Goal: Task Accomplishment & Management: Manage account settings

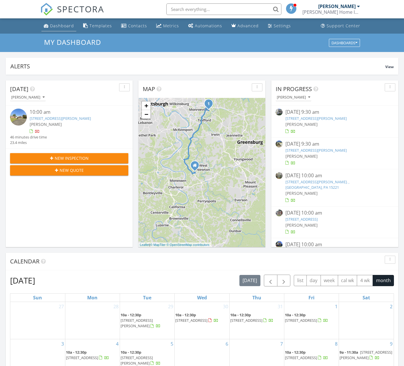
click at [57, 25] on div "Dashboard" at bounding box center [62, 25] width 24 height 5
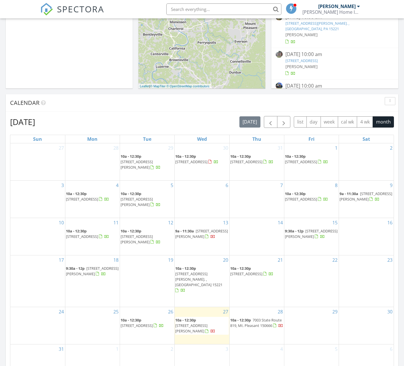
scroll to position [159, 0]
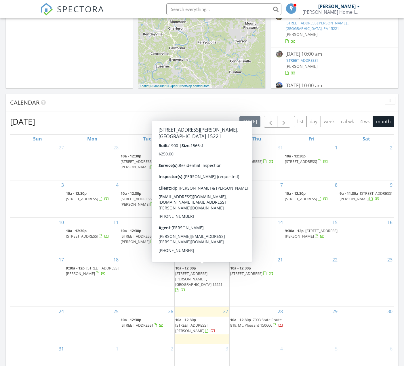
click at [196, 323] on span "1415 Jamie Dr., Monroeville 15146" at bounding box center [191, 328] width 32 height 11
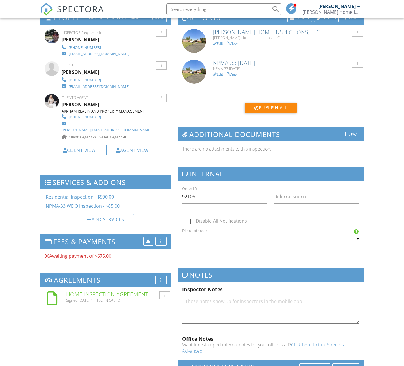
scroll to position [162, 0]
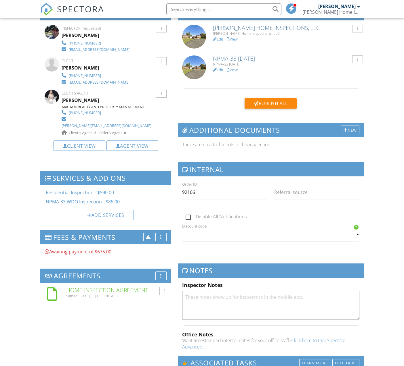
click at [116, 287] on h6 "Home Inspection Agreement" at bounding box center [116, 290] width 100 height 6
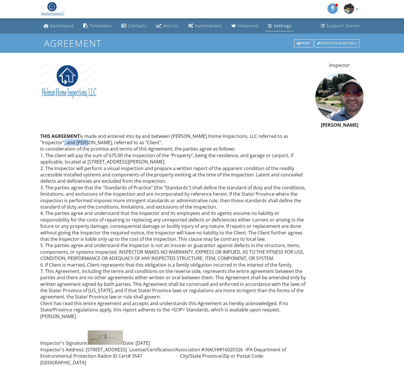
drag, startPoint x: 40, startPoint y: 141, endPoint x: 62, endPoint y: 140, distance: 21.3
click at [62, 140] on p "THIS AGREEMENT is made and entered into by and between Helman Home Inspections,…" at bounding box center [174, 226] width 268 height 187
copy p "[PERSON_NAME]"
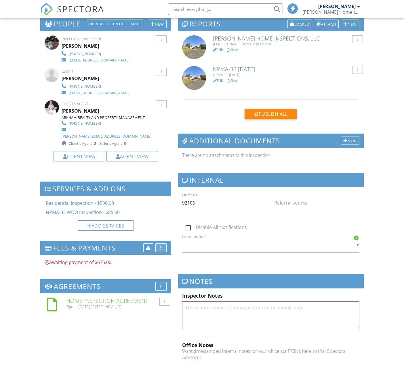
scroll to position [207, 0]
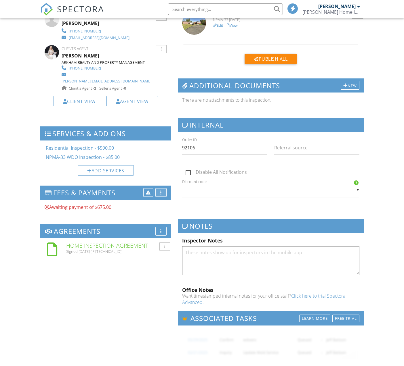
click at [158, 188] on div "More" at bounding box center [160, 192] width 11 height 9
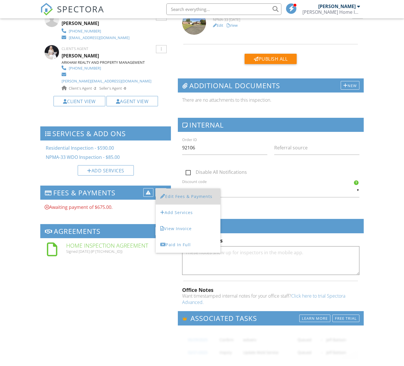
click at [193, 189] on li "Edit Fees & Payments" at bounding box center [188, 197] width 65 height 16
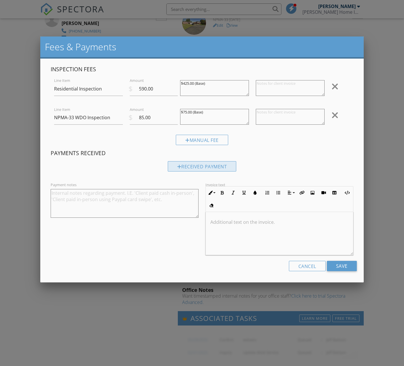
click at [200, 165] on div "Received Payment" at bounding box center [202, 166] width 69 height 10
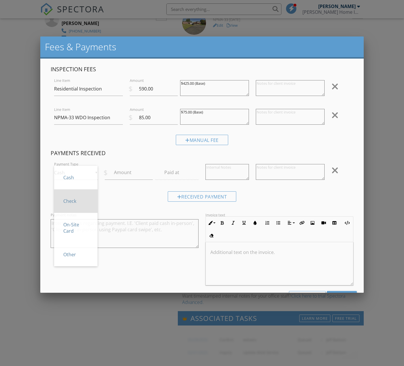
click at [81, 201] on span "Check" at bounding box center [76, 201] width 34 height 14
type input "Check"
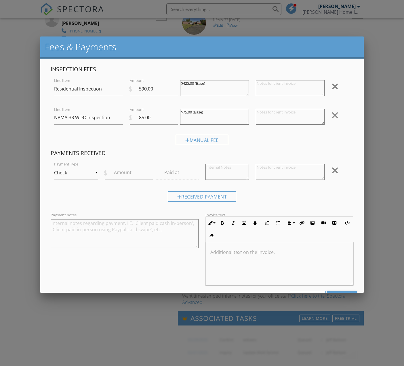
click at [121, 172] on label "Amount" at bounding box center [123, 172] width 18 height 6
click at [121, 172] on input "Amount" at bounding box center [129, 173] width 48 height 14
type input "675.00"
click at [288, 174] on textarea at bounding box center [290, 172] width 69 height 16
type textarea "Check #1145"
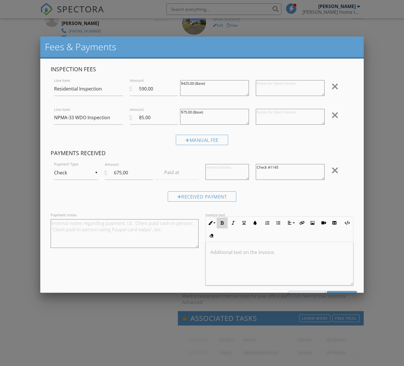
click at [217, 222] on button "Bold" at bounding box center [222, 223] width 11 height 11
click at [233, 221] on icon "button" at bounding box center [233, 223] width 4 height 4
click at [256, 221] on icon "button" at bounding box center [255, 223] width 4 height 4
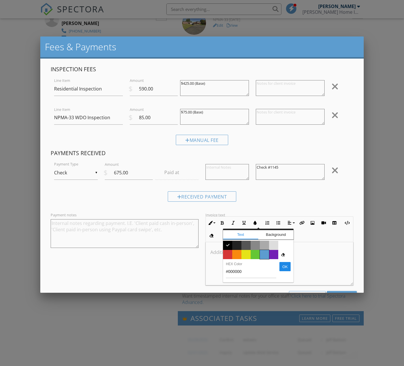
click at [266, 257] on span "Color #5c9ccf" at bounding box center [264, 254] width 9 height 9
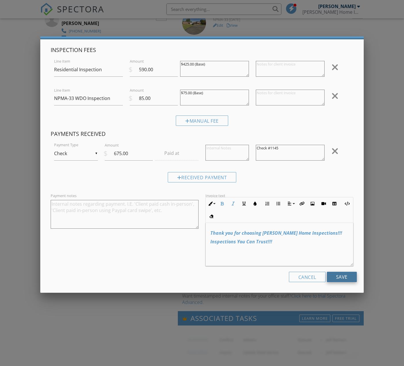
scroll to position [19, 0]
click at [339, 276] on input "Save" at bounding box center [342, 277] width 30 height 10
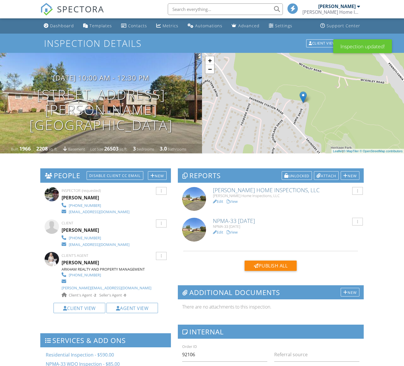
scroll to position [202, 0]
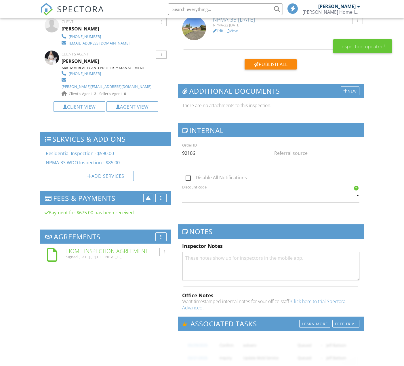
click at [162, 196] on div at bounding box center [160, 198] width 1 height 5
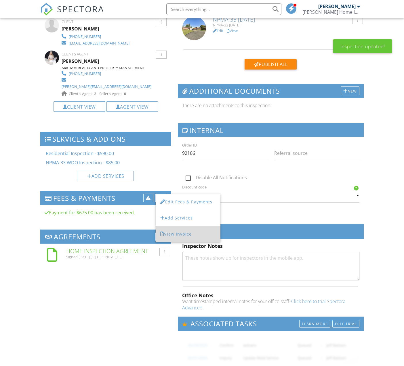
click at [180, 226] on li "View Invoice" at bounding box center [188, 234] width 65 height 16
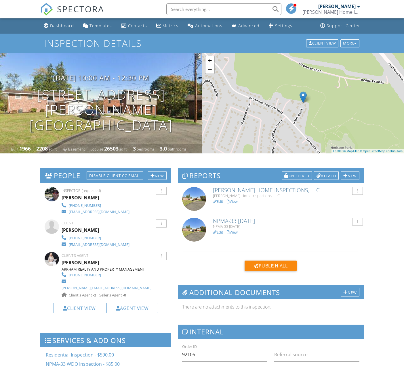
click at [256, 192] on h6 "[PERSON_NAME] Home Inspections, LLC" at bounding box center [286, 190] width 146 height 6
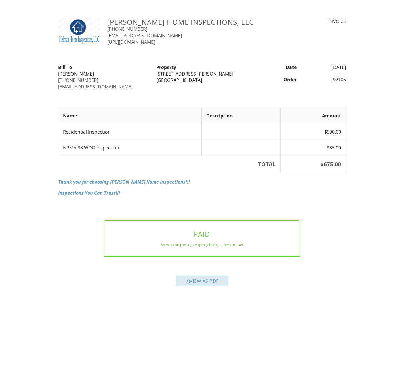
click at [201, 279] on div "View as PDF" at bounding box center [202, 281] width 52 height 10
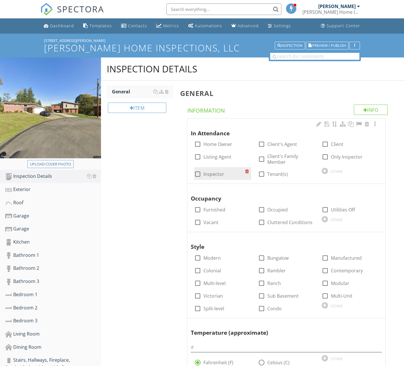
click at [212, 173] on label "Inspector" at bounding box center [213, 174] width 21 height 6
checkbox input "true"
click at [327, 142] on div at bounding box center [325, 144] width 10 height 10
checkbox input "true"
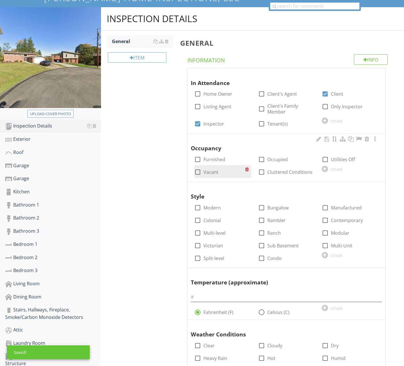
scroll to position [53, 0]
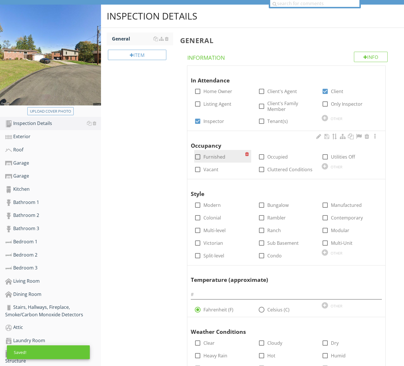
click at [212, 157] on label "Furnished" at bounding box center [214, 157] width 22 height 6
checkbox input "true"
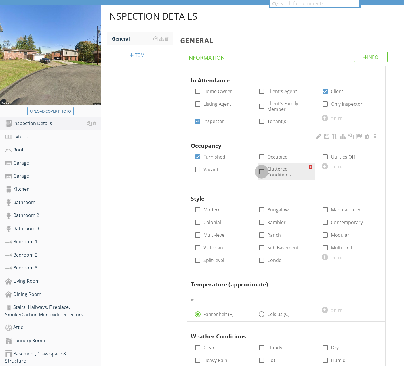
click at [262, 167] on div at bounding box center [261, 172] width 10 height 10
checkbox input "true"
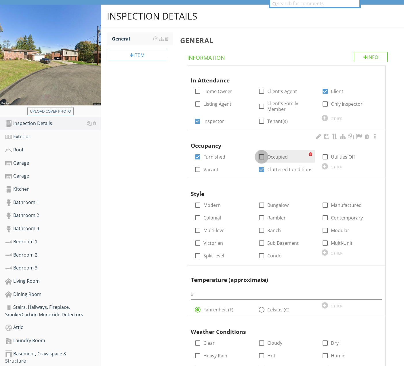
click at [265, 156] on div at bounding box center [261, 157] width 10 height 10
checkbox input "true"
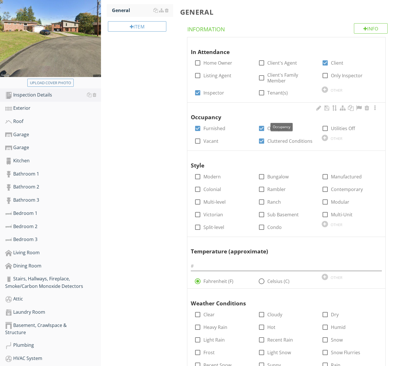
scroll to position [82, 0]
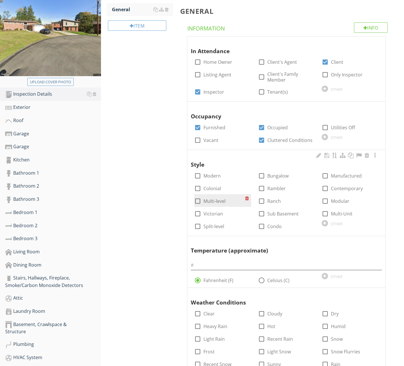
click at [215, 199] on label "Multi-level" at bounding box center [214, 201] width 22 height 6
checkbox input "true"
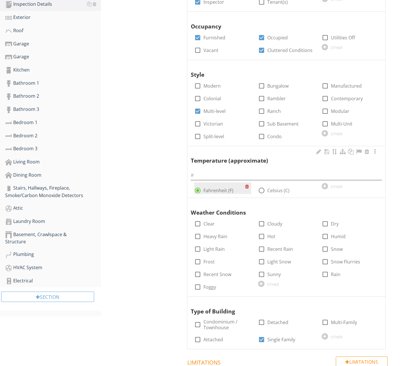
scroll to position [176, 0]
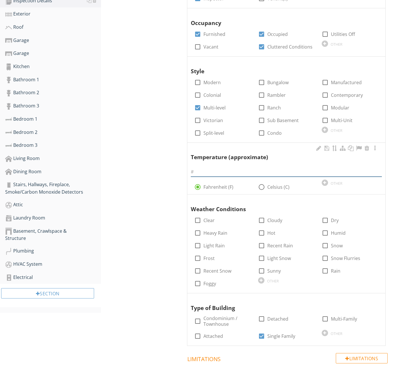
click at [213, 172] on input "text" at bounding box center [286, 171] width 191 height 9
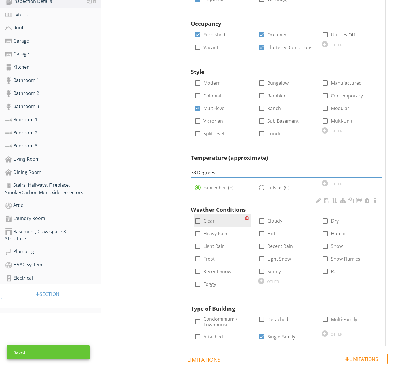
type input "78 Degrees"
click at [211, 219] on label "Clear" at bounding box center [208, 221] width 11 height 6
checkbox input "true"
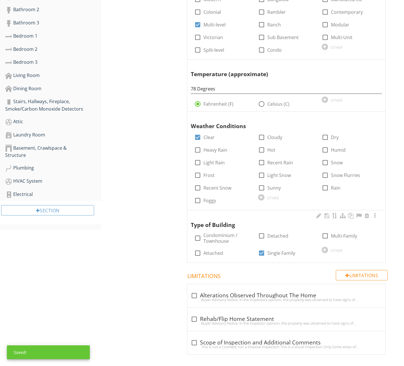
scroll to position [258, 0]
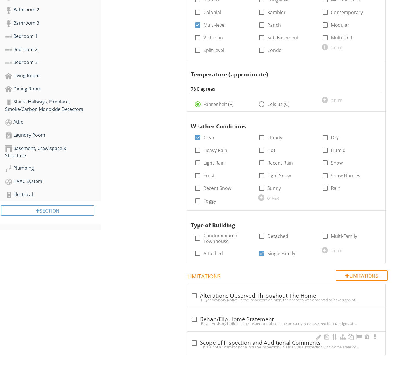
click at [254, 340] on div "check_box_outline_blank Scope of Inspection and Additional Comments" at bounding box center [286, 343] width 191 height 7
checkbox input "true"
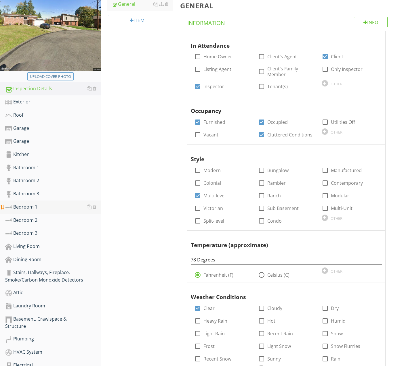
scroll to position [87, 0]
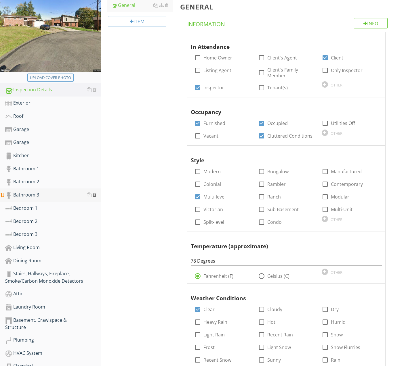
click at [95, 195] on div at bounding box center [95, 195] width 4 height 5
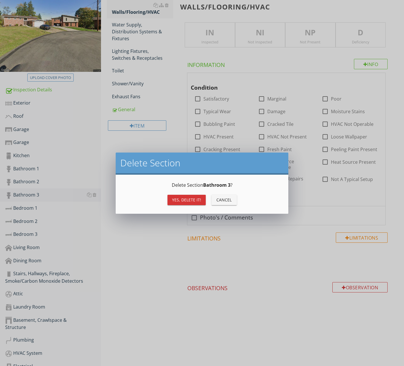
click at [232, 200] on button "Cancel" at bounding box center [223, 200] width 25 height 10
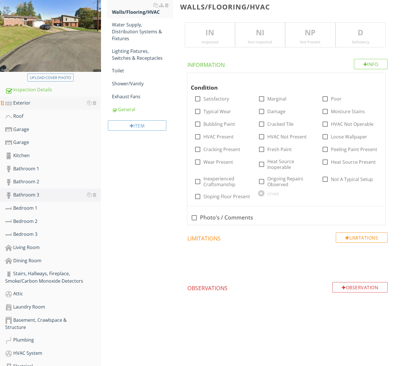
click at [41, 103] on div "Exterior" at bounding box center [53, 102] width 96 height 7
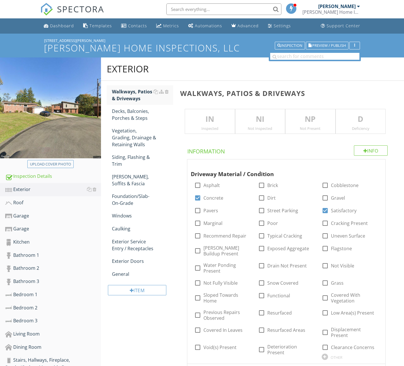
click at [211, 118] on p "IN" at bounding box center [209, 120] width 49 height 12
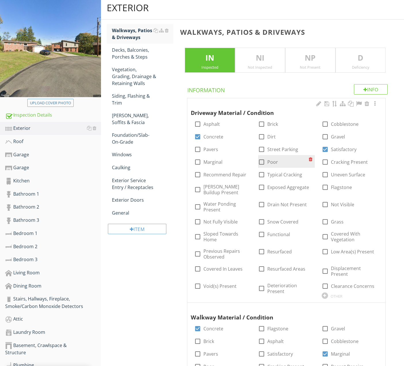
scroll to position [62, 0]
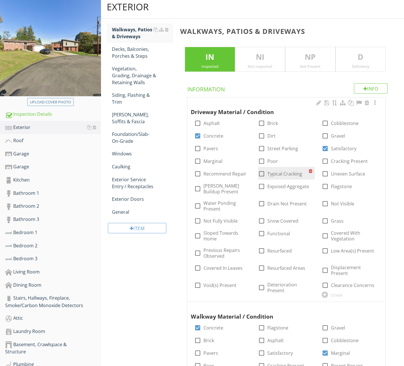
click at [260, 172] on div at bounding box center [261, 174] width 10 height 10
checkbox input "true"
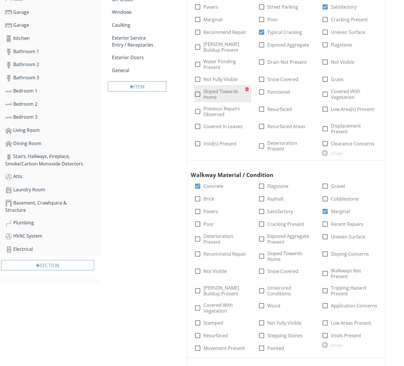
scroll to position [223, 0]
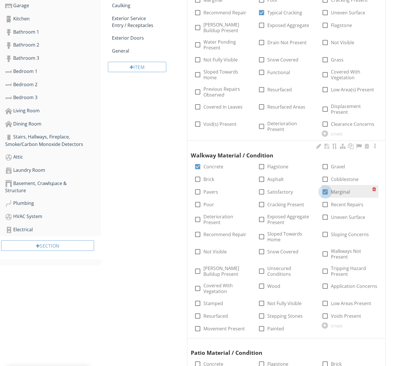
click at [324, 187] on div at bounding box center [325, 192] width 10 height 10
checkbox input "false"
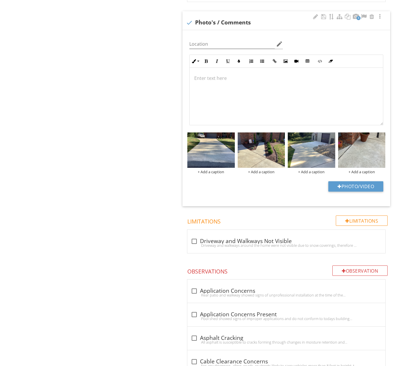
scroll to position [786, 0]
click at [382, 134] on div at bounding box center [382, 136] width 4 height 5
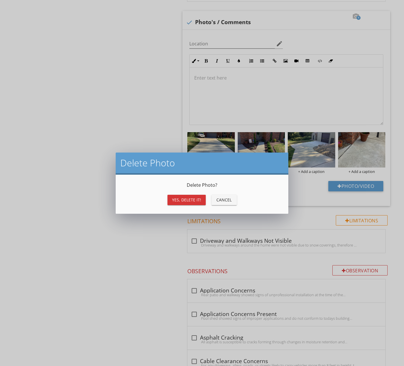
click at [200, 203] on button "Yes, Delete it!" at bounding box center [186, 200] width 38 height 10
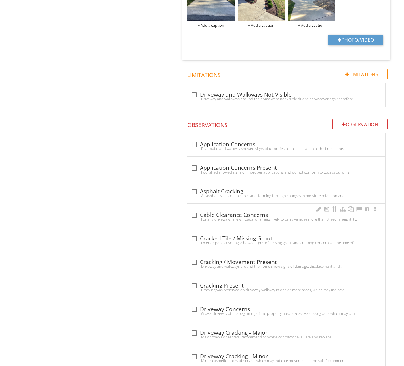
scroll to position [934, 0]
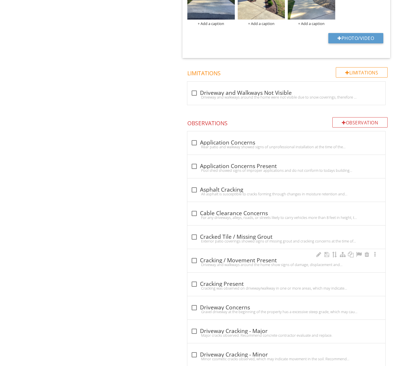
click at [238, 263] on div "Driveway and walkways around the home show signs of damage, displacement and mo…" at bounding box center [286, 265] width 191 height 5
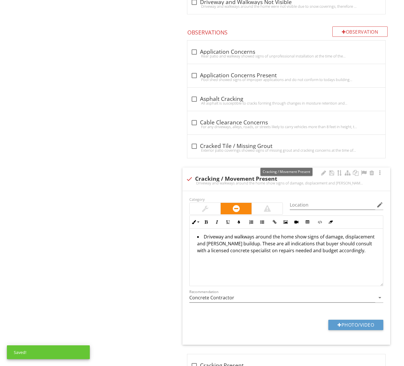
scroll to position [1032, 0]
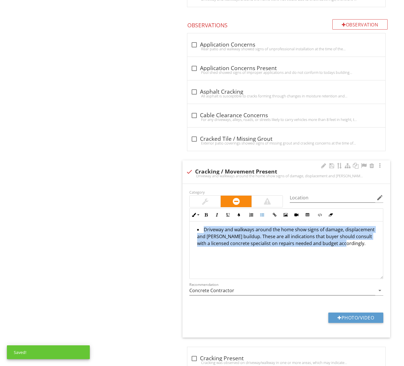
drag, startPoint x: 202, startPoint y: 212, endPoint x: 272, endPoint y: 242, distance: 76.2
click at [275, 243] on div "Driveway and walkways around the home show signs of damage, displacement and mo…" at bounding box center [285, 251] width 193 height 58
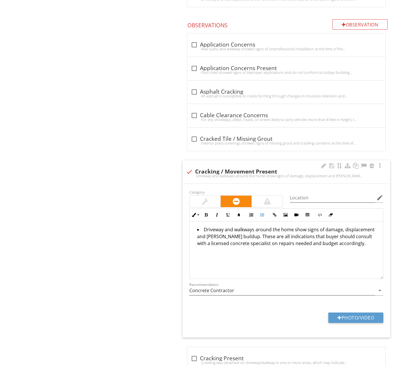
click at [189, 167] on div at bounding box center [189, 172] width 10 height 10
checkbox input "true"
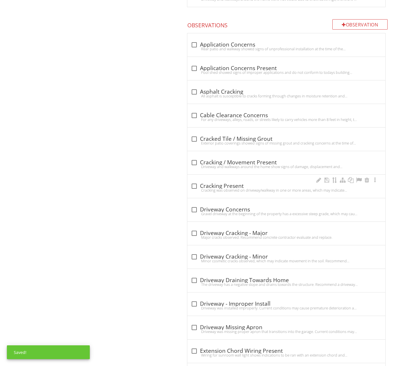
click at [236, 188] on div "Cracking was observed on driveway/walkway in one or more areas, which may indic…" at bounding box center [286, 190] width 191 height 5
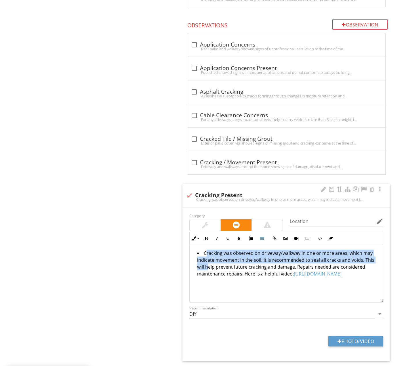
drag, startPoint x: 204, startPoint y: 235, endPoint x: 208, endPoint y: 248, distance: 12.8
click at [208, 250] on li "Cracking was observed on driveway/walkway in one or more areas, which may indic…" at bounding box center [287, 264] width 181 height 29
drag, startPoint x: 202, startPoint y: 234, endPoint x: 281, endPoint y: 279, distance: 91.0
click at [281, 279] on div "Cracking was observed on driveway/walkway in one or more areas, which may indic…" at bounding box center [285, 274] width 193 height 58
copy li "Cracking was observed on driveway/walkway in one or more areas, which may indic…"
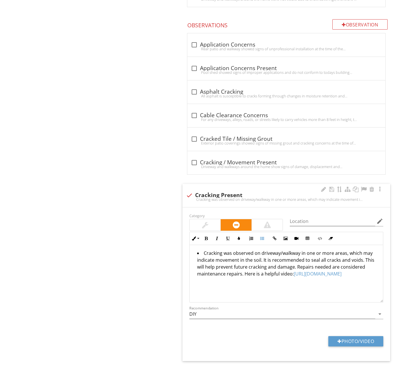
click at [190, 191] on div at bounding box center [189, 196] width 10 height 10
checkbox input "true"
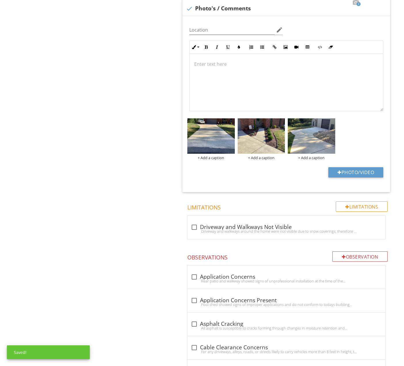
scroll to position [735, 0]
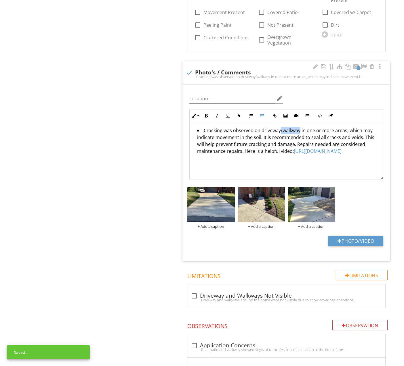
drag, startPoint x: 278, startPoint y: 113, endPoint x: 297, endPoint y: 114, distance: 19.0
click at [297, 127] on li "Cracking was observed on driveway/walkway in one or more areas, which may indic…" at bounding box center [287, 141] width 181 height 29
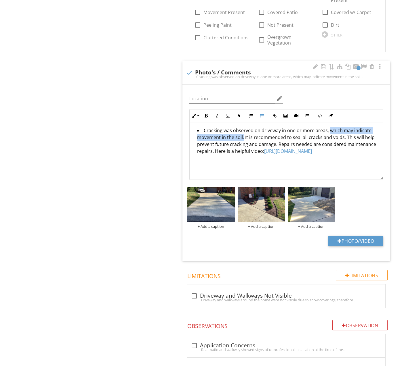
drag, startPoint x: 326, startPoint y: 113, endPoint x: 244, endPoint y: 121, distance: 82.9
click at [244, 127] on li "Cracking was observed on driveway in one or more areas, which may indicate move…" at bounding box center [287, 141] width 181 height 29
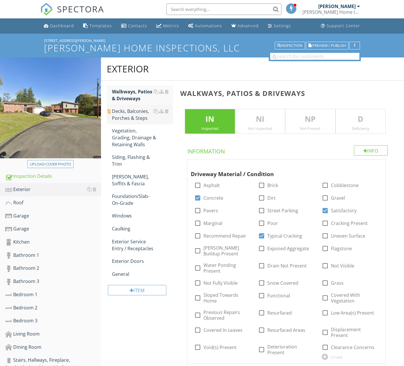
scroll to position [0, 0]
click at [123, 117] on div "Decks, Balconies, Porches & Steps" at bounding box center [142, 115] width 61 height 14
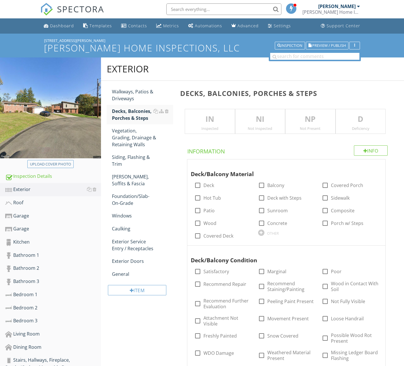
click at [216, 125] on div "IN Inspected" at bounding box center [210, 121] width 50 height 25
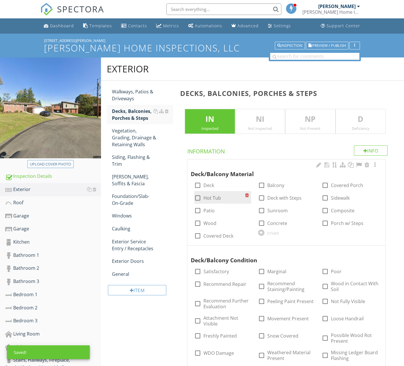
scroll to position [75, 0]
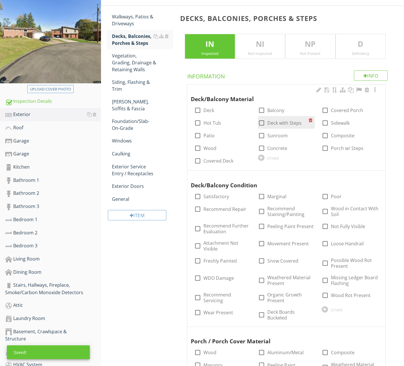
click at [262, 122] on div at bounding box center [261, 123] width 10 height 10
checkbox input "true"
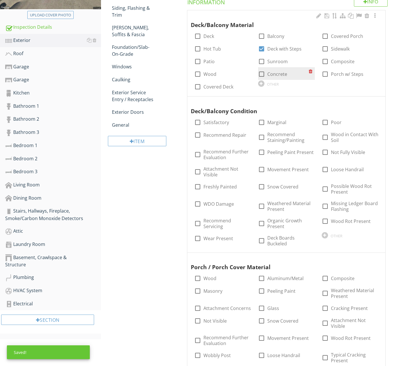
scroll to position [151, 0]
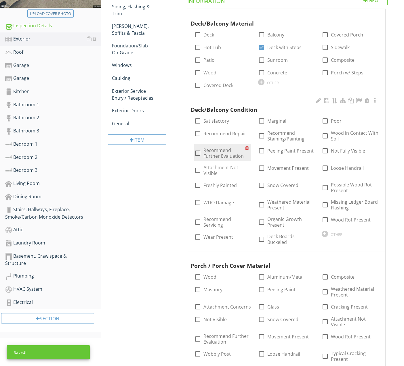
click at [224, 153] on label "Recommend Further Evaluation" at bounding box center [223, 153] width 41 height 12
checkbox input "true"
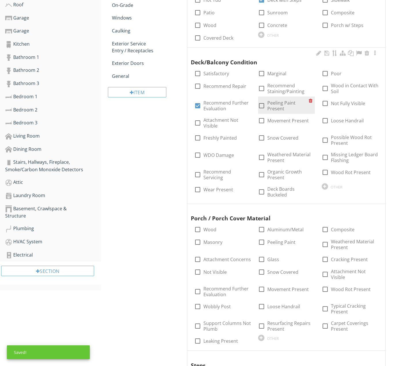
scroll to position [204, 0]
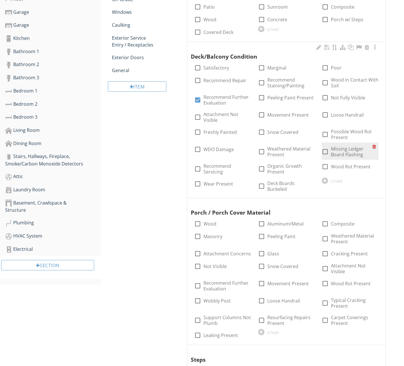
click at [347, 148] on label "Missing Ledger Board Flashing" at bounding box center [351, 152] width 41 height 12
checkbox input "true"
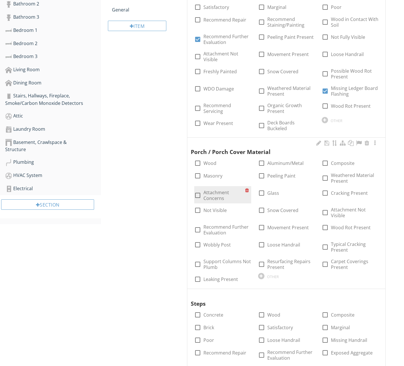
scroll to position [271, 0]
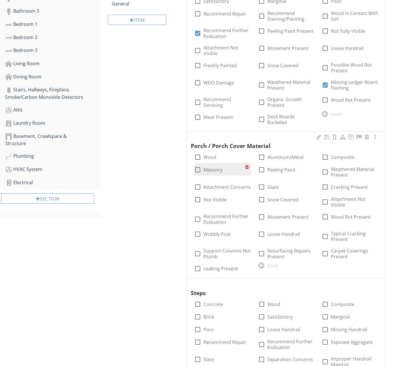
click at [212, 170] on label "Masonry" at bounding box center [212, 170] width 19 height 6
checkbox input "true"
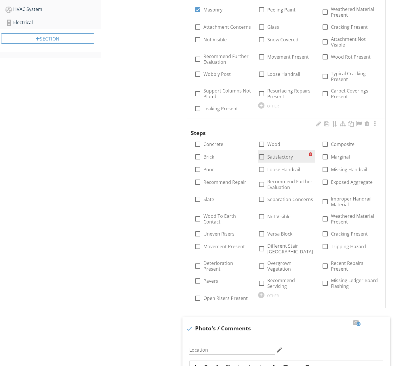
scroll to position [430, 0]
click at [260, 145] on div at bounding box center [261, 145] width 10 height 10
checkbox input "true"
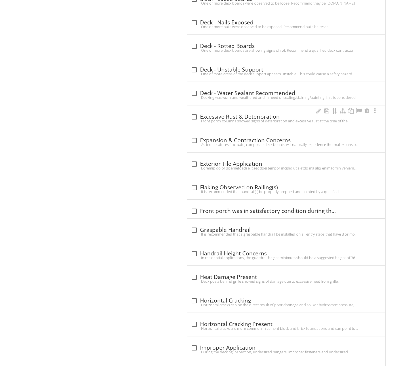
scroll to position [1675, 0]
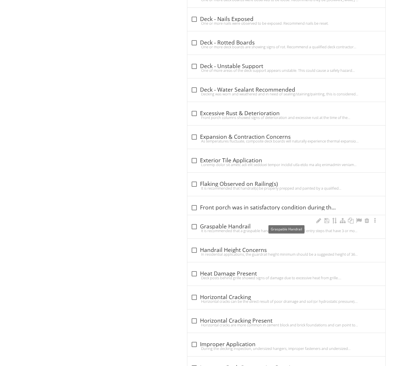
click at [245, 223] on div "check_box_outline_blank Graspable Handrail" at bounding box center [286, 226] width 191 height 7
checkbox input "true"
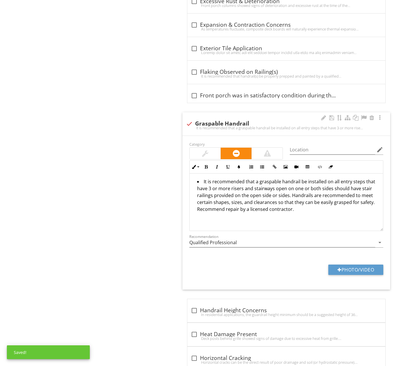
scroll to position [1786, 0]
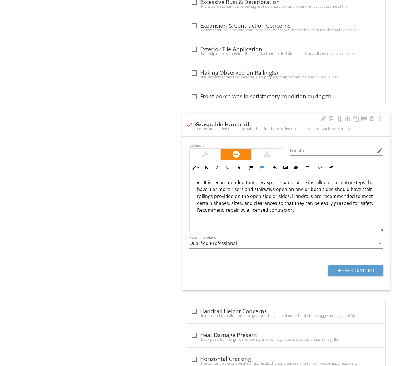
click at [289, 194] on li "It is recommended that a graspable handrail be installed on all entry steps tha…" at bounding box center [287, 197] width 181 height 36
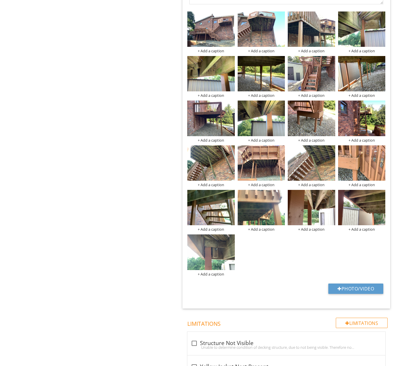
scroll to position [1776, 0]
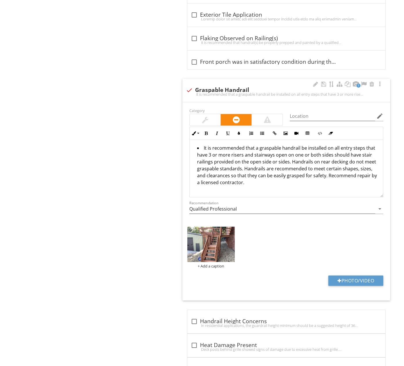
click at [271, 145] on li "It is recommended that a graspable handrail be installed on all entry steps tha…" at bounding box center [287, 166] width 181 height 43
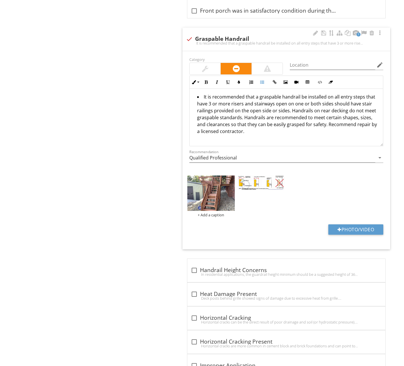
scroll to position [1828, 0]
click at [281, 219] on div "+ Add a caption" at bounding box center [286, 196] width 201 height 45
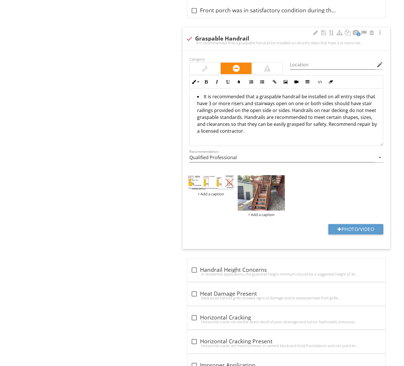
drag, startPoint x: 255, startPoint y: 231, endPoint x: 221, endPoint y: 216, distance: 37.0
click at [254, 219] on div "+ Add a caption + Add a caption" at bounding box center [286, 196] width 201 height 45
drag, startPoint x: 217, startPoint y: 215, endPoint x: 247, endPoint y: 215, distance: 30.8
click at [217, 223] on div "Category Location edit Inline Style XLarge Large Normal Small Light Small/Light…" at bounding box center [286, 150] width 208 height 198
click at [241, 227] on div "Photo/Video" at bounding box center [286, 231] width 201 height 15
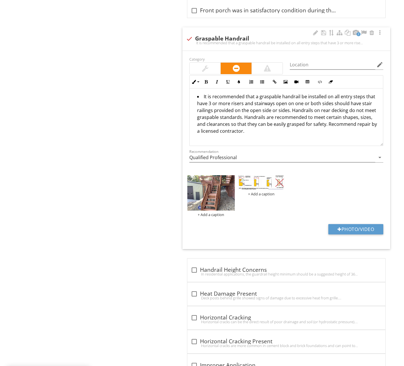
click at [236, 224] on div "Photo/Video" at bounding box center [286, 231] width 201 height 15
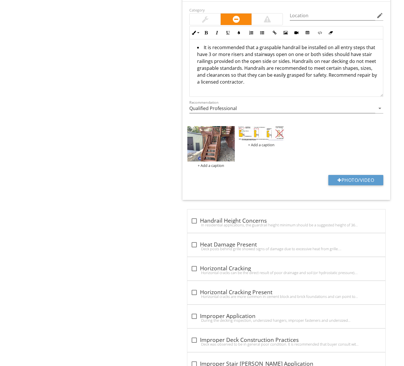
scroll to position [1834, 0]
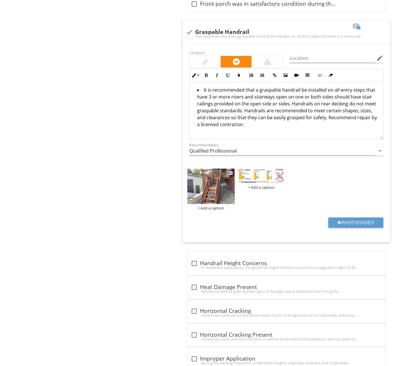
click at [207, 185] on img at bounding box center [210, 186] width 47 height 35
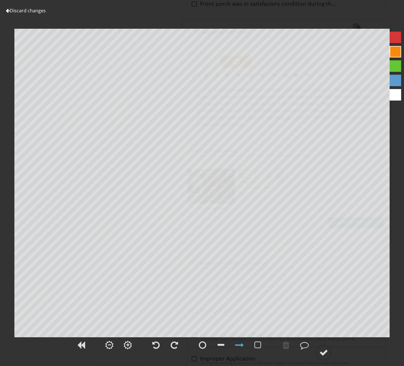
scroll to position [1834, 0]
click at [28, 11] on link "Discard changes" at bounding box center [26, 10] width 40 height 6
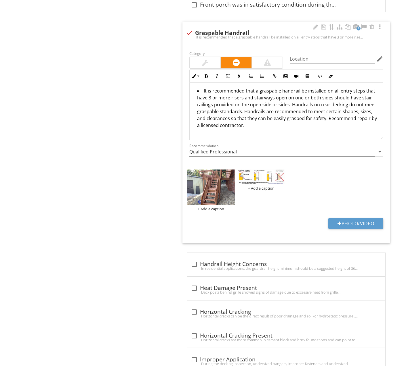
click at [239, 122] on li "It is recommended that a graspable handrail be installed on all entry steps tha…" at bounding box center [287, 108] width 181 height 43
click at [292, 126] on li "It is recommended that a graspable handrail be installed on all entry steps tha…" at bounding box center [287, 108] width 181 height 43
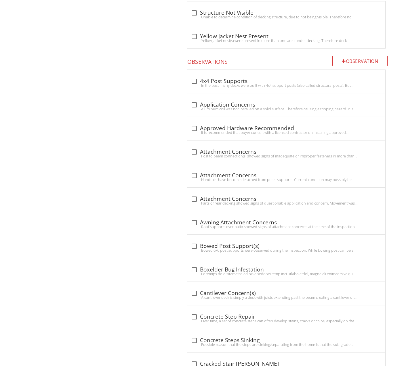
scroll to position [1143, 0]
click at [253, 131] on div "It is recommended that buyer consult with a licensed contractor on installing a…" at bounding box center [286, 133] width 191 height 5
checkbox input "true"
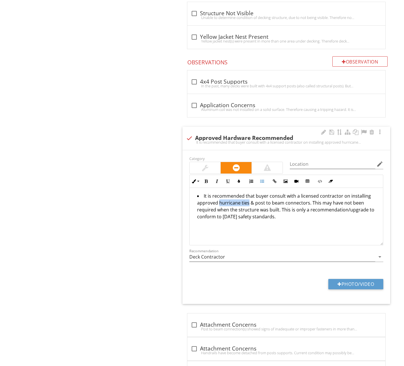
drag, startPoint x: 219, startPoint y: 200, endPoint x: 248, endPoint y: 198, distance: 29.1
click at [248, 198] on li "It is recommended that buyer consult with a licensed contractor on installing a…" at bounding box center [287, 207] width 181 height 29
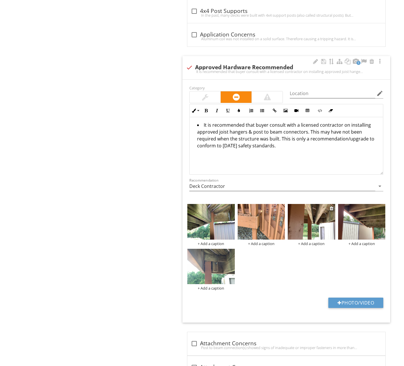
scroll to position [1175, 0]
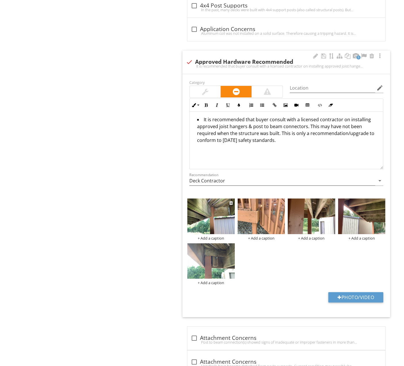
click at [208, 236] on div "+ Add a caption" at bounding box center [210, 238] width 47 height 5
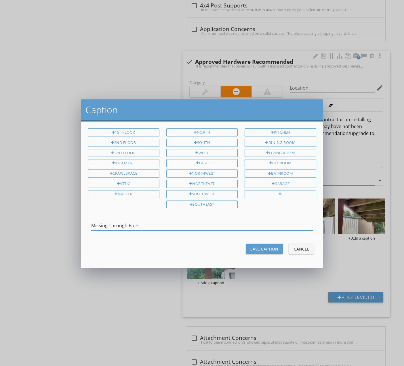
type input "Missing Through Bolts"
click at [265, 249] on div "Save Caption" at bounding box center [264, 249] width 28 height 6
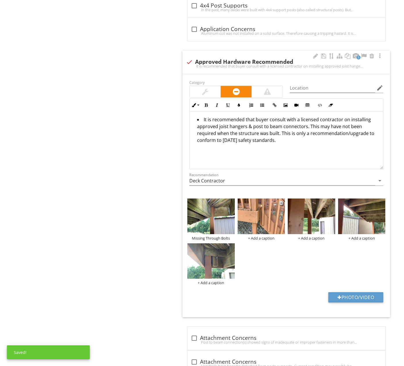
click at [256, 236] on div "+ Add a caption" at bounding box center [260, 238] width 47 height 5
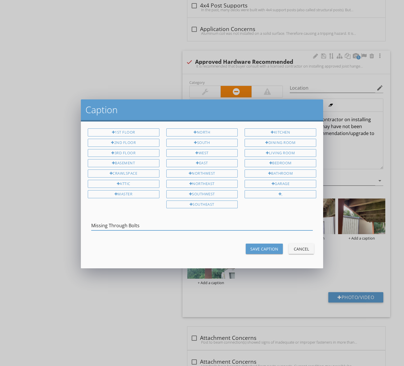
type input "Missing Through Bolts"
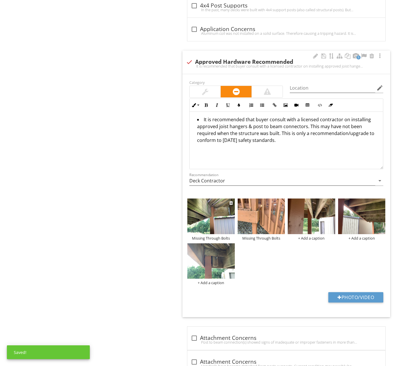
click at [212, 212] on img at bounding box center [210, 216] width 47 height 35
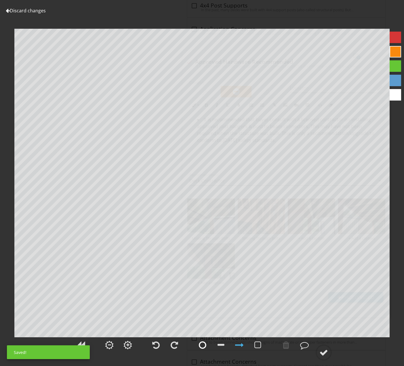
click at [201, 344] on div at bounding box center [202, 345] width 7 height 9
click at [327, 353] on div at bounding box center [323, 352] width 9 height 9
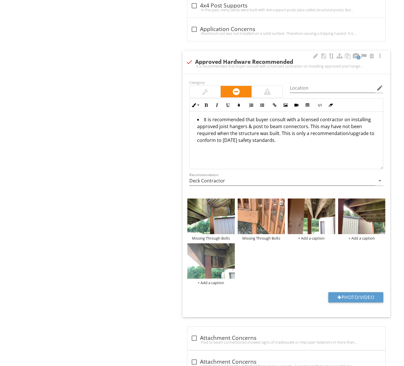
click at [261, 206] on img at bounding box center [260, 216] width 47 height 35
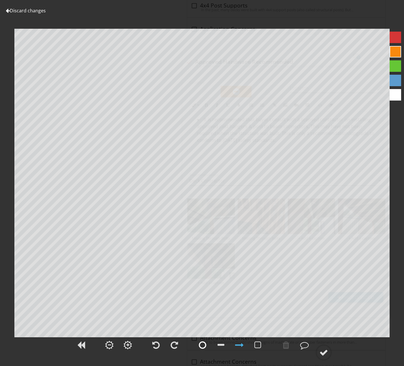
click at [198, 343] on div at bounding box center [202, 345] width 14 height 14
click at [326, 354] on div at bounding box center [323, 352] width 9 height 9
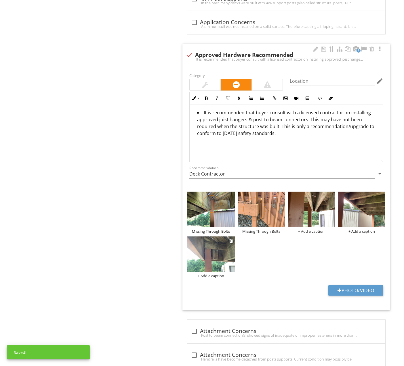
click at [217, 254] on img at bounding box center [210, 254] width 47 height 35
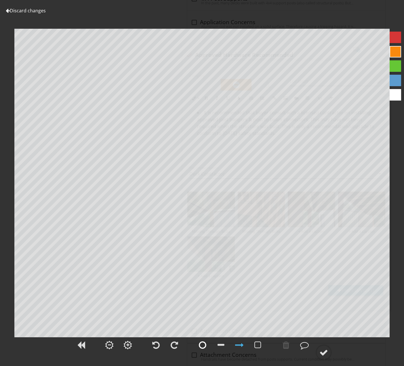
click at [202, 347] on div at bounding box center [202, 345] width 7 height 9
click at [322, 351] on div at bounding box center [323, 352] width 9 height 9
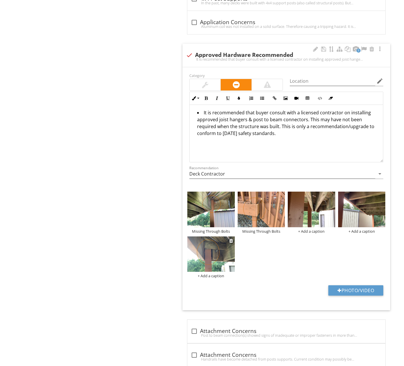
click at [210, 274] on div "+ Add a caption" at bounding box center [210, 276] width 47 height 5
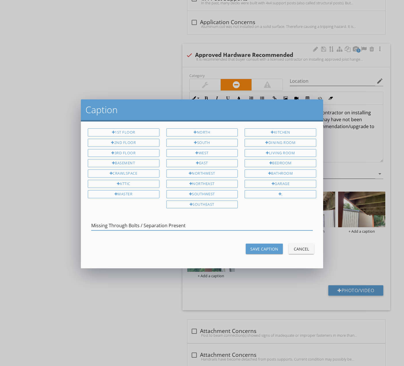
type input "Missing Through Bolts / Separation Present"
click at [265, 246] on div "Save Caption" at bounding box center [264, 249] width 28 height 6
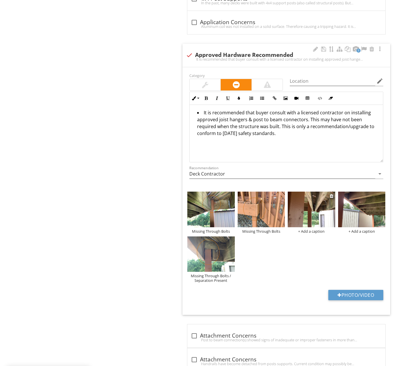
click at [307, 213] on img at bounding box center [311, 209] width 47 height 35
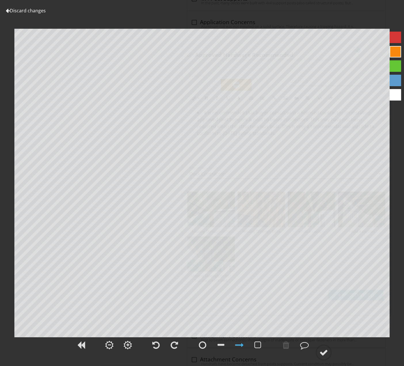
scroll to position [1184, 0]
drag, startPoint x: 204, startPoint y: 346, endPoint x: 246, endPoint y: 347, distance: 42.0
click at [204, 346] on div at bounding box center [202, 345] width 7 height 9
click at [301, 345] on div at bounding box center [304, 345] width 9 height 9
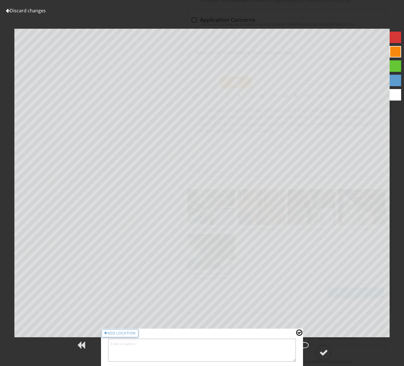
click at [260, 349] on textarea at bounding box center [201, 350] width 187 height 23
type textarea "Separation Present"
click at [321, 357] on circle at bounding box center [323, 352] width 15 height 15
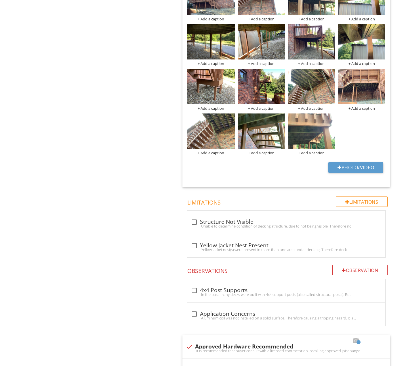
scroll to position [1120, 0]
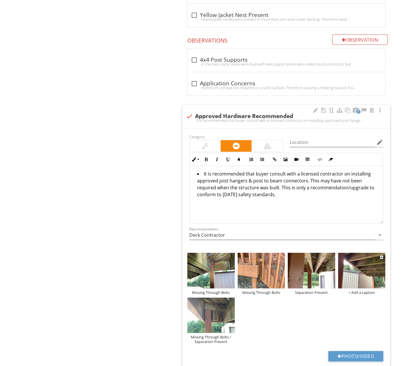
click at [364, 290] on div "+ Add a caption" at bounding box center [361, 292] width 47 height 5
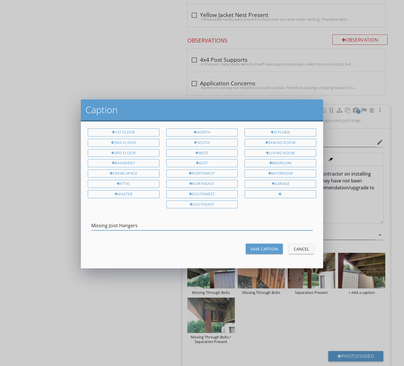
type input "Missing Joist Hangers"
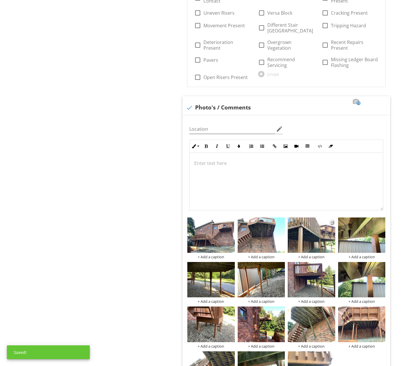
scroll to position [652, 0]
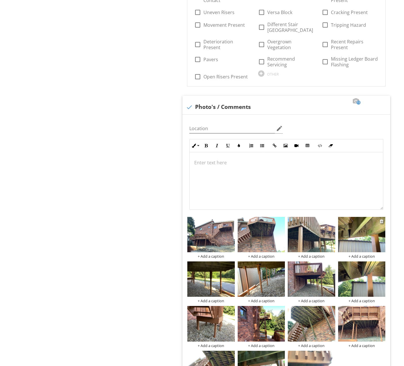
click at [370, 232] on img at bounding box center [361, 234] width 47 height 35
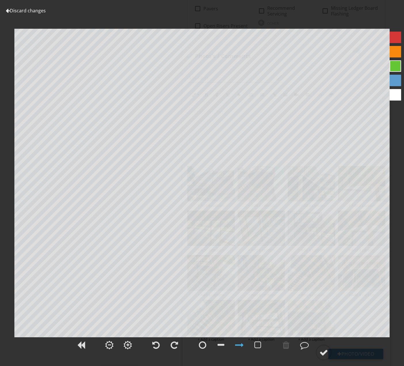
scroll to position [704, 0]
click at [31, 12] on link "Discard changes" at bounding box center [26, 10] width 40 height 6
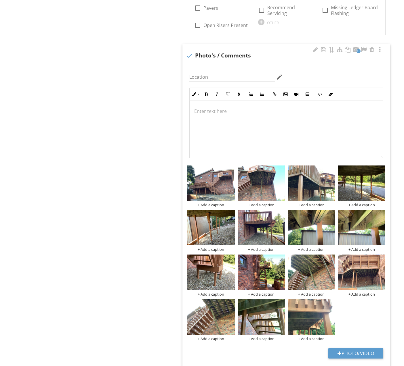
scroll to position [824, 0]
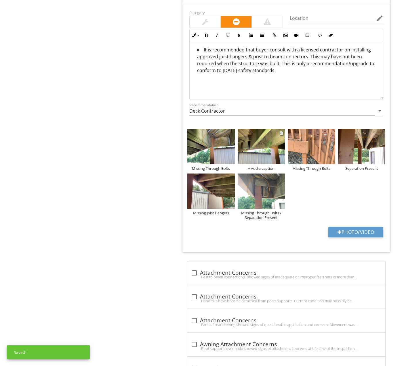
click at [255, 139] on img at bounding box center [260, 146] width 47 height 35
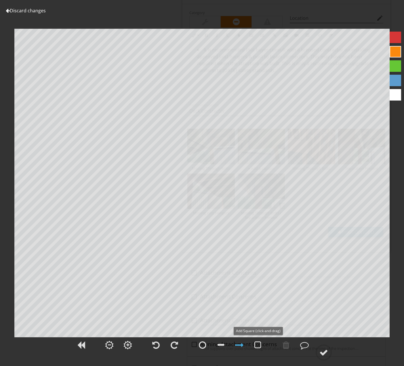
click at [259, 344] on div at bounding box center [257, 345] width 7 height 9
click at [305, 347] on div at bounding box center [304, 345] width 9 height 9
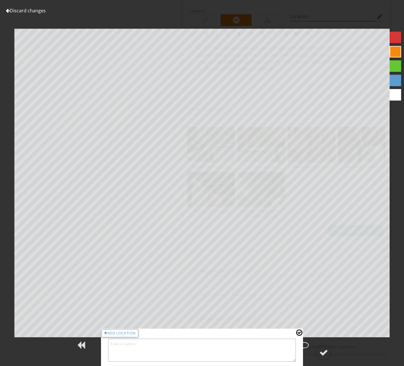
click at [286, 353] on textarea at bounding box center [201, 350] width 187 height 23
type textarea "Missing Approved Hardware"
click at [321, 357] on circle at bounding box center [323, 352] width 15 height 15
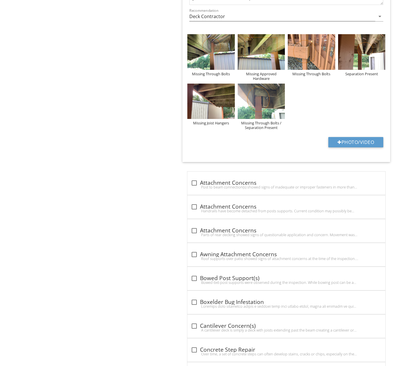
scroll to position [1335, 0]
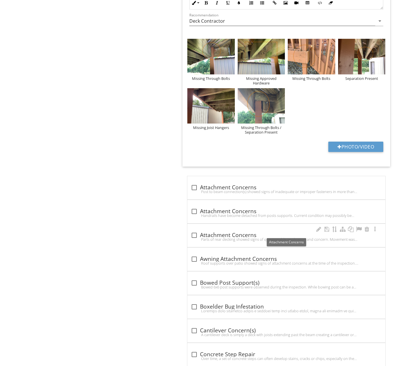
click at [257, 232] on div "check_box_outline_blank Attachment Concerns" at bounding box center [286, 235] width 191 height 7
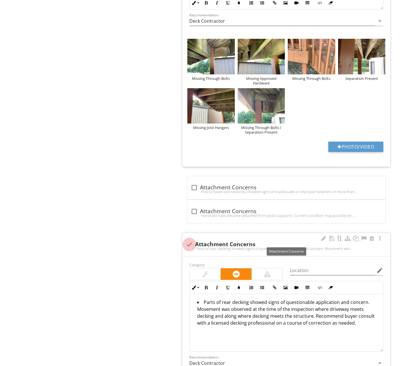
click at [191, 240] on div at bounding box center [189, 245] width 10 height 10
checkbox input "true"
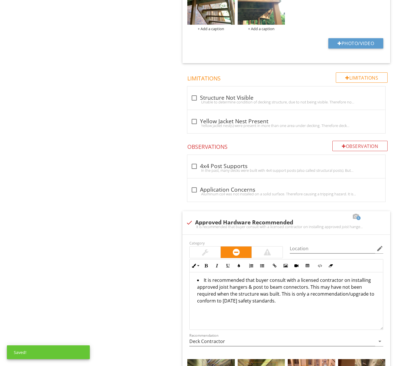
scroll to position [1011, 0]
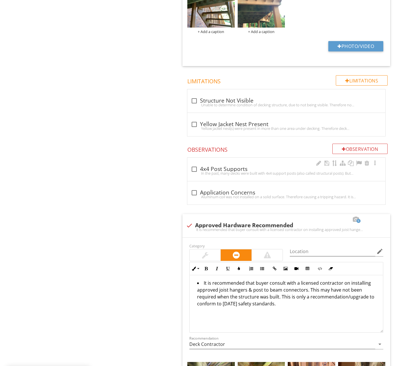
click at [250, 166] on div "check_box_outline_blank 4x4 Post Supports" at bounding box center [286, 169] width 191 height 7
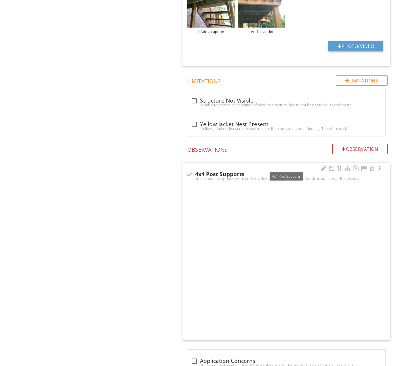
checkbox input "true"
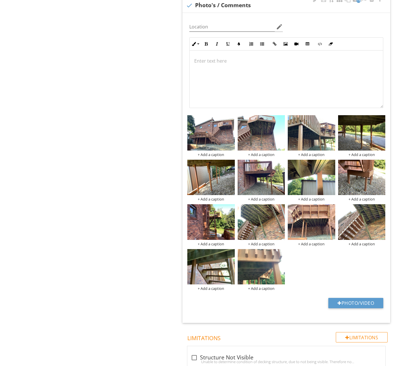
scroll to position [754, 0]
click at [214, 173] on img at bounding box center [210, 177] width 47 height 35
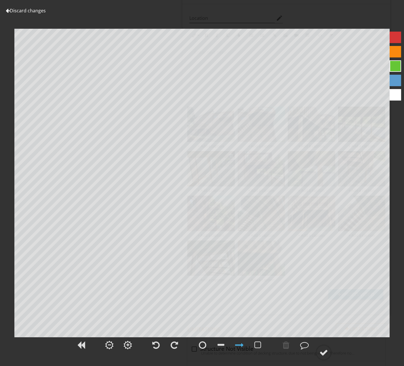
scroll to position [765, 0]
click at [22, 10] on link "Discard changes" at bounding box center [26, 10] width 40 height 6
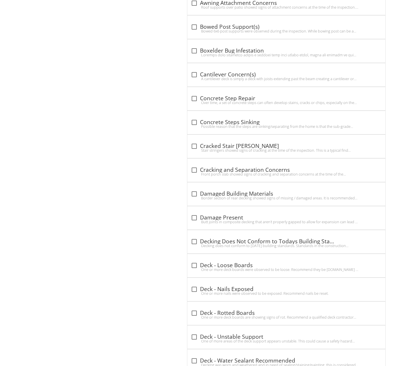
scroll to position [1689, 0]
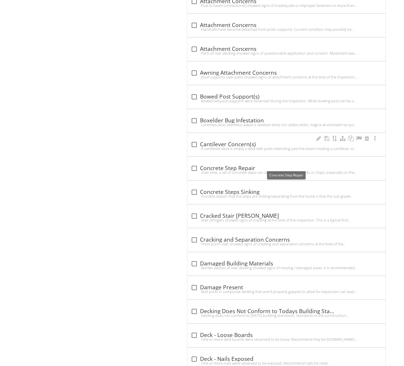
click at [235, 146] on div "A cantilever deck is simply a deck with joists extending past the beam creating…" at bounding box center [286, 148] width 191 height 5
checkbox input "true"
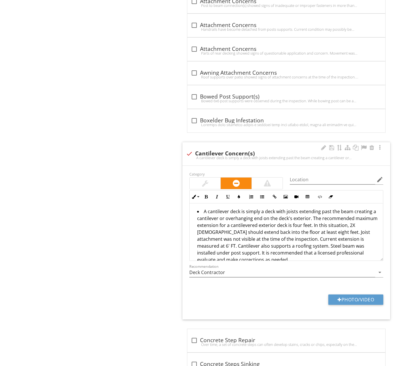
click at [335, 237] on li "A cantilever deck is simply a deck with joists extending past the beam creating…" at bounding box center [287, 236] width 181 height 57
drag, startPoint x: 198, startPoint y: 242, endPoint x: 288, endPoint y: 239, distance: 90.0
click at [288, 239] on li "A cantilever deck is simply a deck with joists extending past the beam creating…" at bounding box center [287, 236] width 181 height 57
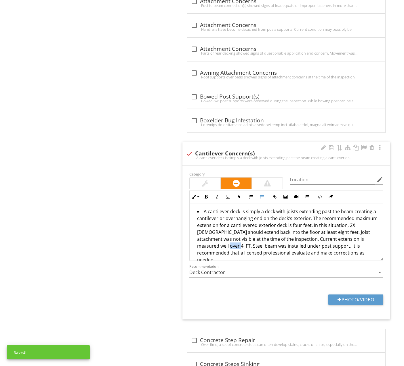
drag, startPoint x: 359, startPoint y: 237, endPoint x: 370, endPoint y: 237, distance: 10.6
click at [370, 237] on li "A cantilever deck is simply a deck with joists extending past the beam creating…" at bounding box center [287, 236] width 181 height 57
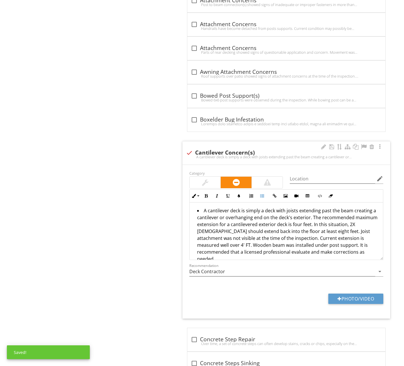
scroll to position [1690, 0]
drag, startPoint x: 377, startPoint y: 236, endPoint x: 361, endPoint y: 237, distance: 16.7
click at [361, 237] on li "A cantilever deck is simply a deck with joists extending past the beam creating…" at bounding box center [287, 235] width 181 height 57
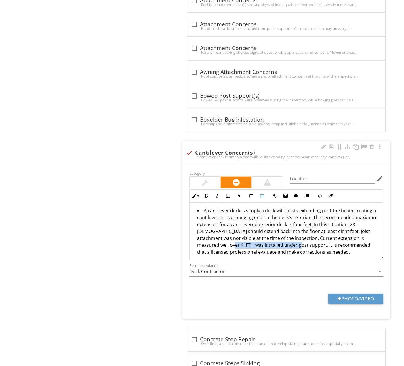
drag, startPoint x: 362, startPoint y: 236, endPoint x: 259, endPoint y: 242, distance: 103.7
click at [259, 242] on li "A cantilever deck is simply a deck with joists extending past the beam creating…" at bounding box center [287, 232] width 181 height 50
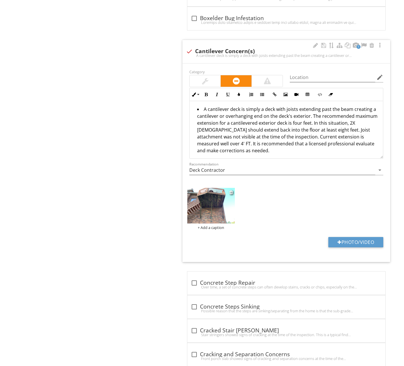
scroll to position [1794, 0]
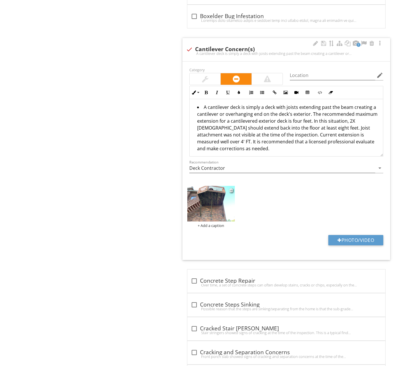
click at [213, 200] on img at bounding box center [210, 203] width 47 height 35
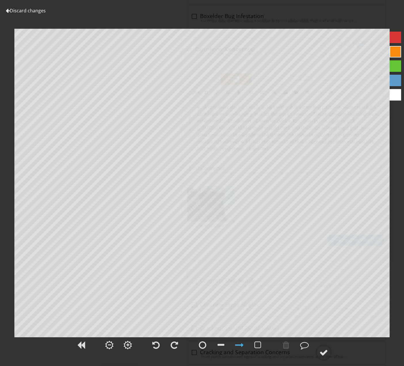
scroll to position [1794, 0]
click at [257, 344] on div at bounding box center [257, 345] width 7 height 9
click at [325, 353] on div at bounding box center [323, 352] width 9 height 9
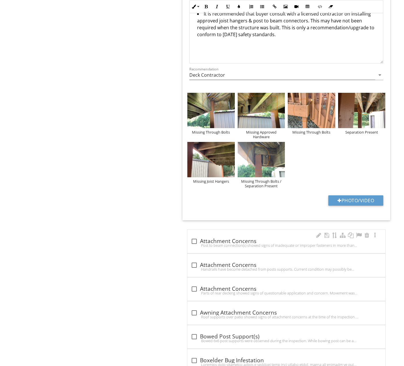
scroll to position [1449, 0]
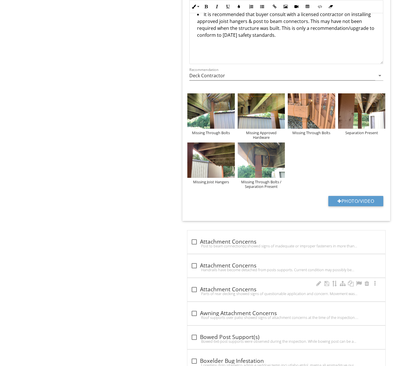
click at [267, 292] on div "Parts of rear decking showed signs of questionable application and concern. Mov…" at bounding box center [286, 294] width 191 height 5
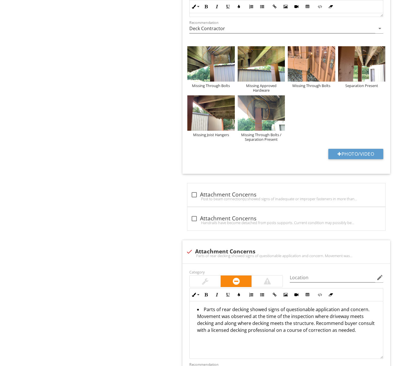
scroll to position [1496, 0]
drag, startPoint x: 329, startPoint y: 314, endPoint x: 311, endPoint y: 321, distance: 19.3
click at [311, 321] on li "Parts of rear decking showed signs of questionable application and concern. Mov…" at bounding box center [287, 320] width 181 height 29
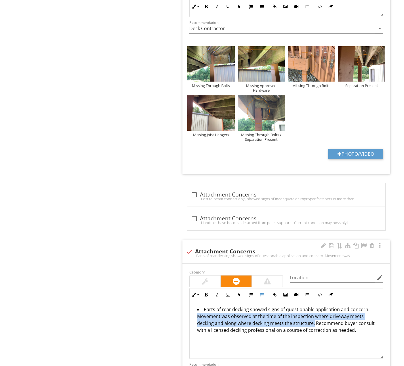
drag, startPoint x: 197, startPoint y: 313, endPoint x: 313, endPoint y: 317, distance: 115.7
click at [313, 317] on li "Parts of rear decking showed signs of questionable application and concern. Mov…" at bounding box center [287, 320] width 181 height 29
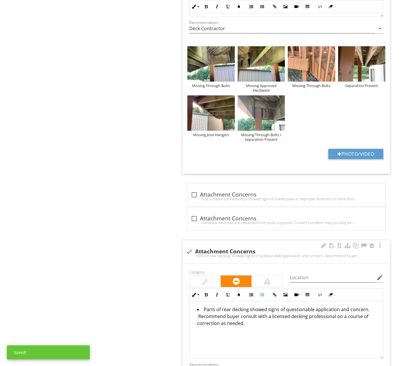
click at [336, 307] on li "Parts of rear decking showed signs of questionable application and concern. Rec…" at bounding box center [287, 317] width 181 height 22
click at [225, 314] on li "Parts of rear decking showed signs of questionable application, inadequate supp…" at bounding box center [287, 317] width 181 height 22
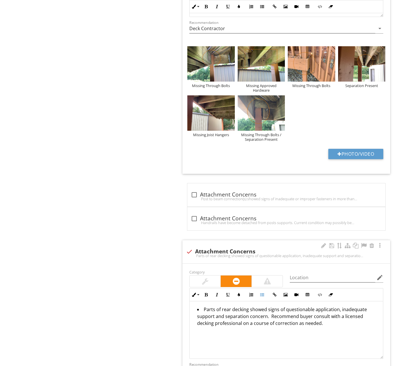
click at [266, 315] on li "Parts of rear decking showed signs of questionable application, inadequate supp…" at bounding box center [287, 317] width 181 height 22
click at [273, 316] on li "Parts of rear decking showed signs of questionable application, inadequate supp…" at bounding box center [287, 317] width 181 height 22
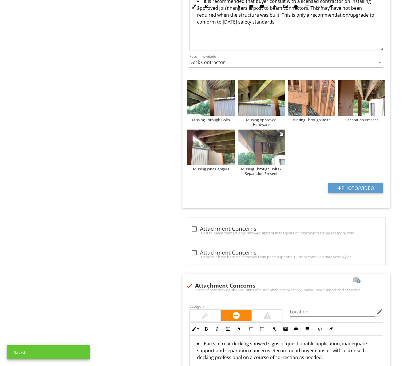
scroll to position [1416, 0]
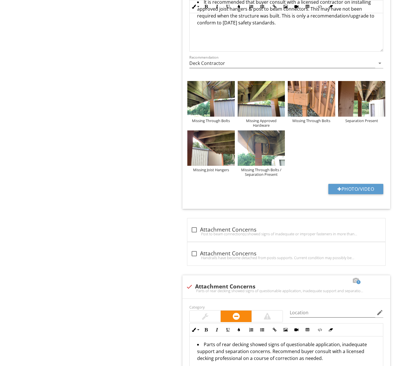
drag, startPoint x: 367, startPoint y: 93, endPoint x: 344, endPoint y: 145, distance: 57.0
click at [344, 145] on div "Missing Through Bolts Missing Approved Hardware Missing Through Bolts Separatio…" at bounding box center [286, 129] width 201 height 99
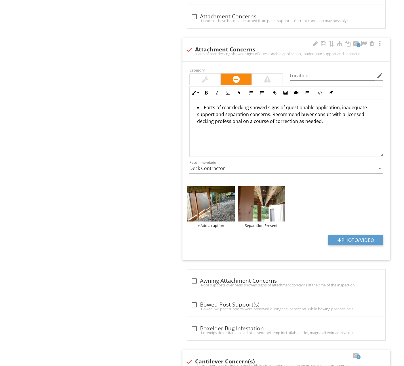
scroll to position [1456, 0]
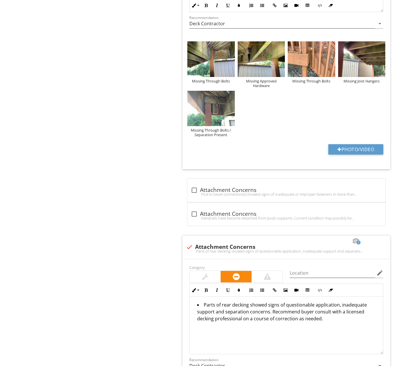
drag, startPoint x: 203, startPoint y: 104, endPoint x: 242, endPoint y: 123, distance: 43.2
click at [261, 129] on div "Missing Through Bolts Missing Approved Hardware Missing Through Bolts Missing J…" at bounding box center [286, 89] width 201 height 99
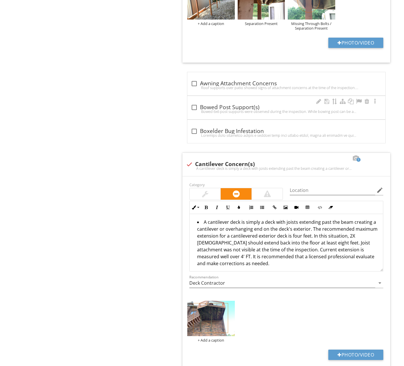
click at [225, 120] on div "check_box_outline_blank Boxelder Bug Infestation" at bounding box center [286, 131] width 198 height 23
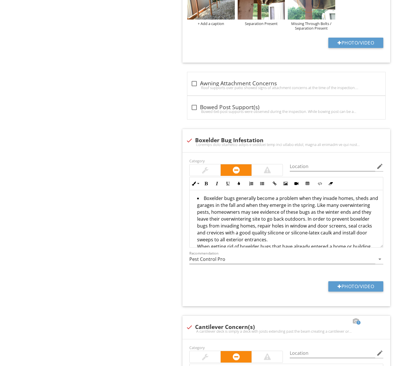
scroll to position [1729, 0]
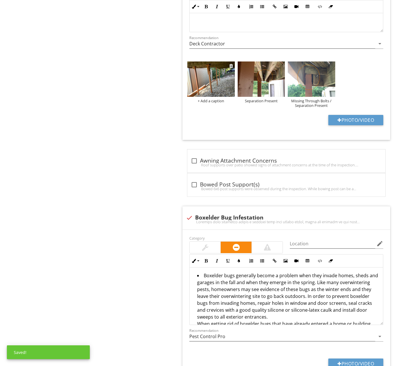
click at [217, 80] on img at bounding box center [210, 79] width 47 height 35
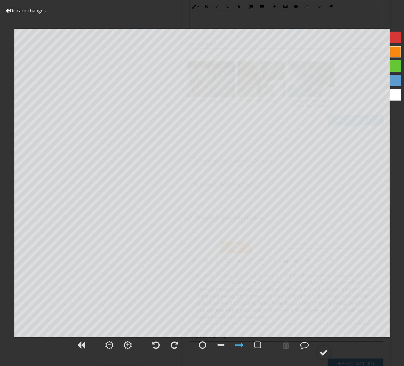
click at [33, 11] on link "Discard changes" at bounding box center [26, 10] width 40 height 6
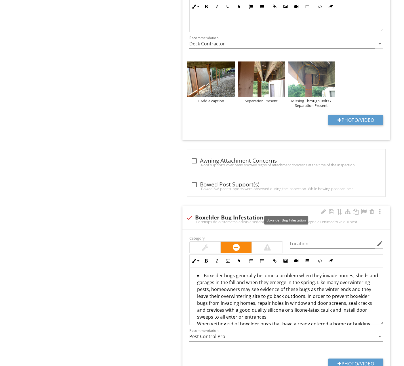
click at [190, 213] on div at bounding box center [189, 218] width 10 height 10
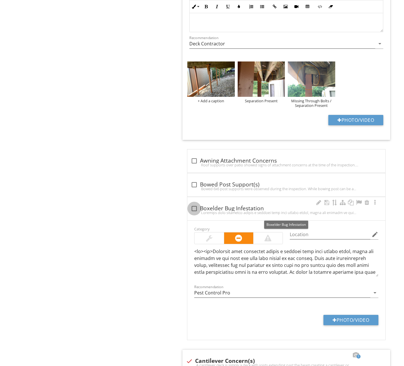
checkbox input "true"
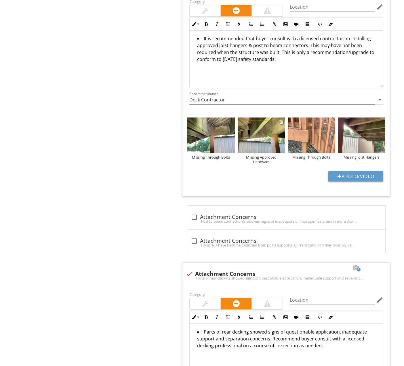
scroll to position [1380, 0]
click at [281, 120] on div at bounding box center [281, 122] width 4 height 5
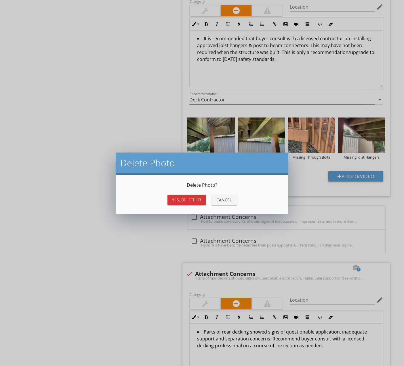
click at [199, 197] on button "Yes, Delete it!" at bounding box center [186, 200] width 38 height 10
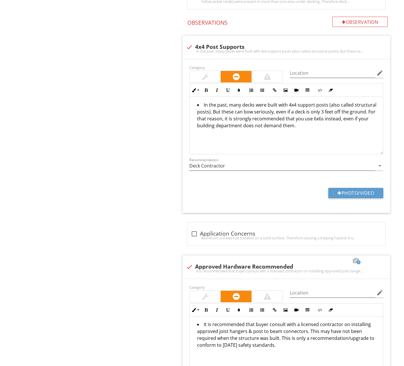
scroll to position [1092, 0]
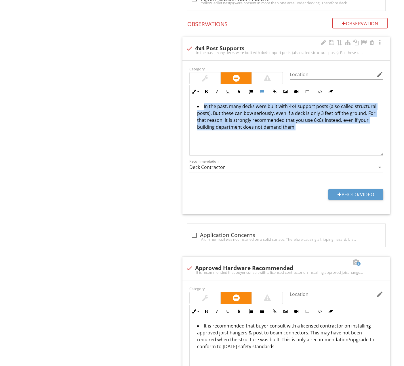
drag, startPoint x: 263, startPoint y: 132, endPoint x: 193, endPoint y: 97, distance: 78.1
click at [193, 98] on div "In the past, many decks were built with 4x4 support posts (also called structur…" at bounding box center [285, 127] width 193 height 58
copy li "In the past, many decks were built with 4x4 support posts (also called structur…"
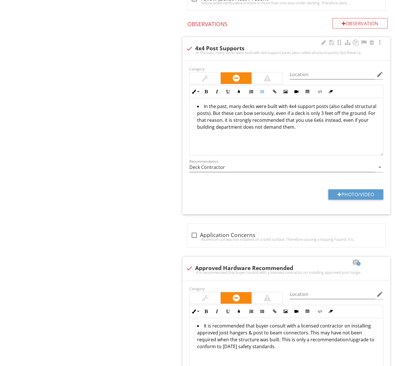
click at [190, 45] on div at bounding box center [189, 49] width 10 height 10
checkbox input "true"
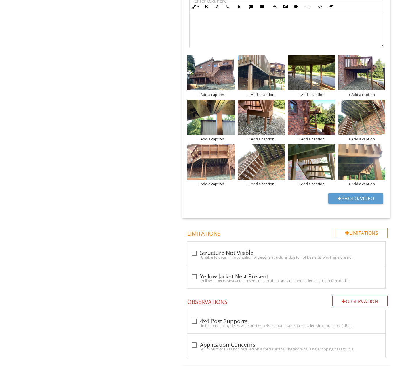
scroll to position [815, 0]
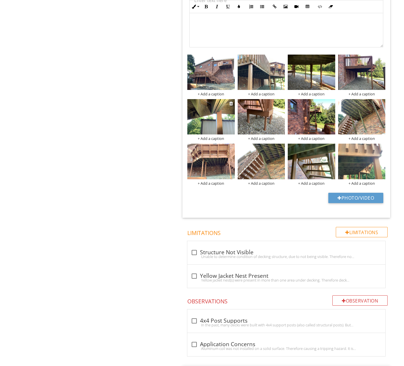
click at [218, 112] on img at bounding box center [210, 116] width 47 height 35
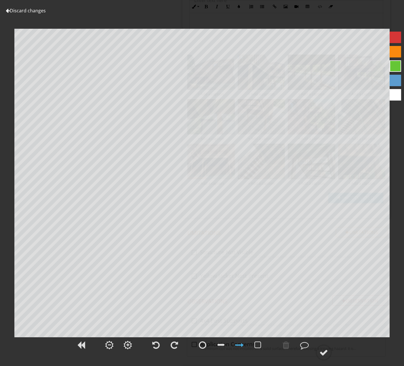
click at [32, 11] on link "Discard changes" at bounding box center [26, 10] width 40 height 6
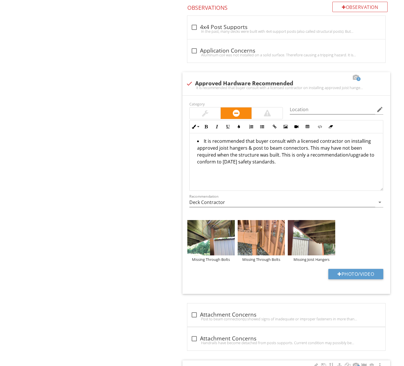
scroll to position [1476, 0]
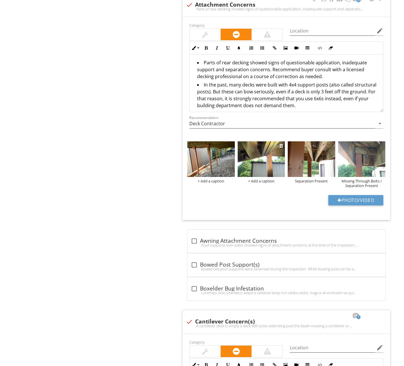
click at [252, 154] on img at bounding box center [260, 158] width 47 height 35
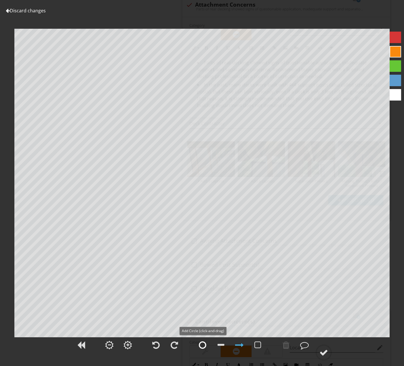
click at [198, 346] on div at bounding box center [202, 345] width 14 height 14
click at [305, 346] on div at bounding box center [304, 345] width 9 height 9
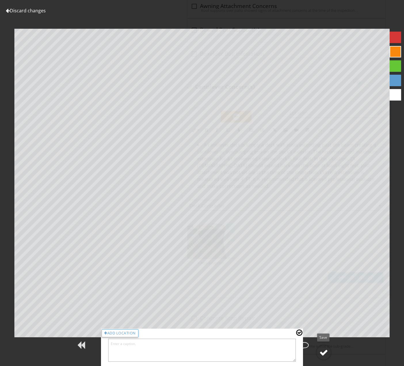
scroll to position [1831, 0]
click at [256, 347] on textarea at bounding box center [201, 350] width 187 height 23
type textarea "Inadequate Application"
click at [323, 355] on div at bounding box center [323, 352] width 9 height 9
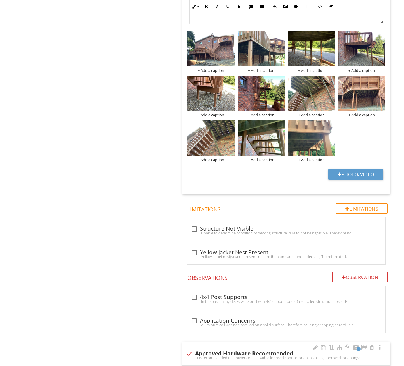
scroll to position [832, 0]
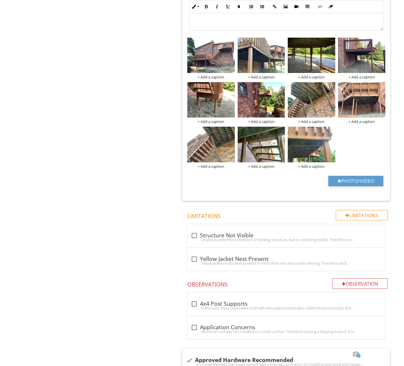
click at [332, 85] on div at bounding box center [331, 86] width 4 height 5
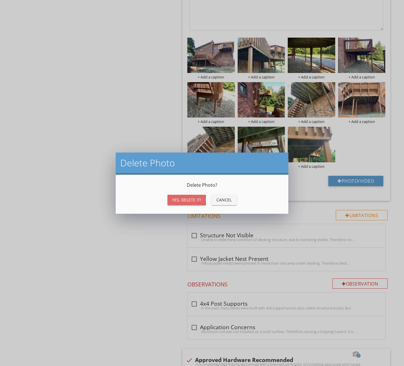
click at [193, 199] on div "Yes, Delete it!" at bounding box center [186, 200] width 29 height 6
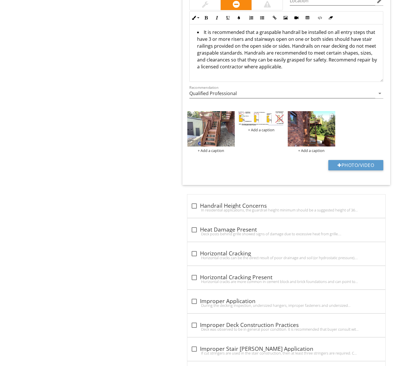
scroll to position [0, 0]
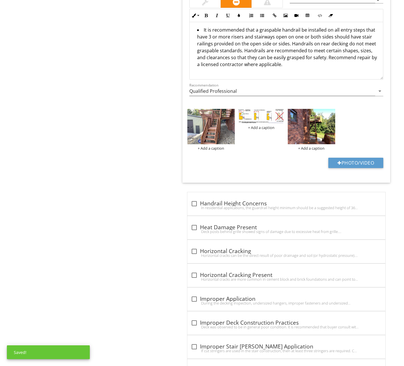
click at [262, 152] on div "Category Location edit Inline Style XLarge Large Normal Small Light Small/Light…" at bounding box center [286, 83] width 208 height 198
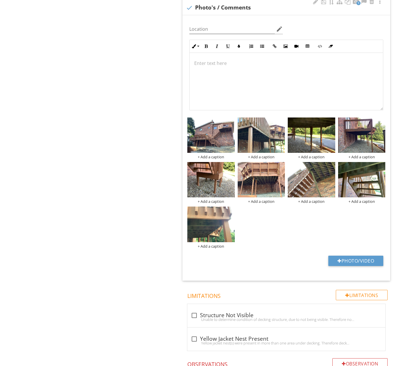
scroll to position [752, 0]
click at [317, 131] on img at bounding box center [311, 135] width 47 height 35
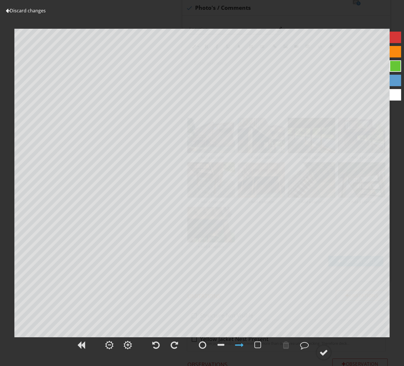
click at [41, 10] on link "Discard changes" at bounding box center [26, 10] width 40 height 6
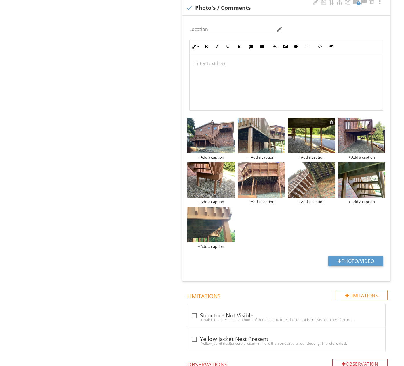
click at [331, 120] on div at bounding box center [331, 122] width 4 height 5
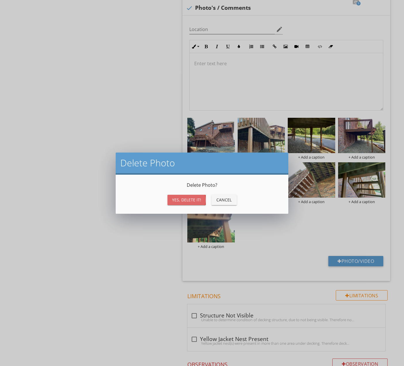
click at [196, 198] on div "Yes, Delete it!" at bounding box center [186, 200] width 29 height 6
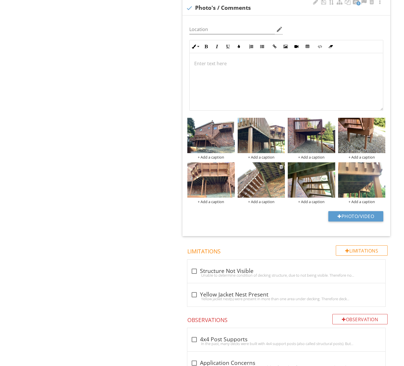
click at [263, 175] on img at bounding box center [260, 179] width 47 height 35
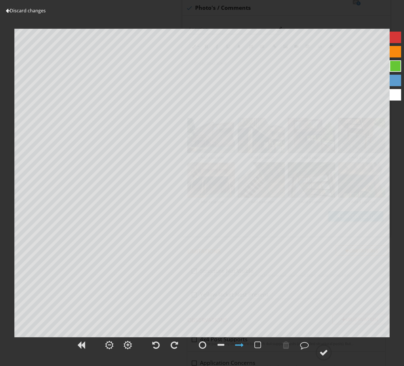
click at [34, 12] on link "Discard changes" at bounding box center [26, 10] width 40 height 6
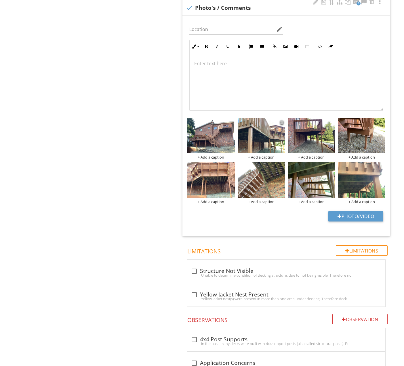
click at [281, 121] on div at bounding box center [281, 122] width 4 height 5
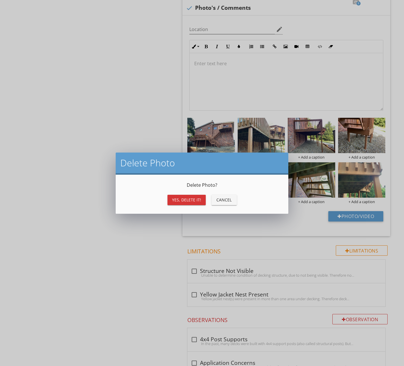
click at [195, 201] on div "Yes, Delete it!" at bounding box center [186, 200] width 29 height 6
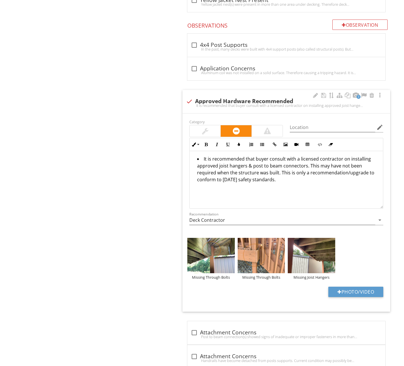
scroll to position [1052, 0]
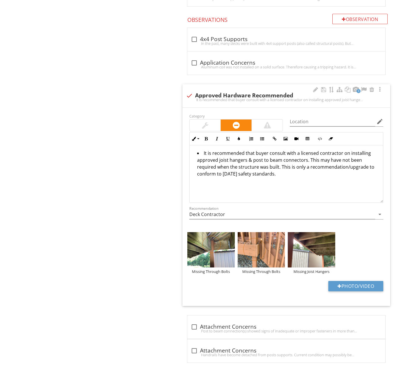
click at [305, 159] on li "It is recommended that buyer consult with a licensed contractor on installing a…" at bounding box center [287, 164] width 181 height 29
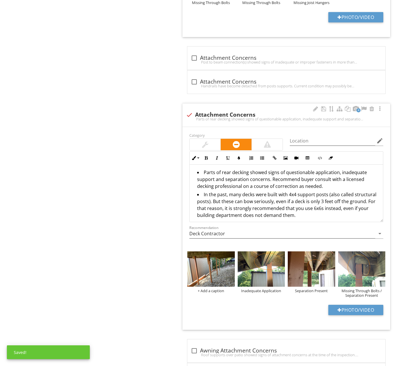
scroll to position [1322, 0]
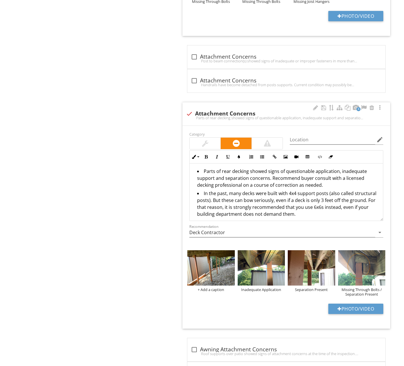
click at [269, 177] on li "Parts of rear decking showed signs of questionable application, inadequate supp…" at bounding box center [287, 179] width 181 height 22
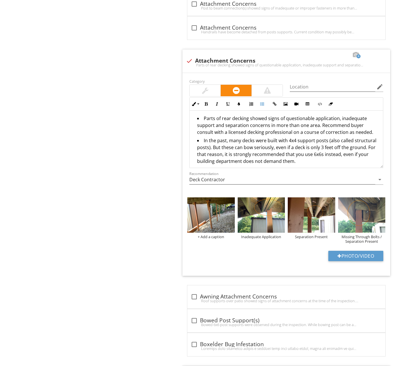
scroll to position [1375, 0]
click at [206, 234] on div "+ Add a caption" at bounding box center [210, 236] width 47 height 5
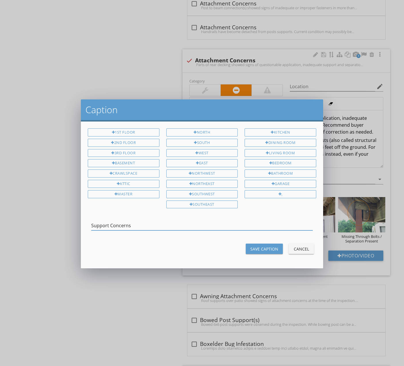
type input "Support Concerns"
click at [272, 247] on div "Save Caption" at bounding box center [264, 249] width 28 height 6
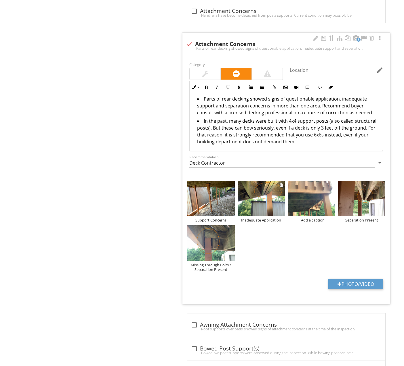
scroll to position [1392, 0]
click at [317, 218] on div "+ Add a caption" at bounding box center [311, 220] width 47 height 5
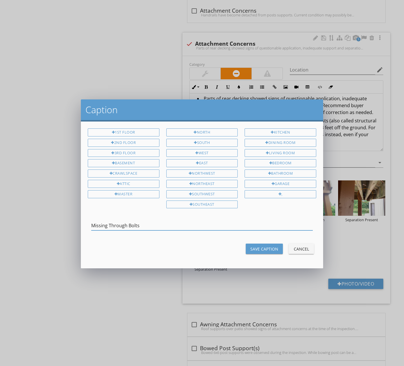
type input "Missing Through Bolts"
click at [274, 252] on button "Save Caption" at bounding box center [264, 249] width 37 height 10
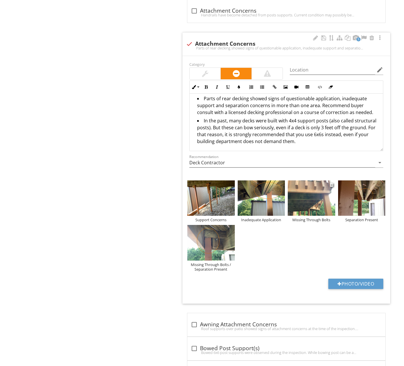
click at [325, 190] on img at bounding box center [311, 198] width 47 height 35
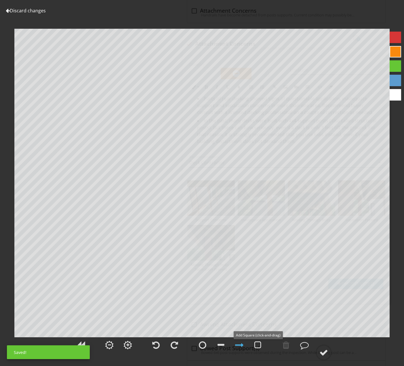
drag, startPoint x: 256, startPoint y: 346, endPoint x: 261, endPoint y: 339, distance: 7.9
click at [256, 346] on div at bounding box center [257, 345] width 7 height 9
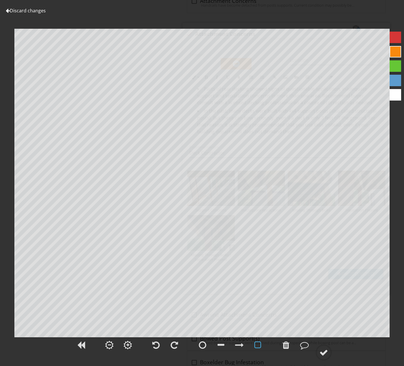
scroll to position [1403, 0]
click at [323, 347] on circle at bounding box center [323, 352] width 15 height 15
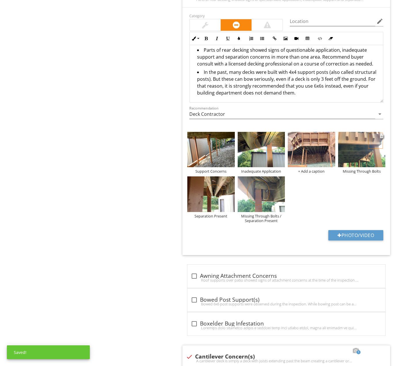
scroll to position [1440, 0]
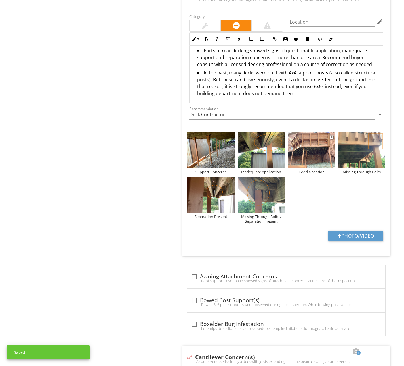
click at [309, 145] on img at bounding box center [311, 150] width 47 height 35
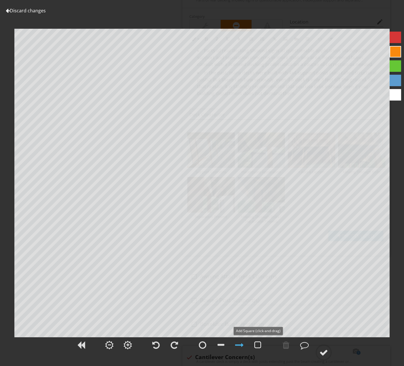
click at [255, 346] on div at bounding box center [257, 345] width 7 height 9
click at [305, 348] on div at bounding box center [304, 345] width 9 height 9
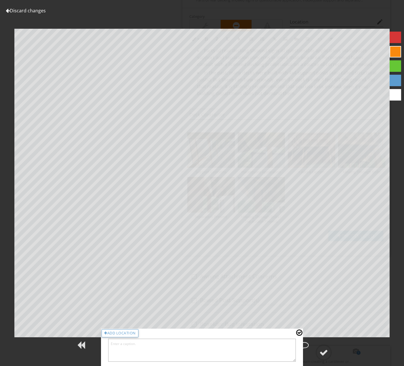
click at [264, 349] on textarea at bounding box center [201, 350] width 187 height 23
type textarea "Attachment Concerns"
click at [328, 352] on div at bounding box center [323, 352] width 9 height 9
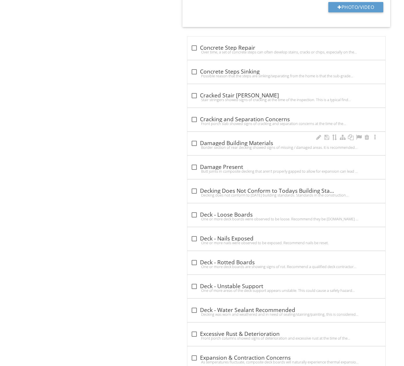
scroll to position [1983, 0]
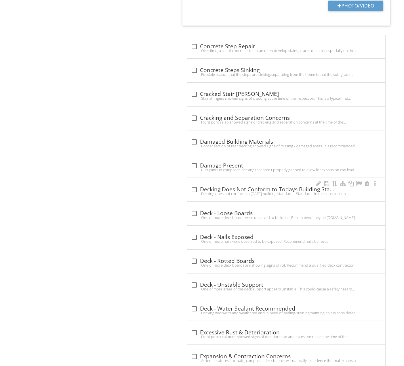
click at [239, 191] on div "Decking does not conform to today's building standards. Standards in the constr…" at bounding box center [286, 193] width 191 height 5
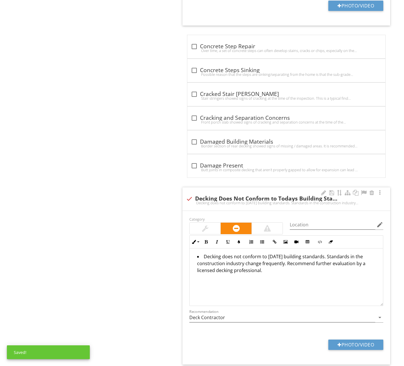
scroll to position [2094, 0]
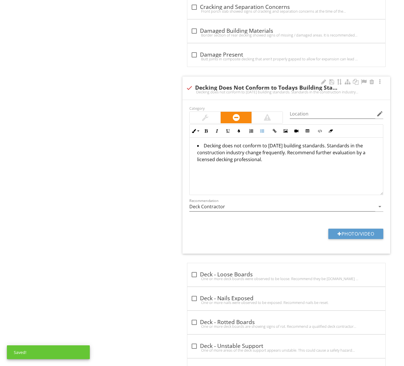
drag, startPoint x: 256, startPoint y: 173, endPoint x: 187, endPoint y: 126, distance: 82.7
click at [187, 126] on div "Inline Style XLarge Large Normal Small Light Small/Light Bold Italic Underline …" at bounding box center [286, 159] width 201 height 71
copy li "Decking does not conform to today's building standards. Standards in the constr…"
click at [189, 83] on div at bounding box center [189, 88] width 10 height 10
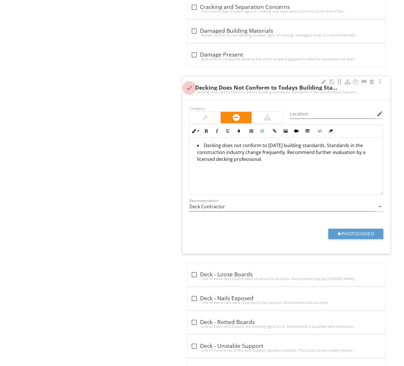
checkbox input "true"
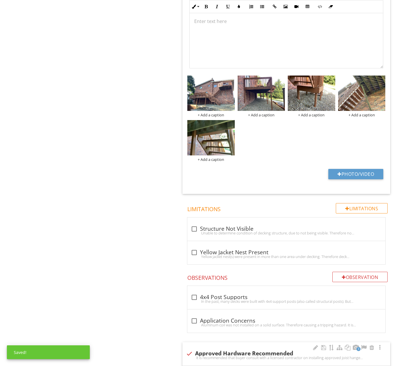
scroll to position [704, 0]
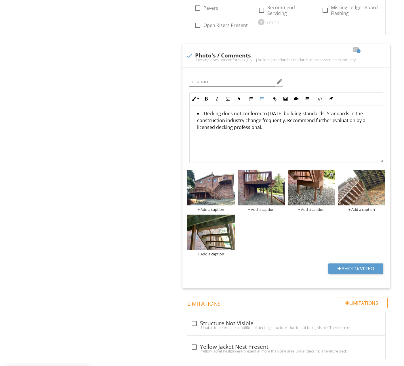
click at [332, 172] on div at bounding box center [331, 174] width 4 height 5
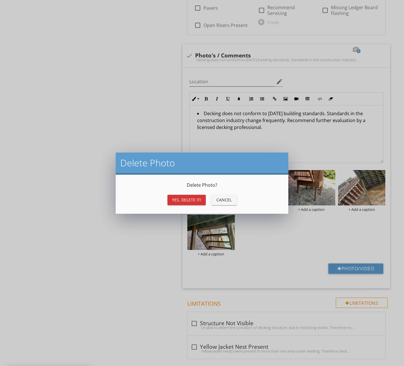
click at [196, 202] on div "Yes, Delete it!" at bounding box center [186, 200] width 29 height 6
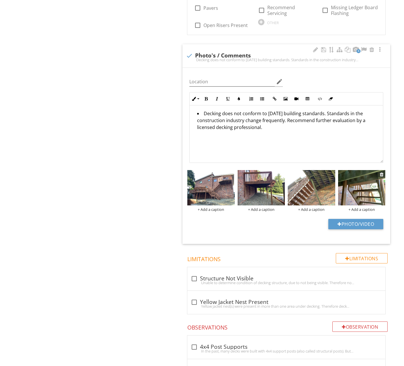
click at [361, 183] on img at bounding box center [361, 187] width 47 height 35
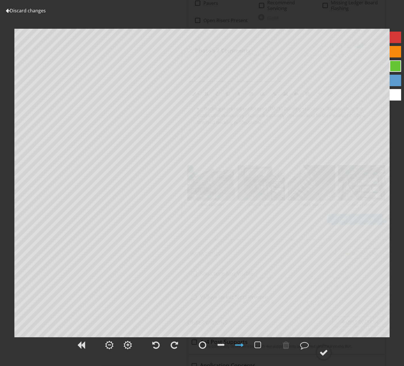
scroll to position [709, 0]
click at [24, 12] on link "Discard changes" at bounding box center [26, 10] width 40 height 6
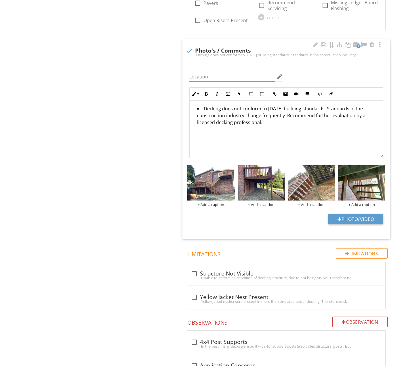
click at [332, 168] on div at bounding box center [331, 169] width 4 height 5
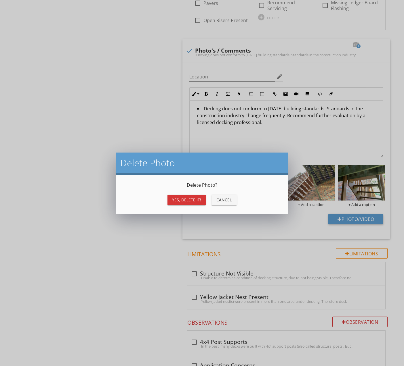
click at [183, 201] on div "Yes, Delete it!" at bounding box center [186, 200] width 29 height 6
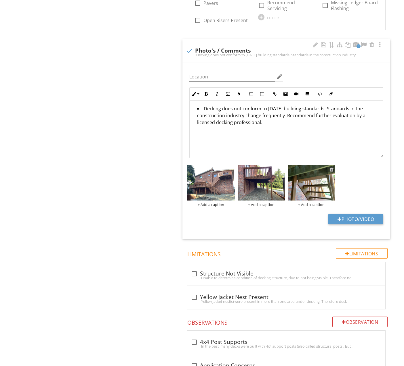
click at [331, 167] on div at bounding box center [331, 169] width 4 height 5
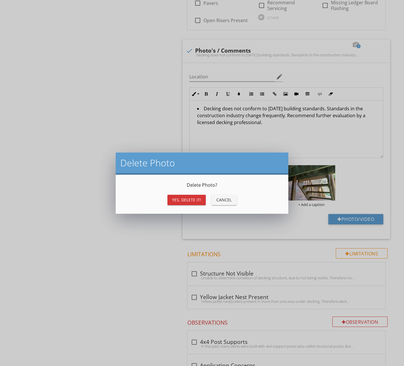
click at [182, 203] on div "Yes, Delete it!" at bounding box center [186, 200] width 29 height 6
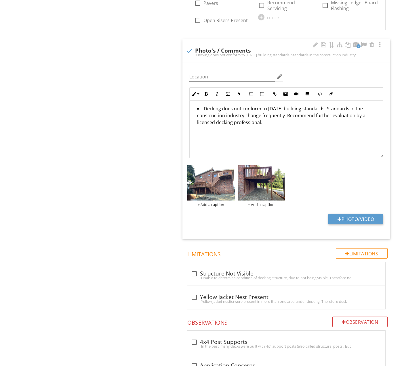
click at [353, 113] on li "Decking does not conform to today's building standards. Standards in the constr…" at bounding box center [287, 116] width 181 height 22
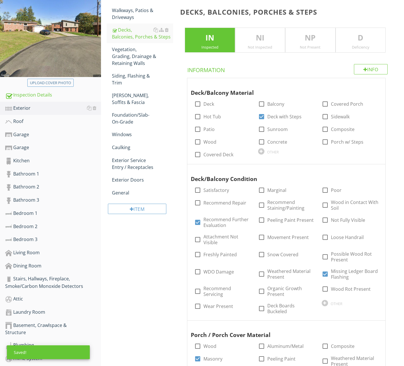
scroll to position [41, 0]
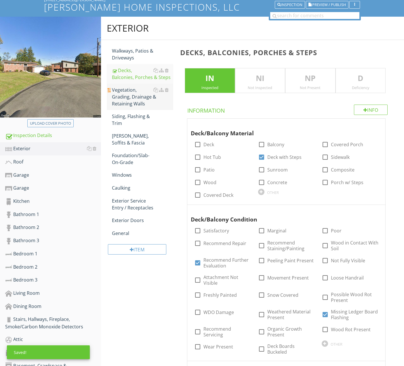
click at [128, 100] on div "Vegetation, Grading, Drainage & Retaining Walls" at bounding box center [142, 97] width 61 height 21
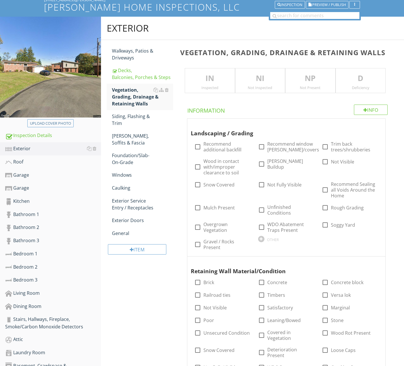
click at [207, 76] on p "IN" at bounding box center [209, 79] width 49 height 12
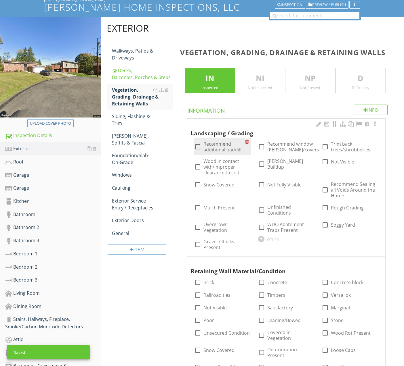
scroll to position [41, 0]
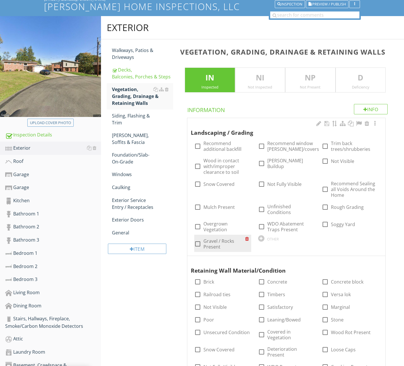
click at [214, 244] on label "Gravel / Rocks Present" at bounding box center [223, 244] width 41 height 12
checkbox input "true"
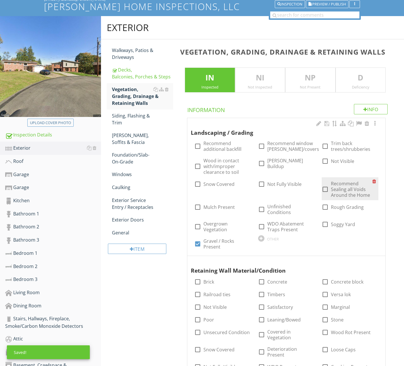
click at [345, 187] on label "Recommend Sealing all Voids Around the Home" at bounding box center [351, 189] width 41 height 17
checkbox input "true"
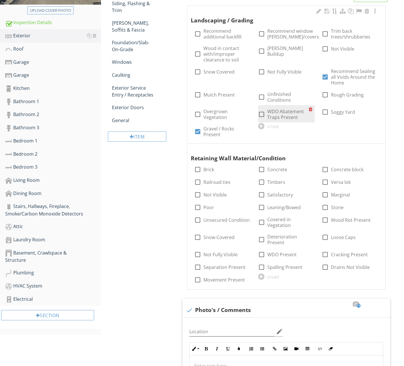
scroll to position [154, 0]
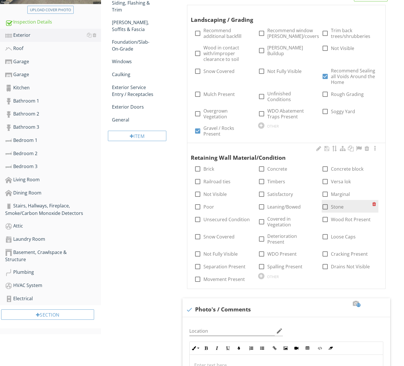
click at [327, 206] on div at bounding box center [325, 207] width 10 height 10
checkbox input "true"
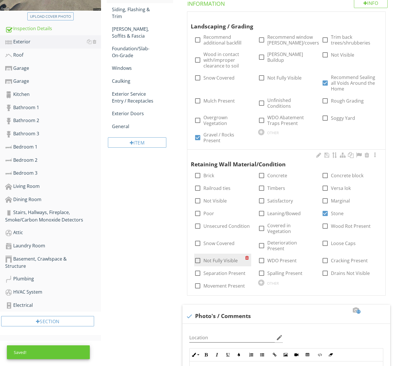
scroll to position [147, 0]
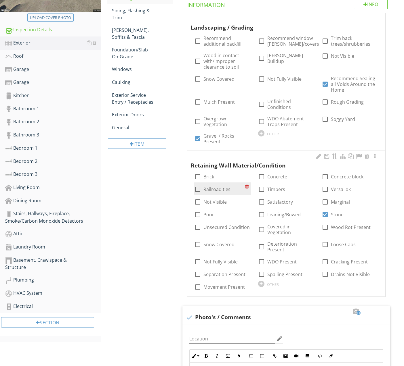
click at [214, 189] on label "Railroad ties" at bounding box center [216, 190] width 27 height 6
checkbox input "true"
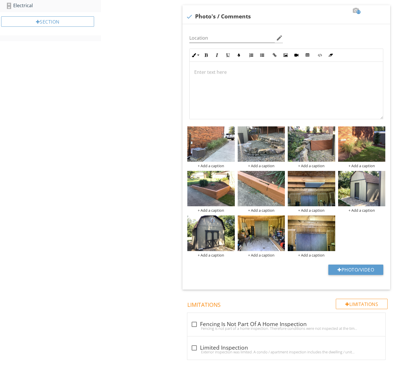
scroll to position [437, 0]
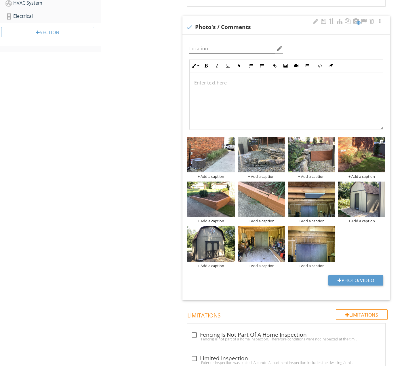
click at [375, 141] on img at bounding box center [361, 154] width 47 height 35
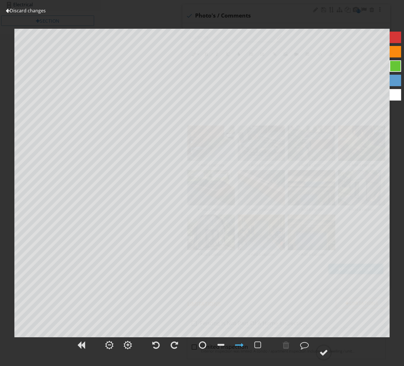
scroll to position [451, 0]
click at [39, 11] on link "Discard changes" at bounding box center [26, 10] width 40 height 6
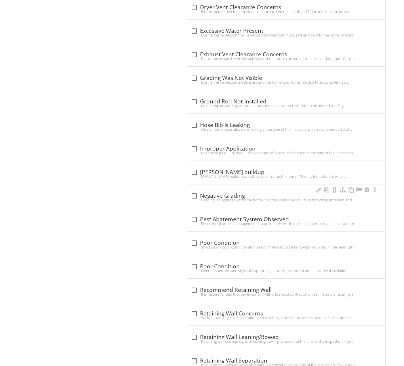
click at [240, 193] on div "check_box_outline_blank Negative Grading" at bounding box center [286, 196] width 191 height 7
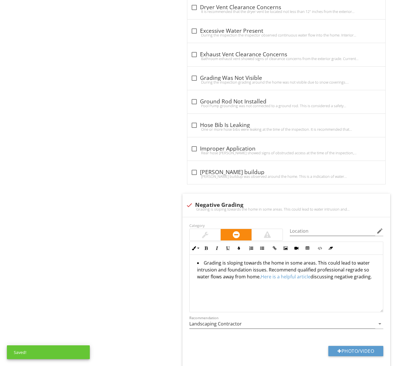
scroll to position [1130, 0]
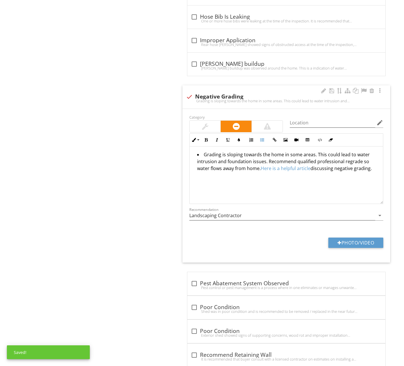
drag, startPoint x: 223, startPoint y: 165, endPoint x: 186, endPoint y: 135, distance: 47.6
click at [186, 135] on div "Inline Style XLarge Large Normal Small Light Small/Light Bold Italic Underline …" at bounding box center [286, 168] width 201 height 71
copy li "Grading is sloping towards the home in some areas. This could lead to water int…"
click at [189, 92] on div at bounding box center [189, 97] width 10 height 10
checkbox input "true"
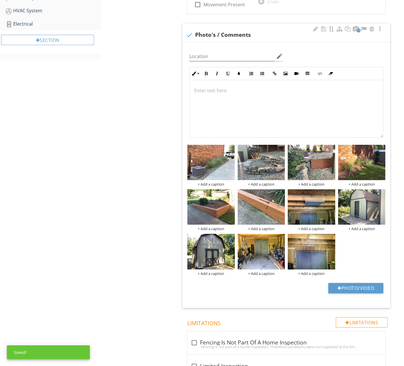
scroll to position [424, 0]
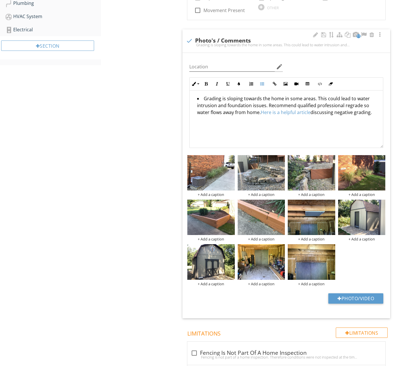
drag, startPoint x: 220, startPoint y: 88, endPoint x: 267, endPoint y: 100, distance: 48.7
click at [264, 100] on li "Grading is sloping towards the home in some areas. This could lead to water int…" at bounding box center [287, 106] width 181 height 22
drag, startPoint x: 267, startPoint y: 108, endPoint x: 263, endPoint y: 107, distance: 4.4
click at [267, 108] on div "Grading is sloping towards the home in some areas. This could lead to water int…" at bounding box center [285, 120] width 193 height 58
drag, startPoint x: 259, startPoint y: 104, endPoint x: 259, endPoint y: 101, distance: 2.9
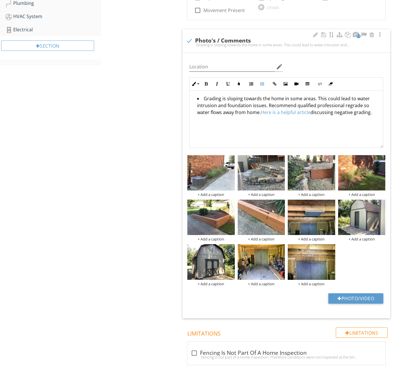
click at [259, 101] on li "Grading is sloping towards the home in some areas. This could lead to water int…" at bounding box center [287, 106] width 181 height 22
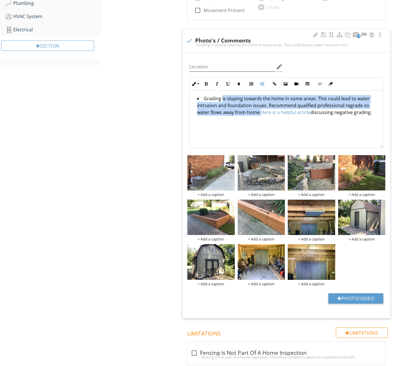
drag, startPoint x: 260, startPoint y: 103, endPoint x: 220, endPoint y: 88, distance: 42.8
click at [220, 95] on li "Grading is sloping towards the home in some areas. This could lead to water int…" at bounding box center [287, 106] width 181 height 22
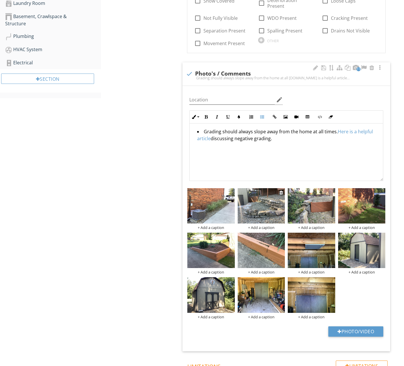
scroll to position [394, 0]
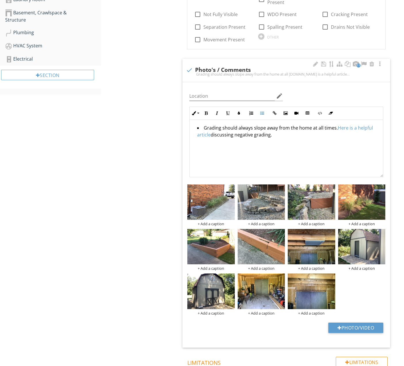
click at [284, 129] on div "Grading should always slope away from the home at all times. Here is a helpful …" at bounding box center [285, 149] width 193 height 58
click at [317, 140] on li "Front retaining wall showed signs of minor deteriaotion" at bounding box center [287, 144] width 181 height 8
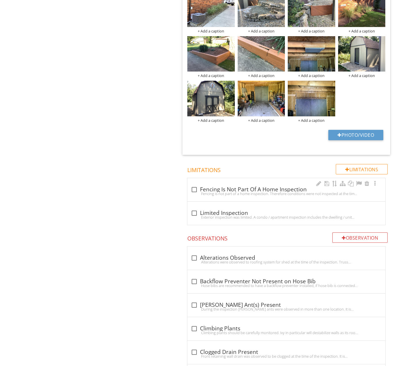
scroll to position [588, 0]
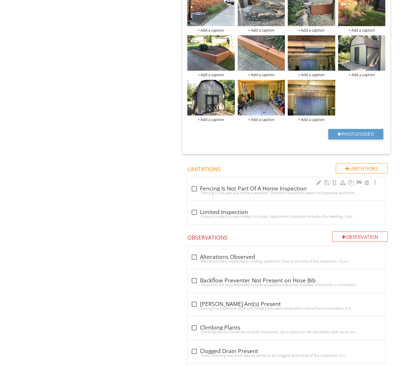
click at [247, 191] on div "Fencing is not part of a home inspection. Therefore conditions were not inspect…" at bounding box center [286, 193] width 191 height 5
checkbox input "true"
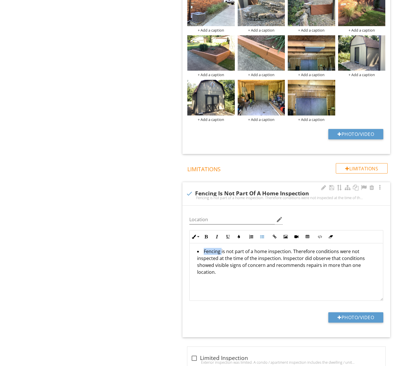
drag, startPoint x: 219, startPoint y: 241, endPoint x: 202, endPoint y: 242, distance: 16.7
click at [202, 248] on li "Fencing is not part of a home inspection. Therefore conditions were not inspect…" at bounding box center [287, 262] width 181 height 29
click at [356, 248] on li "Sheds are not part of a home inspection. Therefore conditions were not inspecte…" at bounding box center [287, 262] width 181 height 29
click at [219, 248] on li "Sheds are not part of a home inspection. Therefore conditions were not fully in…" at bounding box center [287, 262] width 181 height 29
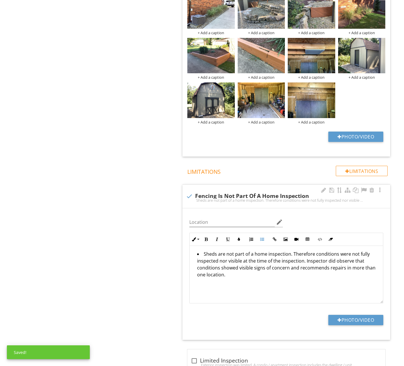
scroll to position [0, 0]
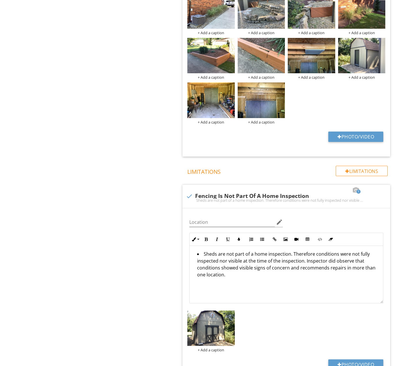
click at [111, 103] on div "Exterior Walkways, Patios & Driveways Decks, Balconies, Porches & Steps Vegetat…" at bounding box center [252, 363] width 303 height 1783
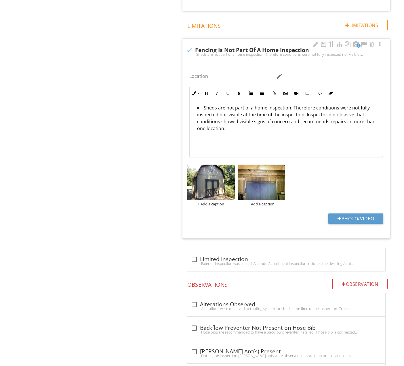
scroll to position [732, 0]
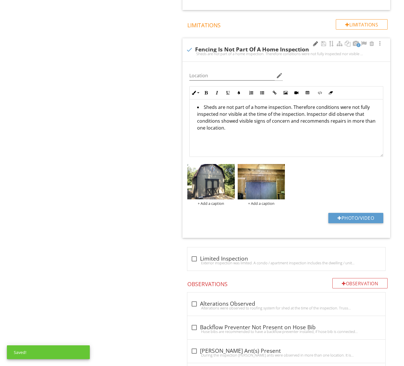
click at [314, 41] on div at bounding box center [315, 44] width 7 height 6
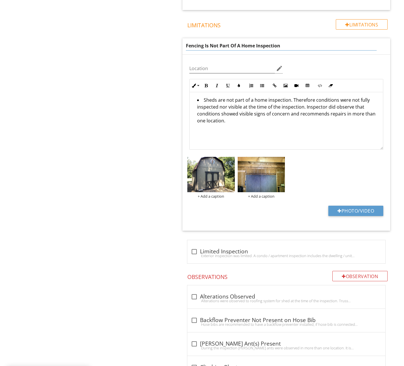
drag, startPoint x: 203, startPoint y: 34, endPoint x: 142, endPoint y: 35, distance: 61.5
type input "Sheds Are Not Part Of A Home Inspection"
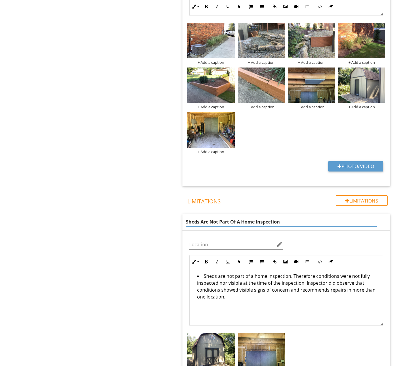
scroll to position [548, 0]
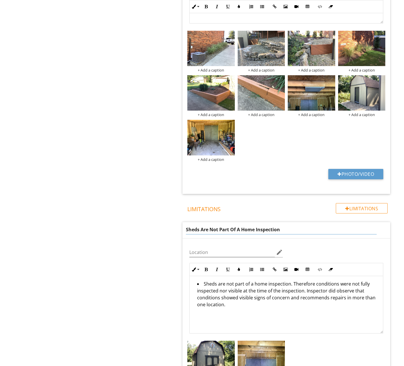
click at [285, 138] on div "+ Add a caption + Add a caption + Add a caption + Add a caption + Add a caption…" at bounding box center [286, 96] width 201 height 134
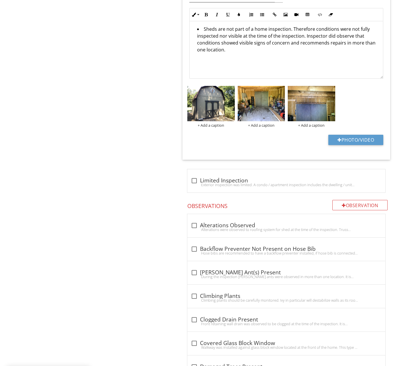
scroll to position [768, 0]
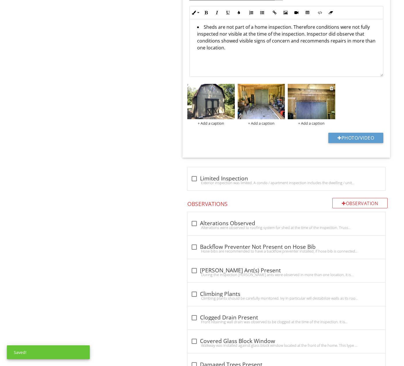
click at [314, 98] on img at bounding box center [311, 101] width 47 height 35
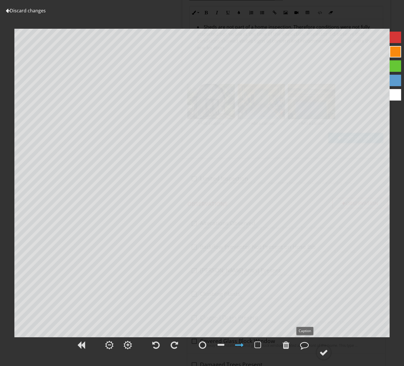
click at [302, 347] on div at bounding box center [304, 345] width 9 height 9
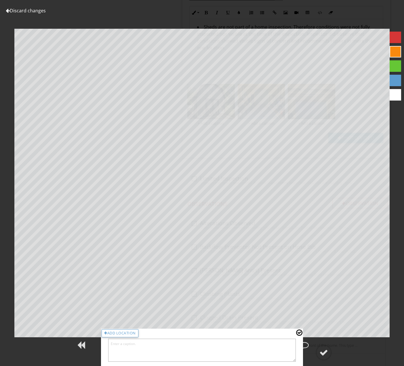
click at [248, 347] on textarea at bounding box center [201, 350] width 187 height 23
type textarea "Moisture Intrusion Present"
click at [317, 352] on circle at bounding box center [323, 352] width 15 height 15
click at [329, 353] on circle at bounding box center [323, 352] width 15 height 15
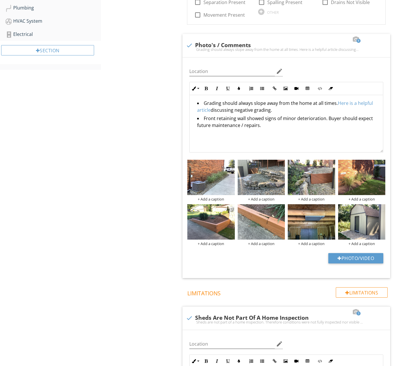
scroll to position [418, 0]
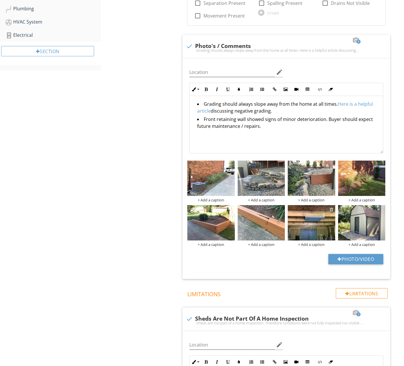
click at [330, 207] on div at bounding box center [331, 209] width 4 height 5
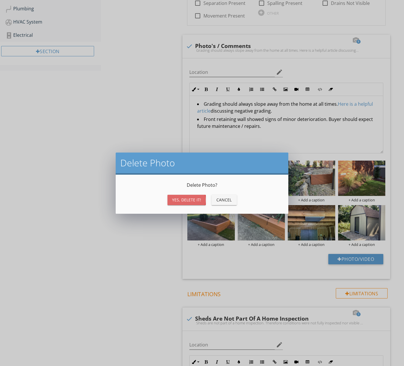
click at [195, 199] on div "Yes, Delete it!" at bounding box center [186, 200] width 29 height 6
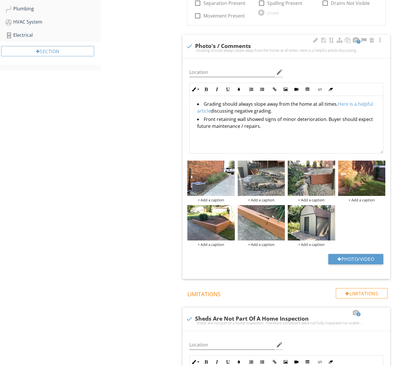
click at [331, 207] on div at bounding box center [331, 209] width 4 height 5
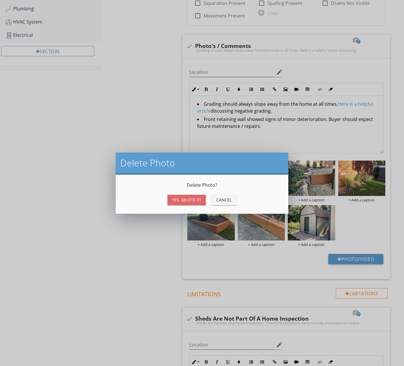
click at [192, 202] on div "Yes, Delete it!" at bounding box center [186, 200] width 29 height 6
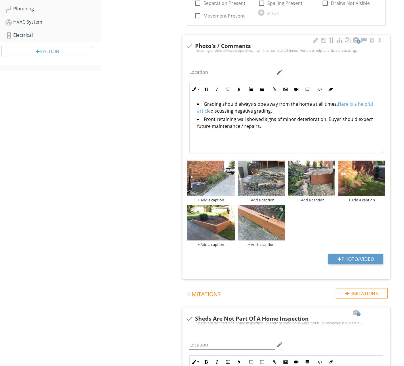
click at [281, 207] on div at bounding box center [281, 209] width 4 height 5
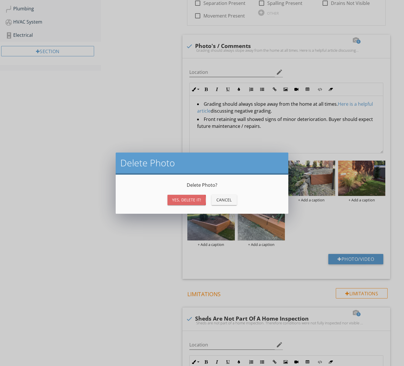
click at [194, 200] on div "Yes, Delete it!" at bounding box center [186, 200] width 29 height 6
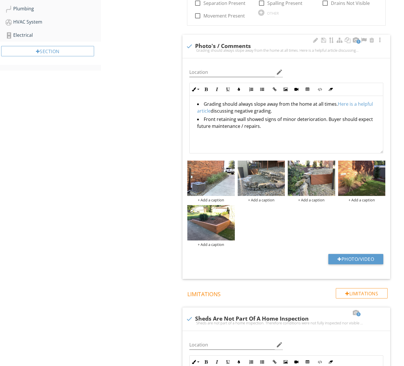
click at [286, 210] on div "+ Add a caption + Add a caption + Add a caption + Add a caption + Add a caption" at bounding box center [286, 203] width 201 height 89
click at [292, 216] on div "+ Add a caption + Add a caption + Add a caption + Add a caption + Add a caption" at bounding box center [286, 203] width 201 height 89
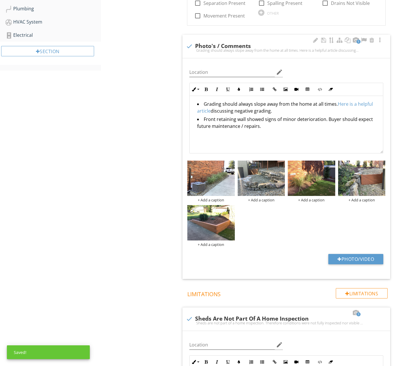
click at [324, 219] on div "+ Add a caption + Add a caption + Add a caption + Add a caption + Add a caption" at bounding box center [286, 203] width 201 height 89
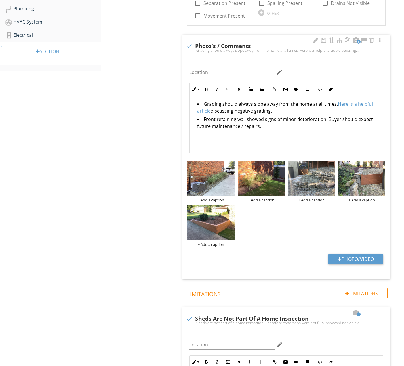
click at [248, 209] on div "+ Add a caption + Add a caption + Add a caption + Add a caption + Add a caption" at bounding box center [286, 203] width 201 height 89
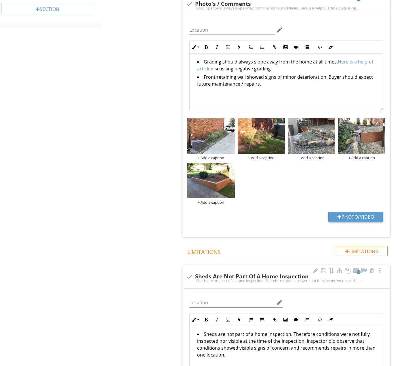
scroll to position [459, 0]
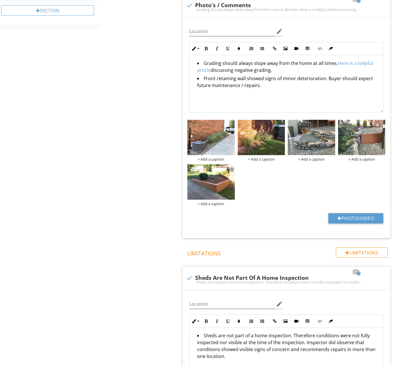
click at [232, 166] on div at bounding box center [231, 168] width 4 height 5
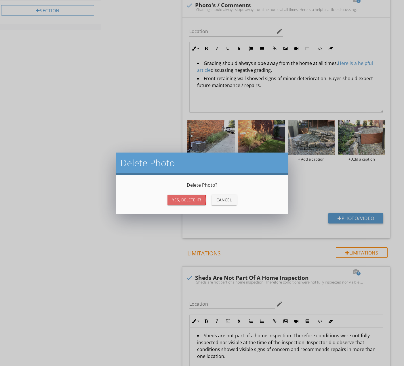
click at [196, 200] on div "Yes, Delete it!" at bounding box center [186, 200] width 29 height 6
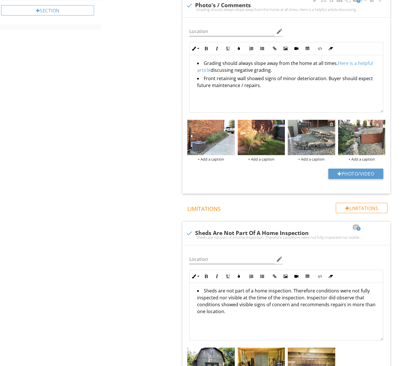
click at [332, 122] on div at bounding box center [331, 124] width 4 height 5
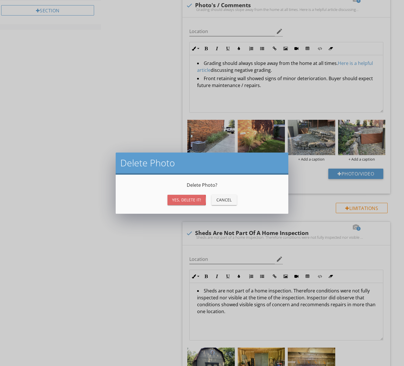
click at [204, 199] on button "Yes, Delete it!" at bounding box center [186, 200] width 38 height 10
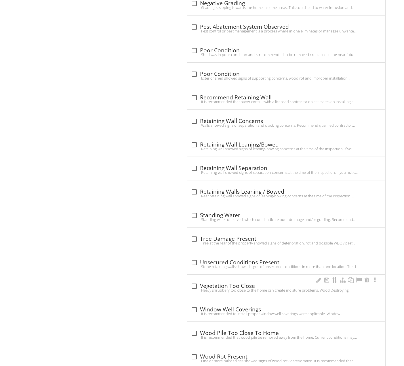
scroll to position [1321, 0]
click at [252, 282] on div "check_box_outline_blank Vegetation Too Close" at bounding box center [286, 285] width 191 height 7
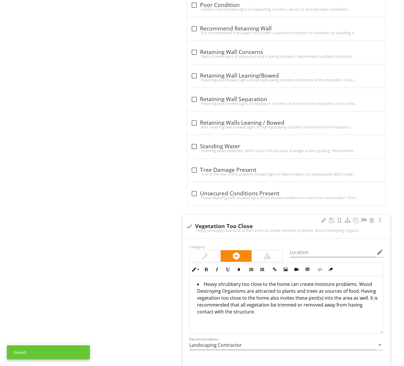
scroll to position [1390, 0]
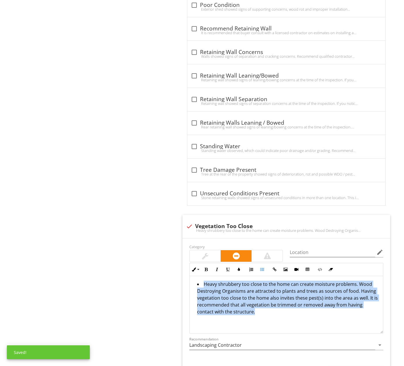
drag, startPoint x: 226, startPoint y: 288, endPoint x: 169, endPoint y: 258, distance: 64.6
copy li "Heavy shrubbery too close to the home can create moisture problems. Wood Destro…"
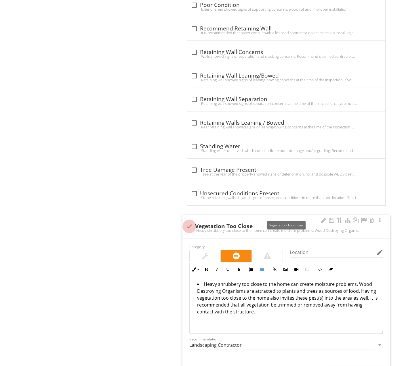
click at [191, 222] on div at bounding box center [189, 227] width 10 height 10
checkbox input "true"
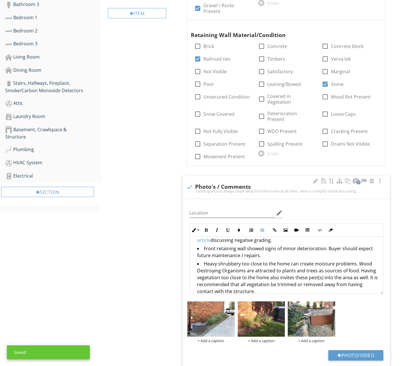
scroll to position [277, 0]
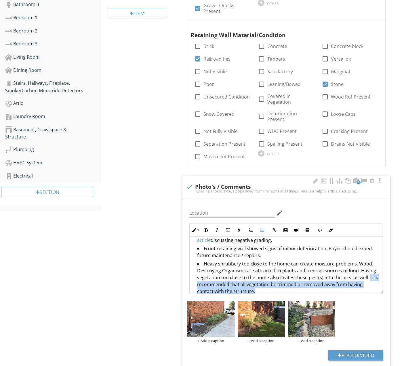
drag, startPoint x: 367, startPoint y: 267, endPoint x: 366, endPoint y: 279, distance: 11.8
click at [366, 279] on li "Heavy shrubbery too close to the home can create moisture problems. Wood Destro…" at bounding box center [287, 278] width 181 height 36
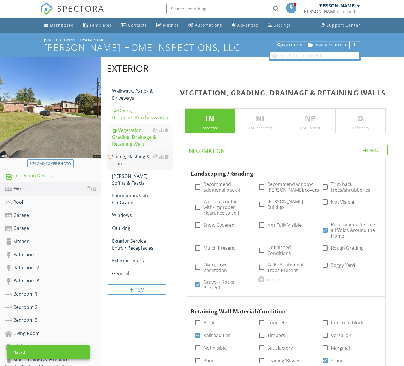
scroll to position [0, 0]
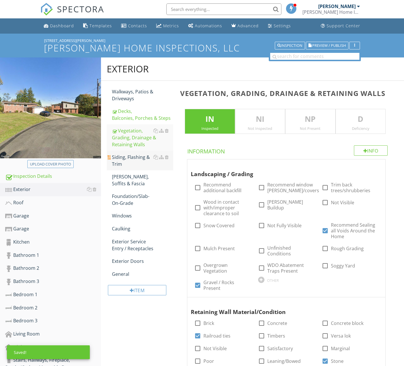
click at [138, 162] on div "Siding, Flashing & Trim" at bounding box center [142, 161] width 61 height 14
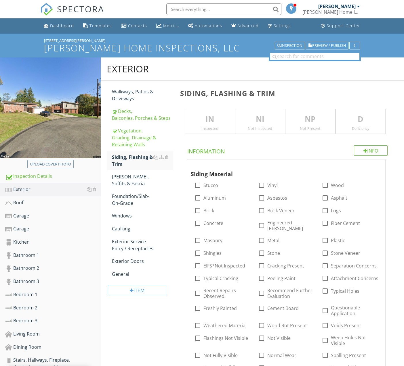
click at [216, 123] on p "IN" at bounding box center [209, 120] width 49 height 12
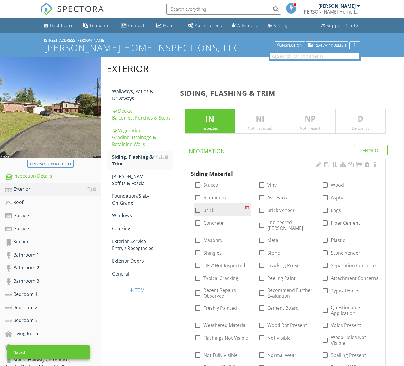
click at [209, 210] on label "Brick" at bounding box center [208, 211] width 11 height 6
checkbox input "true"
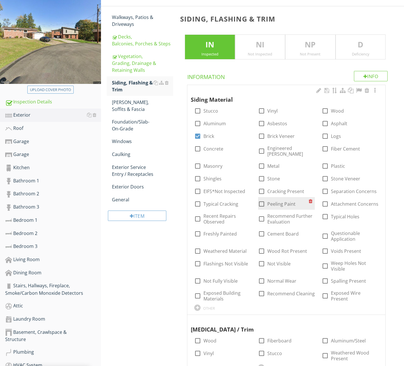
scroll to position [75, 0]
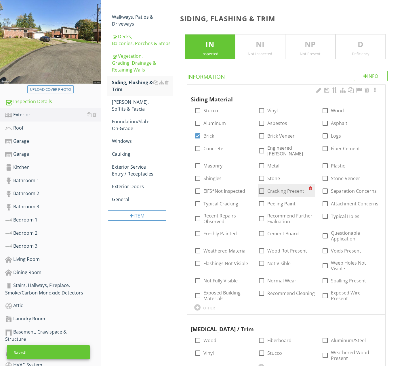
click at [285, 188] on label "Cracking Present" at bounding box center [285, 191] width 37 height 6
checkbox input "true"
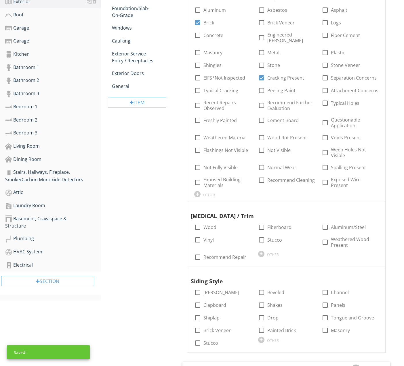
scroll to position [206, 0]
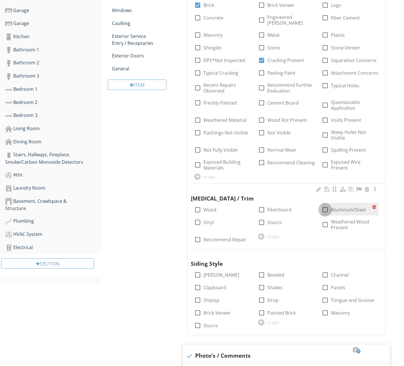
click at [323, 205] on div at bounding box center [325, 210] width 10 height 10
checkbox input "true"
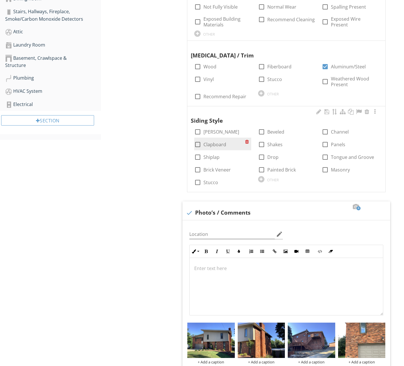
scroll to position [350, 0]
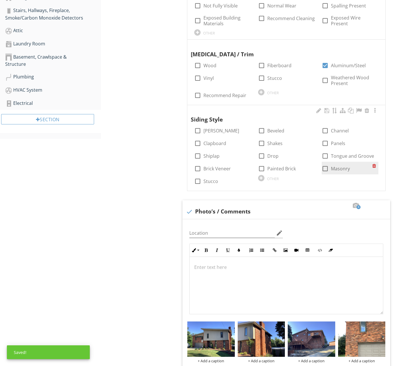
click at [328, 164] on div at bounding box center [325, 169] width 10 height 10
checkbox input "true"
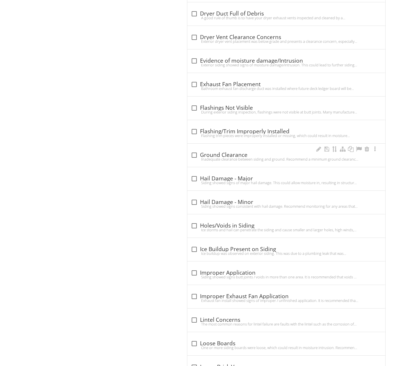
scroll to position [1207, 0]
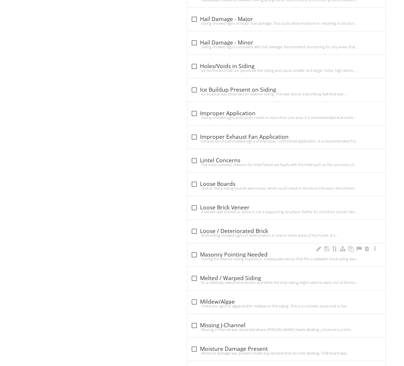
click at [250, 257] on div "During the exterior siding inspection, inadequate mortar that fills in between …" at bounding box center [286, 259] width 191 height 5
checkbox input "true"
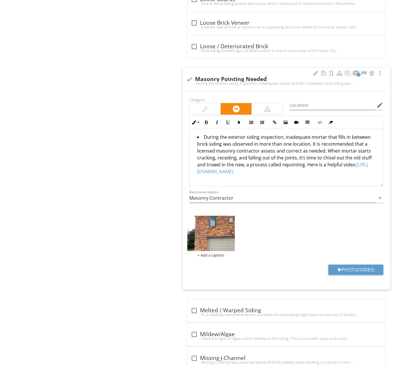
scroll to position [1394, 0]
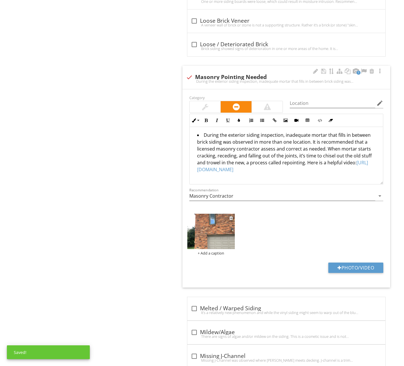
click at [209, 223] on img at bounding box center [210, 231] width 47 height 35
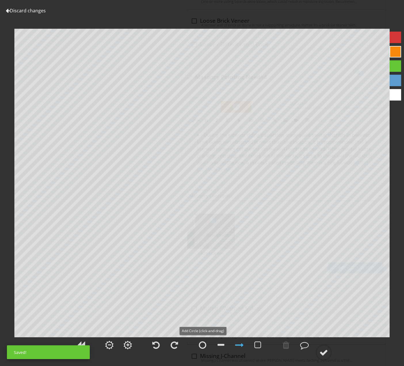
drag, startPoint x: 201, startPoint y: 347, endPoint x: 212, endPoint y: 332, distance: 18.3
click at [201, 347] on div at bounding box center [202, 345] width 7 height 9
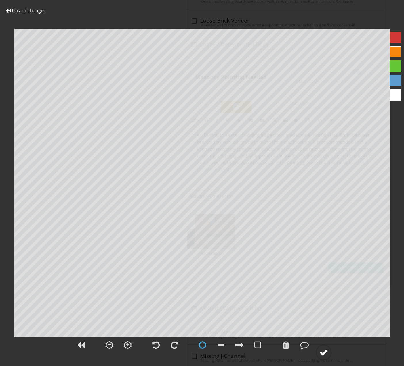
click at [320, 353] on div at bounding box center [323, 352] width 9 height 9
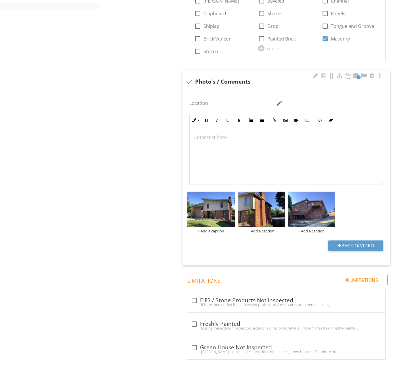
scroll to position [476, 0]
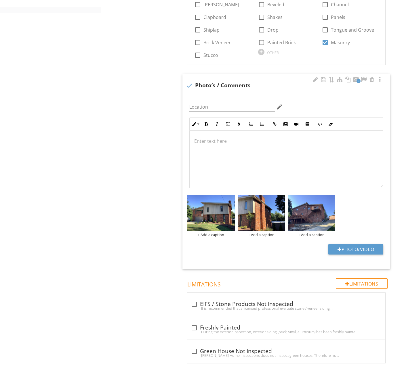
click at [267, 244] on div "Photo/Video" at bounding box center [286, 251] width 201 height 15
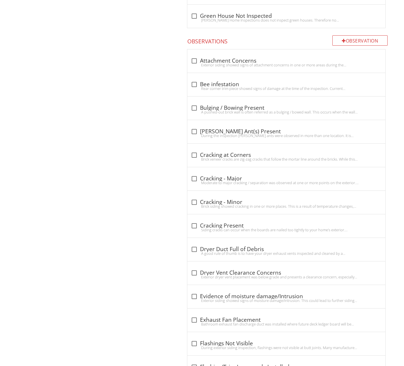
scroll to position [812, 0]
click at [237, 198] on div "check_box_outline_blank Cracking - Minor Brick siding showed cracking in one or…" at bounding box center [286, 204] width 191 height 13
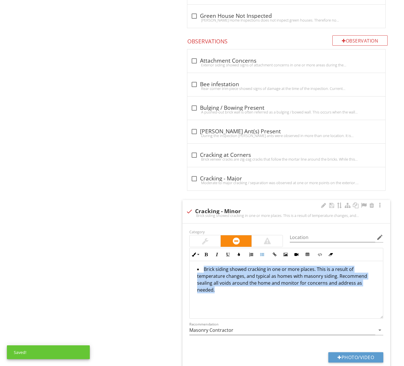
drag, startPoint x: 232, startPoint y: 287, endPoint x: 200, endPoint y: 250, distance: 48.9
click at [200, 261] on div "Brick siding showed cracking in one or more places. This is a result of tempera…" at bounding box center [285, 290] width 193 height 58
copy li "Brick siding showed cracking in one or more places. This is a result of tempera…"
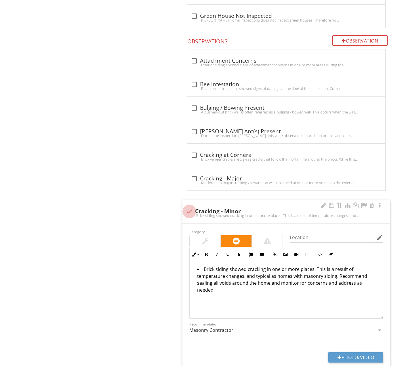
click at [189, 207] on div at bounding box center [189, 212] width 10 height 10
checkbox input "true"
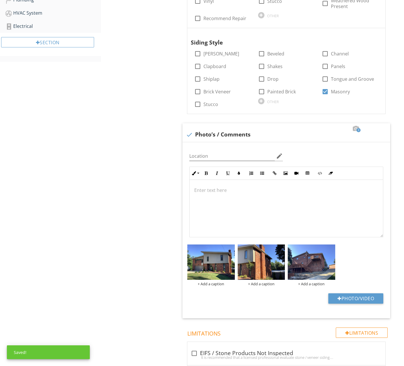
scroll to position [401, 0]
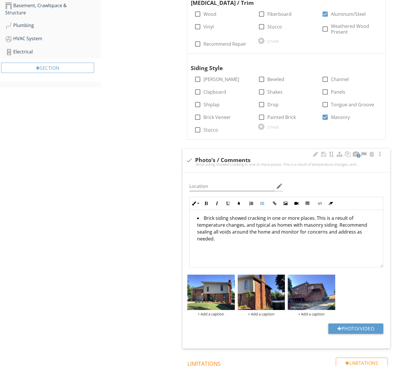
click at [227, 215] on li "Brick siding showed cracking in one or more places. This is a result of tempera…" at bounding box center [287, 229] width 181 height 29
drag, startPoint x: 228, startPoint y: 208, endPoint x: 309, endPoint y: 208, distance: 80.8
click at [309, 215] on li "Brick siding showed cracking in one or more places. This is a result of tempera…" at bounding box center [287, 229] width 181 height 29
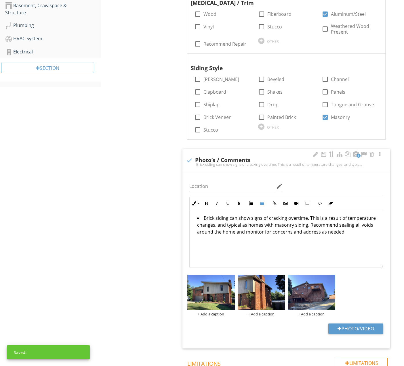
click at [319, 215] on li "Brick siding can show signs of cracking overtime. This is a result of temperatu…" at bounding box center [287, 226] width 181 height 22
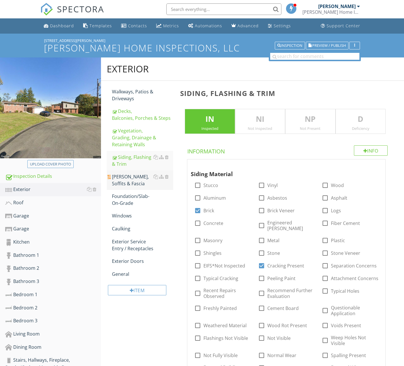
scroll to position [0, 0]
click at [129, 178] on div "Eaves, Soffits & Fascia" at bounding box center [142, 180] width 61 height 14
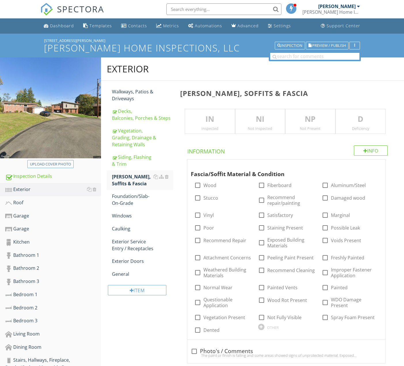
click at [202, 131] on div "IN Inspected" at bounding box center [210, 121] width 50 height 25
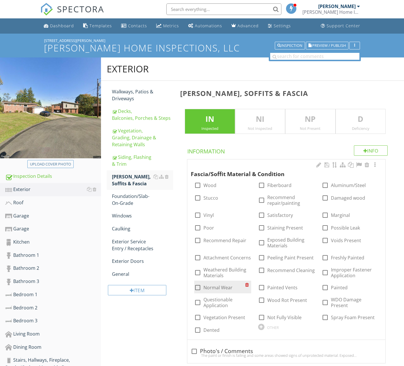
click at [224, 288] on label "Normal Wear" at bounding box center [217, 288] width 29 height 6
checkbox input "true"
click at [124, 199] on div "Foundation/Slab-On-Grade" at bounding box center [142, 200] width 61 height 14
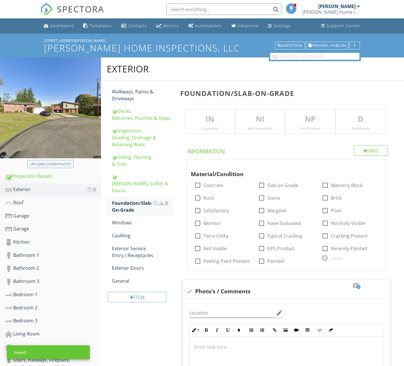
click at [226, 125] on div "IN Inspected" at bounding box center [210, 121] width 50 height 25
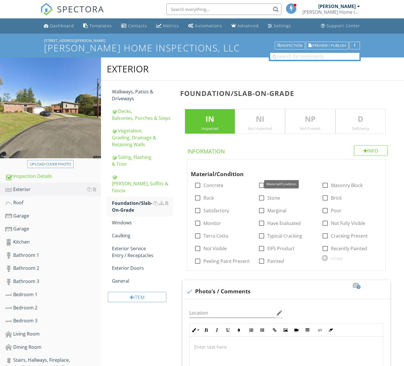
click at [213, 121] on p "IN" at bounding box center [209, 120] width 49 height 12
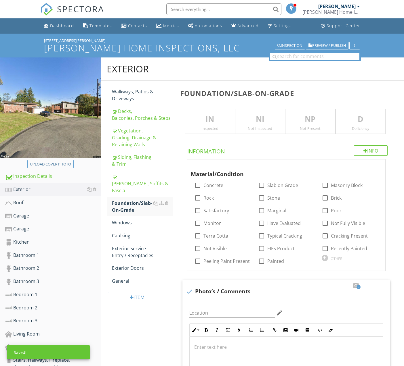
click at [244, 123] on p "NI" at bounding box center [259, 120] width 49 height 12
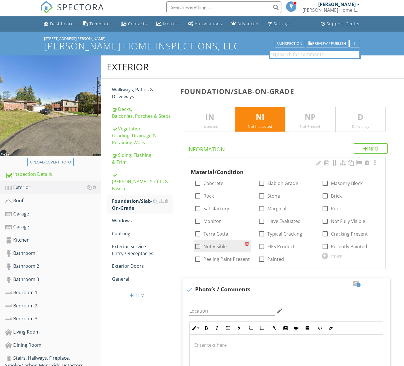
click at [221, 245] on label "Not Visible" at bounding box center [214, 247] width 23 height 6
checkbox input "true"
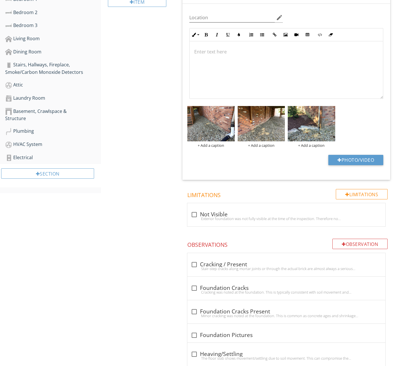
scroll to position [305, 0]
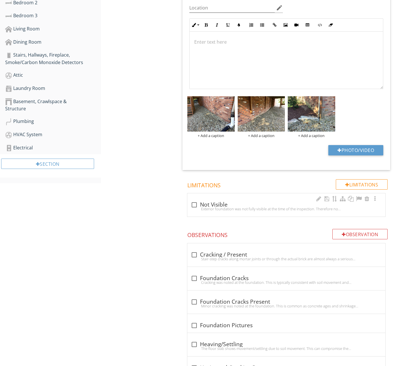
click at [222, 209] on div "Exterior foundation was not fully visible at the time of the inspection. Theref…" at bounding box center [286, 209] width 191 height 5
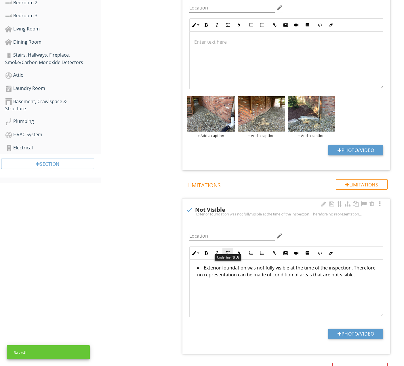
scroll to position [327, 0]
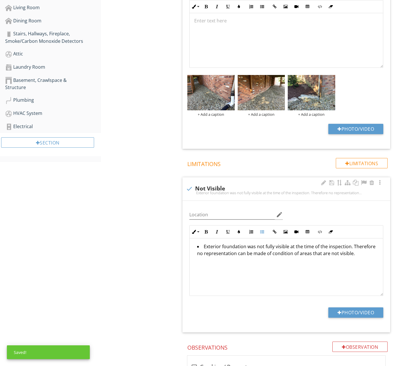
drag, startPoint x: 250, startPoint y: 260, endPoint x: 192, endPoint y: 242, distance: 60.8
click at [182, 242] on span "check Not Visible Exterior foundation was not fully visible at the time of the …" at bounding box center [287, 255] width 214 height 156
copy li "Exterior foundation was not fully visible at the time of the inspection. Theref…"
click at [189, 189] on div at bounding box center [189, 189] width 10 height 10
checkbox input "true"
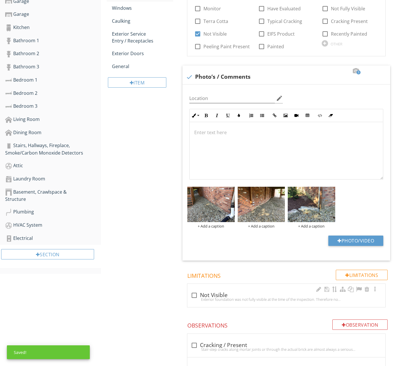
scroll to position [193, 0]
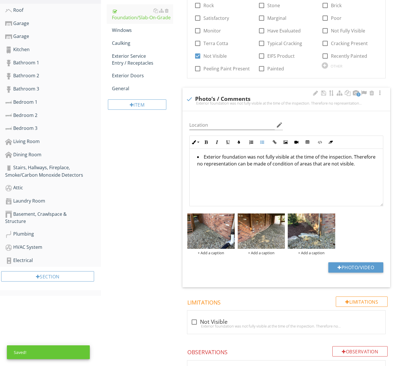
click at [244, 157] on li "Exterior foundation was not fully visible at the time of the inspection. Theref…" at bounding box center [287, 161] width 181 height 15
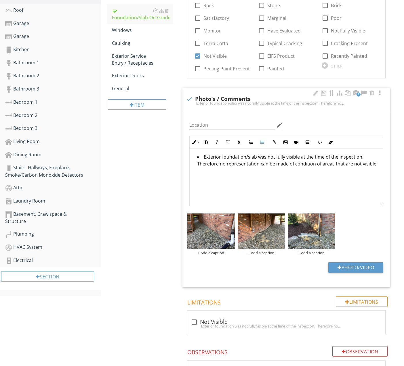
click at [282, 157] on li "Exterior foundation/slab was not fully visible at the time of the inspection. T…" at bounding box center [287, 161] width 181 height 15
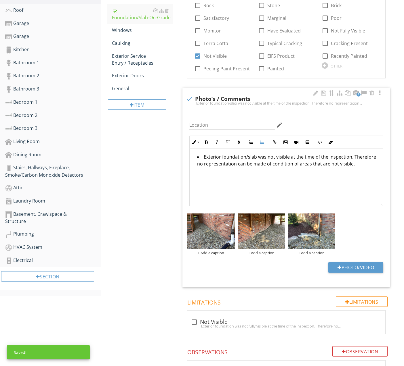
click at [353, 164] on li "Exterior foundation/slab was not visible at the time of the inspection. Therefo…" at bounding box center [287, 161] width 181 height 15
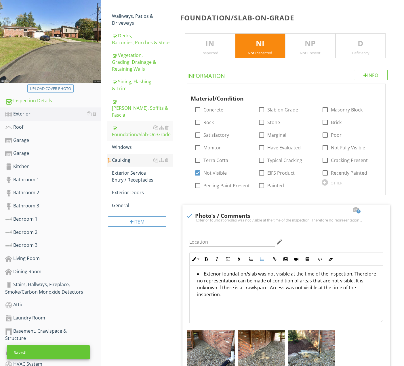
scroll to position [75, 0]
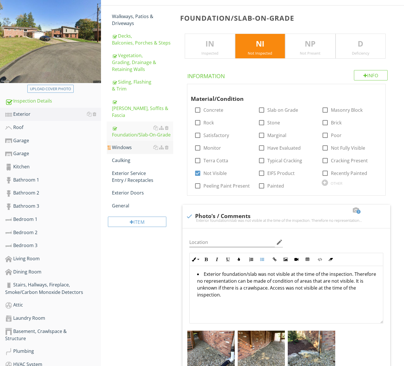
click at [135, 144] on div "Windows" at bounding box center [142, 147] width 61 height 7
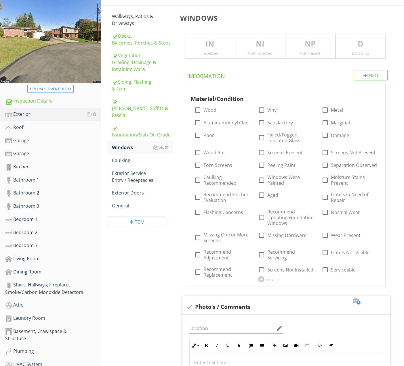
click at [226, 54] on div "Inspected" at bounding box center [209, 53] width 49 height 5
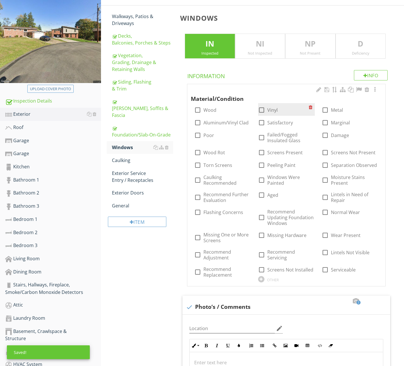
click at [262, 108] on div at bounding box center [261, 110] width 10 height 10
checkbox input "true"
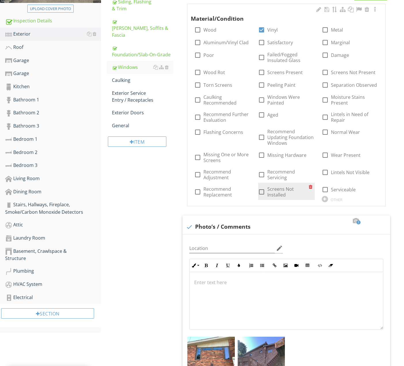
scroll to position [157, 0]
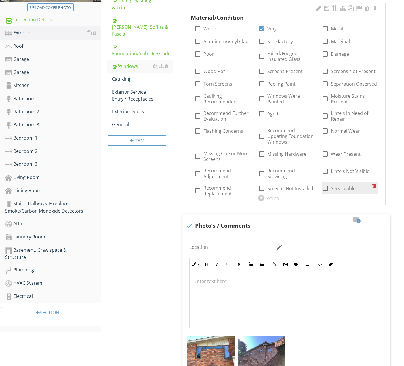
click at [336, 187] on label "Serviceable" at bounding box center [343, 189] width 25 height 6
checkbox input "true"
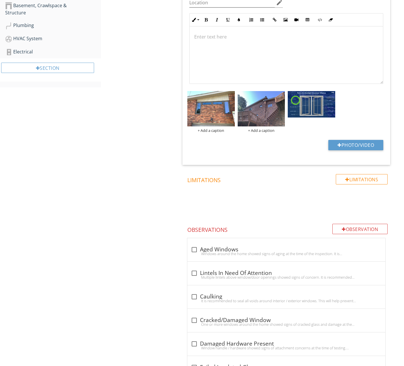
scroll to position [408, 0]
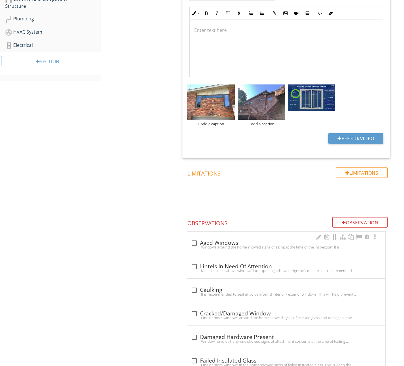
click at [240, 243] on div "check_box_outline_blank Aged Windows" at bounding box center [286, 243] width 191 height 7
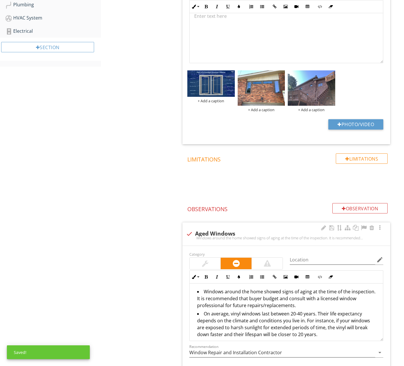
scroll to position [482, 0]
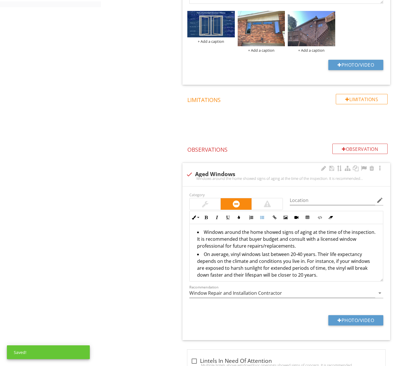
drag, startPoint x: 305, startPoint y: 275, endPoint x: 206, endPoint y: 243, distance: 104.6
click at [173, 230] on div "Exterior Walkways, Patios & Driveways Decks, Balconies, Porches & Steps Vegetat…" at bounding box center [252, 197] width 303 height 1242
copy ul "Windows around the home showed signs of aging at the time of the inspection. It…"
click at [190, 173] on div at bounding box center [189, 175] width 10 height 10
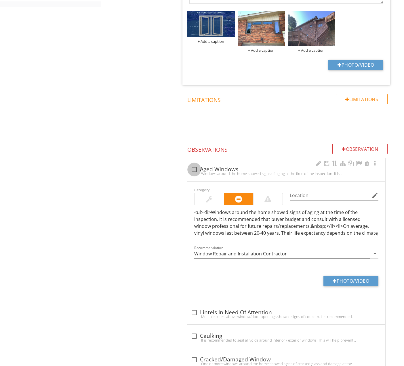
checkbox input "true"
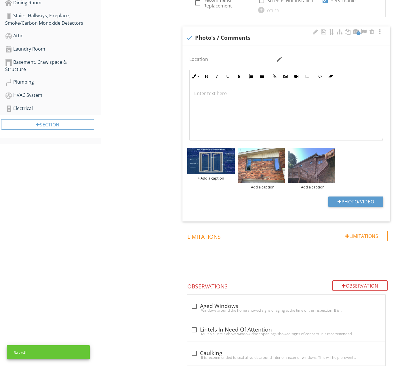
scroll to position [342, 0]
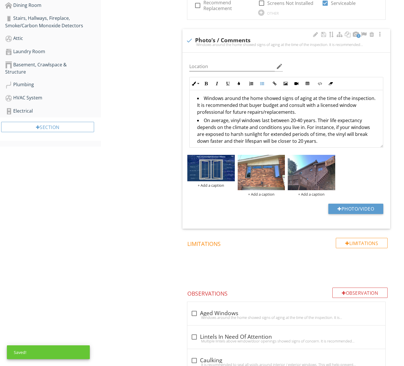
click at [214, 193] on div "+ Add a caption + Add a caption + Add a caption" at bounding box center [286, 176] width 201 height 45
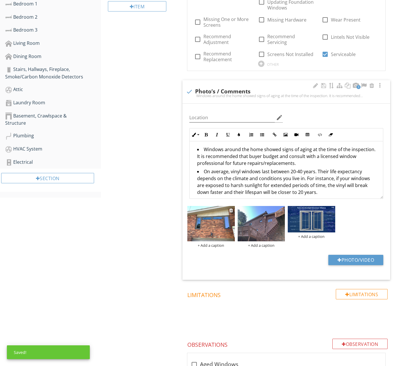
scroll to position [289, 0]
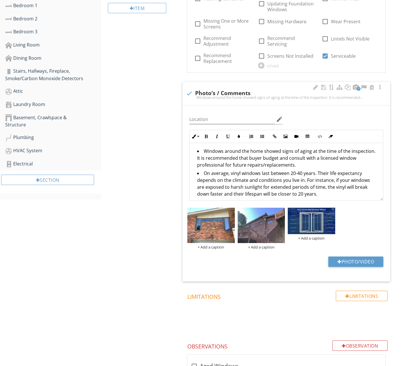
click at [297, 151] on li "Windows around the home showed signs of aging at the time of the inspection. It…" at bounding box center [287, 159] width 181 height 22
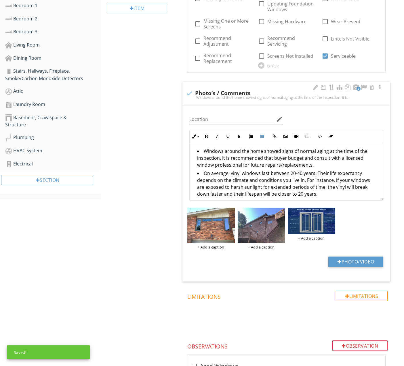
drag, startPoint x: 222, startPoint y: 157, endPoint x: 320, endPoint y: 162, distance: 98.5
click at [320, 162] on li "Windows around the home showed signs of normal aging at the time of the inspect…" at bounding box center [287, 159] width 181 height 22
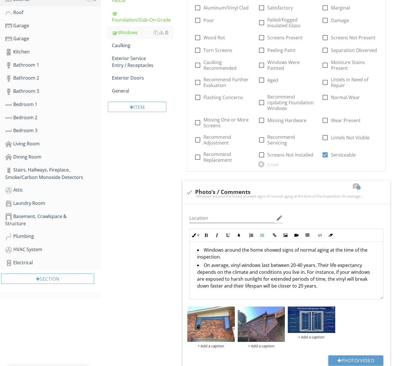
scroll to position [190, 0]
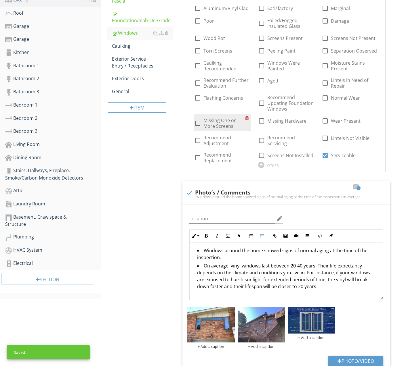
click at [230, 120] on label "Missing One or More Screens" at bounding box center [223, 124] width 41 height 12
checkbox input "true"
click at [130, 43] on div "Caulking" at bounding box center [142, 46] width 61 height 7
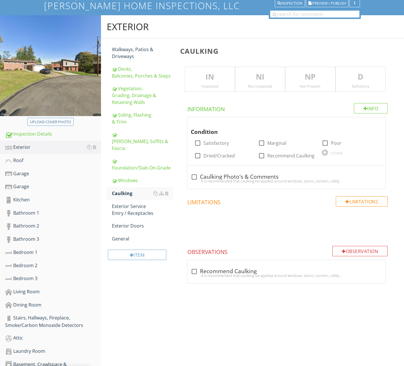
scroll to position [39, 0]
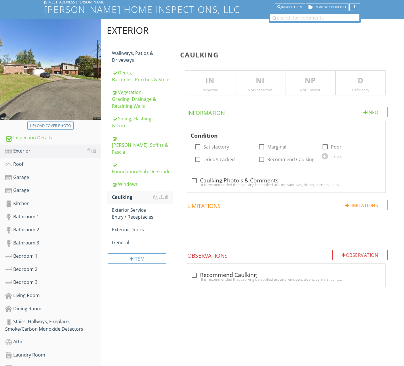
click at [212, 78] on p "IN" at bounding box center [209, 81] width 49 height 12
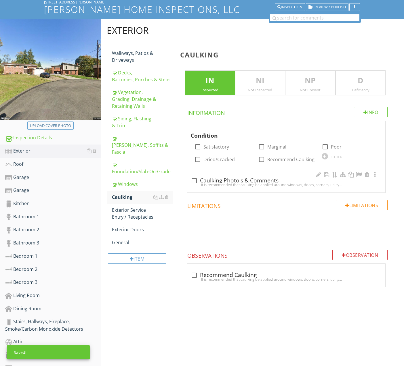
click at [247, 178] on div "check_box_outline_blank Caulking Photo's & Comments" at bounding box center [286, 180] width 191 height 7
checkbox input "true"
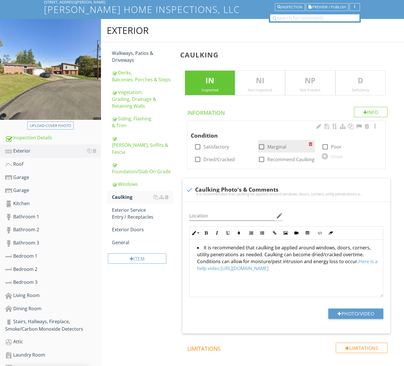
click at [262, 144] on div at bounding box center [261, 147] width 10 height 10
checkbox input "true"
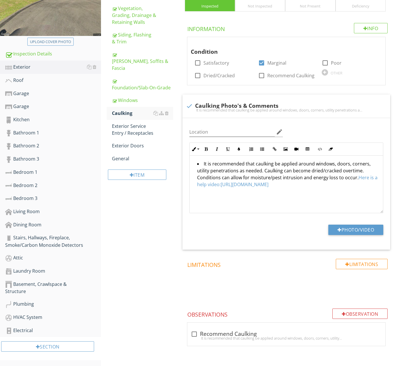
scroll to position [124, 0]
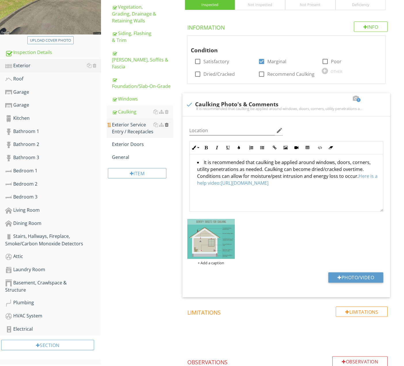
click at [167, 122] on div at bounding box center [167, 124] width 4 height 5
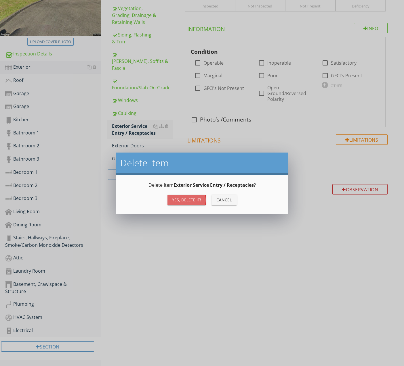
click at [182, 198] on div "Yes, Delete it!" at bounding box center [186, 200] width 29 height 6
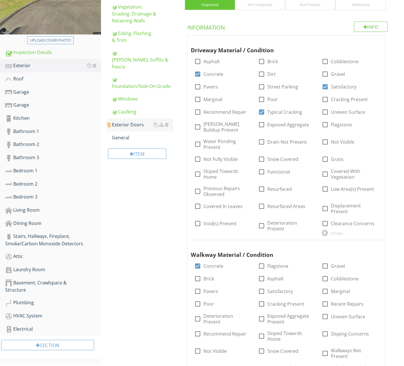
click at [137, 121] on div "Exterior Doors" at bounding box center [142, 124] width 61 height 7
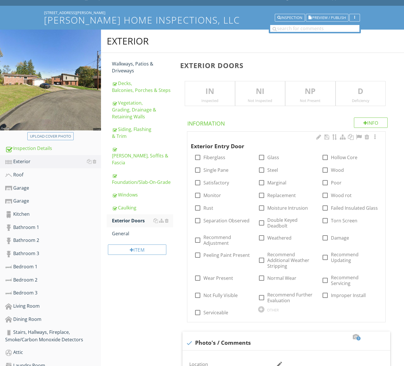
scroll to position [28, 0]
click at [212, 97] on div "IN Inspected" at bounding box center [210, 93] width 50 height 25
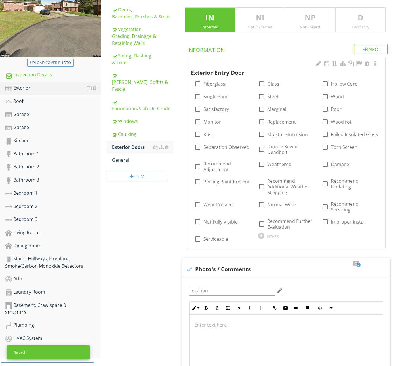
scroll to position [114, 0]
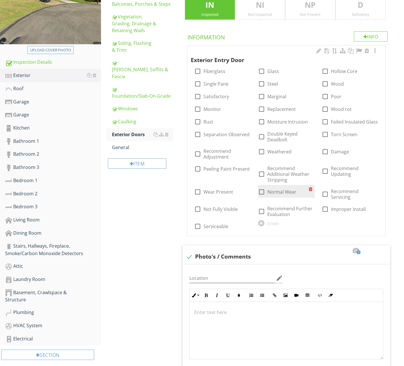
click at [275, 190] on label "Normal Wear" at bounding box center [281, 192] width 29 height 6
checkbox input "true"
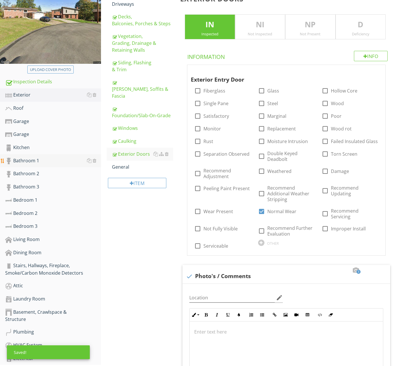
scroll to position [93, 0]
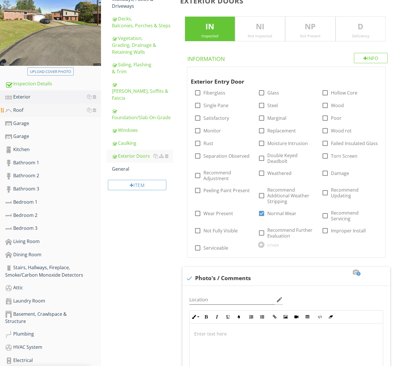
click at [33, 111] on div "Roof" at bounding box center [53, 110] width 96 height 7
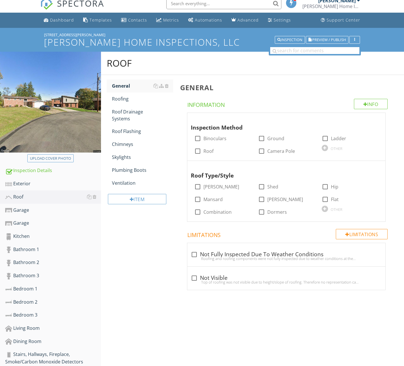
scroll to position [5, 0]
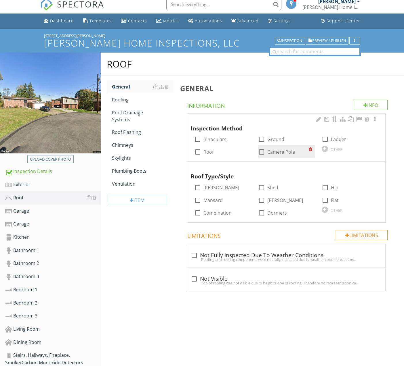
click at [262, 152] on div at bounding box center [261, 152] width 10 height 10
checkbox input "true"
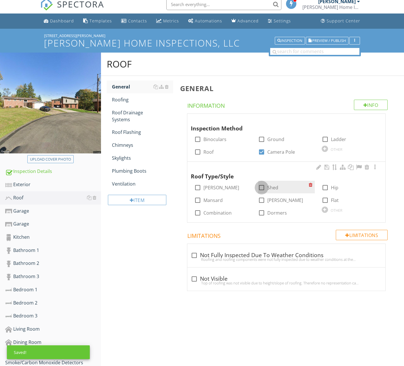
click at [261, 187] on div at bounding box center [261, 188] width 10 height 10
checkbox input "true"
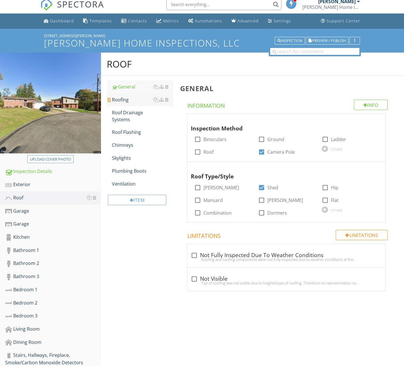
click at [127, 103] on link "Roofing" at bounding box center [142, 99] width 61 height 13
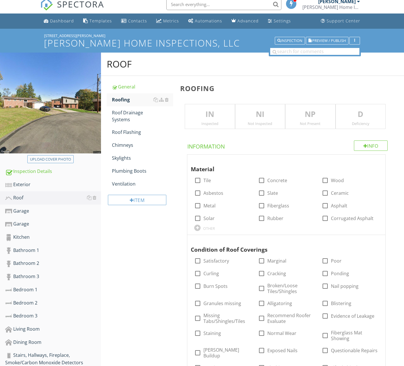
click at [222, 123] on div "Inspected" at bounding box center [209, 123] width 49 height 5
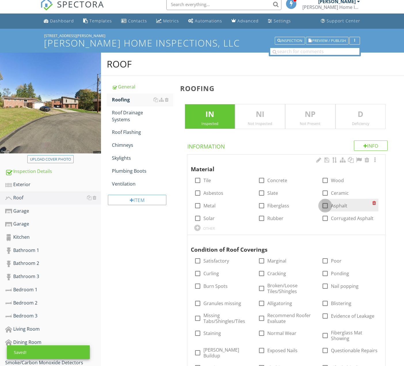
click at [326, 203] on div at bounding box center [325, 206] width 10 height 10
checkbox input "true"
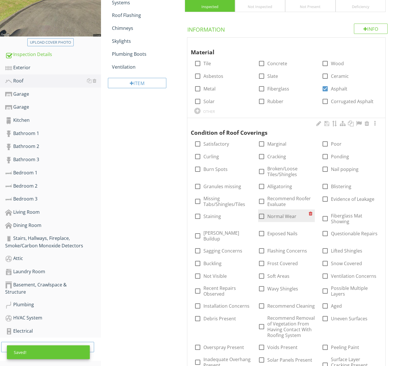
scroll to position [122, 0]
click at [289, 213] on label "Normal Wear" at bounding box center [281, 216] width 29 height 6
checkbox input "true"
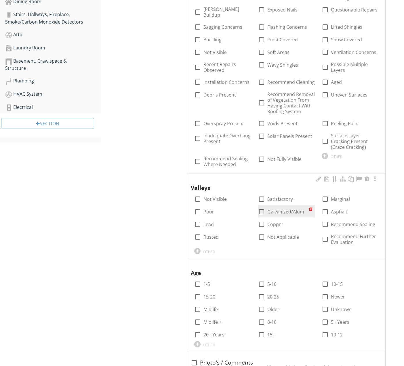
scroll to position [346, 0]
click at [280, 234] on label "Not Applicable" at bounding box center [283, 237] width 32 height 6
checkbox input "true"
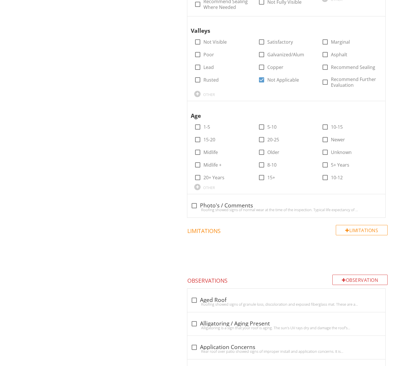
scroll to position [502, 0]
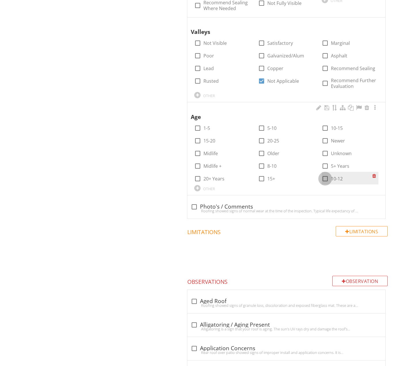
click at [327, 174] on div at bounding box center [325, 179] width 10 height 10
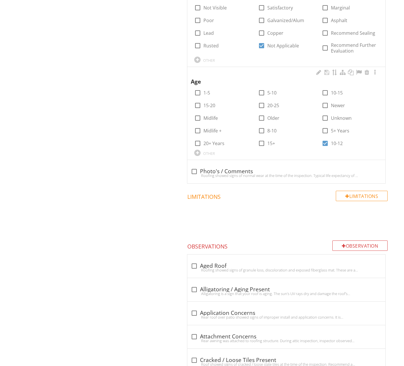
scroll to position [550, 0]
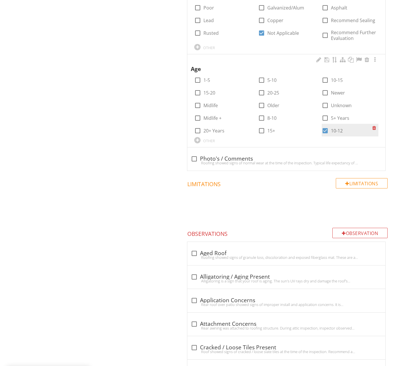
click at [327, 126] on div at bounding box center [325, 131] width 10 height 10
checkbox input "false"
click at [206, 139] on div "OTHER" at bounding box center [209, 141] width 12 height 5
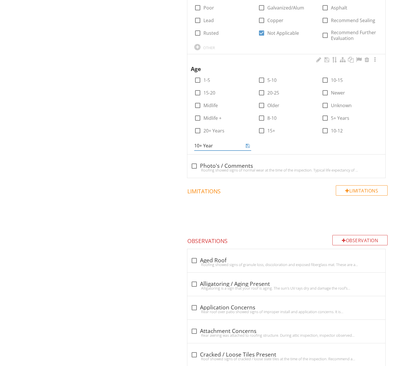
type input "10+ Years"
click at [283, 143] on div "Age check_box_outline_blank 1-5 check_box_outline_blank 5-10 check_box_outline_…" at bounding box center [286, 104] width 198 height 100
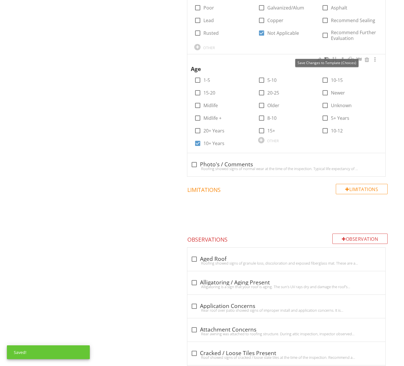
click at [327, 57] on div at bounding box center [326, 60] width 7 height 6
click at [218, 167] on div "check_box_outline_blank Photo's / Comments Roofing showed signs of normal wear …" at bounding box center [286, 164] width 198 height 23
checkbox input "true"
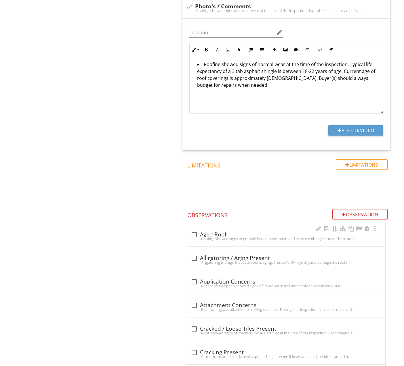
click at [221, 235] on div "check_box_outline_blank Aged Roof Roofing showed signs of granule loss, discolo…" at bounding box center [286, 236] width 191 height 13
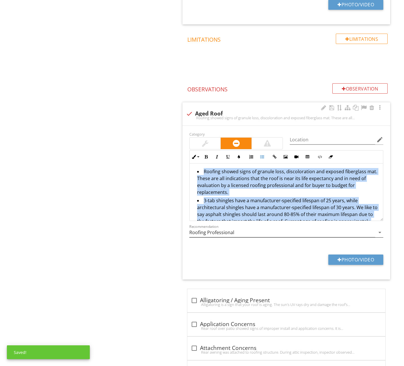
scroll to position [17, 0]
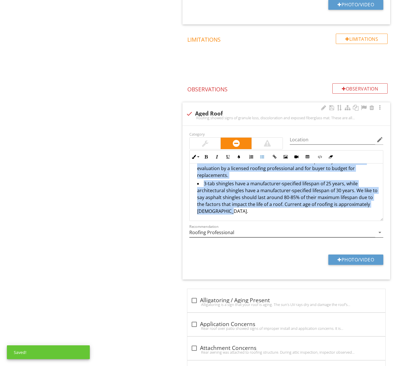
drag, startPoint x: 202, startPoint y: 162, endPoint x: 342, endPoint y: 223, distance: 152.5
copy ul "Roofing showed signs of granule loss, discoloration and exposed fiberglass mat.…"
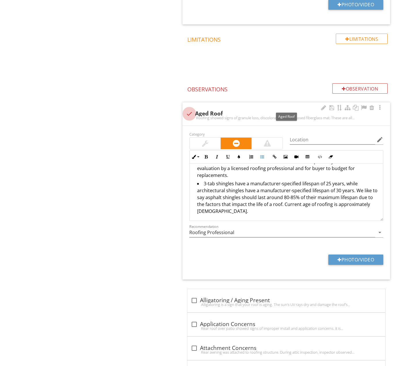
click at [190, 109] on div at bounding box center [189, 114] width 10 height 10
checkbox input "true"
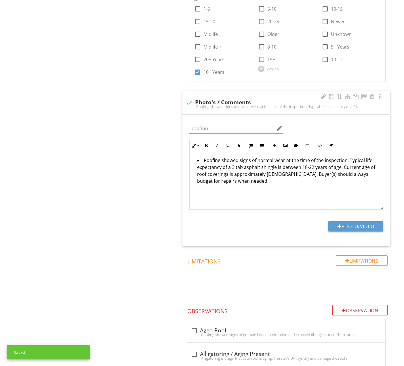
scroll to position [606, 0]
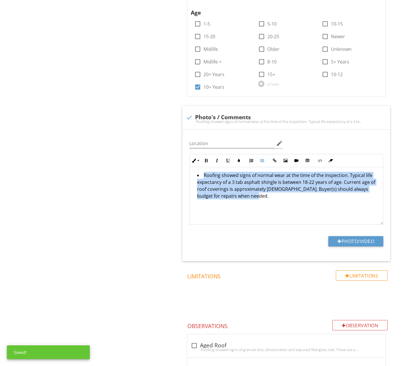
drag, startPoint x: 268, startPoint y: 195, endPoint x: 180, endPoint y: 145, distance: 101.6
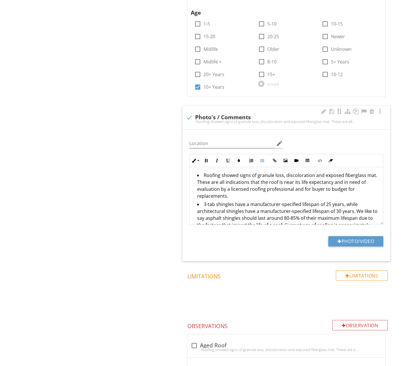
scroll to position [0, 0]
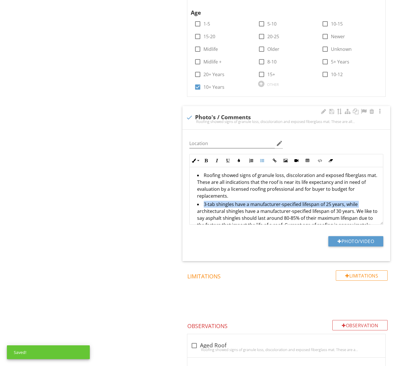
drag, startPoint x: 201, startPoint y: 199, endPoint x: 365, endPoint y: 199, distance: 163.3
click at [365, 201] on li "3-tab shingles have a manufacturer-specified lifespan of 25 years, while archit…" at bounding box center [287, 219] width 181 height 36
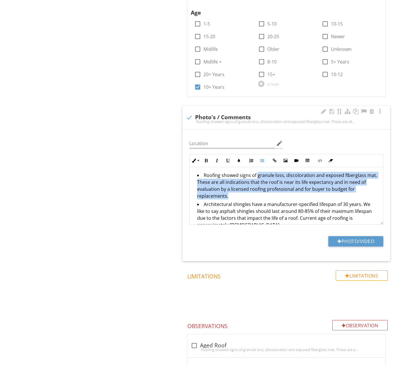
drag, startPoint x: 255, startPoint y: 168, endPoint x: 297, endPoint y: 188, distance: 46.4
click at [297, 188] on li "Roofing showed signs of granule loss, discoloration and exposed fiberglass mat.…" at bounding box center [287, 186] width 181 height 29
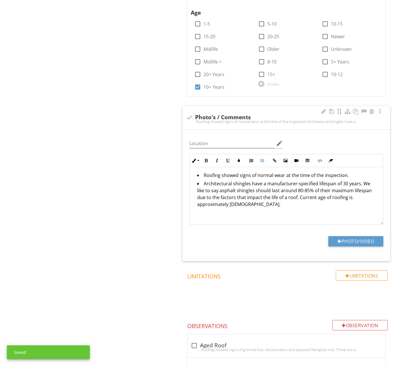
click at [202, 180] on li "Architectural shingles have a manufacturer-specified lifespan of 30 years. We l…" at bounding box center [287, 194] width 181 height 29
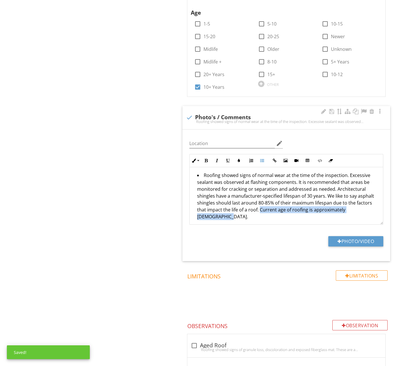
drag, startPoint x: 260, startPoint y: 204, endPoint x: 261, endPoint y: 210, distance: 6.1
click at [261, 210] on div "Roofing showed signs of normal wear at the time of the inspection. Excessive se…" at bounding box center [285, 196] width 193 height 59
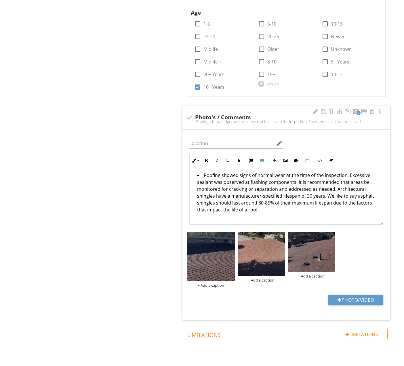
click at [281, 234] on div at bounding box center [281, 236] width 4 height 5
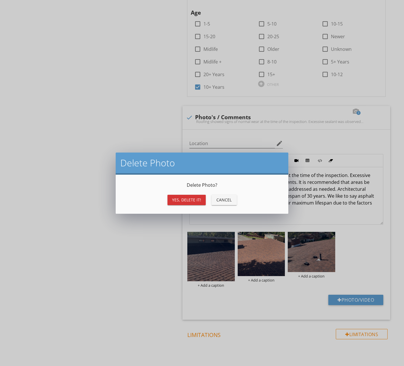
click at [197, 201] on div "Yes, Delete it!" at bounding box center [186, 200] width 29 height 6
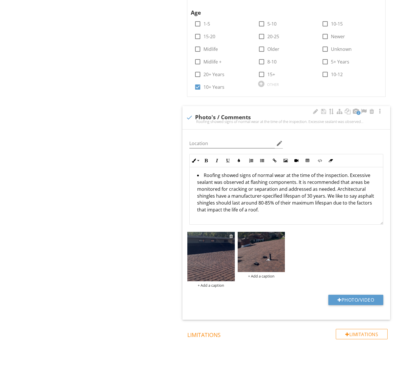
click at [232, 234] on div at bounding box center [231, 236] width 4 height 5
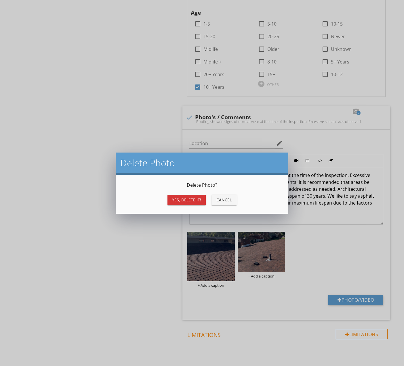
click at [198, 203] on button "Yes, Delete it!" at bounding box center [186, 200] width 38 height 10
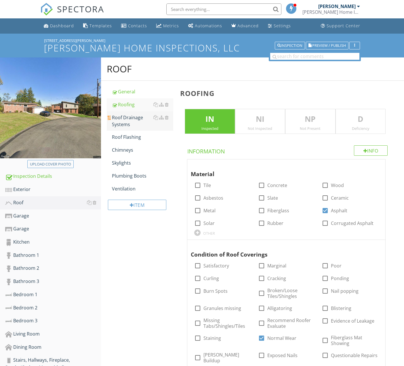
click at [137, 122] on div "Roof Drainage Systems" at bounding box center [142, 121] width 61 height 14
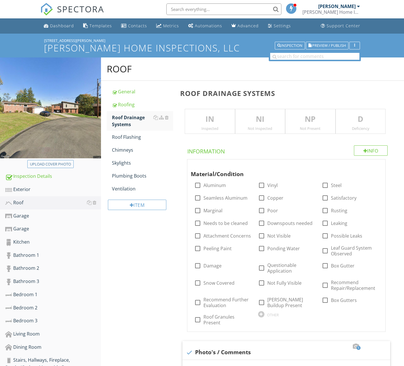
click at [205, 120] on p "IN" at bounding box center [209, 120] width 49 height 12
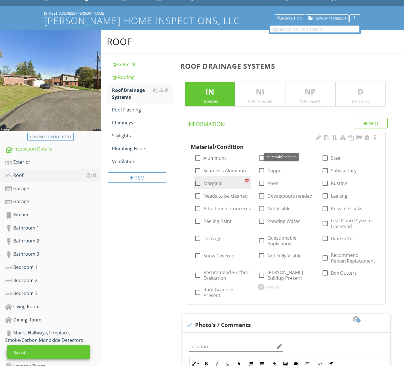
scroll to position [41, 0]
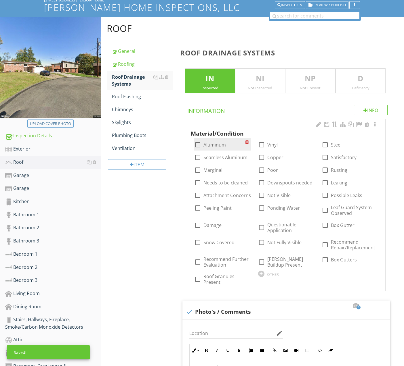
click at [218, 145] on label "Aluminum" at bounding box center [214, 145] width 22 height 6
checkbox input "true"
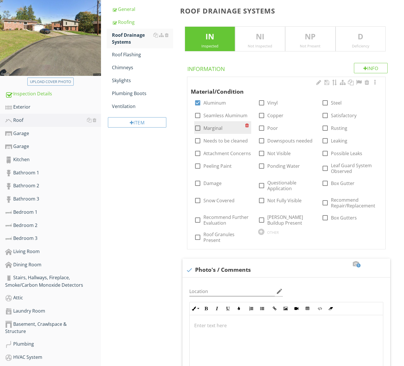
scroll to position [83, 0]
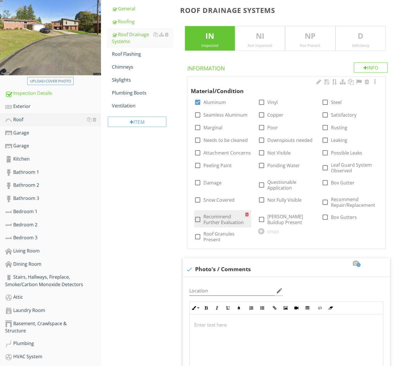
click at [217, 223] on label "Recommend Further Evaluation" at bounding box center [223, 220] width 41 height 12
checkbox input "true"
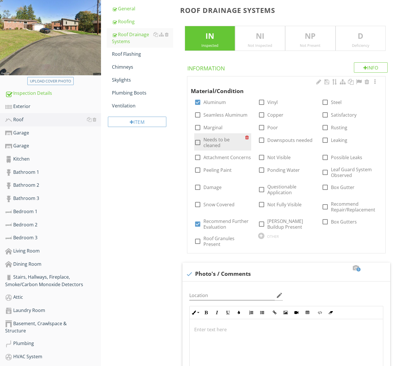
click at [223, 139] on label "Needs to be cleaned" at bounding box center [223, 143] width 41 height 12
checkbox input "true"
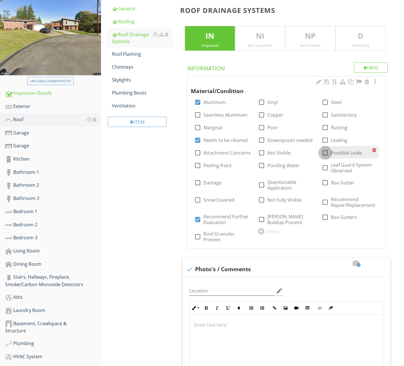
click at [325, 153] on div at bounding box center [325, 153] width 10 height 10
checkbox input "true"
drag, startPoint x: 212, startPoint y: 181, endPoint x: 215, endPoint y: 180, distance: 3.2
click at [212, 181] on label "Damage" at bounding box center [212, 183] width 18 height 6
checkbox input "true"
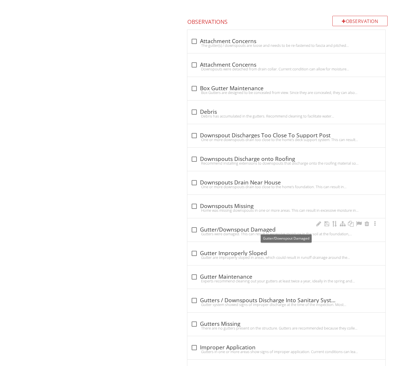
scroll to position [629, 0]
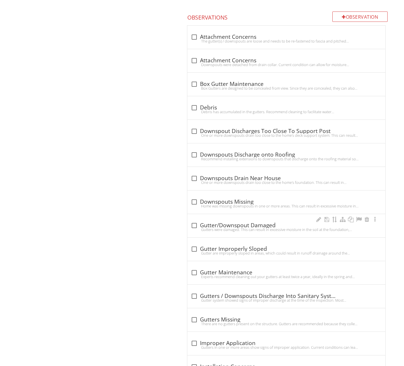
click at [238, 227] on div "Gutters were damaged. This can result in excessive moisture in the soil at the …" at bounding box center [286, 229] width 191 height 5
checkbox input "true"
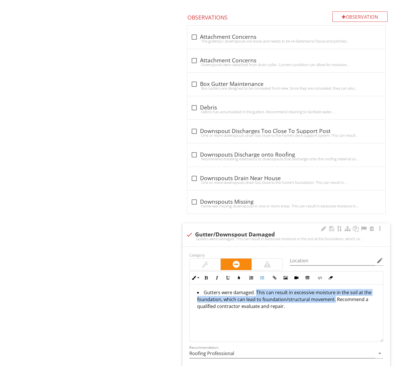
drag, startPoint x: 254, startPoint y: 291, endPoint x: 334, endPoint y: 299, distance: 80.3
click at [334, 299] on li "Gutters were damaged. This can result in excessive moisture in the soil at the …" at bounding box center [287, 300] width 181 height 22
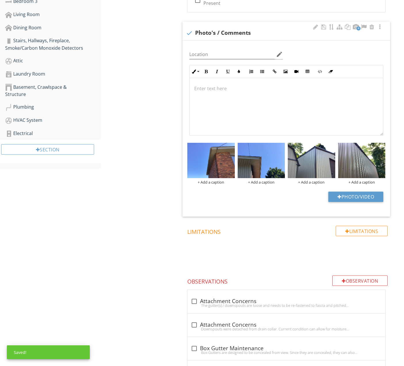
scroll to position [315, 0]
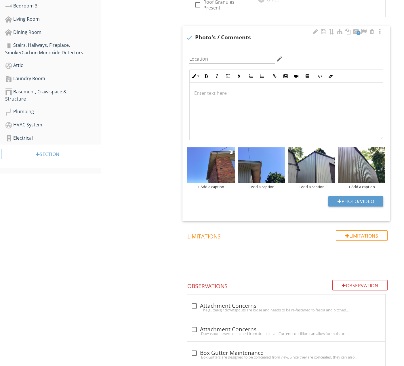
click at [212, 156] on img at bounding box center [210, 164] width 47 height 35
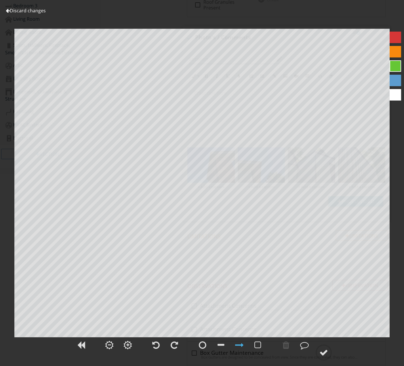
click at [41, 11] on link "Discard changes" at bounding box center [26, 10] width 40 height 6
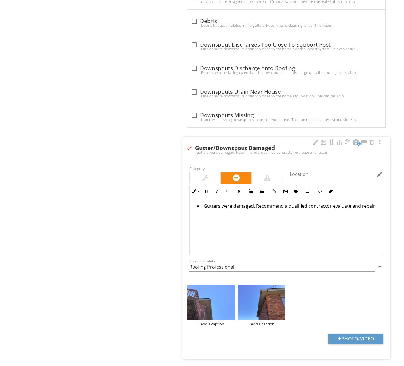
scroll to position [675, 0]
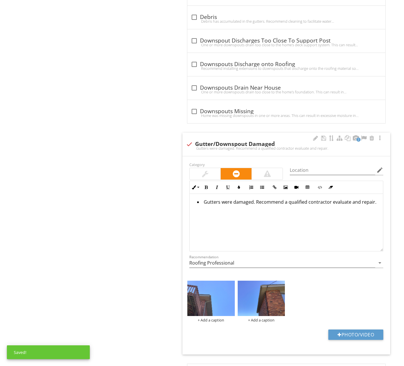
click at [231, 202] on li "Gutters were damaged. Recommend a qualified contractor evaluate and repair." at bounding box center [287, 203] width 181 height 8
click at [265, 201] on li "Gutters were bent / damaged. Recommend a qualified contractor evaluate and repa…" at bounding box center [287, 206] width 181 height 15
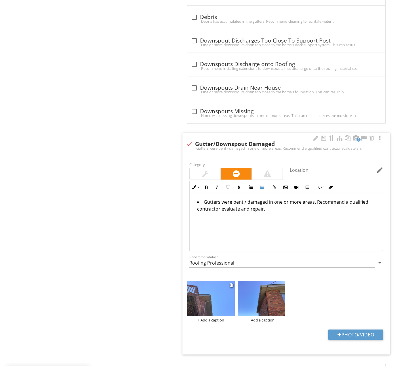
click at [203, 304] on img at bounding box center [210, 298] width 47 height 35
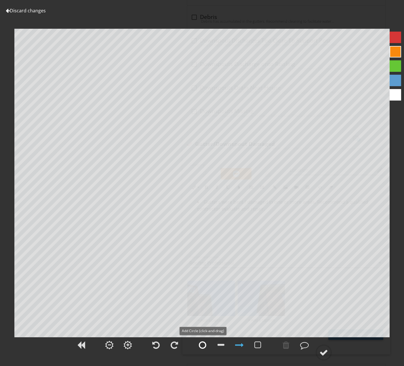
click at [204, 346] on div at bounding box center [202, 345] width 7 height 9
click at [322, 353] on div at bounding box center [323, 352] width 9 height 9
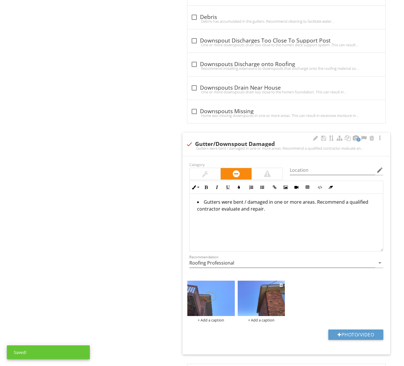
click at [274, 289] on img at bounding box center [260, 298] width 47 height 35
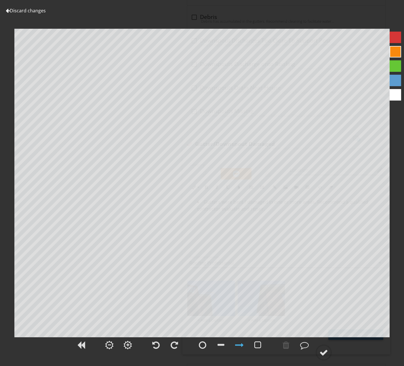
click at [257, 344] on div at bounding box center [257, 345] width 7 height 9
click at [316, 355] on circle at bounding box center [323, 352] width 15 height 15
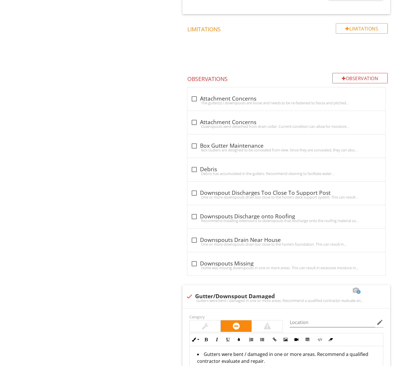
scroll to position [518, 0]
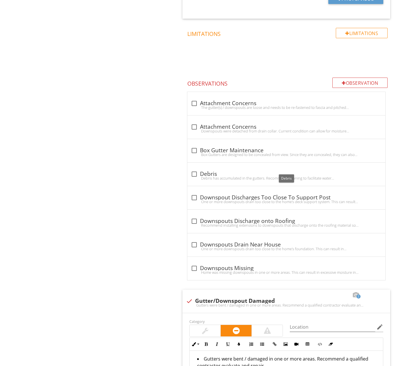
drag, startPoint x: 231, startPoint y: 170, endPoint x: 133, endPoint y: 254, distance: 129.3
click at [231, 171] on div "check_box_outline_blank Debris" at bounding box center [286, 174] width 191 height 7
checkbox input "true"
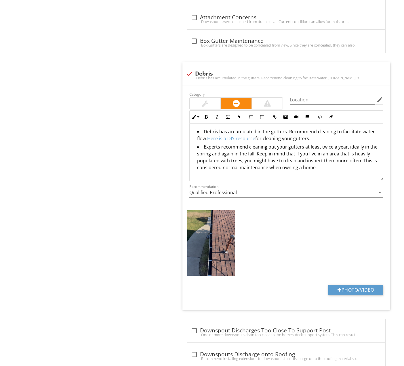
scroll to position [627, 0]
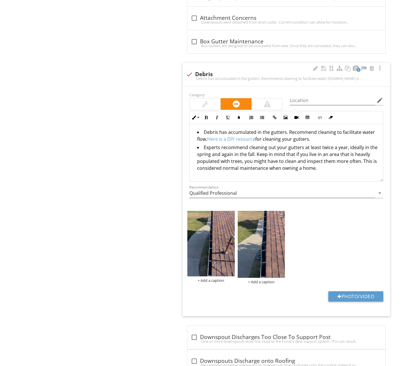
click at [281, 214] on div at bounding box center [281, 215] width 4 height 5
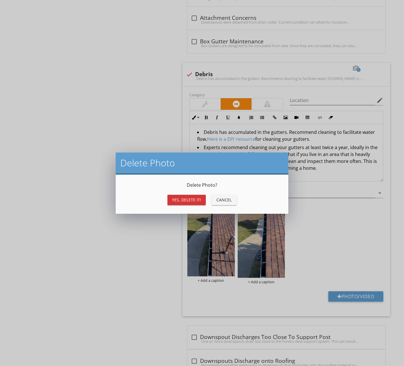
click at [198, 198] on div "Yes, Delete it!" at bounding box center [186, 200] width 29 height 6
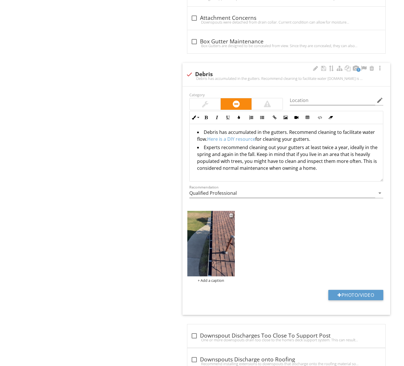
click at [217, 231] on img at bounding box center [210, 244] width 47 height 66
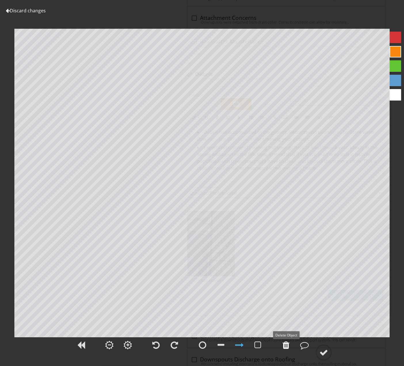
click at [288, 346] on div at bounding box center [285, 345] width 7 height 9
click at [324, 353] on div at bounding box center [323, 352] width 9 height 9
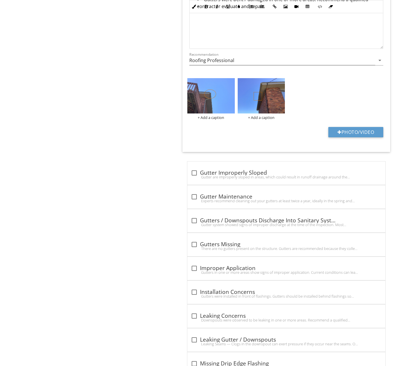
scroll to position [1127, 0]
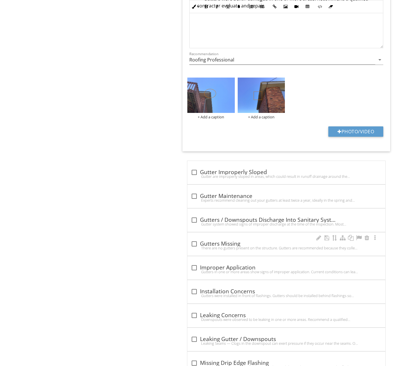
click at [221, 246] on div "There are no gutters present on the structure. Gutters are recommended because …" at bounding box center [286, 248] width 191 height 5
checkbox input "true"
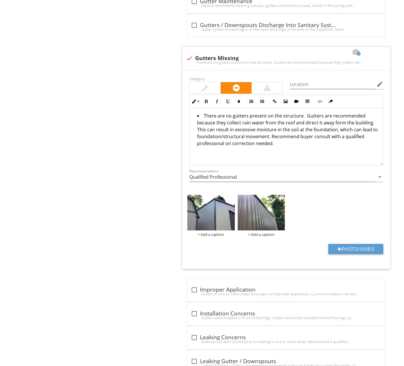
scroll to position [1323, 0]
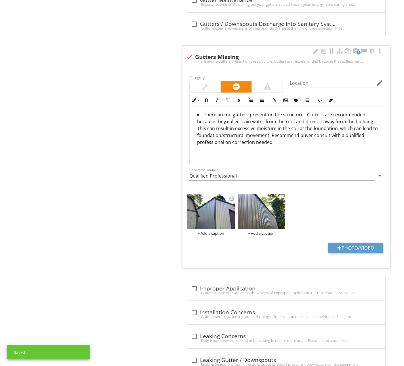
click at [208, 218] on img at bounding box center [210, 211] width 47 height 35
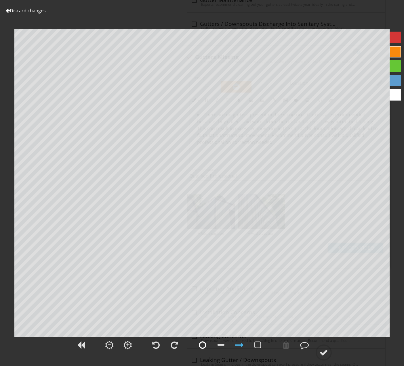
click at [203, 343] on div at bounding box center [202, 345] width 7 height 9
drag, startPoint x: 243, startPoint y: 345, endPoint x: 241, endPoint y: 342, distance: 3.7
click at [242, 345] on div at bounding box center [239, 345] width 9 height 9
click at [321, 350] on div at bounding box center [323, 352] width 9 height 9
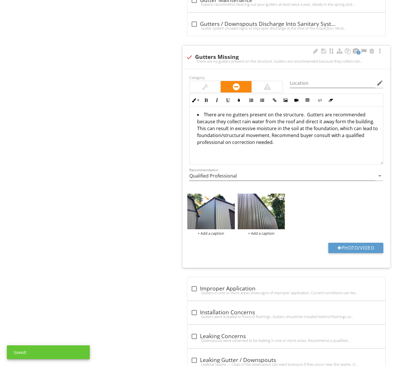
click at [271, 216] on img at bounding box center [260, 211] width 47 height 35
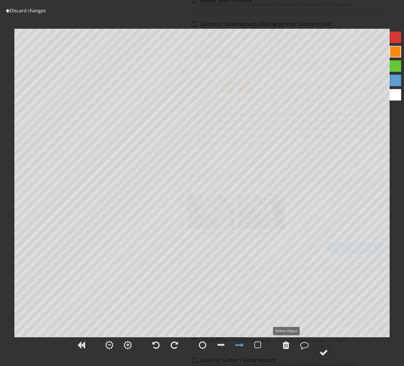
click at [289, 347] on div at bounding box center [285, 345] width 7 height 9
click at [327, 356] on div at bounding box center [323, 352] width 9 height 9
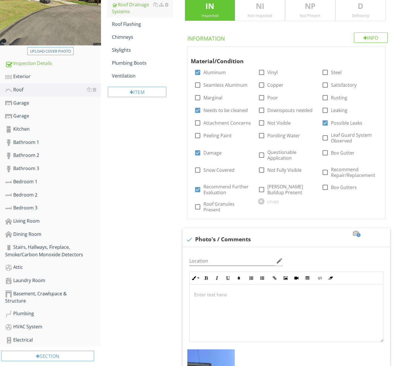
scroll to position [108, 0]
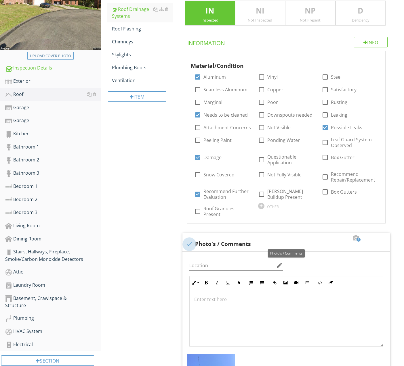
click at [191, 244] on div at bounding box center [189, 245] width 10 height 10
checkbox input "false"
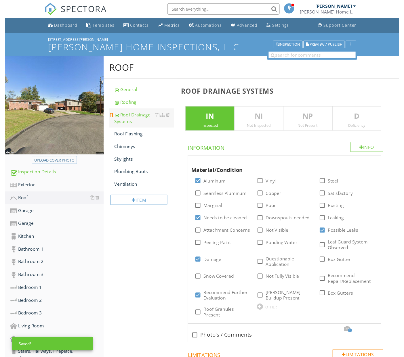
scroll to position [0, 0]
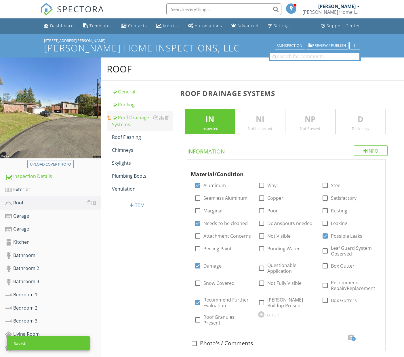
click at [140, 130] on link "Roof Drainage Systems" at bounding box center [142, 121] width 61 height 20
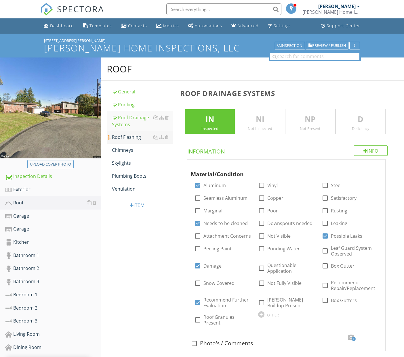
click at [139, 137] on div "Roof Flashing" at bounding box center [142, 137] width 61 height 7
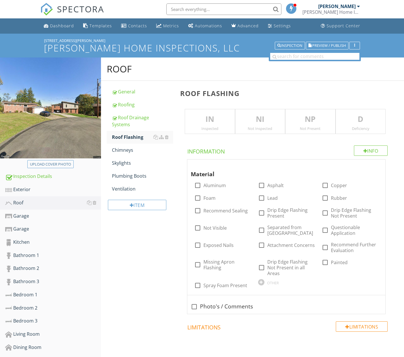
click at [208, 126] on div "Inspected" at bounding box center [209, 128] width 49 height 5
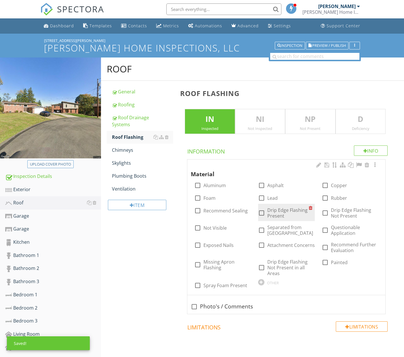
click at [273, 212] on label "Drip Edge Flashing Present" at bounding box center [287, 213] width 41 height 12
checkbox input "true"
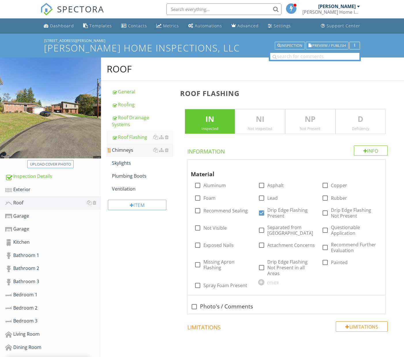
click at [131, 150] on div "Chimneys" at bounding box center [142, 150] width 61 height 7
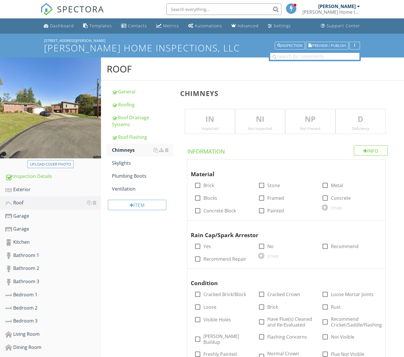
click at [216, 127] on div "Inspected" at bounding box center [209, 128] width 49 height 5
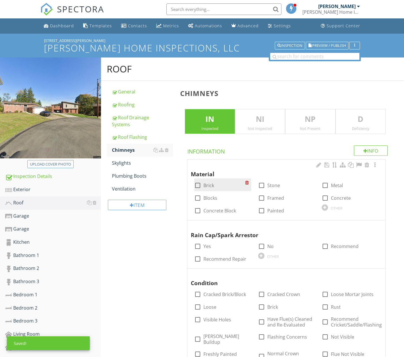
click at [211, 186] on label "Brick" at bounding box center [208, 186] width 11 height 6
checkbox input "true"
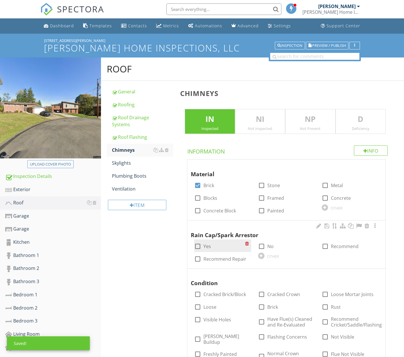
click at [205, 244] on label "Yes" at bounding box center [206, 247] width 7 height 6
checkbox input "true"
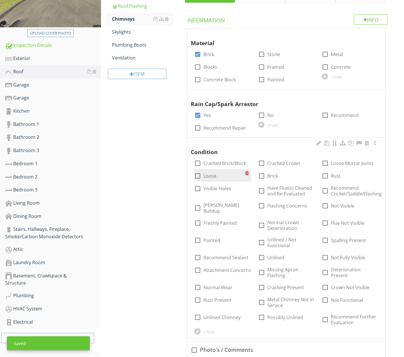
scroll to position [132, 0]
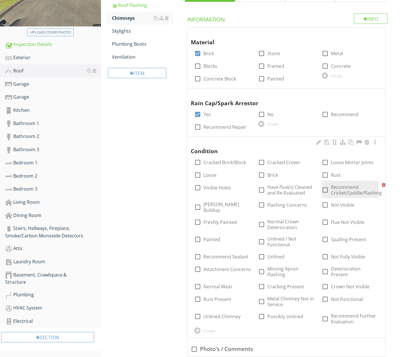
click at [345, 191] on label "Recommend Cricket/Saddle/Flashing" at bounding box center [356, 190] width 51 height 12
checkbox input "true"
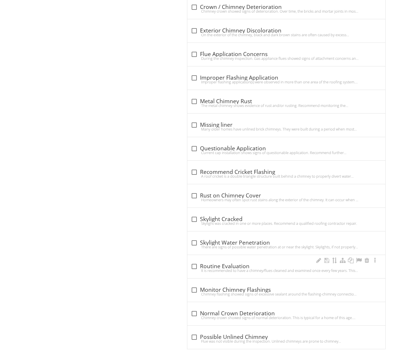
scroll to position [823, 0]
click at [236, 263] on div "check_box_outline_blank Routine Evaluation" at bounding box center [286, 266] width 191 height 7
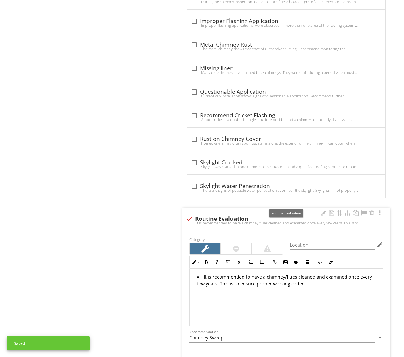
scroll to position [883, 0]
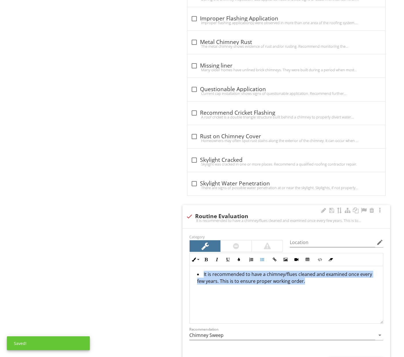
drag, startPoint x: 196, startPoint y: 263, endPoint x: 192, endPoint y: 261, distance: 4.6
click at [190, 266] on div "It is recommended to have a chimney/flues cleaned and examined once every few y…" at bounding box center [285, 295] width 193 height 58
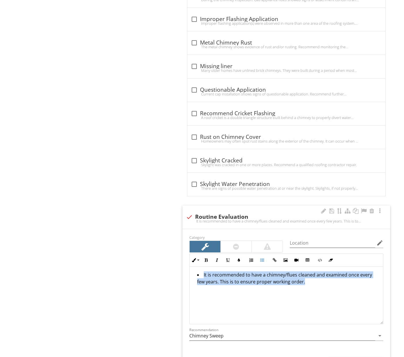
copy li "It is recommended to have a chimney/flues cleaned and examined once every few y…"
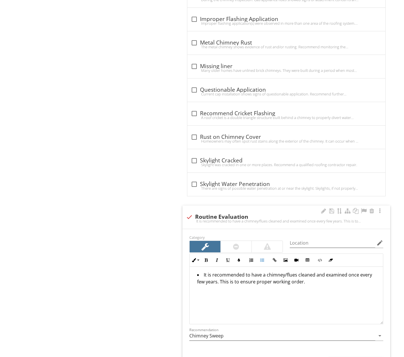
drag, startPoint x: 192, startPoint y: 210, endPoint x: 210, endPoint y: 222, distance: 20.6
click at [193, 212] on div at bounding box center [189, 217] width 10 height 10
checkbox input "true"
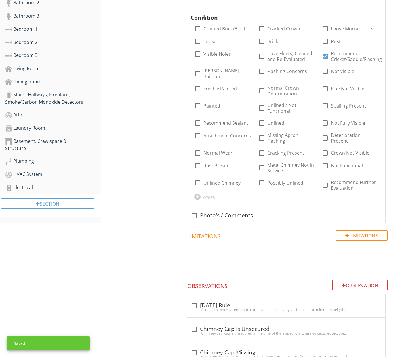
scroll to position [271, 0]
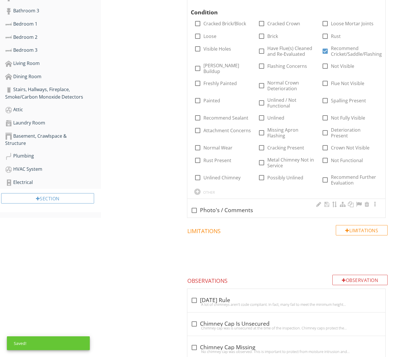
click at [227, 199] on div "check_box_outline_blank Photo's / Comments" at bounding box center [286, 208] width 198 height 19
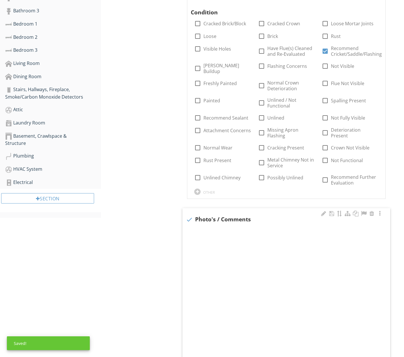
checkbox input "true"
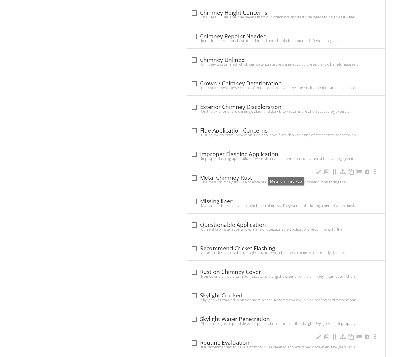
scroll to position [895, 0]
click at [237, 250] on div "A roof cricket is a double triangle structure built behind a chimney to properl…" at bounding box center [286, 252] width 191 height 5
checkbox input "true"
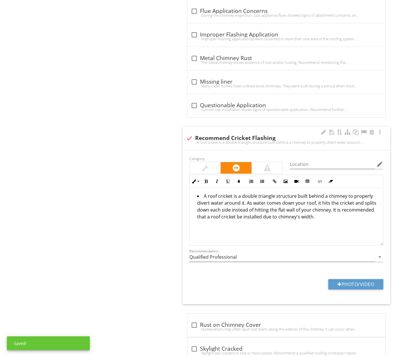
scroll to position [1015, 0]
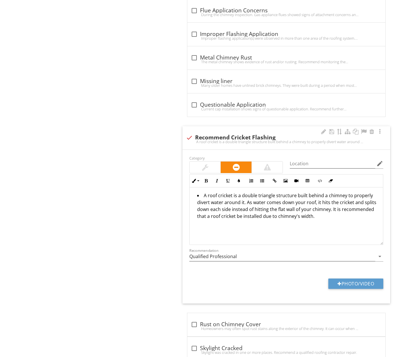
click at [315, 210] on li "A roof cricket is a double triangle structure built behind a chimney to properl…" at bounding box center [287, 206] width 181 height 29
click at [345, 211] on li "A roof cricket is a double triangle structure built behind a chimney to properl…" at bounding box center [287, 211] width 181 height 36
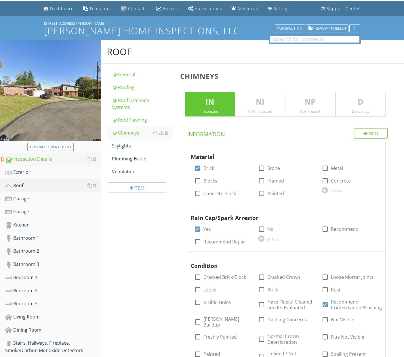
scroll to position [0, 0]
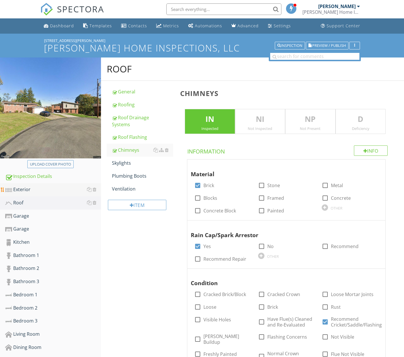
click at [37, 189] on div "Exterior" at bounding box center [53, 189] width 96 height 7
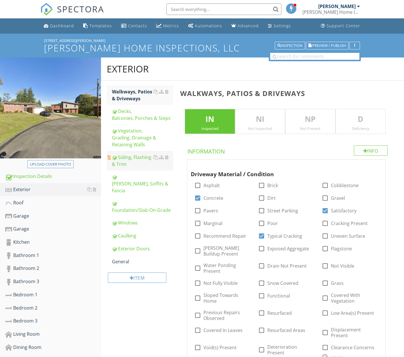
click at [134, 159] on div "Siding, Flashing & Trim" at bounding box center [142, 161] width 61 height 14
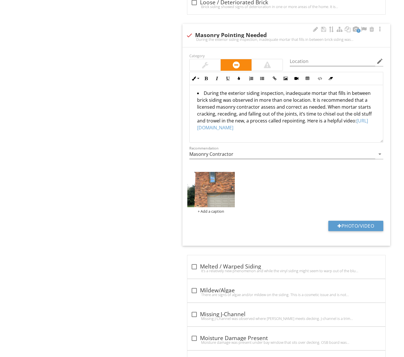
scroll to position [1447, 0]
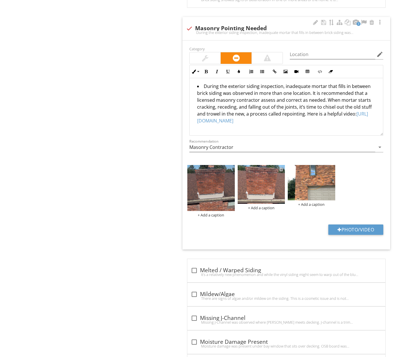
click at [281, 167] on div at bounding box center [281, 169] width 4 height 5
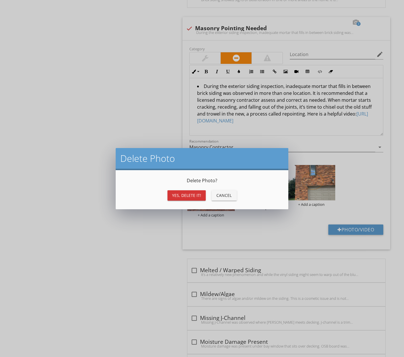
click at [197, 199] on button "Yes, Delete it!" at bounding box center [186, 195] width 38 height 10
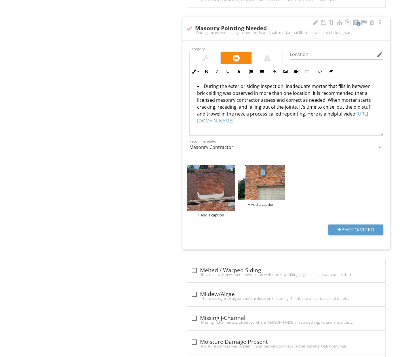
click at [231, 167] on div at bounding box center [231, 169] width 4 height 5
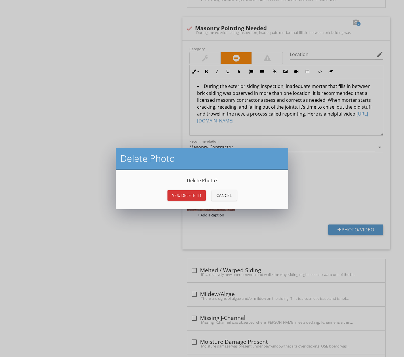
click at [184, 192] on button "Yes, Delete it!" at bounding box center [186, 195] width 38 height 10
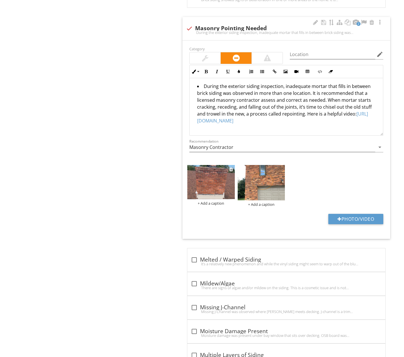
click at [211, 166] on img at bounding box center [210, 182] width 47 height 35
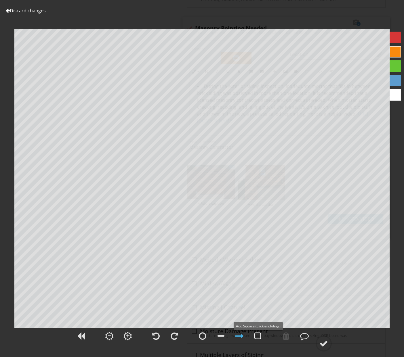
click at [259, 334] on div at bounding box center [257, 336] width 7 height 9
click at [324, 338] on circle at bounding box center [323, 343] width 15 height 15
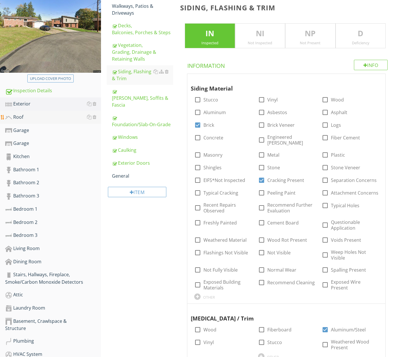
scroll to position [84, 0]
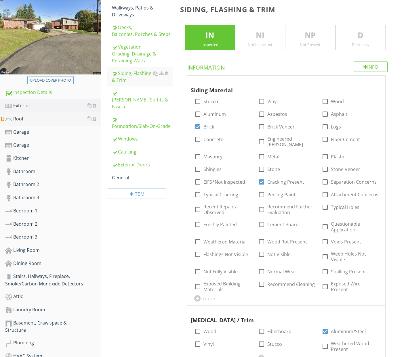
click at [31, 117] on div "Roof" at bounding box center [53, 118] width 96 height 7
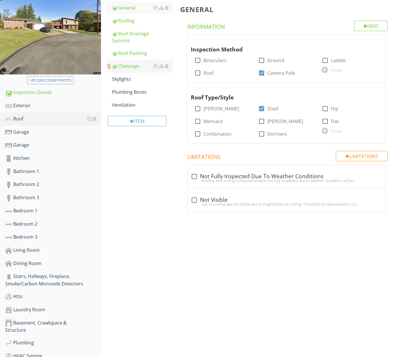
click at [129, 65] on div "Chimneys" at bounding box center [142, 66] width 61 height 7
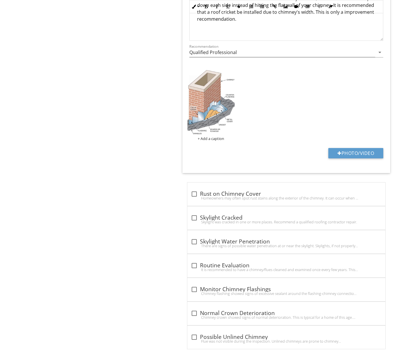
scroll to position [1218, 0]
click at [237, 316] on div "Chimney crown showed signs of normal deterioration. This is typical for a home …" at bounding box center [286, 318] width 191 height 5
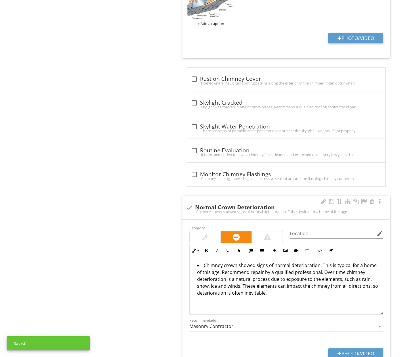
scroll to position [1334, 0]
drag, startPoint x: 250, startPoint y: 292, endPoint x: 177, endPoint y: 256, distance: 80.9
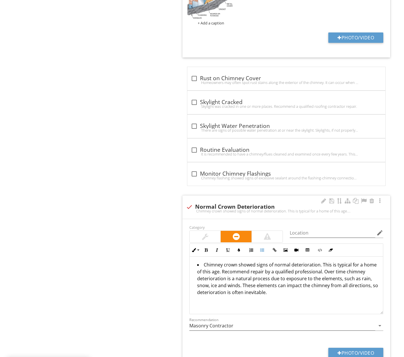
scroll to position [0, 0]
click at [191, 202] on div "check Normal Crown Deterioration Chimney crown showed signs of normal deteriora…" at bounding box center [286, 208] width 201 height 13
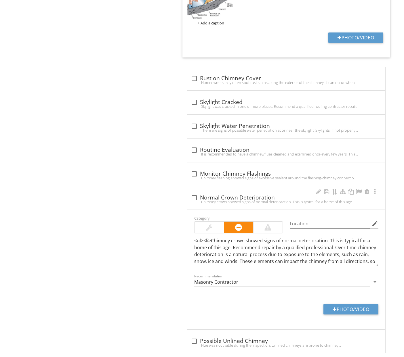
checkbox input "true"
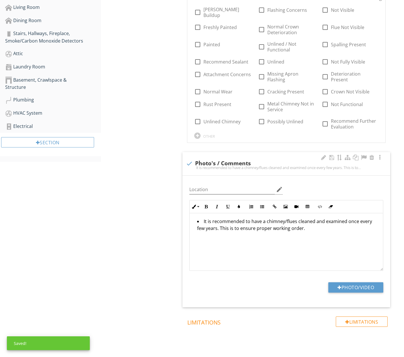
scroll to position [328, 0]
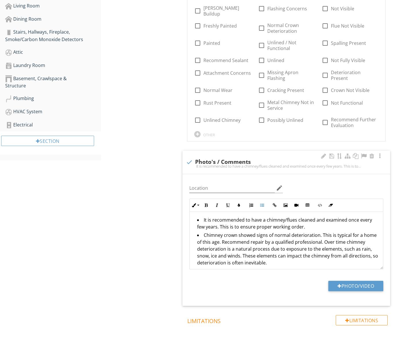
click at [245, 236] on li "Chimney crown showed signs of normal deterioration. This is typical for a home …" at bounding box center [287, 250] width 181 height 36
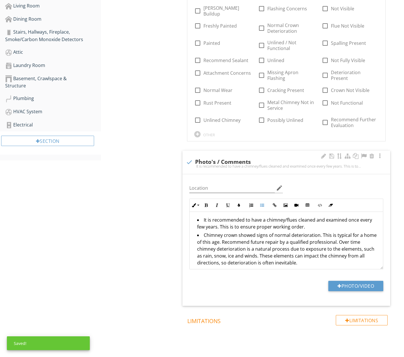
click at [271, 236] on li "Chimney crown showed signs of normal deterioration. This is typical for a home …" at bounding box center [287, 250] width 181 height 36
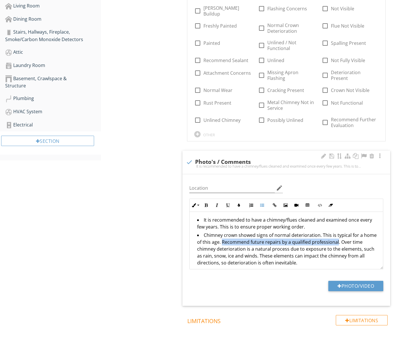
drag, startPoint x: 216, startPoint y: 236, endPoint x: 332, endPoint y: 236, distance: 115.3
click at [332, 236] on li "Chimney crown showed signs of normal deterioration. This is typical for a home …" at bounding box center [287, 250] width 181 height 36
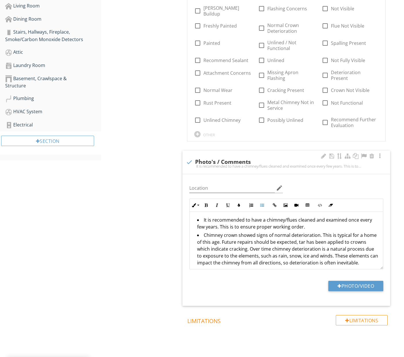
click at [216, 243] on li "Chimney crown showed signs of normal deterioration. This is typical for a home …" at bounding box center [287, 250] width 181 height 36
click at [251, 244] on li "Chimney crown showed signs of normal deterioration. This is typical for a home …" at bounding box center [287, 253] width 181 height 43
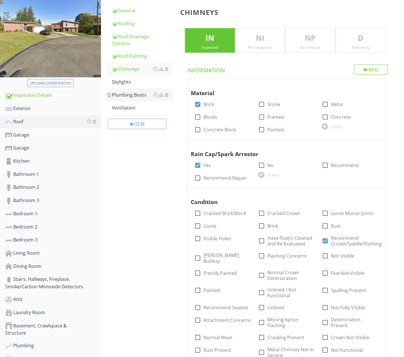
scroll to position [81, 0]
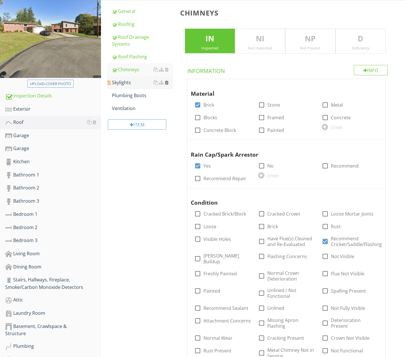
click at [168, 83] on div at bounding box center [167, 82] width 4 height 5
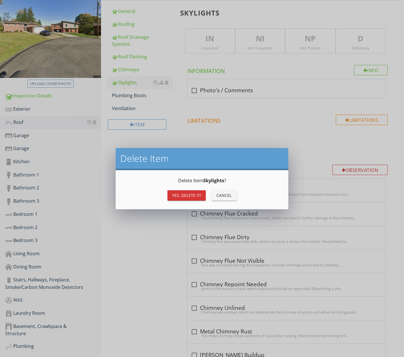
click at [198, 196] on div "Yes, Delete it!" at bounding box center [186, 195] width 29 height 6
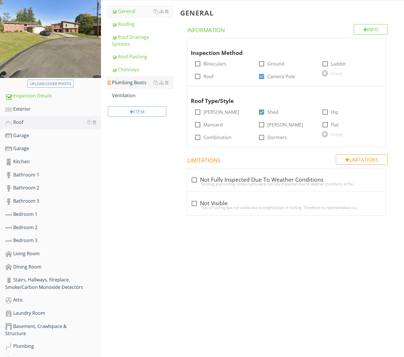
click at [137, 83] on div "Plumbing Boots" at bounding box center [142, 82] width 61 height 7
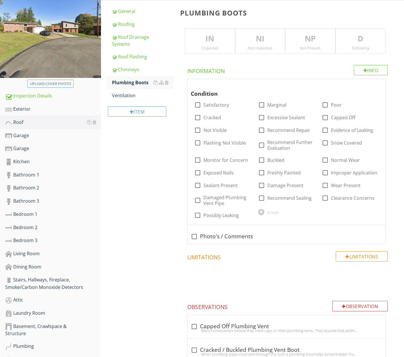
click at [209, 38] on p "IN" at bounding box center [209, 39] width 49 height 12
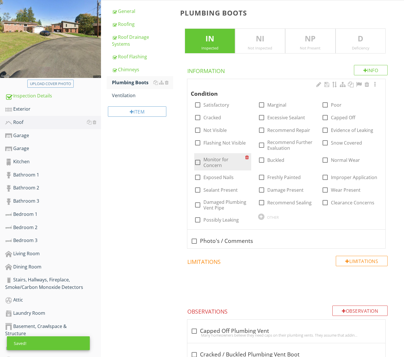
click at [224, 162] on label "Monitor for Concern" at bounding box center [223, 163] width 41 height 12
checkbox input "true"
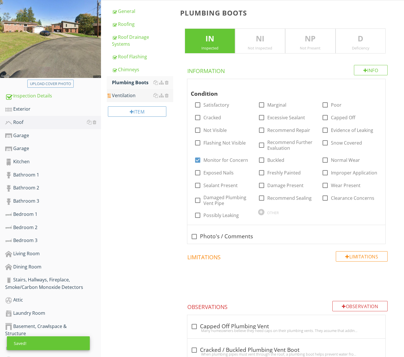
click at [133, 96] on div "Ventilation" at bounding box center [142, 95] width 61 height 7
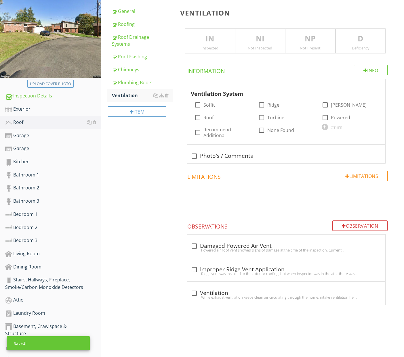
click at [212, 43] on p "IN" at bounding box center [209, 39] width 49 height 12
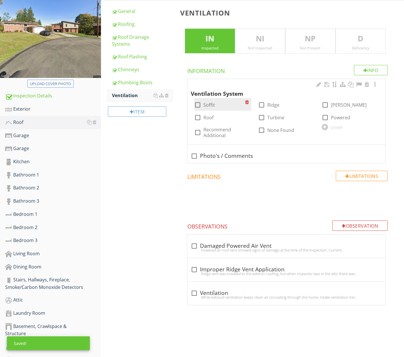
click at [210, 106] on label "Soffit" at bounding box center [209, 105] width 12 height 6
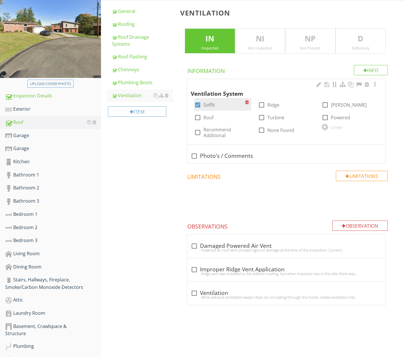
click at [198, 105] on div at bounding box center [198, 105] width 10 height 10
checkbox input "false"
click at [321, 127] on div "OTHER" at bounding box center [349, 126] width 57 height 7
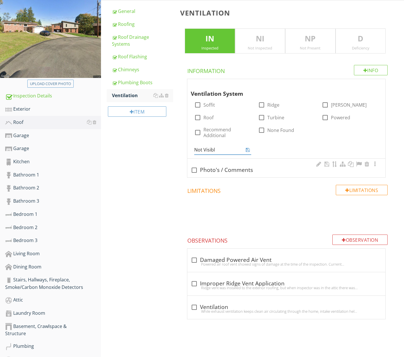
type input "Not Visible"
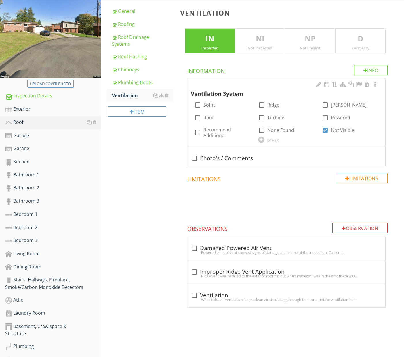
click at [259, 147] on span "Ventilation System check_box_outline_blank Soffit check_box_outline_blank Ridge…" at bounding box center [287, 122] width 214 height 87
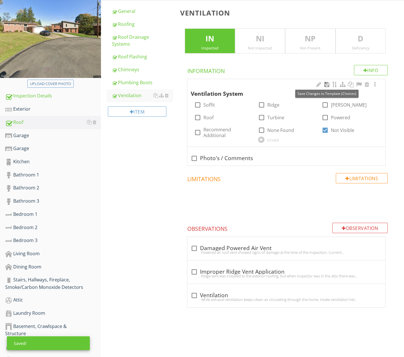
click at [327, 85] on div at bounding box center [326, 85] width 7 height 6
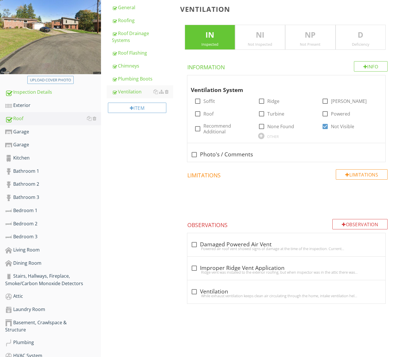
scroll to position [85, 0]
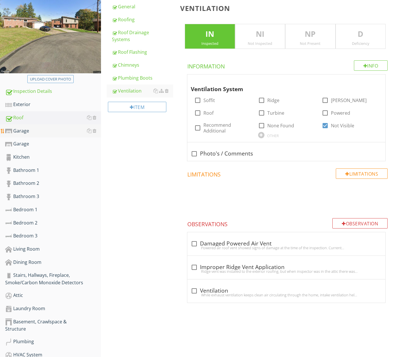
click at [36, 133] on div "Garage" at bounding box center [53, 130] width 96 height 7
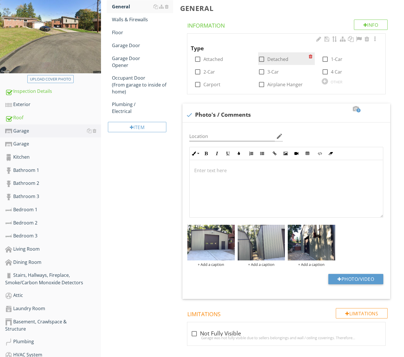
click at [262, 59] on div at bounding box center [261, 59] width 10 height 10
checkbox input "true"
click at [140, 20] on div "Walls & Firewalls" at bounding box center [142, 19] width 61 height 7
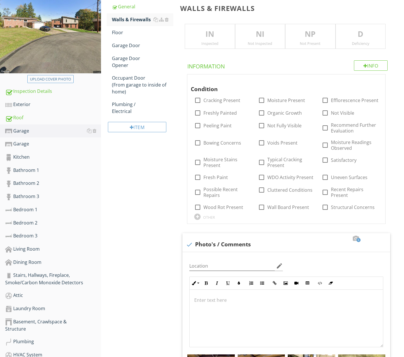
click at [219, 41] on div "Inspected" at bounding box center [209, 43] width 49 height 5
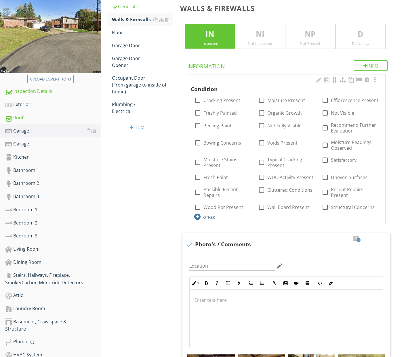
click at [207, 217] on div "OTHER" at bounding box center [209, 217] width 12 height 5
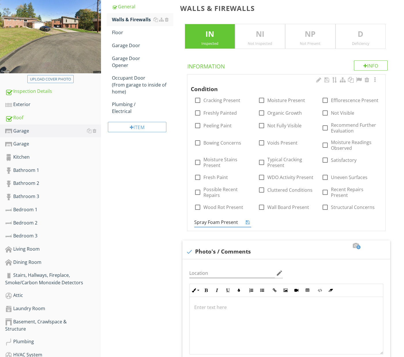
type input "Spray Foam Present"
click at [267, 216] on div "Condition check_box_outline_blank Cracking Present check_box_outline_blank Mois…" at bounding box center [286, 151] width 191 height 151
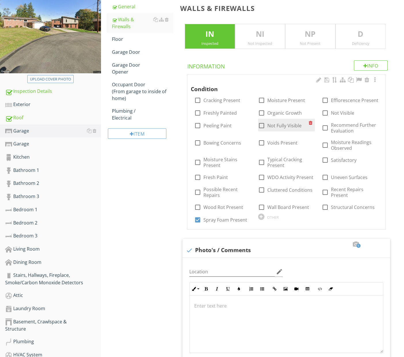
click at [267, 126] on div "check_box_outline_blank Not Fully Visible" at bounding box center [279, 125] width 43 height 7
click at [258, 124] on div at bounding box center [261, 126] width 10 height 10
checkbox input "true"
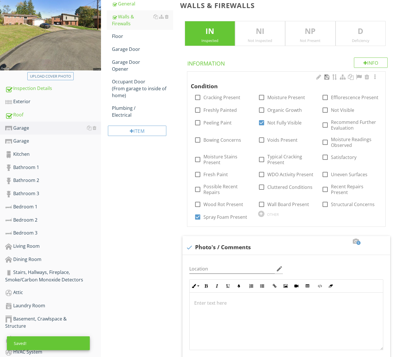
click at [325, 77] on div at bounding box center [326, 77] width 7 height 6
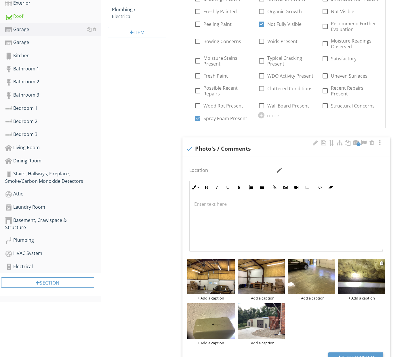
scroll to position [187, 0]
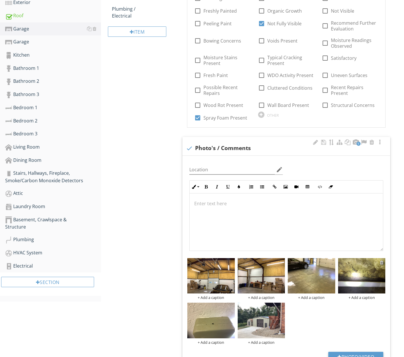
click at [381, 261] on div at bounding box center [382, 262] width 4 height 5
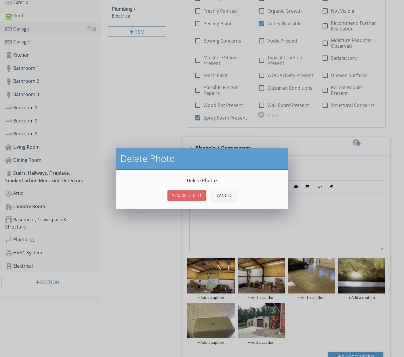
click at [194, 199] on button "Yes, Delete it!" at bounding box center [186, 195] width 38 height 10
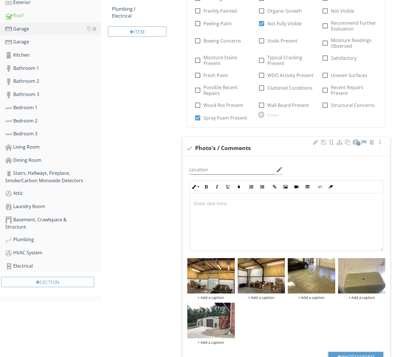
click at [382, 262] on div at bounding box center [382, 262] width 4 height 5
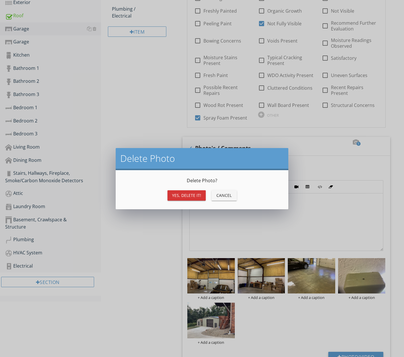
click at [178, 197] on div "Yes, Delete it!" at bounding box center [186, 195] width 29 height 6
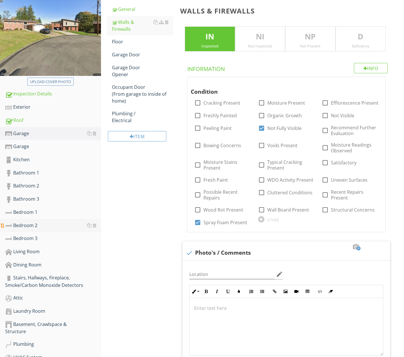
scroll to position [63, 0]
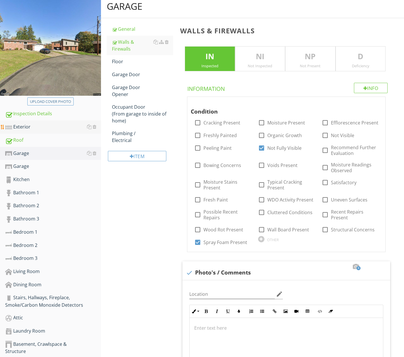
click at [35, 129] on div "Exterior" at bounding box center [53, 126] width 96 height 7
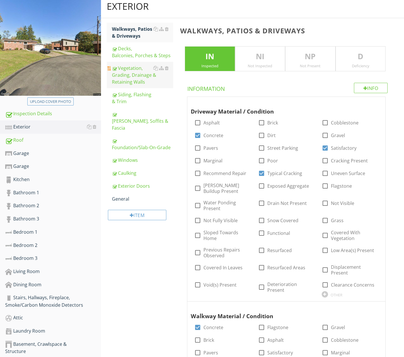
click at [129, 76] on div "Vegetation, Grading, Drainage & Retaining Walls" at bounding box center [142, 75] width 61 height 21
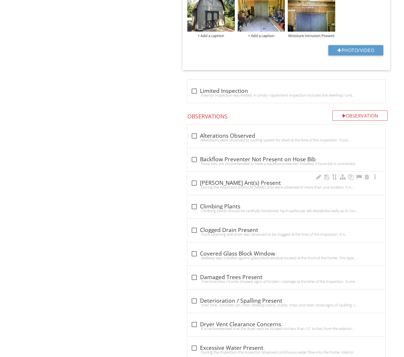
scroll to position [812, 0]
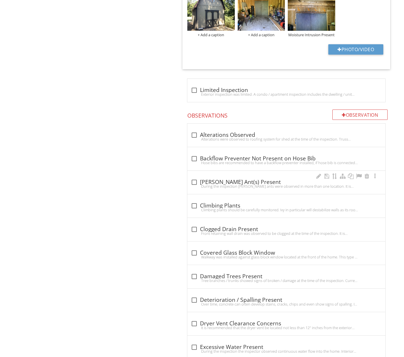
click at [241, 184] on div "During the inspection carpenter ants were observed in more than one location. I…" at bounding box center [286, 186] width 191 height 5
checkbox input "true"
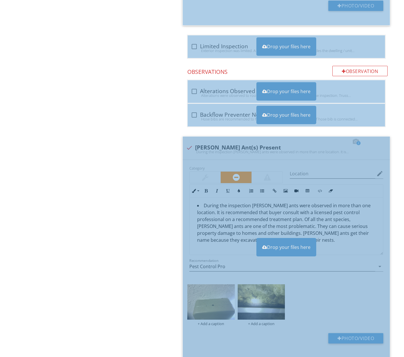
scroll to position [857, 0]
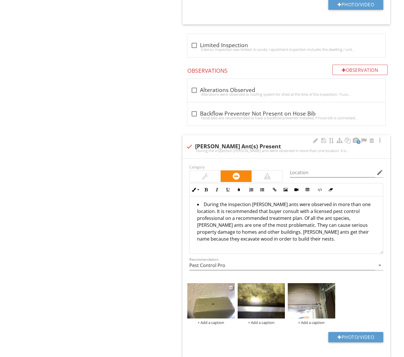
click at [204, 320] on div "+ Add a caption" at bounding box center [210, 322] width 47 height 5
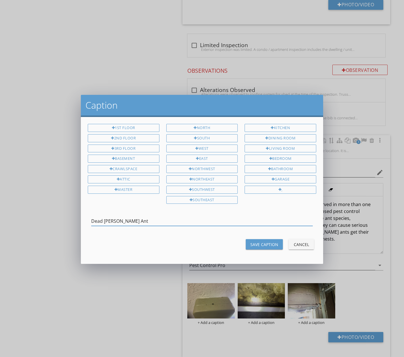
type input "Dead Carpenter Ant"
click at [266, 245] on div "Save Caption" at bounding box center [264, 245] width 28 height 6
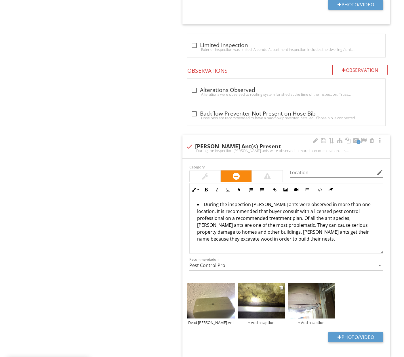
click at [259, 320] on div "+ Add a caption" at bounding box center [260, 322] width 47 height 5
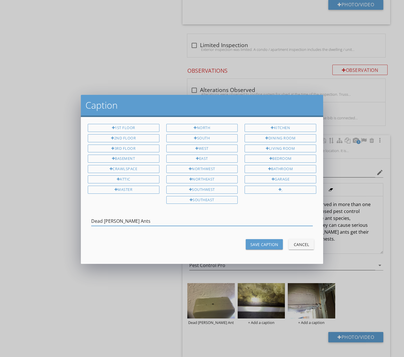
type input "Dead Carpenter Ants"
click at [268, 244] on div "Save Caption" at bounding box center [264, 245] width 28 height 6
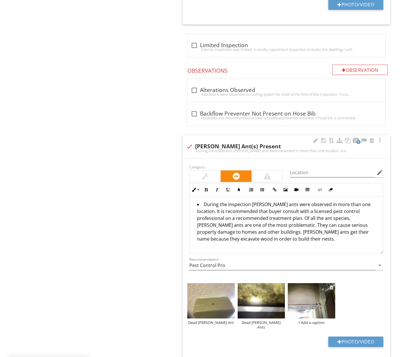
click at [312, 320] on div "+ Add a caption" at bounding box center [311, 322] width 47 height 5
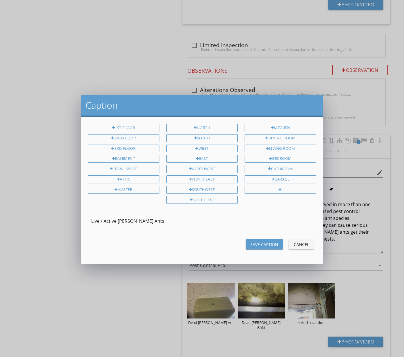
type input "Live / Active Carpenter Ants"
click at [277, 242] on div "Save Caption" at bounding box center [264, 245] width 28 height 6
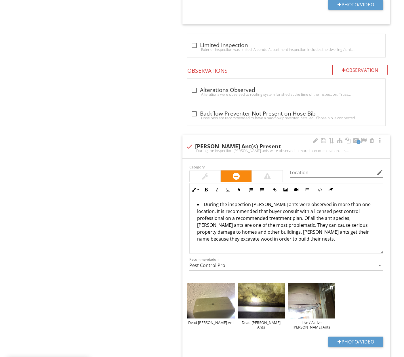
click at [309, 291] on img at bounding box center [311, 300] width 47 height 35
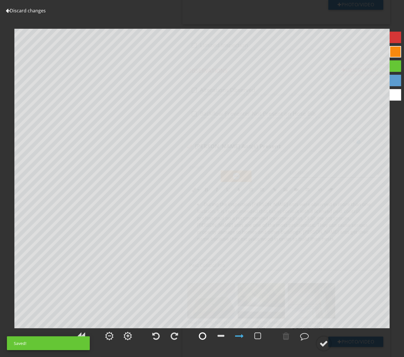
click at [203, 336] on div at bounding box center [202, 336] width 7 height 9
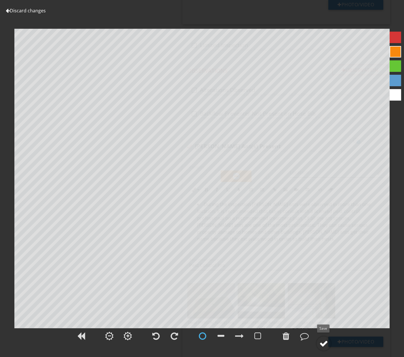
click at [327, 345] on div at bounding box center [323, 343] width 9 height 9
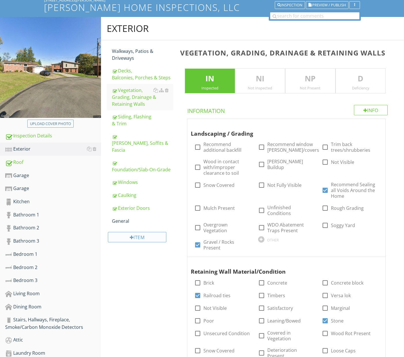
scroll to position [40, 0]
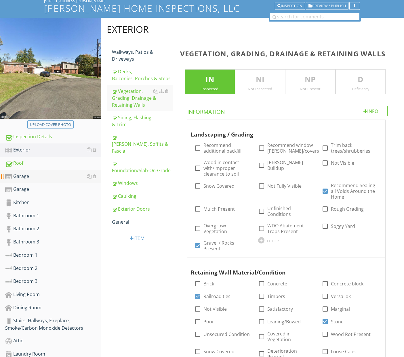
click at [27, 174] on div "Garage" at bounding box center [53, 176] width 96 height 7
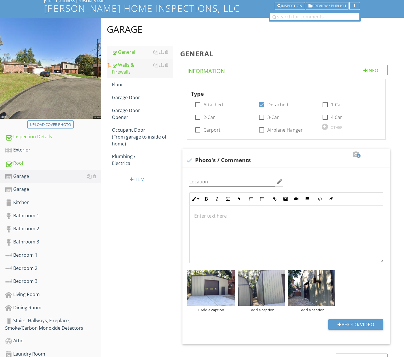
click at [130, 72] on div "Walls & Firewalls" at bounding box center [142, 69] width 61 height 14
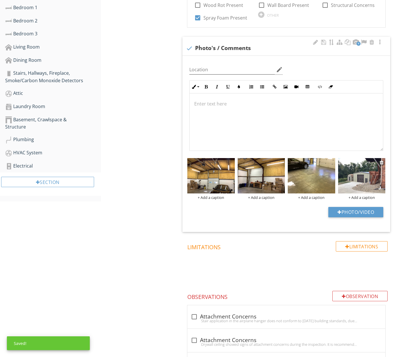
scroll to position [288, 0]
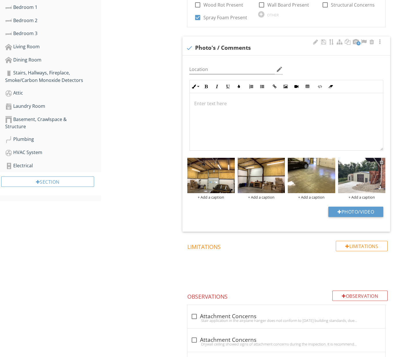
click at [381, 161] on div at bounding box center [382, 162] width 4 height 5
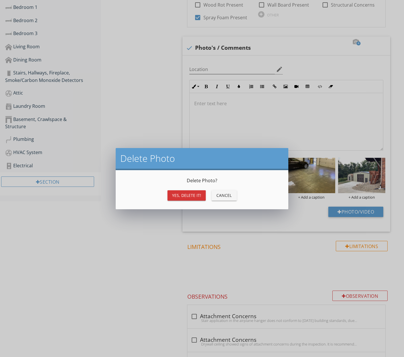
click at [192, 197] on div "Yes, Delete it!" at bounding box center [186, 195] width 29 height 6
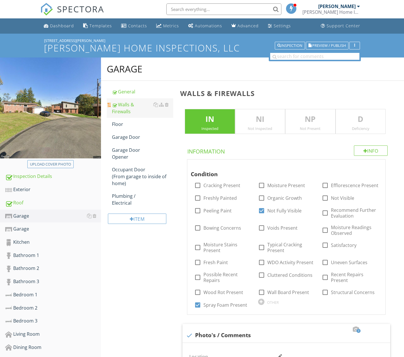
scroll to position [0, 0]
click at [129, 91] on div "General" at bounding box center [142, 91] width 61 height 7
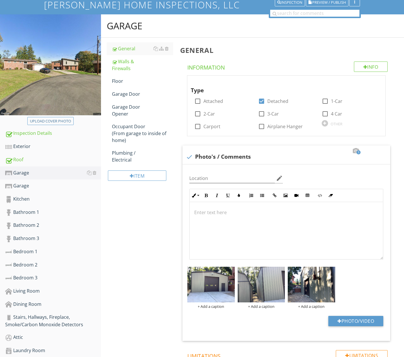
scroll to position [43, 0]
click at [121, 80] on div "Floor" at bounding box center [142, 81] width 61 height 7
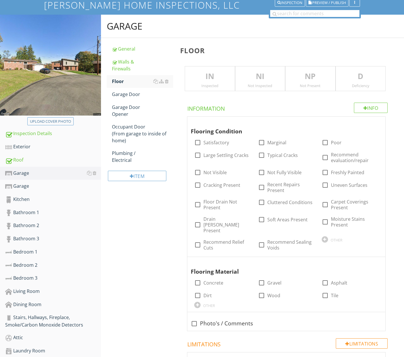
click at [218, 82] on div "IN Inspected" at bounding box center [210, 78] width 50 height 25
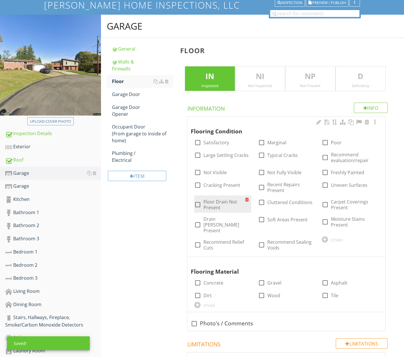
click at [223, 201] on label "Floor Drain Not Present" at bounding box center [223, 205] width 41 height 12
checkbox input "true"
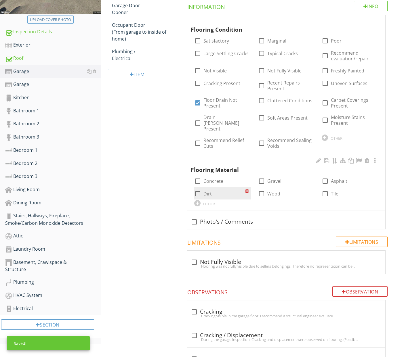
scroll to position [172, 0]
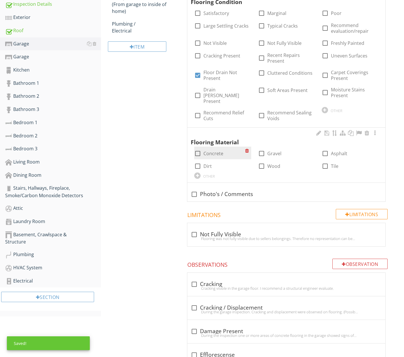
click at [215, 151] on label "Concrete" at bounding box center [213, 154] width 20 height 6
checkbox input "true"
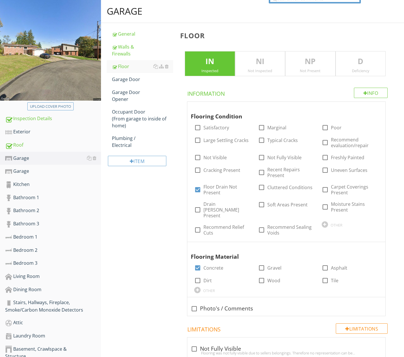
scroll to position [55, 0]
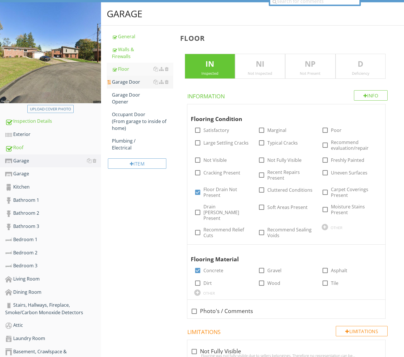
click at [134, 82] on div "Garage Door" at bounding box center [142, 81] width 61 height 7
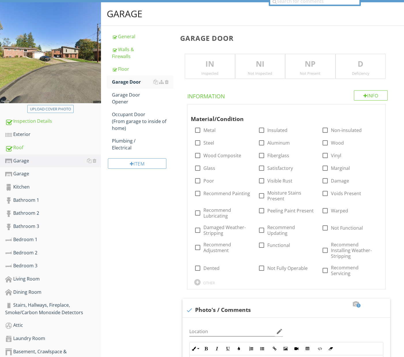
click at [214, 63] on p "IN" at bounding box center [209, 64] width 49 height 12
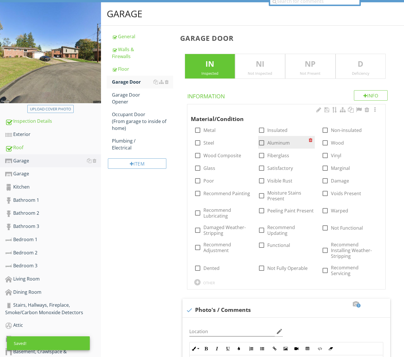
click at [264, 143] on div at bounding box center [261, 143] width 10 height 10
checkbox input "true"
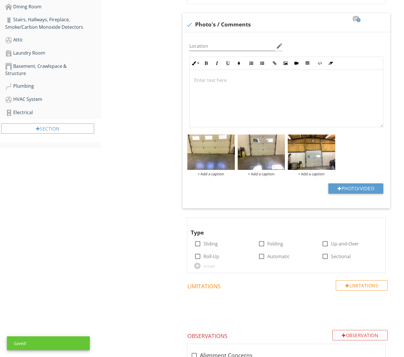
scroll to position [344, 0]
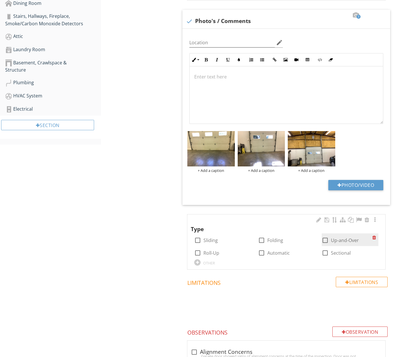
click at [322, 235] on div at bounding box center [325, 240] width 10 height 10
checkbox input "true"
click at [261, 248] on div at bounding box center [261, 253] width 10 height 10
checkbox input "true"
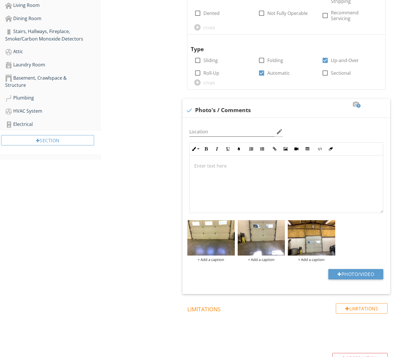
scroll to position [328, 0]
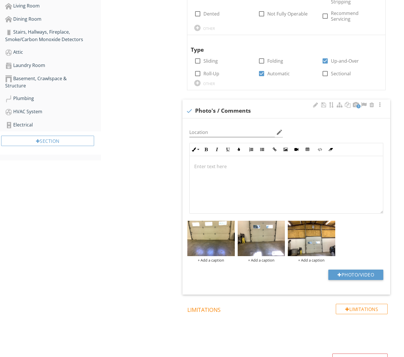
click at [233, 156] on div at bounding box center [285, 185] width 193 height 58
click at [260, 147] on icon "button" at bounding box center [262, 149] width 4 height 4
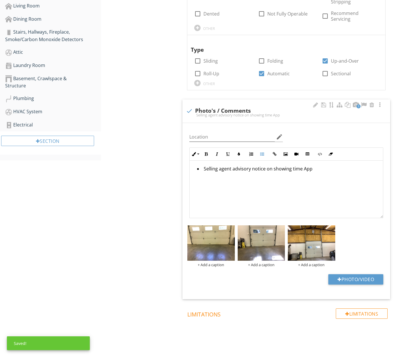
click at [291, 165] on li "Selling agent advisory notice on showing time App" at bounding box center [287, 169] width 181 height 8
click at [273, 165] on li "Selling agent advisory notice on showing Time App" at bounding box center [287, 169] width 181 height 8
click at [311, 165] on li "Selling agent advisory notice on Showing Time App" at bounding box center [287, 169] width 181 height 8
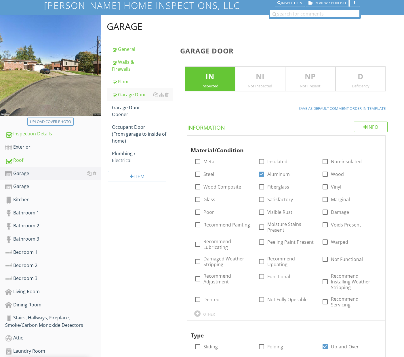
scroll to position [0, 0]
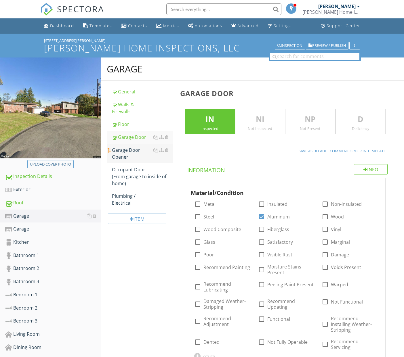
click at [134, 159] on div "Garage Door Opener" at bounding box center [142, 154] width 61 height 14
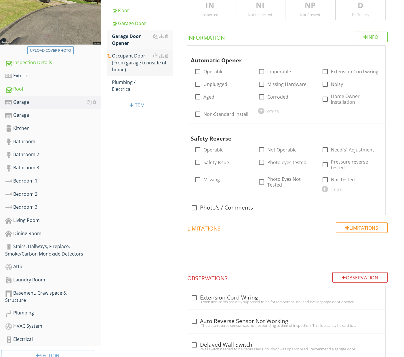
scroll to position [104, 0]
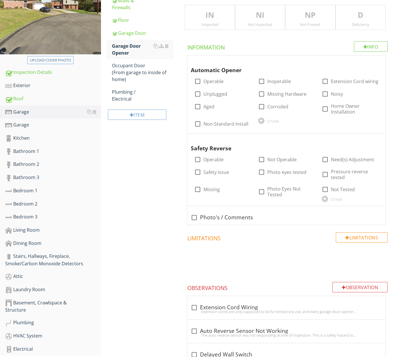
click at [213, 17] on p "IN" at bounding box center [209, 15] width 49 height 12
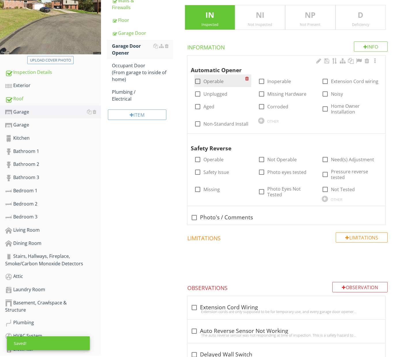
click at [218, 81] on label "Operable" at bounding box center [213, 81] width 20 height 6
checkbox input "true"
click at [212, 187] on label "Missing" at bounding box center [211, 190] width 16 height 6
checkbox input "true"
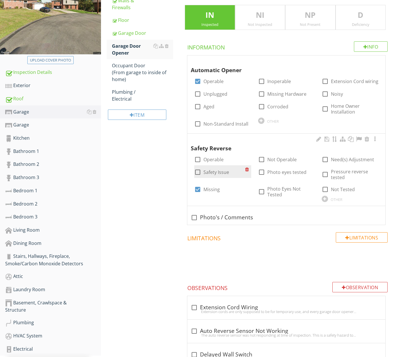
click at [213, 171] on label "Safety Issue" at bounding box center [216, 172] width 26 height 6
checkbox input "true"
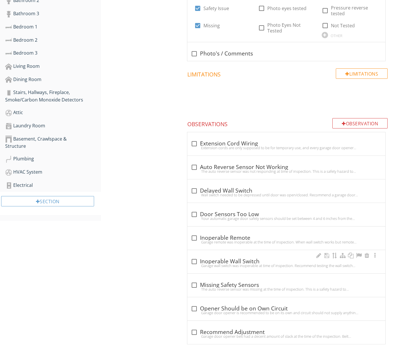
scroll to position [268, 0]
click at [242, 282] on div "check_box_outline_blank Missing Safety Sensors" at bounding box center [286, 285] width 191 height 7
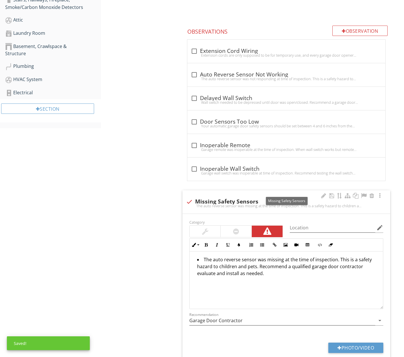
scroll to position [361, 0]
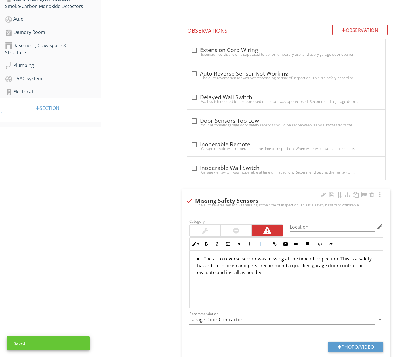
drag, startPoint x: 268, startPoint y: 277, endPoint x: 217, endPoint y: 263, distance: 53.5
click at [183, 252] on div "Category Location edit Inline Style XLarge Large Normal Small Light Small/Light…" at bounding box center [286, 290] width 208 height 154
click at [189, 198] on div at bounding box center [189, 201] width 10 height 10
checkbox input "true"
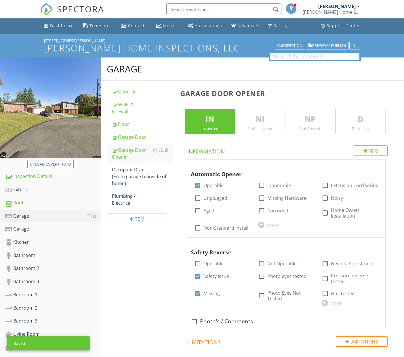
scroll to position [0, 0]
click at [141, 139] on div "Garage Door" at bounding box center [142, 137] width 61 height 7
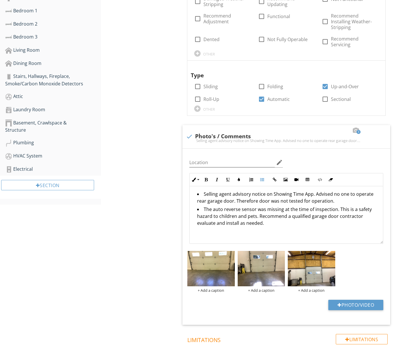
scroll to position [0, 0]
click at [253, 206] on li "The auto reverse sensor was missing at the time of inspection. This is a safety…" at bounding box center [287, 217] width 181 height 22
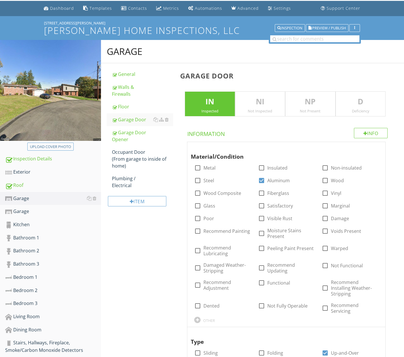
scroll to position [16, 0]
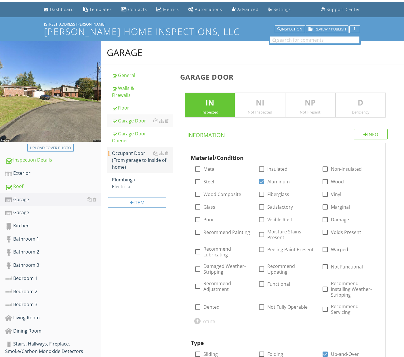
click at [128, 160] on div "Occupant Door (From garage to inside of home)" at bounding box center [142, 160] width 61 height 21
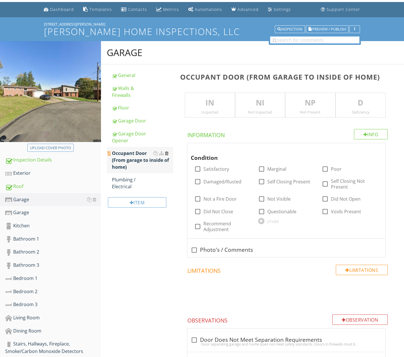
click at [166, 152] on div at bounding box center [167, 153] width 4 height 5
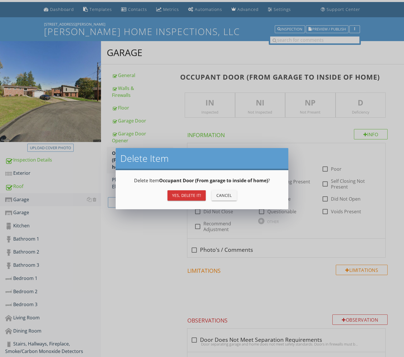
click at [191, 197] on div "Yes, Delete it!" at bounding box center [186, 195] width 29 height 6
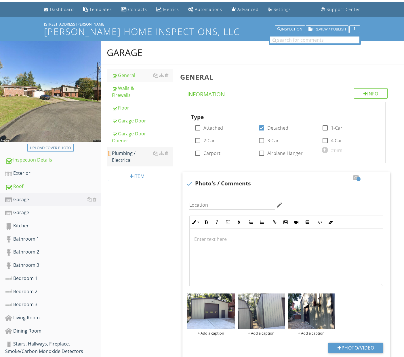
click at [136, 156] on div "Plumbing / Electrical" at bounding box center [142, 157] width 61 height 14
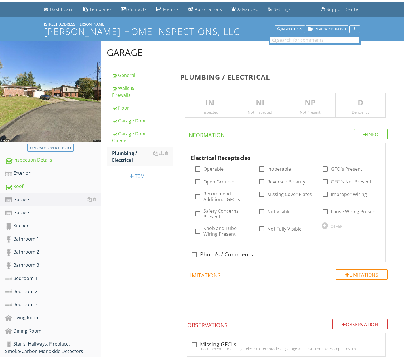
click at [202, 114] on div "Inspected" at bounding box center [209, 112] width 49 height 5
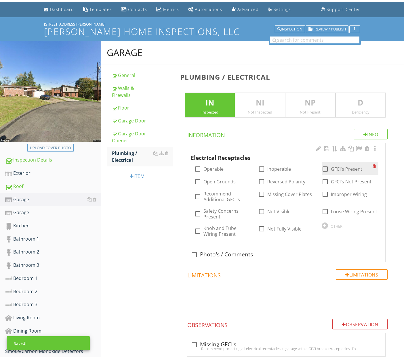
click at [328, 168] on div at bounding box center [325, 169] width 10 height 10
checkbox input "true"
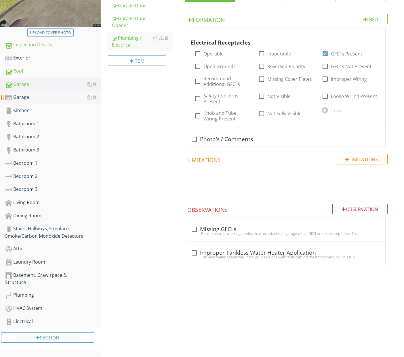
click at [36, 98] on div "Garage" at bounding box center [53, 97] width 96 height 7
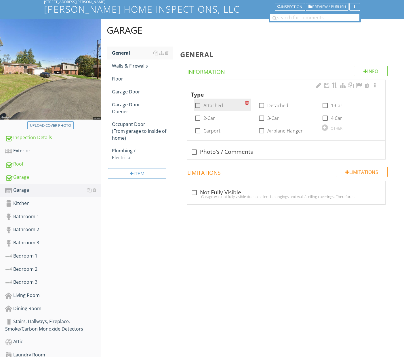
scroll to position [38, 0]
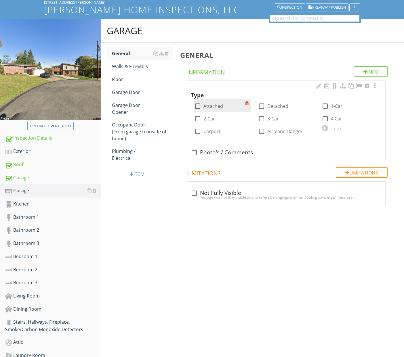
click at [199, 106] on div at bounding box center [198, 106] width 10 height 10
checkbox input "true"
click at [197, 118] on div at bounding box center [198, 119] width 10 height 10
checkbox input "true"
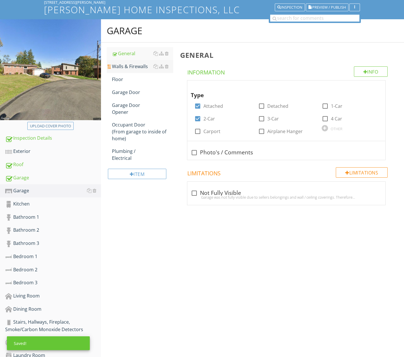
click at [119, 64] on div "Walls & Firewalls" at bounding box center [142, 66] width 61 height 7
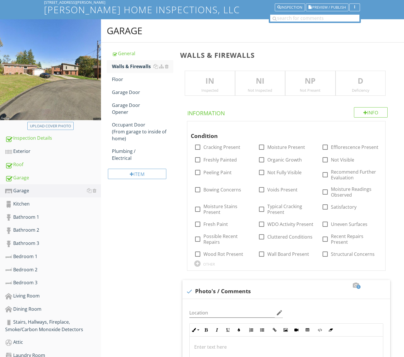
click at [219, 88] on div "Inspected" at bounding box center [209, 90] width 49 height 5
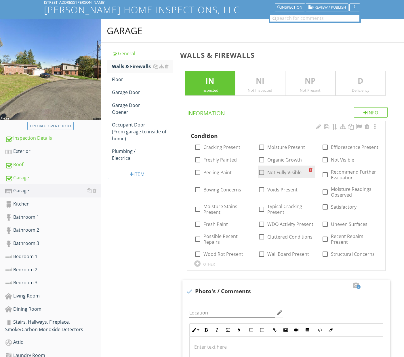
click at [274, 171] on label "Not Fully Visible" at bounding box center [284, 173] width 34 height 6
checkbox input "true"
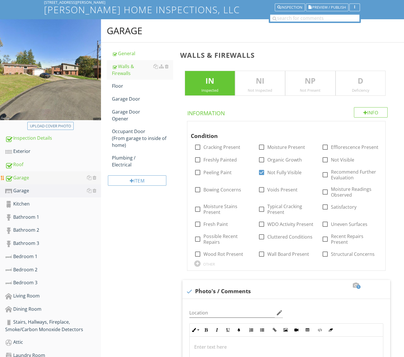
click at [41, 176] on div "Garage" at bounding box center [53, 177] width 96 height 7
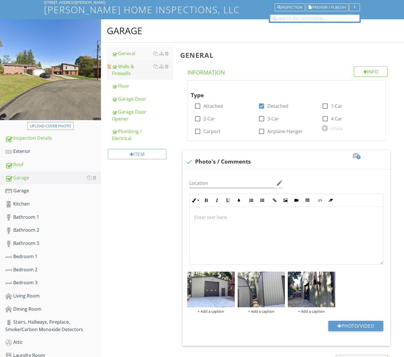
click at [133, 71] on div "Walls & Firewalls" at bounding box center [142, 70] width 61 height 14
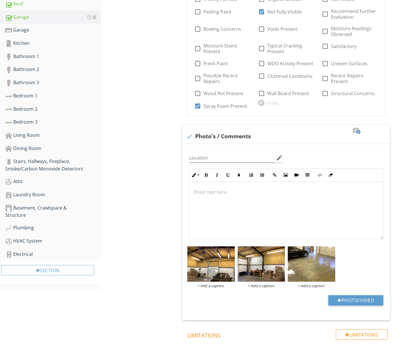
scroll to position [191, 0]
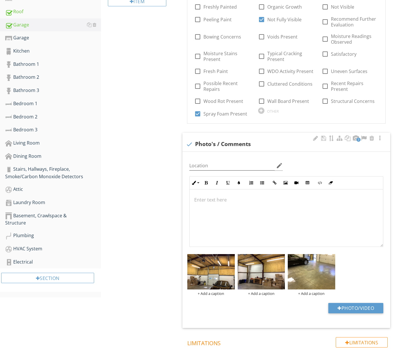
click at [244, 207] on div at bounding box center [285, 218] width 193 height 58
click at [264, 181] on button "Unordered List" at bounding box center [261, 182] width 11 height 11
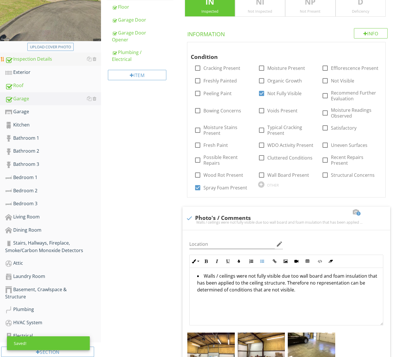
scroll to position [116, 0]
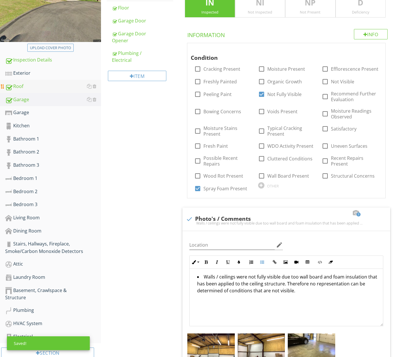
click at [35, 89] on div "Roof" at bounding box center [53, 86] width 96 height 7
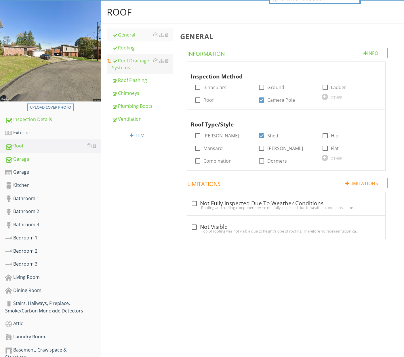
scroll to position [55, 0]
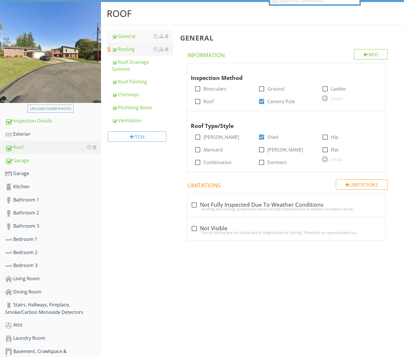
click at [137, 49] on div "Roofing" at bounding box center [142, 49] width 61 height 7
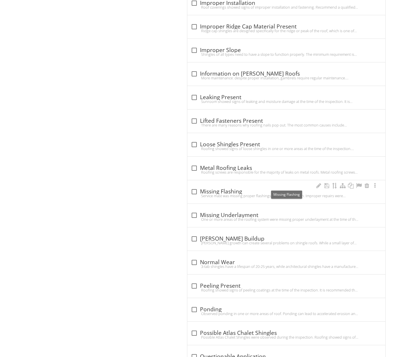
scroll to position [1352, 0]
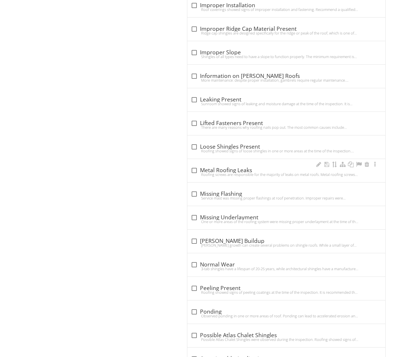
click at [232, 172] on div "Roofing screws are responsible for the majority of leaks on metal roofs. Metal …" at bounding box center [286, 174] width 191 height 5
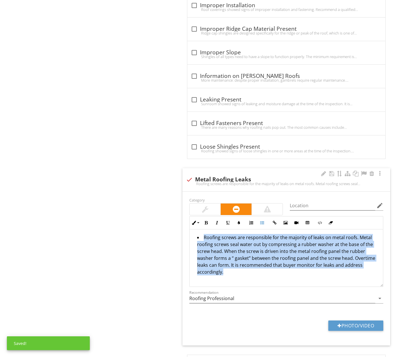
drag, startPoint x: 232, startPoint y: 269, endPoint x: 214, endPoint y: 242, distance: 32.6
click at [184, 230] on div "Category Location edit Inline Style XLarge Large Normal Small Light Small/Light…" at bounding box center [286, 269] width 208 height 154
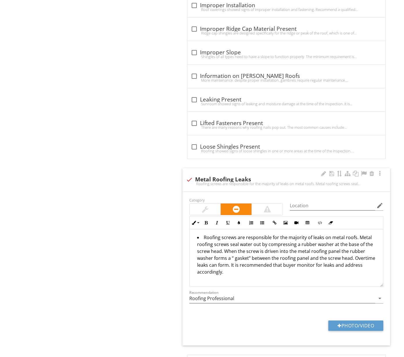
click at [190, 181] on div "Roofing screws are responsible for the majority of leaks on metal roofs. Metal …" at bounding box center [286, 183] width 201 height 5
checkbox input "true"
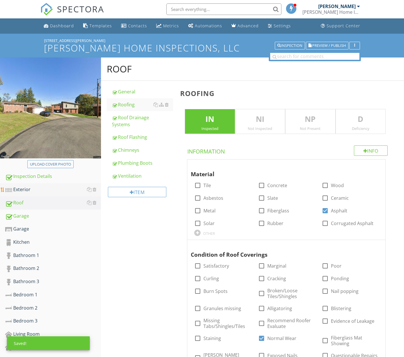
scroll to position [0, 0]
click at [42, 217] on div "Garage" at bounding box center [53, 215] width 96 height 7
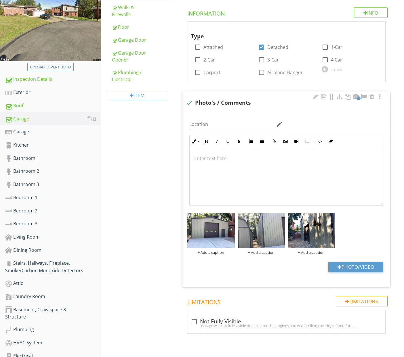
scroll to position [105, 0]
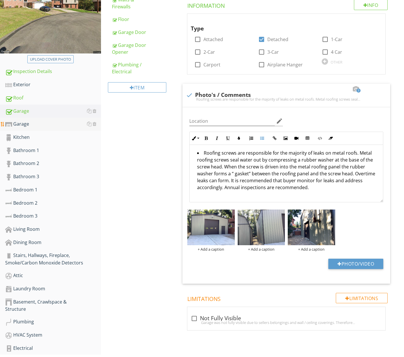
click at [36, 126] on div "Garage" at bounding box center [53, 123] width 96 height 7
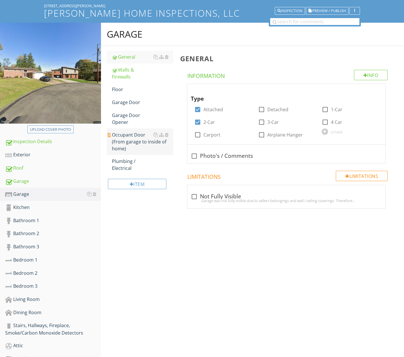
scroll to position [34, 0]
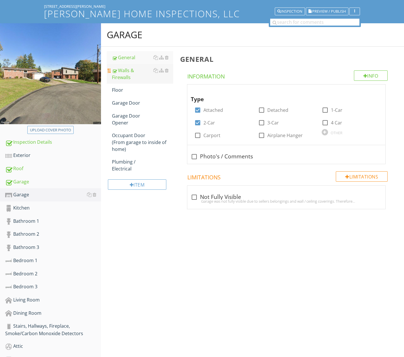
click at [144, 74] on div "Walls & Firewalls" at bounding box center [142, 74] width 61 height 14
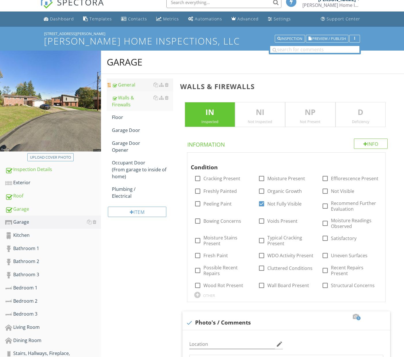
scroll to position [5, 0]
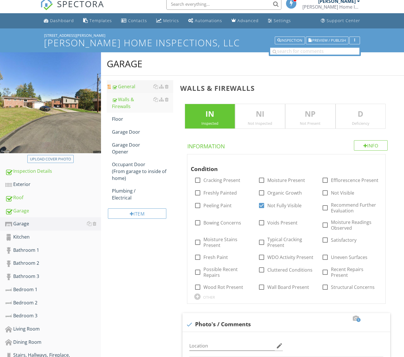
click at [129, 85] on div "General" at bounding box center [142, 86] width 61 height 7
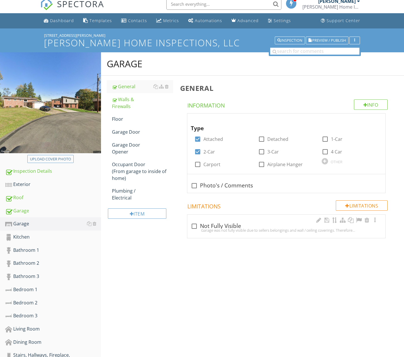
click at [236, 224] on div "check_box_outline_blank Not Fully Visible" at bounding box center [286, 226] width 191 height 7
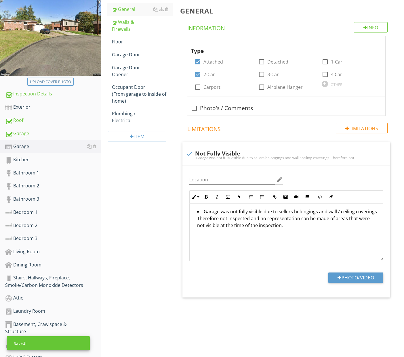
scroll to position [109, 0]
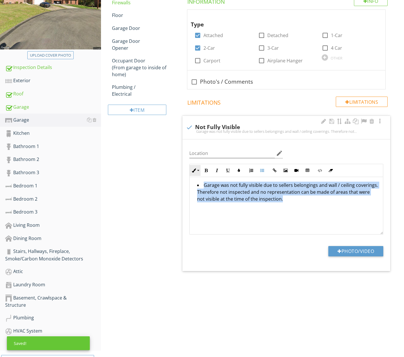
drag, startPoint x: 266, startPoint y: 210, endPoint x: 194, endPoint y: 174, distance: 80.4
click at [175, 165] on div "Garage General Walls & Firewalls Floor Garage Door Garage Door Opener Occupant …" at bounding box center [252, 122] width 303 height 346
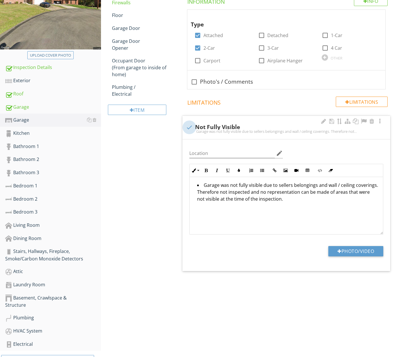
click at [189, 124] on div at bounding box center [189, 127] width 10 height 10
checkbox input "true"
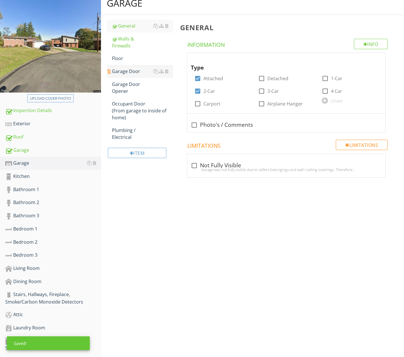
scroll to position [60, 0]
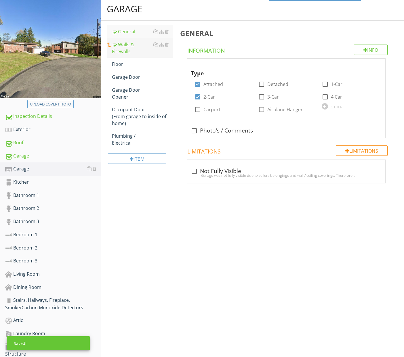
click at [130, 52] on div "Walls & Firewalls" at bounding box center [142, 48] width 61 height 14
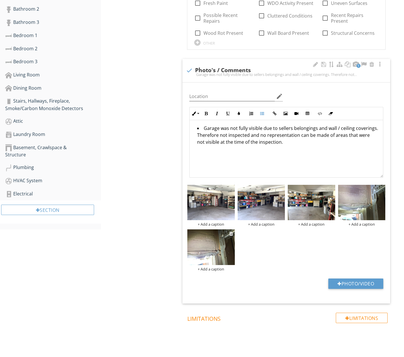
scroll to position [260, 0]
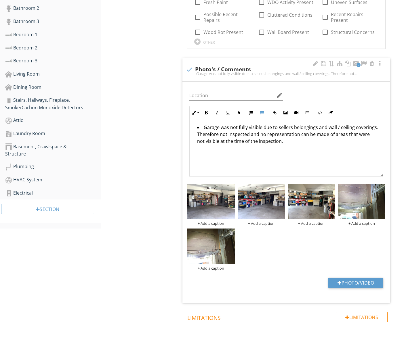
click at [230, 231] on div at bounding box center [231, 233] width 4 height 5
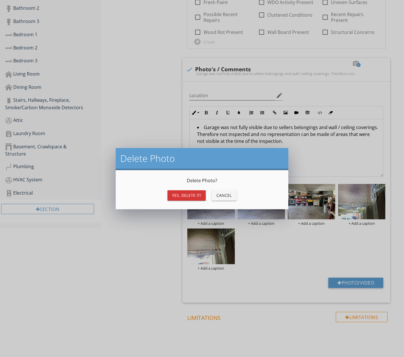
click at [189, 193] on div "Yes, Delete it!" at bounding box center [186, 195] width 29 height 6
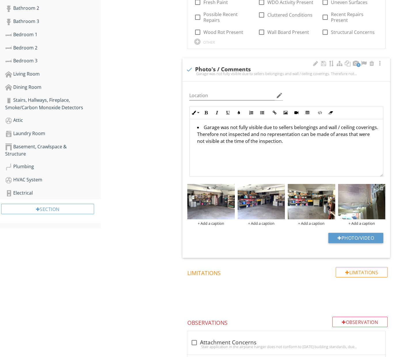
click at [382, 187] on div at bounding box center [382, 188] width 4 height 5
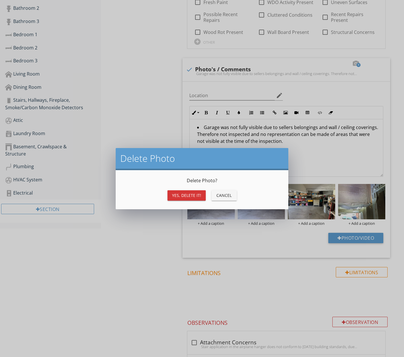
click at [197, 192] on div "Yes, Delete it!" at bounding box center [186, 195] width 29 height 6
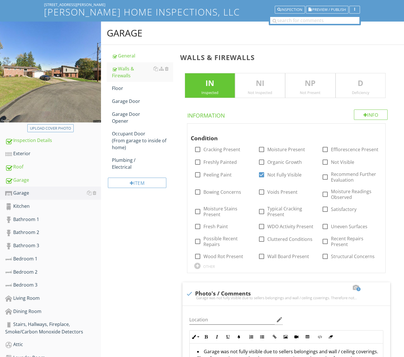
scroll to position [35, 0]
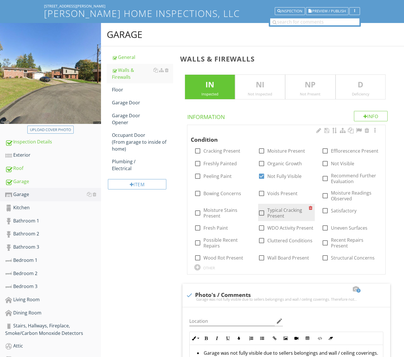
click at [276, 208] on label "Typical Cracking Present" at bounding box center [287, 213] width 41 height 12
checkbox input "true"
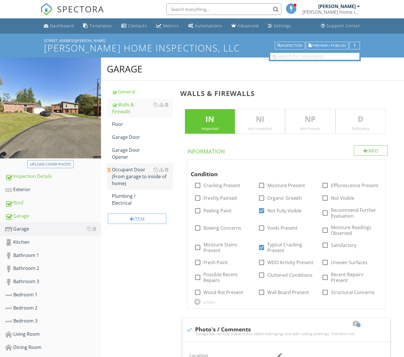
scroll to position [0, 0]
click at [130, 124] on div "Floor" at bounding box center [142, 124] width 61 height 7
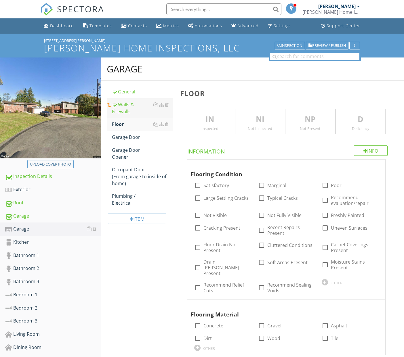
click at [121, 108] on div "Walls & Firewalls" at bounding box center [142, 108] width 61 height 14
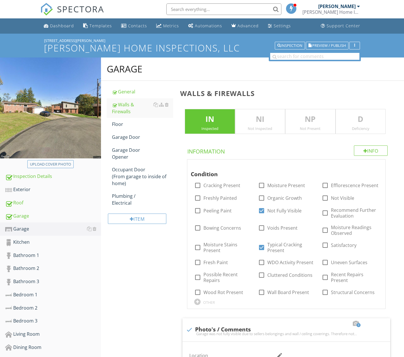
click at [201, 128] on div "Inspected" at bounding box center [209, 128] width 49 height 5
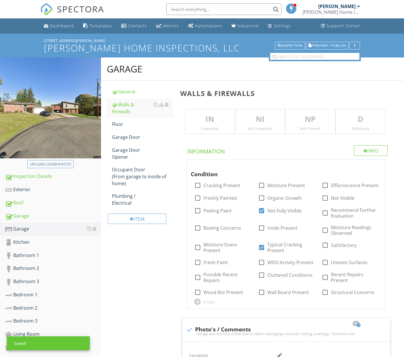
click at [253, 127] on div "Not Inspected" at bounding box center [259, 128] width 49 height 5
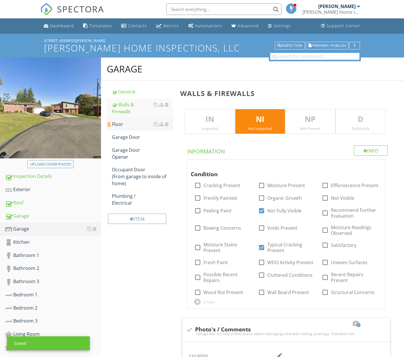
click at [125, 123] on div "Floor" at bounding box center [142, 124] width 61 height 7
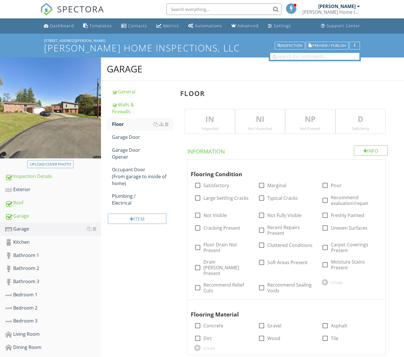
click at [201, 127] on div "Inspected" at bounding box center [209, 128] width 49 height 5
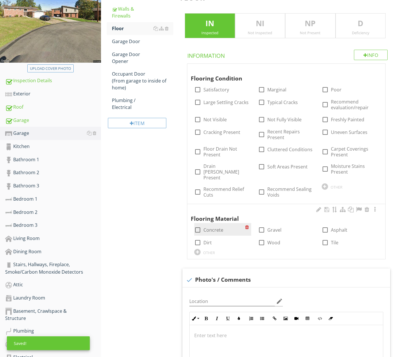
click at [218, 227] on label "Concrete" at bounding box center [213, 230] width 20 height 6
checkbox input "true"
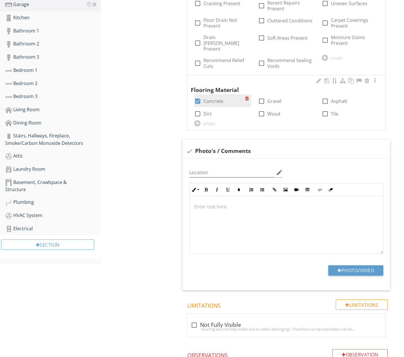
scroll to position [243, 0]
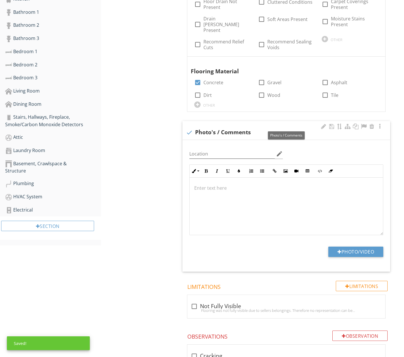
click at [190, 128] on div at bounding box center [189, 133] width 10 height 10
checkbox input "true"
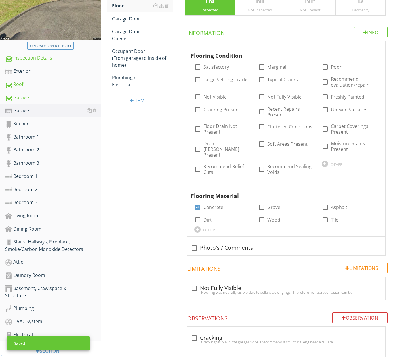
scroll to position [116, 0]
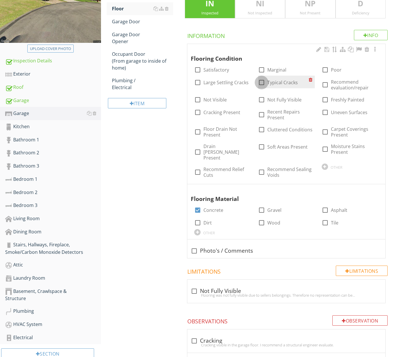
click at [260, 83] on div at bounding box center [261, 83] width 10 height 10
checkbox input "true"
click at [138, 20] on div "Garage Door" at bounding box center [142, 21] width 61 height 7
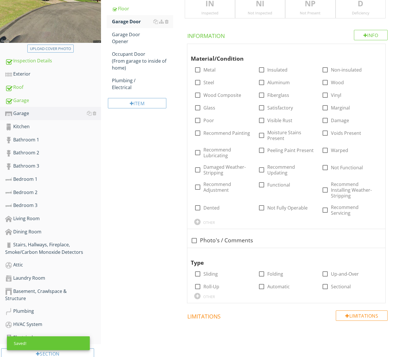
click at [229, 12] on div "Inspected" at bounding box center [209, 13] width 49 height 5
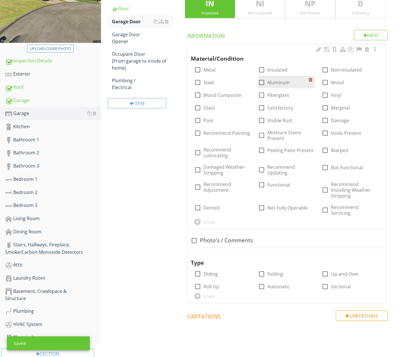
click at [260, 81] on div at bounding box center [261, 83] width 10 height 10
checkbox input "true"
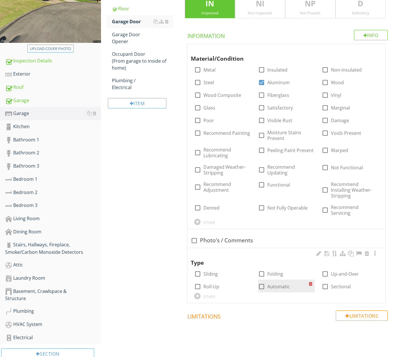
click at [281, 284] on label "Automatic" at bounding box center [278, 287] width 22 height 6
checkbox input "true"
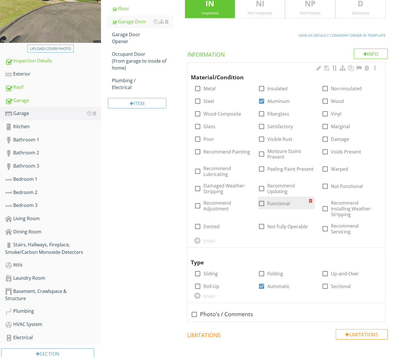
click at [264, 205] on div at bounding box center [261, 204] width 10 height 10
checkbox input "true"
click at [120, 40] on div "Garage Door Opener" at bounding box center [142, 38] width 61 height 14
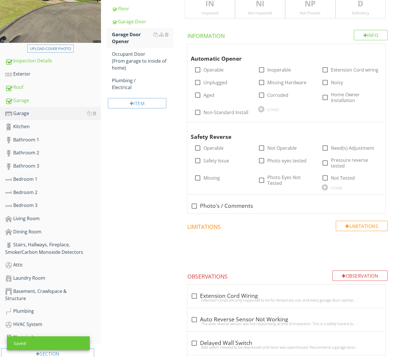
click at [223, 33] on h4 "Information" at bounding box center [287, 35] width 200 height 10
click at [216, 17] on div "IN Inspected" at bounding box center [210, 5] width 50 height 25
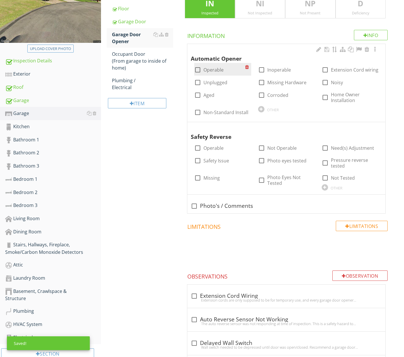
click at [214, 67] on label "Operable" at bounding box center [213, 70] width 20 height 6
checkbox input "true"
click at [213, 147] on label "Operable" at bounding box center [213, 148] width 20 height 6
checkbox input "true"
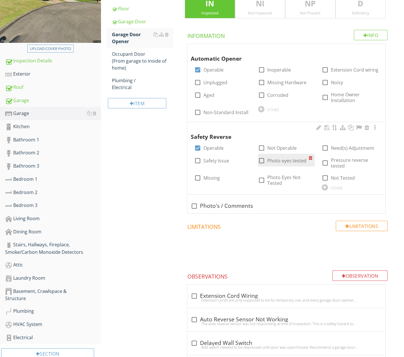
click at [281, 158] on label "Photo eyes tested" at bounding box center [286, 161] width 39 height 6
checkbox input "true"
click at [145, 62] on div "Occupant Door (From garage to inside of home)" at bounding box center [142, 61] width 61 height 21
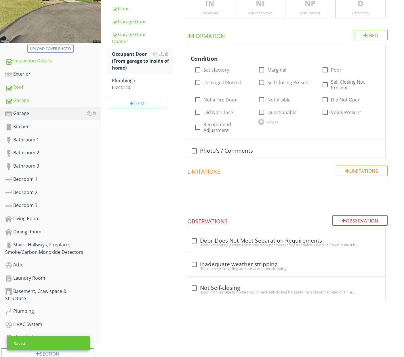
drag, startPoint x: 208, startPoint y: 8, endPoint x: 208, endPoint y: 18, distance: 10.4
click at [208, 8] on p "IN" at bounding box center [209, 4] width 49 height 12
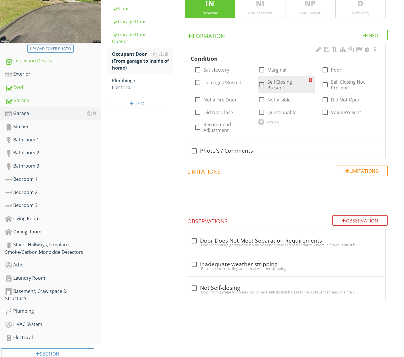
click at [283, 85] on label "Self Closing Present" at bounding box center [287, 85] width 41 height 12
checkbox input "true"
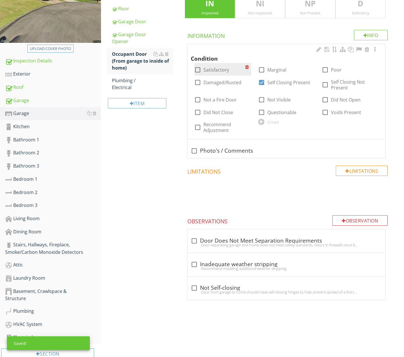
click at [219, 71] on label "Satisfactory" at bounding box center [216, 70] width 26 height 6
checkbox input "true"
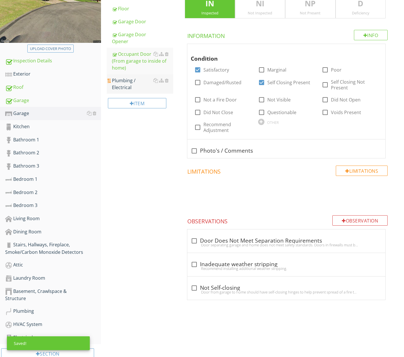
click at [121, 80] on div "Plumbing / Electrical" at bounding box center [142, 84] width 61 height 14
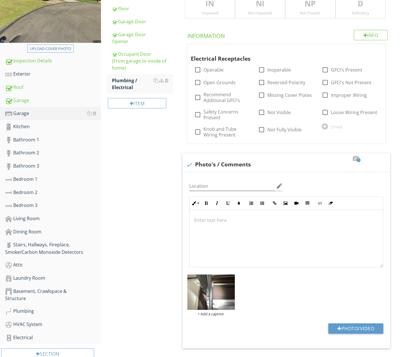
click at [214, 11] on div "Inspected" at bounding box center [209, 13] width 49 height 5
click at [189, 164] on div at bounding box center [189, 165] width 10 height 10
checkbox input "true"
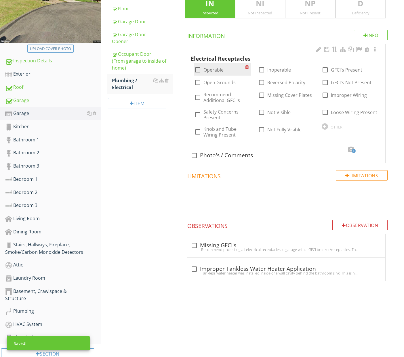
click at [211, 70] on label "Operable" at bounding box center [213, 70] width 20 height 6
checkbox input "true"
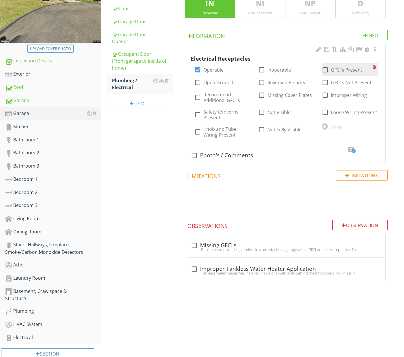
click at [323, 69] on div at bounding box center [325, 70] width 10 height 10
checkbox input "true"
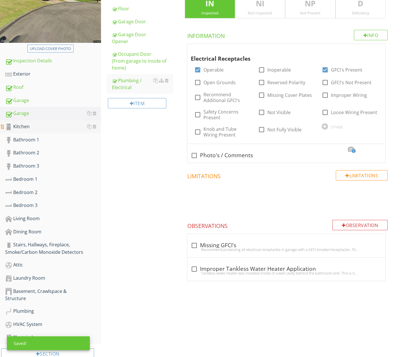
click at [46, 129] on div "Kitchen" at bounding box center [53, 126] width 96 height 7
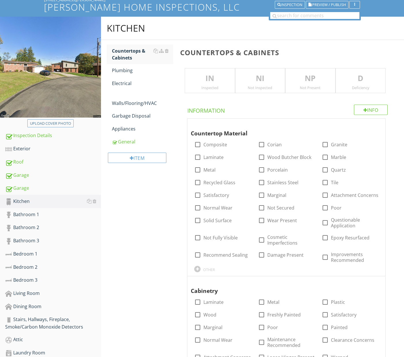
click at [209, 84] on div "IN Inspected" at bounding box center [210, 80] width 50 height 25
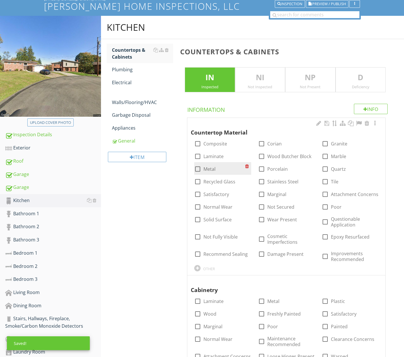
scroll to position [43, 0]
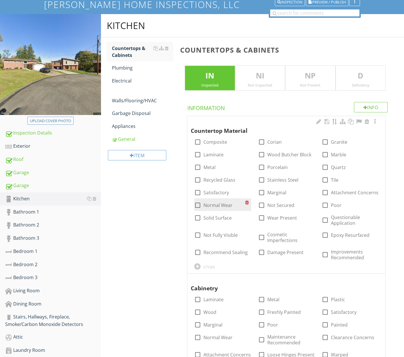
click at [216, 207] on label "Normal Wear" at bounding box center [217, 205] width 29 height 6
checkbox input "true"
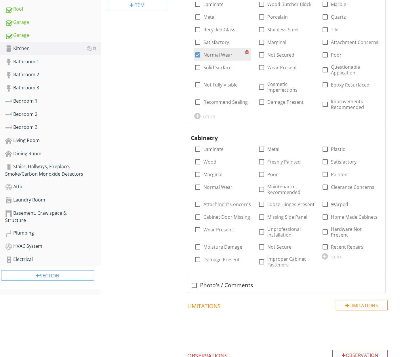
scroll to position [195, 0]
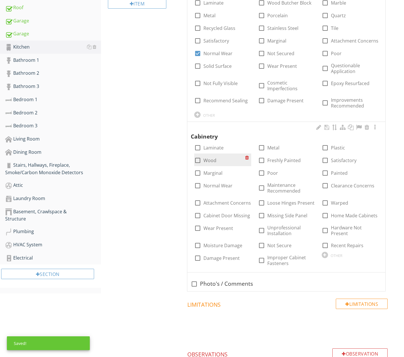
click at [209, 159] on label "Wood" at bounding box center [209, 161] width 13 height 6
checkbox input "true"
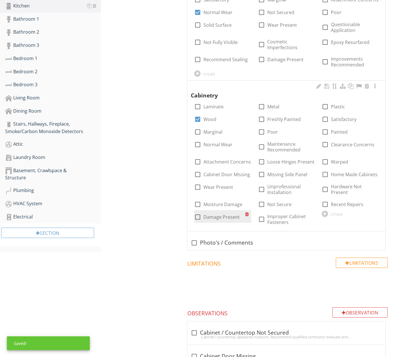
scroll to position [238, 0]
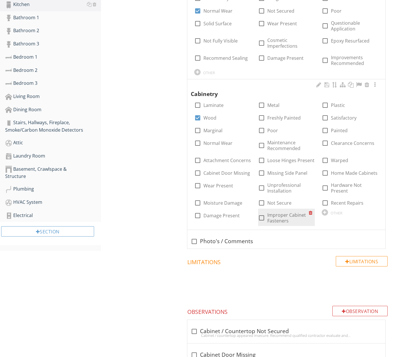
click at [287, 218] on label "Improper Cabinet Fasteners" at bounding box center [287, 218] width 41 height 12
checkbox input "true"
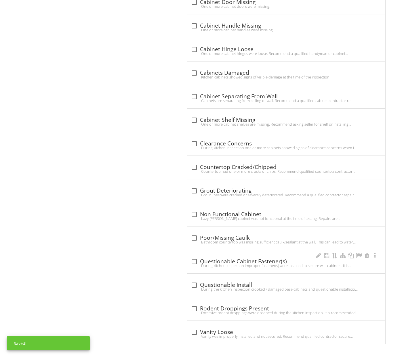
scroll to position [590, 0]
click at [249, 260] on div "check_box_outline_blank Questionable Cabinet Fastener(s)" at bounding box center [286, 261] width 191 height 7
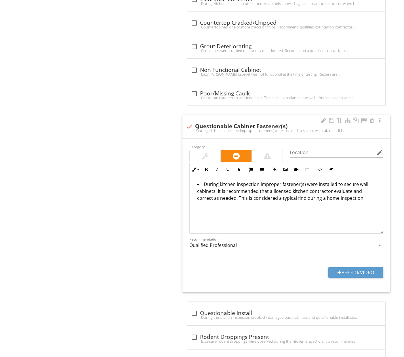
scroll to position [739, 0]
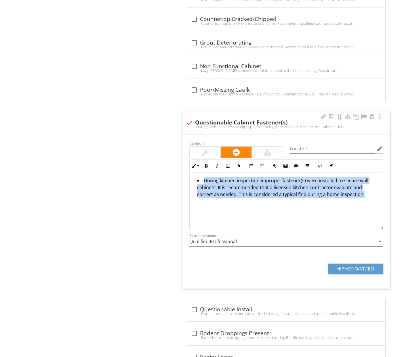
drag, startPoint x: 254, startPoint y: 212, endPoint x: 191, endPoint y: 173, distance: 74.9
click at [191, 173] on div "During kitchen inspection improper fastener(s) were installed to secure wall ca…" at bounding box center [285, 202] width 193 height 58
copy li "During kitchen inspection improper fastener(s) were installed to secure wall ca…"
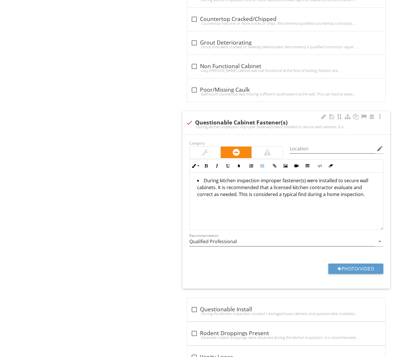
click at [194, 120] on div at bounding box center [189, 123] width 10 height 10
checkbox input "true"
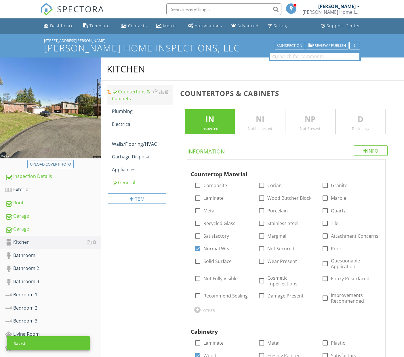
scroll to position [0, 0]
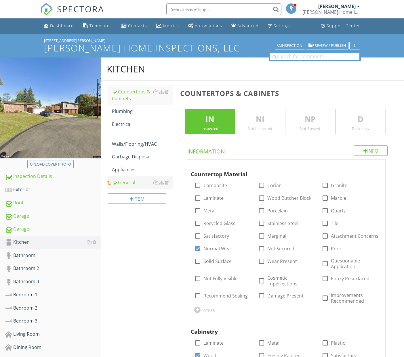
click at [131, 183] on div "General" at bounding box center [142, 182] width 61 height 7
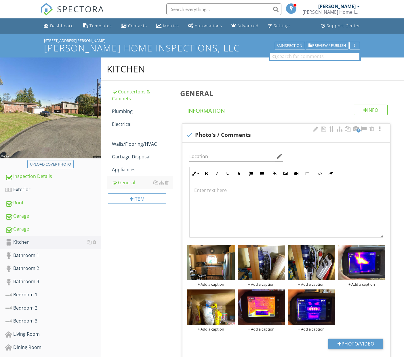
scroll to position [0, 0]
type textarea "<ul><li>During kitchen inspection improper fastener(s) were installed to secure…"
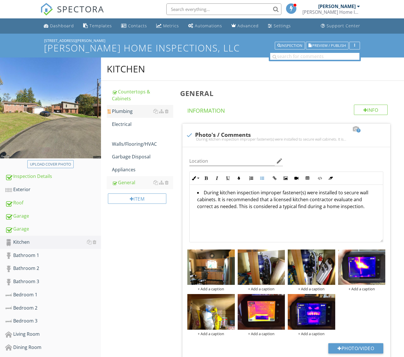
click at [127, 112] on div "Plumbing" at bounding box center [142, 111] width 61 height 7
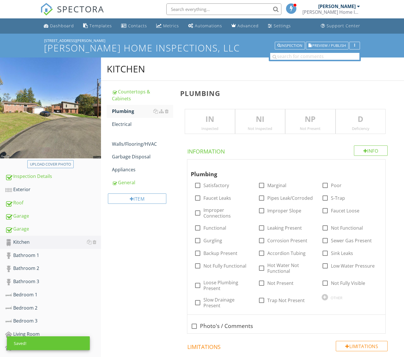
click at [208, 118] on p "IN" at bounding box center [209, 120] width 49 height 12
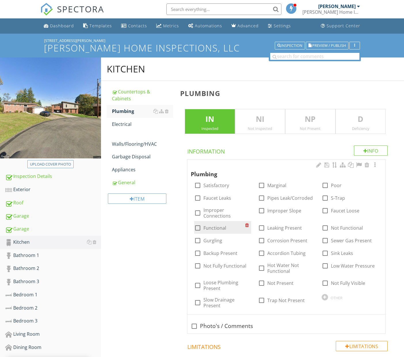
click at [218, 225] on label "Functional" at bounding box center [214, 228] width 23 height 6
checkbox input "true"
click at [127, 124] on div "Electrical" at bounding box center [142, 124] width 61 height 7
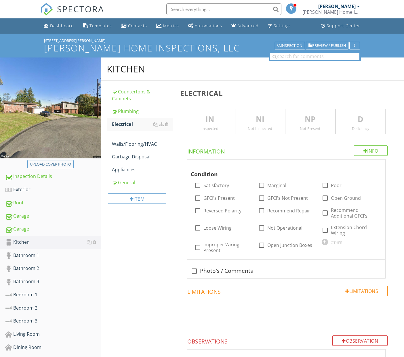
click at [216, 123] on p "IN" at bounding box center [209, 120] width 49 height 12
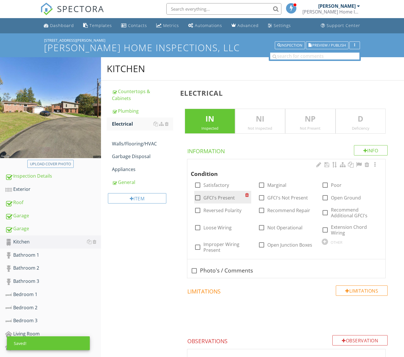
click at [225, 197] on label "GFCI's Present" at bounding box center [218, 198] width 31 height 6
checkbox input "true"
click at [213, 225] on label "Loose Wiring" at bounding box center [217, 228] width 28 height 6
checkbox input "true"
click at [124, 140] on div "Walls/Flooring/HVAC" at bounding box center [142, 140] width 61 height 14
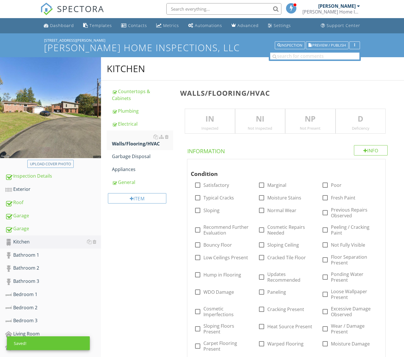
click at [208, 120] on p "IN" at bounding box center [209, 119] width 49 height 12
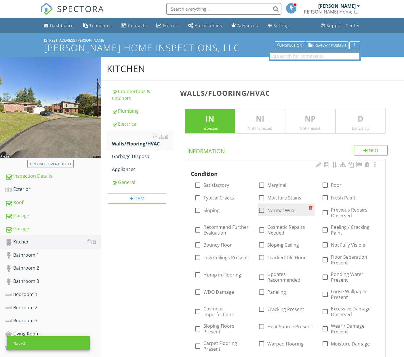
click at [266, 207] on div "check_box_outline_blank Normal Wear" at bounding box center [277, 210] width 38 height 7
click at [264, 211] on div at bounding box center [261, 211] width 10 height 10
checkbox input "true"
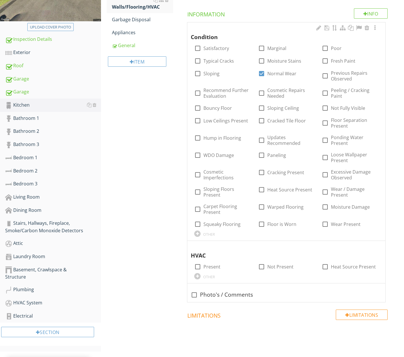
scroll to position [163, 0]
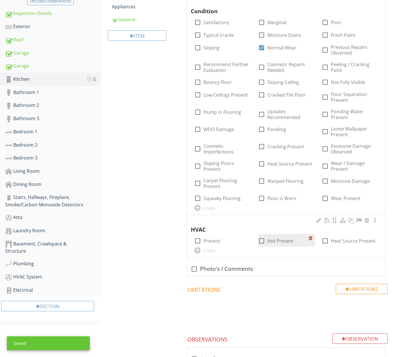
click at [264, 241] on div at bounding box center [261, 241] width 10 height 10
checkbox input "true"
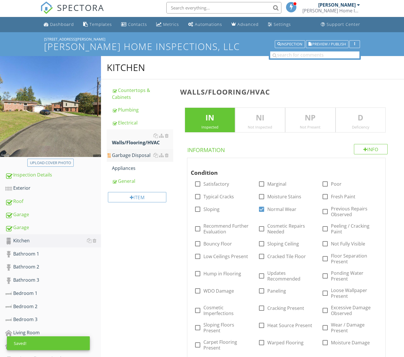
scroll to position [0, 0]
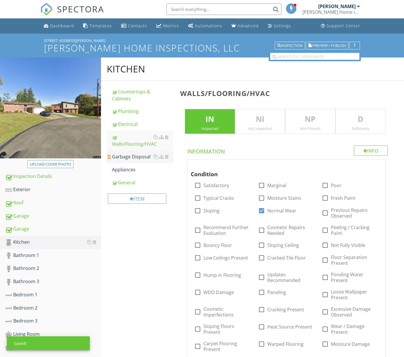
click at [129, 157] on div "Garbage Disposal" at bounding box center [142, 156] width 61 height 7
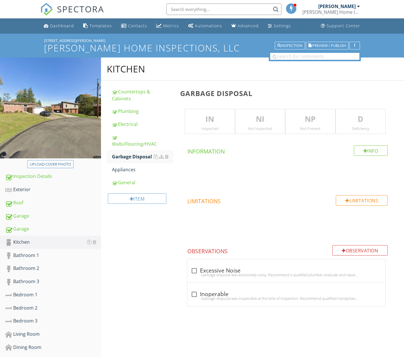
click at [199, 127] on div "Inspected" at bounding box center [209, 128] width 49 height 5
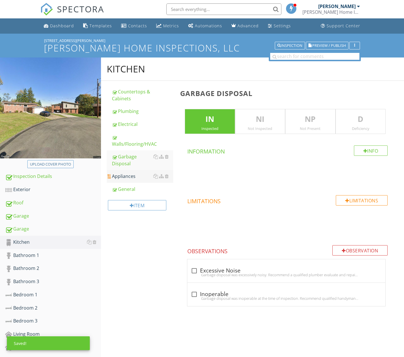
click at [131, 173] on div "Appliances" at bounding box center [142, 176] width 61 height 7
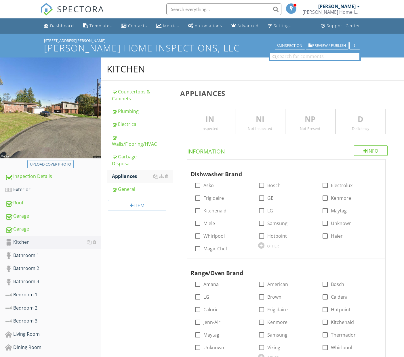
click at [217, 117] on p "IN" at bounding box center [209, 120] width 49 height 12
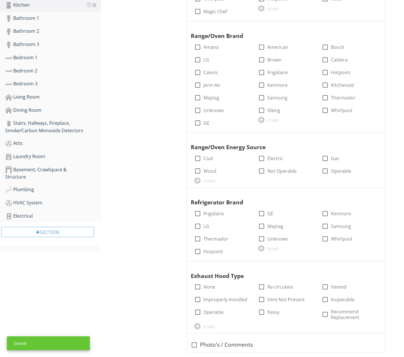
scroll to position [244, 0]
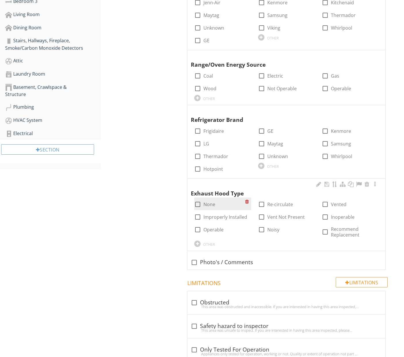
click at [210, 202] on label "None" at bounding box center [209, 205] width 12 height 6
checkbox input "true"
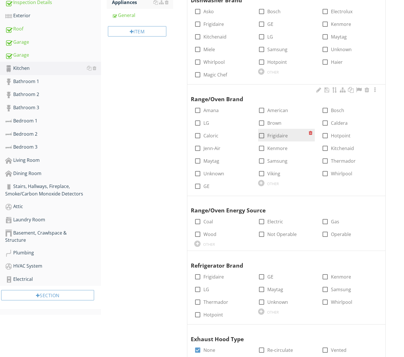
scroll to position [174, 0]
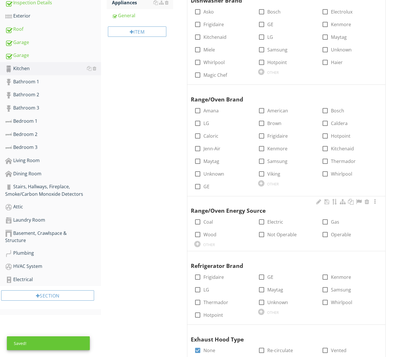
drag, startPoint x: 268, startPoint y: 219, endPoint x: 253, endPoint y: 221, distance: 14.5
click at [268, 219] on label "Electric" at bounding box center [275, 222] width 16 height 6
checkbox input "true"
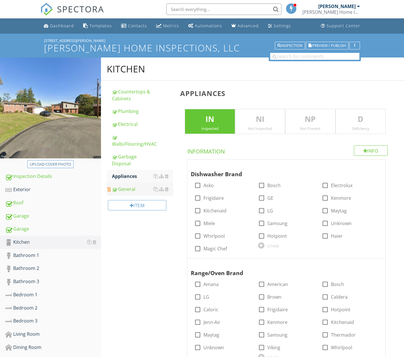
scroll to position [0, 0]
click at [131, 187] on div "General" at bounding box center [142, 189] width 61 height 7
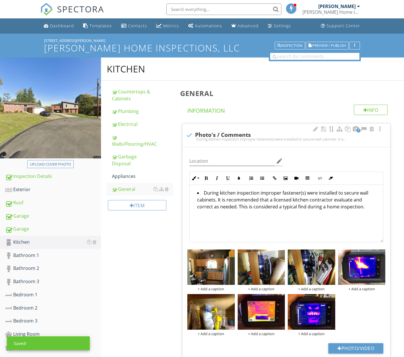
click at [232, 128] on div "7 check Photo's / Comments During kitchen inspection improper fastener(s) were …" at bounding box center [286, 135] width 208 height 23
checkbox input "true"
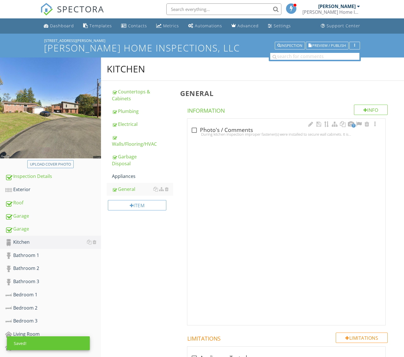
click at [233, 129] on div "check_box_outline_blank Photo's / Comments" at bounding box center [286, 130] width 191 height 7
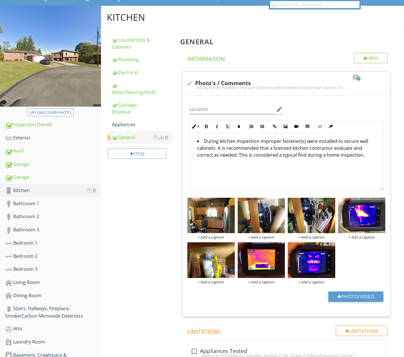
scroll to position [46, 0]
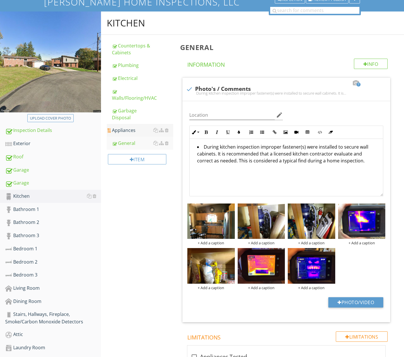
click at [131, 132] on div "Appliances" at bounding box center [142, 130] width 61 height 7
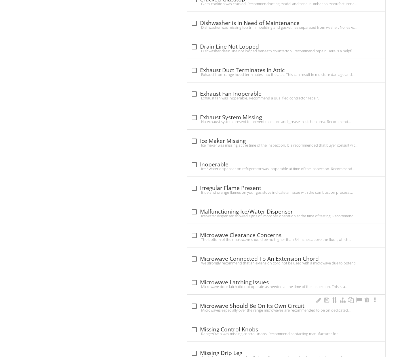
scroll to position [841, 0]
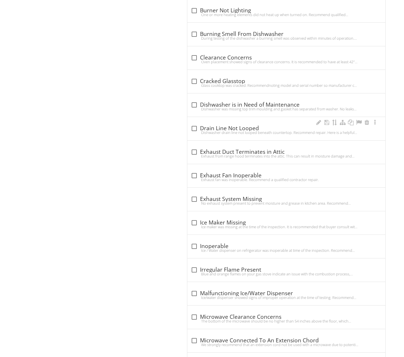
click at [236, 126] on div "check_box_outline_blank Drain Line Not Looped" at bounding box center [286, 128] width 191 height 7
checkbox input "true"
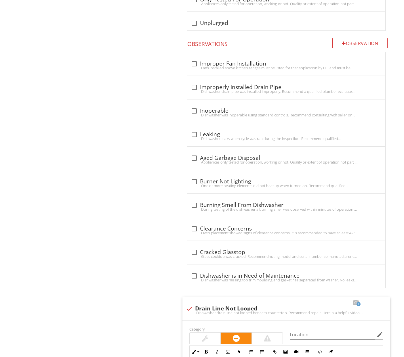
scroll to position [735, 0]
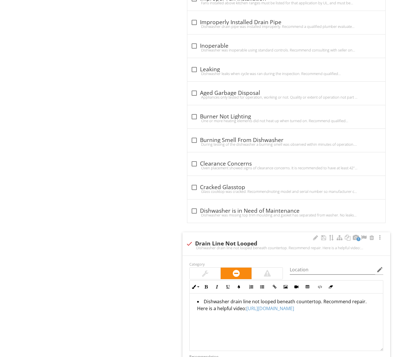
click at [232, 306] on li "Dishwasher drain line not looped beneath countertop. Recommend repair. Here is …" at bounding box center [287, 305] width 181 height 15
click at [149, 251] on div "Kitchen Countertops & Cabinets Plumbing Electrical Walls/Flooring/HVAC Garbage …" at bounding box center [252, 144] width 303 height 1643
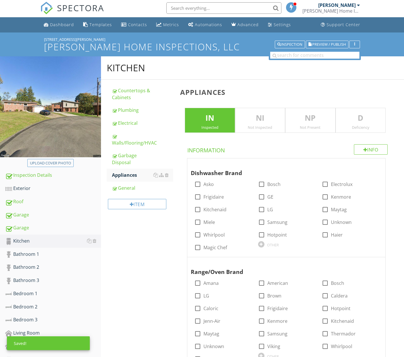
scroll to position [0, 0]
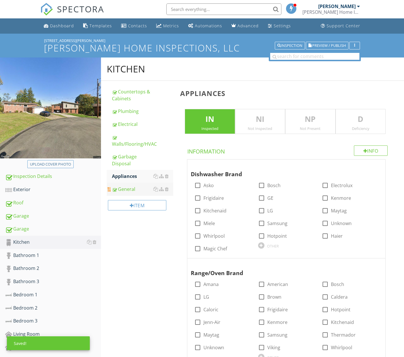
click at [129, 190] on div "General" at bounding box center [142, 189] width 61 height 7
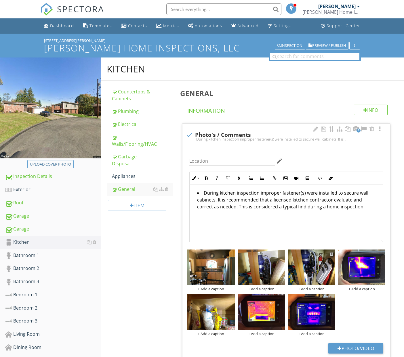
click at [330, 254] on div at bounding box center [331, 254] width 4 height 5
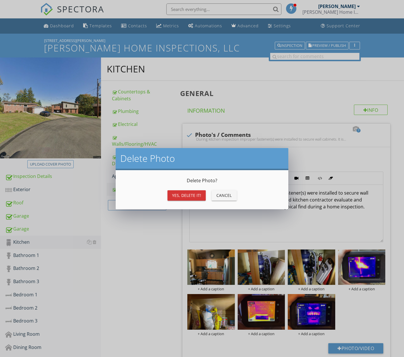
click at [198, 198] on div "Yes, Delete it!" at bounding box center [186, 195] width 29 height 6
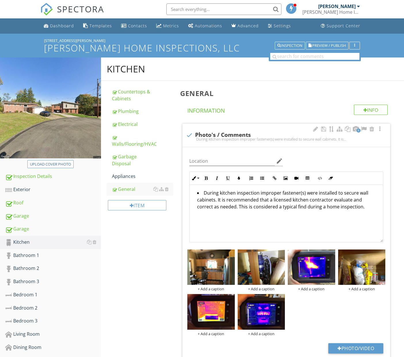
click at [348, 299] on div "+ Add a caption + Add a caption + Add a caption + Add a caption + Add a caption…" at bounding box center [286, 292] width 201 height 89
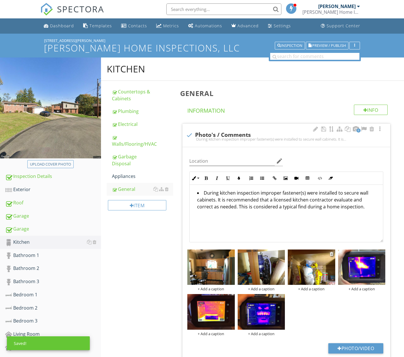
click at [308, 288] on div "+ Add a caption" at bounding box center [311, 289] width 47 height 5
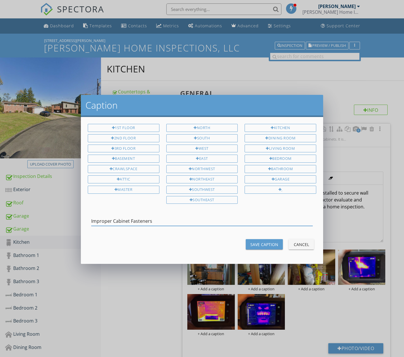
type input "Improper Cabinet Fasteners"
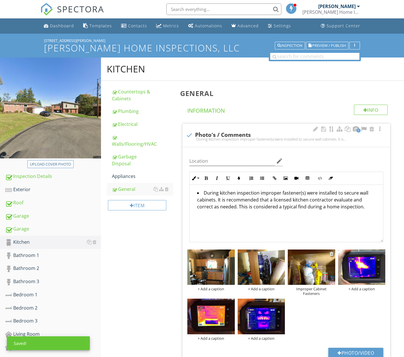
click at [328, 276] on img at bounding box center [311, 267] width 47 height 35
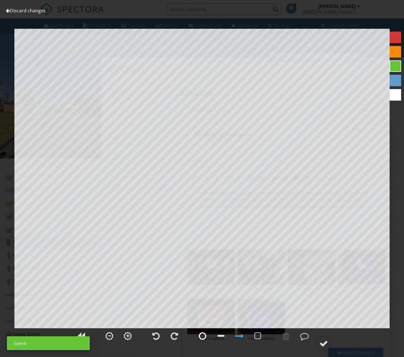
click at [205, 335] on div at bounding box center [202, 336] width 7 height 9
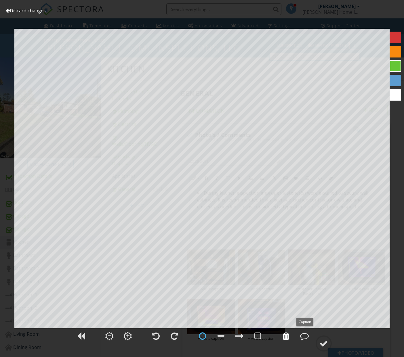
click at [287, 337] on div at bounding box center [285, 336] width 7 height 9
click at [395, 48] on div at bounding box center [395, 52] width 12 height 12
click at [323, 341] on div at bounding box center [323, 343] width 9 height 9
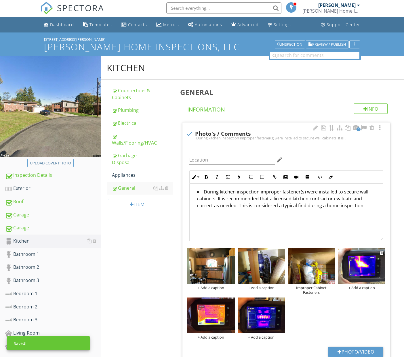
click at [359, 286] on div "+ Add a caption" at bounding box center [361, 288] width 47 height 5
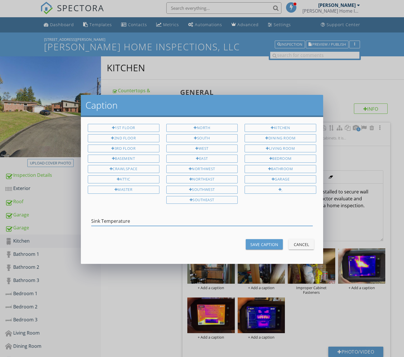
type input "Sink Temperature"
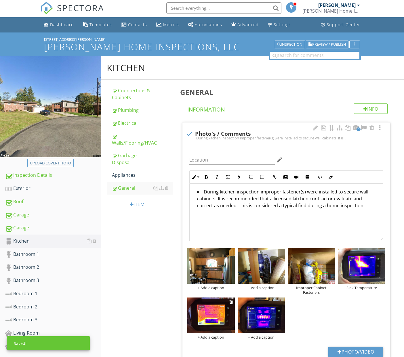
click at [215, 337] on div "+ Add a caption" at bounding box center [210, 337] width 47 height 5
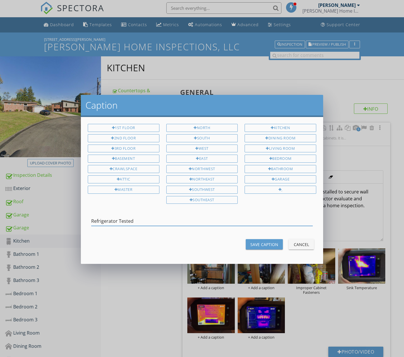
type input "Refrigerator Tested"
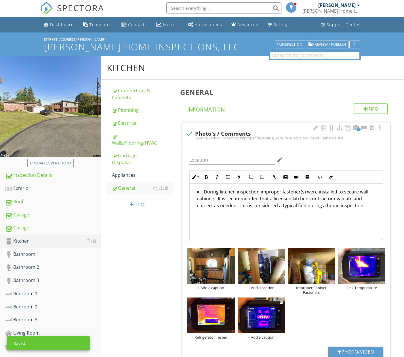
click at [265, 337] on div "+ Add a caption" at bounding box center [260, 337] width 47 height 5
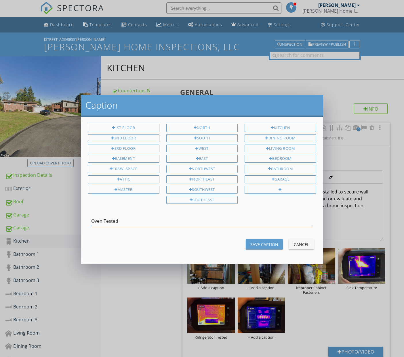
type input "Oven Tested"
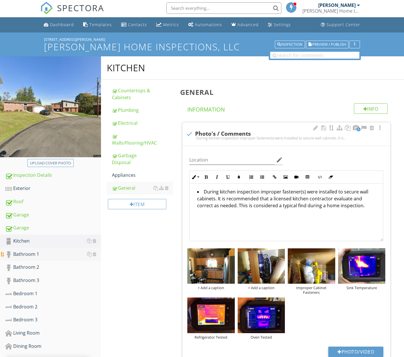
click at [34, 255] on div "Bathroom 1" at bounding box center [53, 254] width 96 height 7
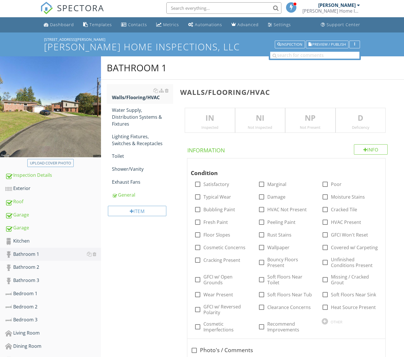
drag, startPoint x: 199, startPoint y: 119, endPoint x: 203, endPoint y: 154, distance: 35.0
click at [199, 119] on p "IN" at bounding box center [209, 118] width 49 height 12
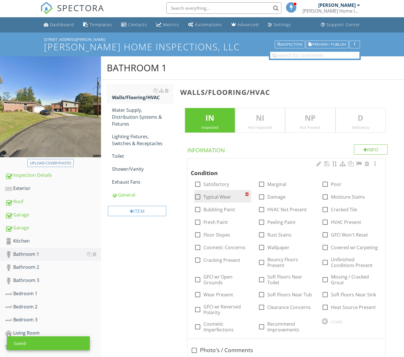
click at [217, 197] on label "Typical Wear" at bounding box center [217, 197] width 28 height 6
checkbox input "true"
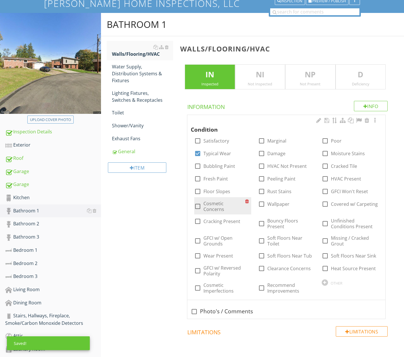
scroll to position [46, 0]
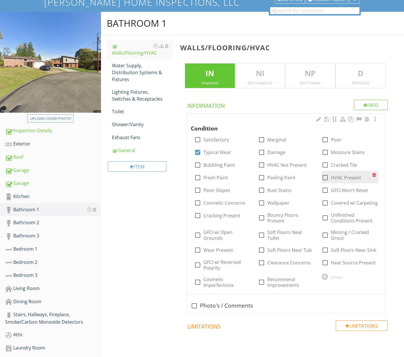
click at [335, 176] on label "HVAC Present" at bounding box center [346, 178] width 30 height 6
checkbox input "true"
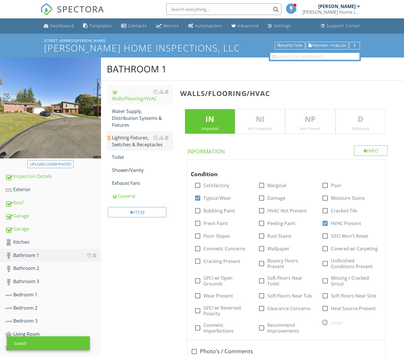
scroll to position [0, 0]
click at [140, 118] on div "Water Supply, Distribution Systems & Fixtures" at bounding box center [142, 118] width 61 height 21
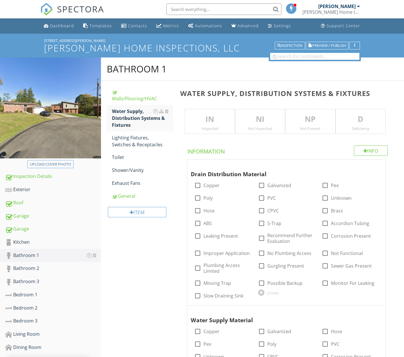
click at [218, 123] on p "IN" at bounding box center [209, 120] width 49 height 12
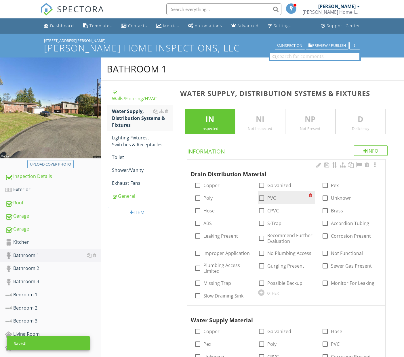
click at [260, 197] on div at bounding box center [261, 198] width 10 height 10
checkbox input "true"
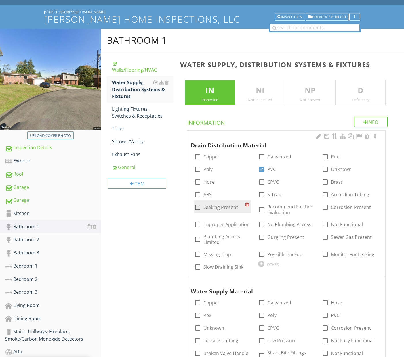
scroll to position [90, 0]
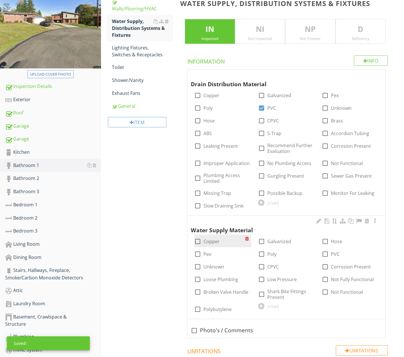
click at [214, 239] on label "Copper" at bounding box center [211, 242] width 16 height 6
checkbox input "true"
click at [131, 57] on div "Lighting Fixtures, Switches & Receptacles" at bounding box center [142, 51] width 61 height 14
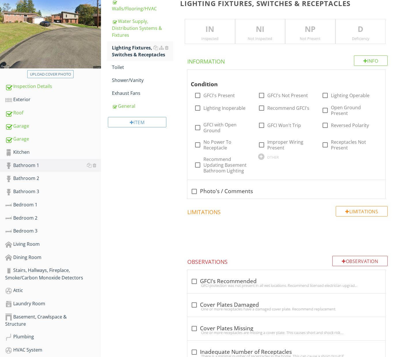
click at [213, 38] on div "Inspected" at bounding box center [209, 38] width 49 height 5
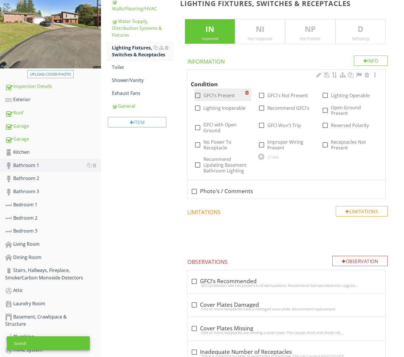
click at [222, 95] on label "GFCI's Present" at bounding box center [218, 96] width 31 height 6
checkbox input "true"
click at [327, 93] on div at bounding box center [325, 96] width 10 height 10
checkbox input "true"
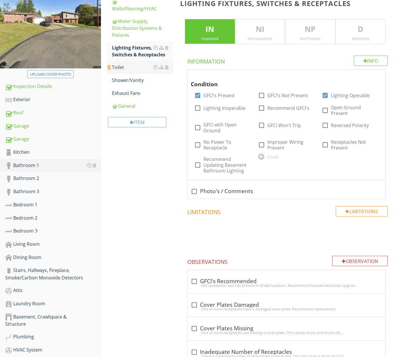
click at [126, 70] on link "Toilet" at bounding box center [142, 67] width 61 height 13
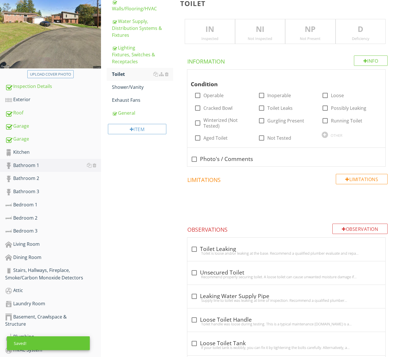
click at [219, 35] on div "IN Inspected" at bounding box center [210, 31] width 50 height 25
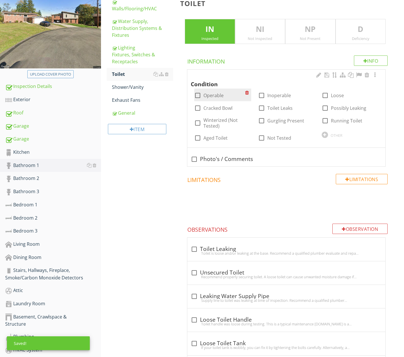
click at [219, 94] on label "Operable" at bounding box center [213, 96] width 20 height 6
checkbox input "true"
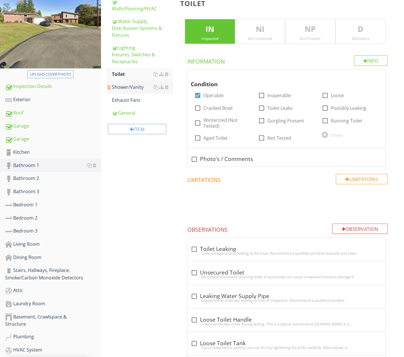
click at [134, 89] on div "Shower/Vanity" at bounding box center [142, 87] width 61 height 7
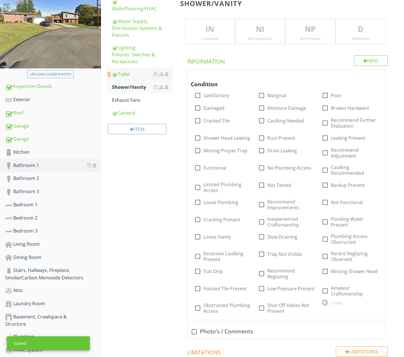
click at [131, 72] on div "Toilet" at bounding box center [142, 74] width 61 height 7
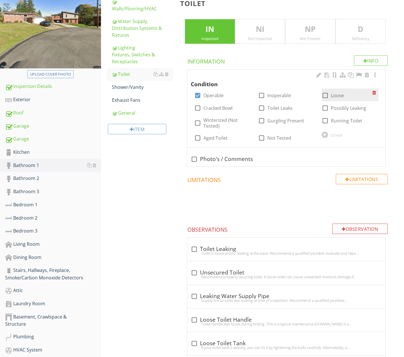
click at [324, 93] on div at bounding box center [325, 96] width 10 height 10
click at [324, 95] on div at bounding box center [325, 96] width 10 height 10
checkbox input "false"
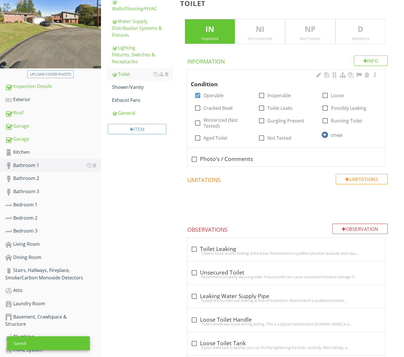
click at [325, 135] on div at bounding box center [324, 135] width 6 height 6
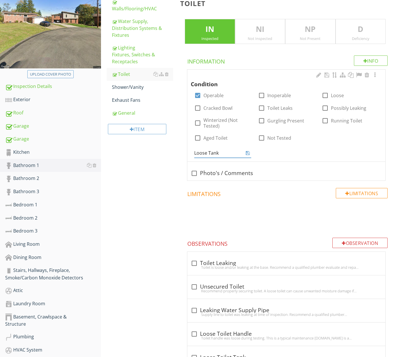
type input "Loose Tank"
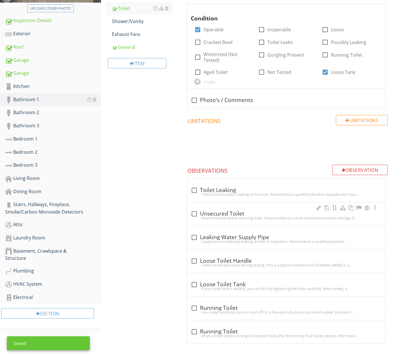
scroll to position [156, 0]
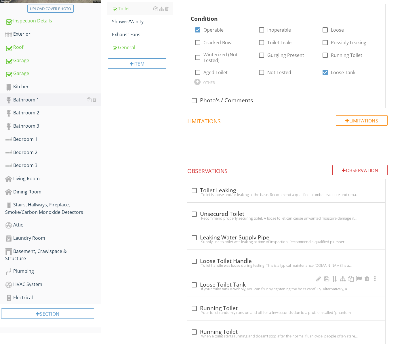
click at [231, 287] on div "If your toilet tank is wobbly, you can fix it by tightening the bolts carefully…" at bounding box center [286, 289] width 191 height 5
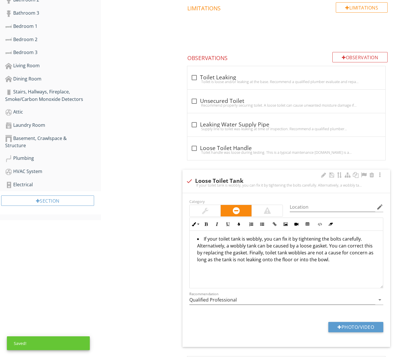
scroll to position [270, 0]
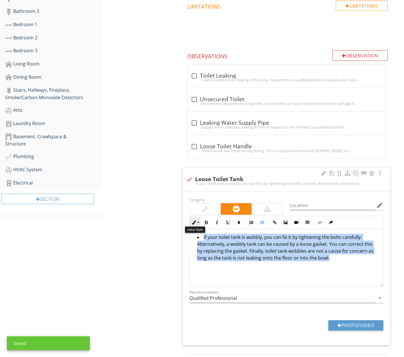
drag, startPoint x: 246, startPoint y: 269, endPoint x: 197, endPoint y: 224, distance: 66.6
click at [197, 224] on div "Inline Style XLarge Large Normal Small Light Small/Light Bold Italic Underline …" at bounding box center [286, 251] width 194 height 71
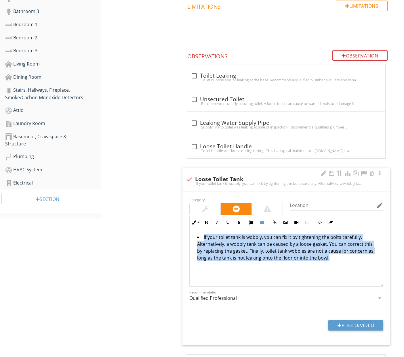
copy li "If your toilet tank is wobbly, you can fix it by tightening the bolts carefully…"
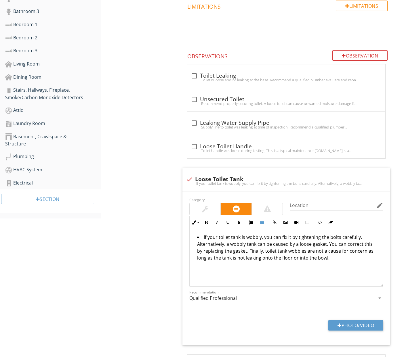
click at [173, 253] on div "Bathroom 1 Walls/Flooring/HVAC Water Supply, Distribution Systems & Fixtures Li…" at bounding box center [252, 101] width 303 height 629
click at [189, 177] on div at bounding box center [189, 180] width 10 height 10
checkbox input "true"
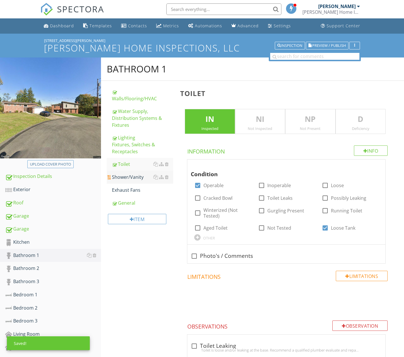
scroll to position [0, 0]
click at [126, 175] on div "Shower/Vanity" at bounding box center [142, 177] width 61 height 7
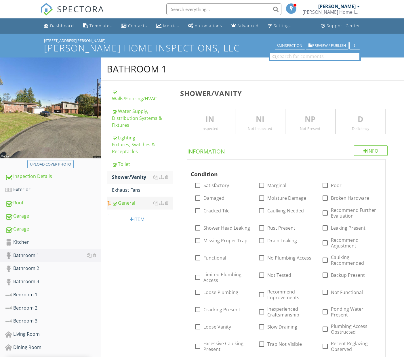
click at [134, 204] on div "General" at bounding box center [142, 203] width 61 height 7
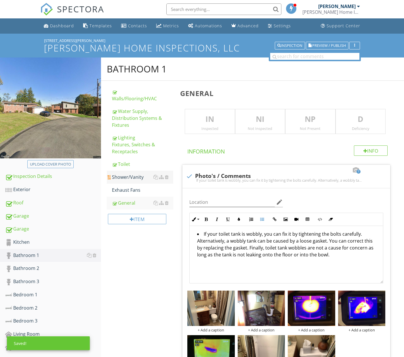
click at [127, 177] on div "Shower/Vanity" at bounding box center [142, 177] width 61 height 7
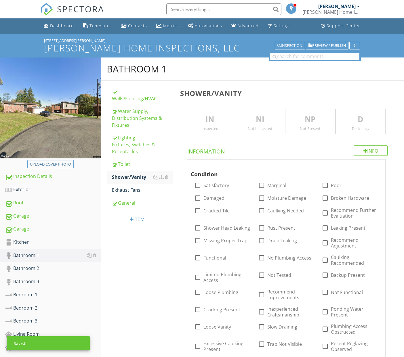
click at [212, 119] on p "IN" at bounding box center [209, 120] width 49 height 12
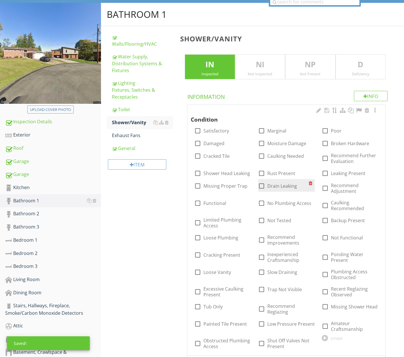
scroll to position [72, 0]
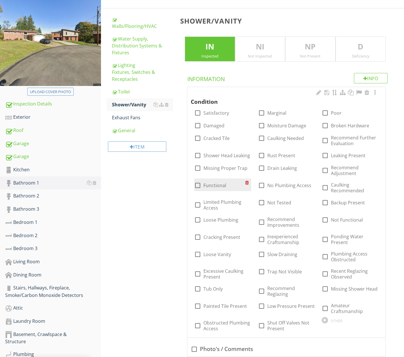
click at [218, 185] on label "Functional" at bounding box center [214, 186] width 23 height 6
checkbox input "true"
click at [269, 185] on label "No Plumbing Access" at bounding box center [287, 188] width 41 height 12
checkbox input "true"
click at [127, 118] on div "Exhaust Fans" at bounding box center [142, 117] width 61 height 7
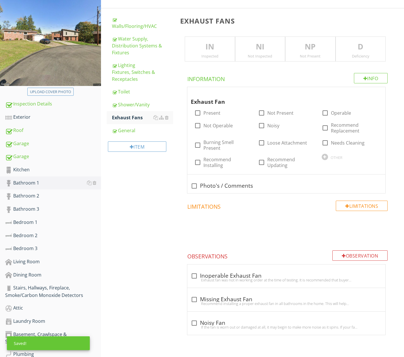
drag, startPoint x: 212, startPoint y: 52, endPoint x: 216, endPoint y: 59, distance: 8.4
click at [212, 52] on div "IN Inspected" at bounding box center [210, 49] width 50 height 25
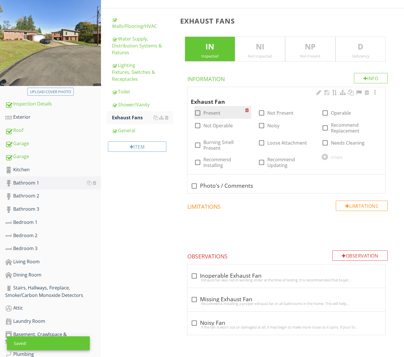
click at [214, 114] on label "Present" at bounding box center [211, 113] width 17 height 6
checkbox input "true"
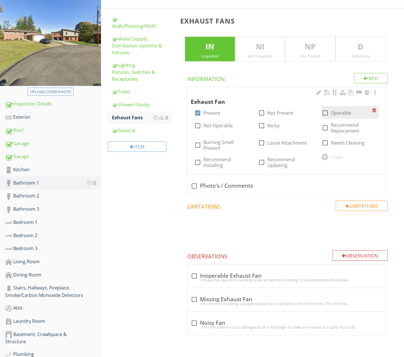
click at [332, 115] on label "Operable" at bounding box center [341, 113] width 20 height 6
checkbox input "true"
click at [129, 130] on div "General" at bounding box center [142, 130] width 61 height 7
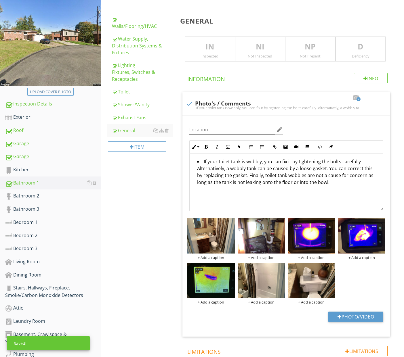
click at [209, 56] on div "Inspected" at bounding box center [209, 56] width 49 height 5
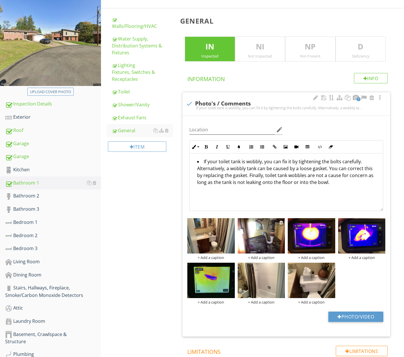
scroll to position [104, 0]
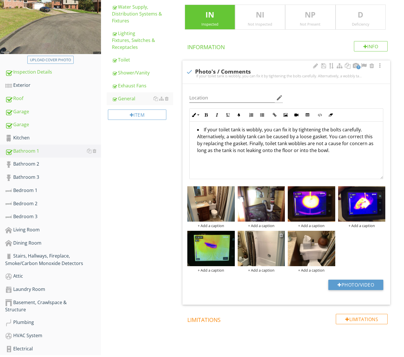
click at [281, 235] on div at bounding box center [281, 235] width 4 height 5
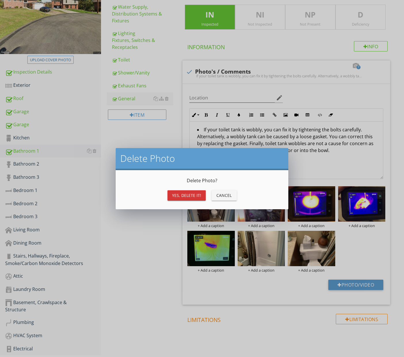
click at [196, 196] on div "Yes, Delete it!" at bounding box center [186, 195] width 29 height 6
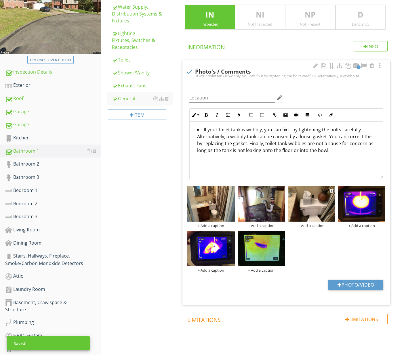
click at [311, 206] on img at bounding box center [311, 203] width 47 height 35
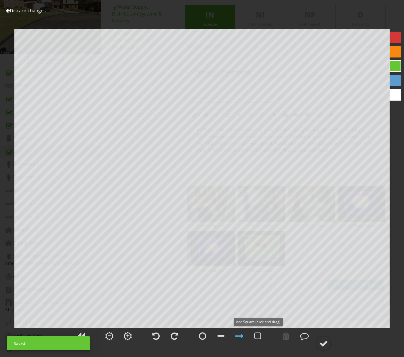
drag, startPoint x: 258, startPoint y: 335, endPoint x: 250, endPoint y: 318, distance: 18.4
click at [258, 334] on div at bounding box center [257, 336] width 7 height 9
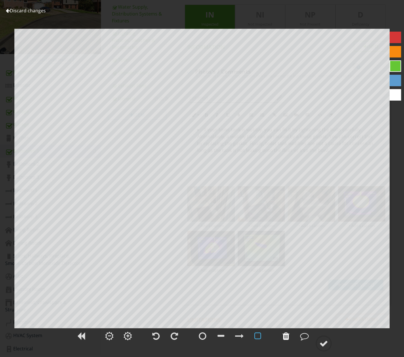
drag, startPoint x: 284, startPoint y: 340, endPoint x: 286, endPoint y: 331, distance: 8.9
click at [285, 336] on div at bounding box center [285, 336] width 7 height 9
click at [396, 53] on div at bounding box center [395, 52] width 12 height 12
click at [302, 336] on div at bounding box center [304, 336] width 9 height 9
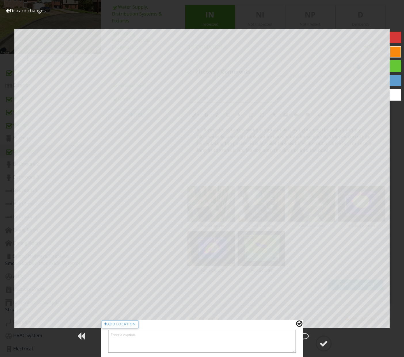
click at [262, 349] on textarea at bounding box center [201, 341] width 187 height 23
type textarea "L"
type textarea "Loose Condition"
click at [323, 342] on div at bounding box center [323, 343] width 9 height 9
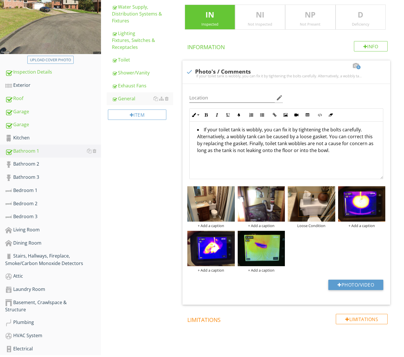
scroll to position [103, 0]
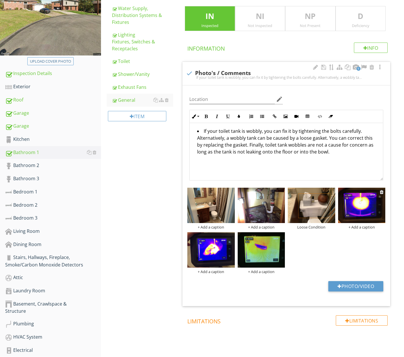
click at [362, 226] on div "+ Add a caption" at bounding box center [361, 227] width 47 height 5
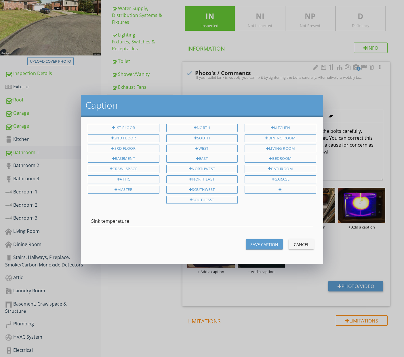
click at [103, 219] on input "Sink temperature" at bounding box center [201, 221] width 221 height 9
type input "Sink Temperature"
click at [272, 242] on div "Save Caption" at bounding box center [264, 245] width 28 height 6
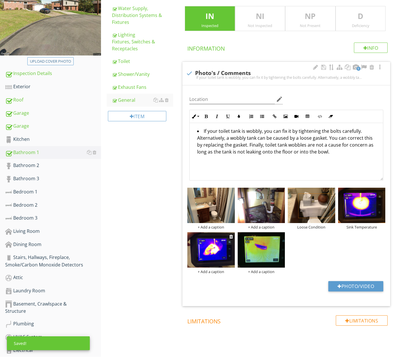
click at [211, 271] on div "+ Add a caption" at bounding box center [210, 271] width 47 height 5
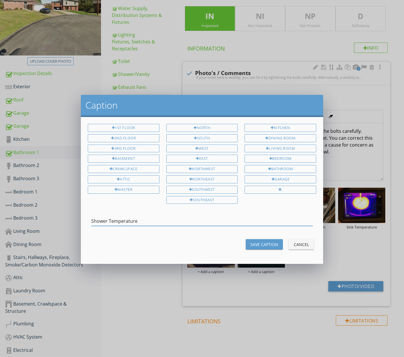
type input "Shower Temperature"
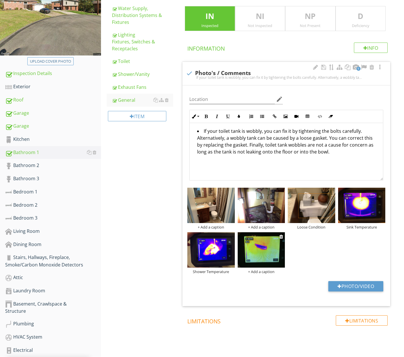
click at [256, 272] on div "+ Add a caption" at bounding box center [260, 271] width 47 height 5
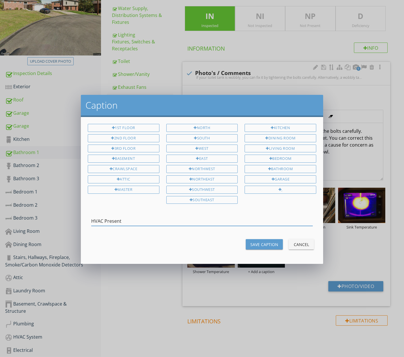
type input "HVAC Present"
click at [260, 239] on button "Save Caption" at bounding box center [264, 244] width 37 height 10
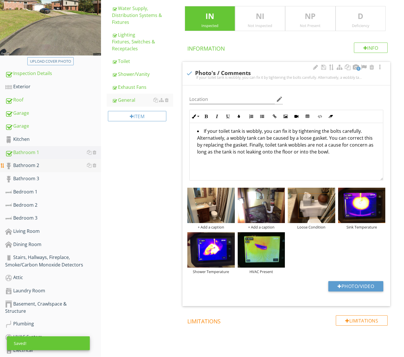
click at [39, 168] on div "Bathroom 2" at bounding box center [53, 165] width 96 height 7
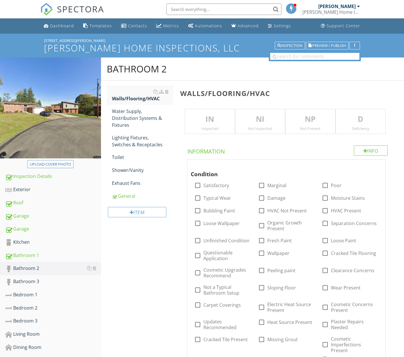
click at [204, 126] on div "Inspected" at bounding box center [209, 128] width 49 height 5
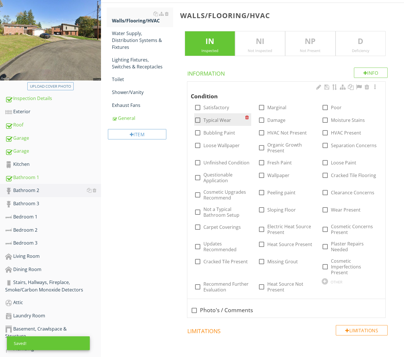
scroll to position [79, 0]
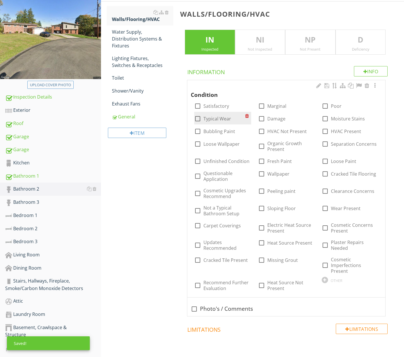
click at [219, 119] on label "Typical Wear" at bounding box center [217, 119] width 28 height 6
checkbox input "true"
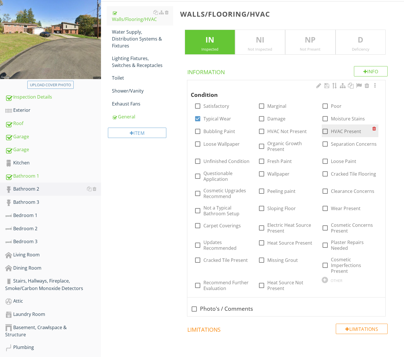
click at [327, 130] on div at bounding box center [325, 132] width 10 height 10
checkbox input "true"
click at [145, 46] on div "Water Supply, Distribution Systems & Fixtures" at bounding box center [142, 38] width 61 height 21
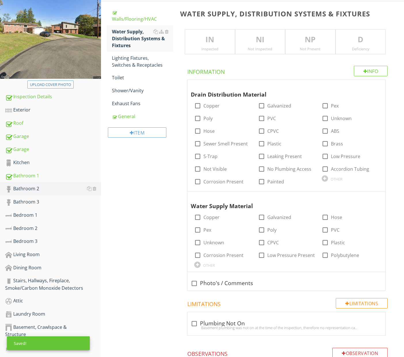
scroll to position [80, 0]
click at [208, 46] on div "Inspected" at bounding box center [209, 48] width 49 height 5
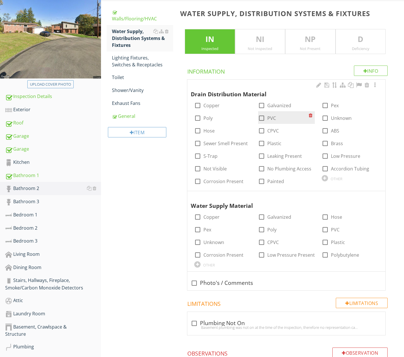
click at [260, 115] on div at bounding box center [261, 118] width 10 height 10
checkbox input "true"
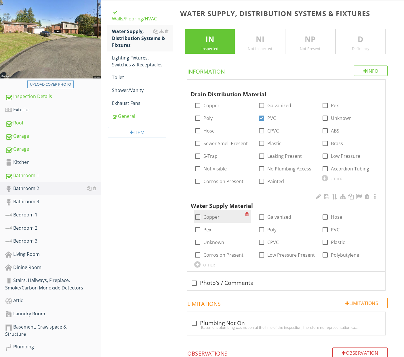
click at [207, 217] on label "Copper" at bounding box center [211, 217] width 16 height 6
checkbox input "true"
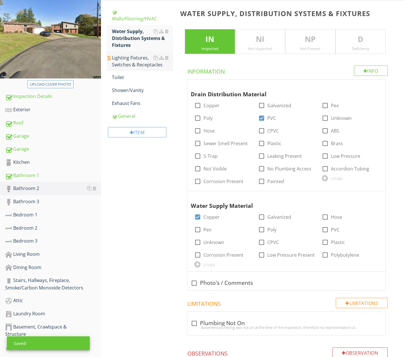
click at [124, 66] on div "Lighting Fixtures, Switches & Receptacles" at bounding box center [142, 61] width 61 height 14
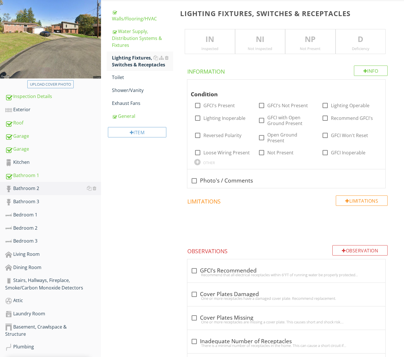
click at [227, 51] on div "IN Inspected" at bounding box center [210, 41] width 50 height 25
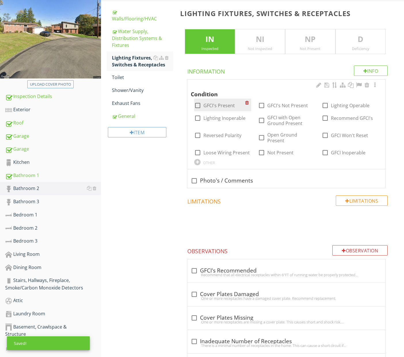
click at [231, 105] on label "GFCI's Present" at bounding box center [218, 106] width 31 height 6
checkbox input "true"
click at [325, 106] on div at bounding box center [325, 106] width 10 height 10
checkbox input "true"
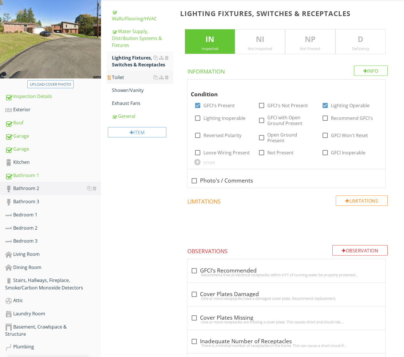
click at [129, 78] on div "Toilet" at bounding box center [142, 77] width 61 height 7
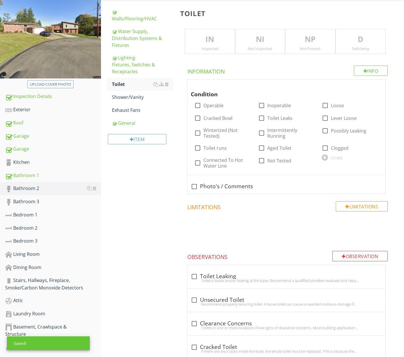
click at [205, 44] on p "IN" at bounding box center [209, 40] width 49 height 12
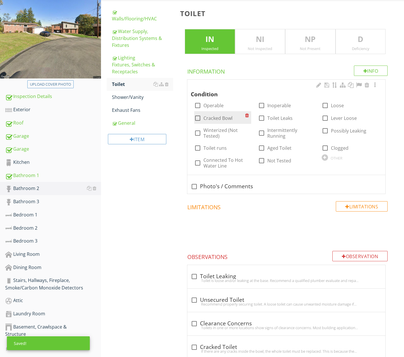
scroll to position [81, 0]
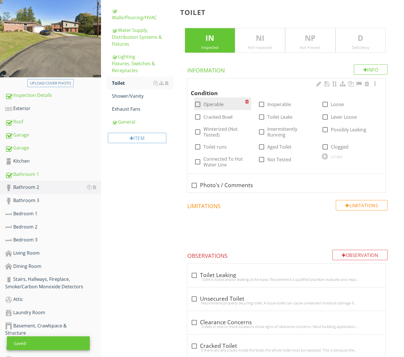
click at [215, 105] on label "Operable" at bounding box center [213, 104] width 20 height 6
checkbox input "true"
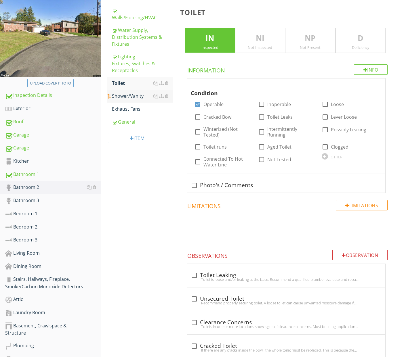
click at [117, 95] on div "Shower/Vanity" at bounding box center [142, 96] width 61 height 7
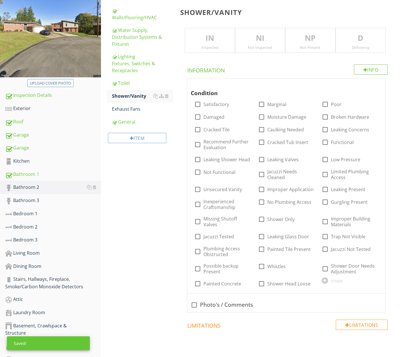
click at [213, 34] on p "IN" at bounding box center [209, 38] width 49 height 12
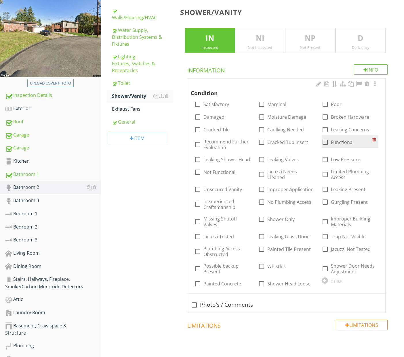
click at [325, 140] on div at bounding box center [325, 142] width 10 height 10
checkbox input "true"
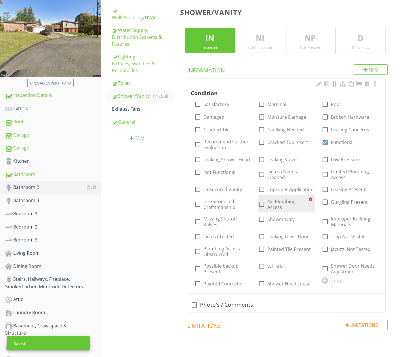
drag, startPoint x: 285, startPoint y: 201, endPoint x: 280, endPoint y: 199, distance: 5.5
click at [285, 201] on label "No Plumbing Access" at bounding box center [287, 205] width 41 height 12
checkbox input "true"
click at [122, 110] on div "Exhaust Fans" at bounding box center [142, 109] width 61 height 7
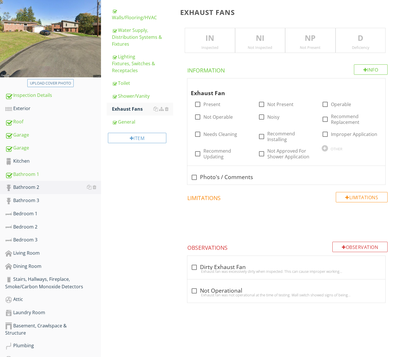
click at [202, 46] on div "Inspected" at bounding box center [209, 47] width 49 height 5
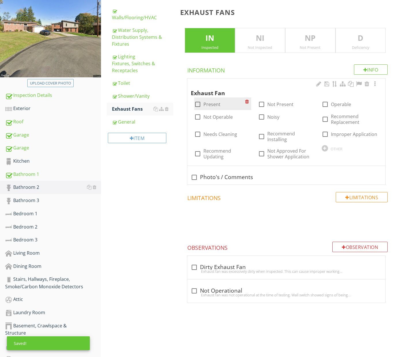
click at [212, 101] on label "Present" at bounding box center [211, 104] width 17 height 6
checkbox input "true"
click at [324, 104] on div at bounding box center [325, 104] width 10 height 10
checkbox input "true"
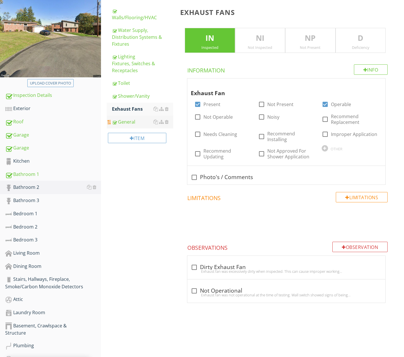
click at [134, 125] on link "General" at bounding box center [142, 122] width 61 height 13
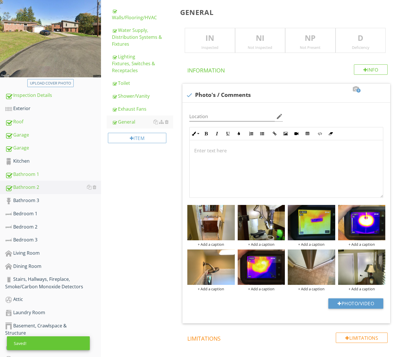
click at [214, 45] on div "Inspected" at bounding box center [209, 47] width 49 height 5
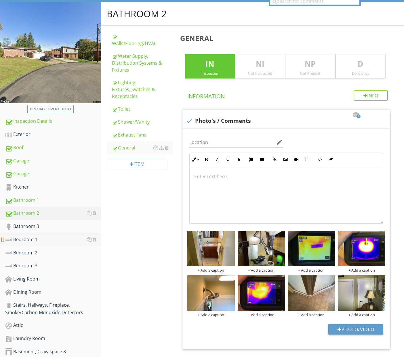
scroll to position [50, 0]
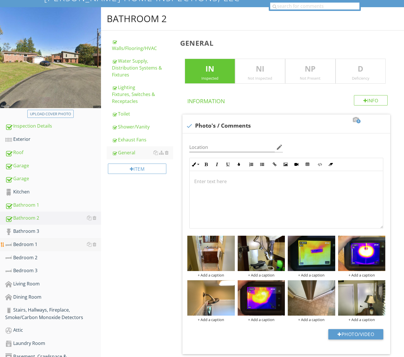
click at [37, 245] on div "Bedroom 1" at bounding box center [53, 244] width 96 height 7
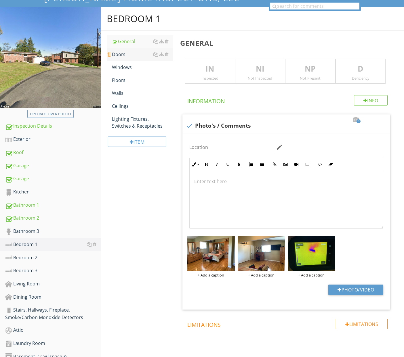
click at [124, 54] on div "Doors" at bounding box center [142, 54] width 61 height 7
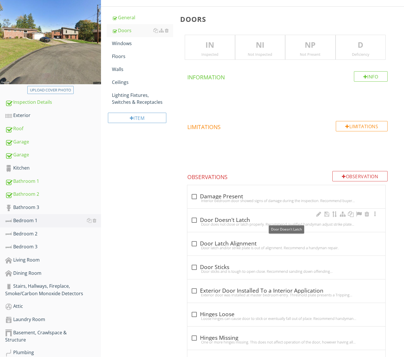
scroll to position [77, 0]
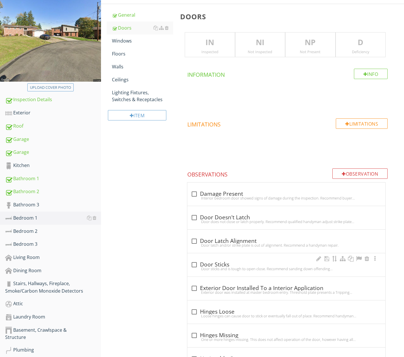
click at [229, 261] on div "check_box_outline_blank Door Sticks" at bounding box center [286, 264] width 191 height 7
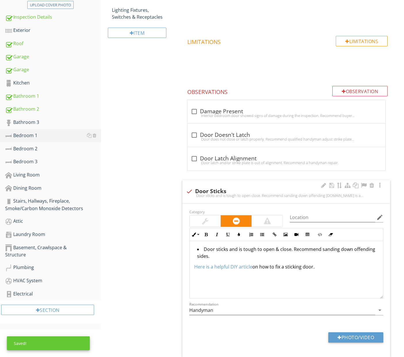
scroll to position [186, 0]
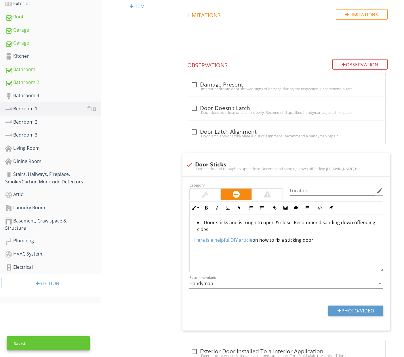
drag, startPoint x: 230, startPoint y: 248, endPoint x: 181, endPoint y: 215, distance: 58.4
click at [172, 212] on div "Bedroom 1 General Doors Windows Floors Walls Ceilings Lighting Fixtures, Switch…" at bounding box center [252, 184] width 303 height 626
copy div "Door sticks and is tough to open & close. Recommend sanding down offending side…"
drag, startPoint x: 189, startPoint y: 162, endPoint x: 169, endPoint y: 164, distance: 19.9
click at [189, 162] on div at bounding box center [189, 165] width 10 height 10
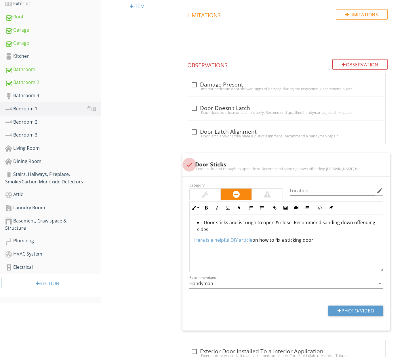
checkbox input "true"
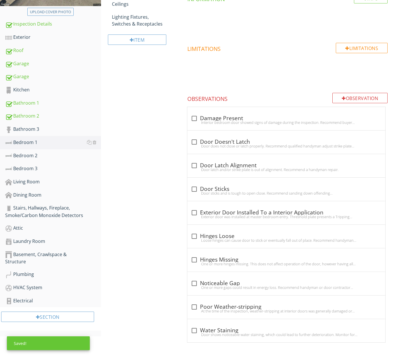
scroll to position [118, 0]
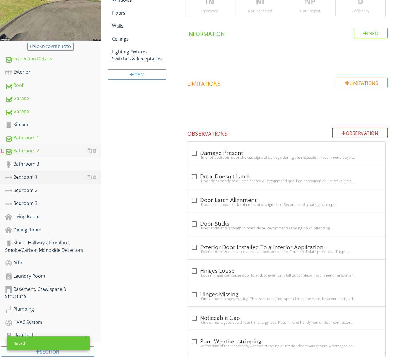
click at [28, 152] on div "Bathroom 2" at bounding box center [53, 150] width 96 height 7
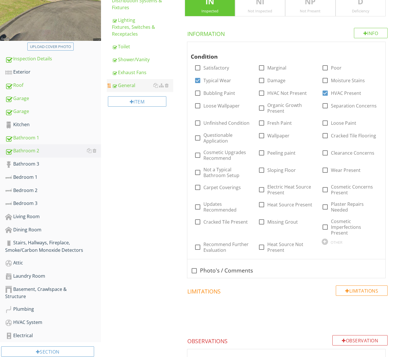
click at [140, 88] on div "General" at bounding box center [142, 85] width 61 height 7
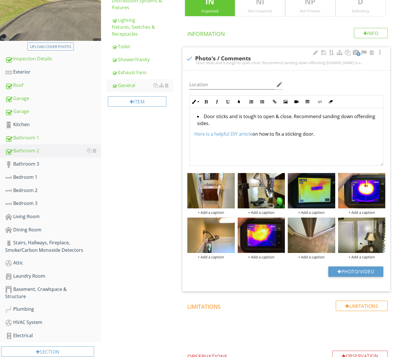
click at [193, 135] on div "Door sticks and is tough to open & close. Recommend sanding down offending side…" at bounding box center [285, 137] width 193 height 58
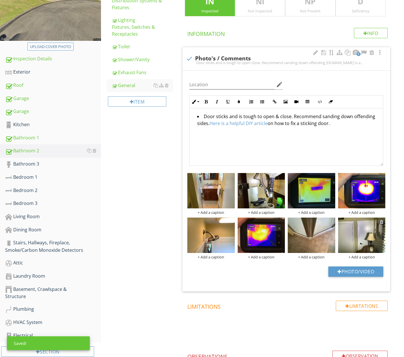
click at [381, 221] on div at bounding box center [382, 222] width 4 height 5
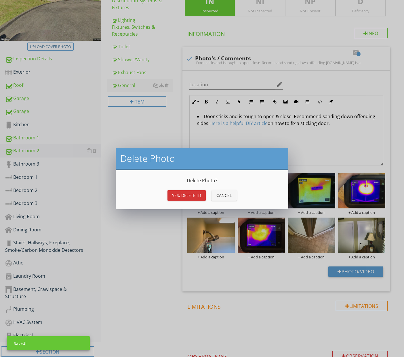
click at [179, 194] on div "Yes, Delete it!" at bounding box center [186, 195] width 29 height 6
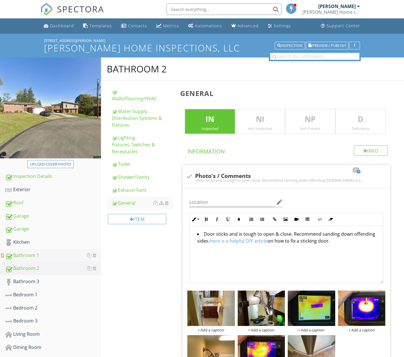
click at [55, 254] on div "Bathroom 1" at bounding box center [53, 255] width 96 height 7
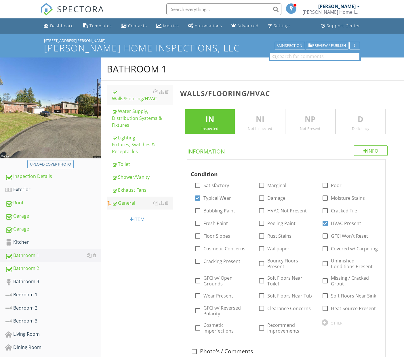
click at [131, 202] on div "General" at bounding box center [142, 203] width 61 height 7
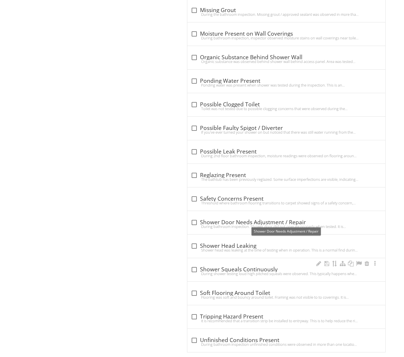
scroll to position [1026, 0]
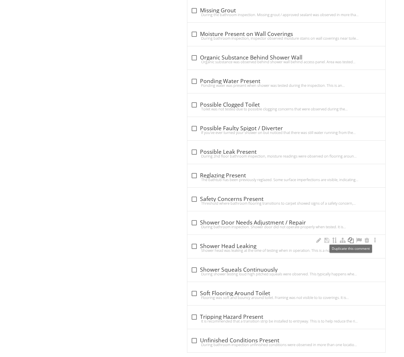
click at [350, 239] on div at bounding box center [350, 240] width 7 height 6
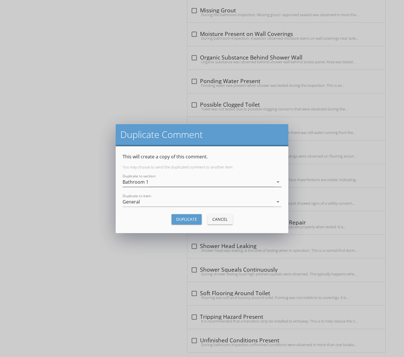
click at [194, 182] on div "Bathroom 1" at bounding box center [197, 181] width 151 height 9
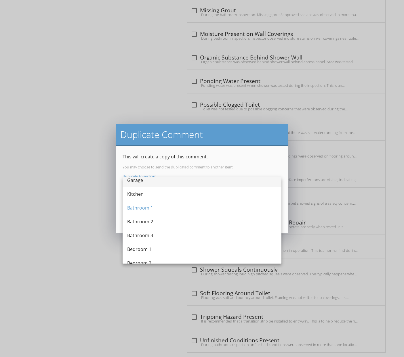
scroll to position [62, 0]
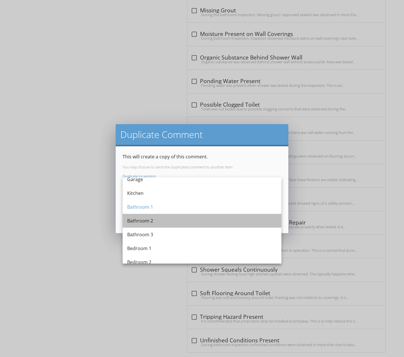
click at [154, 221] on div "Bathroom 2" at bounding box center [202, 220] width 150 height 7
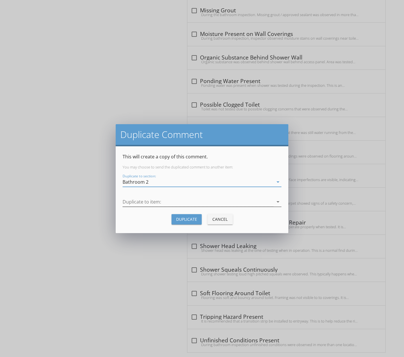
click at [153, 204] on div at bounding box center [197, 201] width 151 height 9
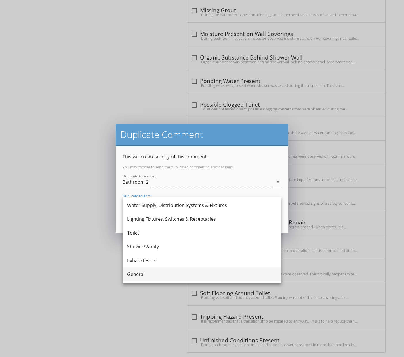
scroll to position [15, 0]
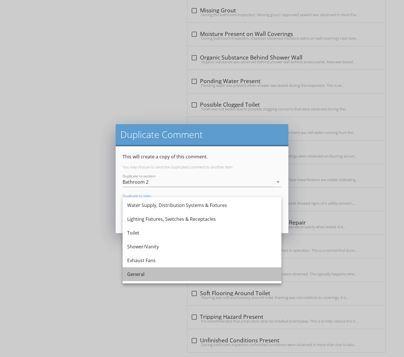
click at [175, 270] on div "General" at bounding box center [202, 274] width 150 height 14
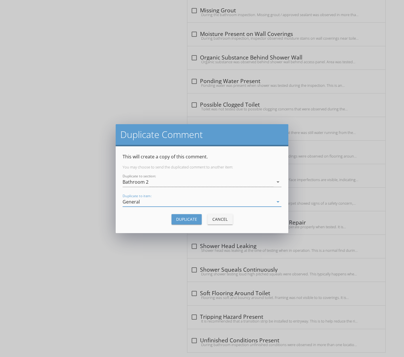
click at [190, 221] on div "Duplicate" at bounding box center [186, 219] width 21 height 6
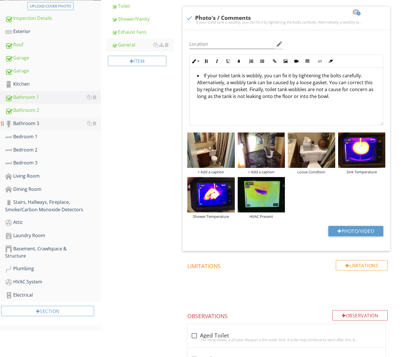
scroll to position [158, 0]
click at [28, 112] on div "Bathroom 2" at bounding box center [53, 110] width 96 height 7
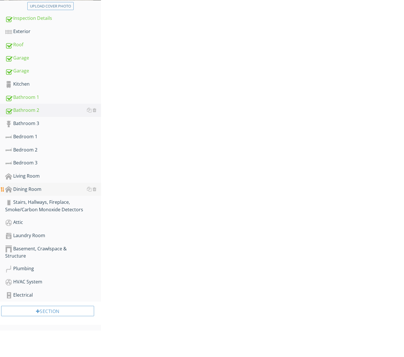
scroll to position [145, 0]
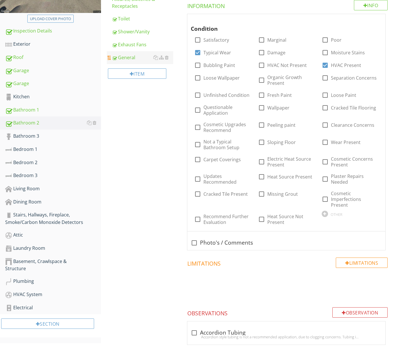
click at [135, 58] on div "General" at bounding box center [142, 57] width 61 height 7
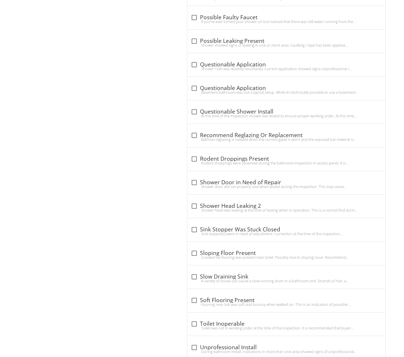
scroll to position [1034, 0]
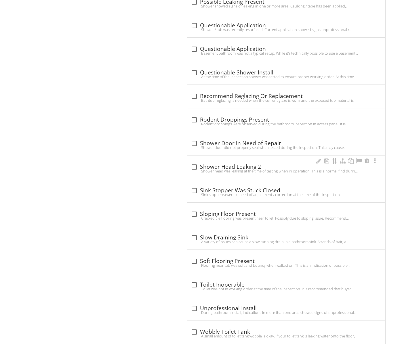
click at [220, 167] on div "check_box_outline_blank Shower Head Leaking 2" at bounding box center [286, 167] width 191 height 7
checkbox input "true"
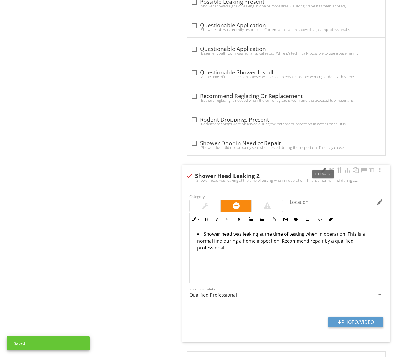
click at [323, 167] on div at bounding box center [323, 170] width 7 height 6
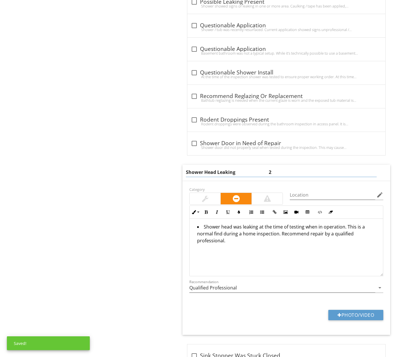
type input "Shower Head Leaking"
drag, startPoint x: 110, startPoint y: 194, endPoint x: 149, endPoint y: 194, distance: 38.5
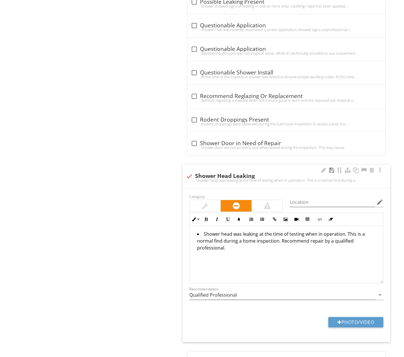
click at [329, 169] on div at bounding box center [331, 170] width 7 height 6
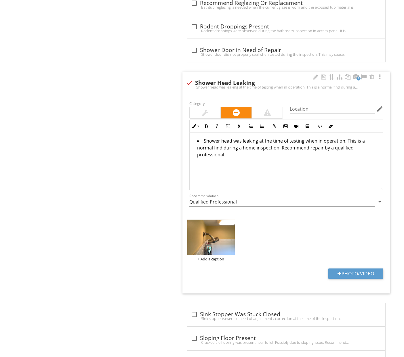
scroll to position [1128, 0]
click at [209, 237] on img at bounding box center [210, 236] width 47 height 35
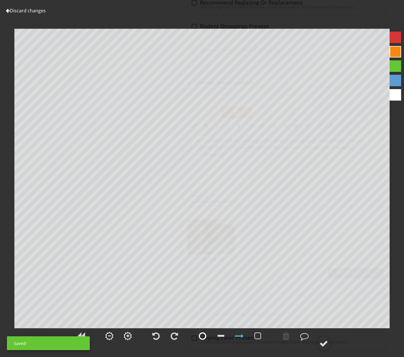
click at [200, 341] on div at bounding box center [202, 336] width 14 height 14
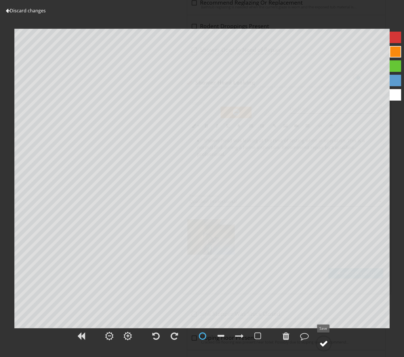
click at [331, 347] on icon at bounding box center [323, 344] width 16 height 16
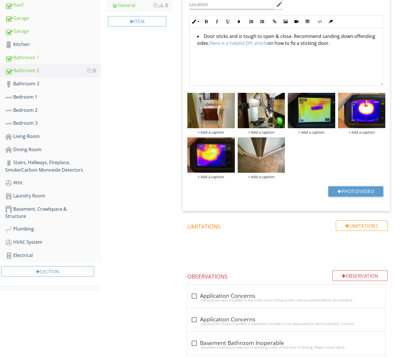
scroll to position [197, 0]
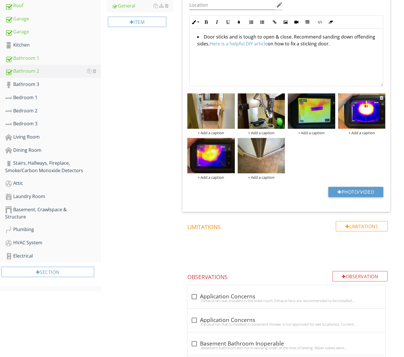
click at [354, 151] on div "+ Add a caption + Add a caption + Add a caption + Add a caption + Add a caption…" at bounding box center [286, 136] width 201 height 89
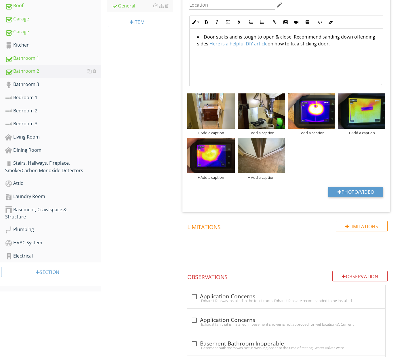
drag, startPoint x: 325, startPoint y: 159, endPoint x: 322, endPoint y: 160, distance: 3.8
click at [325, 159] on div "+ Add a caption + Add a caption + Add a caption + Add a caption + Add a caption…" at bounding box center [286, 136] width 201 height 89
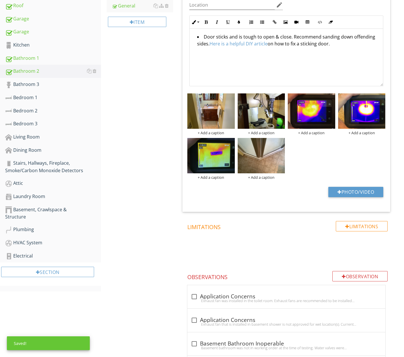
drag, startPoint x: 335, startPoint y: 160, endPoint x: 332, endPoint y: 160, distance: 2.9
click at [335, 160] on div "+ Add a caption + Add a caption + Add a caption + Add a caption + Add a caption…" at bounding box center [286, 136] width 201 height 89
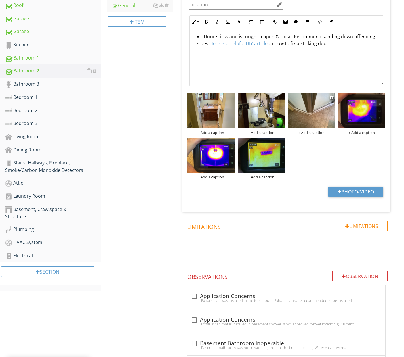
click at [308, 132] on div "+ Add a caption" at bounding box center [311, 132] width 47 height 5
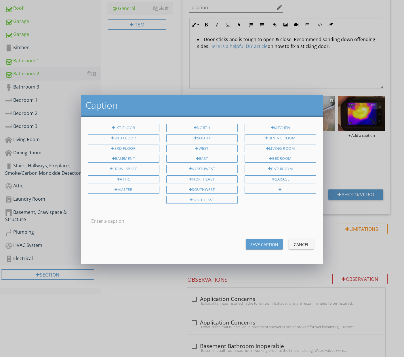
scroll to position [194, 0]
type input "Recommend Adjustment"
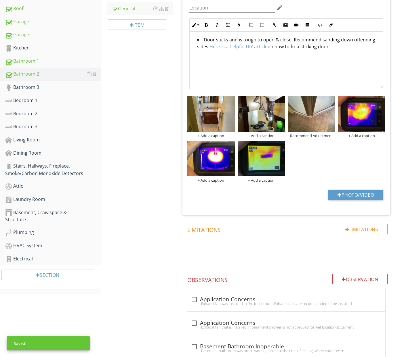
click at [250, 72] on div "Door sticks and is tough to open & close. Recommend sanding down offending side…" at bounding box center [285, 61] width 193 height 58
click at [357, 135] on div "+ Add a caption" at bounding box center [361, 135] width 47 height 5
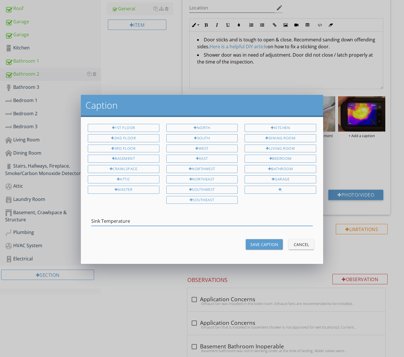
type input "Sink Temperature"
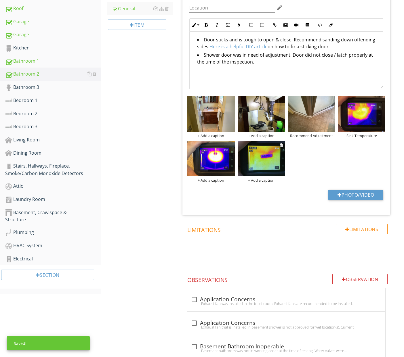
drag, startPoint x: 320, startPoint y: 177, endPoint x: 277, endPoint y: 177, distance: 42.8
click at [320, 177] on div "+ Add a caption + Add a caption Recommend Adjustment Sink Temperature + Add a c…" at bounding box center [286, 139] width 201 height 89
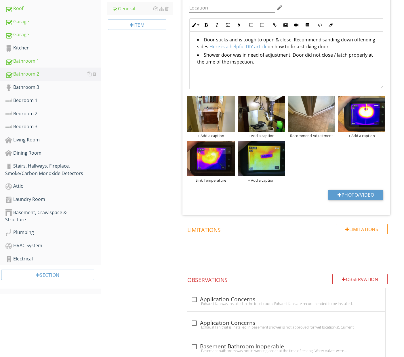
click at [358, 153] on div "+ Add a caption + Add a caption Recommend Adjustment + Add a caption Sink Tempe…" at bounding box center [286, 139] width 201 height 89
click at [208, 179] on div "Sink Temperature" at bounding box center [210, 180] width 47 height 5
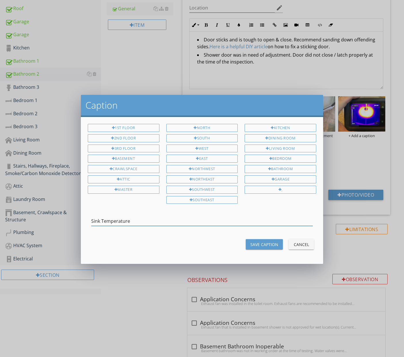
drag, startPoint x: 101, startPoint y: 218, endPoint x: 93, endPoint y: 219, distance: 7.5
click at [93, 219] on input "Sink Temperature" at bounding box center [201, 221] width 221 height 9
type input "Shower Temperature"
click at [259, 242] on div "Save Caption" at bounding box center [264, 245] width 28 height 6
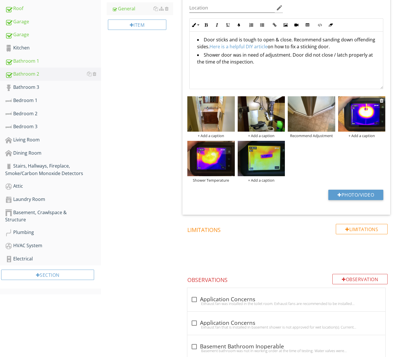
click at [361, 135] on div "+ Add a caption" at bounding box center [361, 135] width 47 height 5
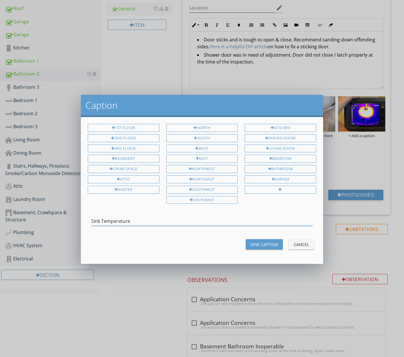
type input "Sink Temperature"
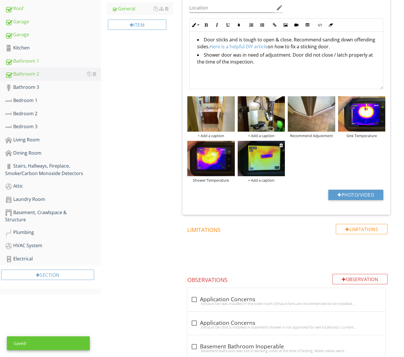
click at [260, 179] on div "+ Add a caption" at bounding box center [260, 180] width 47 height 5
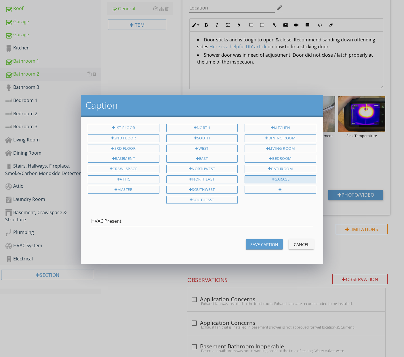
type input "HVAC Present"
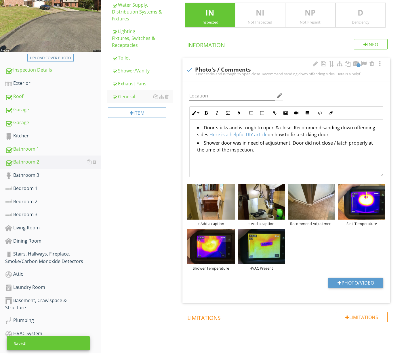
scroll to position [103, 0]
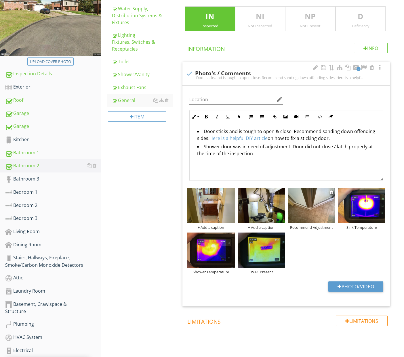
click at [312, 205] on img at bounding box center [311, 205] width 47 height 35
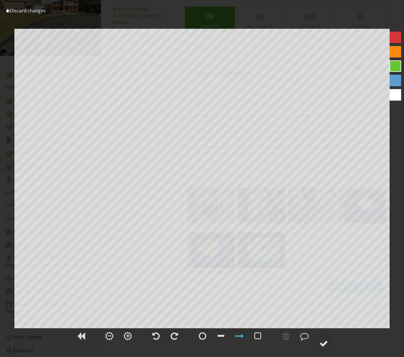
click at [263, 335] on div at bounding box center [257, 336] width 14 height 14
drag, startPoint x: 290, startPoint y: 334, endPoint x: 299, endPoint y: 321, distance: 16.1
click at [290, 334] on div at bounding box center [286, 336] width 14 height 14
click at [394, 51] on div at bounding box center [395, 52] width 12 height 12
click at [329, 340] on circle at bounding box center [323, 343] width 15 height 15
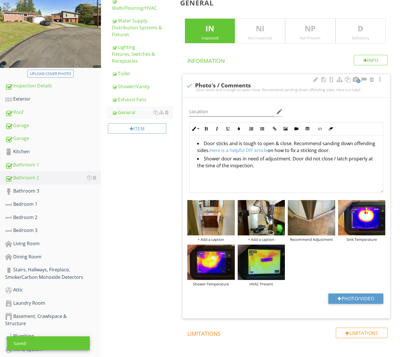
scroll to position [95, 0]
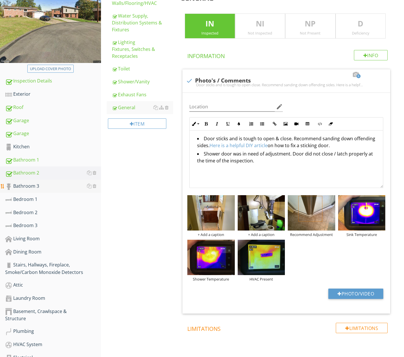
click at [48, 188] on div "Bathroom 3" at bounding box center [53, 186] width 96 height 7
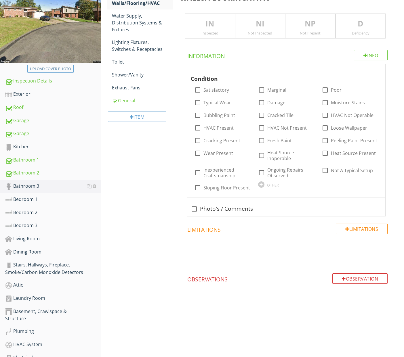
click at [212, 29] on div "IN Inspected" at bounding box center [210, 26] width 50 height 25
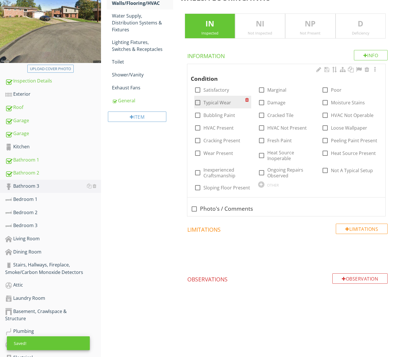
click at [218, 103] on label "Typical Wear" at bounding box center [217, 103] width 28 height 6
checkbox input "true"
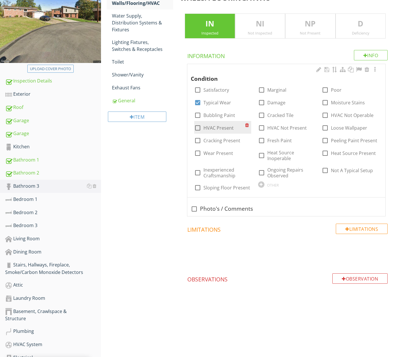
click at [219, 126] on label "HVAC Present" at bounding box center [218, 128] width 30 height 6
checkbox input "true"
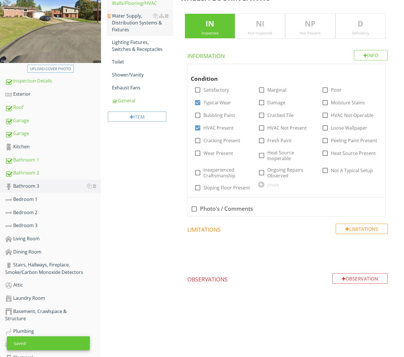
click at [135, 26] on div "Water Supply, Distribution Systems & Fixtures" at bounding box center [142, 22] width 61 height 21
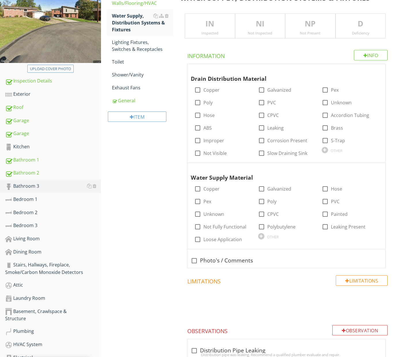
click at [215, 31] on div "Inspected" at bounding box center [209, 33] width 49 height 5
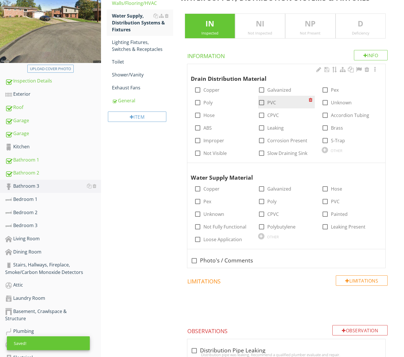
click at [260, 99] on div at bounding box center [261, 103] width 10 height 10
checkbox input "true"
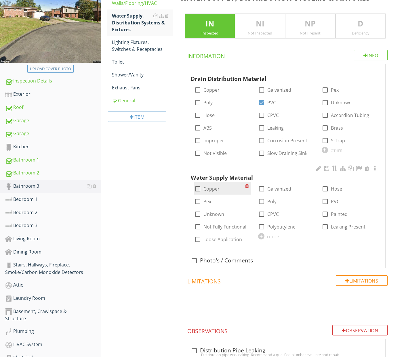
click at [214, 186] on label "Copper" at bounding box center [211, 189] width 16 height 6
checkbox input "true"
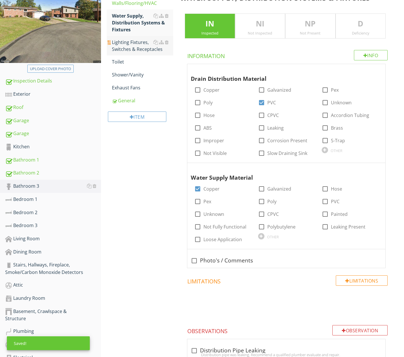
click at [135, 47] on div "Lighting Fixtures, Switches & Receptacles" at bounding box center [142, 46] width 61 height 14
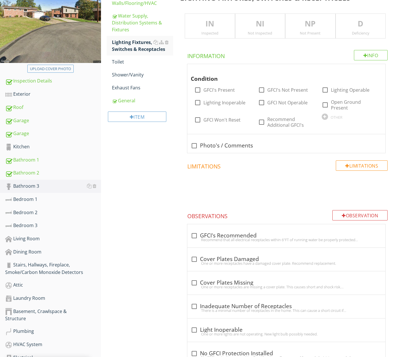
click at [213, 27] on p "IN" at bounding box center [209, 24] width 49 height 12
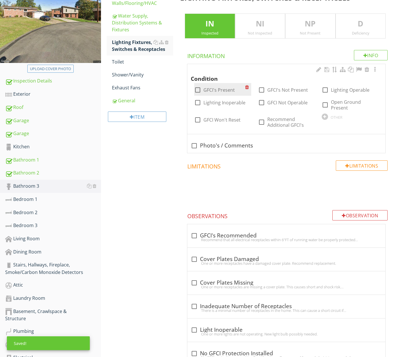
click at [221, 89] on label "GFCI's Present" at bounding box center [218, 90] width 31 height 6
checkbox input "true"
click at [325, 88] on div at bounding box center [325, 90] width 10 height 10
checkbox input "true"
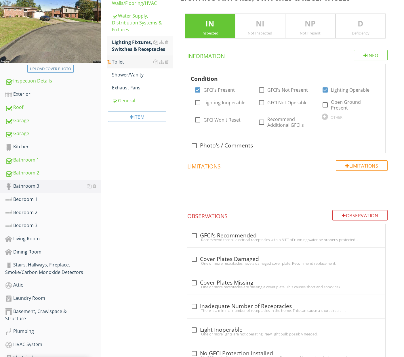
click at [132, 61] on div "Toilet" at bounding box center [142, 61] width 61 height 7
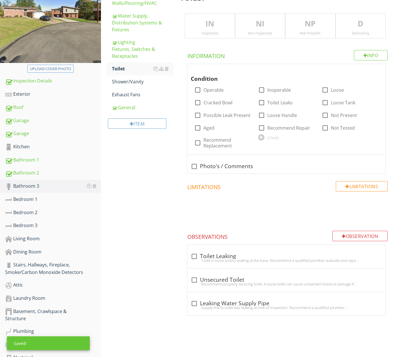
click at [211, 34] on div "Inspected" at bounding box center [209, 33] width 49 height 5
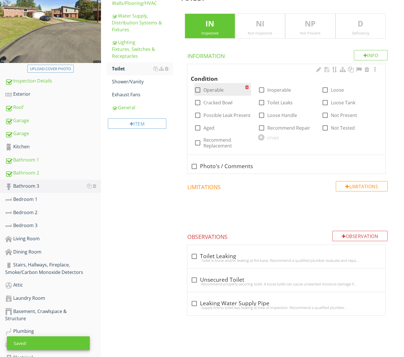
click at [208, 90] on label "Operable" at bounding box center [213, 90] width 20 height 6
checkbox input "true"
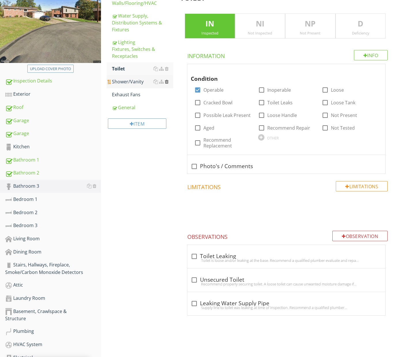
click at [167, 82] on div at bounding box center [167, 81] width 4 height 5
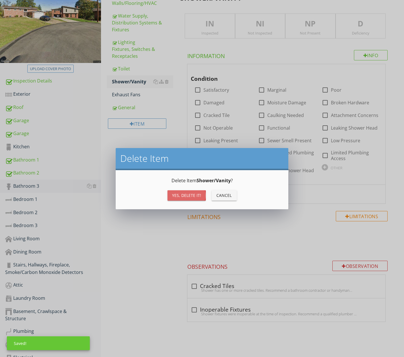
click at [198, 192] on button "Yes, Delete it!" at bounding box center [186, 195] width 38 height 10
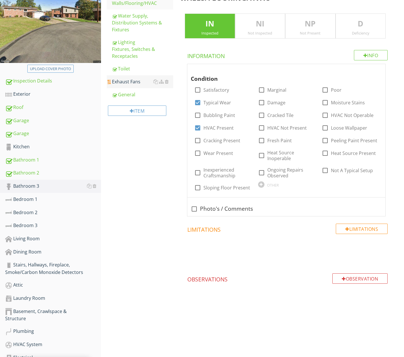
click at [134, 82] on div "Exhaust Fans" at bounding box center [142, 81] width 61 height 7
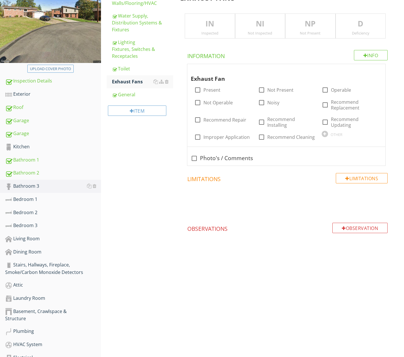
click at [216, 31] on div "Inspected" at bounding box center [209, 33] width 49 height 5
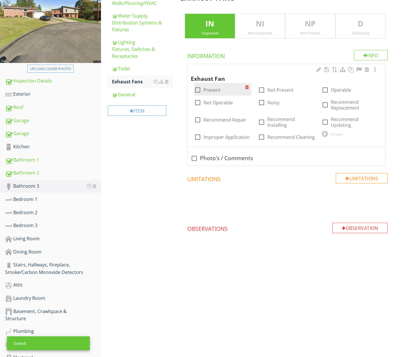
click at [218, 88] on label "Present" at bounding box center [211, 90] width 17 height 6
checkbox input "true"
click at [325, 89] on div at bounding box center [325, 90] width 10 height 10
checkbox input "true"
click at [134, 97] on div "General" at bounding box center [142, 94] width 61 height 7
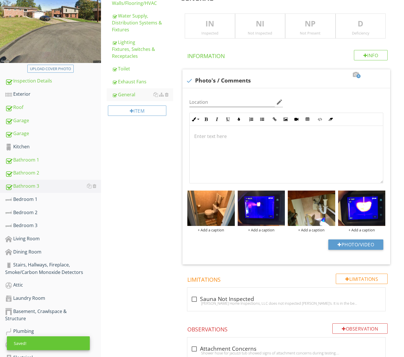
click at [219, 34] on div "Inspected" at bounding box center [209, 33] width 49 height 5
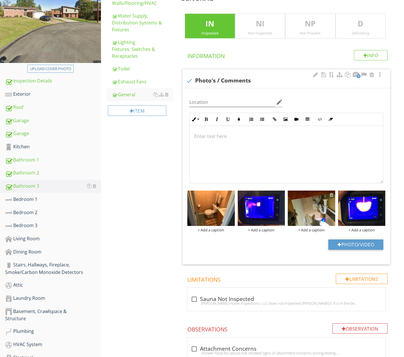
click at [331, 194] on div at bounding box center [331, 195] width 4 height 5
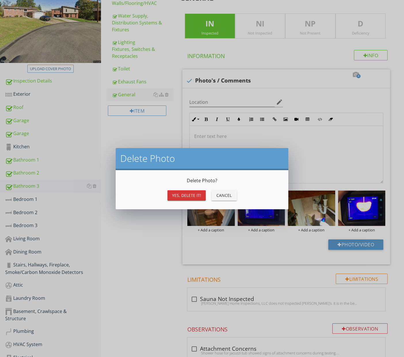
click at [181, 196] on div "Yes, Delete it!" at bounding box center [186, 195] width 29 height 6
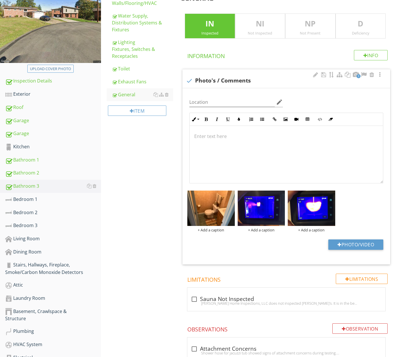
click at [283, 248] on div "Photo/Video" at bounding box center [286, 247] width 201 height 15
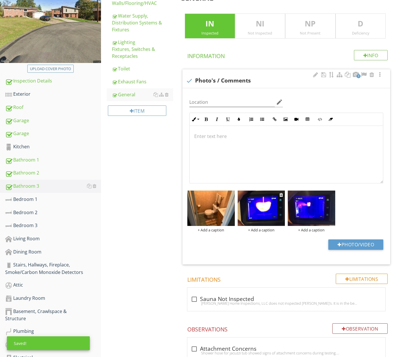
click at [265, 229] on div "+ Add a caption" at bounding box center [260, 230] width 47 height 5
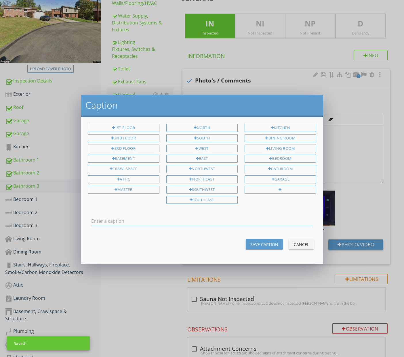
type input "A"
click at [102, 218] on input "Sink temperature" at bounding box center [201, 221] width 221 height 9
type input "Sink Temperature"
click at [267, 242] on div "Save Caption" at bounding box center [264, 245] width 28 height 6
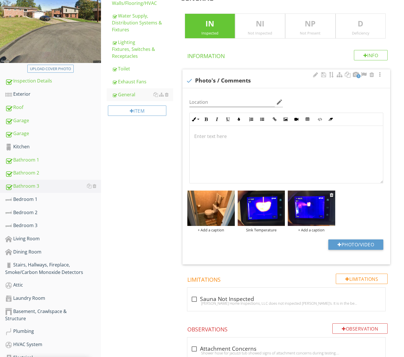
click at [309, 228] on div "+ Add a caption" at bounding box center [311, 230] width 47 height 5
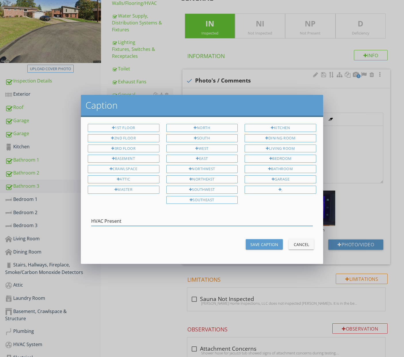
type input "HVAC Present"
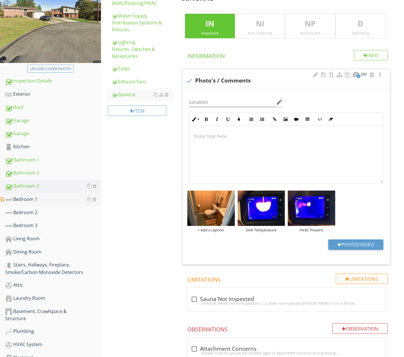
click at [41, 202] on div "Bedroom 1" at bounding box center [53, 199] width 96 height 7
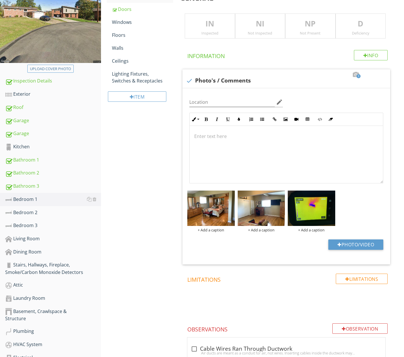
click at [209, 24] on p "IN" at bounding box center [209, 24] width 49 height 12
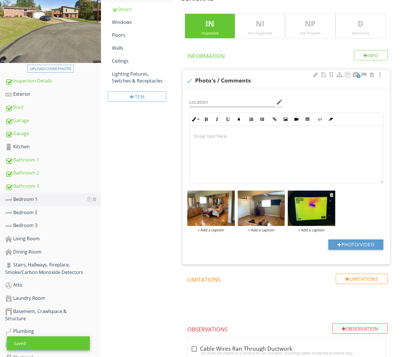
click at [306, 230] on div "+ Add a caption" at bounding box center [311, 230] width 47 height 5
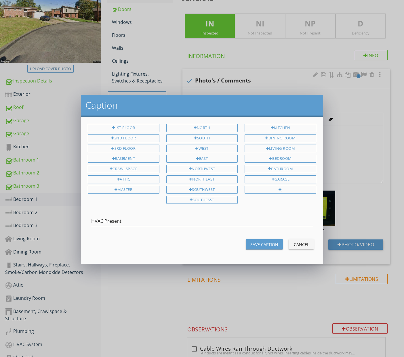
type input "HVAC Present"
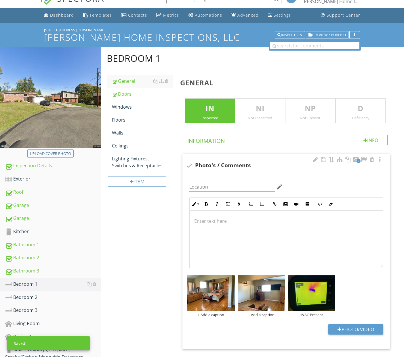
scroll to position [5, 0]
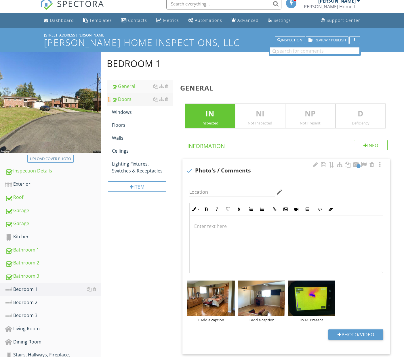
click at [137, 101] on div "Doors" at bounding box center [142, 99] width 61 height 7
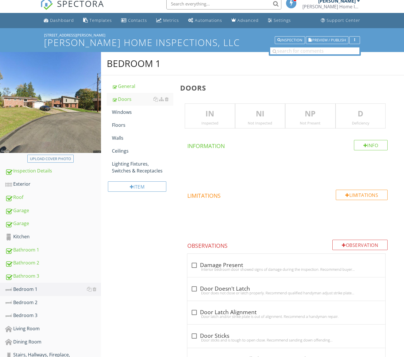
click at [209, 111] on p "IN" at bounding box center [209, 114] width 49 height 12
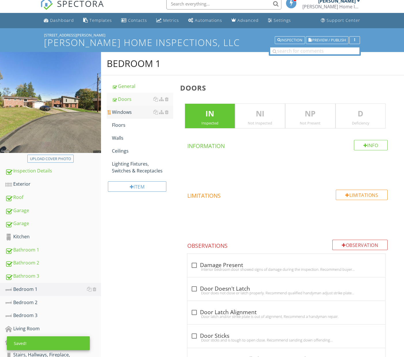
click at [137, 113] on div "Windows" at bounding box center [142, 112] width 61 height 7
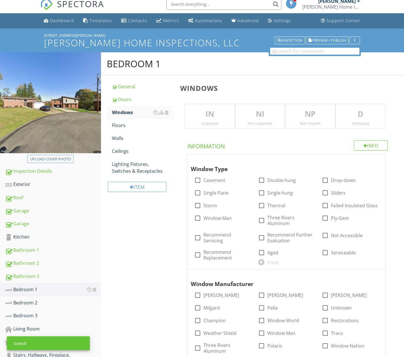
click at [210, 118] on p "IN" at bounding box center [209, 114] width 49 height 12
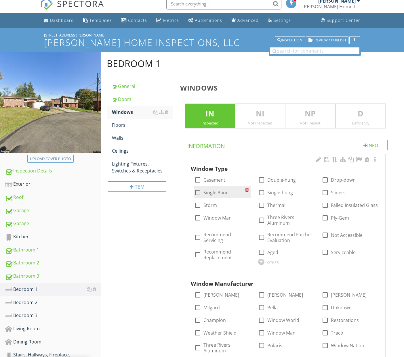
scroll to position [6, 0]
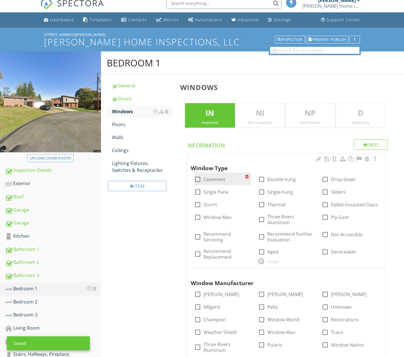
click at [221, 179] on label "Casement" at bounding box center [214, 180] width 22 height 6
checkbox input "true"
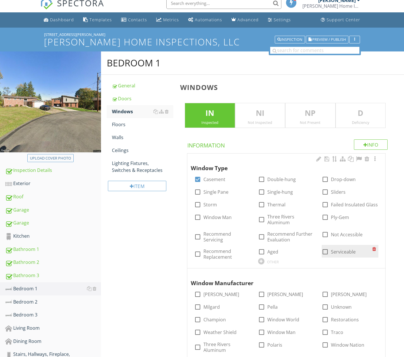
click at [332, 252] on label "Serviceable" at bounding box center [343, 252] width 25 height 6
checkbox input "true"
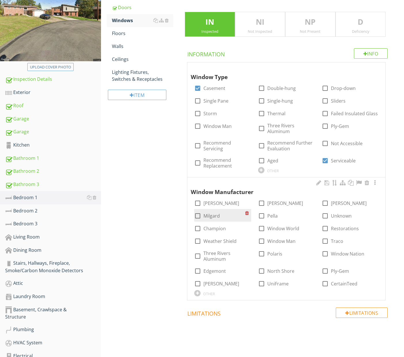
scroll to position [98, 0]
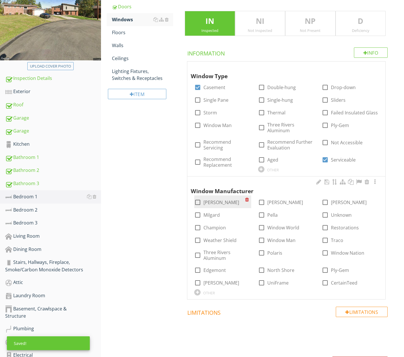
click at [215, 201] on label "Andersen" at bounding box center [221, 203] width 36 height 6
checkbox input "true"
click at [120, 30] on div "Floors" at bounding box center [142, 32] width 61 height 7
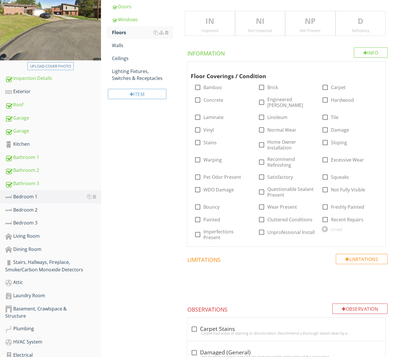
click at [215, 30] on div "Inspected" at bounding box center [209, 30] width 49 height 5
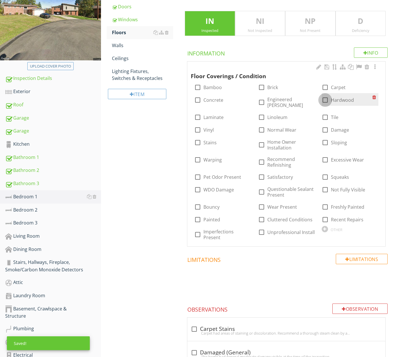
click at [325, 101] on div at bounding box center [325, 100] width 10 height 10
checkbox input "true"
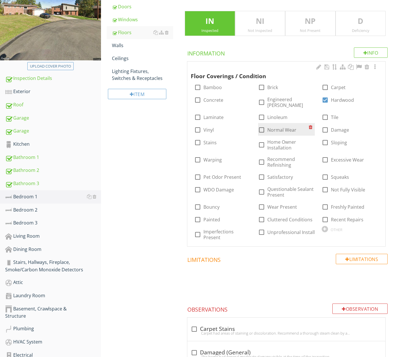
click at [264, 125] on div at bounding box center [261, 130] width 10 height 10
checkbox input "true"
click at [118, 43] on div "Walls" at bounding box center [142, 45] width 61 height 7
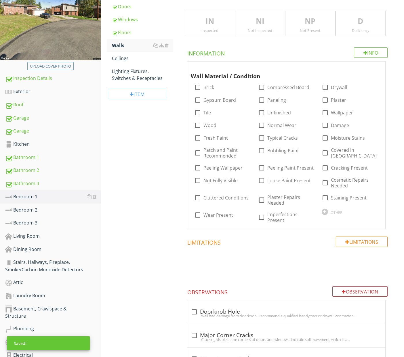
drag, startPoint x: 214, startPoint y: 29, endPoint x: 214, endPoint y: 34, distance: 4.3
click at [214, 29] on div "Inspected" at bounding box center [209, 30] width 49 height 5
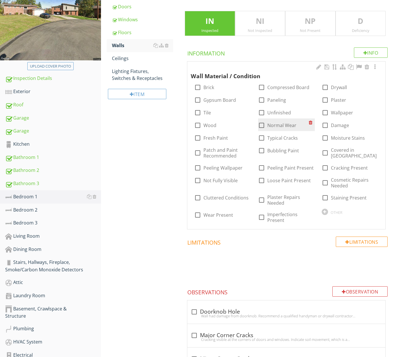
click at [272, 125] on label "Normal Wear" at bounding box center [281, 125] width 29 height 6
checkbox input "true"
click at [129, 61] on div "Ceilings" at bounding box center [142, 58] width 61 height 7
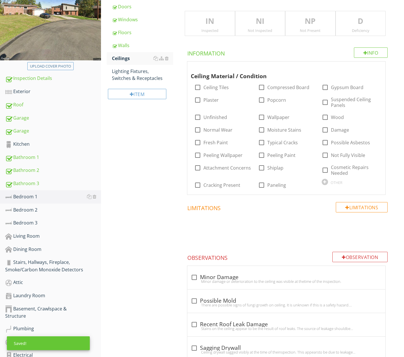
click at [210, 28] on div "Inspected" at bounding box center [209, 30] width 49 height 5
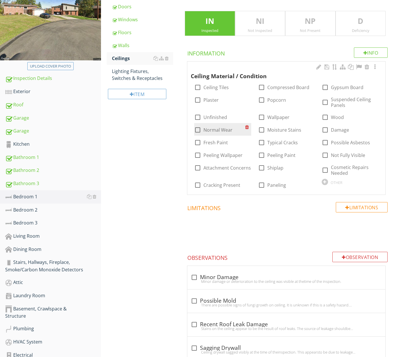
click at [206, 128] on label "Normal Wear" at bounding box center [217, 130] width 29 height 6
checkbox input "true"
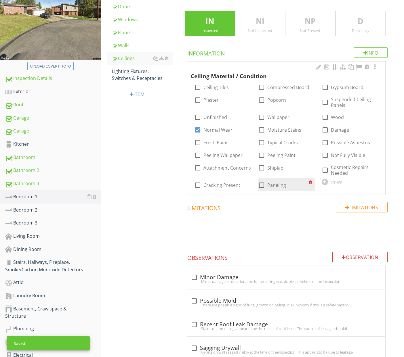
click at [263, 185] on div at bounding box center [261, 185] width 10 height 10
checkbox input "true"
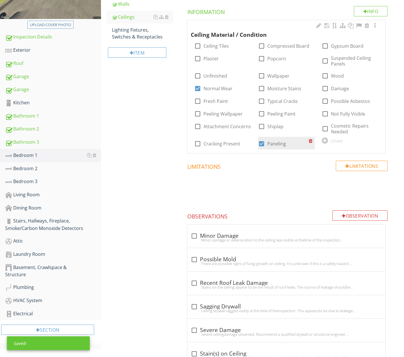
scroll to position [161, 0]
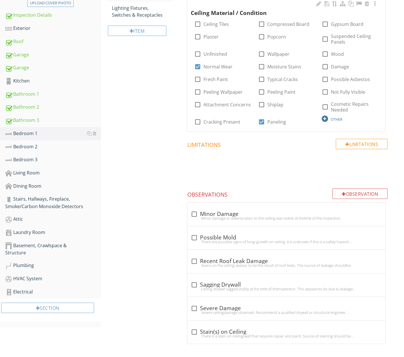
click at [324, 118] on div at bounding box center [324, 119] width 6 height 6
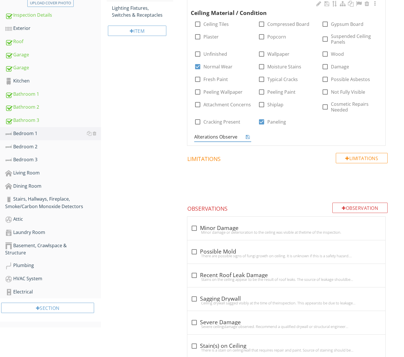
type input "Alterations Observed"
click at [286, 137] on div "Ceiling Material / Condition check_box_outline_blank Ceiling Tiles check_box_ou…" at bounding box center [286, 71] width 198 height 147
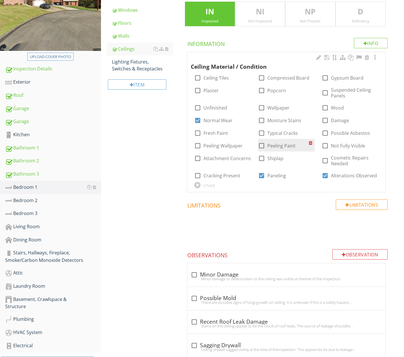
scroll to position [101, 0]
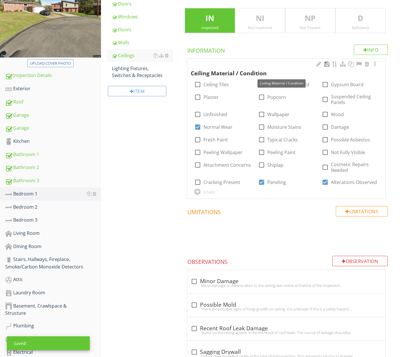
click at [328, 64] on div at bounding box center [326, 64] width 7 height 6
click at [131, 71] on div "Lighting Fixtures, Switches & Receptacles" at bounding box center [142, 72] width 61 height 14
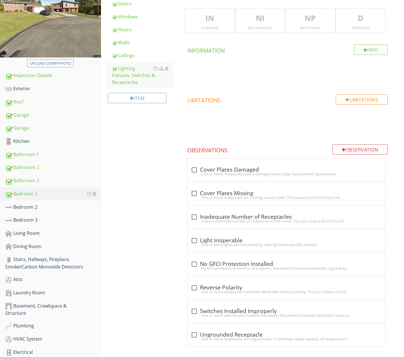
click at [212, 25] on div "Inspected" at bounding box center [209, 27] width 49 height 5
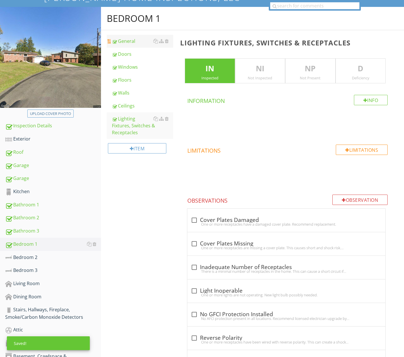
scroll to position [51, 0]
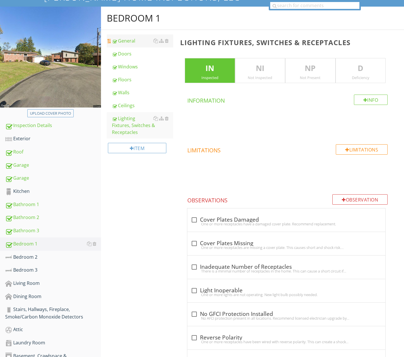
click at [127, 43] on div "General" at bounding box center [142, 40] width 61 height 7
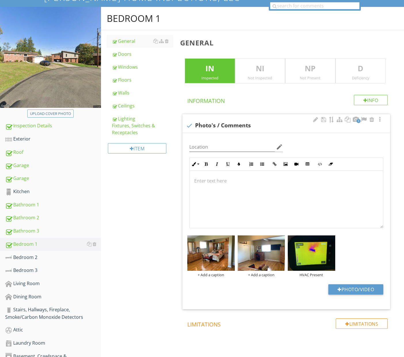
scroll to position [0, 0]
click at [219, 190] on div at bounding box center [285, 199] width 193 height 58
click at [263, 163] on icon "button" at bounding box center [262, 164] width 4 height 4
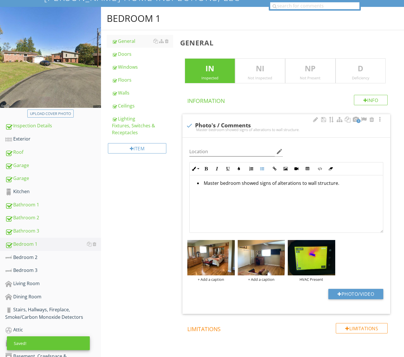
click at [275, 184] on li "Master bedroom showed signs of alterations to wall structure." at bounding box center [287, 184] width 181 height 8
click at [357, 183] on li "Master bedroom showed signs of possible alterations to wall structure." at bounding box center [287, 184] width 181 height 8
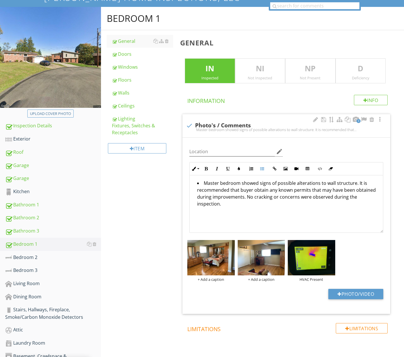
click at [298, 197] on li "Master bedroom showed signs of possible alterations to wall structure. It is re…" at bounding box center [287, 194] width 181 height 29
click at [331, 197] on li "Master bedroom showed signs of possible alterations to wall structure. It is re…" at bounding box center [287, 194] width 181 height 29
click at [58, 257] on div "Bedroom 2" at bounding box center [53, 257] width 96 height 7
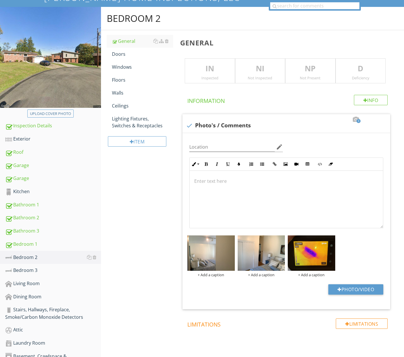
click at [200, 66] on p "IN" at bounding box center [209, 69] width 49 height 12
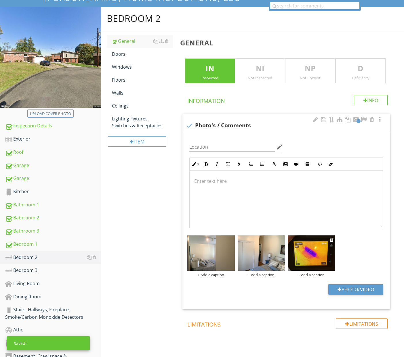
click at [315, 274] on div "+ Add a caption" at bounding box center [311, 275] width 47 height 5
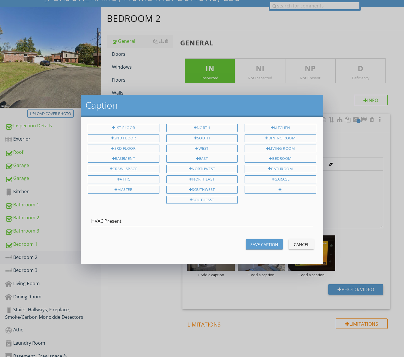
type input "HVAC Present"
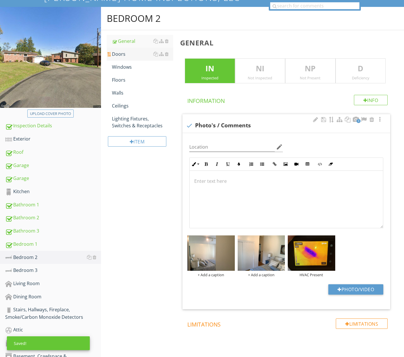
click at [139, 55] on div "Doors" at bounding box center [142, 54] width 61 height 7
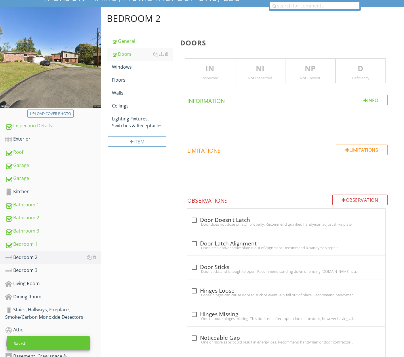
click at [205, 72] on p "IN" at bounding box center [209, 69] width 49 height 12
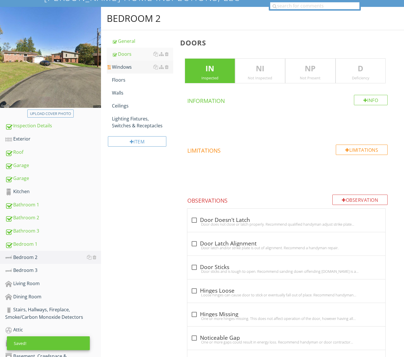
click at [131, 67] on div "Windows" at bounding box center [142, 67] width 61 height 7
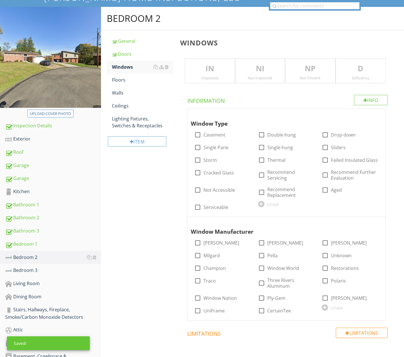
drag, startPoint x: 199, startPoint y: 74, endPoint x: 221, endPoint y: 83, distance: 23.8
click at [200, 74] on div "IN Inspected" at bounding box center [210, 70] width 50 height 25
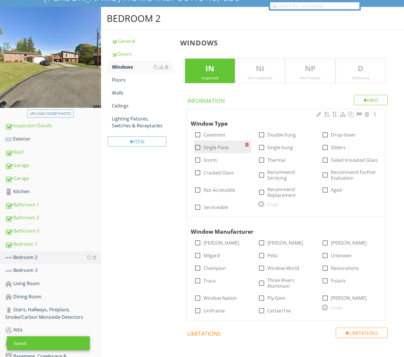
drag, startPoint x: 215, startPoint y: 134, endPoint x: 217, endPoint y: 141, distance: 7.8
click at [215, 134] on label "Casement" at bounding box center [214, 135] width 22 height 6
checkbox input "true"
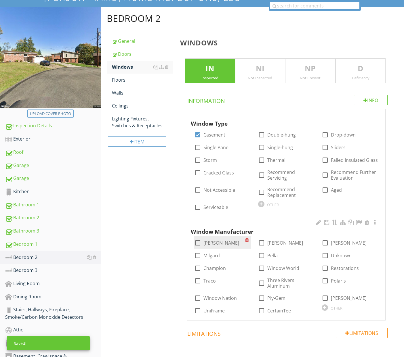
click at [214, 240] on label "Andersen" at bounding box center [221, 243] width 36 height 6
checkbox input "true"
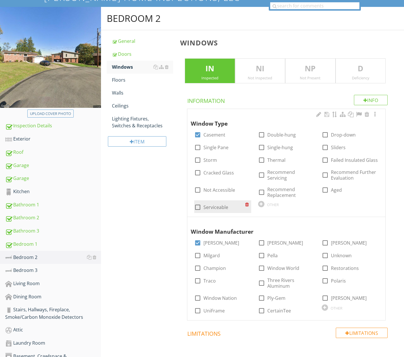
click at [221, 207] on label "Serviceable" at bounding box center [215, 207] width 25 height 6
checkbox input "true"
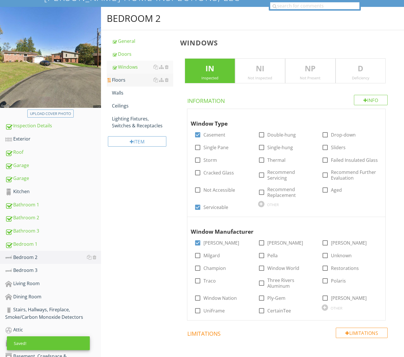
click at [124, 78] on div "Floors" at bounding box center [142, 79] width 61 height 7
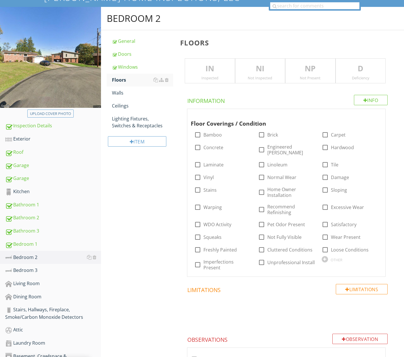
click at [196, 70] on p "IN" at bounding box center [209, 69] width 49 height 12
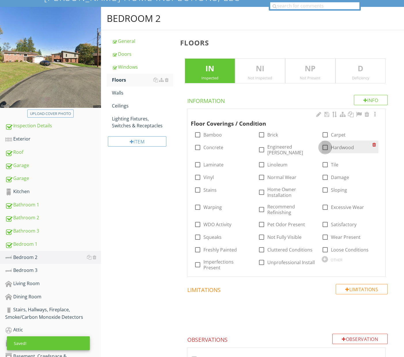
click at [324, 145] on div at bounding box center [325, 148] width 10 height 10
checkbox input "true"
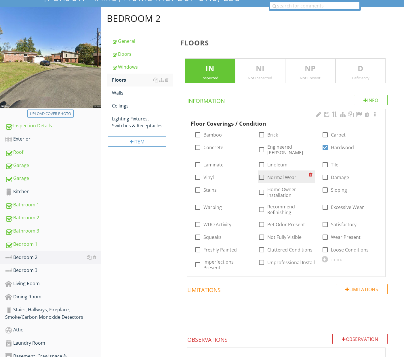
click at [279, 175] on label "Normal Wear" at bounding box center [281, 178] width 29 height 6
checkbox input "true"
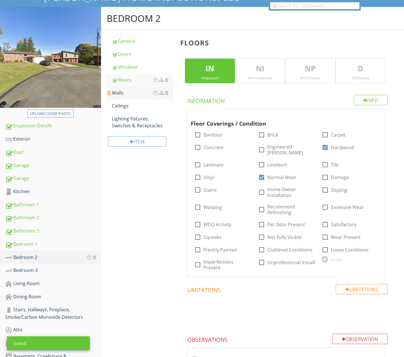
click at [117, 97] on link "Walls" at bounding box center [142, 93] width 61 height 13
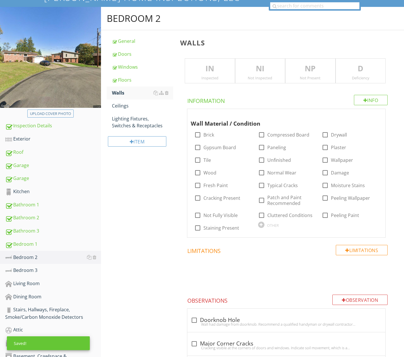
click at [202, 70] on p "IN" at bounding box center [209, 69] width 49 height 12
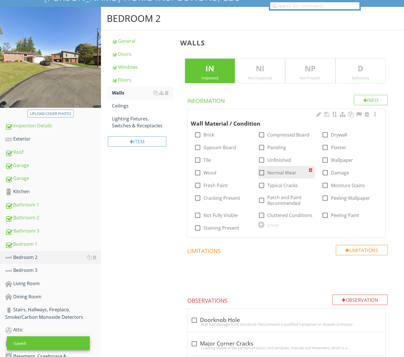
click at [261, 171] on div at bounding box center [261, 173] width 10 height 10
checkbox input "true"
click at [132, 107] on div "Ceilings" at bounding box center [142, 105] width 61 height 7
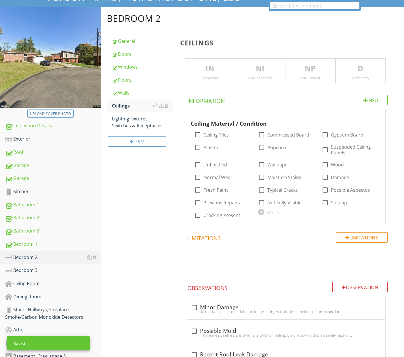
click at [210, 66] on p "IN" at bounding box center [209, 69] width 49 height 12
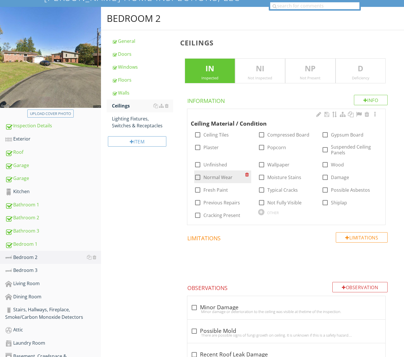
click at [212, 177] on label "Normal Wear" at bounding box center [217, 178] width 29 height 6
checkbox input "true"
click at [134, 127] on div "Lighting Fixtures, Switches & Receptacles" at bounding box center [142, 122] width 61 height 14
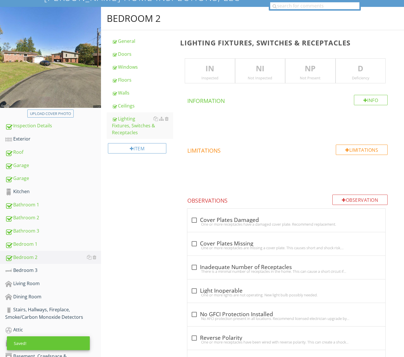
click at [200, 72] on p "IN" at bounding box center [209, 69] width 49 height 12
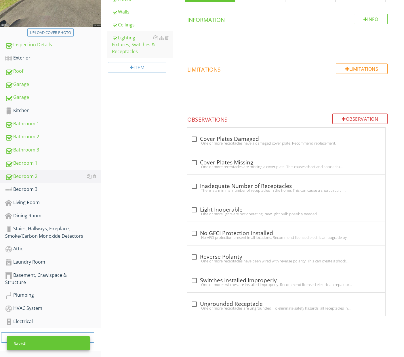
click at [101, 170] on div "Bedroom 2 General Doors Windows Floors Walls Ceilings Lighting Fixtures, Switch…" at bounding box center [252, 128] width 303 height 405
click at [32, 189] on div "Bedroom 3" at bounding box center [53, 189] width 96 height 7
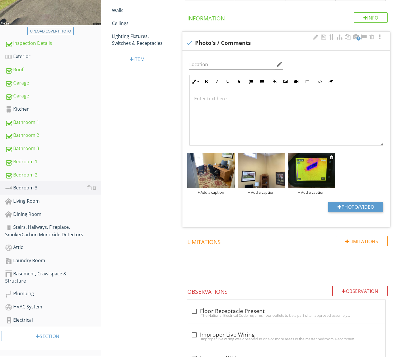
click at [316, 194] on div "+ Add a caption + Add a caption + Add a caption" at bounding box center [286, 174] width 201 height 45
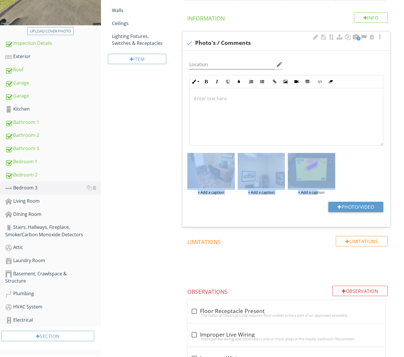
click at [308, 199] on div "Location edit Inline Style XLarge Large Normal Small Light Small/Light Bold Ita…" at bounding box center [286, 139] width 208 height 176
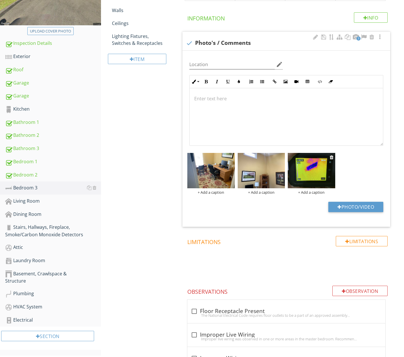
click at [316, 192] on div "+ Add a caption" at bounding box center [311, 192] width 47 height 5
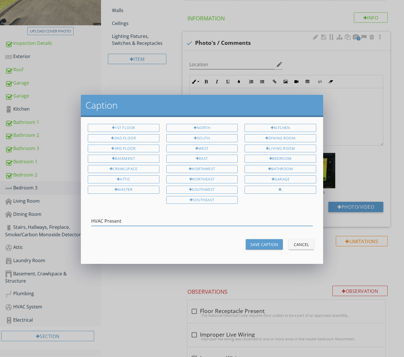
type input "HVAC Present"
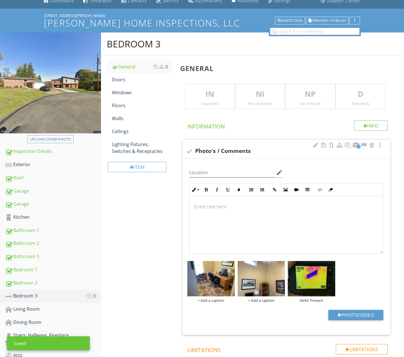
scroll to position [25, 0]
click at [203, 97] on p "IN" at bounding box center [209, 95] width 49 height 12
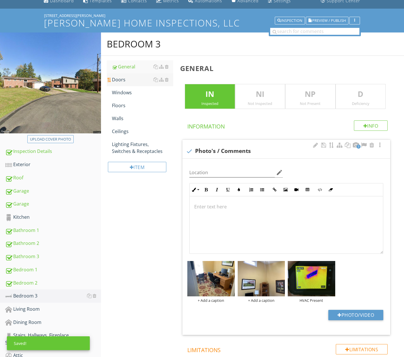
click at [131, 82] on div "Doors" at bounding box center [142, 79] width 61 height 7
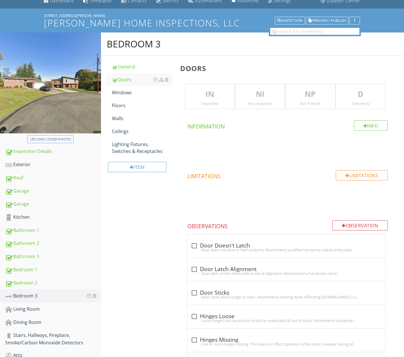
click at [202, 89] on p "IN" at bounding box center [209, 95] width 49 height 12
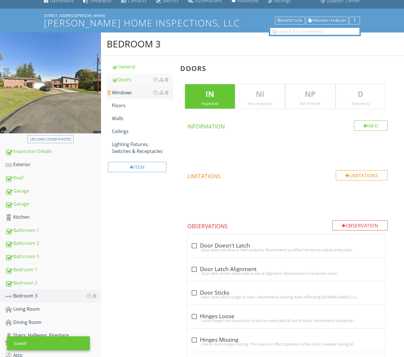
click at [126, 91] on div "Windows" at bounding box center [142, 92] width 61 height 7
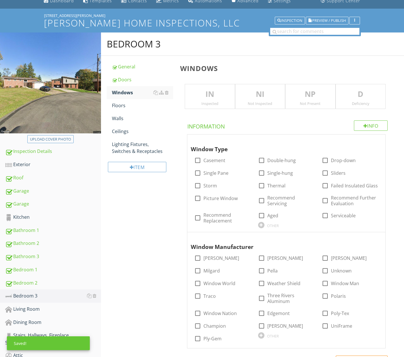
click at [208, 102] on div "Inspected" at bounding box center [209, 103] width 49 height 5
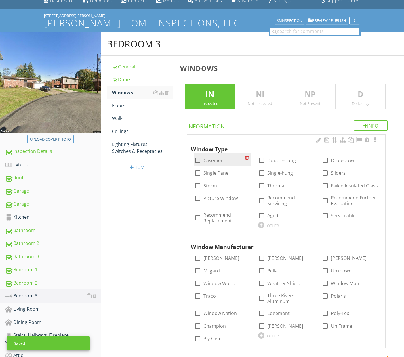
click at [217, 161] on label "Casement" at bounding box center [214, 161] width 22 height 6
checkbox input "true"
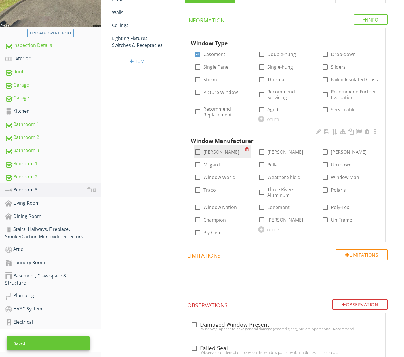
click at [216, 152] on label "Andersen" at bounding box center [221, 152] width 36 height 6
checkbox input "true"
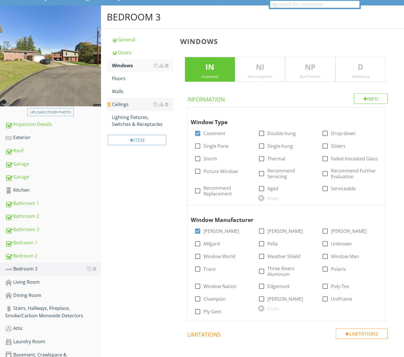
scroll to position [51, 0]
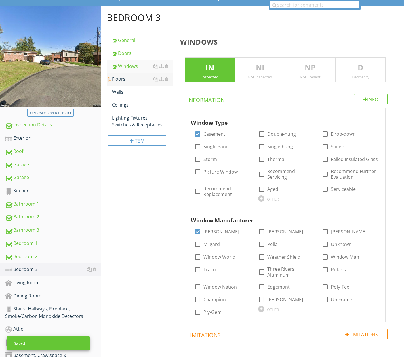
click at [128, 80] on div "Floors" at bounding box center [142, 79] width 61 height 7
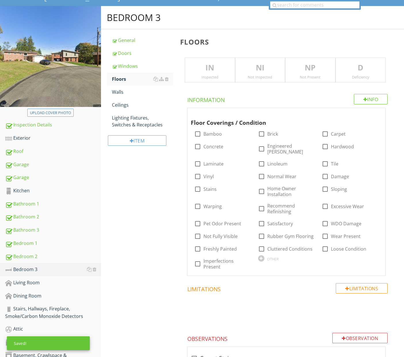
click at [203, 76] on div "Inspected" at bounding box center [209, 77] width 49 height 5
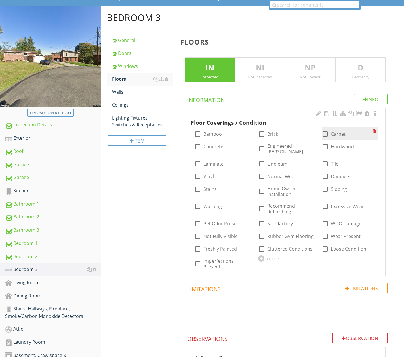
click at [329, 133] on div at bounding box center [325, 134] width 10 height 10
click at [326, 133] on div at bounding box center [325, 134] width 10 height 10
checkbox input "false"
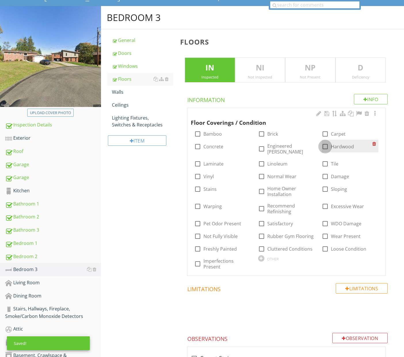
click at [327, 146] on div at bounding box center [325, 147] width 10 height 10
checkbox input "true"
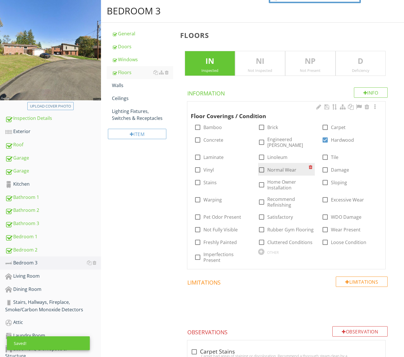
click at [270, 167] on label "Normal Wear" at bounding box center [281, 170] width 29 height 6
checkbox input "true"
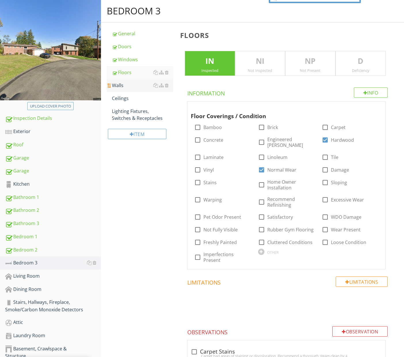
click at [123, 87] on div "Walls" at bounding box center [142, 85] width 61 height 7
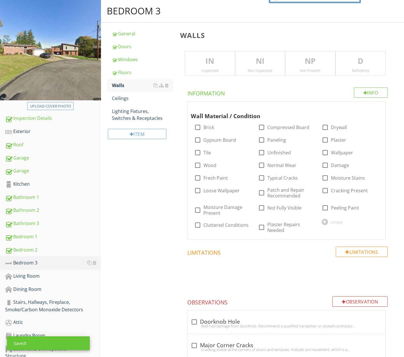
click at [209, 67] on div "IN Inspected" at bounding box center [210, 63] width 50 height 25
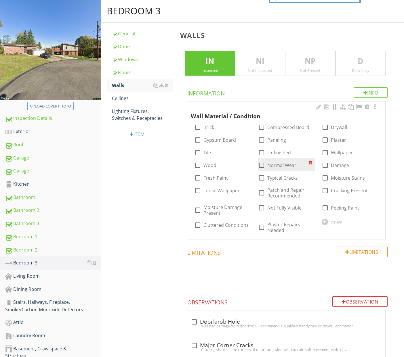
click at [283, 162] on label "Normal Wear" at bounding box center [281, 165] width 29 height 6
checkbox input "true"
click at [133, 97] on div "Ceilings" at bounding box center [142, 98] width 61 height 7
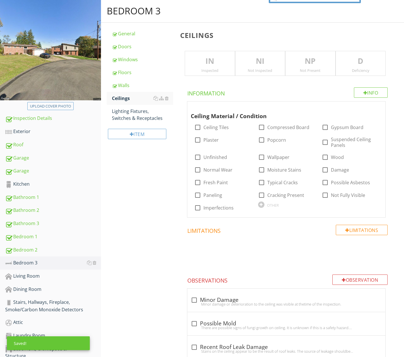
click at [202, 69] on div "Inspected" at bounding box center [209, 70] width 49 height 5
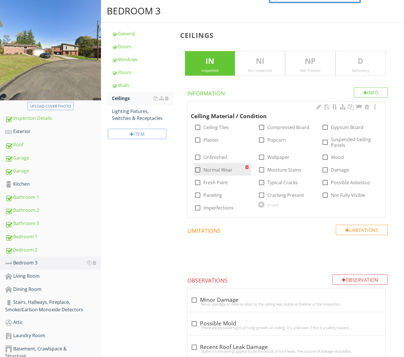
click at [213, 169] on label "Normal Wear" at bounding box center [217, 170] width 29 height 6
checkbox input "true"
click at [144, 116] on div "Lighting Fixtures, Switches & Receptacles" at bounding box center [142, 115] width 61 height 14
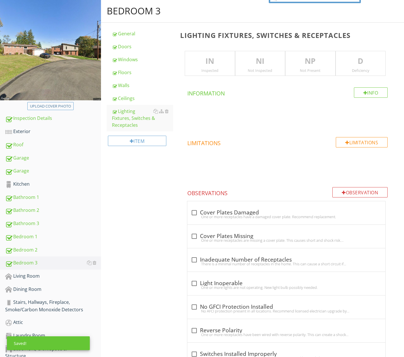
click at [212, 66] on div "IN Inspected" at bounding box center [210, 63] width 50 height 25
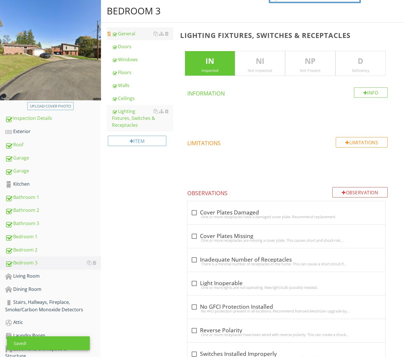
click at [131, 32] on div "General" at bounding box center [142, 33] width 61 height 7
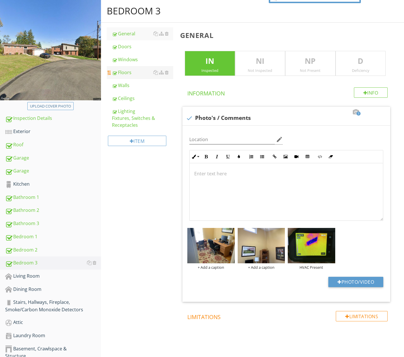
click at [127, 72] on div "Floors" at bounding box center [142, 72] width 61 height 7
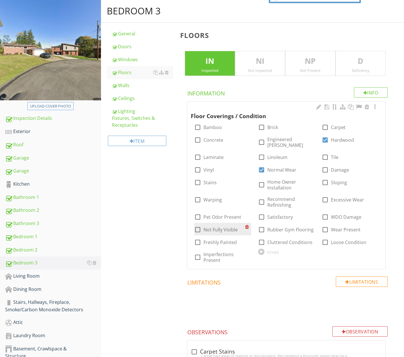
click at [220, 227] on label "Not Fully Visible" at bounding box center [220, 230] width 34 height 6
checkbox input "true"
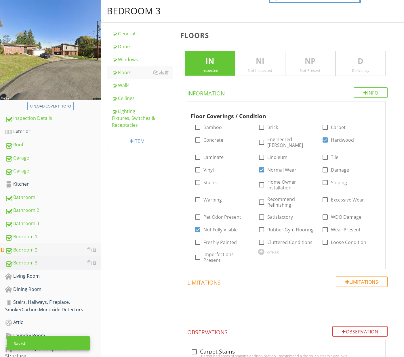
click at [43, 250] on div "Bedroom 2" at bounding box center [53, 249] width 96 height 7
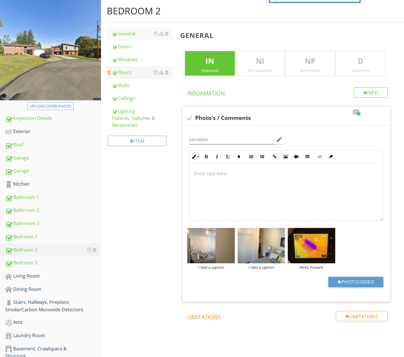
click at [118, 75] on div "Floors" at bounding box center [142, 72] width 61 height 7
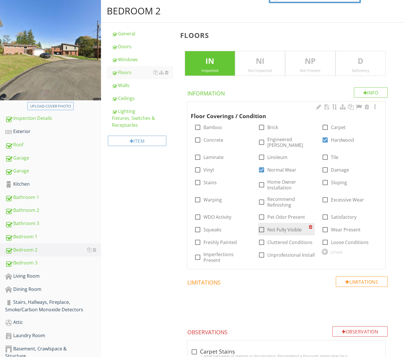
click at [287, 227] on label "Not Fully Visible" at bounding box center [284, 230] width 34 height 6
checkbox input "true"
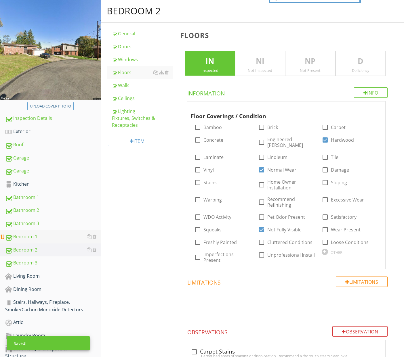
click at [38, 236] on div "Bedroom 1" at bounding box center [53, 236] width 96 height 7
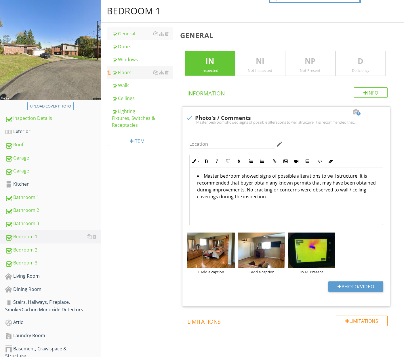
click at [136, 72] on div "Floors" at bounding box center [142, 72] width 61 height 7
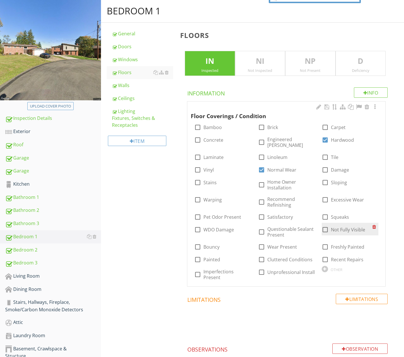
click at [330, 226] on div "check_box_outline_blank Not Fully Visible" at bounding box center [342, 229] width 43 height 7
click at [325, 225] on div at bounding box center [325, 230] width 10 height 10
checkbox input "true"
click at [29, 276] on div "Living Room" at bounding box center [53, 276] width 96 height 7
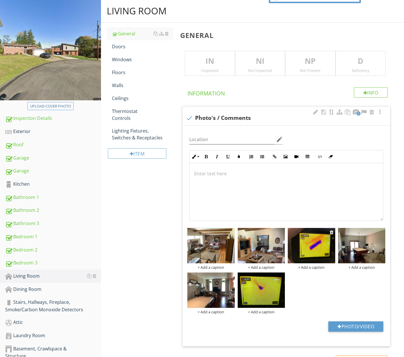
click at [309, 268] on div "+ Add a caption" at bounding box center [311, 267] width 47 height 5
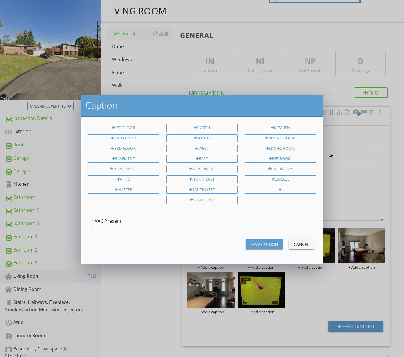
type input "HVAC Present"
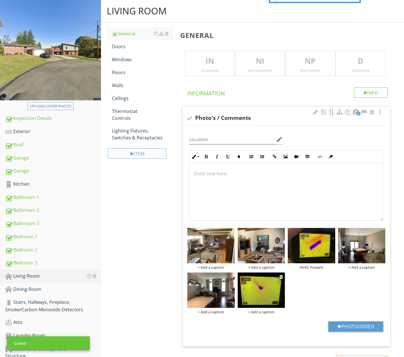
click at [260, 310] on div "+ Add a caption" at bounding box center [260, 312] width 47 height 5
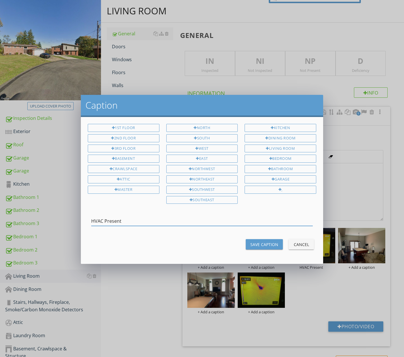
type input "HVAC Present"
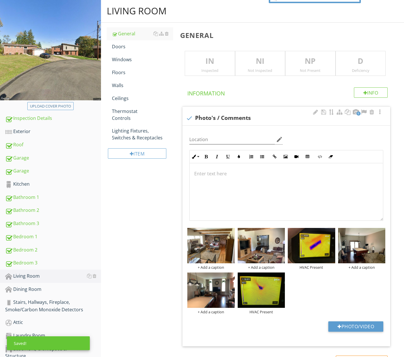
click at [213, 74] on div "IN Inspected" at bounding box center [210, 63] width 50 height 25
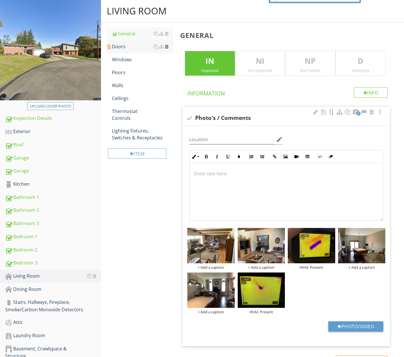
click at [166, 47] on div at bounding box center [167, 46] width 4 height 5
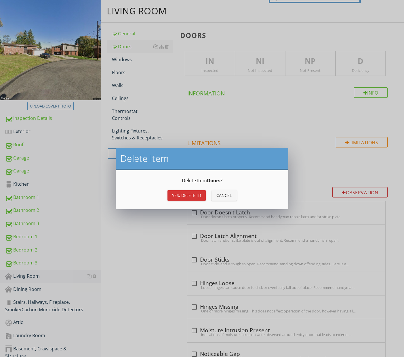
click at [186, 197] on div "Yes, Delete it!" at bounding box center [186, 195] width 29 height 6
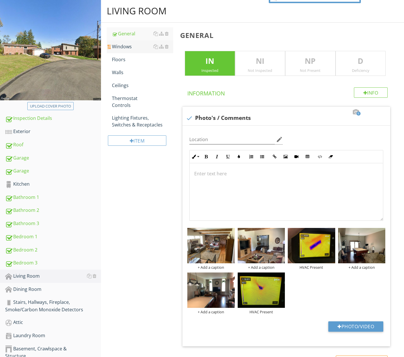
click at [131, 47] on div "Windows" at bounding box center [142, 46] width 61 height 7
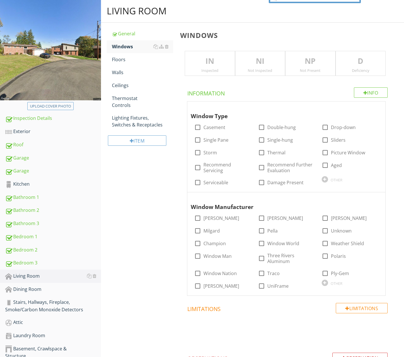
click at [221, 65] on p "IN" at bounding box center [209, 61] width 49 height 12
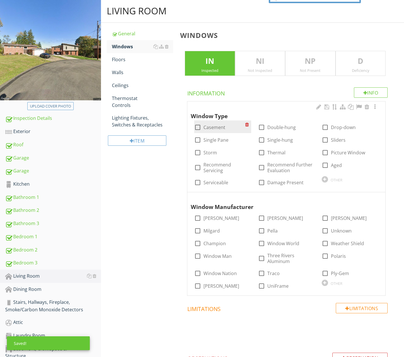
click at [217, 128] on label "Casement" at bounding box center [214, 127] width 22 height 6
checkbox input "true"
click at [221, 218] on label "Andersen" at bounding box center [221, 218] width 36 height 6
checkbox input "true"
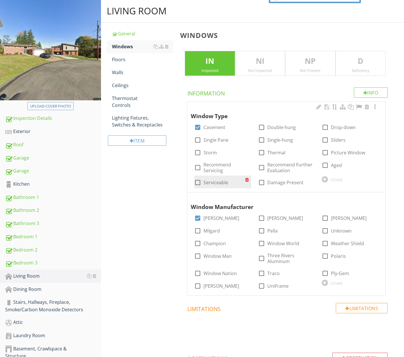
click at [214, 181] on label "Serviceable" at bounding box center [215, 183] width 25 height 6
checkbox input "true"
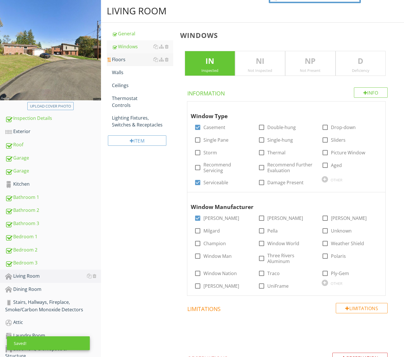
click at [130, 62] on div "Floors" at bounding box center [142, 59] width 61 height 7
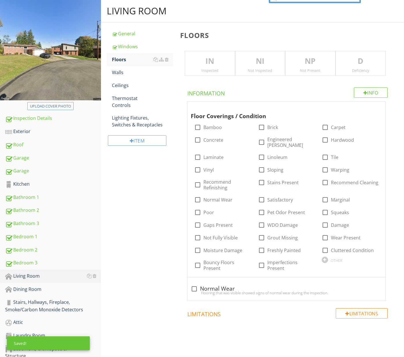
click at [216, 72] on div "Inspected" at bounding box center [209, 70] width 49 height 5
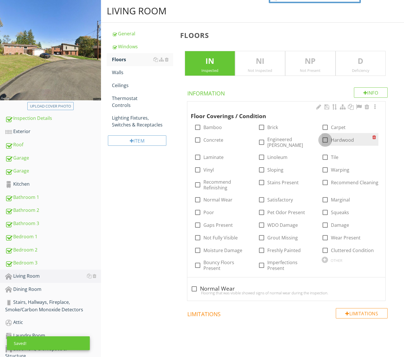
click at [323, 138] on div at bounding box center [325, 140] width 10 height 10
checkbox input "true"
click at [219, 197] on label "Normal Wear" at bounding box center [217, 200] width 29 height 6
checkbox input "true"
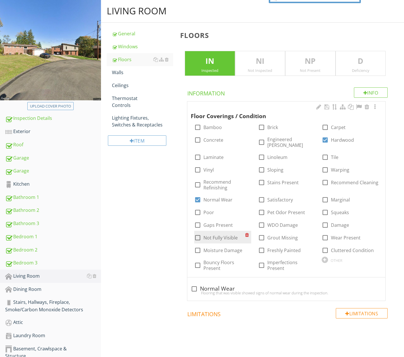
click at [220, 235] on label "Not Fully Visible" at bounding box center [220, 238] width 34 height 6
checkbox input "true"
click at [130, 74] on div "Walls" at bounding box center [142, 72] width 61 height 7
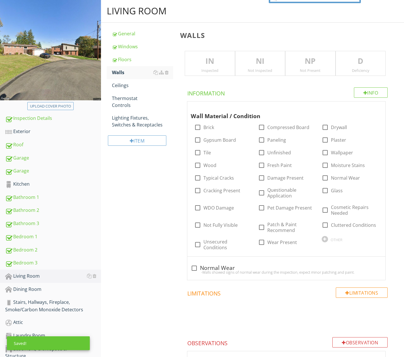
click at [207, 62] on p "IN" at bounding box center [209, 61] width 49 height 12
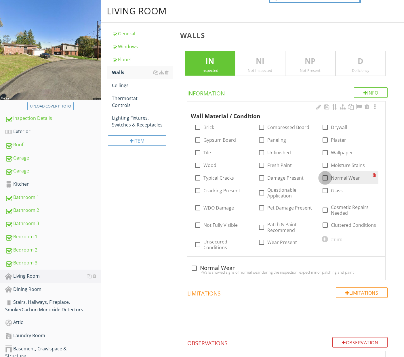
click at [323, 177] on div at bounding box center [325, 178] width 10 height 10
checkbox input "true"
click at [129, 86] on div "Ceilings" at bounding box center [142, 85] width 61 height 7
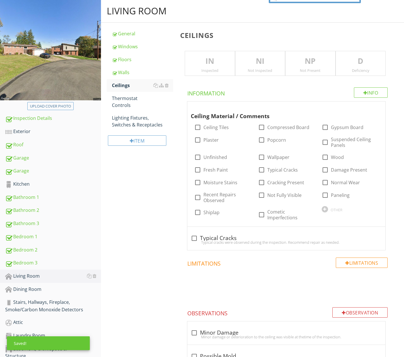
click at [207, 64] on p "IN" at bounding box center [209, 61] width 49 height 12
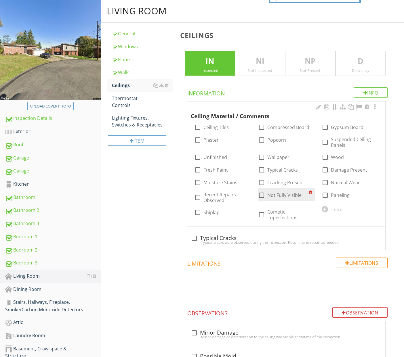
click at [279, 196] on label "Not Fully Visible" at bounding box center [284, 195] width 34 height 6
checkbox input "true"
click at [122, 100] on div "Thermostat Controls" at bounding box center [142, 102] width 61 height 14
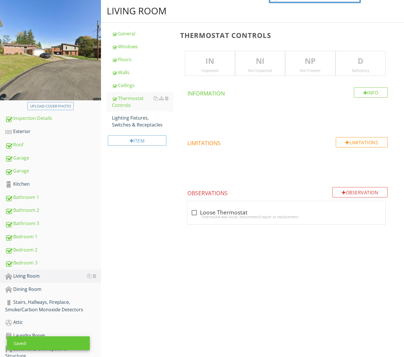
click at [212, 61] on p "IN" at bounding box center [209, 61] width 49 height 12
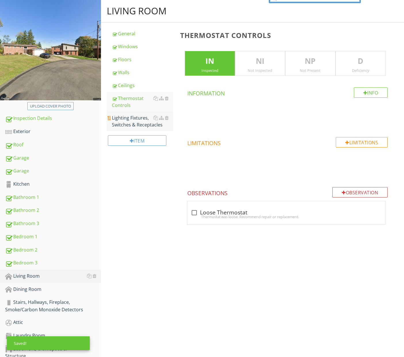
click at [135, 117] on div "Lighting Fixtures, Switches & Receptacles" at bounding box center [142, 121] width 61 height 14
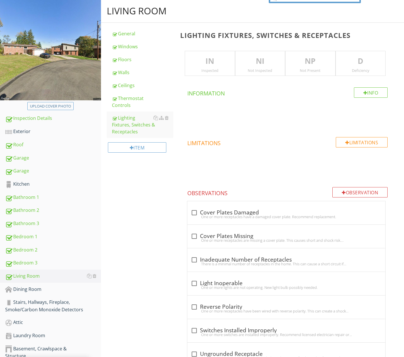
click at [212, 69] on div "Inspected" at bounding box center [209, 70] width 49 height 5
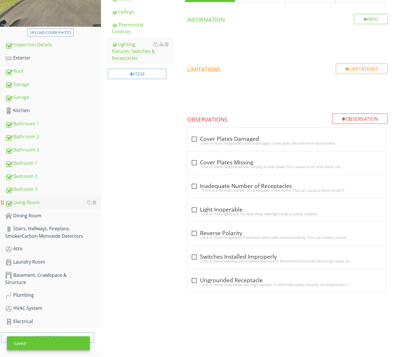
scroll to position [133, 0]
click at [49, 216] on div "Dining Room" at bounding box center [53, 215] width 96 height 7
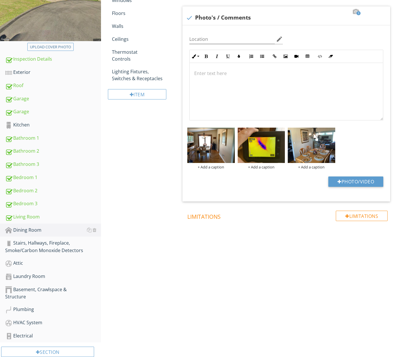
scroll to position [108, 0]
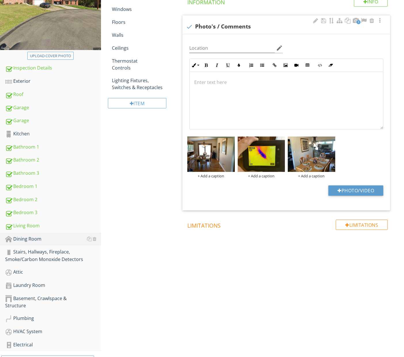
click at [295, 191] on div "Photo/Video" at bounding box center [286, 192] width 201 height 15
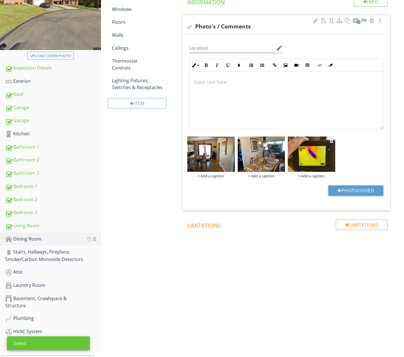
click at [315, 175] on div "+ Add a caption" at bounding box center [311, 176] width 47 height 5
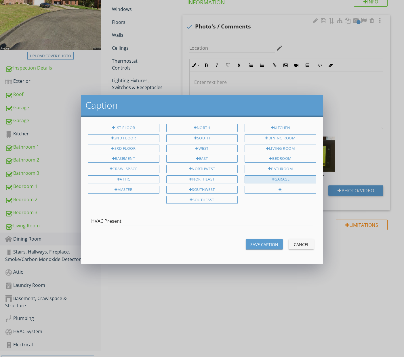
type input "HVAC Present"
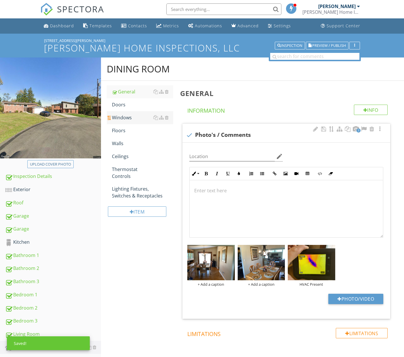
scroll to position [0, 0]
click at [166, 105] on div at bounding box center [167, 104] width 4 height 5
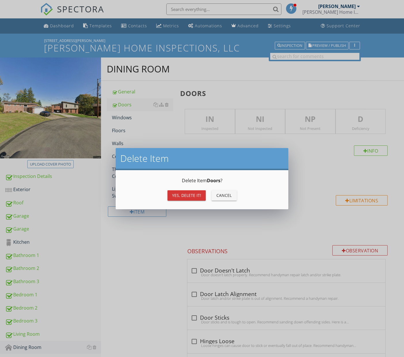
click at [199, 195] on div "Yes, Delete it!" at bounding box center [186, 195] width 29 height 6
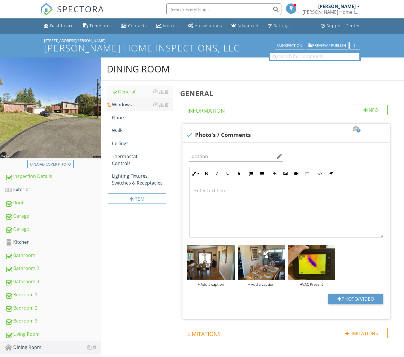
click at [131, 106] on div "Windows" at bounding box center [142, 104] width 61 height 7
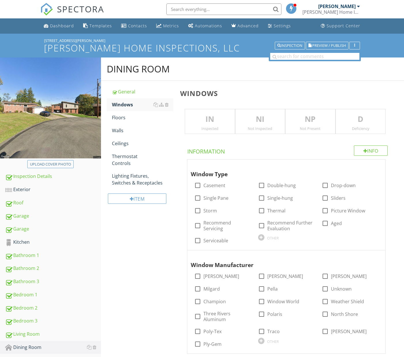
click at [221, 118] on p "IN" at bounding box center [209, 120] width 49 height 12
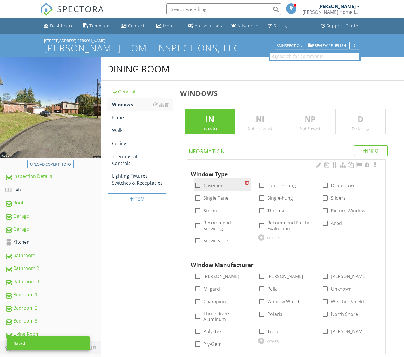
click at [220, 186] on label "Casement" at bounding box center [214, 186] width 22 height 6
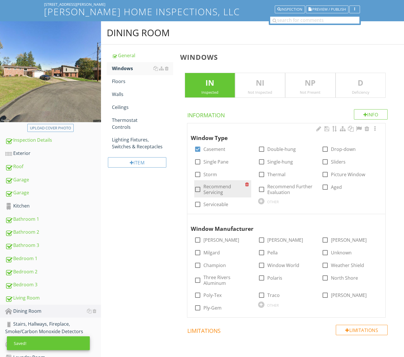
scroll to position [52, 0]
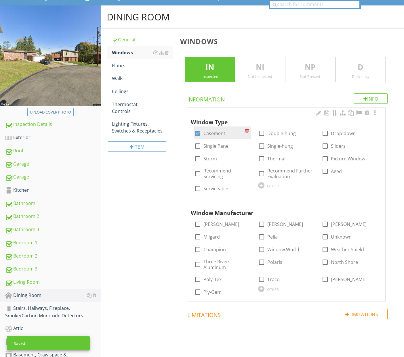
click at [211, 132] on label "Casement" at bounding box center [214, 134] width 22 height 6
checkbox input "false"
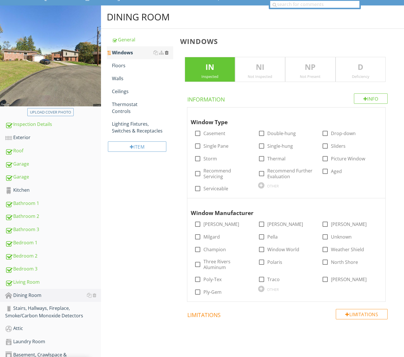
click at [167, 52] on div at bounding box center [167, 52] width 4 height 5
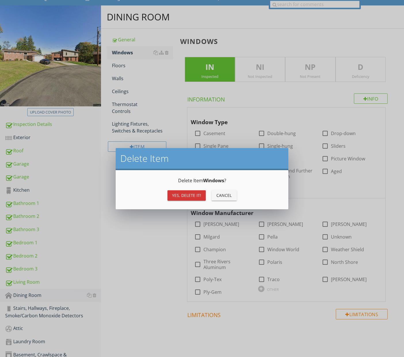
click at [187, 196] on div "Yes, Delete it!" at bounding box center [186, 195] width 29 height 6
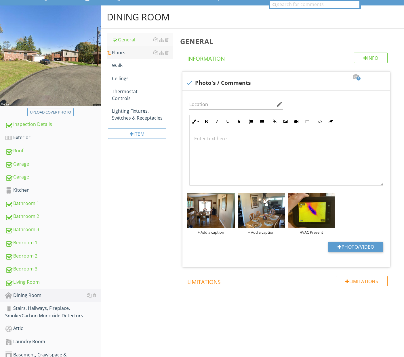
click at [128, 53] on div "Floors" at bounding box center [142, 52] width 61 height 7
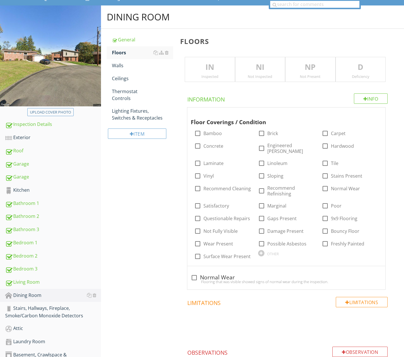
click at [198, 69] on p "IN" at bounding box center [209, 68] width 49 height 12
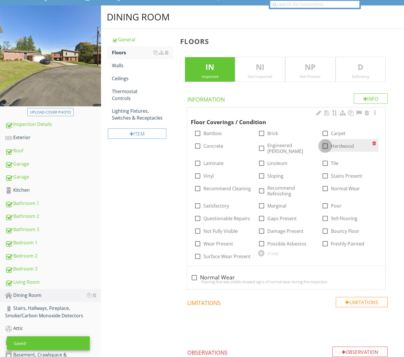
click at [326, 145] on div at bounding box center [325, 146] width 10 height 10
checkbox input "true"
drag, startPoint x: 218, startPoint y: 226, endPoint x: 215, endPoint y: 225, distance: 3.0
click at [218, 228] on label "Not Fully Visible" at bounding box center [220, 231] width 34 height 6
checkbox input "true"
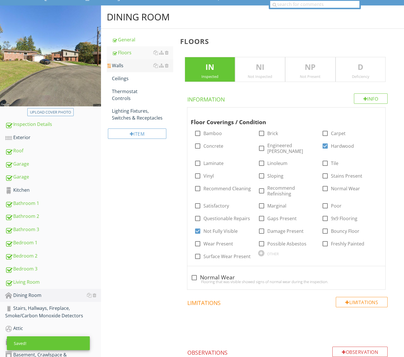
click at [122, 66] on div "Walls" at bounding box center [142, 65] width 61 height 7
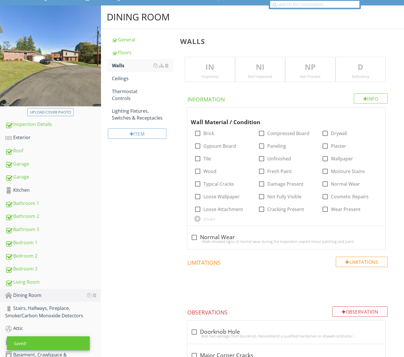
click at [206, 68] on p "IN" at bounding box center [209, 68] width 49 height 12
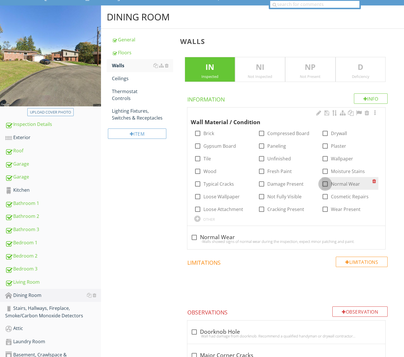
click at [324, 184] on div at bounding box center [325, 184] width 10 height 10
checkbox input "true"
click at [131, 78] on div "Ceilings" at bounding box center [142, 78] width 61 height 7
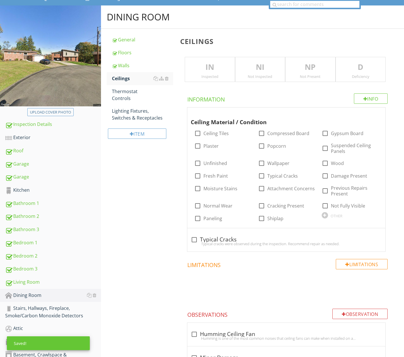
drag, startPoint x: 200, startPoint y: 66, endPoint x: 200, endPoint y: 75, distance: 8.3
click at [200, 67] on p "IN" at bounding box center [209, 68] width 49 height 12
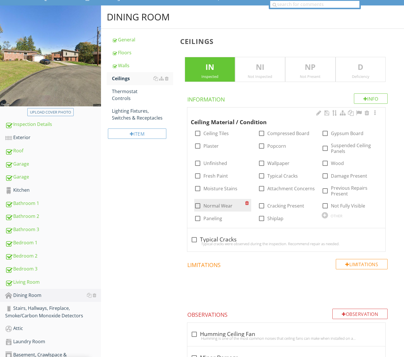
click at [224, 204] on label "Normal Wear" at bounding box center [217, 206] width 29 height 6
checkbox input "true"
click at [125, 93] on div "Thermostat Controls" at bounding box center [142, 95] width 61 height 14
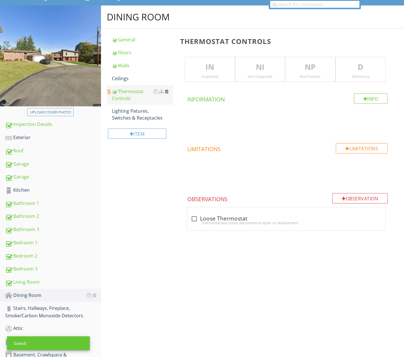
click at [167, 91] on div at bounding box center [167, 91] width 4 height 5
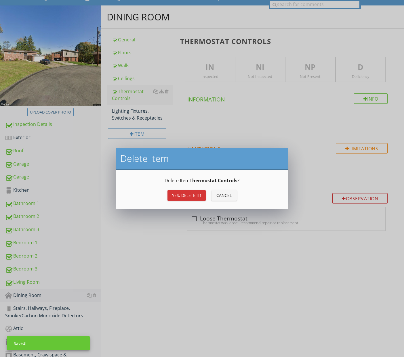
click at [190, 198] on div "Yes, Delete it!" at bounding box center [186, 195] width 29 height 6
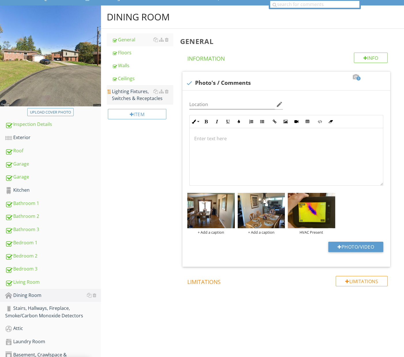
click at [135, 97] on div "Lighting Fixtures, Switches & Receptacles" at bounding box center [142, 95] width 61 height 14
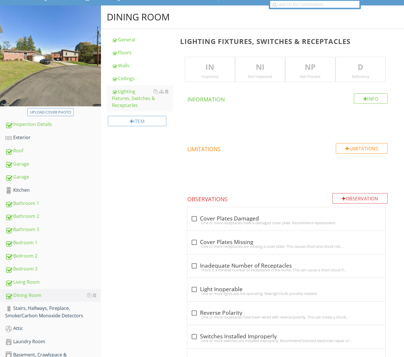
click at [205, 70] on p "IN" at bounding box center [209, 68] width 49 height 12
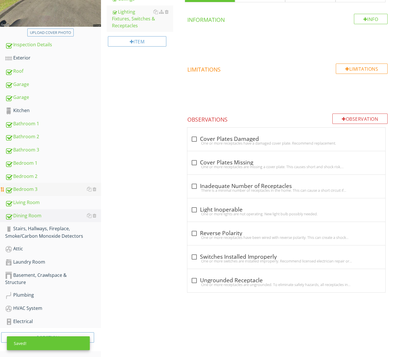
scroll to position [133, 0]
click at [45, 231] on div "Stairs, Hallways, Fireplace, Smoke/Carbon Monoxide Detectors" at bounding box center [53, 232] width 96 height 14
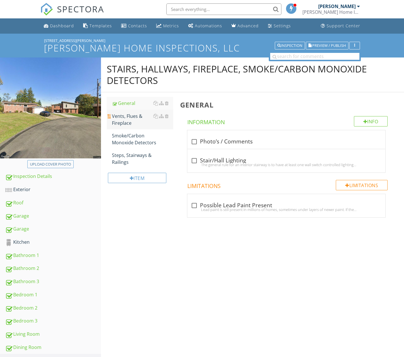
click at [136, 121] on div "Vents, Flues & Fireplace" at bounding box center [142, 120] width 61 height 14
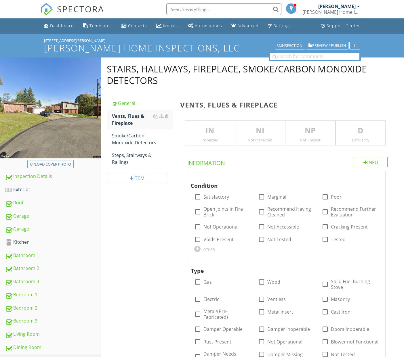
click at [207, 134] on p "IN" at bounding box center [209, 131] width 49 height 12
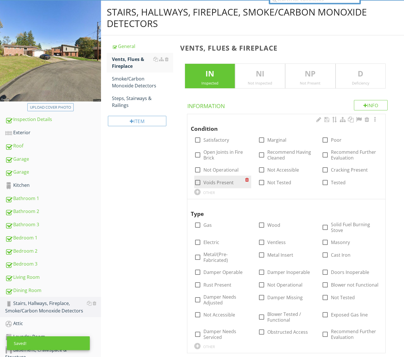
scroll to position [60, 0]
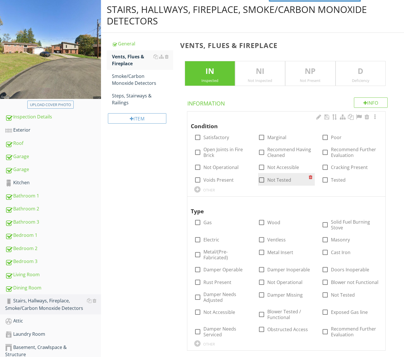
click at [278, 178] on label "Not Tested" at bounding box center [279, 180] width 24 height 6
checkbox input "true"
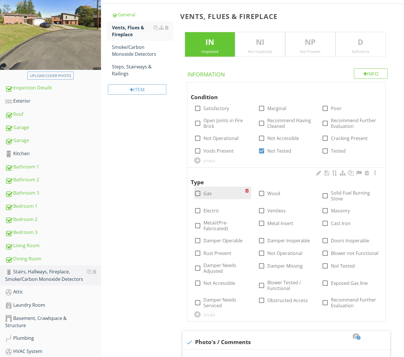
scroll to position [93, 0]
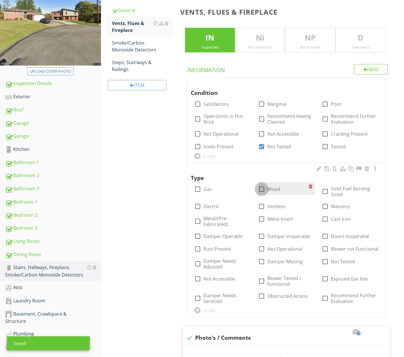
click at [258, 189] on div at bounding box center [261, 189] width 10 height 10
checkbox input "true"
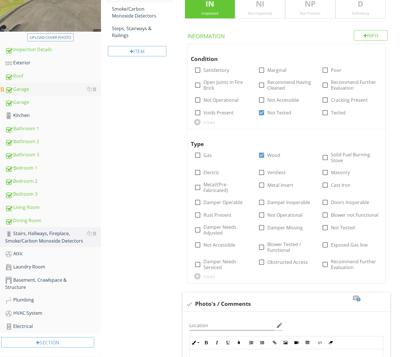
scroll to position [127, 0]
click at [31, 90] on div "Garage" at bounding box center [53, 89] width 96 height 7
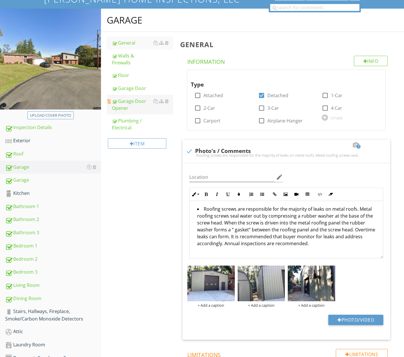
scroll to position [49, 0]
click at [127, 61] on div "Walls & Firewalls" at bounding box center [142, 59] width 61 height 14
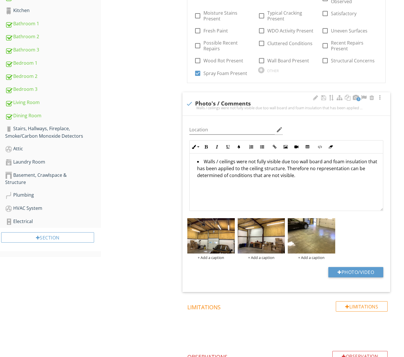
scroll to position [233, 0]
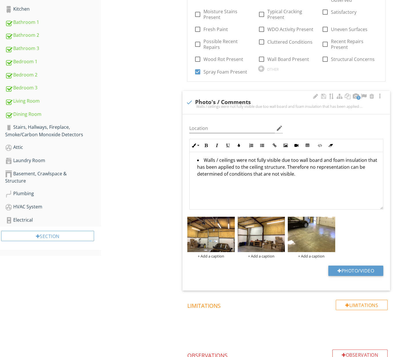
click at [319, 183] on div "Walls / ceilings were not fully visible due too wall board and foam insulation …" at bounding box center [285, 181] width 193 height 58
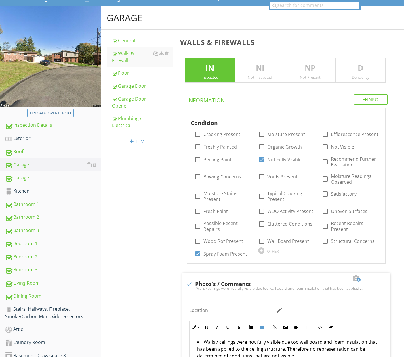
scroll to position [0, 0]
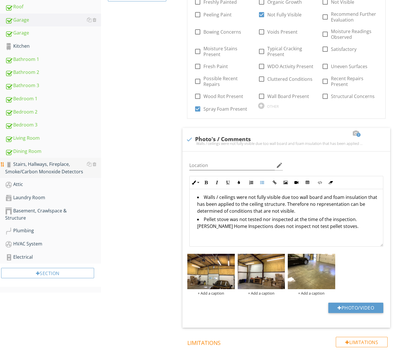
click at [42, 172] on div "Stairs, Hallways, Fireplace, Smoke/Carbon Monoxide Detectors" at bounding box center [53, 168] width 96 height 14
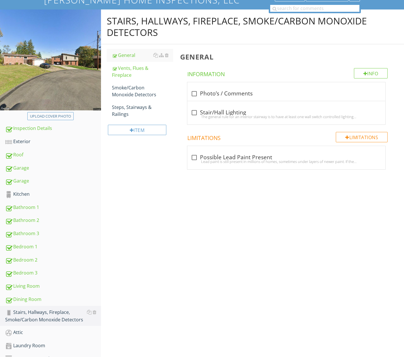
scroll to position [45, 0]
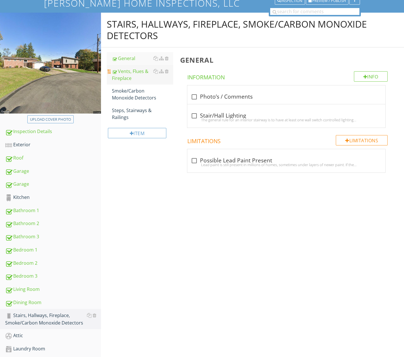
click at [130, 74] on div "Vents, Flues & Fireplace" at bounding box center [142, 75] width 61 height 14
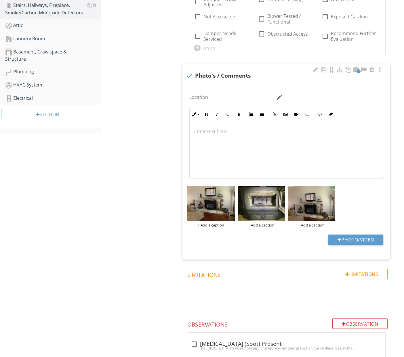
scroll to position [357, 0]
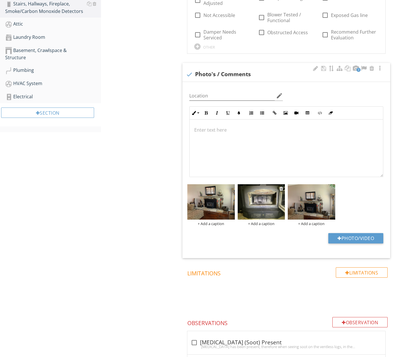
click at [255, 203] on img at bounding box center [260, 201] width 47 height 35
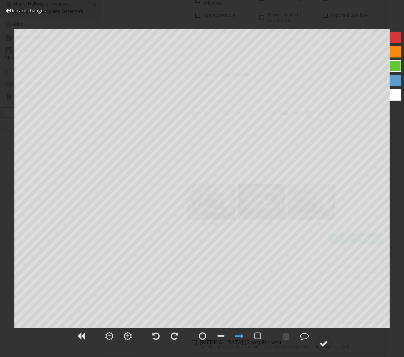
click at [37, 11] on link "Discard changes" at bounding box center [26, 10] width 40 height 6
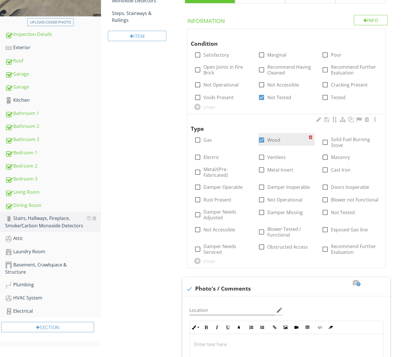
scroll to position [141, 0]
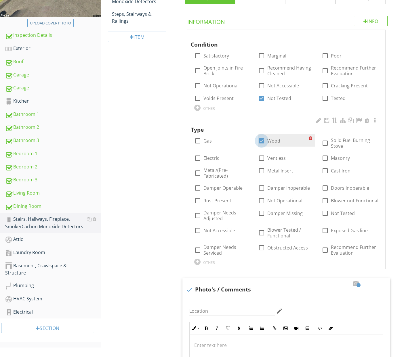
click at [261, 139] on div at bounding box center [261, 141] width 10 height 10
checkbox input "false"
click at [325, 211] on div at bounding box center [325, 213] width 10 height 10
checkbox input "true"
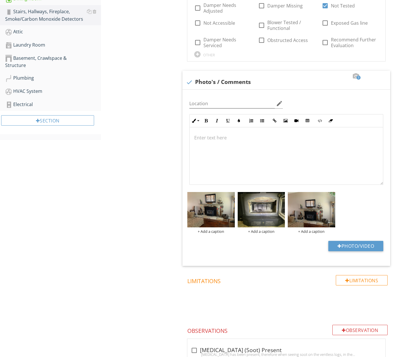
scroll to position [357, 0]
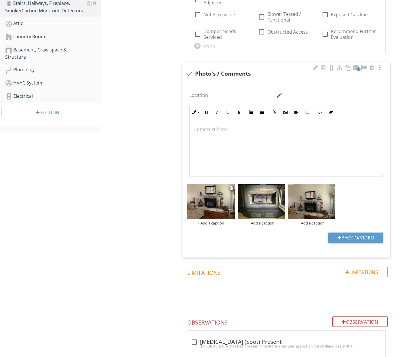
click at [215, 202] on img at bounding box center [210, 201] width 47 height 35
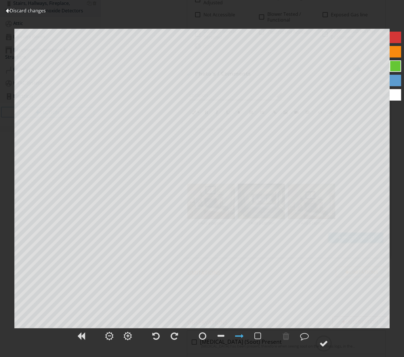
click at [31, 10] on link "Discard changes" at bounding box center [26, 10] width 40 height 6
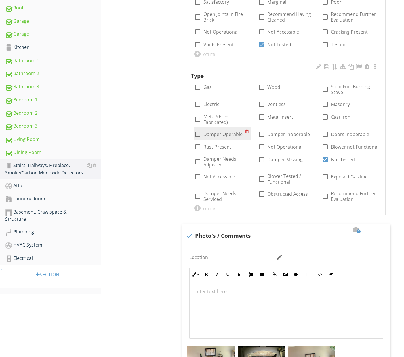
scroll to position [195, 0]
click at [324, 116] on div at bounding box center [325, 117] width 10 height 10
checkbox input "true"
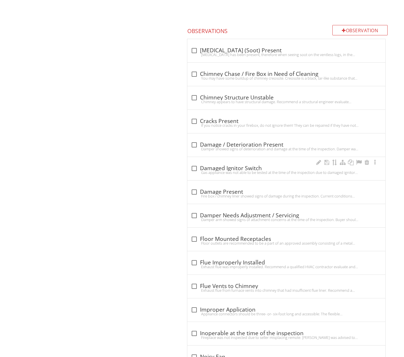
scroll to position [650, 0]
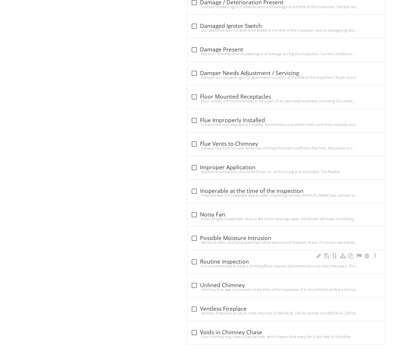
click at [254, 258] on div "check_box_outline_blank Routine Inspection" at bounding box center [286, 261] width 191 height 7
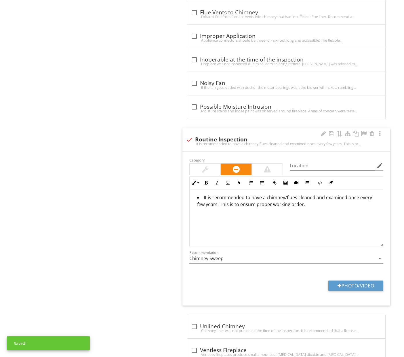
scroll to position [923, 0]
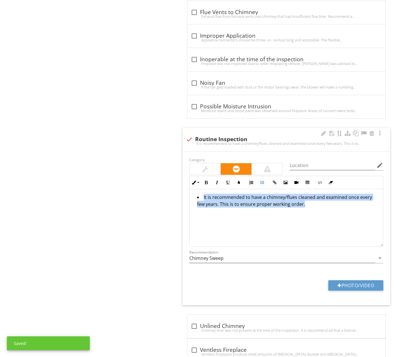
drag, startPoint x: 237, startPoint y: 210, endPoint x: 190, endPoint y: 189, distance: 50.9
click at [190, 189] on div "It is recommended to have a chimney/flues cleaned and examined once every few y…" at bounding box center [285, 218] width 193 height 58
copy li "It is recommended to have a chimney/flues cleaned and examined once every few y…"
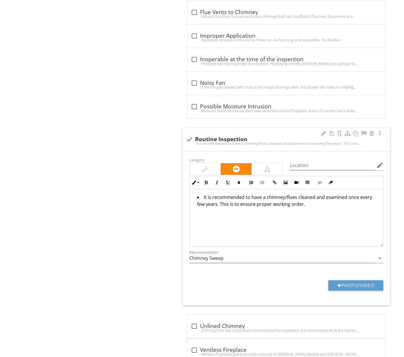
click at [195, 136] on div "check Routine Inspection" at bounding box center [286, 139] width 201 height 7
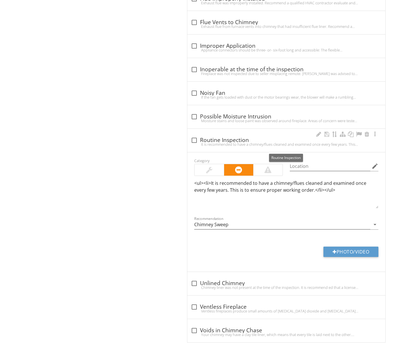
checkbox input "true"
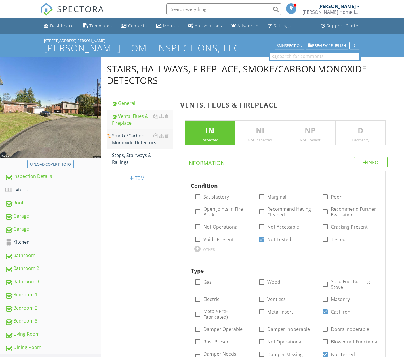
scroll to position [0, 0]
click at [138, 141] on div "Smoke/Carbon Monoxide Detectors" at bounding box center [142, 139] width 61 height 14
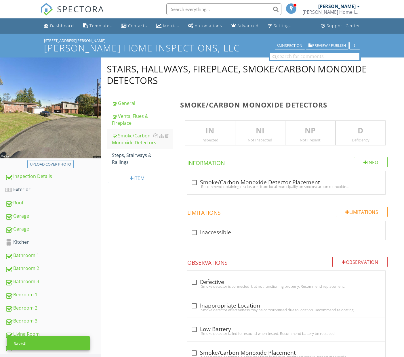
click at [217, 136] on div "IN Inspected" at bounding box center [210, 132] width 50 height 25
drag, startPoint x: 235, startPoint y: 181, endPoint x: 229, endPoint y: 178, distance: 7.0
click at [235, 181] on div "check_box_outline_blank Smoke/Carbon Monoxide Detector Placement" at bounding box center [286, 182] width 191 height 7
checkbox input "true"
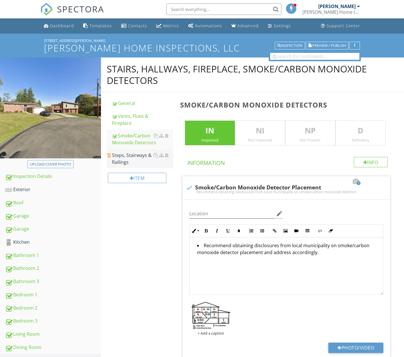
click at [120, 160] on div "Steps, Stairways & Railings" at bounding box center [142, 159] width 61 height 14
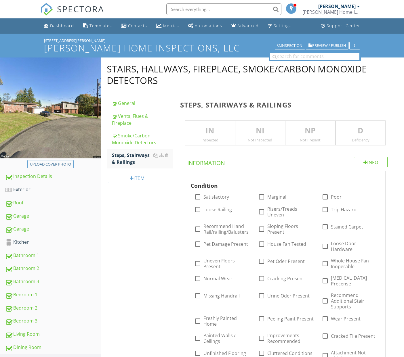
click at [211, 130] on p "IN" at bounding box center [209, 131] width 49 height 12
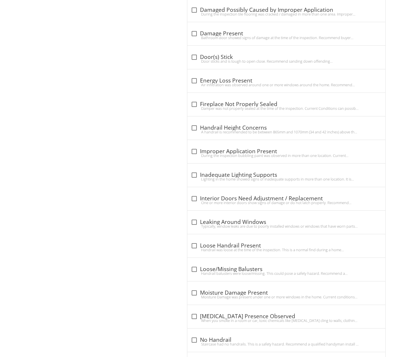
scroll to position [854, 0]
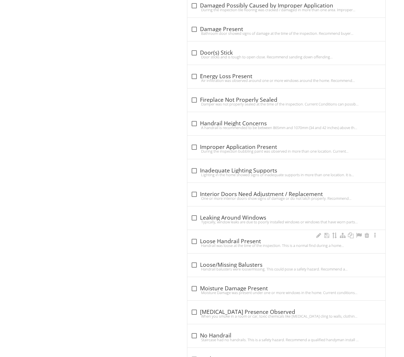
click at [231, 243] on div "Handrail was loose at the time of the inspection. This is a normal find during …" at bounding box center [286, 245] width 191 height 5
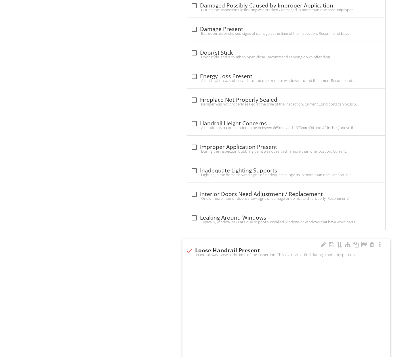
checkbox input "true"
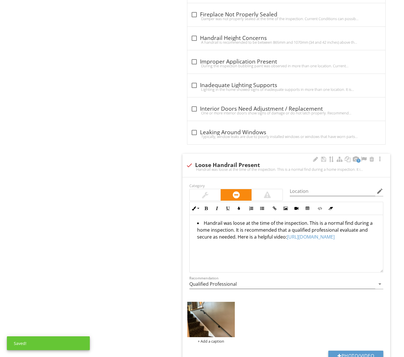
scroll to position [282, 0]
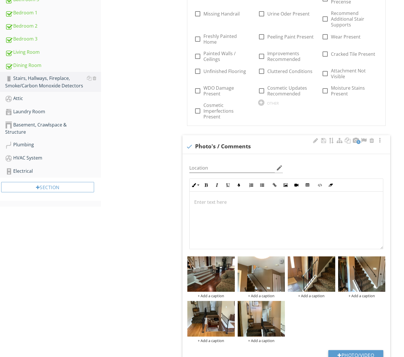
click at [282, 258] on div at bounding box center [281, 260] width 4 height 5
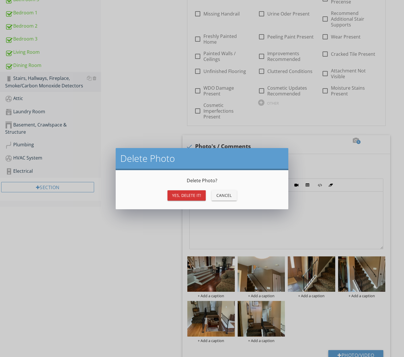
click at [196, 201] on div "Yes, Delete it! Cancel" at bounding box center [201, 196] width 159 height 14
click at [195, 200] on button "Yes, Delete it!" at bounding box center [186, 195] width 38 height 10
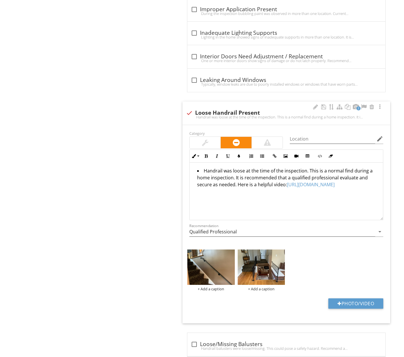
scroll to position [948, 0]
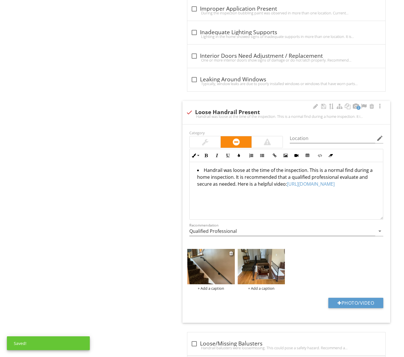
click at [216, 249] on img at bounding box center [210, 266] width 47 height 35
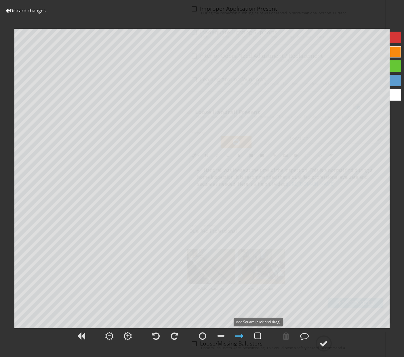
drag, startPoint x: 256, startPoint y: 338, endPoint x: 254, endPoint y: 329, distance: 8.6
click at [256, 338] on div at bounding box center [257, 336] width 7 height 9
click at [320, 348] on circle at bounding box center [323, 343] width 15 height 15
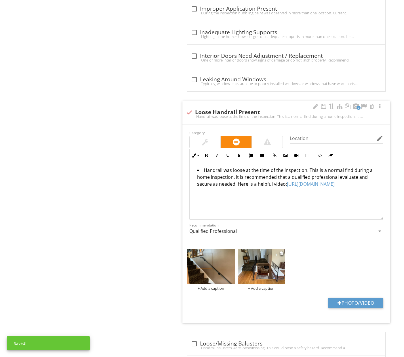
click at [252, 249] on img at bounding box center [260, 266] width 47 height 35
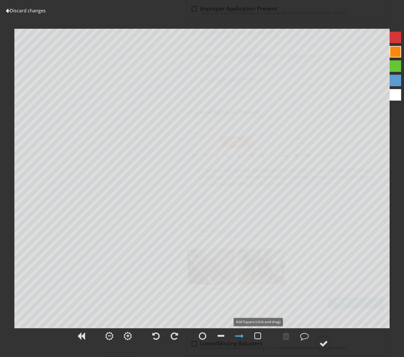
click at [258, 337] on div at bounding box center [257, 336] width 7 height 9
click at [284, 337] on div at bounding box center [285, 336] width 7 height 9
click at [27, 10] on link "Discard changes" at bounding box center [26, 10] width 40 height 6
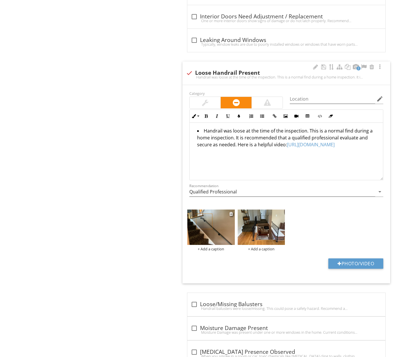
click at [215, 247] on div "+ Add a caption" at bounding box center [210, 249] width 47 height 5
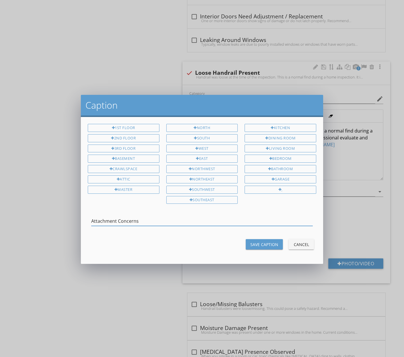
type input "Attachment Concerns"
click at [274, 244] on div "Save Caption" at bounding box center [264, 245] width 28 height 6
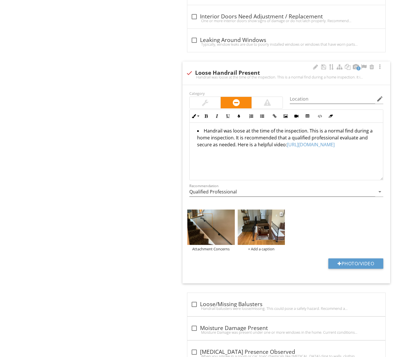
click at [259, 247] on div "+ Add a caption" at bounding box center [260, 249] width 47 height 5
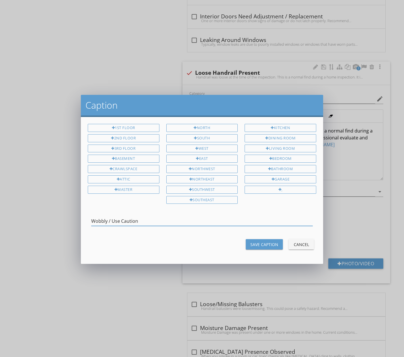
type input "Wobbly / Use Caution"
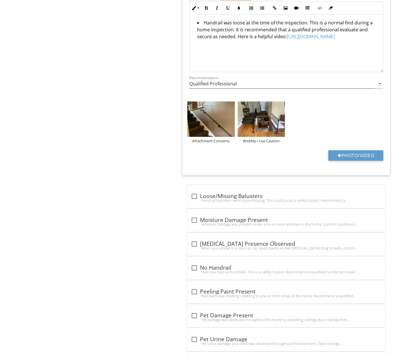
scroll to position [1096, 0]
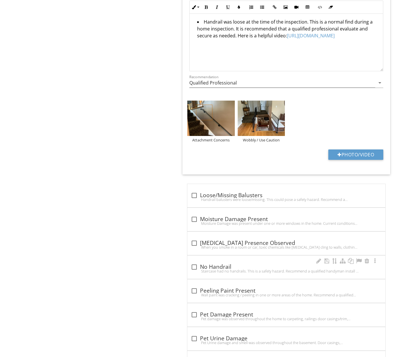
click at [233, 269] on div "Staircase had no handrails. This is a safety hazard. Recommend a qualified hand…" at bounding box center [286, 271] width 191 height 5
checkbox input "true"
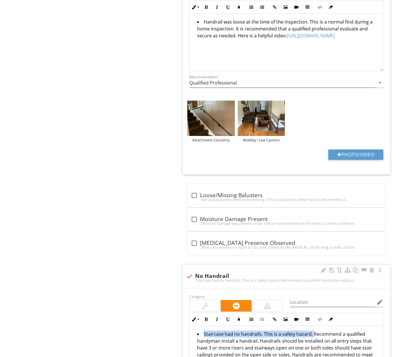
drag, startPoint x: 310, startPoint y: 309, endPoint x: 196, endPoint y: 306, distance: 113.9
click at [196, 331] on ul "Staircase had no handrails. This is a safety hazard. Recommend a qualified hand…" at bounding box center [286, 349] width 184 height 36
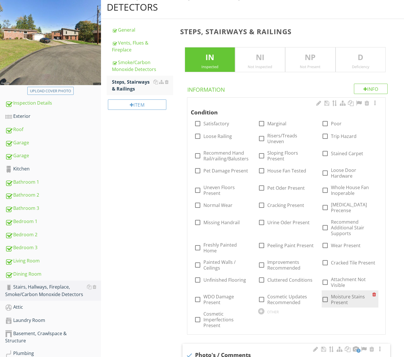
scroll to position [71, 0]
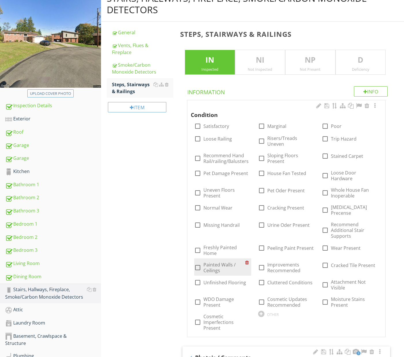
click at [216, 262] on label "Painted Walls / Ceilings" at bounding box center [223, 268] width 41 height 12
checkbox input "true"
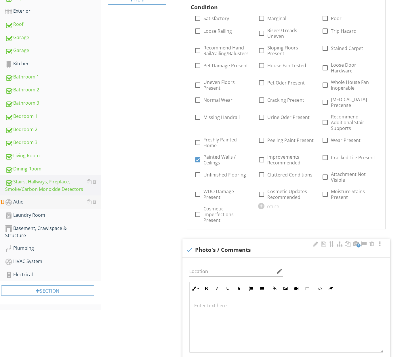
scroll to position [179, 0]
click at [33, 204] on div "Attic" at bounding box center [53, 201] width 96 height 7
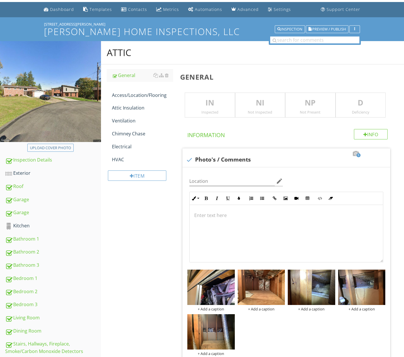
scroll to position [6, 0]
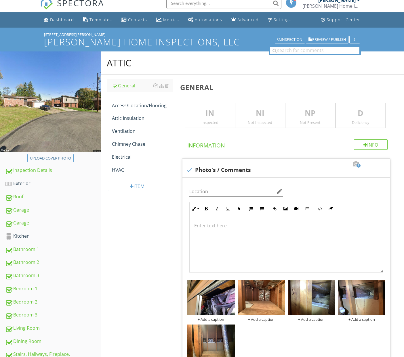
click at [245, 120] on div "Not Inspected" at bounding box center [259, 122] width 49 height 5
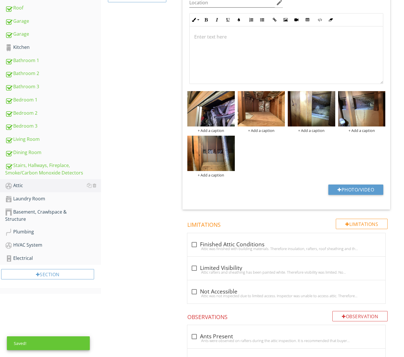
scroll to position [199, 0]
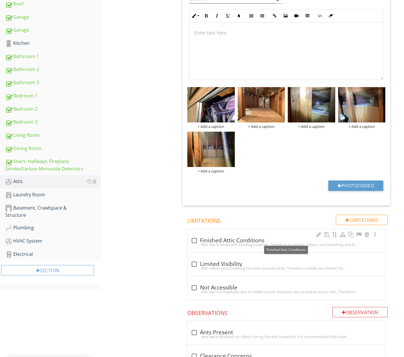
click at [244, 238] on div "check_box_outline_blank Finished Attic Conditions" at bounding box center [286, 240] width 191 height 7
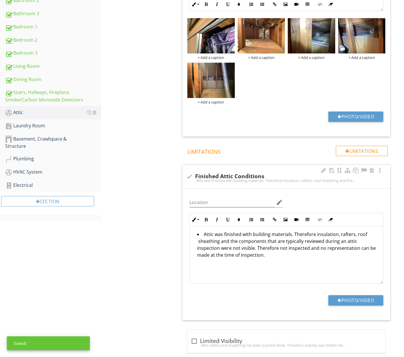
scroll to position [269, 0]
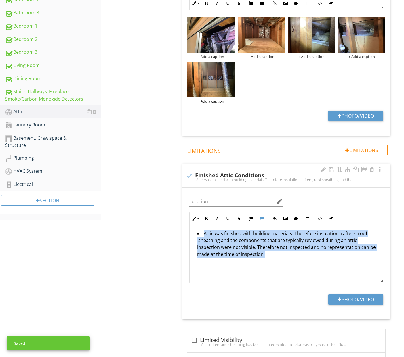
drag, startPoint x: 249, startPoint y: 260, endPoint x: 216, endPoint y: 240, distance: 38.7
copy li "Attic was finished with building materials. Therefore insulation, rafters, roof…"
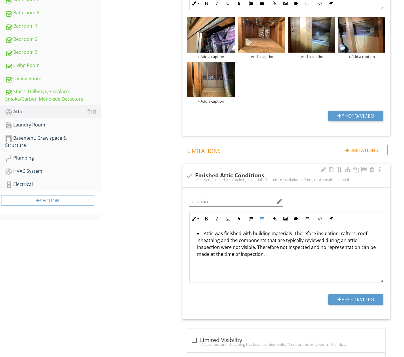
click at [187, 174] on div at bounding box center [189, 176] width 10 height 10
checkbox input "true"
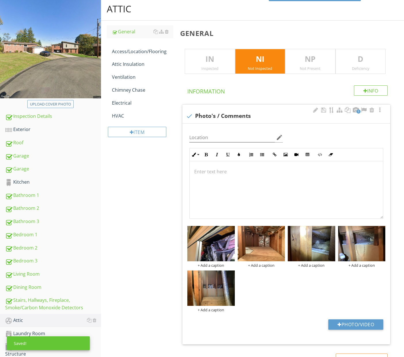
scroll to position [60, 0]
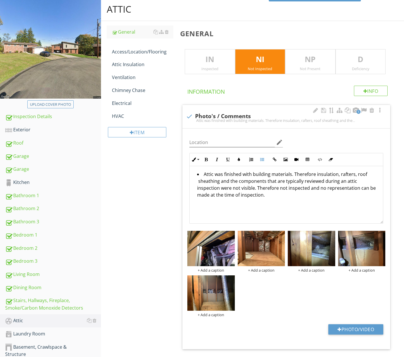
click at [290, 175] on li "Attic was finished with building materials. Therefore insulation, rafters, roof…" at bounding box center [287, 185] width 181 height 29
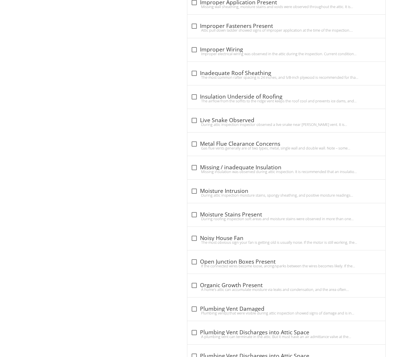
scroll to position [757, 0]
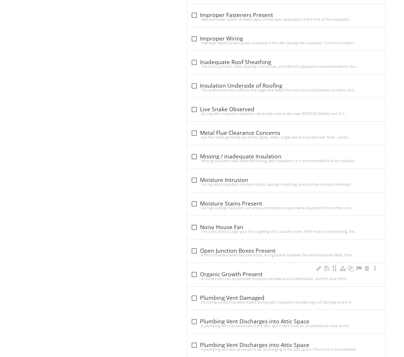
click at [224, 278] on div "A home's attic can accumulate moisture via leaks and condensation, and the area…" at bounding box center [286, 278] width 191 height 5
checkbox input "true"
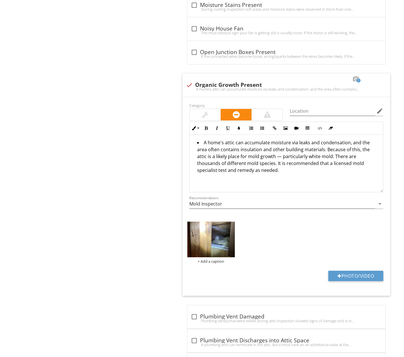
scroll to position [0, 0]
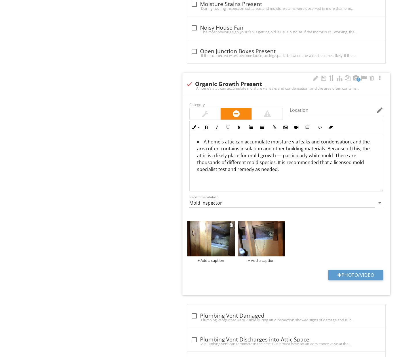
click at [215, 233] on img at bounding box center [210, 238] width 47 height 35
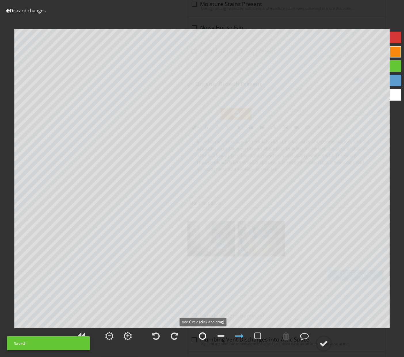
click at [200, 337] on div at bounding box center [202, 336] width 7 height 9
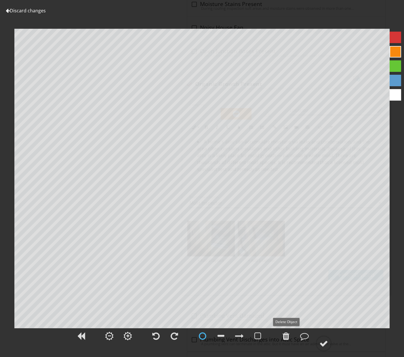
drag, startPoint x: 286, startPoint y: 335, endPoint x: 286, endPoint y: 321, distance: 13.8
click at [286, 334] on div at bounding box center [285, 336] width 7 height 9
click at [327, 349] on circle at bounding box center [323, 343] width 15 height 15
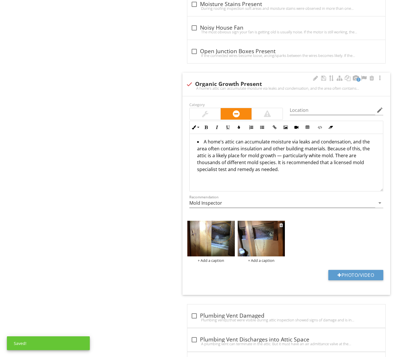
click at [269, 245] on img at bounding box center [260, 238] width 47 height 35
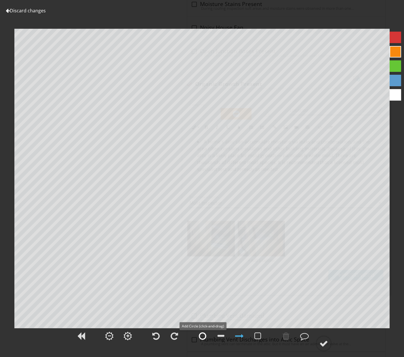
click at [200, 337] on div at bounding box center [202, 336] width 7 height 9
click at [319, 340] on circle at bounding box center [323, 343] width 15 height 15
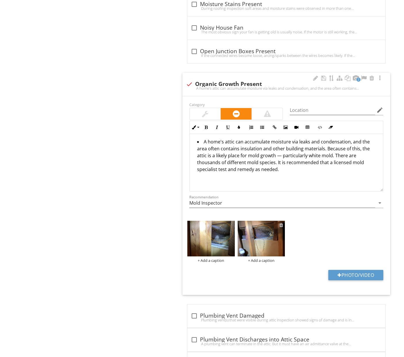
click at [280, 223] on div at bounding box center [281, 225] width 4 height 5
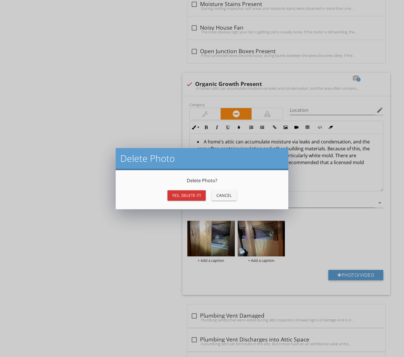
click at [197, 196] on div "Yes, Delete it!" at bounding box center [186, 195] width 29 height 6
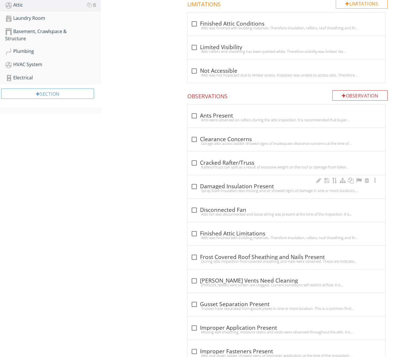
scroll to position [377, 0]
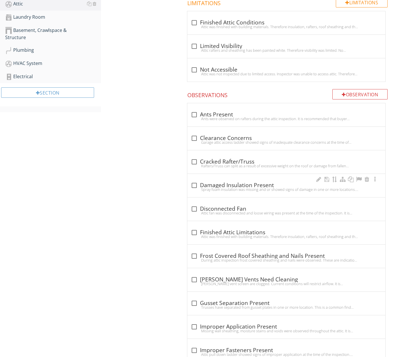
click at [240, 190] on div "Spray foam insulation was missing and or showed signs of damage in one or more …" at bounding box center [286, 189] width 191 height 5
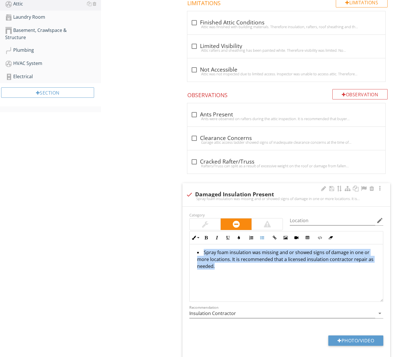
drag, startPoint x: 276, startPoint y: 275, endPoint x: 196, endPoint y: 253, distance: 83.2
copy li "Spray foam insulation was missing and or showed signs of damage in one or more …"
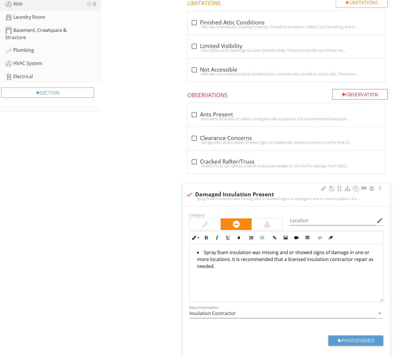
click at [186, 194] on div at bounding box center [189, 195] width 10 height 10
checkbox input "true"
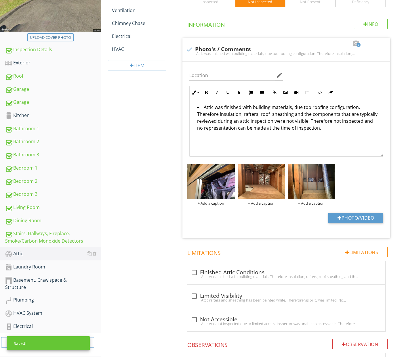
scroll to position [85, 0]
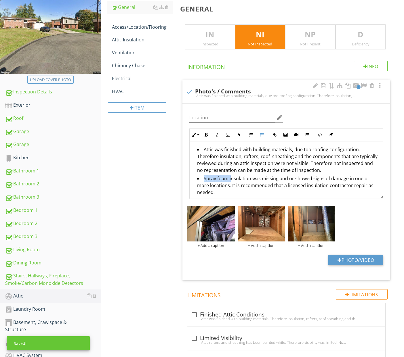
drag, startPoint x: 203, startPoint y: 179, endPoint x: 229, endPoint y: 179, distance: 25.9
click at [229, 179] on li "Spray foam insulation was missing and or showed signs of damage in one or more …" at bounding box center [287, 186] width 181 height 22
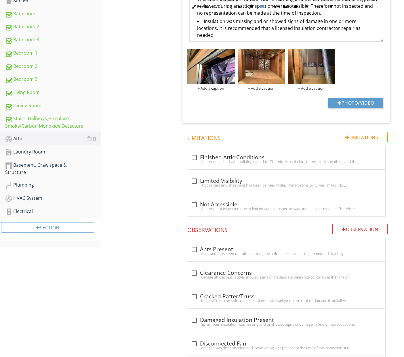
scroll to position [243, 0]
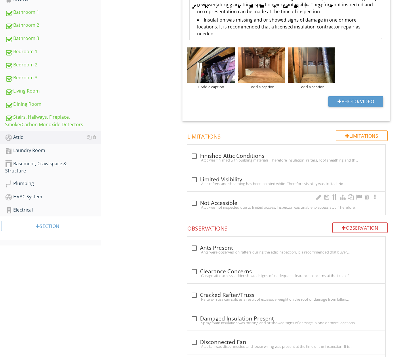
click at [249, 208] on div "Attic was not inspected due to limited access. Inspector was unable to access a…" at bounding box center [286, 207] width 191 height 5
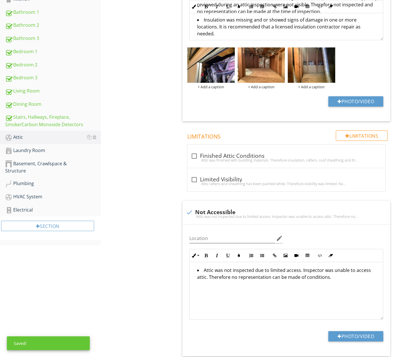
scroll to position [302, 0]
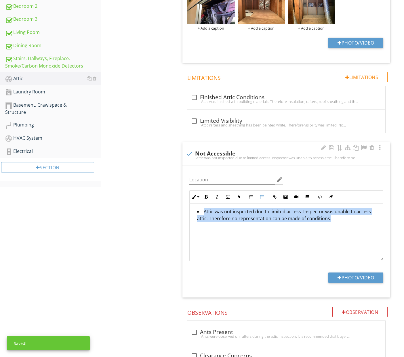
drag, startPoint x: 282, startPoint y: 226, endPoint x: 205, endPoint y: 206, distance: 79.5
click at [182, 199] on span "check_box_outline_blank Finished Attic Conditions Attic was finished with build…" at bounding box center [287, 192] width 214 height 212
copy li "Attic was not inspected due to limited access. Inspector was unable to access a…"
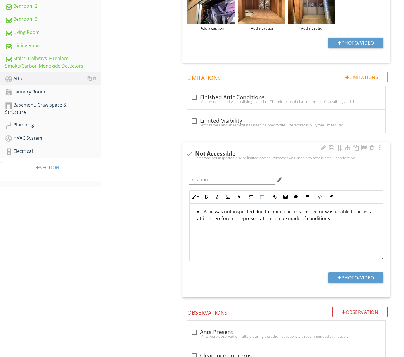
click at [189, 152] on div at bounding box center [189, 154] width 10 height 10
checkbox input "true"
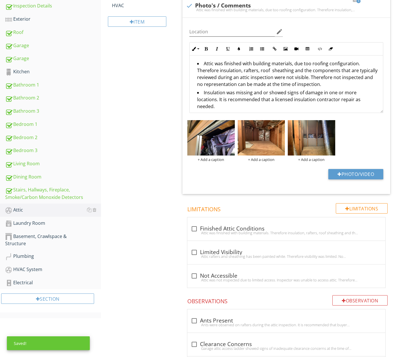
scroll to position [96, 0]
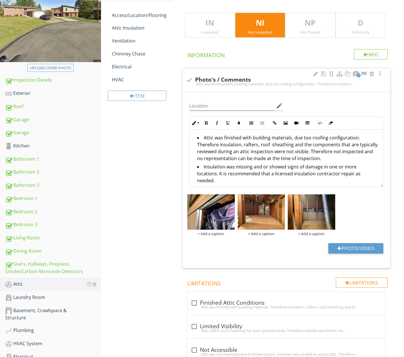
click at [201, 135] on li "Attic was finished with building materials, due too roofing configuration. Ther…" at bounding box center [287, 148] width 181 height 29
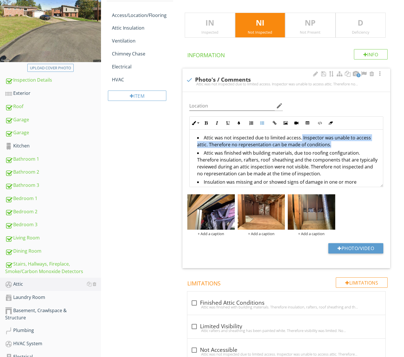
drag, startPoint x: 299, startPoint y: 137, endPoint x: 320, endPoint y: 145, distance: 22.1
click at [320, 145] on li "Attic was not inspected due to limited access. Inspector was unable to access a…" at bounding box center [287, 141] width 181 height 15
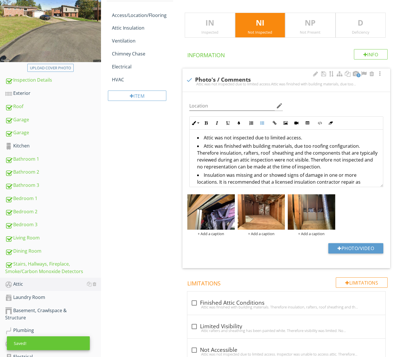
click at [202, 146] on li "Attic was finished with building materials, due too roofing configuration. Ther…" at bounding box center [287, 157] width 181 height 29
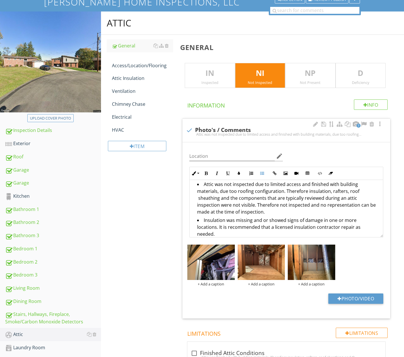
scroll to position [3, 0]
click at [373, 222] on li "Insulation was missing and or showed signs of damage in one or more locations. …" at bounding box center [287, 228] width 181 height 22
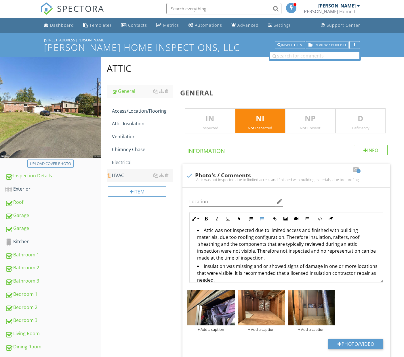
scroll to position [0, 0]
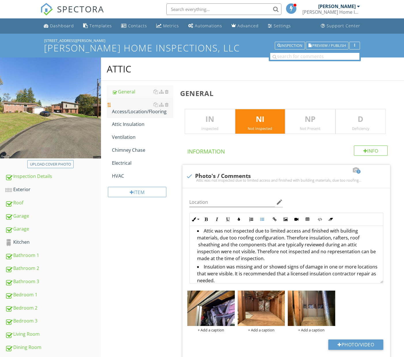
click at [134, 110] on div "Access/Location/Flooring" at bounding box center [142, 108] width 61 height 14
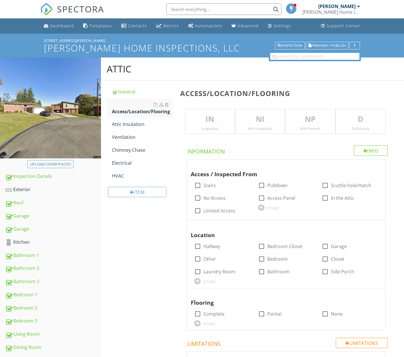
click at [254, 122] on p "NI" at bounding box center [259, 120] width 49 height 12
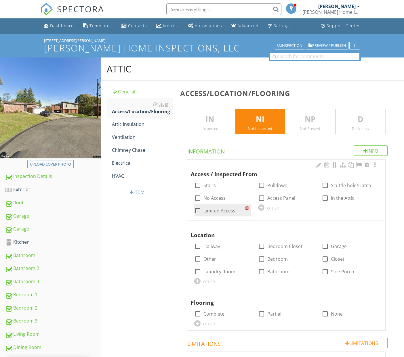
click at [226, 211] on label "Limited Access" at bounding box center [219, 211] width 32 height 6
checkbox input "true"
click at [292, 198] on label "Access Panel" at bounding box center [281, 198] width 28 height 6
checkbox input "true"
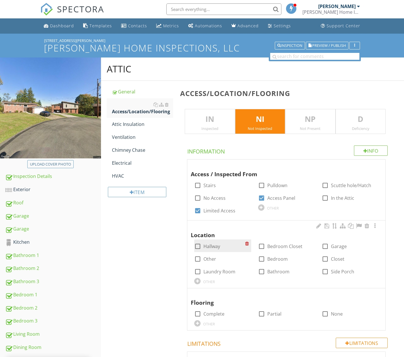
click at [211, 244] on label "Hallway" at bounding box center [211, 247] width 17 height 6
checkbox input "true"
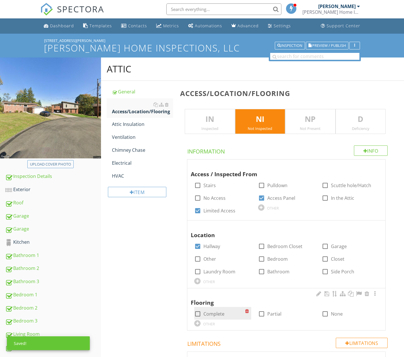
click at [219, 311] on label "Complete" at bounding box center [213, 314] width 21 height 6
checkbox input "true"
click at [141, 125] on div "Attic Insulation" at bounding box center [142, 124] width 61 height 7
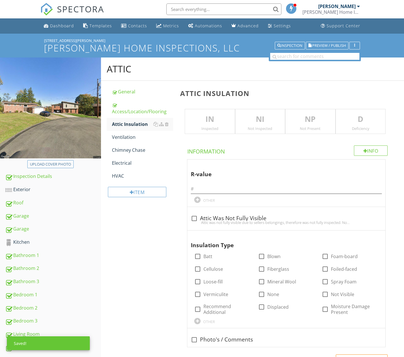
click at [205, 114] on p "IN" at bounding box center [209, 120] width 49 height 12
click at [202, 123] on p "IN" at bounding box center [209, 120] width 49 height 12
click at [258, 125] on div "NI Not Inspected" at bounding box center [260, 121] width 50 height 25
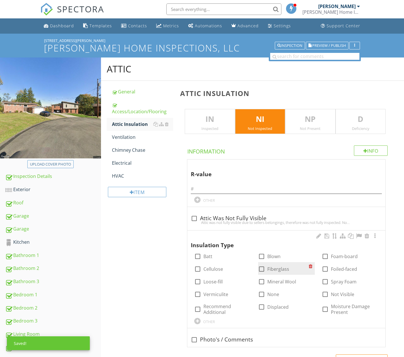
click at [261, 265] on div at bounding box center [261, 269] width 10 height 10
checkbox input "true"
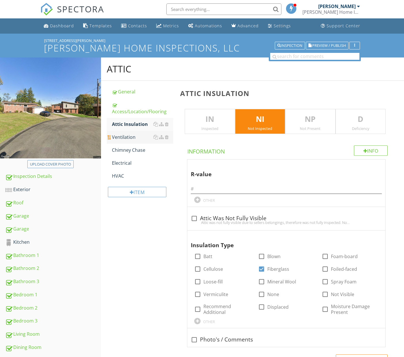
click at [127, 139] on div "Ventilation" at bounding box center [142, 137] width 61 height 7
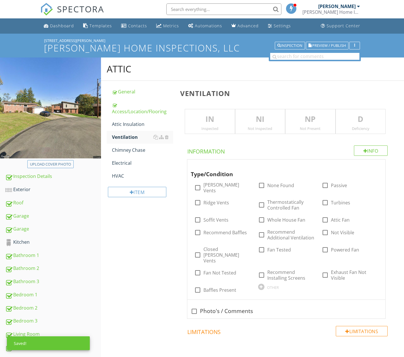
click at [262, 128] on div "Not Inspected" at bounding box center [259, 128] width 49 height 5
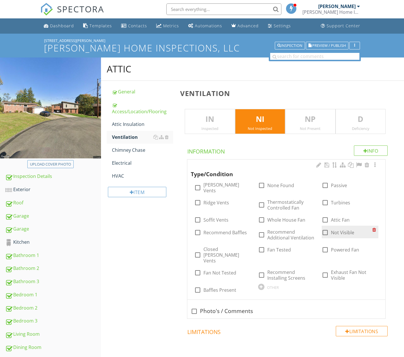
click at [327, 228] on div at bounding box center [325, 233] width 10 height 10
checkbox input "true"
click at [138, 151] on div "Chimney Chase" at bounding box center [142, 150] width 61 height 7
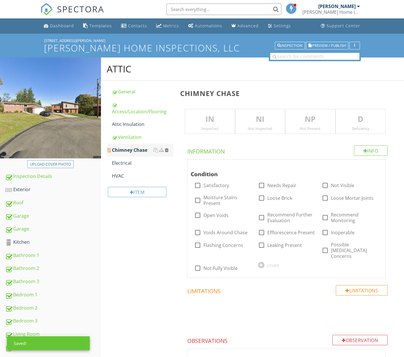
click at [168, 151] on div at bounding box center [167, 150] width 4 height 5
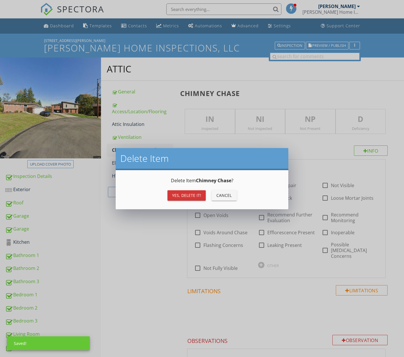
click at [192, 198] on button "Yes, Delete it!" at bounding box center [186, 195] width 38 height 10
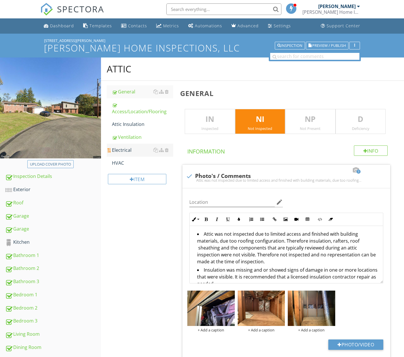
click at [127, 149] on div "Electrical" at bounding box center [142, 150] width 61 height 7
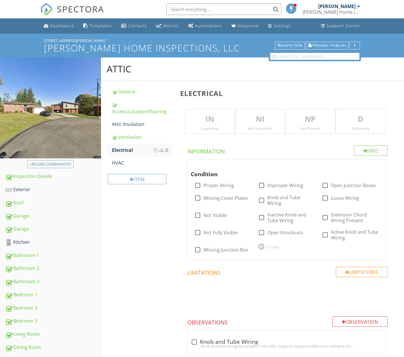
click at [259, 123] on p "NI" at bounding box center [259, 120] width 49 height 12
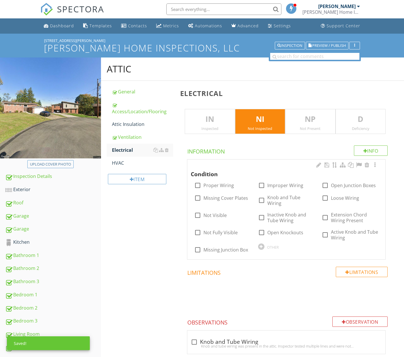
scroll to position [0, 0]
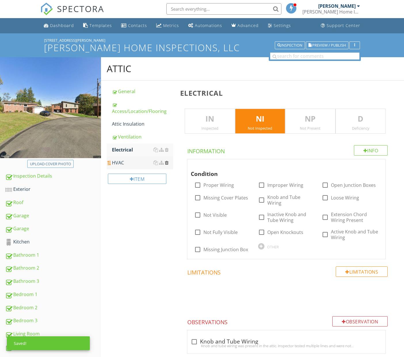
click at [167, 163] on div at bounding box center [167, 162] width 4 height 5
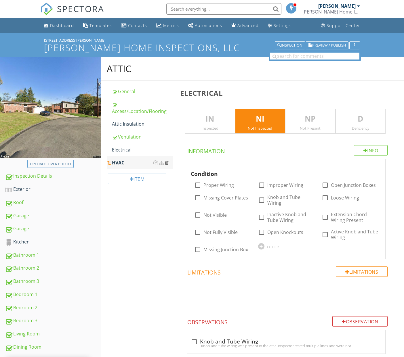
scroll to position [1, 0]
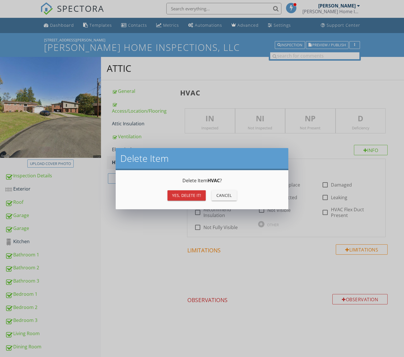
click at [193, 197] on div "Yes, Delete it!" at bounding box center [186, 195] width 29 height 6
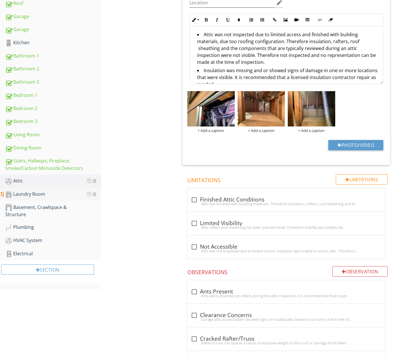
scroll to position [200, 0]
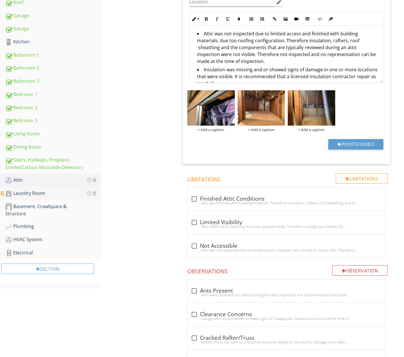
click at [34, 195] on div "Laundry Room" at bounding box center [53, 193] width 96 height 7
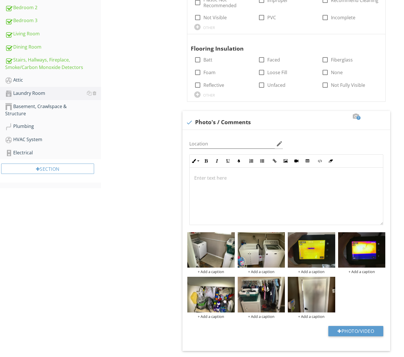
scroll to position [327, 0]
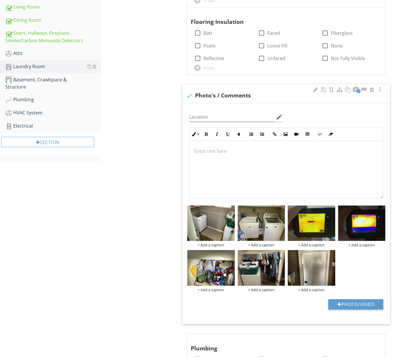
click at [367, 264] on div "+ Add a caption + Add a caption + Add a caption + Add a caption + Add a caption…" at bounding box center [286, 248] width 201 height 89
click at [331, 252] on div at bounding box center [331, 254] width 4 height 5
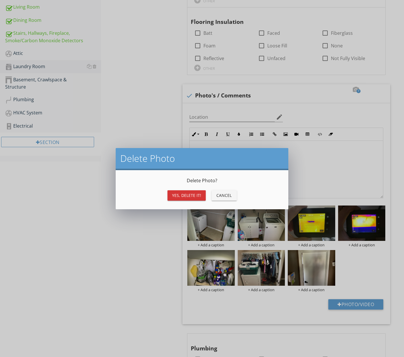
click at [193, 196] on div "Yes, Delete it!" at bounding box center [186, 195] width 29 height 6
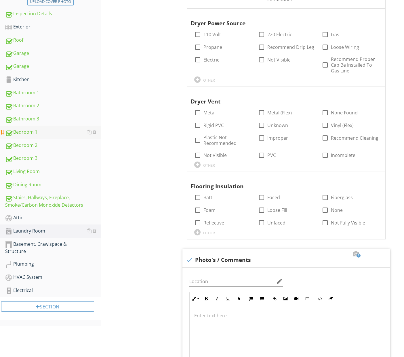
scroll to position [153, 0]
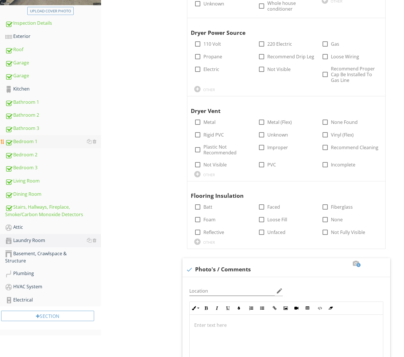
click at [32, 141] on div "Bedroom 1" at bounding box center [53, 141] width 96 height 7
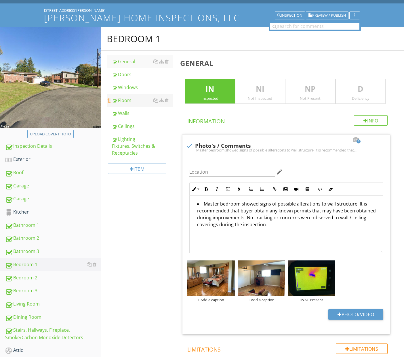
scroll to position [29, 0]
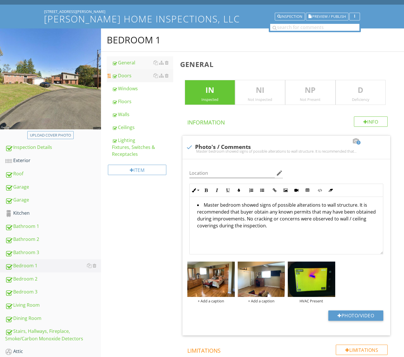
click at [130, 75] on div "Doors" at bounding box center [142, 75] width 61 height 7
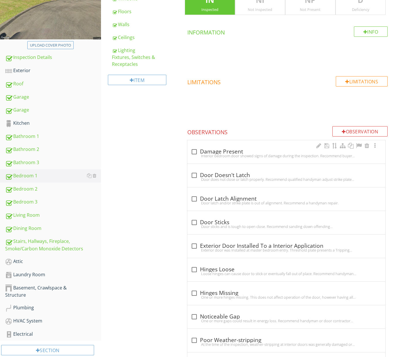
scroll to position [124, 0]
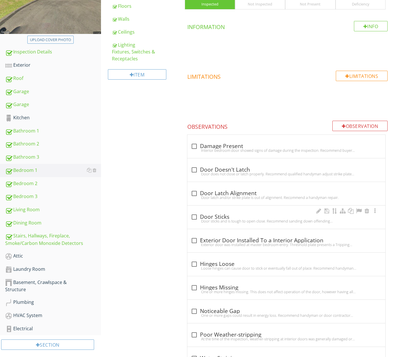
click at [238, 224] on div "check_box_outline_blank Door Sticks Door sticks and is tough to open close. Rec…" at bounding box center [286, 218] width 191 height 13
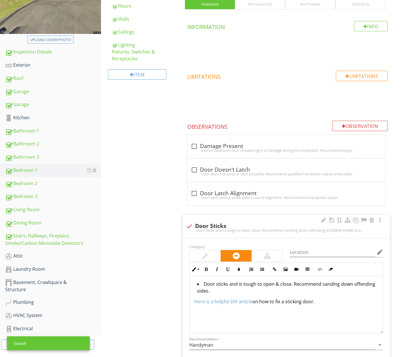
drag, startPoint x: 240, startPoint y: 306, endPoint x: 198, endPoint y: 285, distance: 46.8
click at [185, 279] on div "Category Location edit Inline Style XLarge Large Normal Small Light Small/Light…" at bounding box center [286, 315] width 208 height 154
copy div "Door sticks and is tough to open & close. Recommend sanding down offending side…"
click at [188, 223] on div at bounding box center [189, 226] width 10 height 10
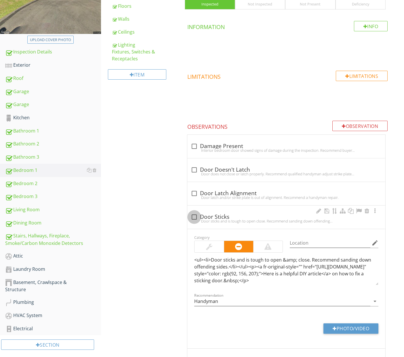
checkbox input "true"
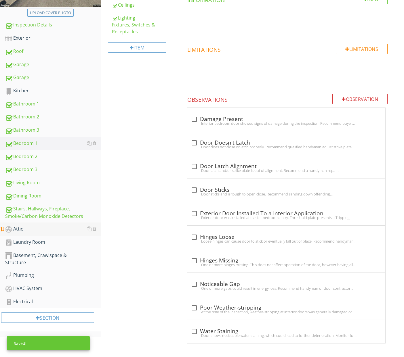
scroll to position [151, 0]
click at [33, 244] on div "Laundry Room" at bounding box center [53, 242] width 96 height 7
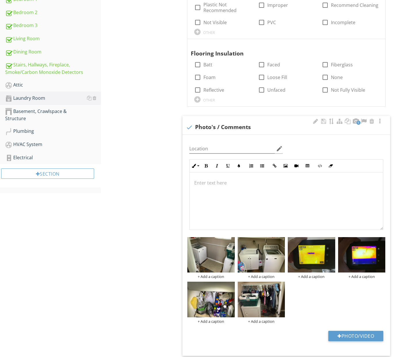
scroll to position [310, 0]
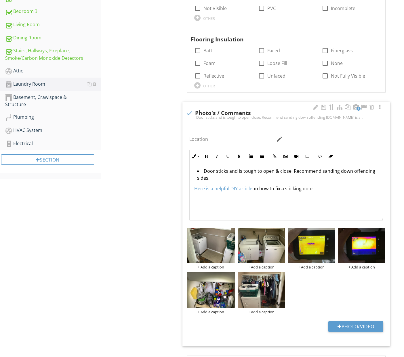
click at [193, 188] on div "Door sticks and is tough to open & close. Recommend sanding down offending side…" at bounding box center [285, 192] width 193 height 58
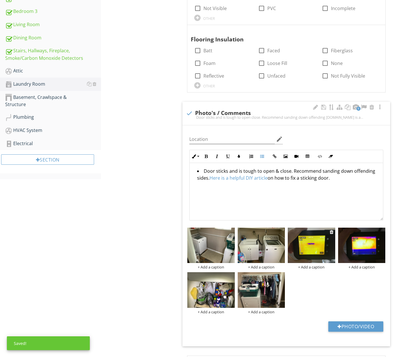
click at [313, 265] on div "+ Add a caption" at bounding box center [311, 267] width 47 height 5
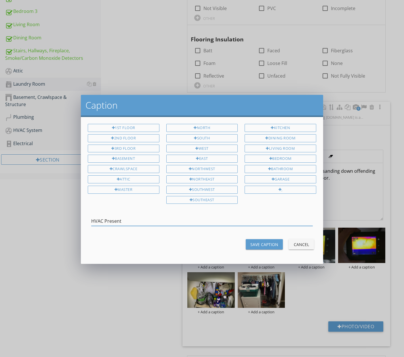
type input "HVAC Present"
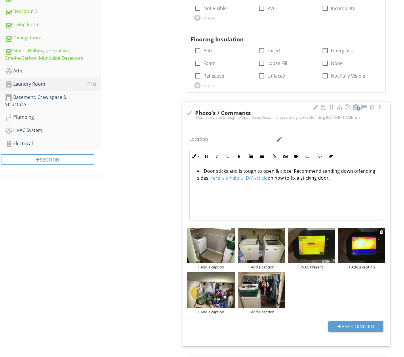
click at [360, 265] on div "+ Add a caption" at bounding box center [361, 267] width 47 height 5
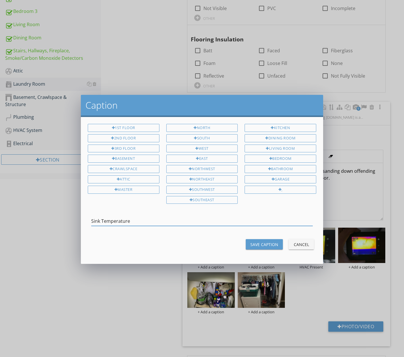
type input "Sink Temperature"
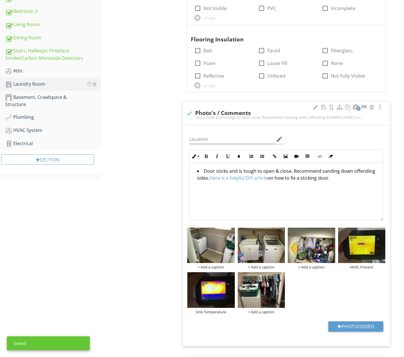
click at [317, 291] on div "+ Add a caption + Add a caption + Add a caption HVAC Present Sink Temperature +…" at bounding box center [286, 270] width 201 height 89
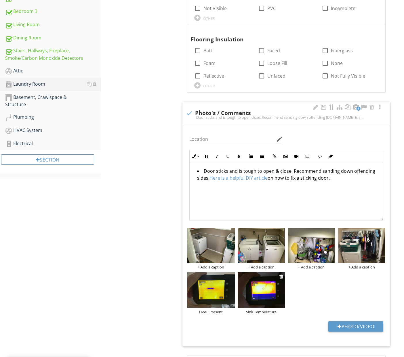
drag, startPoint x: 258, startPoint y: 324, endPoint x: 260, endPoint y: 298, distance: 25.4
click at [257, 321] on div "Photo/Video" at bounding box center [286, 328] width 201 height 15
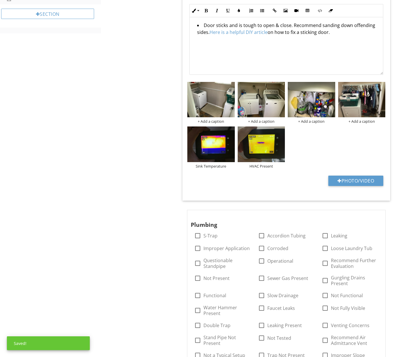
scroll to position [459, 0]
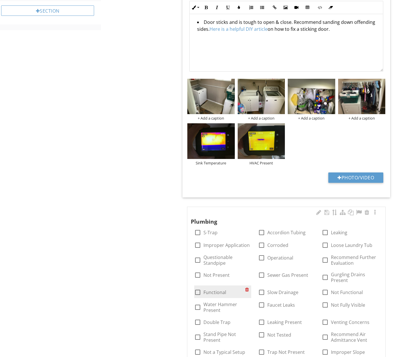
click at [221, 290] on label "Functional" at bounding box center [214, 293] width 23 height 6
checkbox input "true"
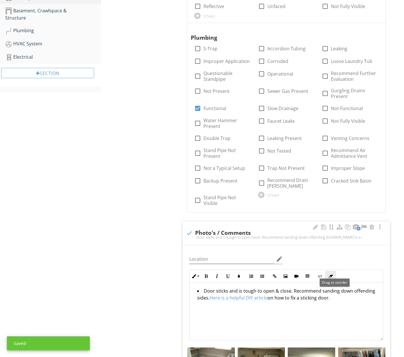
scroll to position [415, 0]
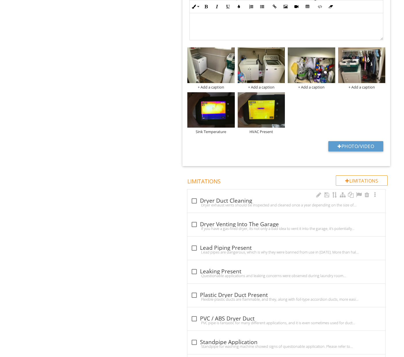
click at [228, 203] on div "Dryer exhaust vents should be inspected and cleaned once a year depending on th…" at bounding box center [286, 205] width 191 height 5
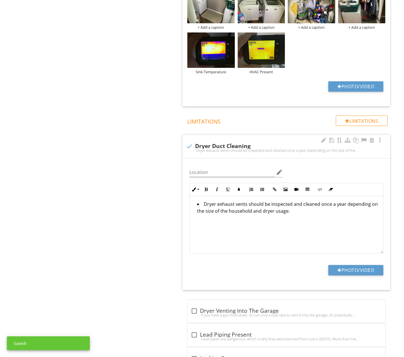
scroll to position [758, 0]
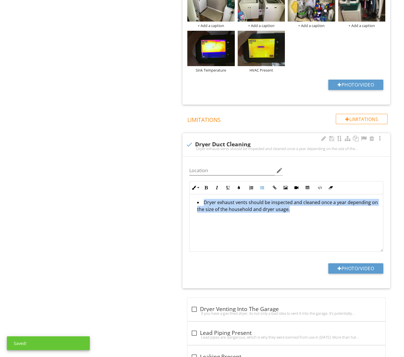
drag, startPoint x: 261, startPoint y: 218, endPoint x: 195, endPoint y: 189, distance: 72.1
click at [194, 194] on div "Dryer exhaust vents should be inspected and cleaned once a year depending on th…" at bounding box center [285, 223] width 193 height 58
copy li "Dryer exhaust vents should be inspected and cleaned once a year depending on th…"
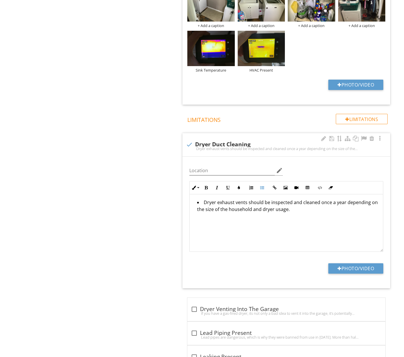
click at [186, 146] on div "Dryer exhaust vents should be inspected and cleaned once a year depending on th…" at bounding box center [286, 148] width 201 height 5
checkbox input "true"
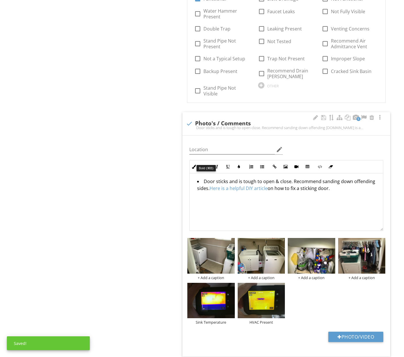
scroll to position [505, 0]
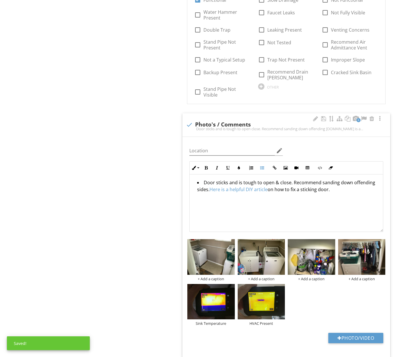
click at [202, 179] on li "Door sticks and is tough to open & close. Recommend sanding down offending side…" at bounding box center [287, 186] width 181 height 15
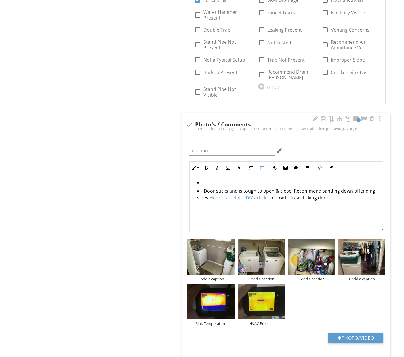
click at [208, 179] on li at bounding box center [287, 183] width 181 height 8
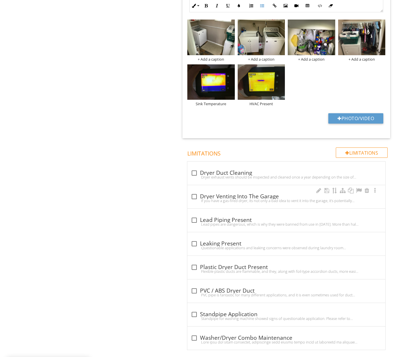
scroll to position [724, 0]
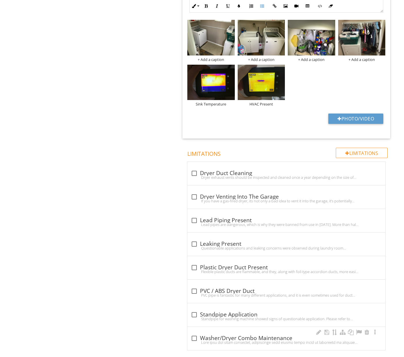
click at [260, 327] on div "check_box_outline_blank Washer/Dryer Combo Maintenance" at bounding box center [286, 338] width 198 height 23
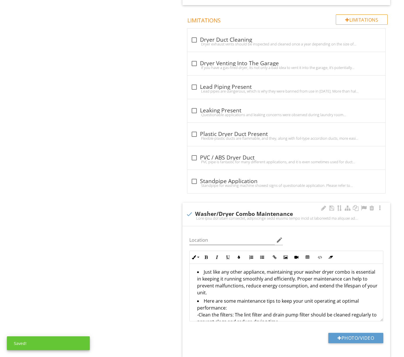
scroll to position [861, 0]
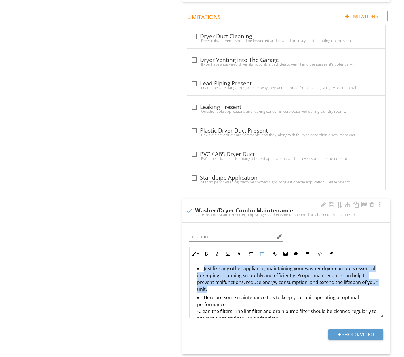
drag, startPoint x: 201, startPoint y: 260, endPoint x: 336, endPoint y: 281, distance: 136.1
click at [372, 275] on li "Just like any other appliance, maintaining your washer dryer combo is essential…" at bounding box center [287, 279] width 181 height 29
copy li "Just like any other appliance, maintaining your washer dryer combo is essential…"
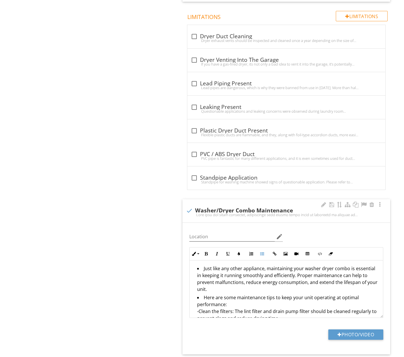
click at [188, 206] on div at bounding box center [189, 211] width 10 height 10
checkbox input "true"
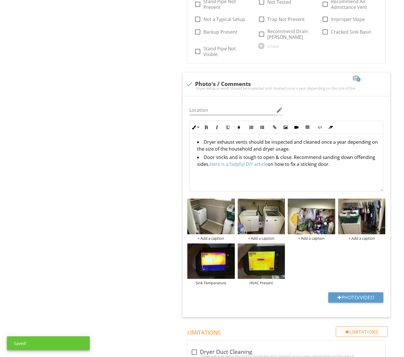
scroll to position [520, 0]
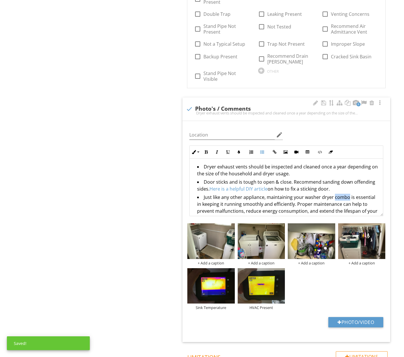
drag, startPoint x: 345, startPoint y: 190, endPoint x: 332, endPoint y: 191, distance: 13.8
click at [332, 194] on li "Just like any other appliance, maintaining your washer dryer combo is essential…" at bounding box center [287, 208] width 181 height 29
click at [319, 194] on li "Just like any other appliance, maintaining your washer dryer is essential in ke…" at bounding box center [287, 208] width 181 height 29
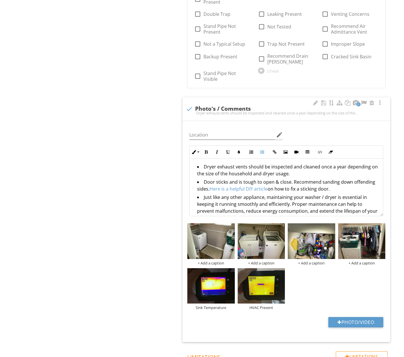
click at [366, 204] on li "Just like any other appliance, maintaining your washer / dryer is essential in …" at bounding box center [287, 208] width 181 height 29
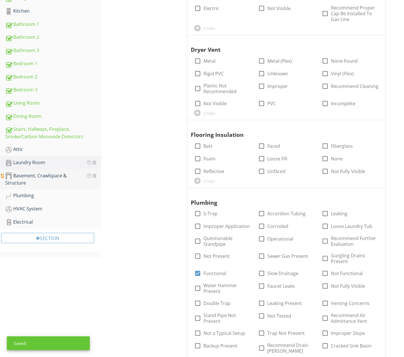
scroll to position [233, 0]
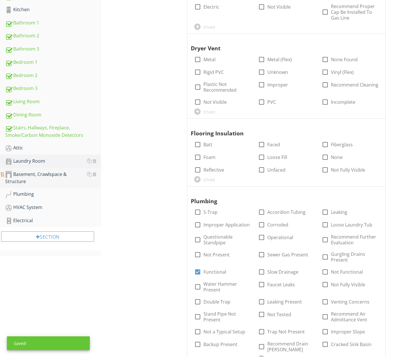
click at [44, 174] on div "Basement, Crawlspace & Structure" at bounding box center [53, 178] width 96 height 14
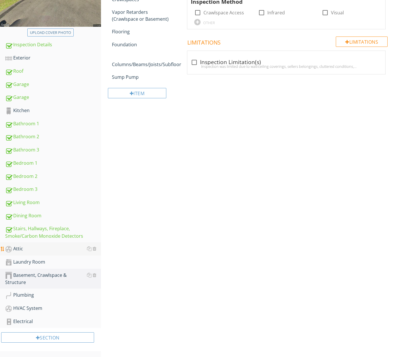
scroll to position [133, 0]
click at [52, 264] on div "Laundry Room" at bounding box center [53, 261] width 96 height 7
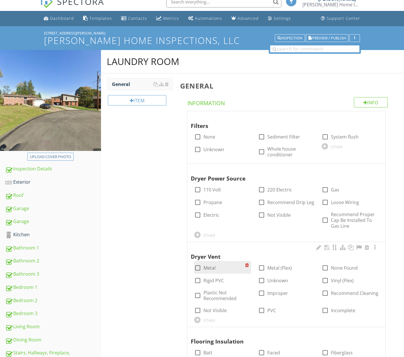
scroll to position [9, 0]
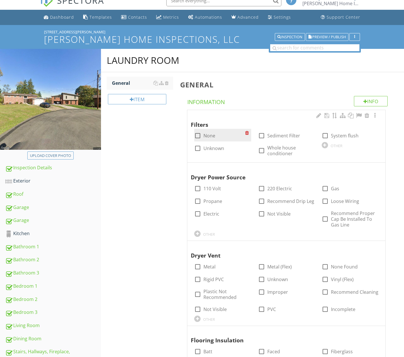
click at [205, 134] on label "None" at bounding box center [209, 136] width 12 height 6
checkbox input "true"
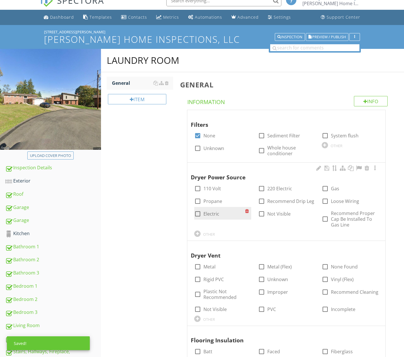
click at [211, 214] on label "Electric" at bounding box center [211, 214] width 16 height 6
checkbox input "true"
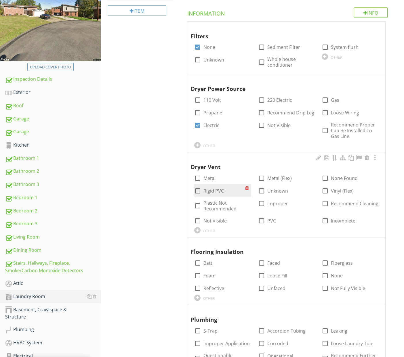
scroll to position [97, 0]
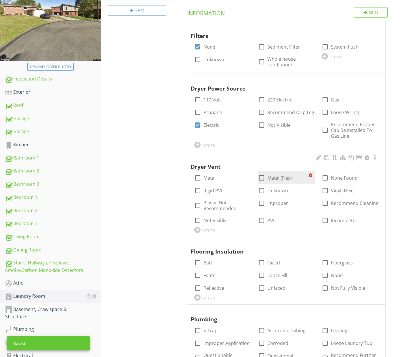
click at [275, 176] on label "Metal (Flex)" at bounding box center [279, 178] width 24 height 6
checkbox input "true"
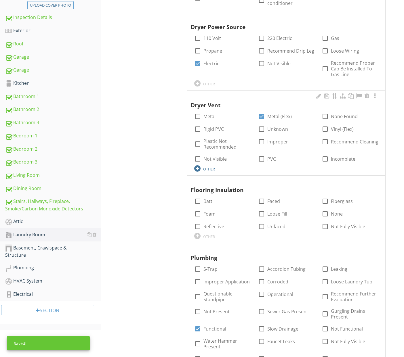
scroll to position [175, 0]
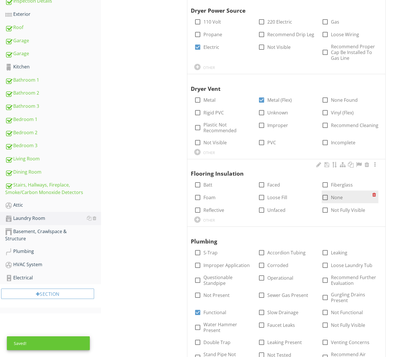
click at [326, 195] on div at bounding box center [325, 198] width 10 height 10
checkbox input "true"
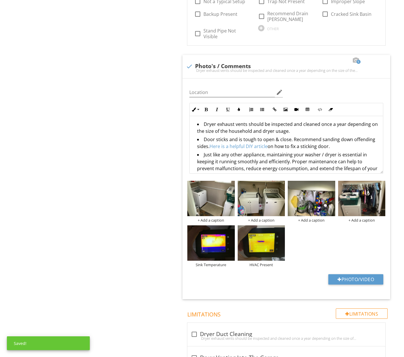
scroll to position [543, 0]
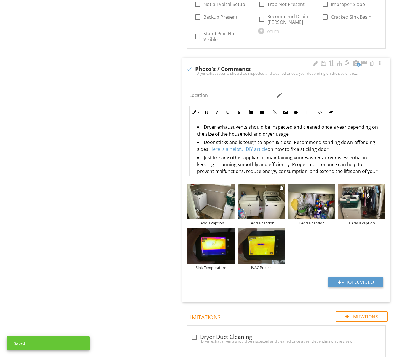
click at [265, 194] on img at bounding box center [260, 201] width 47 height 35
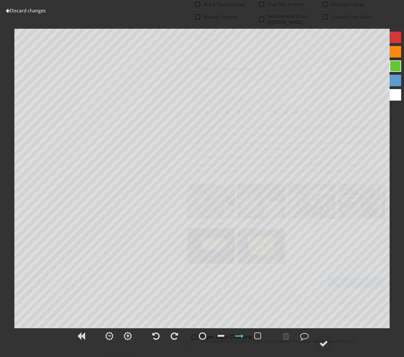
scroll to position [546, 0]
click at [19, 8] on link "Discard changes" at bounding box center [26, 10] width 40 height 6
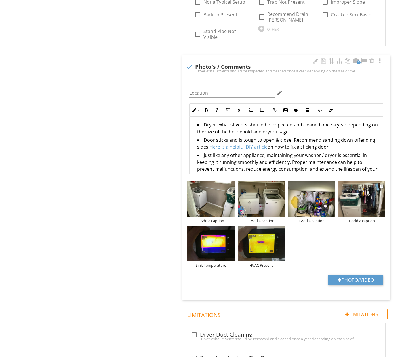
click at [352, 188] on img at bounding box center [361, 198] width 47 height 35
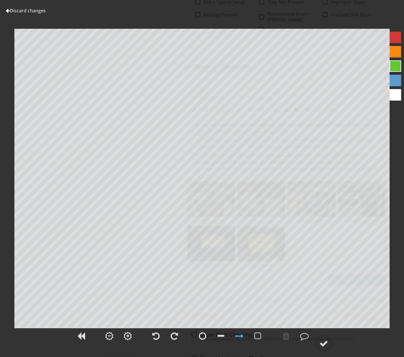
click at [30, 12] on link "Discard changes" at bounding box center [26, 10] width 40 height 6
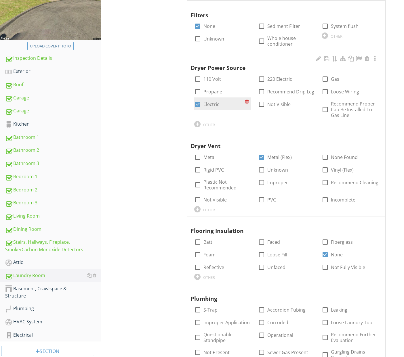
scroll to position [117, 0]
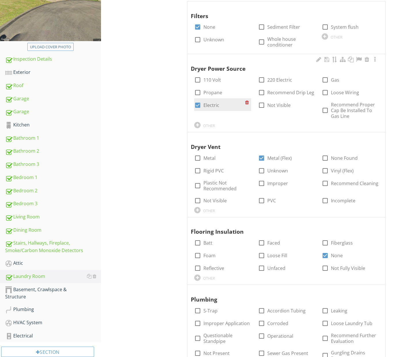
click at [216, 104] on label "Electric" at bounding box center [211, 105] width 16 height 6
checkbox input "false"
click at [284, 105] on label "Not Visible" at bounding box center [278, 105] width 23 height 6
checkbox input "true"
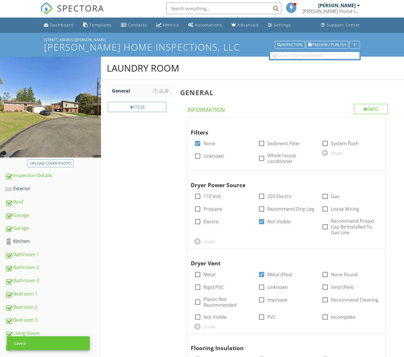
scroll to position [0, 0]
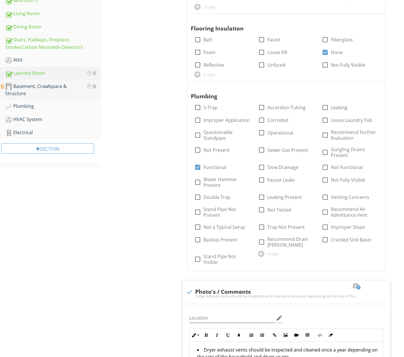
click at [49, 88] on div "Basement, Crawlspace & Structure" at bounding box center [53, 90] width 96 height 14
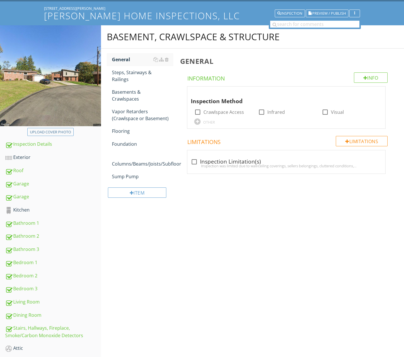
scroll to position [32, 0]
click at [167, 72] on div at bounding box center [167, 72] width 4 height 5
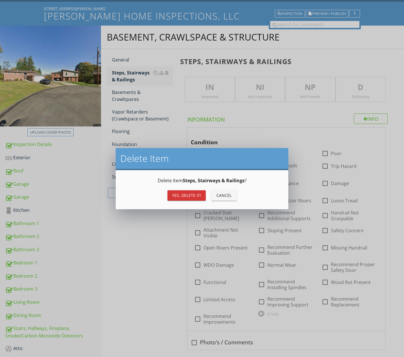
click at [192, 199] on button "Yes, Delete it!" at bounding box center [186, 195] width 38 height 10
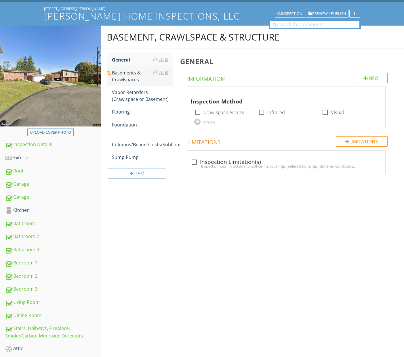
click at [140, 76] on div "Basements & Crawlspaces" at bounding box center [142, 76] width 61 height 14
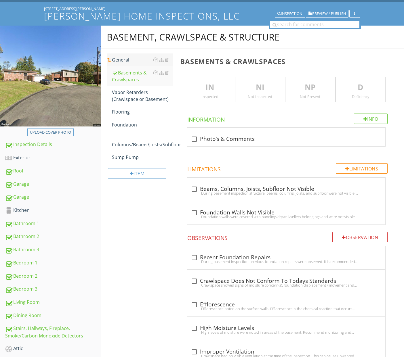
click at [134, 62] on div "General" at bounding box center [142, 59] width 61 height 7
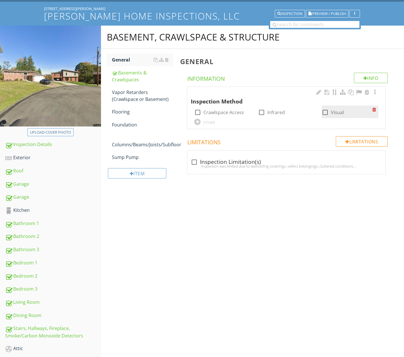
click at [322, 112] on div at bounding box center [325, 113] width 10 height 10
checkbox input "true"
click at [138, 75] on div "Basements & Crawlspaces" at bounding box center [142, 76] width 61 height 14
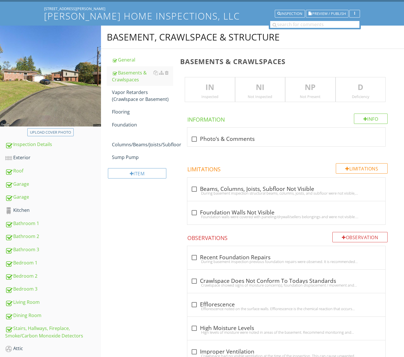
click at [261, 85] on p "NI" at bounding box center [259, 88] width 49 height 12
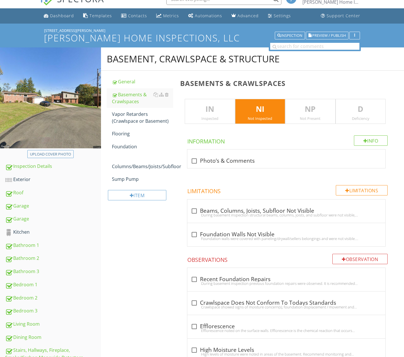
scroll to position [5, 0]
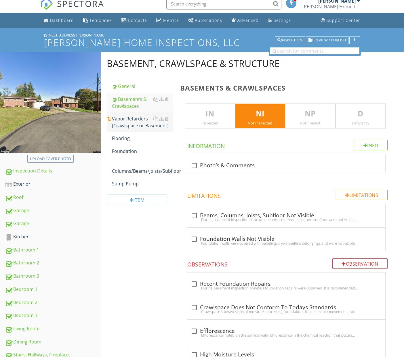
click at [145, 122] on div "Vapor Retarders (Crawlspace or Basement)" at bounding box center [142, 122] width 61 height 14
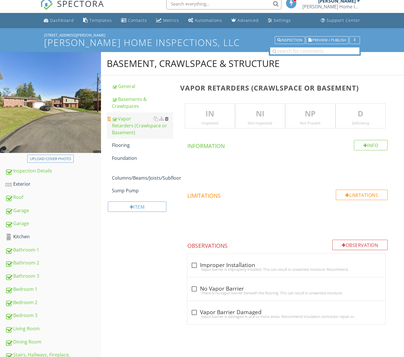
click at [167, 119] on div at bounding box center [167, 118] width 4 height 5
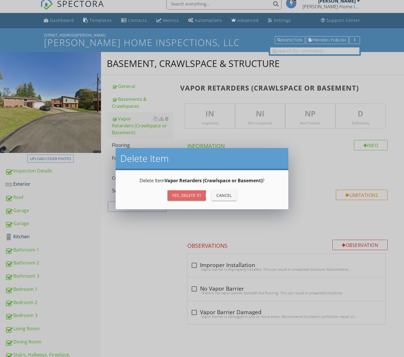
click at [194, 196] on div "Yes, Delete it!" at bounding box center [186, 195] width 29 height 6
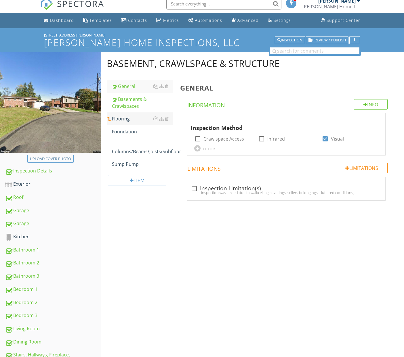
click at [136, 121] on div "Flooring" at bounding box center [142, 118] width 61 height 7
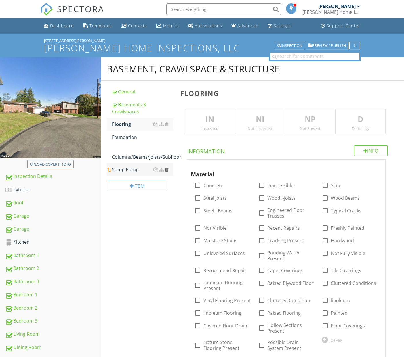
click at [167, 170] on div at bounding box center [167, 169] width 4 height 5
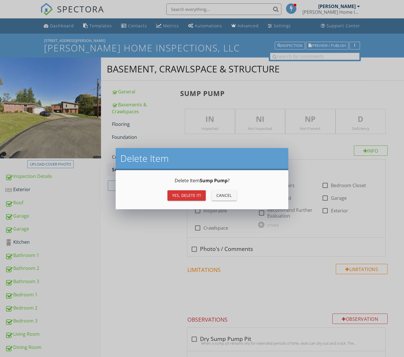
click at [198, 196] on div "Yes, Delete it!" at bounding box center [186, 195] width 29 height 6
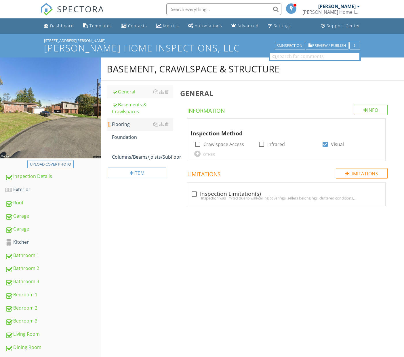
click at [135, 126] on div "Flooring" at bounding box center [142, 124] width 61 height 7
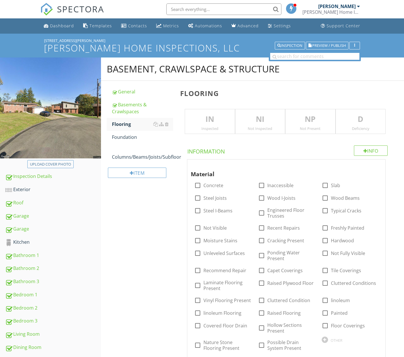
click at [247, 127] on div "Not Inspected" at bounding box center [259, 128] width 49 height 5
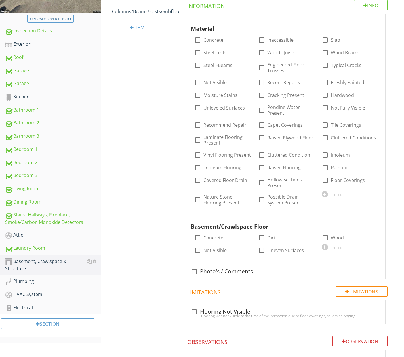
scroll to position [191, 0]
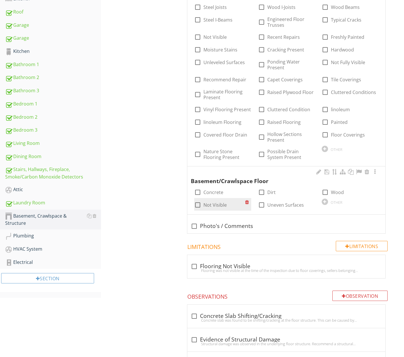
click at [221, 205] on label "Not Visible" at bounding box center [214, 205] width 23 height 6
checkbox input "true"
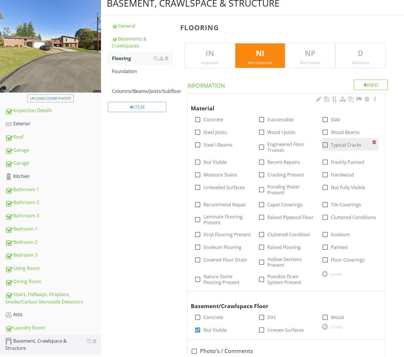
scroll to position [65, 0]
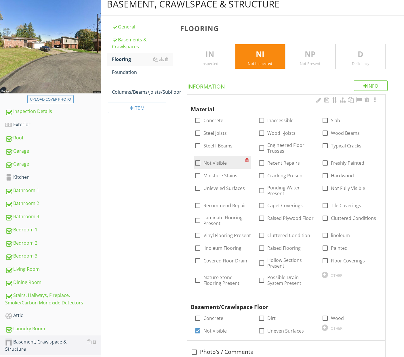
click at [216, 162] on label "Not Visible" at bounding box center [214, 163] width 23 height 6
checkbox input "true"
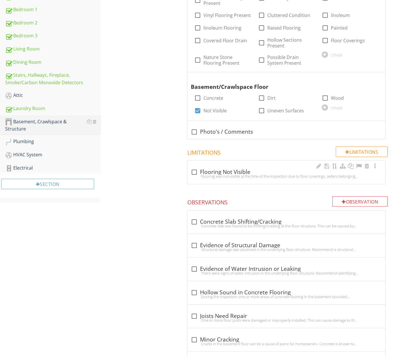
scroll to position [289, 0]
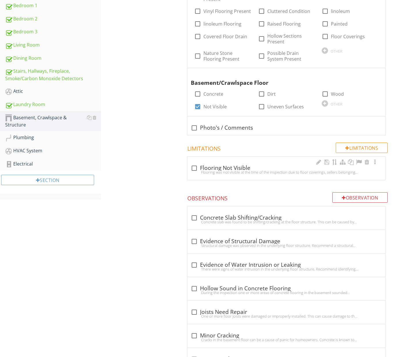
click at [235, 158] on div "check_box_outline_blank Flooring Not Visible Flooring was not visible at the ti…" at bounding box center [286, 168] width 198 height 23
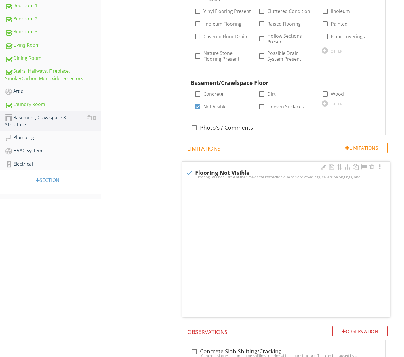
checkbox input "true"
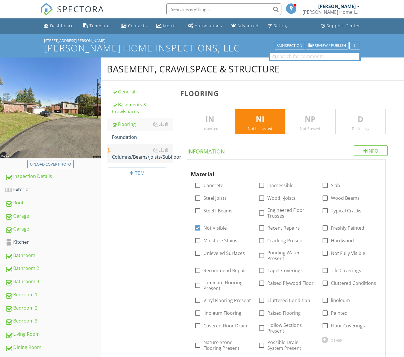
scroll to position [0, 0]
click at [134, 142] on link "Foundation" at bounding box center [142, 137] width 61 height 13
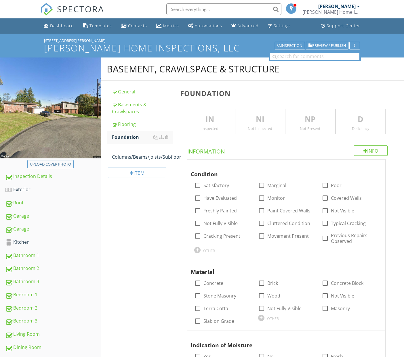
click at [262, 129] on div "Not Inspected" at bounding box center [259, 128] width 49 height 5
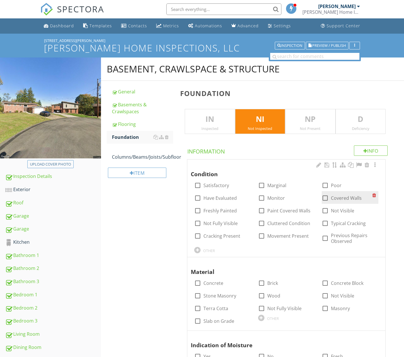
click at [337, 197] on label "Covered Walls" at bounding box center [346, 198] width 31 height 6
checkbox input "true"
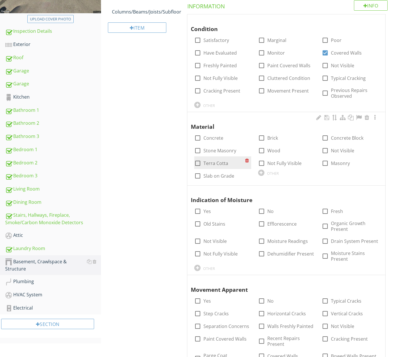
scroll to position [147, 0]
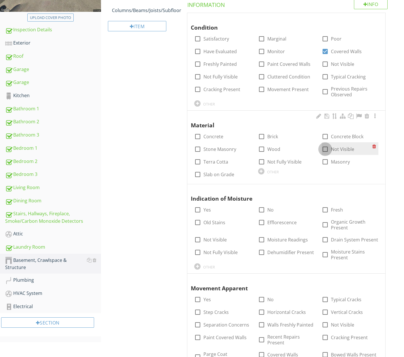
click at [323, 148] on div at bounding box center [325, 149] width 10 height 10
checkbox input "true"
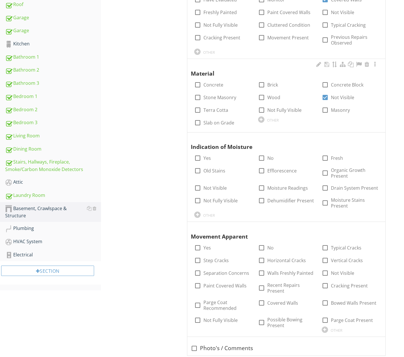
scroll to position [221, 0]
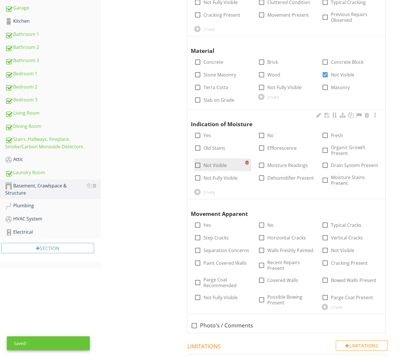
click at [208, 163] on label "Not Visible" at bounding box center [214, 165] width 23 height 6
checkbox input "true"
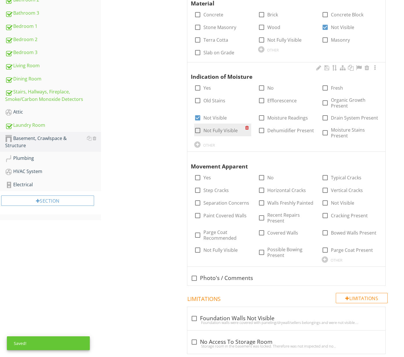
scroll to position [281, 0]
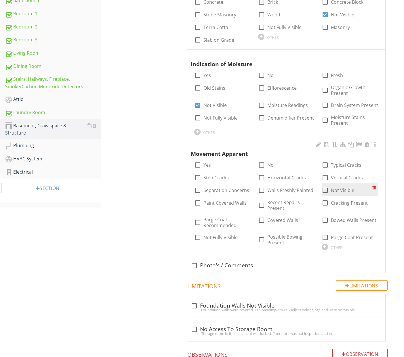
click at [328, 187] on div at bounding box center [325, 190] width 10 height 10
checkbox input "true"
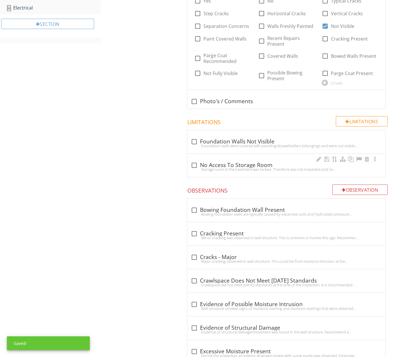
scroll to position [447, 0]
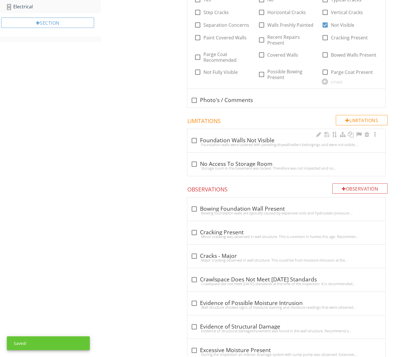
click at [235, 143] on div "Foundation walls were covered with paneling/drywall/sellers belongings and were…" at bounding box center [286, 144] width 191 height 5
checkbox input "true"
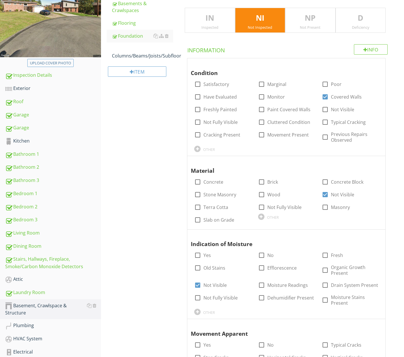
scroll to position [8, 0]
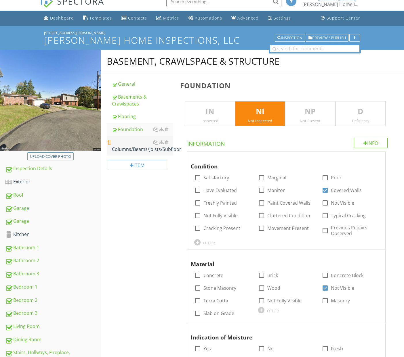
click at [141, 151] on div "Columns/Beams/Joists/Subfloor" at bounding box center [142, 146] width 61 height 14
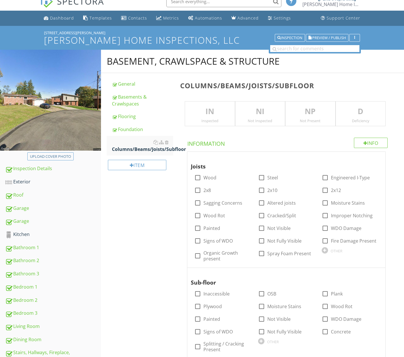
click at [254, 119] on div "Not Inspected" at bounding box center [259, 120] width 49 height 5
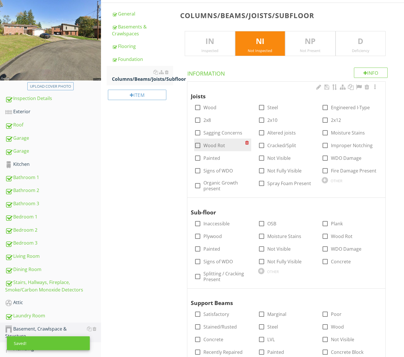
scroll to position [79, 0]
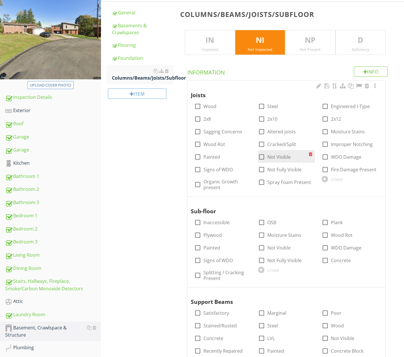
click at [271, 159] on label "Not Visible" at bounding box center [278, 157] width 23 height 6
checkbox input "true"
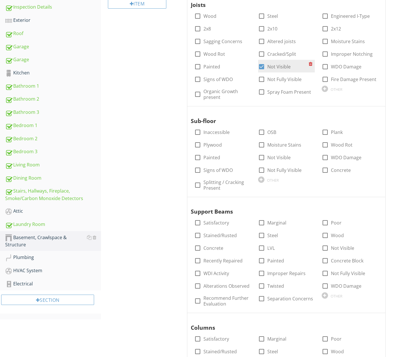
scroll to position [190, 0]
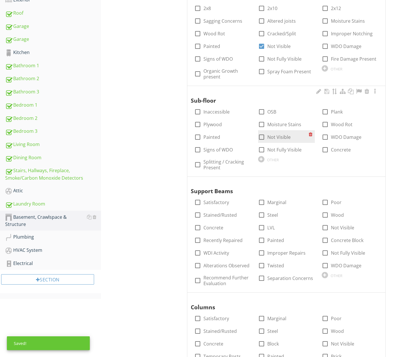
click at [267, 136] on label "Not Visible" at bounding box center [278, 137] width 23 height 6
checkbox input "true"
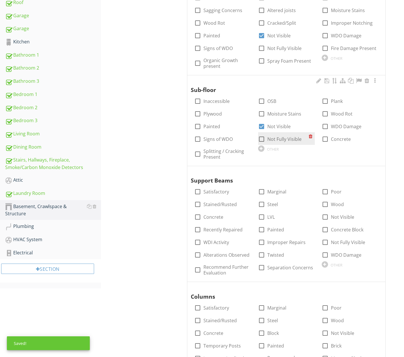
scroll to position [202, 0]
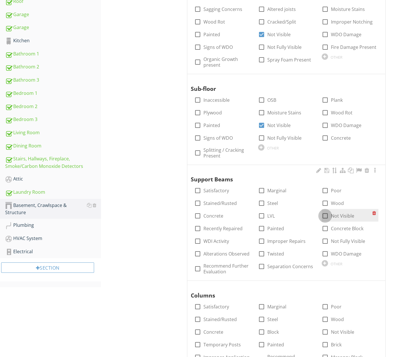
click at [326, 214] on div at bounding box center [325, 216] width 10 height 10
checkbox input "true"
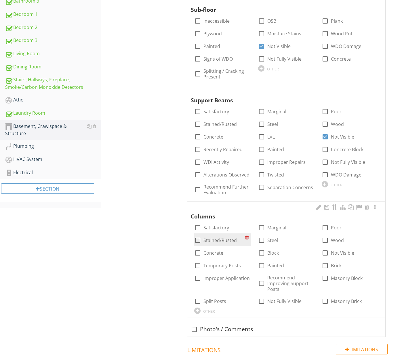
scroll to position [304, 0]
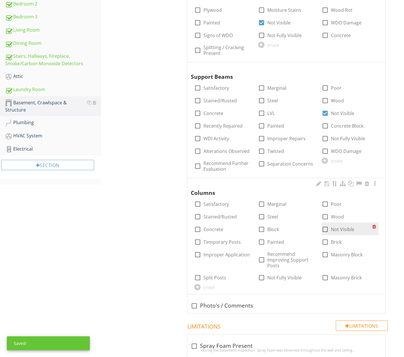
click at [324, 229] on div at bounding box center [325, 230] width 10 height 10
checkbox input "true"
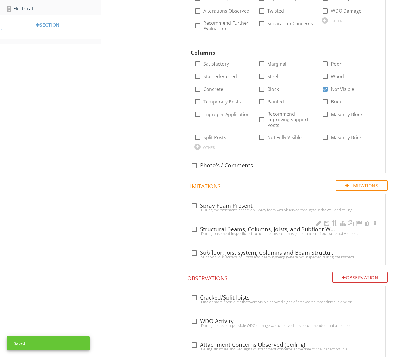
scroll to position [450, 0]
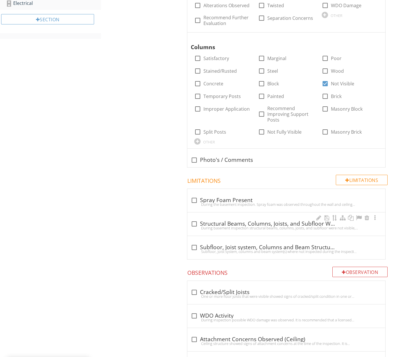
click at [242, 221] on div "check_box_outline_blank Structural Beams, Columns, Joists, and Subfloor Were No…" at bounding box center [286, 224] width 191 height 7
checkbox input "true"
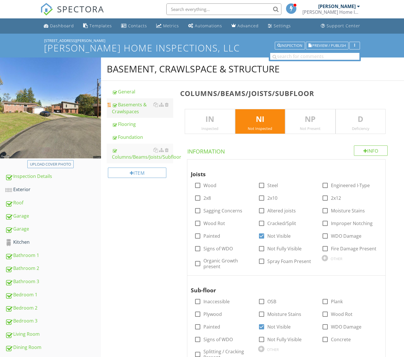
scroll to position [0, 0]
click at [138, 112] on div "Basements & Crawlspaces" at bounding box center [142, 108] width 61 height 14
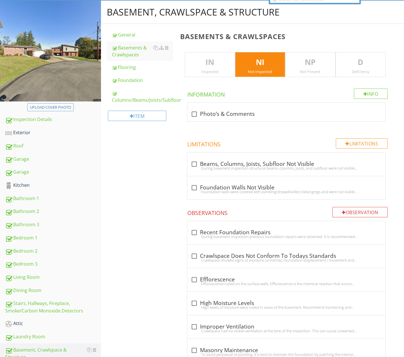
scroll to position [59, 0]
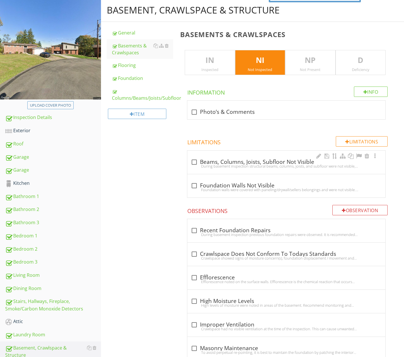
click at [232, 164] on div "During basement inspection structural beams, columns, joists, and subfloor were…" at bounding box center [286, 166] width 191 height 5
checkbox input "true"
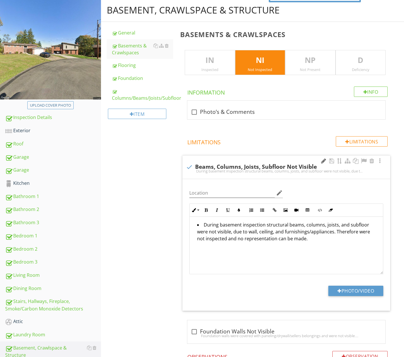
click at [321, 160] on div at bounding box center [323, 161] width 7 height 6
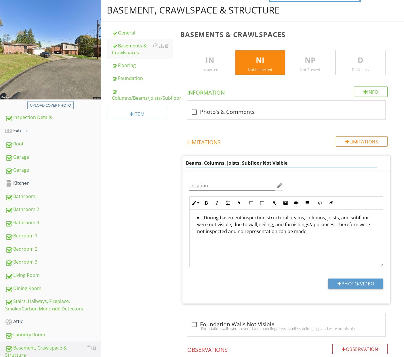
drag, startPoint x: 261, startPoint y: 162, endPoint x: 182, endPoint y: 160, distance: 79.1
type input "Crawlspace Not Visible"
click at [165, 178] on div "Basement, Crawlspace & Structure General Basements & Crawlspaces Flooring Found…" at bounding box center [252, 292] width 303 height 586
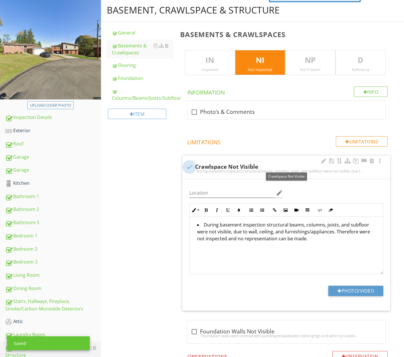
click at [191, 165] on div at bounding box center [189, 167] width 10 height 10
checkbox input "true"
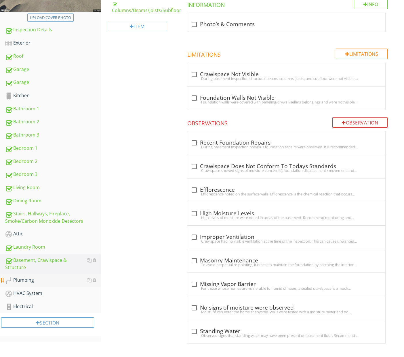
scroll to position [146, 0]
click at [55, 284] on div "Plumbing" at bounding box center [53, 280] width 96 height 7
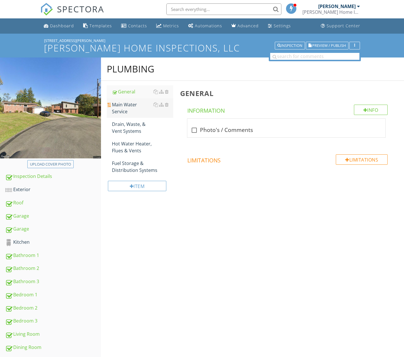
click at [132, 104] on div "Main Water Service" at bounding box center [142, 108] width 61 height 14
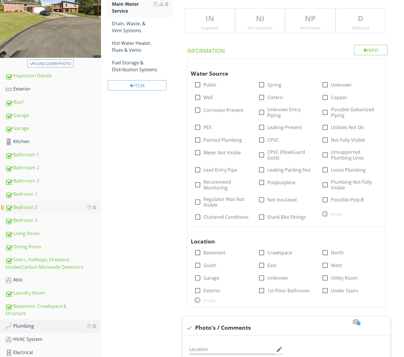
scroll to position [101, 0]
click at [224, 26] on div "Inspected" at bounding box center [209, 27] width 49 height 5
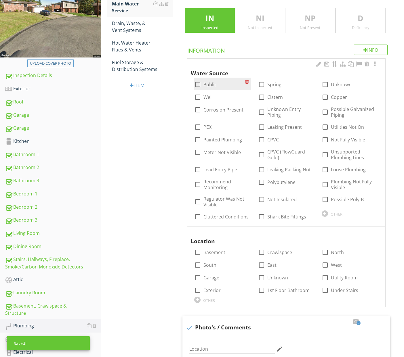
click at [215, 85] on label "Public" at bounding box center [209, 85] width 13 height 6
checkbox input "true"
click at [331, 94] on div "check_box_outline_blank Copper" at bounding box center [333, 97] width 25 height 7
click at [327, 95] on div at bounding box center [325, 97] width 10 height 10
checkbox input "true"
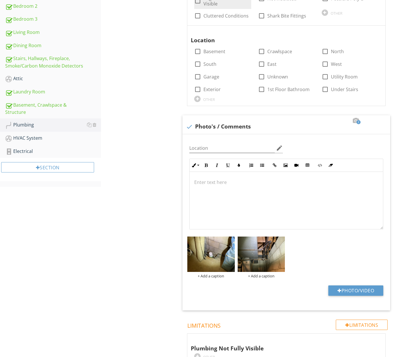
scroll to position [421, 0]
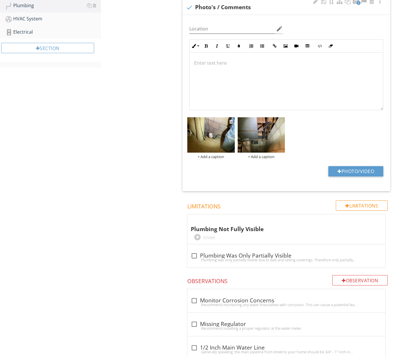
click at [219, 141] on img at bounding box center [210, 134] width 47 height 35
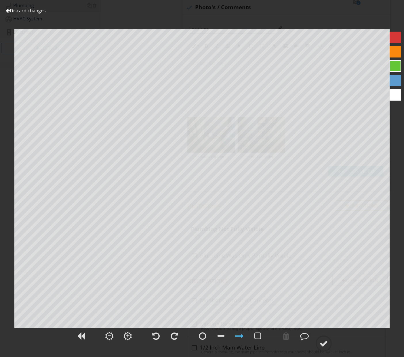
click at [44, 11] on link "Discard changes" at bounding box center [26, 10] width 40 height 6
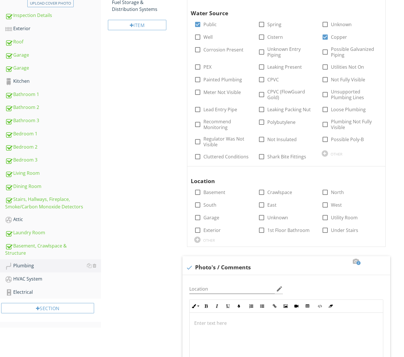
scroll to position [144, 0]
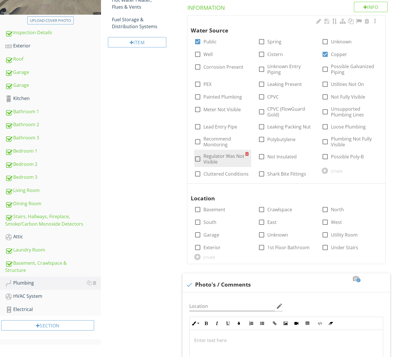
click at [228, 155] on label "Regulator Was Not Visible" at bounding box center [223, 159] width 41 height 12
checkbox input "true"
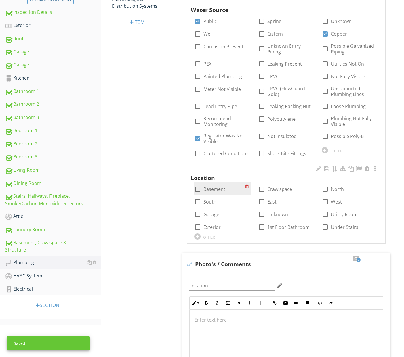
scroll to position [169, 0]
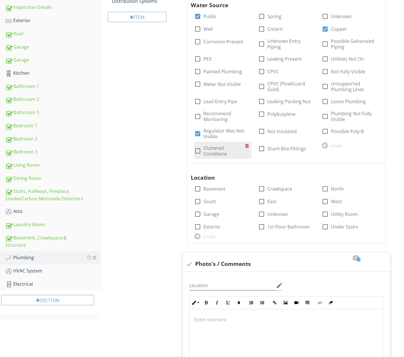
click at [233, 147] on label "Cluttered Conditions" at bounding box center [223, 151] width 41 height 12
checkbox input "true"
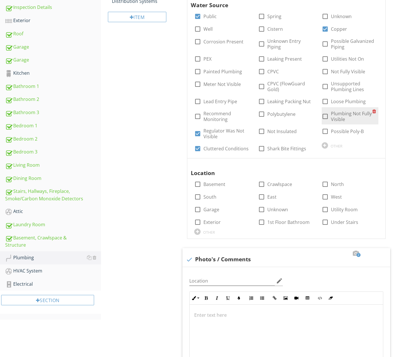
click at [342, 117] on label "Plumbing Not Fully Visible" at bounding box center [351, 117] width 41 height 12
checkbox input "true"
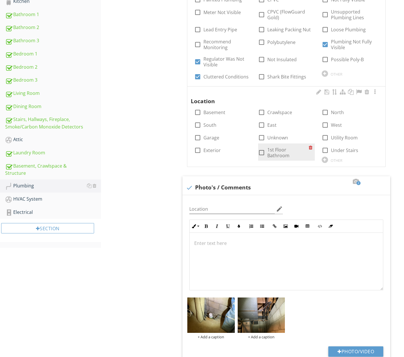
scroll to position [249, 0]
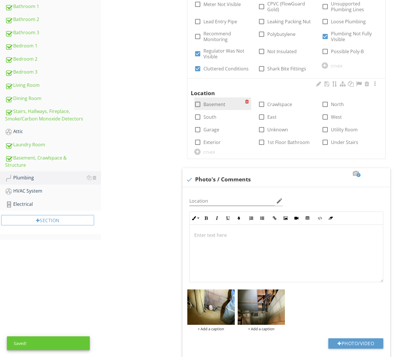
click at [207, 104] on label "Basement" at bounding box center [214, 104] width 22 height 6
checkbox input "true"
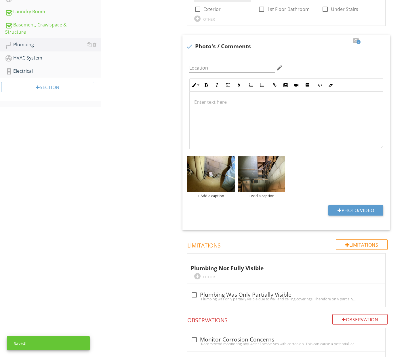
scroll to position [393, 0]
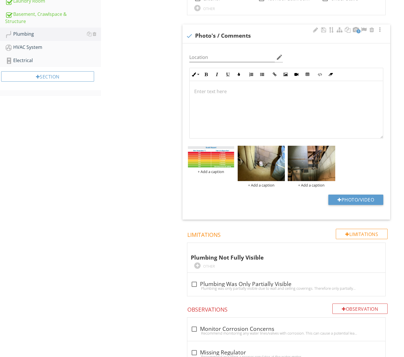
drag, startPoint x: 233, startPoint y: 203, endPoint x: 209, endPoint y: 192, distance: 26.6
click at [233, 203] on div "Photo/Video" at bounding box center [286, 202] width 201 height 15
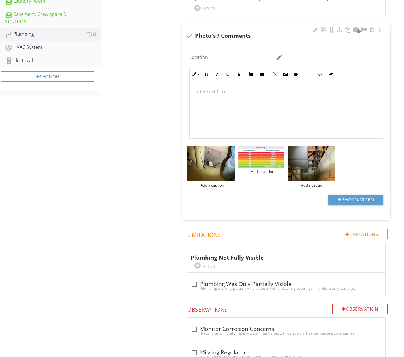
click at [357, 166] on div "+ Add a caption + Add a caption + Add a caption" at bounding box center [286, 166] width 201 height 45
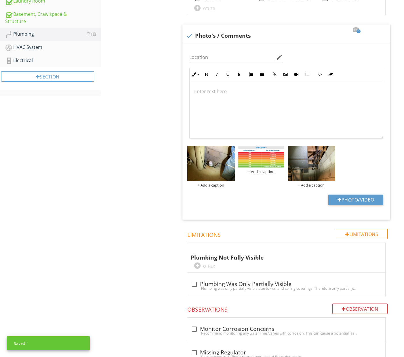
drag, startPoint x: 254, startPoint y: 158, endPoint x: 350, endPoint y: 159, distance: 96.3
click at [350, 159] on div "+ Add a caption + Add a caption + Add a caption" at bounding box center [286, 166] width 201 height 45
drag, startPoint x: 361, startPoint y: 164, endPoint x: 356, endPoint y: 164, distance: 4.3
click at [359, 164] on div "+ Add a caption + Add a caption + Add a caption" at bounding box center [286, 166] width 201 height 45
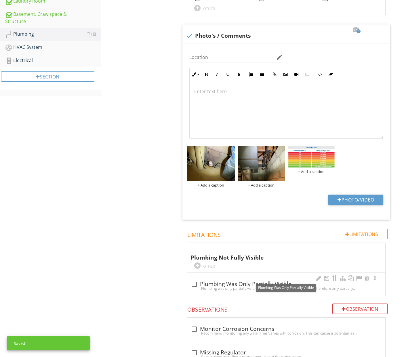
click at [225, 281] on div "check_box_outline_blank Plumbing Was Only Partially Visible" at bounding box center [286, 284] width 191 height 7
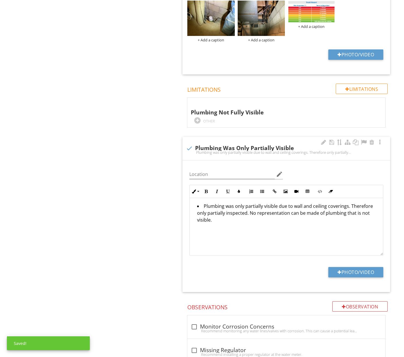
scroll to position [539, 0]
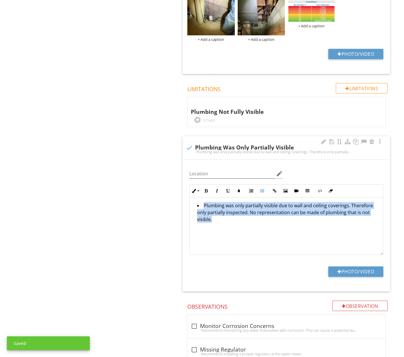
drag, startPoint x: 208, startPoint y: 204, endPoint x: 215, endPoint y: 210, distance: 9.2
click at [192, 198] on div "Plumbing was only partially visible due to wall and ceiling coverings. Therefor…" at bounding box center [285, 227] width 193 height 58
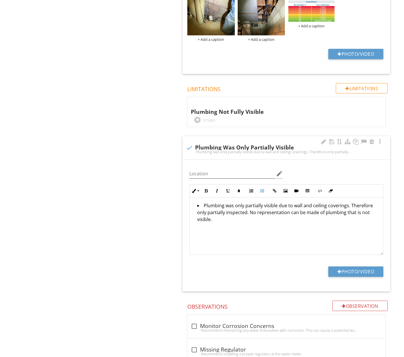
drag, startPoint x: 190, startPoint y: 143, endPoint x: 194, endPoint y: 152, distance: 9.0
click at [190, 143] on div at bounding box center [189, 148] width 10 height 10
checkbox input "true"
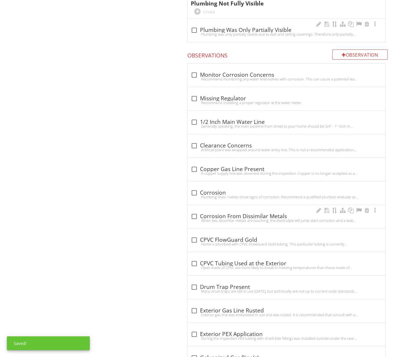
scroll to position [652, 0]
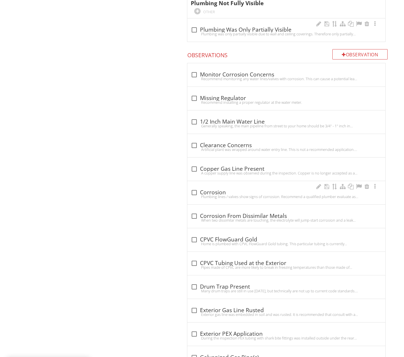
click at [229, 191] on div "check_box_outline_blank Corrosion" at bounding box center [286, 192] width 191 height 7
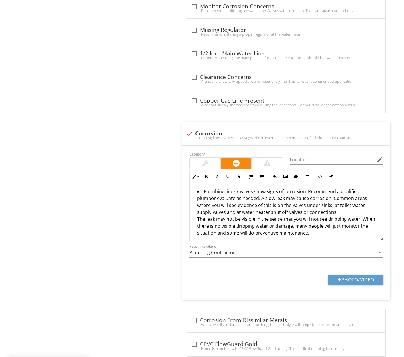
scroll to position [735, 0]
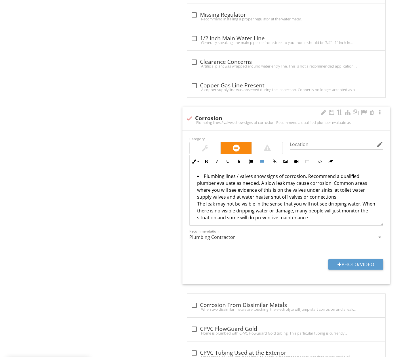
drag, startPoint x: 203, startPoint y: 172, endPoint x: 298, endPoint y: 214, distance: 104.0
click at [307, 222] on div "Plumbing lines / valves show signs of corrosion. Recommend a qualified plumber …" at bounding box center [285, 197] width 193 height 59
click at [192, 114] on div at bounding box center [189, 119] width 10 height 10
checkbox input "true"
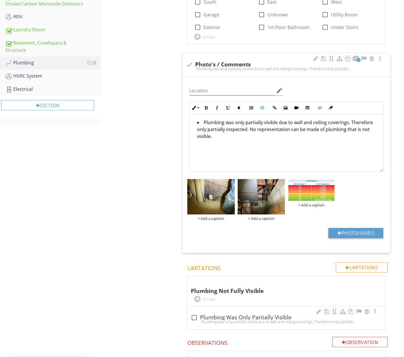
scroll to position [9, 0]
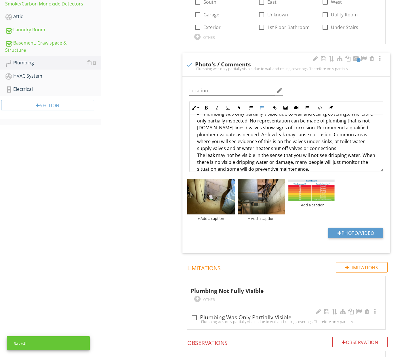
click at [211, 124] on li "Plumbing was only partially visible due to wall and ceiling coverings. Therefor…" at bounding box center [287, 142] width 181 height 64
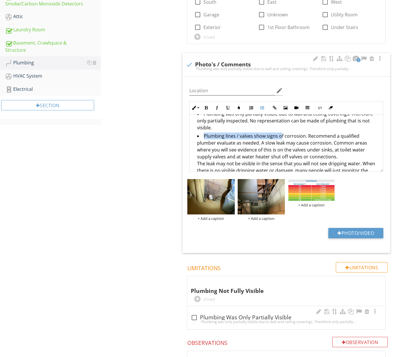
drag, startPoint x: 201, startPoint y: 134, endPoint x: 298, endPoint y: 136, distance: 96.4
click at [280, 137] on li "Plumbing lines / valves show signs of corrosion. Recommend a qualified plumber …" at bounding box center [287, 158] width 181 height 50
drag, startPoint x: 304, startPoint y: 133, endPoint x: 240, endPoint y: 141, distance: 65.2
click at [240, 141] on li "Plumbing lines / valves show signs of corrosion. Recommend a qualified plumber …" at bounding box center [287, 158] width 181 height 50
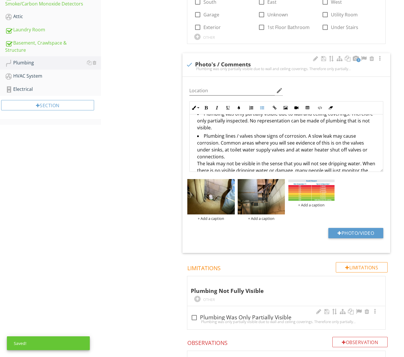
click at [252, 136] on li "Plumbing lines / valves show signs of corrosion. A slow leak may cause corrosio…" at bounding box center [287, 158] width 181 height 50
click at [311, 136] on li "Plumbing lines / valves can show signs of corrosion. A slow leak may cause corr…" at bounding box center [287, 158] width 181 height 50
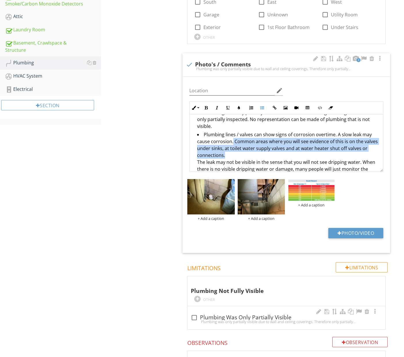
drag, startPoint x: 233, startPoint y: 139, endPoint x: 236, endPoint y: 156, distance: 16.8
click at [236, 156] on li "Plumbing lines / valves can show signs of corrosion overtime. A slow leak may c…" at bounding box center [287, 156] width 181 height 50
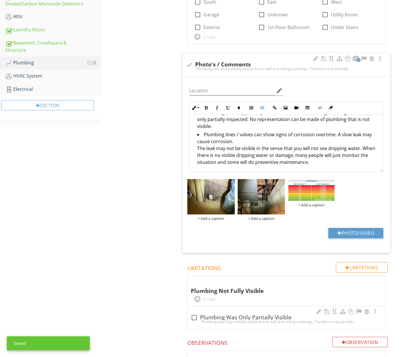
click at [197, 148] on li "Plumbing lines / valves can show signs of corrosion overtime. A slow leak may c…" at bounding box center [287, 149] width 181 height 36
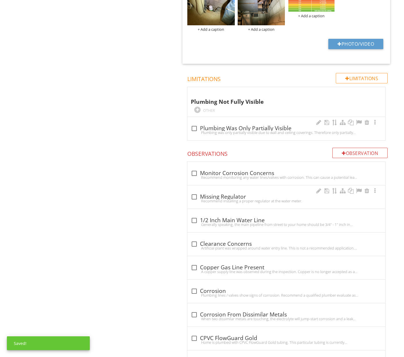
click at [212, 195] on div "check_box_outline_blank Missing Regulator" at bounding box center [286, 197] width 191 height 7
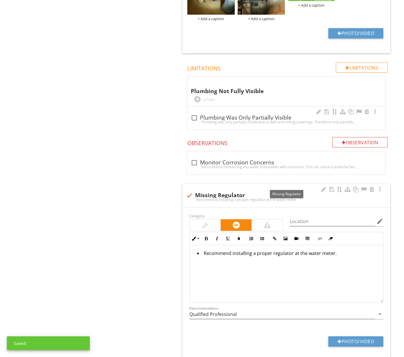
scroll to position [600, 0]
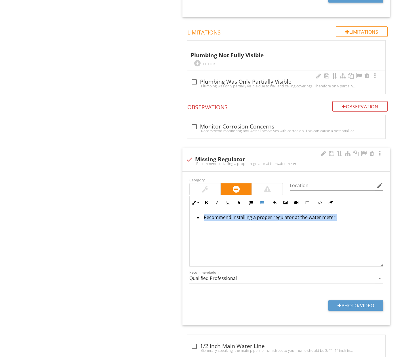
drag, startPoint x: 231, startPoint y: 221, endPoint x: 208, endPoint y: 216, distance: 23.9
click at [194, 211] on div "Recommend installing a proper regulator at the water meter." at bounding box center [285, 238] width 193 height 58
click at [186, 158] on div at bounding box center [189, 160] width 10 height 10
checkbox input "true"
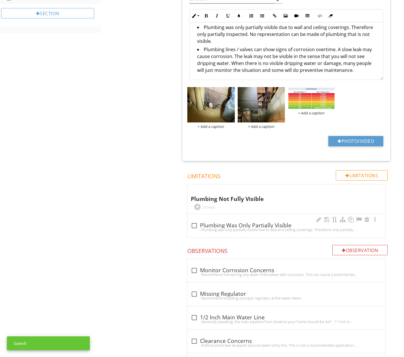
scroll to position [453, 0]
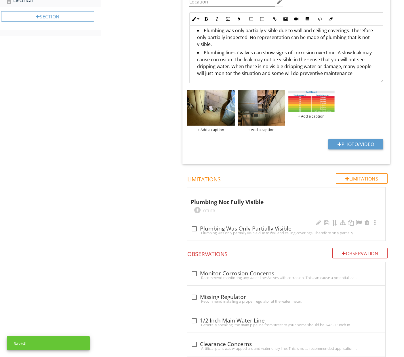
click at [362, 73] on li "Plumbing lines / valves can show signs of corrosion overtime. A slow leak may c…" at bounding box center [287, 63] width 181 height 29
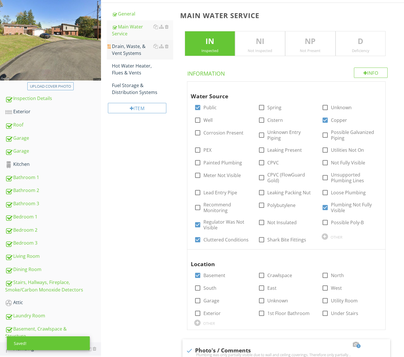
scroll to position [74, 0]
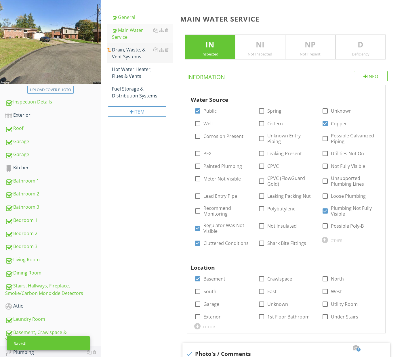
click at [135, 54] on div "Drain, Waste, & Vent Systems" at bounding box center [142, 53] width 61 height 14
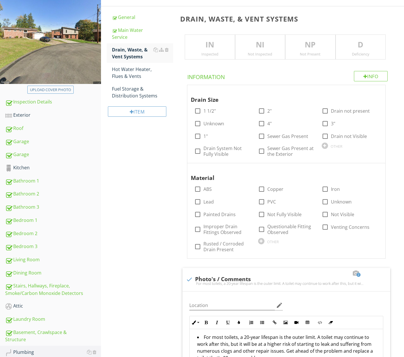
click at [252, 46] on p "NI" at bounding box center [259, 45] width 49 height 12
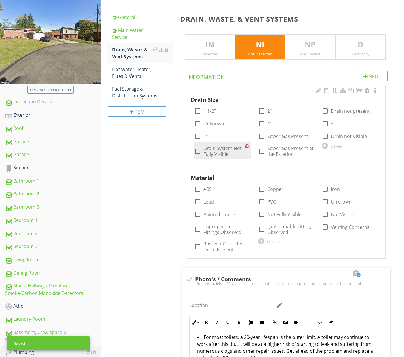
click at [218, 149] on label "Drain System Not Fully Visible" at bounding box center [223, 151] width 41 height 12
checkbox input "true"
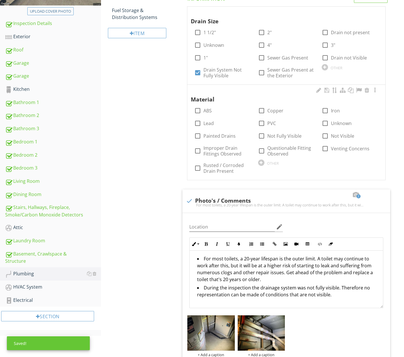
scroll to position [154, 0]
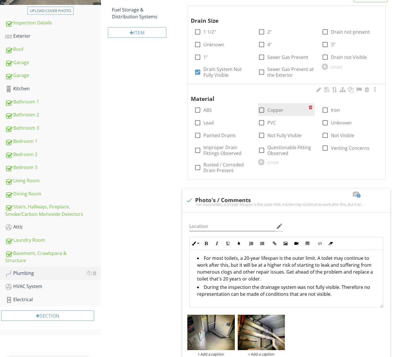
click at [261, 108] on div at bounding box center [261, 110] width 10 height 10
checkbox input "true"
click at [324, 133] on div at bounding box center [325, 136] width 10 height 10
checkbox input "true"
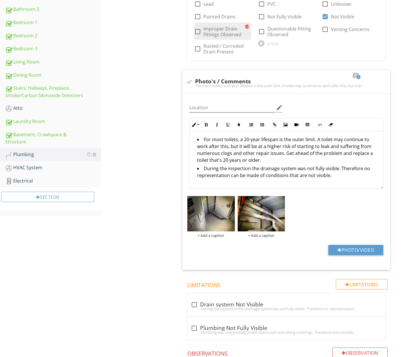
scroll to position [273, 0]
drag, startPoint x: 264, startPoint y: 158, endPoint x: 181, endPoint y: 133, distance: 87.2
click at [181, 133] on span "Drain Size check_box_outline_blank 1 1/2" check_box_outline_blank 2" check_box_…" at bounding box center [287, 78] width 214 height 383
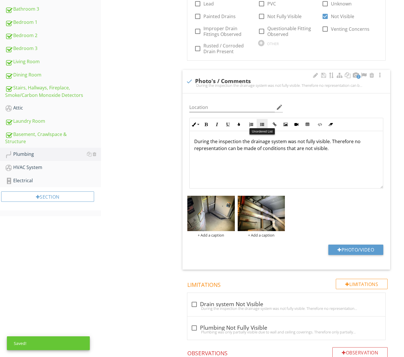
click at [261, 120] on button "Unordered List" at bounding box center [261, 124] width 11 height 11
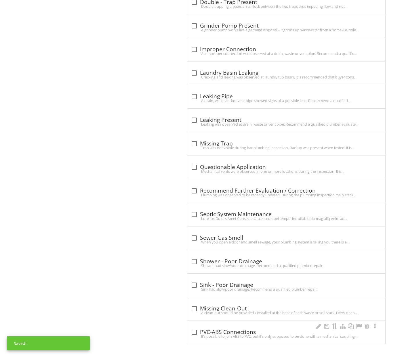
scroll to position [690, 0]
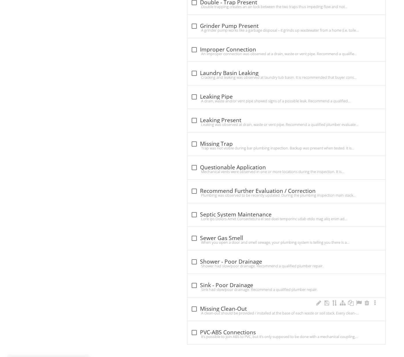
click at [235, 307] on div "check_box_outline_blank Missing Clean-Out" at bounding box center [286, 309] width 191 height 7
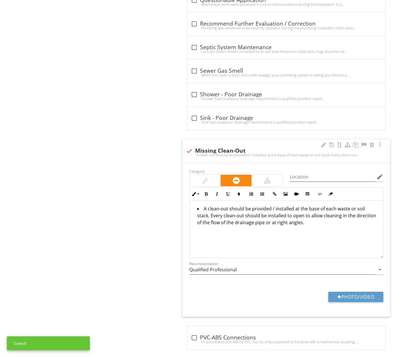
scroll to position [863, 0]
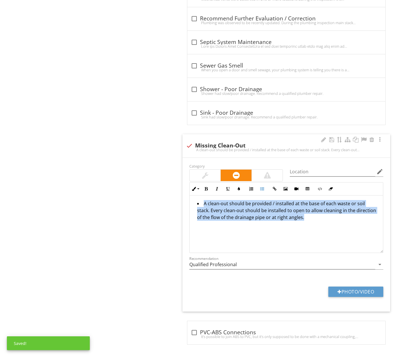
drag, startPoint x: 263, startPoint y: 226, endPoint x: 204, endPoint y: 195, distance: 66.6
click at [187, 189] on div "Inline Style XLarge Large Normal Small Light Small/Light Bold Italic Underline …" at bounding box center [286, 217] width 201 height 71
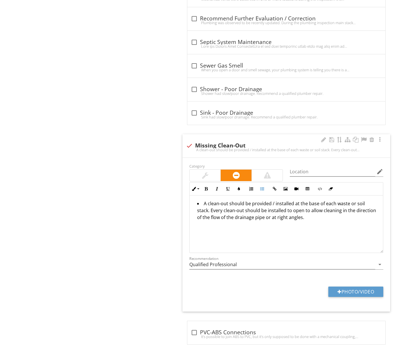
click at [185, 137] on div "check Missing Clean-Out A clean-out should be provided / installed at the base …" at bounding box center [286, 145] width 208 height 23
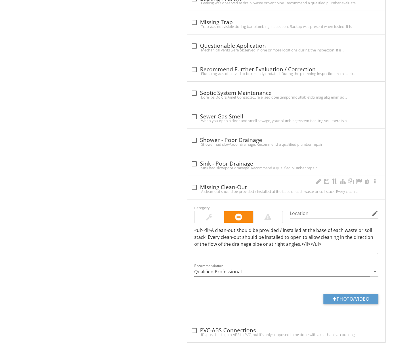
checkbox input "true"
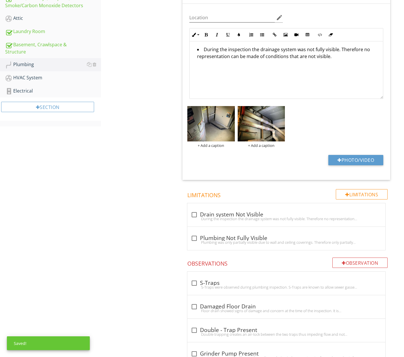
scroll to position [327, 0]
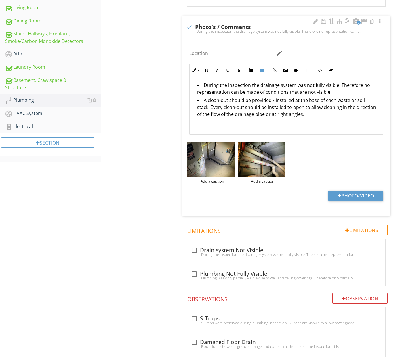
click at [330, 92] on li "During the inspection the drainage system was not fully visible. Therefore no r…" at bounding box center [287, 89] width 181 height 15
click at [269, 255] on div "check_box_outline_blank Drain system Not Visible During the inspection the drai…" at bounding box center [286, 252] width 191 height 13
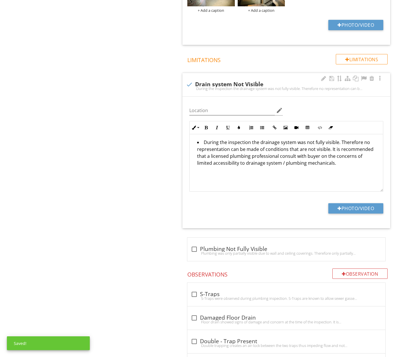
scroll to position [499, 0]
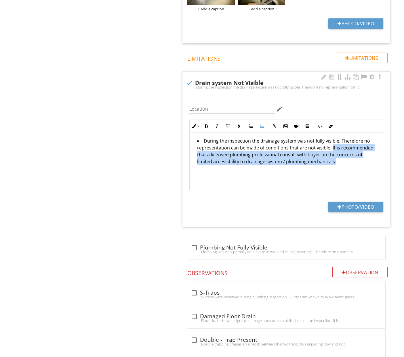
drag, startPoint x: 330, startPoint y: 145, endPoint x: 328, endPoint y: 163, distance: 18.5
click at [328, 163] on li "During the inspection the drainage system was not fully visible. Therefore no r…" at bounding box center [287, 151] width 181 height 29
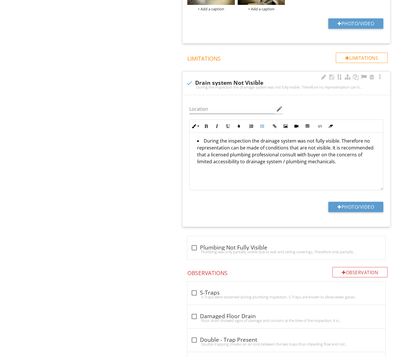
click at [189, 82] on div at bounding box center [189, 83] width 10 height 10
checkbox input "true"
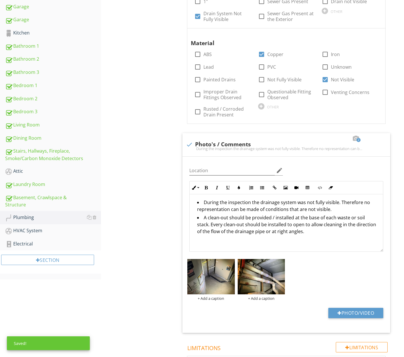
scroll to position [201, 0]
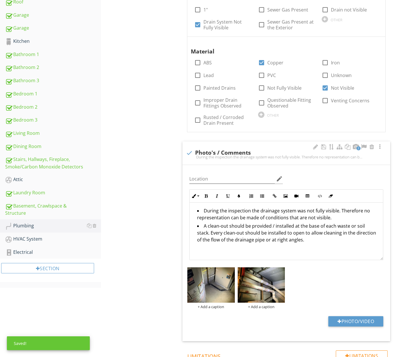
click at [333, 215] on li "During the inspection the drainage system was not fully visible. Therefore no r…" at bounding box center [287, 214] width 181 height 15
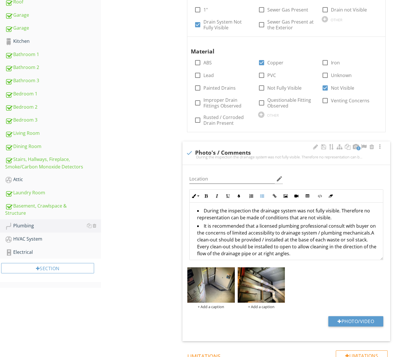
click at [201, 225] on li "It is recommended that a licensed plumbing professional consult with buyer on t…" at bounding box center [287, 241] width 181 height 36
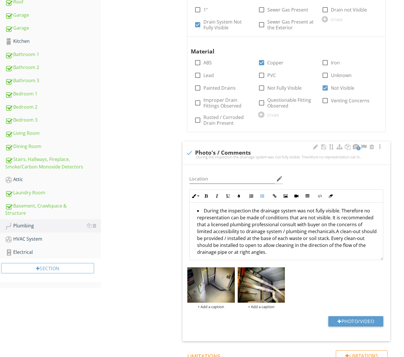
click at [318, 230] on li "During the inspection the drainage system was not fully visible. Therefore no r…" at bounding box center [287, 232] width 181 height 50
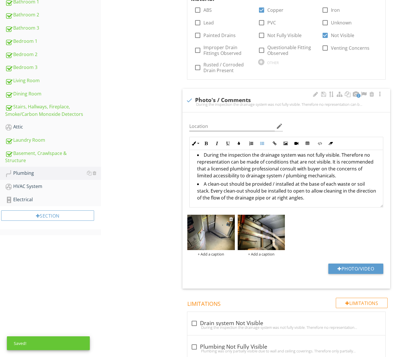
scroll to position [258, 0]
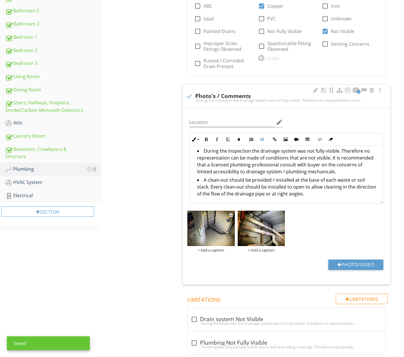
click at [222, 234] on img at bounding box center [210, 228] width 47 height 35
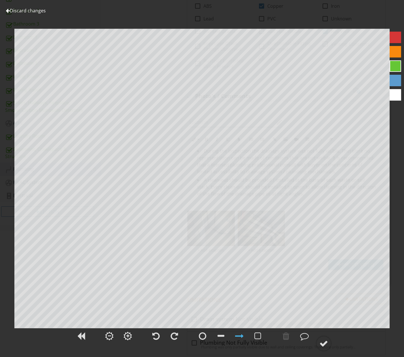
click at [36, 12] on link "Discard changes" at bounding box center [26, 10] width 40 height 6
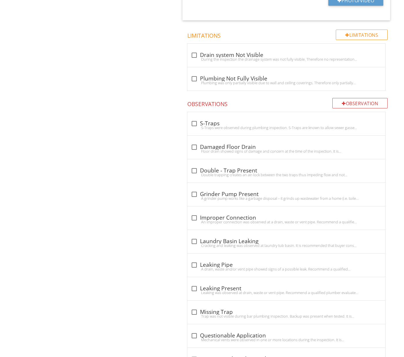
scroll to position [524, 0]
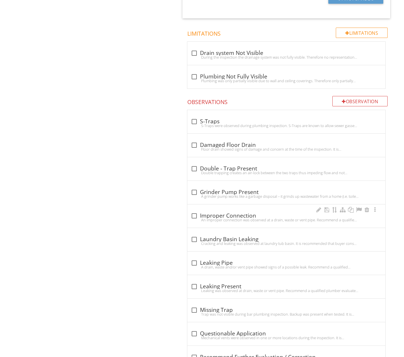
click at [229, 214] on div "check_box_outline_blank Improper Connection" at bounding box center [286, 215] width 191 height 7
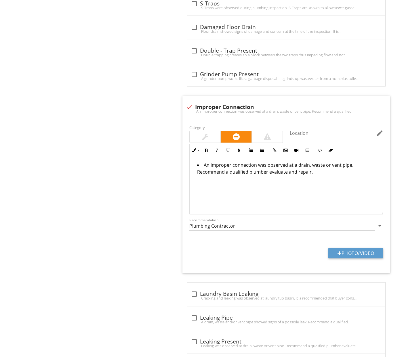
scroll to position [643, 0]
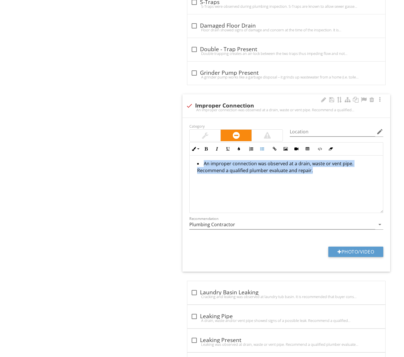
drag, startPoint x: 252, startPoint y: 179, endPoint x: 200, endPoint y: 159, distance: 55.2
click at [195, 157] on div "An improper connection was observed at a drain, waste or vent pipe. Recommend a…" at bounding box center [285, 185] width 193 height 58
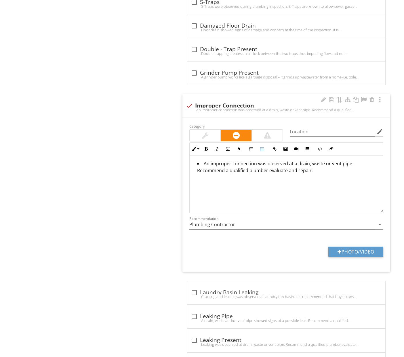
click at [192, 103] on div at bounding box center [189, 106] width 10 height 10
checkbox input "true"
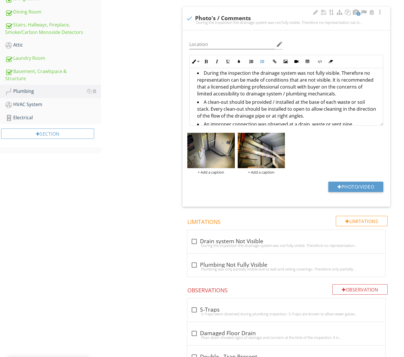
scroll to position [12, 0]
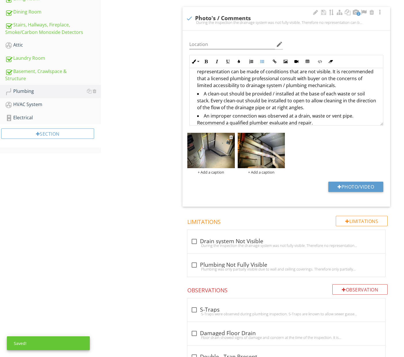
click at [210, 150] on img at bounding box center [210, 150] width 47 height 35
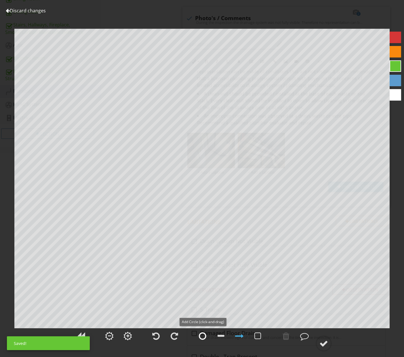
click at [203, 336] on div at bounding box center [202, 336] width 7 height 9
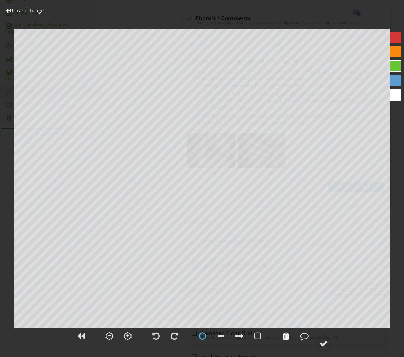
drag, startPoint x: 282, startPoint y: 334, endPoint x: 285, endPoint y: 330, distance: 5.6
click at [282, 334] on div at bounding box center [286, 336] width 14 height 14
click at [390, 53] on div at bounding box center [395, 52] width 12 height 12
click at [302, 334] on div at bounding box center [304, 336] width 9 height 9
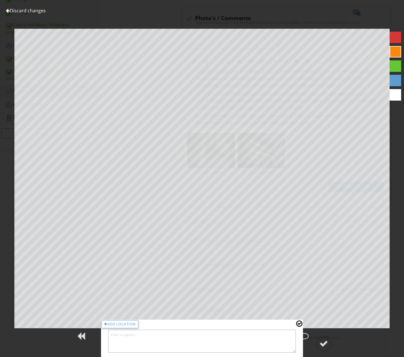
click at [245, 338] on textarea at bounding box center [201, 341] width 187 height 23
type textarea "Improper Connection / Application"
click at [327, 342] on div at bounding box center [323, 343] width 9 height 9
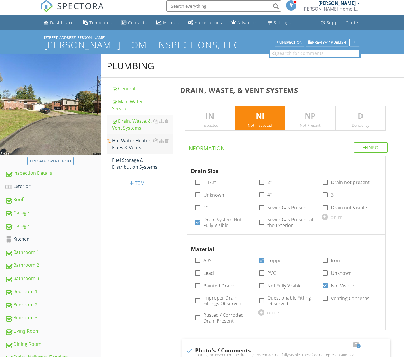
scroll to position [0, 0]
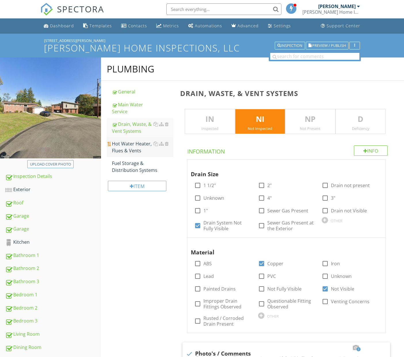
click at [133, 147] on div "Hot Water Heater, Flues & Vents" at bounding box center [142, 147] width 61 height 14
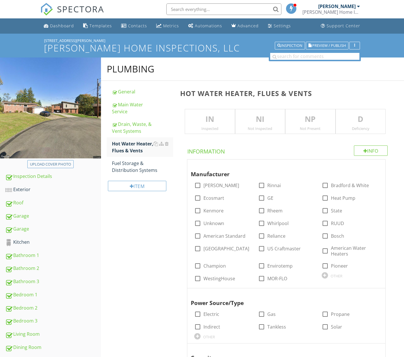
click at [220, 127] on div "Inspected" at bounding box center [209, 128] width 49 height 5
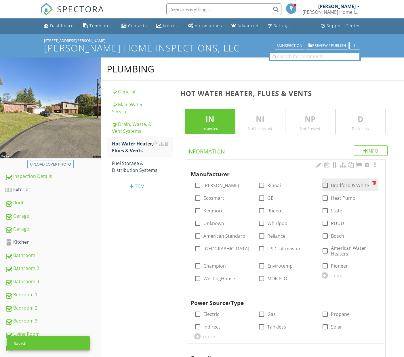
click at [325, 186] on div at bounding box center [325, 186] width 10 height 10
checkbox input "true"
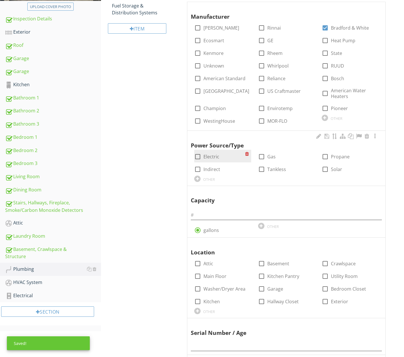
scroll to position [162, 0]
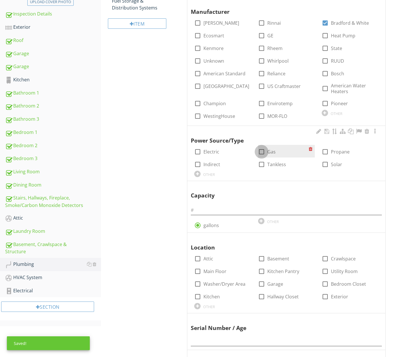
click at [263, 150] on div at bounding box center [261, 152] width 10 height 10
click at [240, 206] on input "text" at bounding box center [286, 210] width 191 height 9
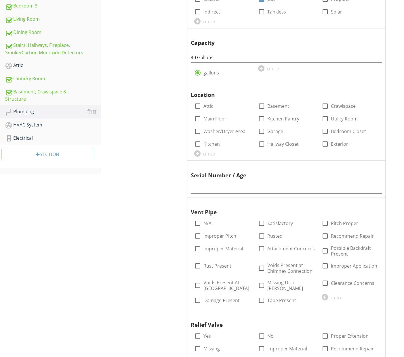
scroll to position [323, 0]
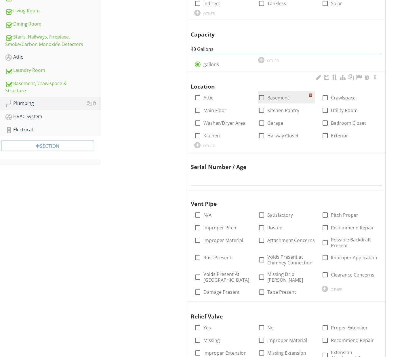
click at [262, 95] on div at bounding box center [261, 98] width 10 height 10
click at [250, 178] on input "text" at bounding box center [286, 180] width 191 height 9
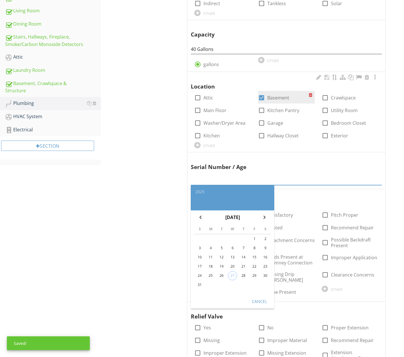
click at [263, 94] on div at bounding box center [261, 98] width 10 height 10
click at [324, 108] on div at bounding box center [325, 111] width 10 height 10
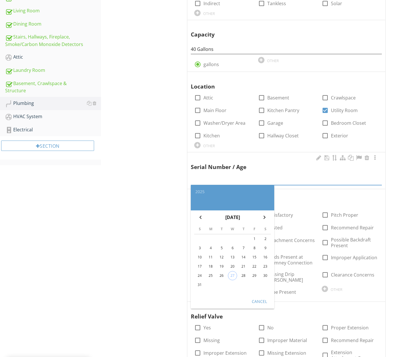
click at [268, 176] on input "text" at bounding box center [286, 180] width 191 height 9
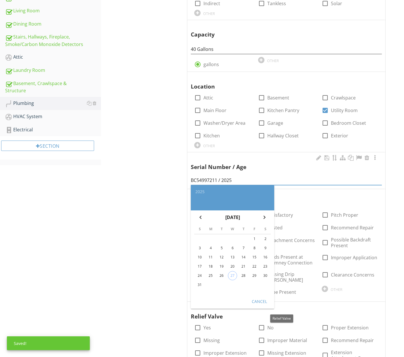
click at [263, 300] on div "Cancel" at bounding box center [259, 301] width 16 height 6
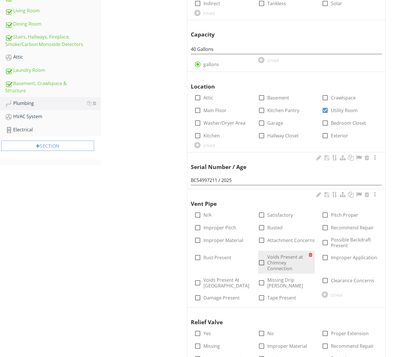
click at [279, 260] on label "Voids Present at Chimney Connection" at bounding box center [287, 262] width 41 height 17
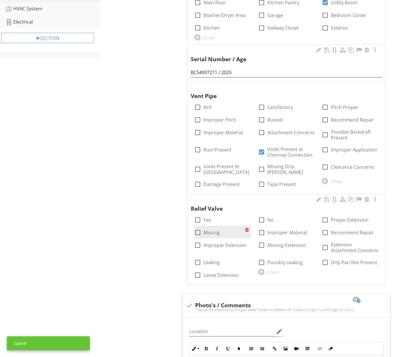
scroll to position [432, 0]
click at [201, 215] on div at bounding box center [198, 220] width 10 height 10
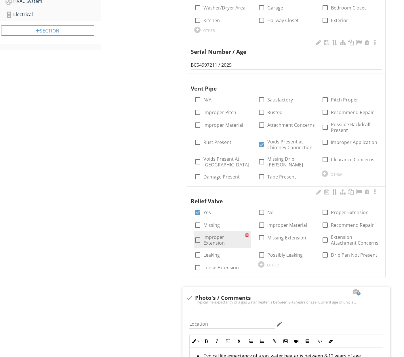
click at [224, 234] on label "Improper Extension" at bounding box center [223, 240] width 41 height 12
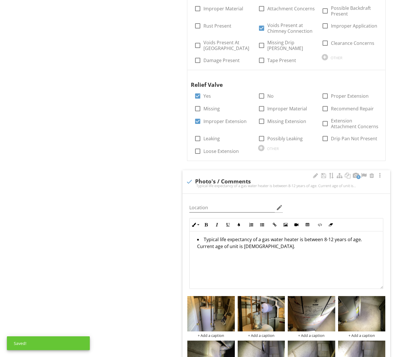
scroll to position [555, 0]
click at [228, 239] on li "Typical life expectancy of a gas water heater is between 8-12 years of age. Cur…" at bounding box center [287, 243] width 181 height 15
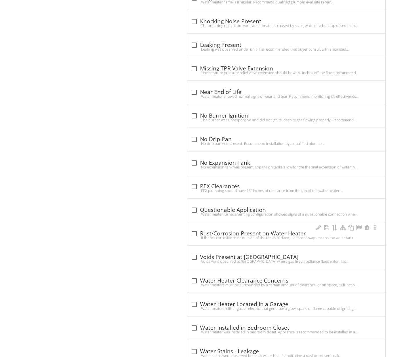
scroll to position [1507, 0]
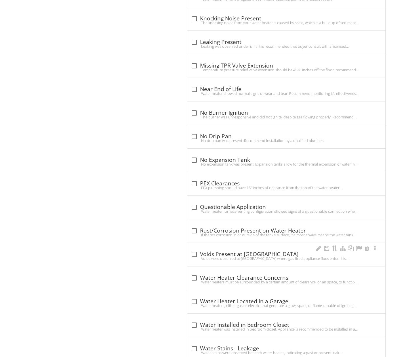
click at [241, 256] on div "Voids were observed at chimney where gas fired appliance flues enter. It is rec…" at bounding box center [286, 258] width 191 height 5
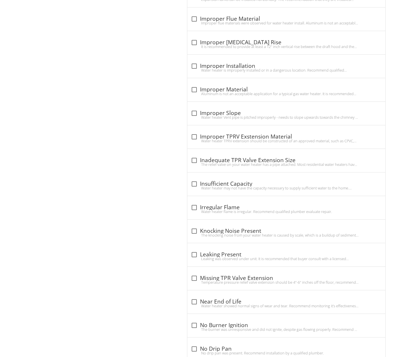
scroll to position [0, 0]
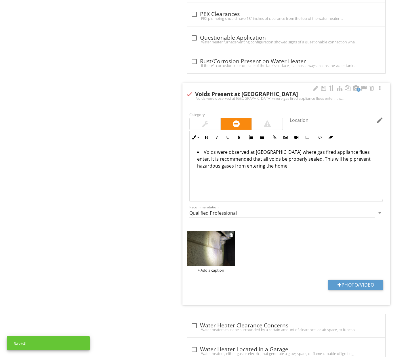
click at [214, 237] on img at bounding box center [210, 248] width 47 height 35
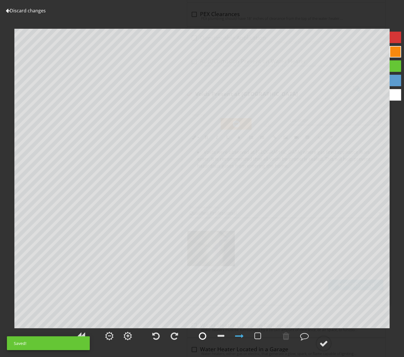
click at [202, 336] on div at bounding box center [202, 336] width 7 height 9
click at [325, 341] on div at bounding box center [323, 343] width 9 height 9
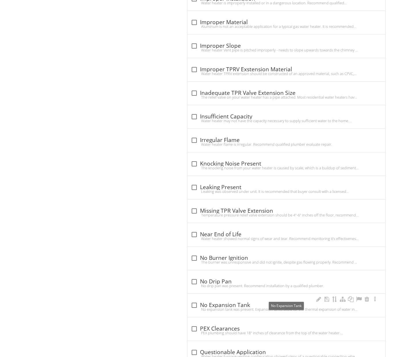
scroll to position [1361, 0]
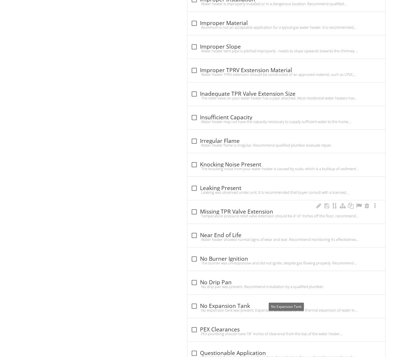
click at [238, 210] on div "check_box_outline_blank Missing TPR Valve Extension Temperature pressure relief…" at bounding box center [286, 213] width 191 height 13
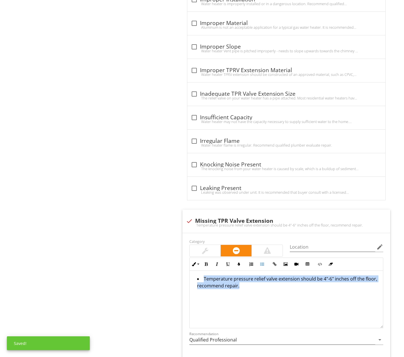
drag, startPoint x: 240, startPoint y: 282, endPoint x: 175, endPoint y: 262, distance: 67.4
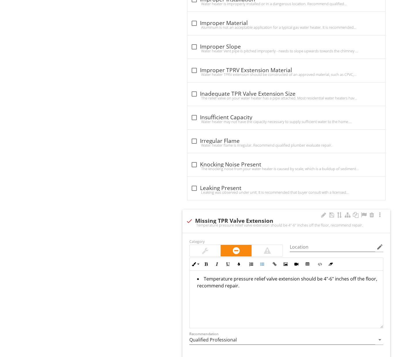
click at [191, 216] on div at bounding box center [189, 221] width 10 height 10
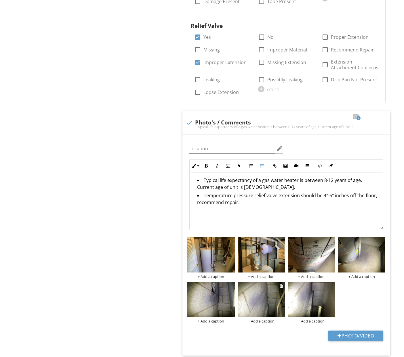
scroll to position [617, 0]
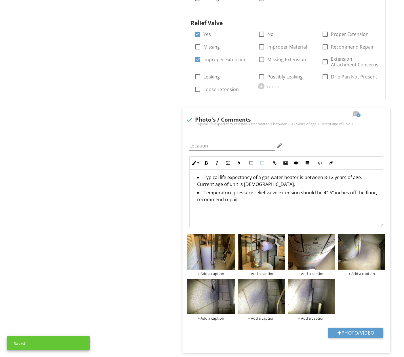
click at [281, 236] on div at bounding box center [281, 238] width 4 height 5
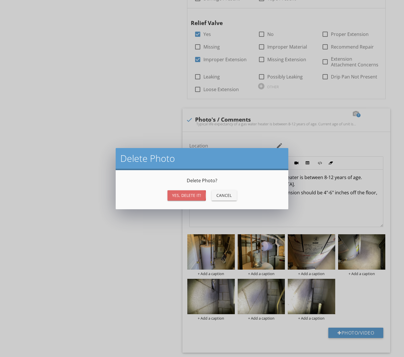
click at [185, 198] on button "Yes, Delete it!" at bounding box center [186, 195] width 38 height 10
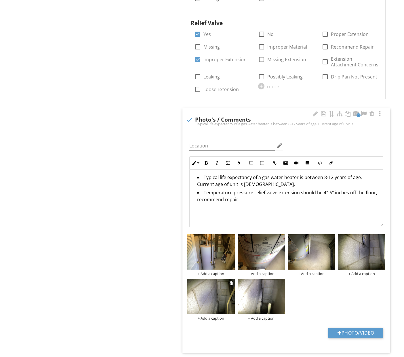
click at [209, 296] on img at bounding box center [210, 296] width 47 height 35
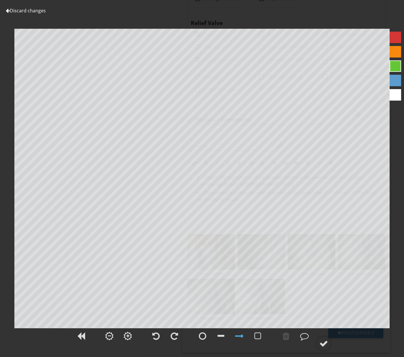
click at [28, 11] on link "Discard changes" at bounding box center [26, 10] width 40 height 6
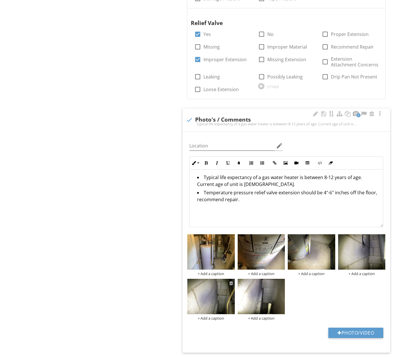
click at [230, 281] on div at bounding box center [231, 283] width 4 height 5
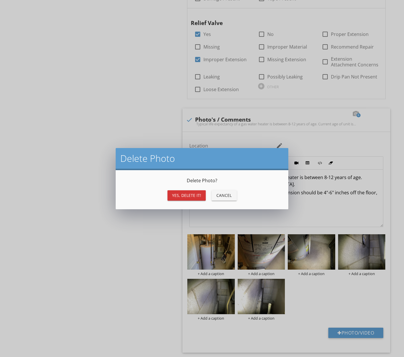
click at [187, 196] on div "Yes, Delete it!" at bounding box center [186, 195] width 29 height 6
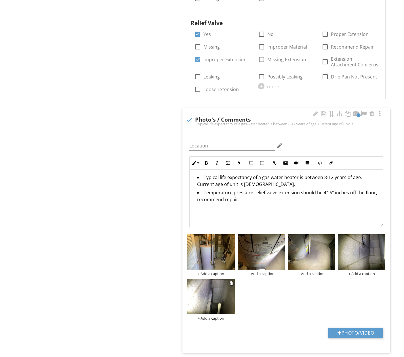
click at [221, 279] on img at bounding box center [210, 296] width 47 height 35
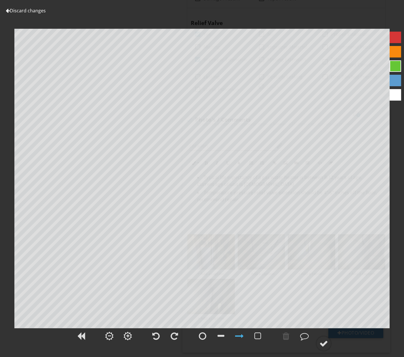
click at [40, 12] on link "Discard changes" at bounding box center [26, 10] width 40 height 6
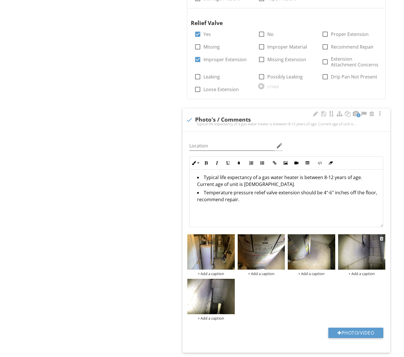
click at [360, 248] on img at bounding box center [361, 251] width 47 height 35
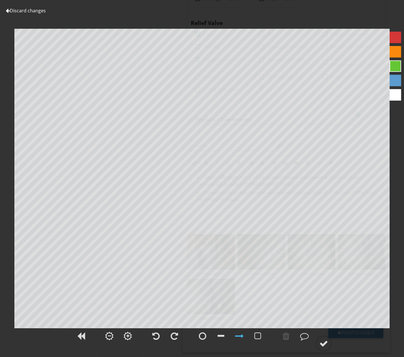
click at [28, 12] on link "Discard changes" at bounding box center [26, 10] width 40 height 6
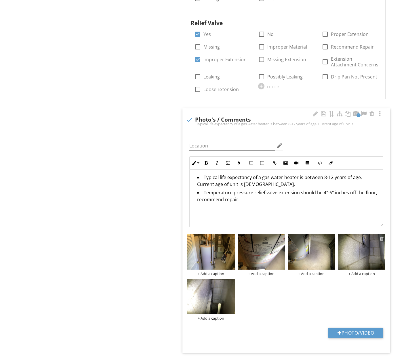
click at [383, 236] on div at bounding box center [382, 238] width 4 height 5
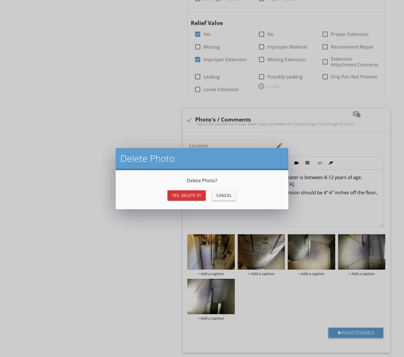
click at [193, 196] on div "Yes, Delete it!" at bounding box center [186, 195] width 29 height 6
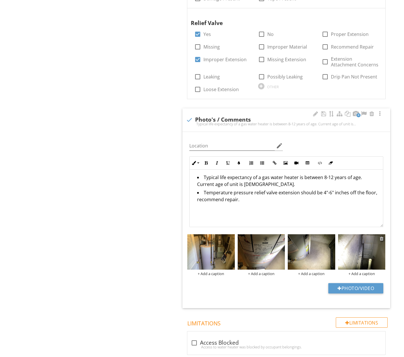
click at [381, 236] on div at bounding box center [382, 238] width 4 height 5
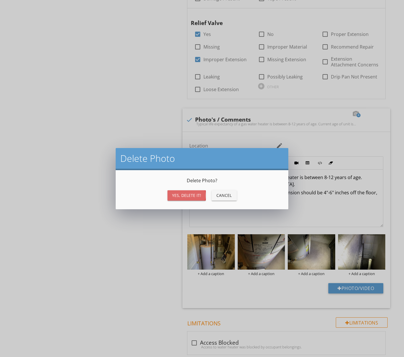
click at [196, 194] on div "Yes, Delete it!" at bounding box center [186, 195] width 29 height 6
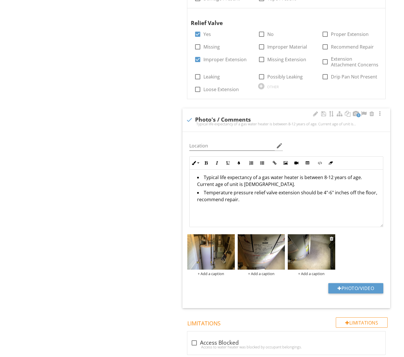
click at [313, 271] on div "+ Add a caption" at bounding box center [311, 273] width 47 height 5
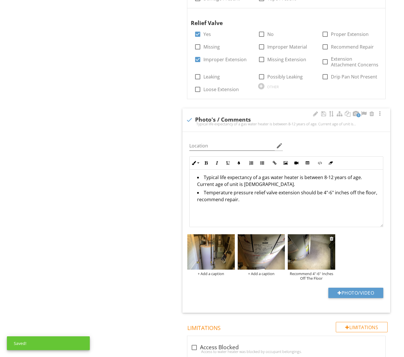
click at [302, 240] on img at bounding box center [311, 251] width 47 height 35
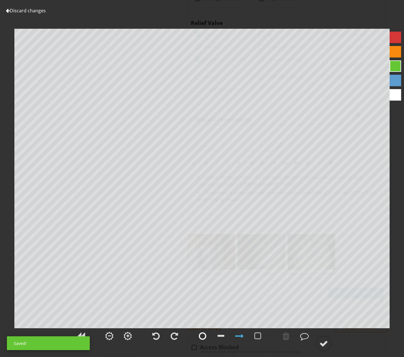
click at [200, 335] on div at bounding box center [202, 336] width 7 height 9
drag, startPoint x: 289, startPoint y: 333, endPoint x: 289, endPoint y: 329, distance: 4.6
click at [289, 333] on div at bounding box center [285, 336] width 7 height 9
click at [396, 51] on div at bounding box center [395, 52] width 12 height 12
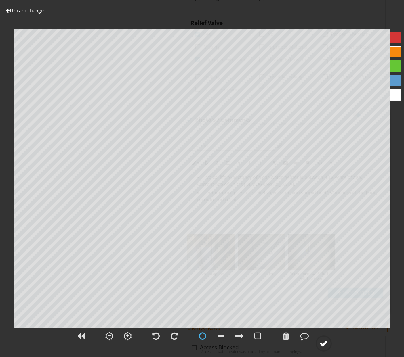
click at [325, 344] on div at bounding box center [323, 343] width 9 height 9
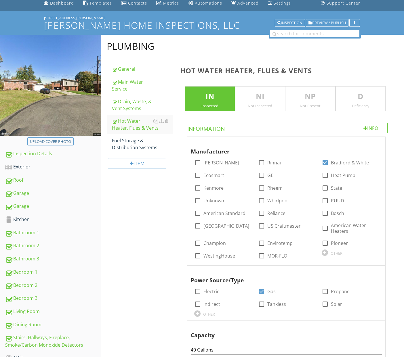
scroll to position [29, 0]
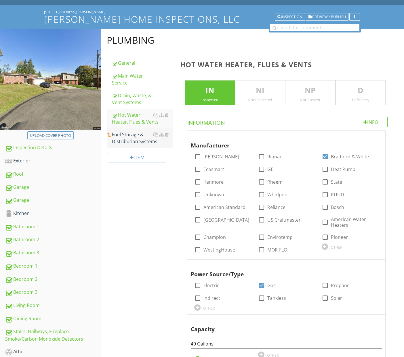
click at [133, 132] on div "Fuel Storage & Distribution Systems" at bounding box center [142, 138] width 61 height 14
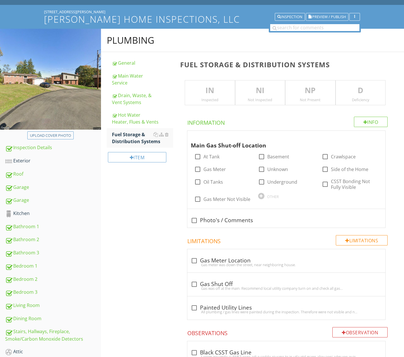
click at [218, 101] on div "Inspected" at bounding box center [209, 99] width 49 height 5
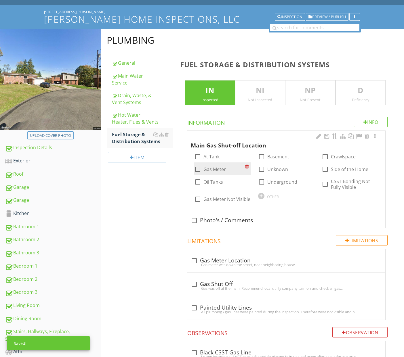
click at [213, 169] on label "Gas Meter" at bounding box center [214, 169] width 22 height 6
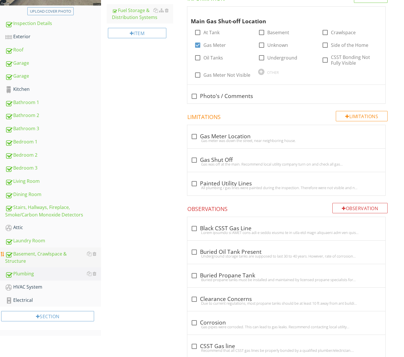
scroll to position [187, 0]
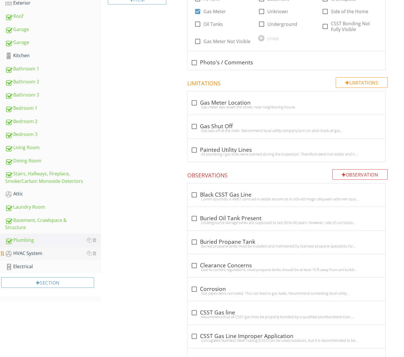
click at [35, 256] on div "HVAC System" at bounding box center [53, 253] width 96 height 7
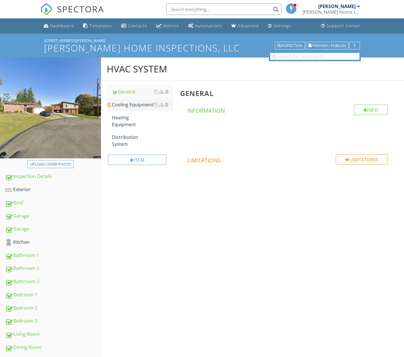
click at [132, 106] on div "Cooling Equipment" at bounding box center [142, 104] width 61 height 7
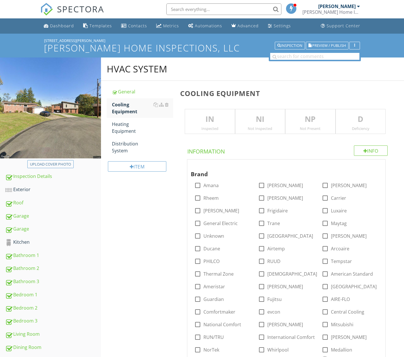
click at [222, 128] on div "Inspected" at bounding box center [209, 128] width 49 height 5
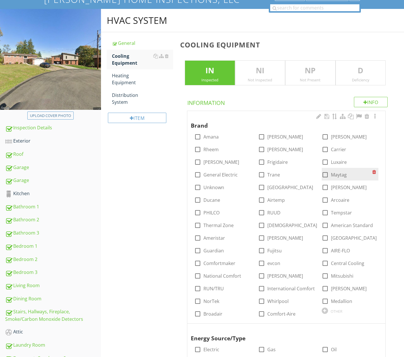
scroll to position [51, 0]
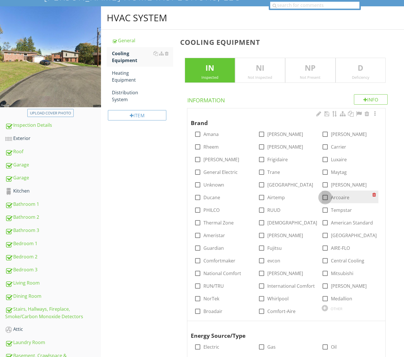
click at [322, 197] on div at bounding box center [325, 198] width 10 height 10
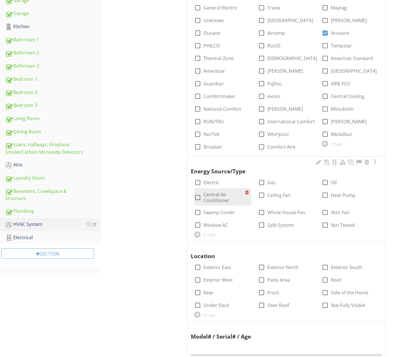
click at [209, 196] on label "Central Air Conditioner" at bounding box center [223, 198] width 41 height 12
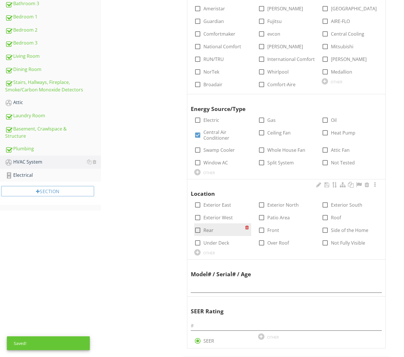
scroll to position [280, 0]
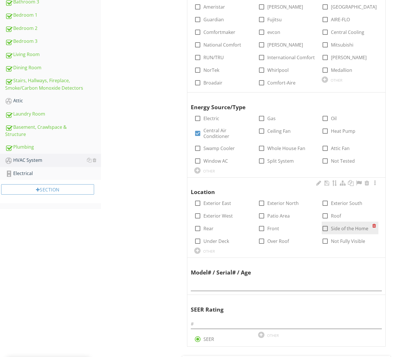
click at [327, 225] on div at bounding box center [325, 229] width 10 height 10
click at [259, 281] on input "text" at bounding box center [286, 285] width 191 height 9
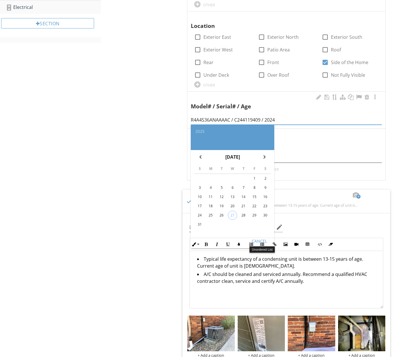
scroll to position [448, 0]
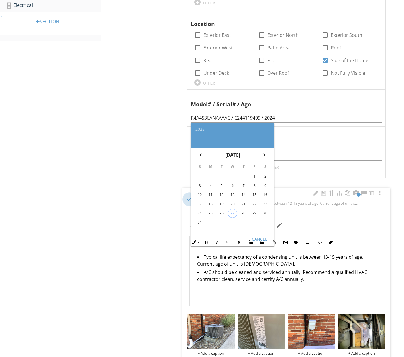
click at [187, 194] on div at bounding box center [189, 199] width 10 height 10
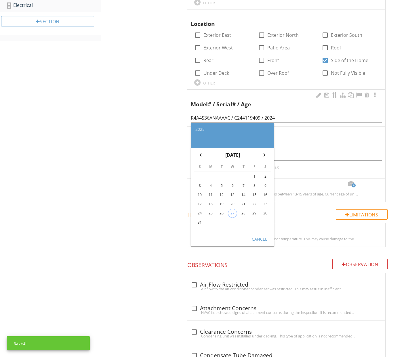
click at [260, 236] on div "Cancel" at bounding box center [259, 239] width 16 height 6
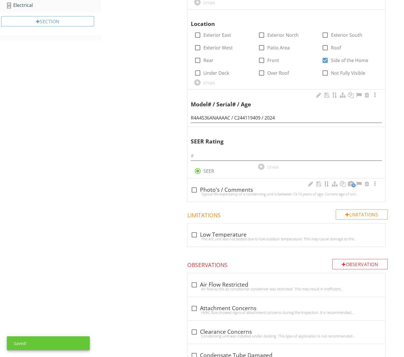
click at [281, 192] on div "Typical life expectancy of a condensing unit is between 13-15 years of age. Cur…" at bounding box center [286, 194] width 191 height 5
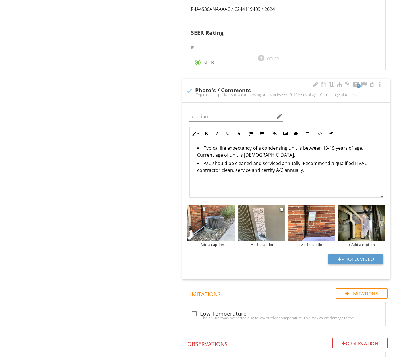
scroll to position [558, 0]
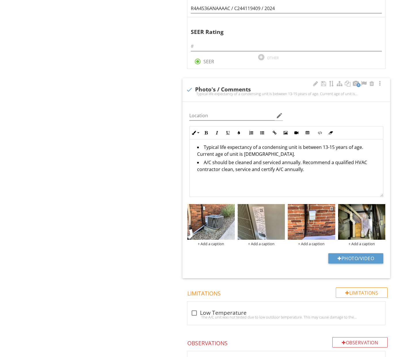
click at [331, 206] on div at bounding box center [331, 208] width 4 height 5
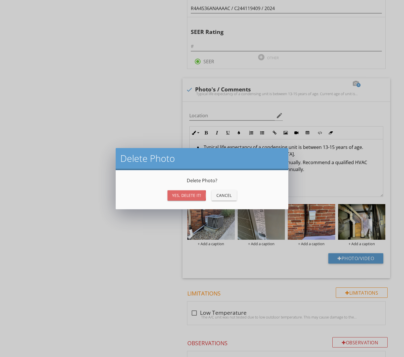
click at [179, 194] on div "Yes, Delete it!" at bounding box center [186, 195] width 29 height 6
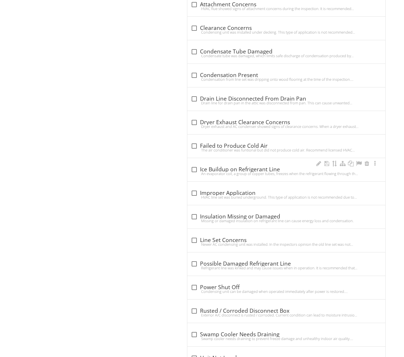
scroll to position [941, 0]
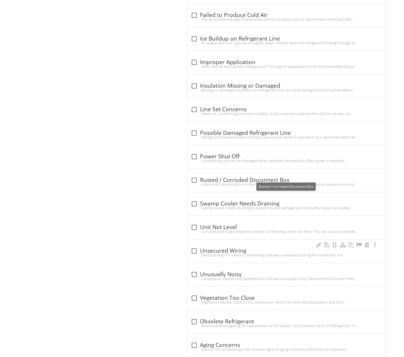
click at [233, 248] on div "check_box_outline_blank Unsecured Wiring" at bounding box center [286, 251] width 191 height 7
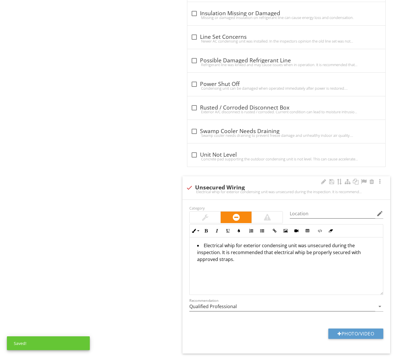
scroll to position [1146, 0]
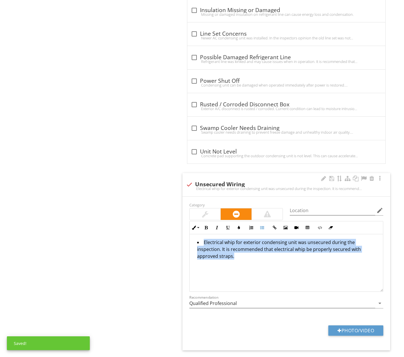
drag, startPoint x: 201, startPoint y: 237, endPoint x: 227, endPoint y: 258, distance: 33.2
click at [227, 258] on div "Electrical whip for exterior condensing unit was unsecured during the inspectio…" at bounding box center [285, 263] width 193 height 58
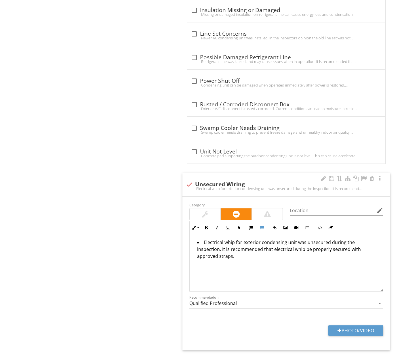
click at [189, 180] on div at bounding box center [189, 185] width 10 height 10
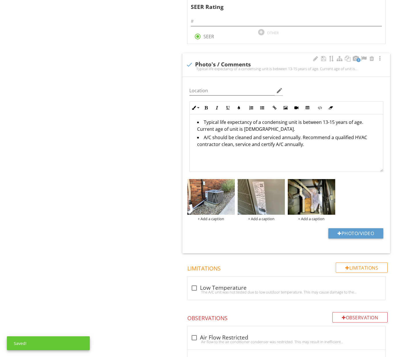
scroll to position [582, 0]
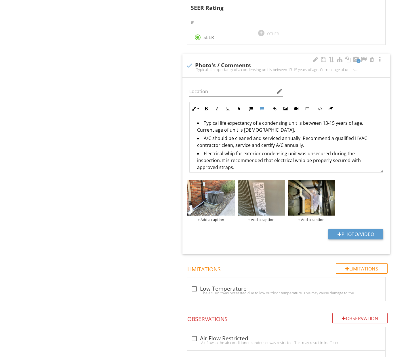
click at [232, 151] on li "Electrical whip for exterior condensing unit was unsecured during the inspectio…" at bounding box center [287, 161] width 181 height 22
click at [278, 158] on li "Electrical wiring for exterior condensing unit was unsecured during the inspect…" at bounding box center [287, 161] width 181 height 22
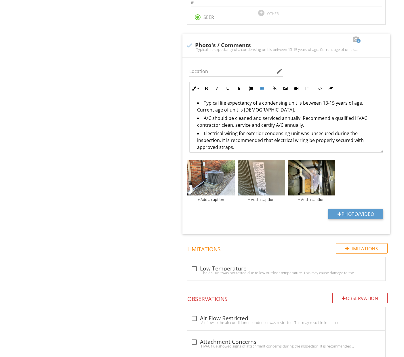
scroll to position [603, 0]
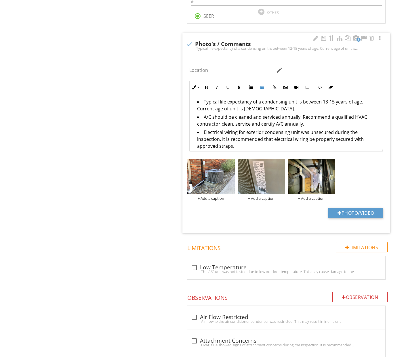
click at [253, 208] on div "Photo/Video" at bounding box center [286, 215] width 201 height 15
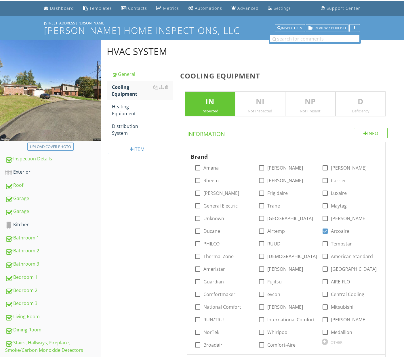
scroll to position [16, 0]
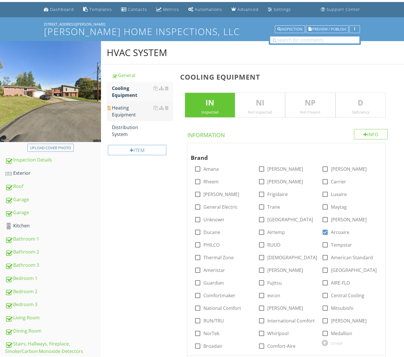
click at [130, 107] on div "Heating Equipment" at bounding box center [142, 111] width 61 height 14
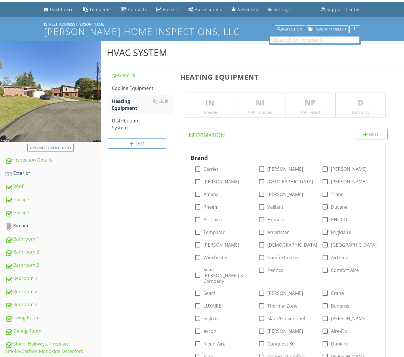
click at [210, 115] on div "IN Inspected" at bounding box center [210, 105] width 50 height 25
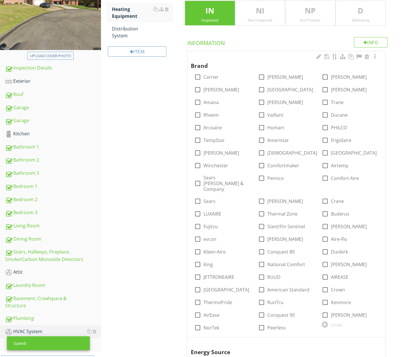
scroll to position [109, 0]
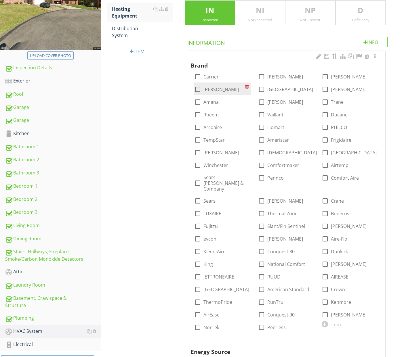
click at [215, 89] on label "Lennox" at bounding box center [221, 90] width 36 height 6
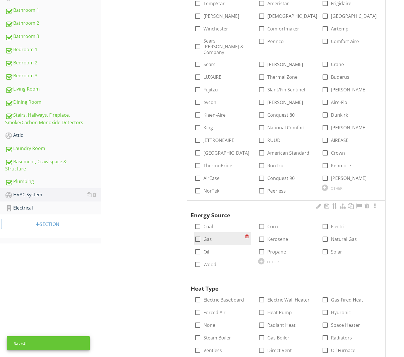
click at [210, 236] on label "Gas" at bounding box center [207, 239] width 8 height 6
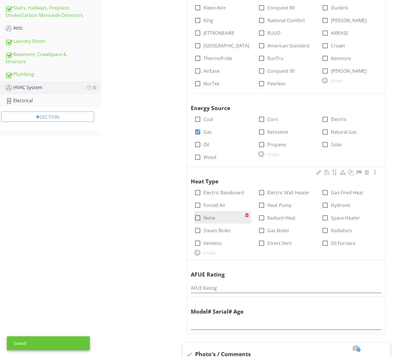
scroll to position [353, 0]
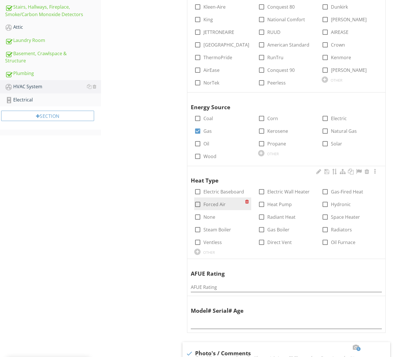
click at [217, 202] on label "Forced Air" at bounding box center [214, 205] width 22 height 6
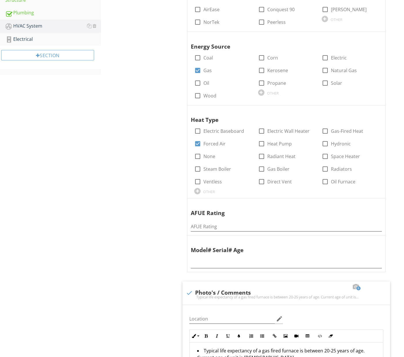
scroll to position [414, 0]
click at [233, 258] on input "text" at bounding box center [286, 262] width 191 height 9
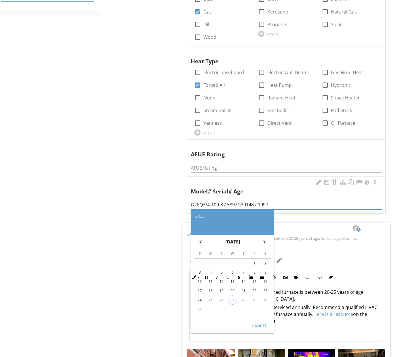
scroll to position [473, 0]
click at [262, 323] on div "Cancel" at bounding box center [259, 326] width 16 height 6
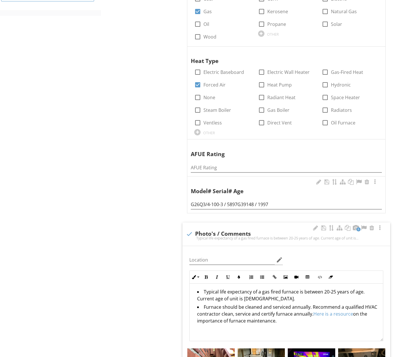
click at [248, 291] on li "Typical life expectancy of a gas fired furnace is between 20-25 years of age. C…" at bounding box center [287, 295] width 181 height 15
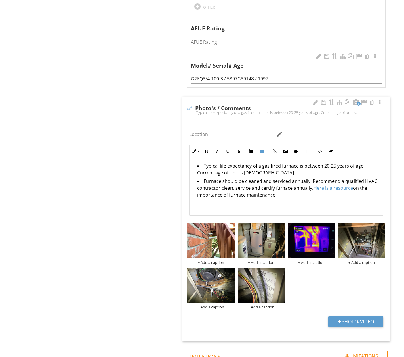
scroll to position [599, 0]
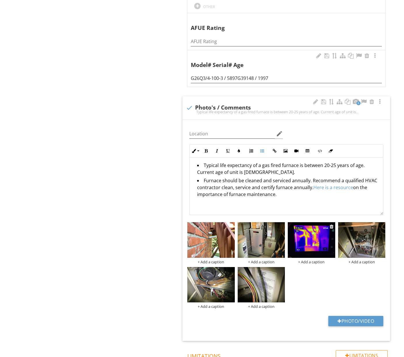
click at [315, 260] on div "+ Add a caption" at bounding box center [311, 262] width 47 height 5
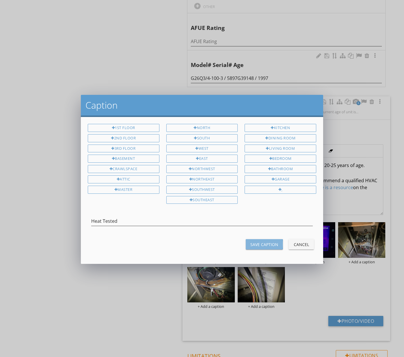
click at [276, 247] on button "Save Caption" at bounding box center [264, 244] width 37 height 10
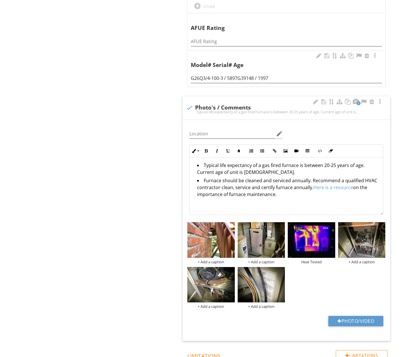
click at [353, 274] on div "+ Add a caption + Add a caption Heat Tested + Add a caption + Add a caption + A…" at bounding box center [286, 265] width 201 height 89
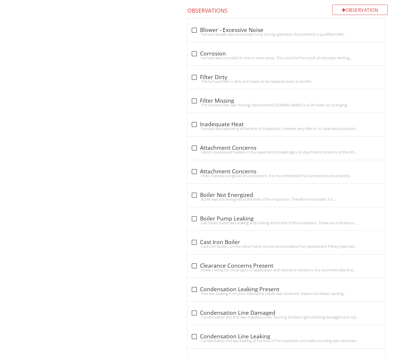
scroll to position [1010, 0]
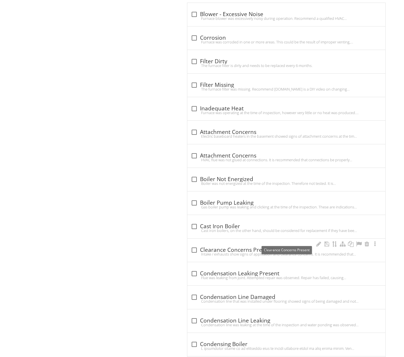
click at [261, 247] on div "check_box_outline_blank Clearance Concerns Present" at bounding box center [286, 250] width 191 height 7
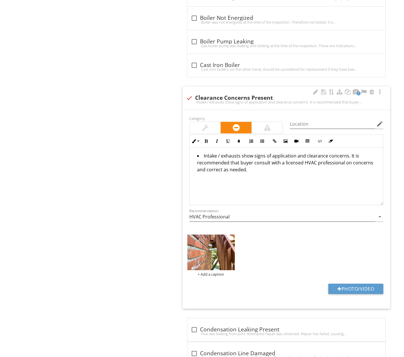
scroll to position [1173, 0]
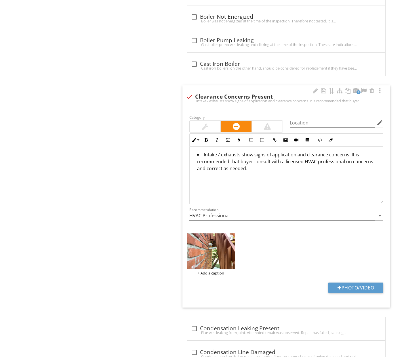
click at [219, 245] on img at bounding box center [210, 250] width 47 height 35
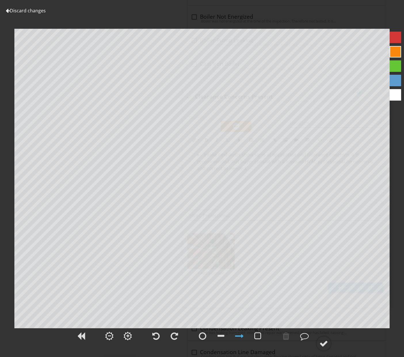
click at [260, 335] on div at bounding box center [257, 336] width 7 height 9
click at [327, 342] on div at bounding box center [323, 343] width 9 height 9
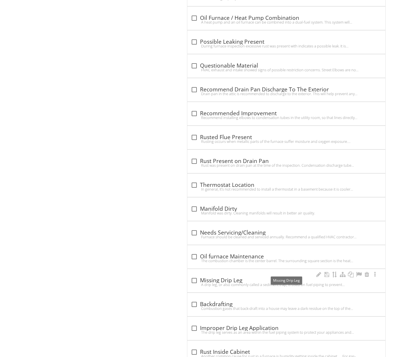
scroll to position [1984, 0]
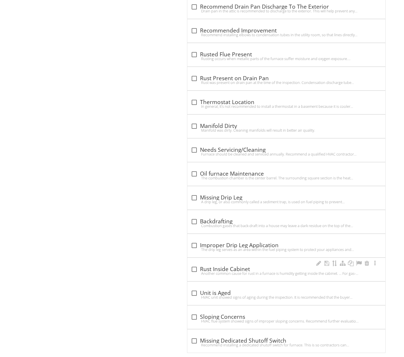
click at [248, 266] on div "check_box_outline_blank Rust Inside Cabinet" at bounding box center [286, 269] width 191 height 7
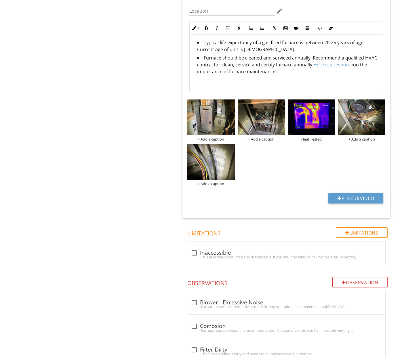
scroll to position [722, 0]
click at [311, 156] on div "+ Add a caption + Add a caption Heat Tested + Add a caption + Add a caption" at bounding box center [286, 142] width 201 height 89
drag, startPoint x: 365, startPoint y: 111, endPoint x: 320, endPoint y: 148, distance: 58.6
click at [301, 156] on div "+ Add a caption + Add a caption Heat Tested + Add a caption + Add a caption" at bounding box center [286, 142] width 201 height 89
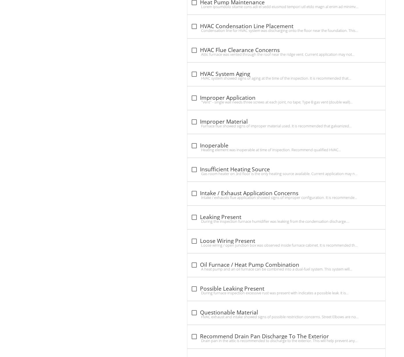
scroll to position [0, 0]
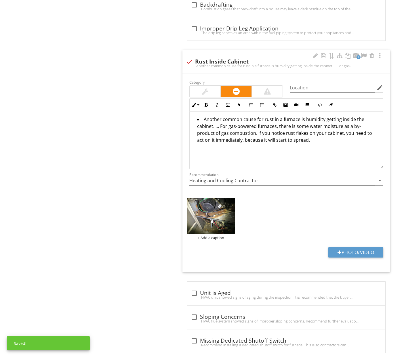
click at [271, 248] on div "Photo/Video" at bounding box center [286, 254] width 201 height 15
click at [203, 235] on div "Category Location edit Inline Style XLarge Large Normal Small Light Small/Light…" at bounding box center [286, 173] width 208 height 198
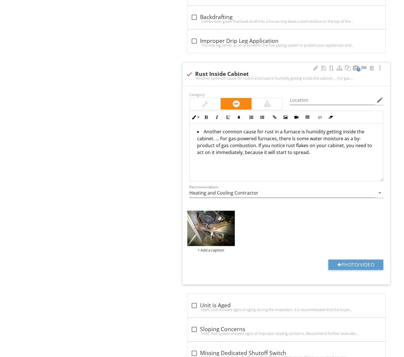
scroll to position [2233, 0]
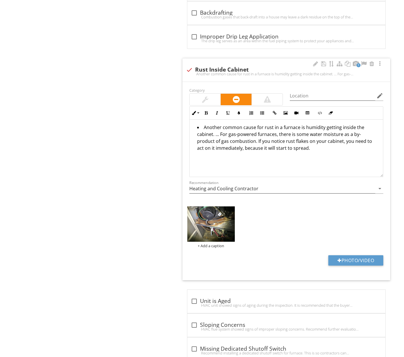
click at [246, 227] on div "+ Add a caption" at bounding box center [286, 227] width 201 height 45
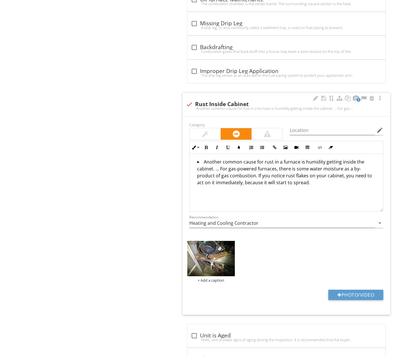
scroll to position [2198, 0]
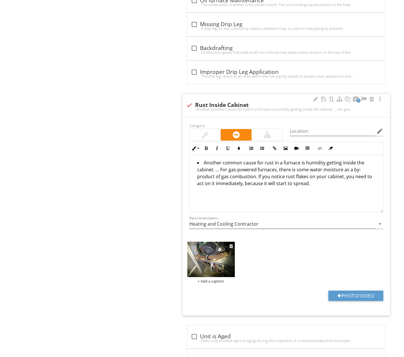
click at [212, 254] on img at bounding box center [210, 259] width 47 height 35
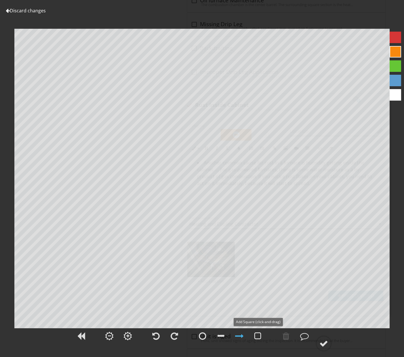
click at [254, 335] on div at bounding box center [257, 336] width 14 height 14
click at [325, 340] on div at bounding box center [323, 343] width 9 height 9
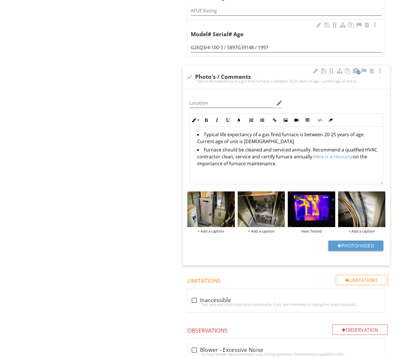
scroll to position [629, 0]
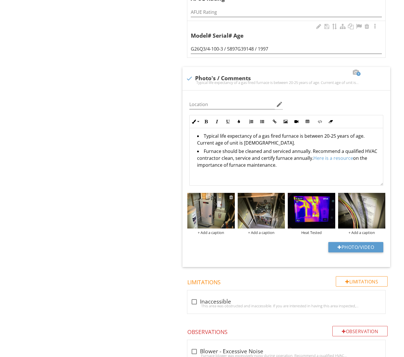
click at [231, 195] on div at bounding box center [231, 197] width 4 height 5
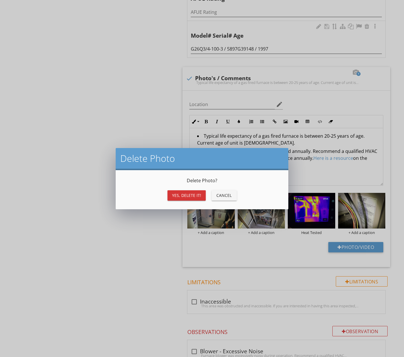
click at [198, 199] on button "Yes, Delete it!" at bounding box center [186, 195] width 38 height 10
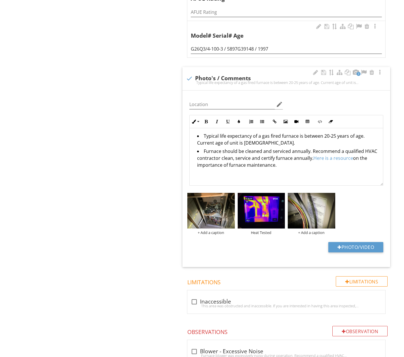
click at [252, 242] on div "Photo/Video" at bounding box center [286, 249] width 201 height 15
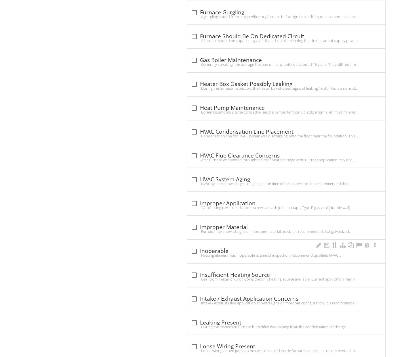
scroll to position [1590, 0]
click at [216, 176] on div "check_box_outline_blank HVAC System Aging" at bounding box center [286, 179] width 191 height 7
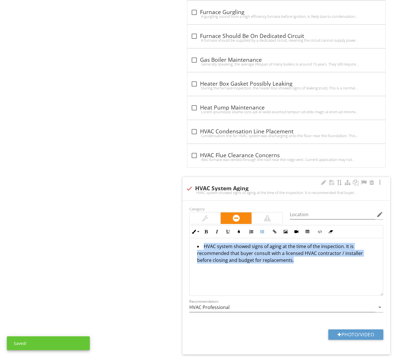
drag, startPoint x: 257, startPoint y: 265, endPoint x: 185, endPoint y: 232, distance: 79.4
click at [185, 232] on div "Category Location edit Inline Style XLarge Large Normal Small Light Small/Light…" at bounding box center [286, 278] width 208 height 154
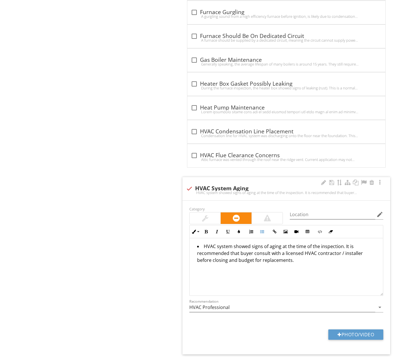
click at [188, 184] on div at bounding box center [189, 189] width 10 height 10
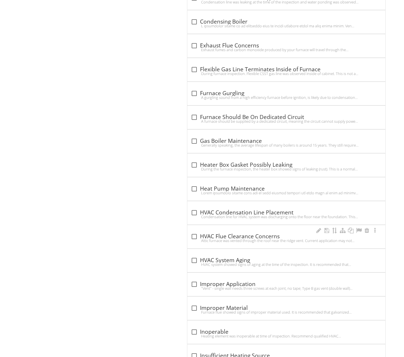
scroll to position [1511, 0]
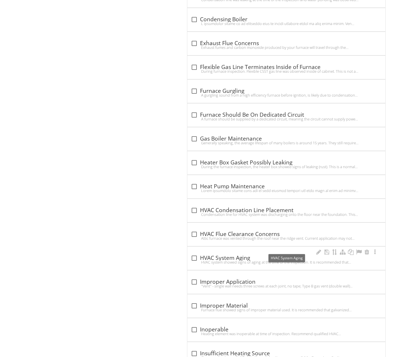
click at [240, 255] on div "check_box_outline_blank HVAC System Aging" at bounding box center [286, 258] width 191 height 7
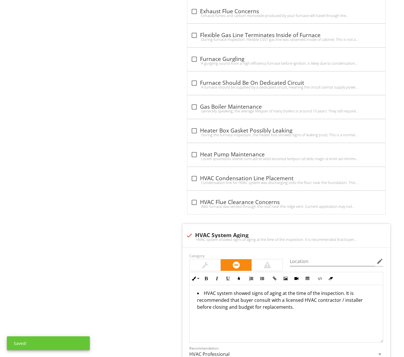
scroll to position [1557, 0]
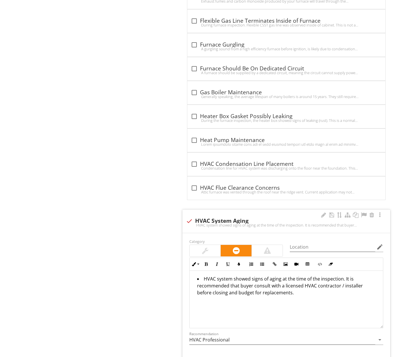
click at [279, 275] on li "HVAC system showed signs of aging at the time of the inspection. It is recommen…" at bounding box center [287, 286] width 181 height 22
drag, startPoint x: 322, startPoint y: 269, endPoint x: 220, endPoint y: 275, distance: 102.2
click at [220, 275] on li "HVAC system showed signs of aging, unit is 28 years old at the time of the insp…" at bounding box center [287, 286] width 181 height 22
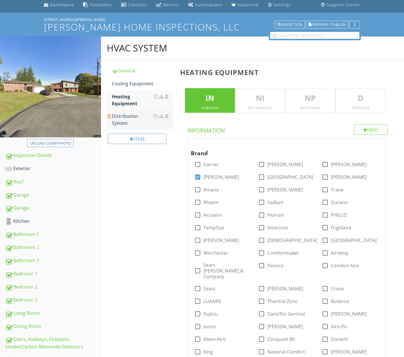
scroll to position [22, 0]
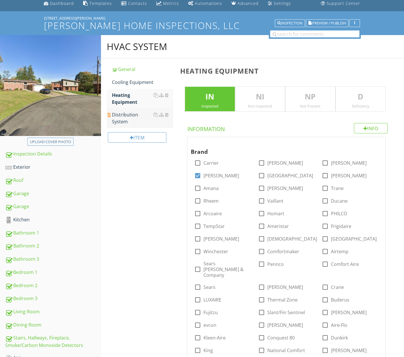
click at [129, 118] on div "Distribution System" at bounding box center [142, 118] width 61 height 14
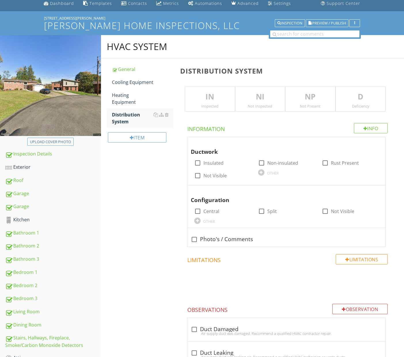
scroll to position [25, 0]
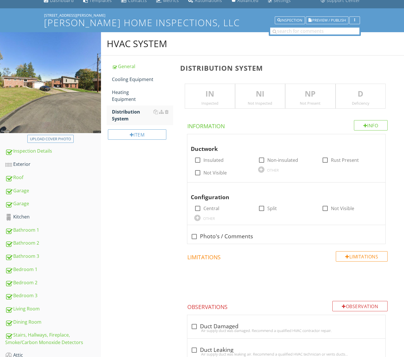
click at [224, 103] on div "Inspected" at bounding box center [209, 103] width 49 height 5
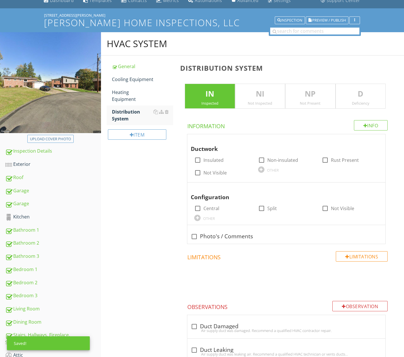
click at [214, 102] on div "Inspected" at bounding box center [209, 103] width 49 height 5
click at [260, 92] on p "NI" at bounding box center [259, 94] width 49 height 12
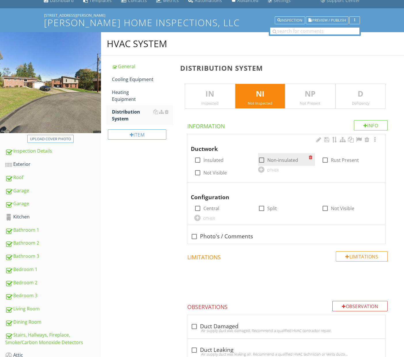
click at [262, 158] on div at bounding box center [261, 160] width 10 height 10
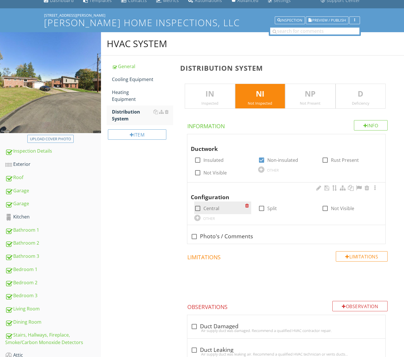
click at [210, 206] on label "Central" at bounding box center [211, 209] width 16 height 6
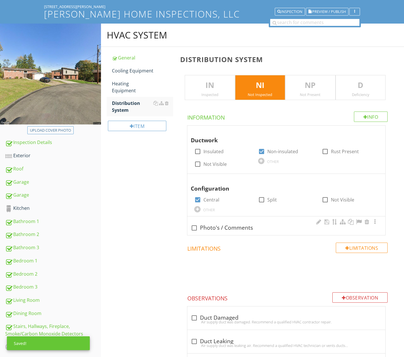
click at [228, 228] on div "check_box_outline_blank Photo's / Comments" at bounding box center [286, 228] width 191 height 7
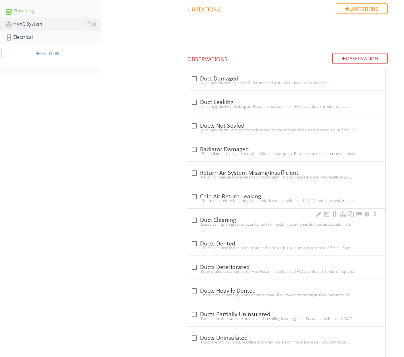
scroll to position [417, 0]
click at [234, 219] on div "check_box_outline_blank Duct Cleaning" at bounding box center [286, 219] width 191 height 7
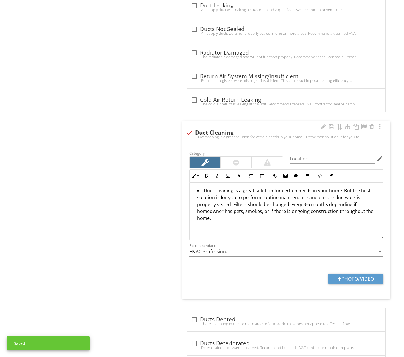
scroll to position [514, 0]
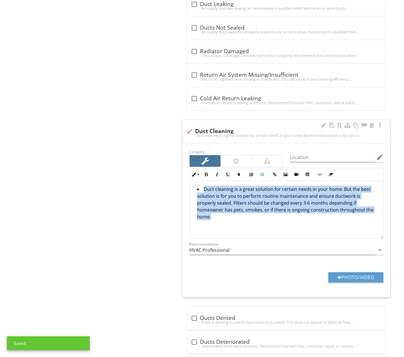
drag, startPoint x: 238, startPoint y: 219, endPoint x: 198, endPoint y: 185, distance: 52.8
click at [196, 184] on div "Duct cleaning is a great solution for certain needs in your home. But the best …" at bounding box center [285, 210] width 193 height 58
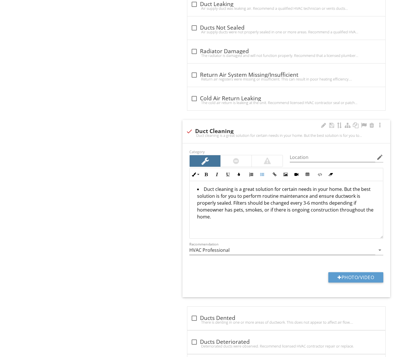
click at [190, 129] on div at bounding box center [189, 132] width 10 height 10
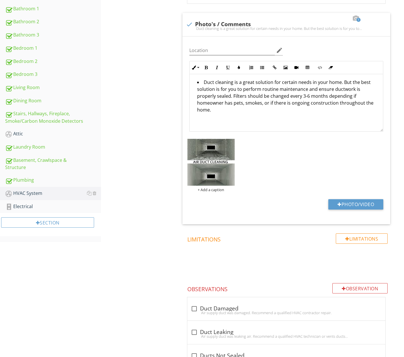
scroll to position [250, 0]
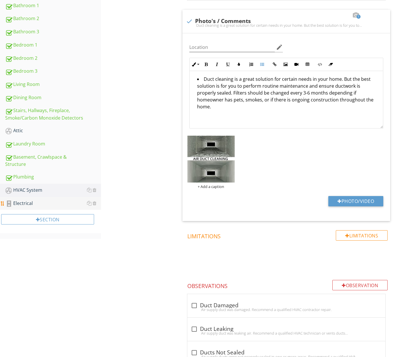
click at [28, 203] on div "Electrical" at bounding box center [53, 203] width 96 height 7
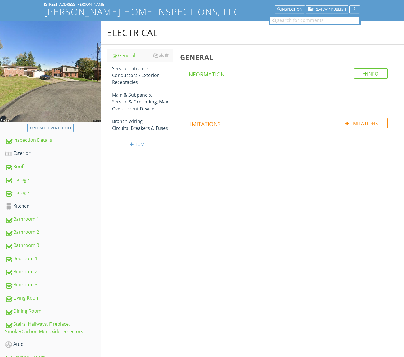
scroll to position [37, 0]
click at [144, 79] on div "Service Entrance Conductors / Exterior Receptacles" at bounding box center [142, 75] width 61 height 21
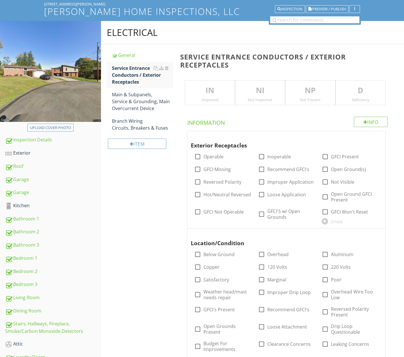
click at [207, 97] on div "Inspected" at bounding box center [209, 99] width 49 height 5
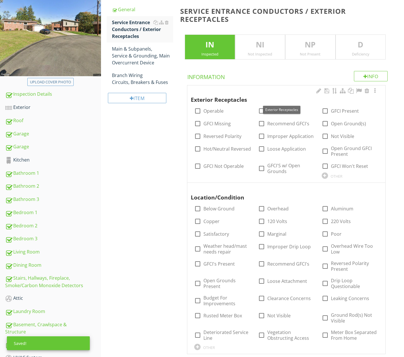
scroll to position [91, 0]
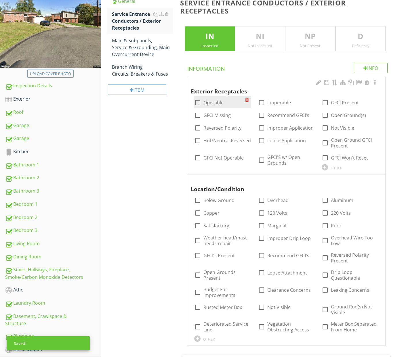
click at [210, 102] on label "Operable" at bounding box center [213, 103] width 20 height 6
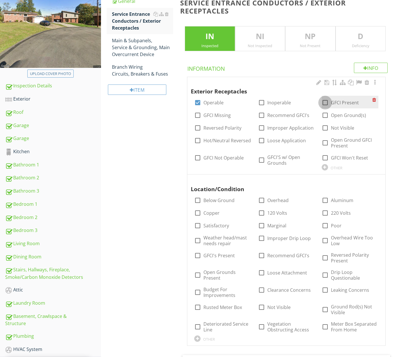
click at [325, 103] on div at bounding box center [325, 103] width 10 height 10
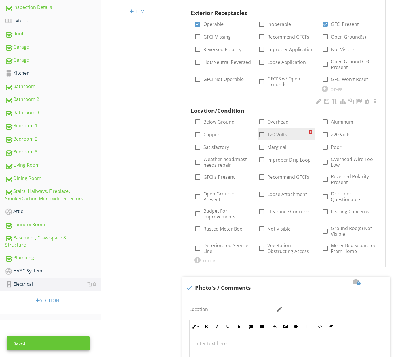
scroll to position [170, 0]
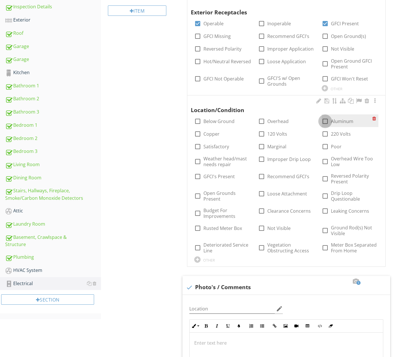
click at [323, 121] on div at bounding box center [325, 121] width 10 height 10
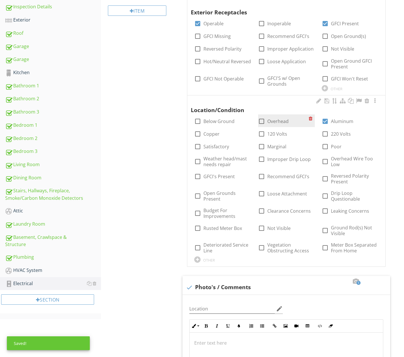
click at [262, 120] on div at bounding box center [261, 121] width 10 height 10
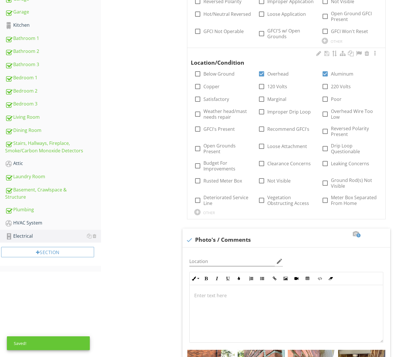
scroll to position [217, 0]
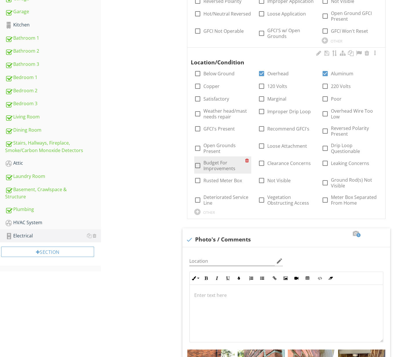
click at [214, 164] on label "Budget For Improvements" at bounding box center [223, 166] width 41 height 12
click at [215, 165] on label "Budget For Improvements" at bounding box center [223, 166] width 41 height 12
click at [224, 129] on label "GFCI's Present" at bounding box center [218, 129] width 31 height 6
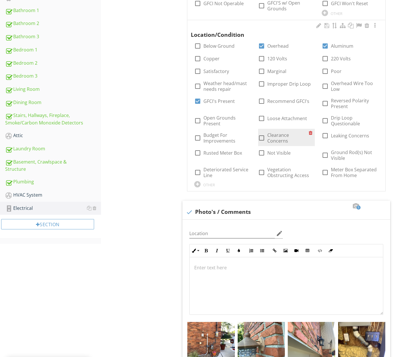
scroll to position [248, 0]
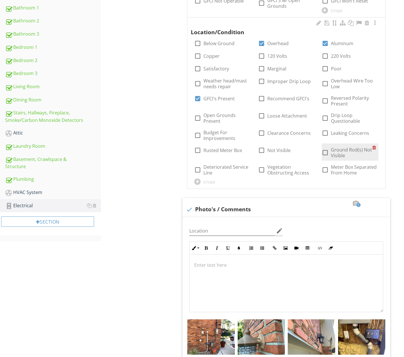
click at [336, 153] on label "Ground Rod(s) Not Visible" at bounding box center [351, 153] width 41 height 12
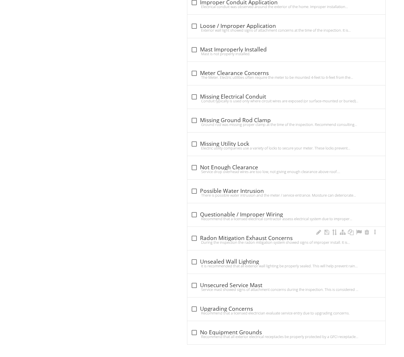
scroll to position [956, 0]
click at [237, 260] on div "check_box_outline_blank Unsealed Wall Lighting" at bounding box center [286, 262] width 191 height 7
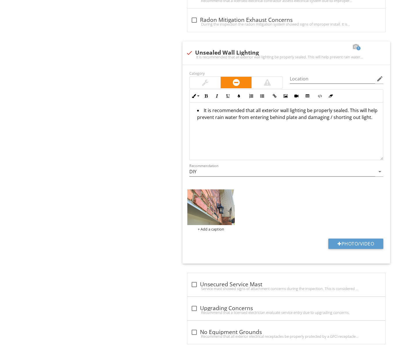
scroll to position [1129, 0]
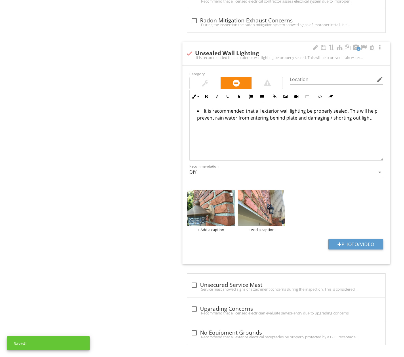
click at [214, 204] on img at bounding box center [210, 207] width 47 height 35
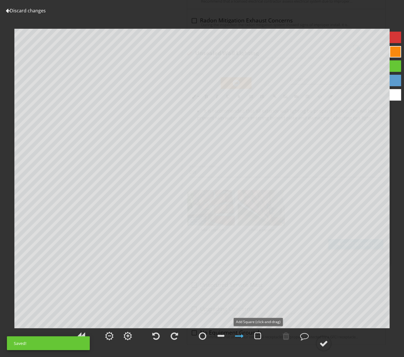
click at [260, 338] on div at bounding box center [257, 336] width 7 height 9
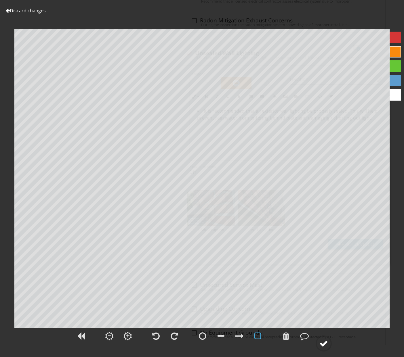
click at [319, 344] on circle at bounding box center [323, 343] width 15 height 15
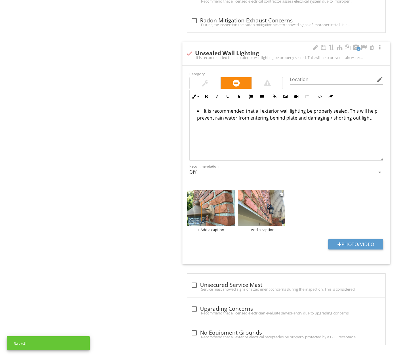
click at [258, 207] on img at bounding box center [260, 207] width 47 height 35
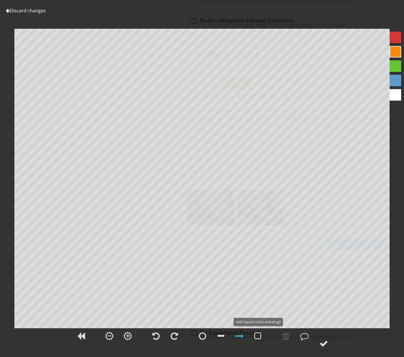
click at [259, 332] on div at bounding box center [257, 336] width 7 height 9
click at [323, 339] on circle at bounding box center [323, 343] width 15 height 15
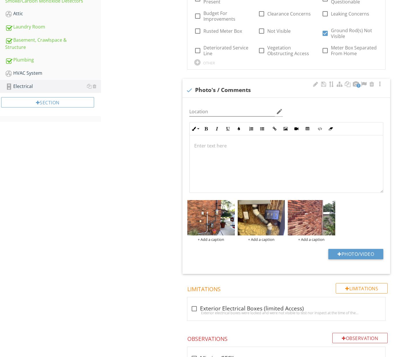
scroll to position [366, 0]
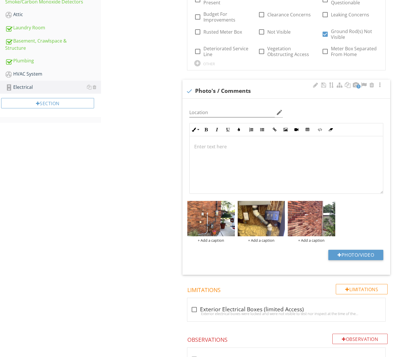
click at [292, 256] on div "Photo/Video" at bounding box center [286, 257] width 201 height 15
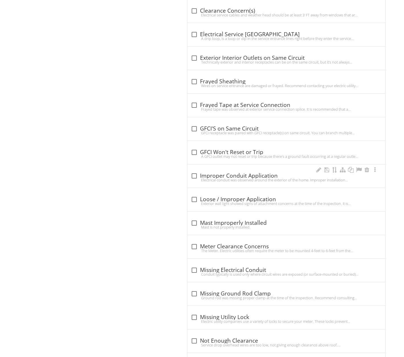
scroll to position [737, 0]
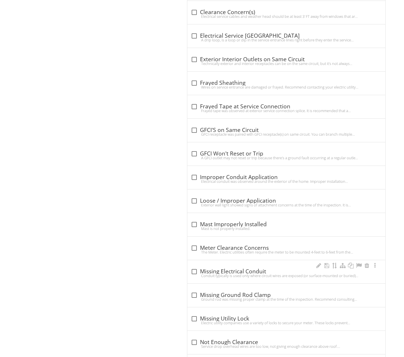
click at [232, 275] on div "Conduit typically is used only where circuit wires are exposed (or surface-moun…" at bounding box center [286, 275] width 191 height 5
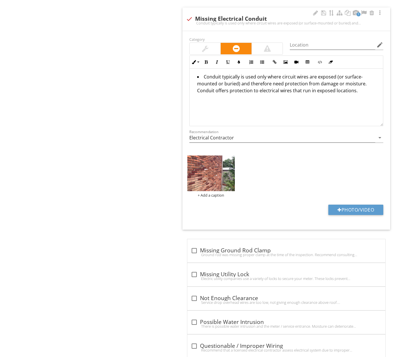
scroll to position [1001, 0]
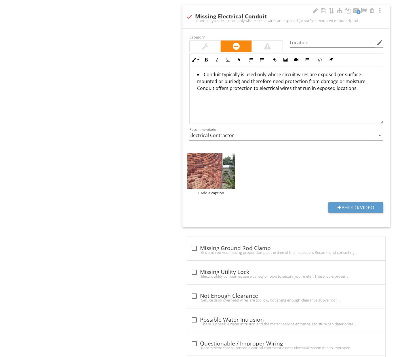
click at [207, 171] on img at bounding box center [210, 170] width 47 height 35
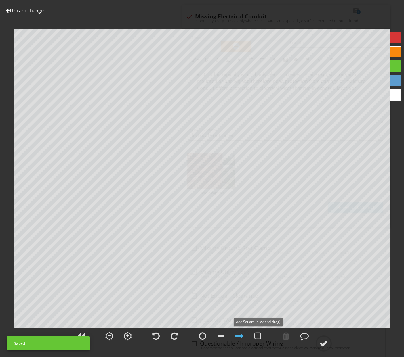
drag, startPoint x: 258, startPoint y: 337, endPoint x: 249, endPoint y: 322, distance: 16.9
click at [258, 337] on div at bounding box center [257, 336] width 7 height 9
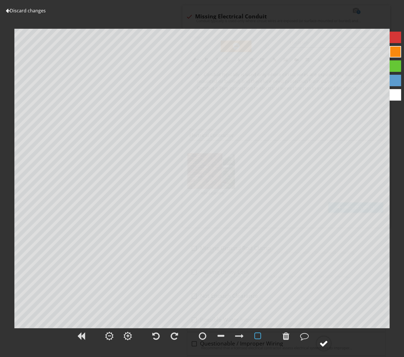
click at [327, 341] on div at bounding box center [323, 343] width 9 height 9
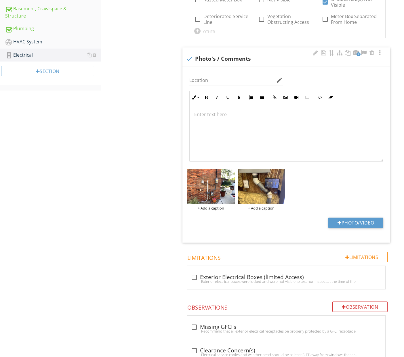
scroll to position [399, 0]
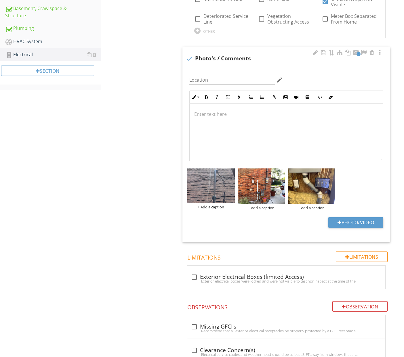
click at [235, 217] on div "Photo/Video" at bounding box center [286, 224] width 201 height 15
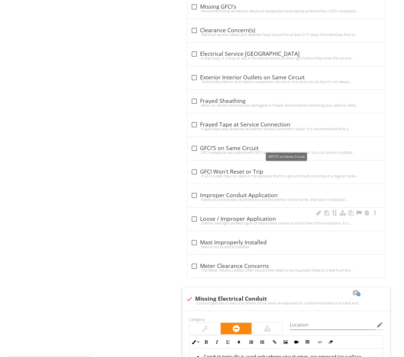
scroll to position [719, 0]
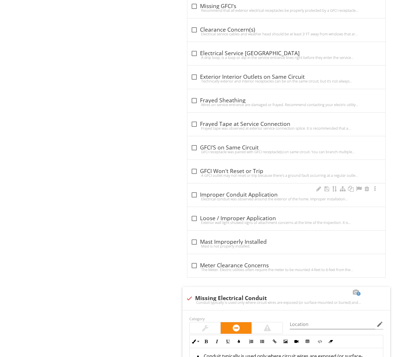
click at [221, 197] on div "Electrical conduit was observed around the exterior of the home. Improper insta…" at bounding box center [286, 199] width 191 height 5
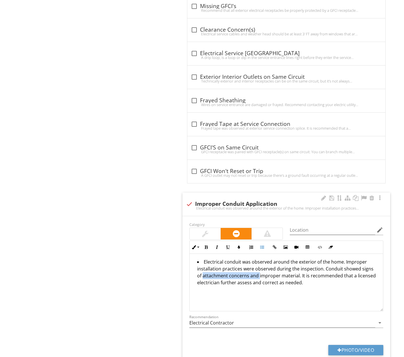
drag, startPoint x: 252, startPoint y: 275, endPoint x: 190, endPoint y: 274, distance: 62.4
click at [190, 274] on div "Electrical conduit was observed around the exterior of the home. Improper insta…" at bounding box center [285, 283] width 193 height 58
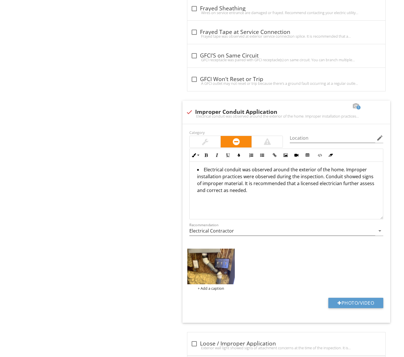
scroll to position [812, 0]
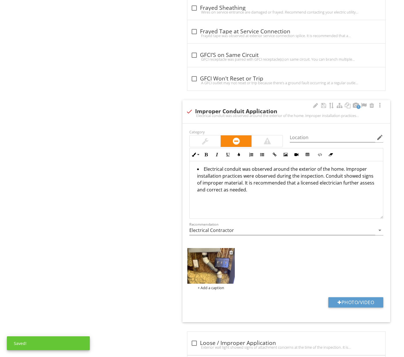
click at [215, 266] on img at bounding box center [210, 265] width 47 height 35
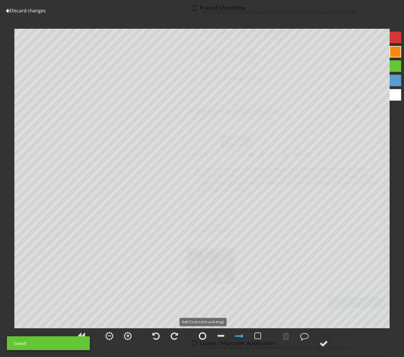
click at [204, 335] on div at bounding box center [202, 336] width 7 height 9
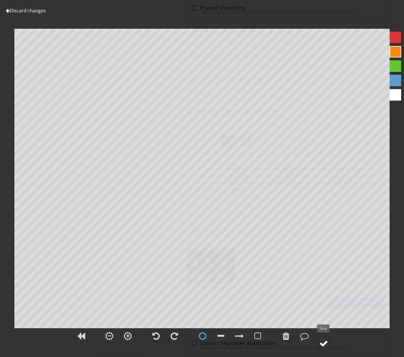
click at [322, 343] on div at bounding box center [323, 343] width 9 height 9
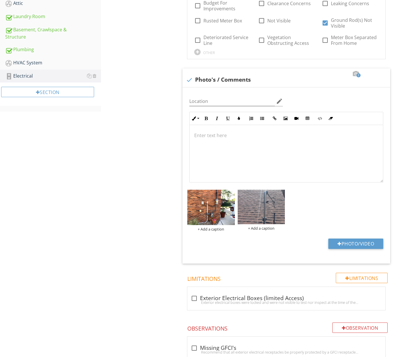
scroll to position [376, 0]
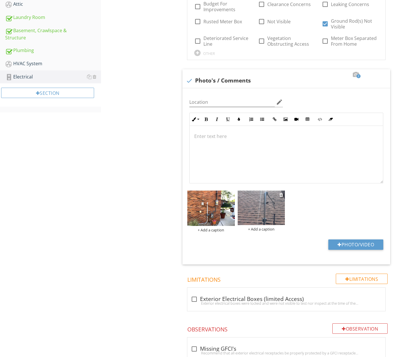
click at [260, 207] on img at bounding box center [260, 208] width 47 height 35
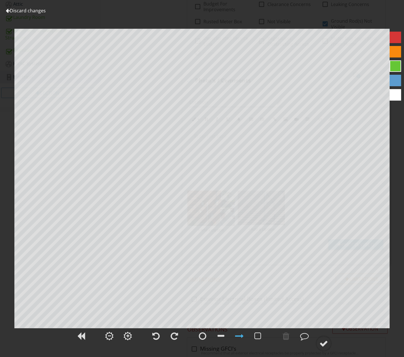
click at [28, 13] on link "Discard changes" at bounding box center [26, 10] width 40 height 6
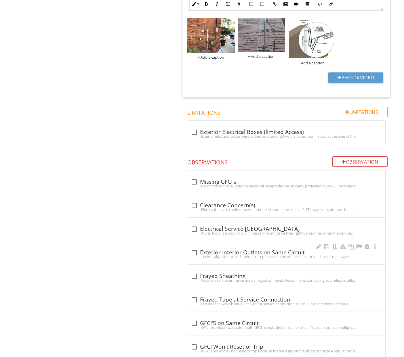
scroll to position [550, 0]
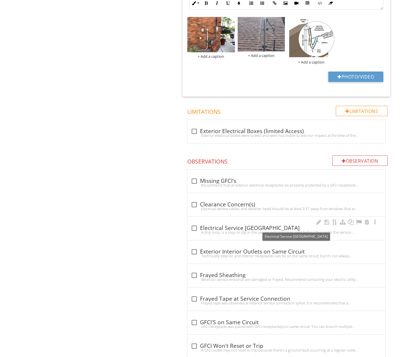
click at [241, 227] on div "check_box_outline_blank Electrical Service Drip Loop" at bounding box center [286, 228] width 191 height 7
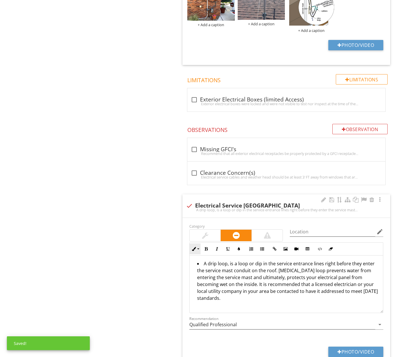
scroll to position [584, 0]
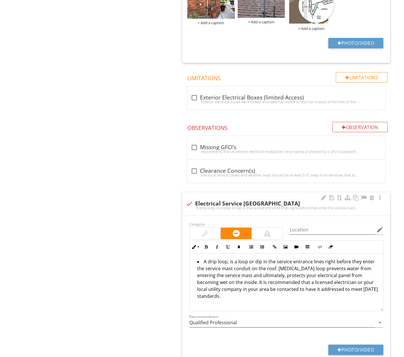
click at [188, 202] on div at bounding box center [189, 204] width 10 height 10
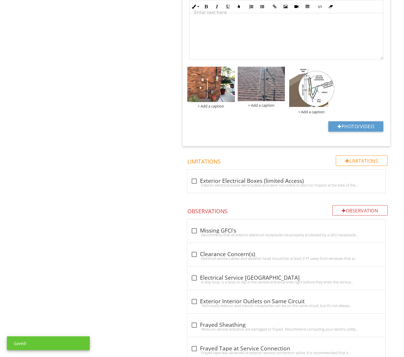
scroll to position [389, 0]
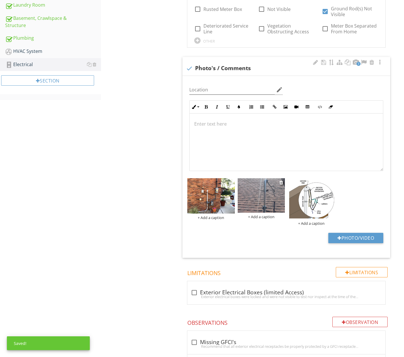
click at [266, 191] on img at bounding box center [260, 195] width 47 height 35
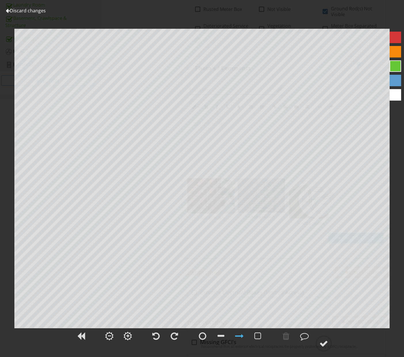
click at [22, 11] on link "Discard changes" at bounding box center [26, 10] width 40 height 6
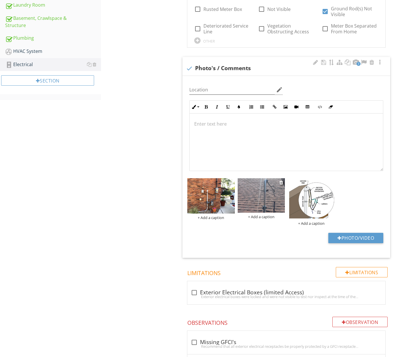
click at [258, 215] on div "+ Add a caption" at bounding box center [260, 216] width 47 height 5
click at [268, 215] on div "Inadequate Loop" at bounding box center [260, 216] width 47 height 5
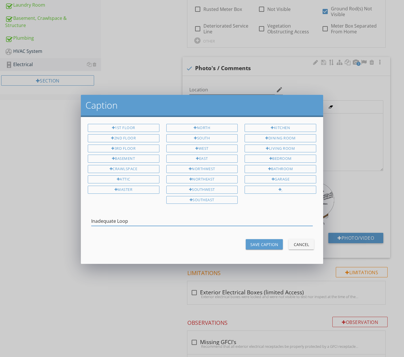
click at [117, 220] on input "Inadequate Loop" at bounding box center [201, 221] width 221 height 9
click at [263, 242] on div "Save Caption" at bounding box center [264, 245] width 28 height 6
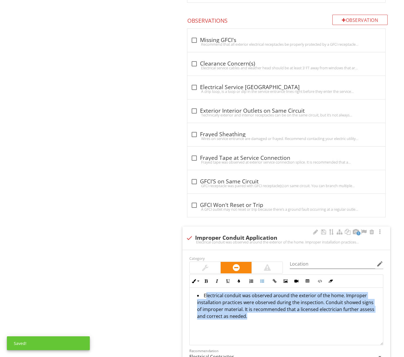
scroll to position [0, 0]
drag, startPoint x: 231, startPoint y: 318, endPoint x: 194, endPoint y: 286, distance: 49.7
click at [194, 288] on div "Electrical conduit was observed around the exterior of the home. Improper insta…" at bounding box center [285, 317] width 193 height 58
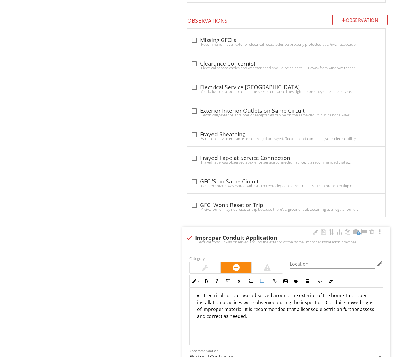
click at [188, 233] on div at bounding box center [189, 238] width 10 height 10
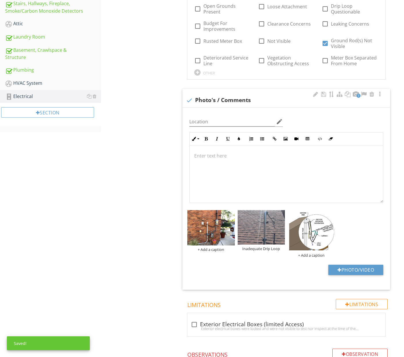
scroll to position [355, 0]
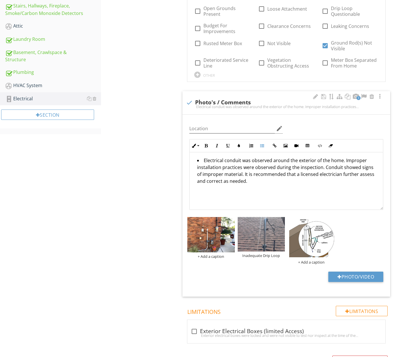
click at [190, 100] on div at bounding box center [189, 103] width 10 height 10
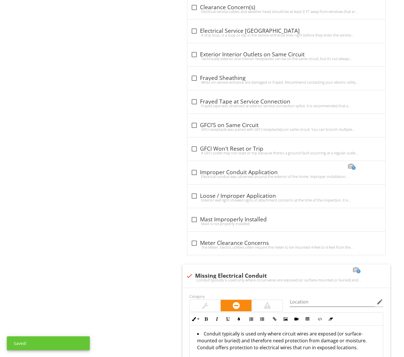
scroll to position [592, 0]
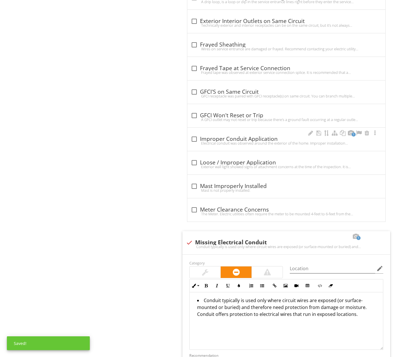
click at [248, 141] on div "Electrical conduit was observed around the exterior of the home. Improper insta…" at bounding box center [286, 143] width 191 height 5
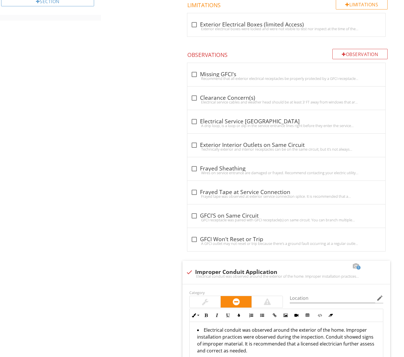
scroll to position [462, 0]
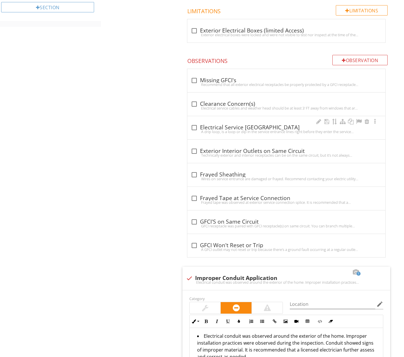
click at [266, 129] on div "A drip loop, is a loop or dip in the service entrance lines right before they e…" at bounding box center [286, 131] width 191 height 5
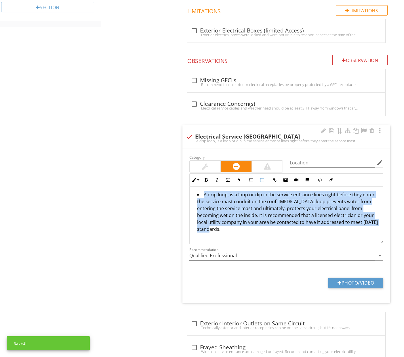
drag, startPoint x: 237, startPoint y: 222, endPoint x: 201, endPoint y: 196, distance: 45.1
click at [188, 186] on div "Inline Style XLarge Large Normal Small Light Small/Light Bold Italic Underline …" at bounding box center [286, 208] width 201 height 71
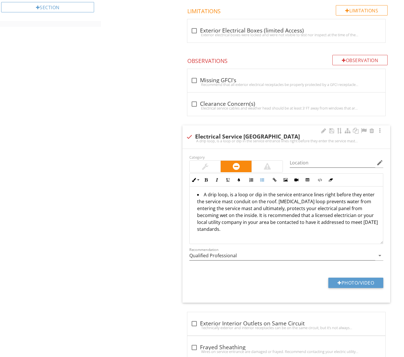
click at [191, 134] on div at bounding box center [189, 137] width 10 height 10
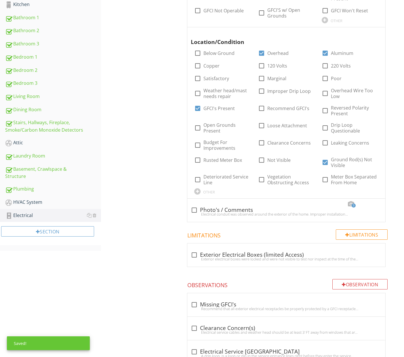
scroll to position [231, 0]
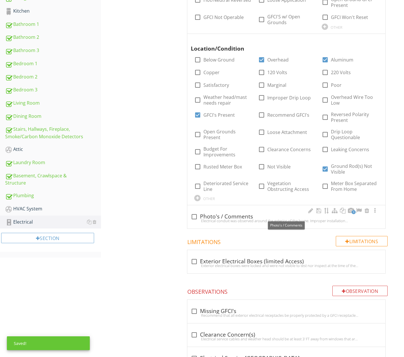
click at [249, 215] on div "check_box_outline_blank Photo's / Comments" at bounding box center [286, 216] width 191 height 7
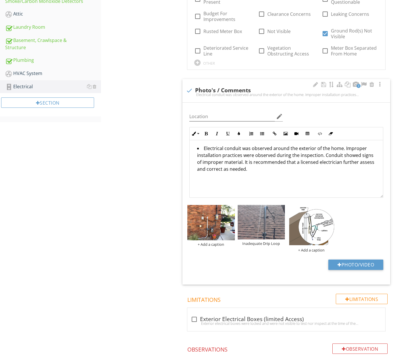
scroll to position [367, 0]
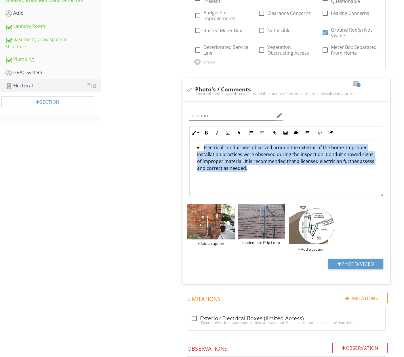
drag, startPoint x: 241, startPoint y: 169, endPoint x: 177, endPoint y: 134, distance: 72.9
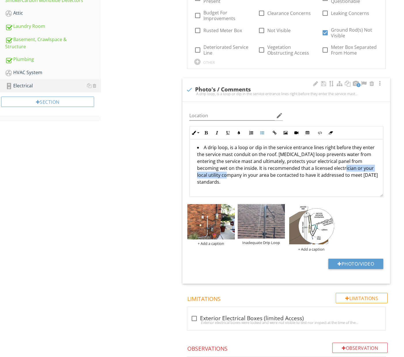
drag, startPoint x: 318, startPoint y: 168, endPoint x: 380, endPoint y: 167, distance: 61.5
click at [379, 167] on div "A drip loop, is a loop or dip in the service entrance lines right before they e…" at bounding box center [285, 168] width 193 height 58
click at [274, 217] on img at bounding box center [260, 221] width 47 height 35
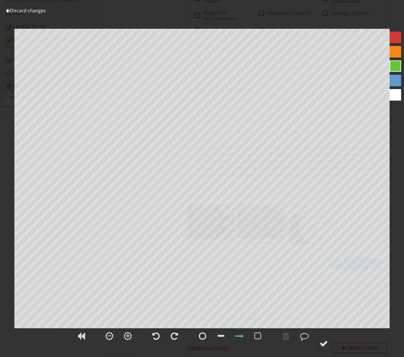
click at [30, 11] on link "Discard changes" at bounding box center [26, 10] width 40 height 6
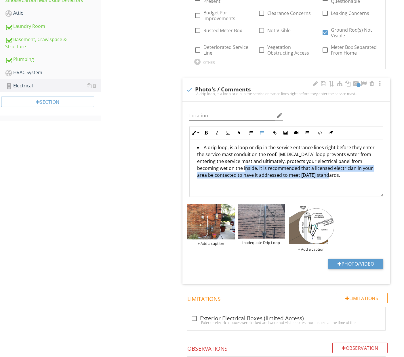
drag, startPoint x: 220, startPoint y: 167, endPoint x: 309, endPoint y: 181, distance: 90.2
click at [309, 181] on div "A drip loop, is a loop or dip in the service entrance lines right before they e…" at bounding box center [285, 168] width 193 height 58
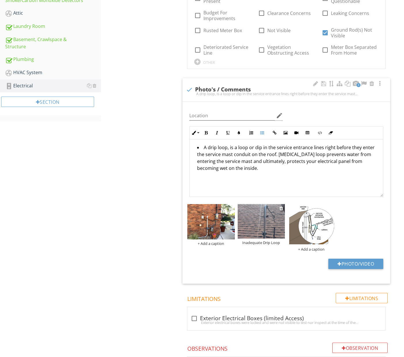
click at [279, 240] on div "Inadequate Drip Loop" at bounding box center [260, 242] width 47 height 5
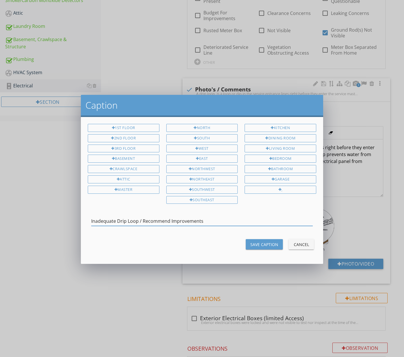
click at [273, 243] on div "Save Caption" at bounding box center [264, 245] width 28 height 6
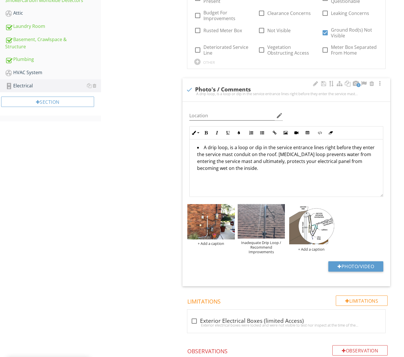
click at [224, 166] on li "A drip loop, is a loop or dip in the service entrance lines right before they e…" at bounding box center [287, 158] width 181 height 29
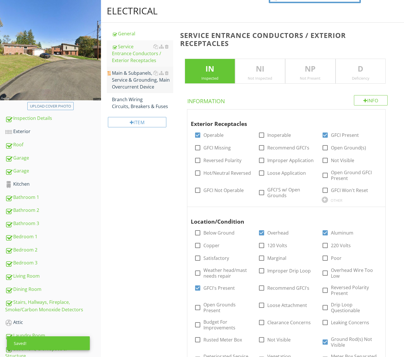
scroll to position [53, 0]
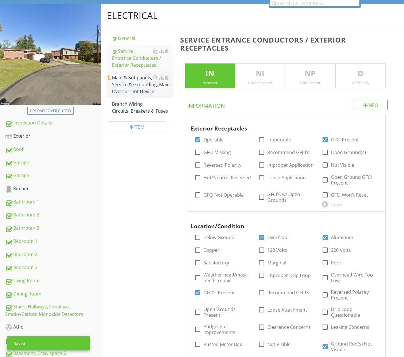
click at [125, 83] on div "Main & Subpanels, Service & Grounding, Main Overcurrent Device" at bounding box center [142, 84] width 61 height 21
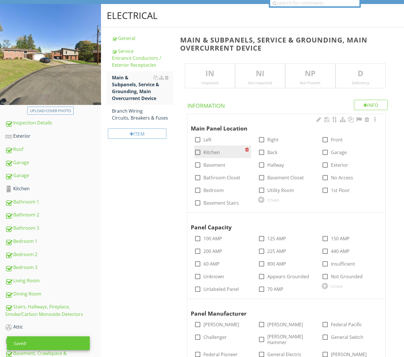
click at [219, 82] on div "Inspected" at bounding box center [209, 83] width 49 height 5
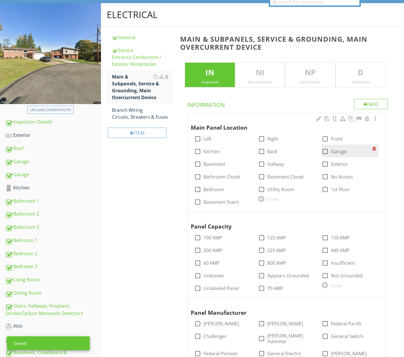
click at [325, 151] on div at bounding box center [325, 152] width 10 height 10
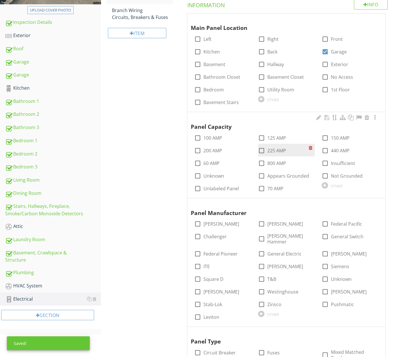
scroll to position [155, 0]
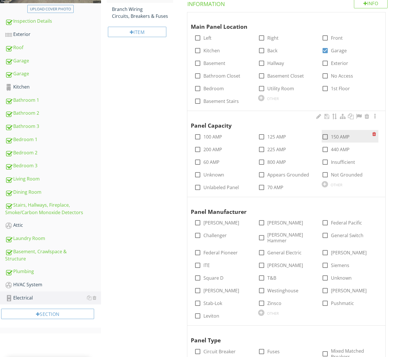
click at [326, 135] on div at bounding box center [325, 137] width 10 height 10
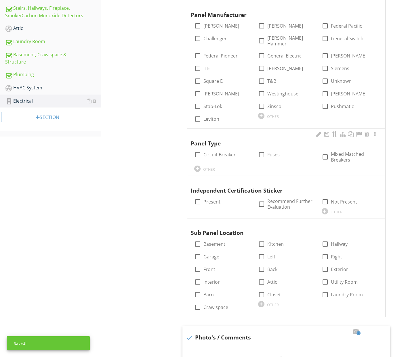
scroll to position [354, 0]
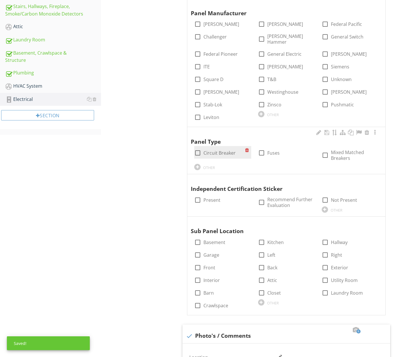
click at [226, 150] on label "Circuit Breaker" at bounding box center [219, 153] width 32 height 6
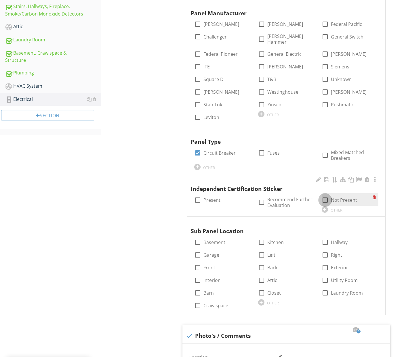
click at [324, 195] on div at bounding box center [325, 200] width 10 height 10
click at [325, 195] on div at bounding box center [325, 200] width 10 height 10
click at [269, 197] on label "Recommend Further Evaluation" at bounding box center [287, 203] width 41 height 12
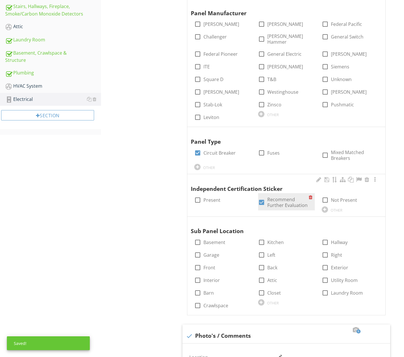
click at [263, 198] on div at bounding box center [261, 203] width 10 height 10
click at [209, 197] on label "Present" at bounding box center [211, 200] width 17 height 6
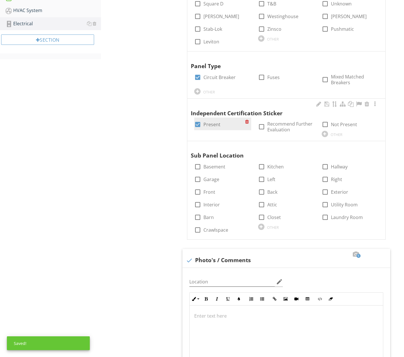
scroll to position [445, 0]
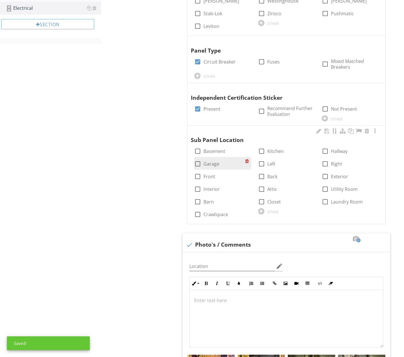
click at [212, 161] on label "Garage" at bounding box center [211, 164] width 16 height 6
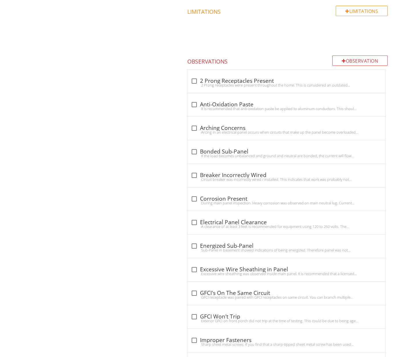
scroll to position [926, 0]
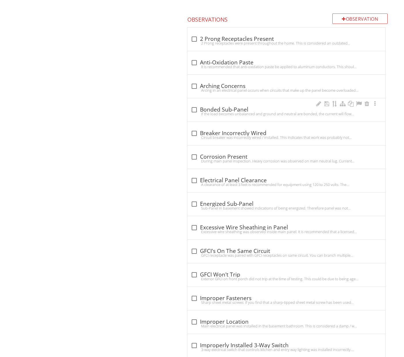
click at [242, 106] on div "check_box_outline_blank Bonded Sub-Panel" at bounding box center [286, 109] width 191 height 7
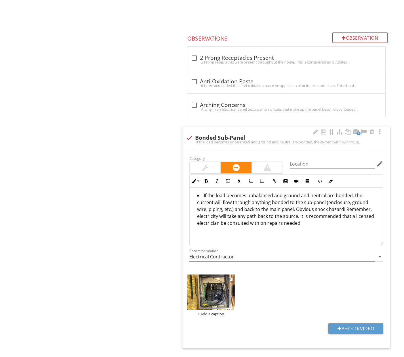
scroll to position [1012, 0]
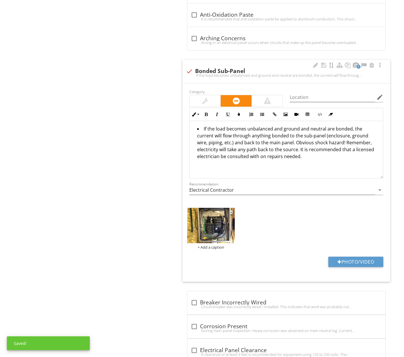
click at [208, 245] on div "+ Add a caption" at bounding box center [210, 247] width 47 height 5
click at [204, 215] on img at bounding box center [210, 225] width 47 height 35
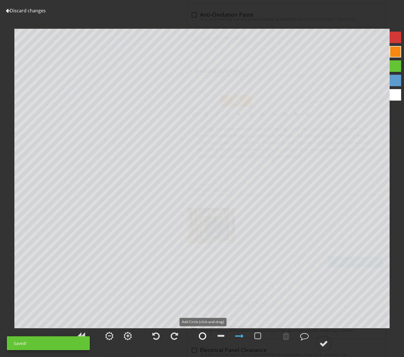
click at [204, 334] on div at bounding box center [202, 336] width 7 height 9
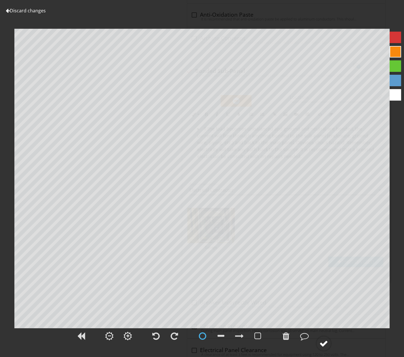
click at [329, 340] on circle at bounding box center [323, 343] width 15 height 15
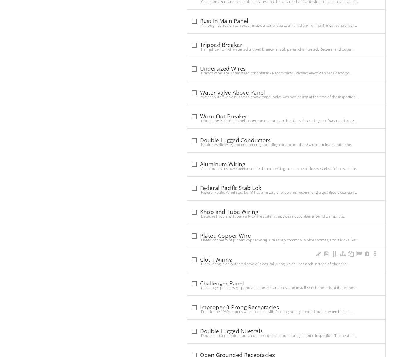
scroll to position [2225, 0]
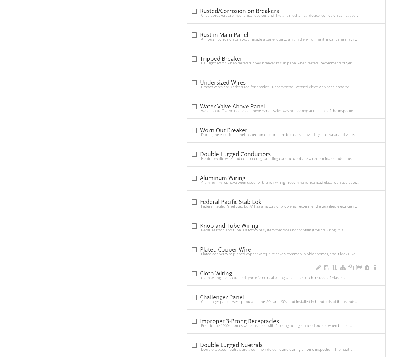
click at [249, 262] on div "check_box_outline_blank Cloth Wiring Cloth wiring is an outdated type of electr…" at bounding box center [286, 273] width 198 height 23
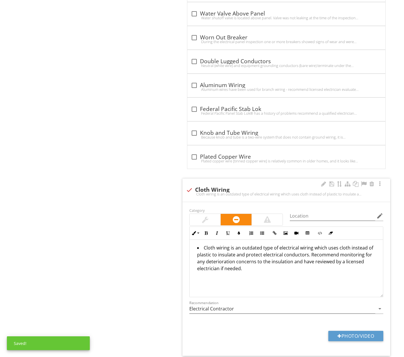
scroll to position [2318, 0]
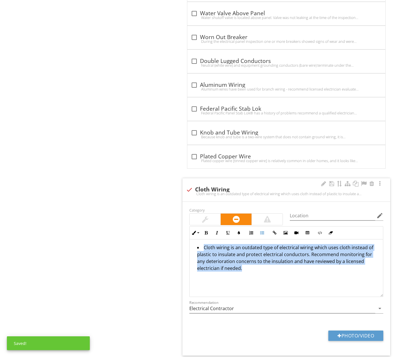
drag, startPoint x: 219, startPoint y: 260, endPoint x: 184, endPoint y: 239, distance: 41.2
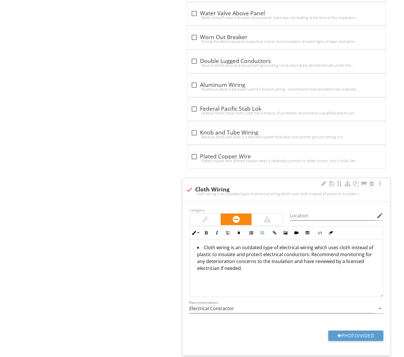
click at [191, 185] on div at bounding box center [189, 190] width 10 height 10
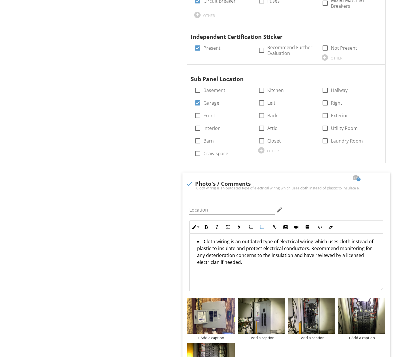
scroll to position [586, 0]
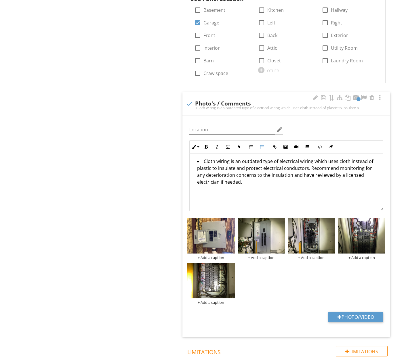
click at [271, 277] on div "+ Add a caption + Add a caption + Add a caption + Add a caption + Add a caption" at bounding box center [286, 261] width 201 height 89
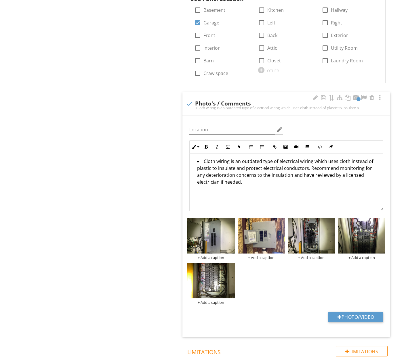
click at [271, 267] on div "+ Add a caption + Add a caption + Add a caption + Add a caption + Add a caption" at bounding box center [286, 261] width 201 height 89
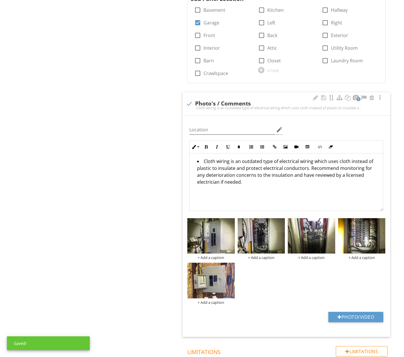
click at [275, 277] on div "+ Add a caption + Add a caption + Add a caption + Add a caption + Add a caption" at bounding box center [286, 261] width 201 height 89
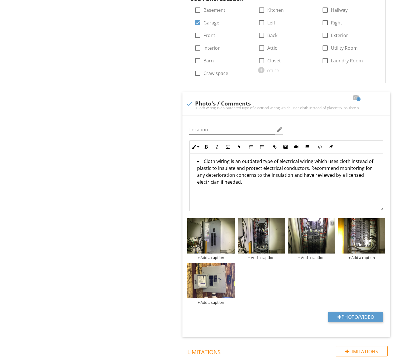
click at [331, 220] on div at bounding box center [331, 222] width 4 height 5
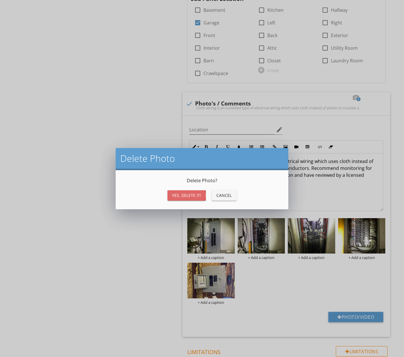
click at [197, 195] on div "Yes, Delete it!" at bounding box center [186, 195] width 29 height 6
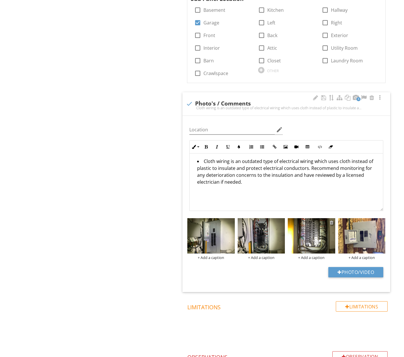
click at [332, 220] on div at bounding box center [331, 222] width 4 height 5
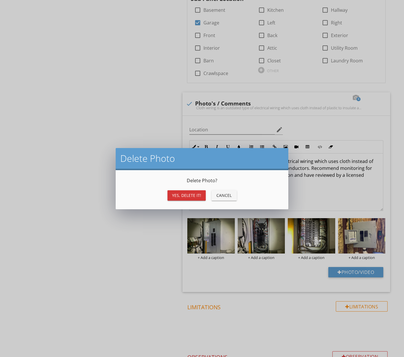
click at [200, 196] on div "Yes, Delete it!" at bounding box center [186, 195] width 29 height 6
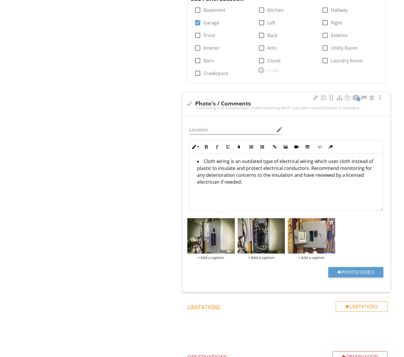
click at [273, 267] on div "Photo/Video" at bounding box center [286, 274] width 201 height 15
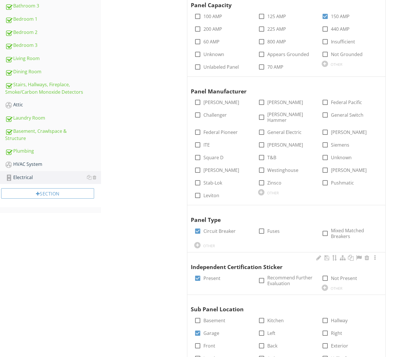
scroll to position [275, 0]
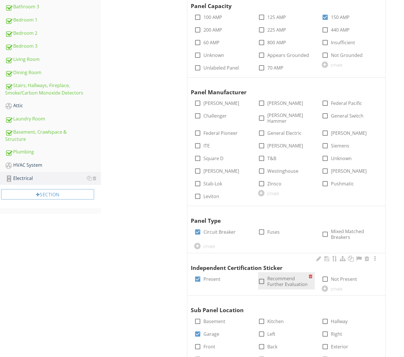
click at [261, 277] on div at bounding box center [261, 282] width 10 height 10
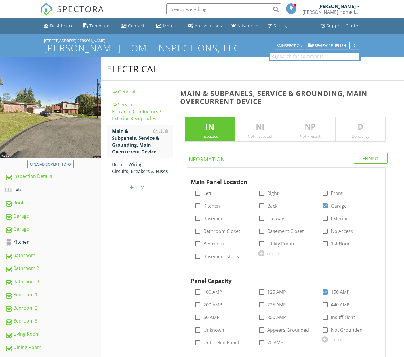
scroll to position [0, 0]
click at [134, 165] on div "Branch Wiring Circuits, Breakers & Fuses" at bounding box center [142, 168] width 61 height 14
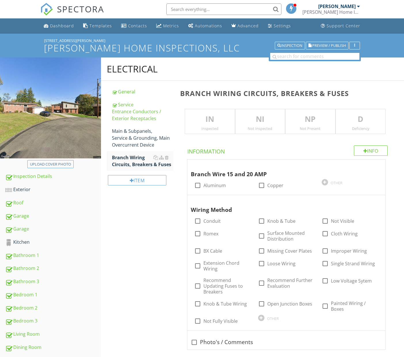
click at [219, 127] on div "Inspected" at bounding box center [209, 128] width 49 height 5
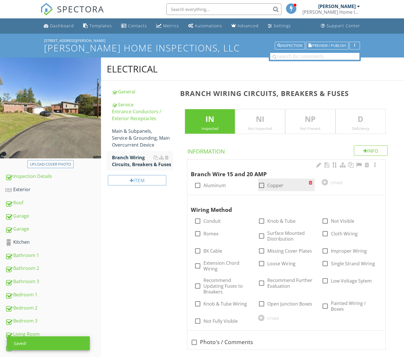
click at [260, 185] on div at bounding box center [261, 186] width 10 height 10
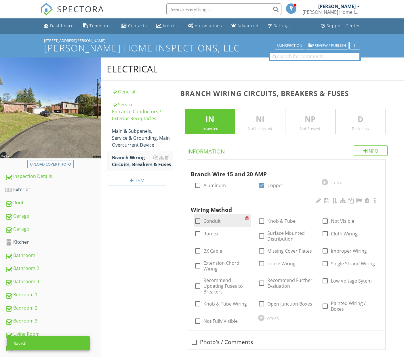
click at [214, 221] on label "Conduit" at bounding box center [211, 221] width 17 height 6
click at [213, 231] on label "Romex" at bounding box center [210, 234] width 15 height 6
click at [323, 233] on div at bounding box center [325, 234] width 10 height 10
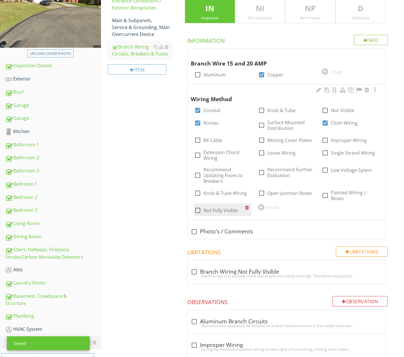
click at [226, 208] on label "Not Fully Visible" at bounding box center [220, 211] width 34 height 6
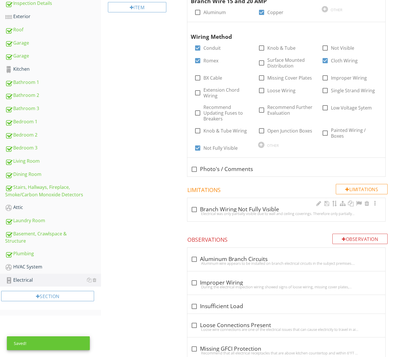
click at [250, 218] on div "check_box_outline_blank Branch Wiring Not Fully Visible Electrical was only par…" at bounding box center [286, 209] width 198 height 23
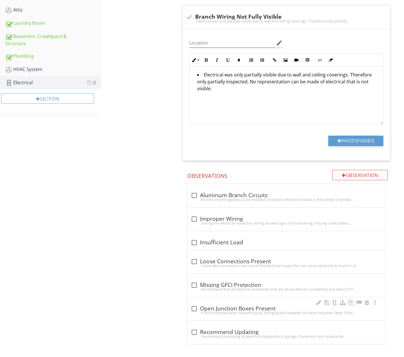
scroll to position [370, 0]
drag, startPoint x: 250, startPoint y: 332, endPoint x: 249, endPoint y: 305, distance: 27.0
click at [250, 331] on div "check_box_outline_blank Recommend Updating" at bounding box center [286, 332] width 191 height 7
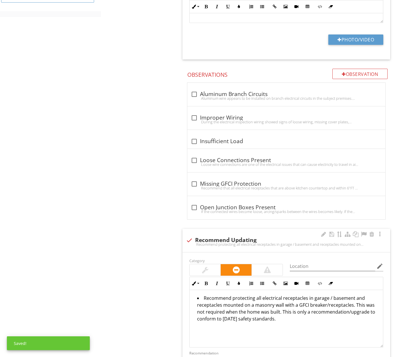
scroll to position [474, 0]
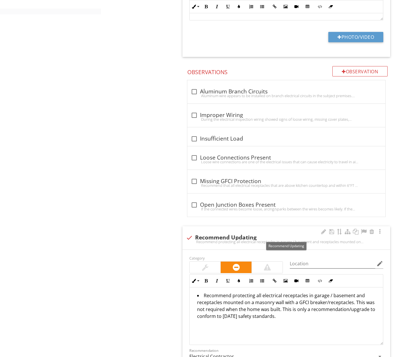
click at [217, 237] on div "check Recommend Updating" at bounding box center [286, 237] width 201 height 7
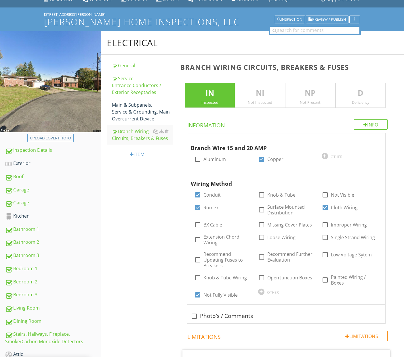
scroll to position [0, 0]
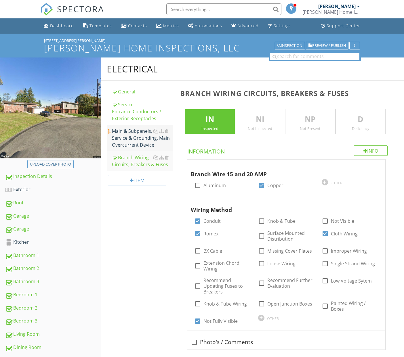
click at [139, 140] on div "Main & Subpanels, Service & Grounding, Main Overcurrent Device" at bounding box center [142, 138] width 61 height 21
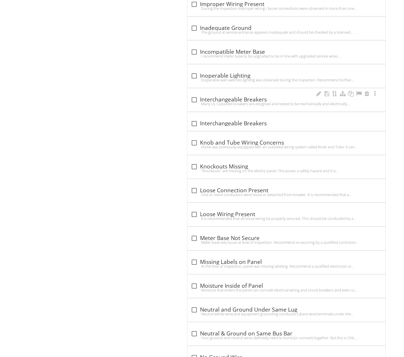
scroll to position [1534, 0]
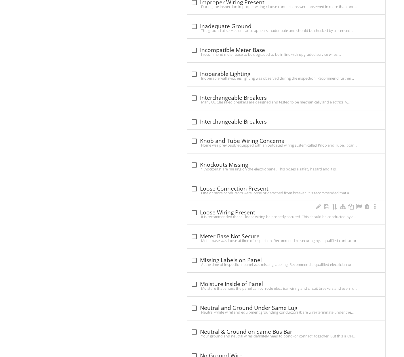
click at [240, 214] on div "It is recommended that all loose wiring be properly secured. This should be con…" at bounding box center [286, 216] width 191 height 5
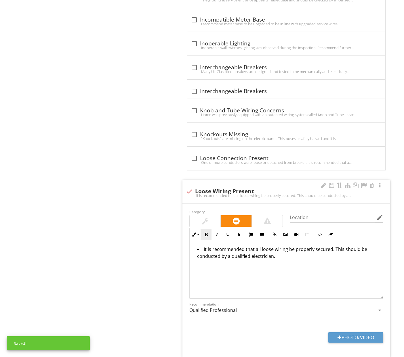
scroll to position [1566, 0]
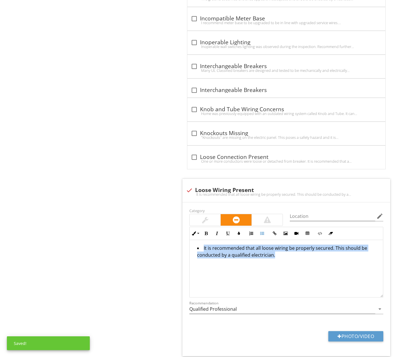
drag, startPoint x: 258, startPoint y: 260, endPoint x: 180, endPoint y: 232, distance: 83.0
click at [180, 232] on span "check_box_outline_blank 2 Prong Receptacles Present 2 Prong receptacles were pr…" at bounding box center [287, 326] width 214 height 1882
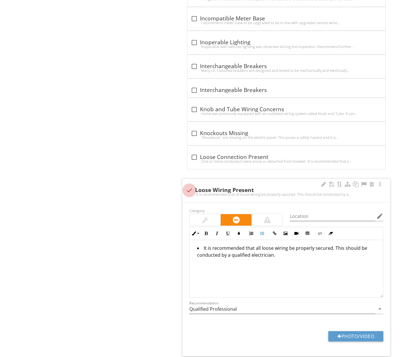
click at [190, 185] on div at bounding box center [189, 190] width 10 height 10
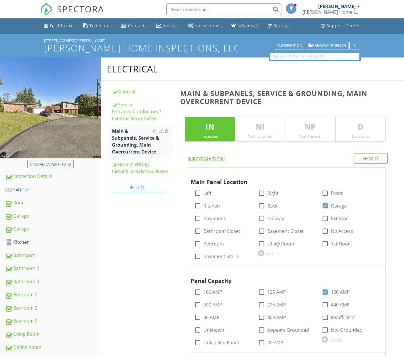
scroll to position [0, 0]
click at [335, 46] on span "Preview / Publish" at bounding box center [329, 46] width 34 height 4
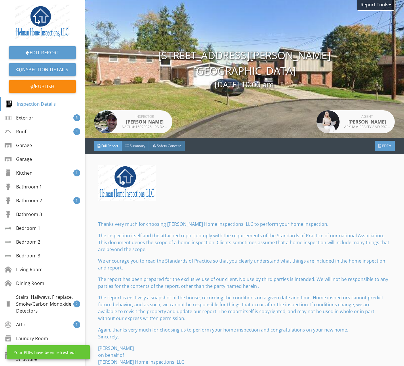
click at [389, 147] on div at bounding box center [390, 145] width 2 height 3
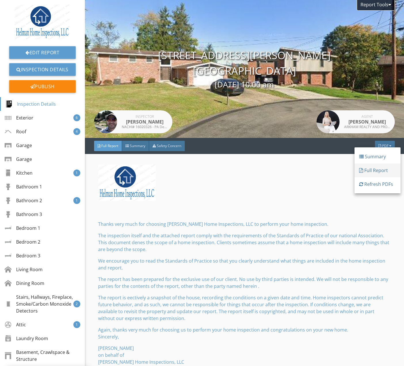
click at [384, 169] on div "Full Report" at bounding box center [377, 170] width 37 height 7
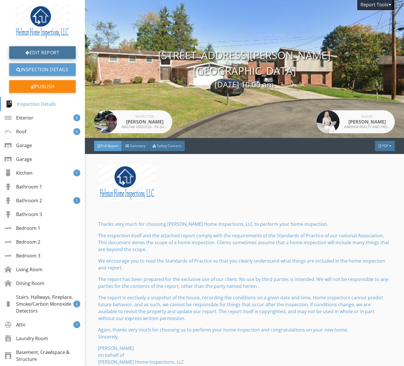
click at [49, 52] on link "Edit Report" at bounding box center [42, 52] width 66 height 13
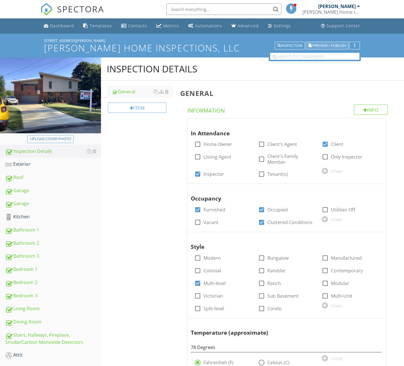
click at [330, 45] on span "Preview / Publish" at bounding box center [329, 46] width 34 height 4
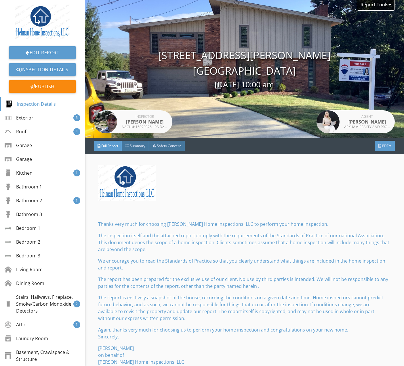
click at [386, 148] on span "PDF" at bounding box center [385, 145] width 6 height 5
click at [380, 170] on div "Full Report" at bounding box center [377, 170] width 37 height 7
click at [67, 47] on link "Edit Report" at bounding box center [42, 52] width 66 height 13
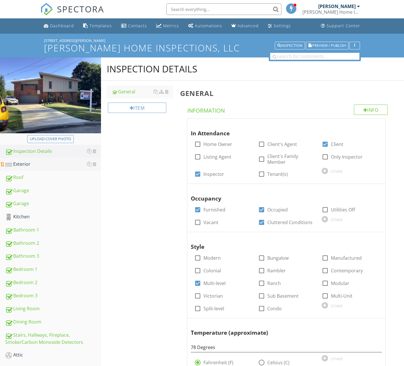
click at [41, 166] on div "Exterior" at bounding box center [53, 164] width 96 height 7
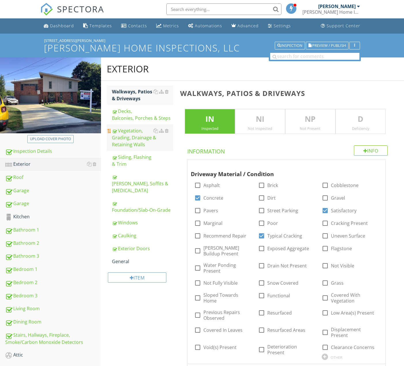
click at [138, 143] on div "Vegetation, Grading, Drainage & Retaining Walls" at bounding box center [142, 137] width 61 height 21
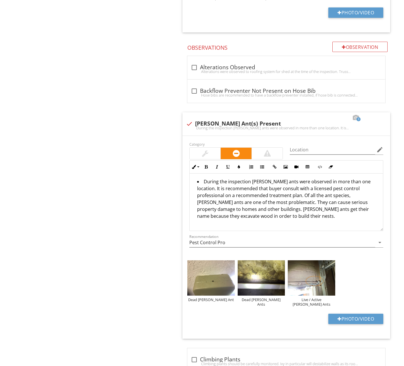
scroll to position [885, 0]
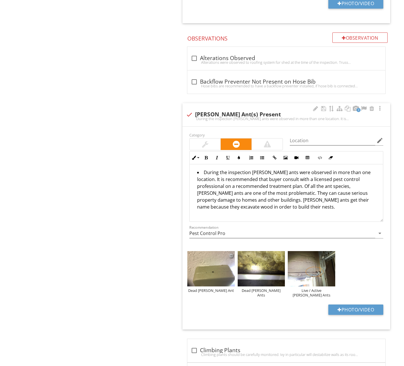
click at [232, 253] on div at bounding box center [231, 255] width 4 height 5
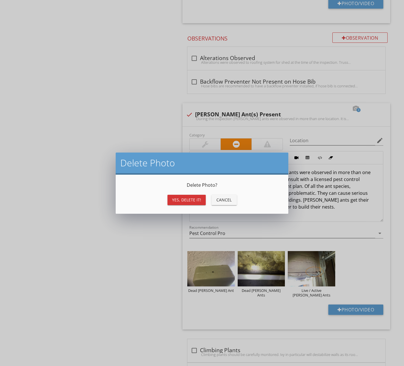
click at [196, 202] on div "Yes, Delete it!" at bounding box center [186, 200] width 29 height 6
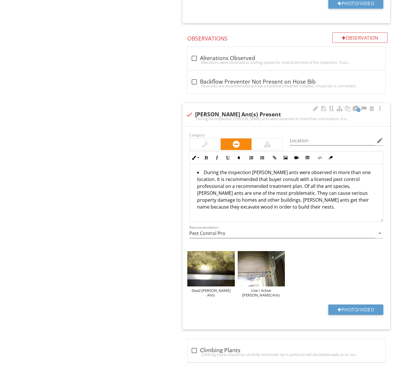
click at [231, 253] on div at bounding box center [231, 255] width 4 height 5
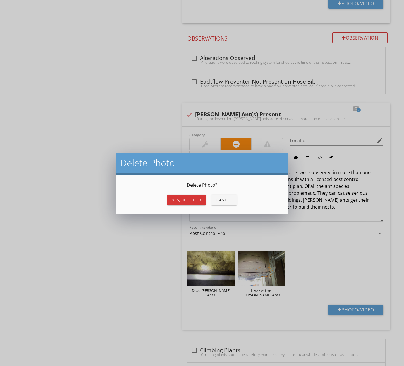
click at [191, 198] on div "Yes, Delete it!" at bounding box center [186, 200] width 29 height 6
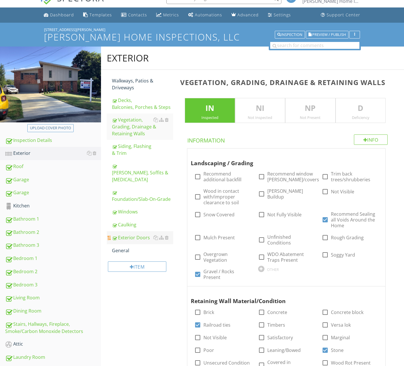
scroll to position [10, 0]
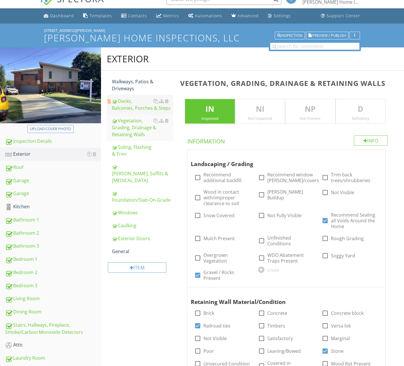
click at [128, 107] on div "Decks, Balconies, Porches & Steps" at bounding box center [142, 105] width 61 height 14
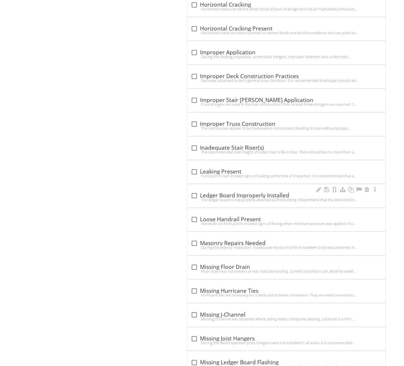
scroll to position [2675, 0]
click at [241, 197] on div "The ledger board is not properly attached to the building. Recommend that the d…" at bounding box center [286, 199] width 191 height 5
checkbox input "true"
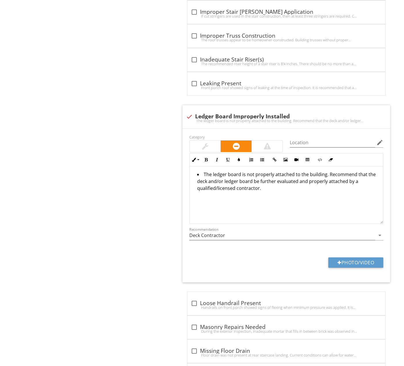
scroll to position [2763, 0]
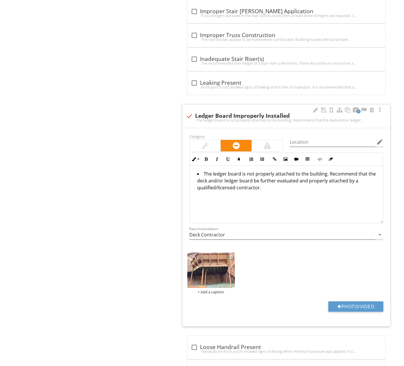
click at [207, 273] on img at bounding box center [210, 270] width 47 height 35
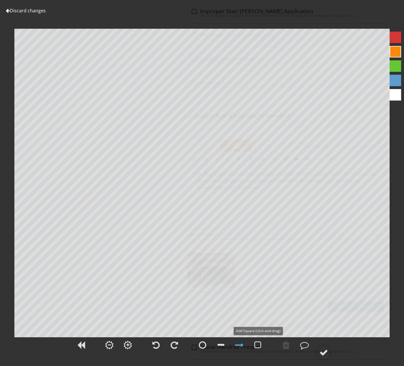
click at [255, 344] on div at bounding box center [257, 345] width 7 height 9
drag, startPoint x: 287, startPoint y: 346, endPoint x: 273, endPoint y: 330, distance: 20.6
click at [287, 345] on div at bounding box center [285, 345] width 7 height 9
click at [321, 349] on div at bounding box center [323, 352] width 9 height 9
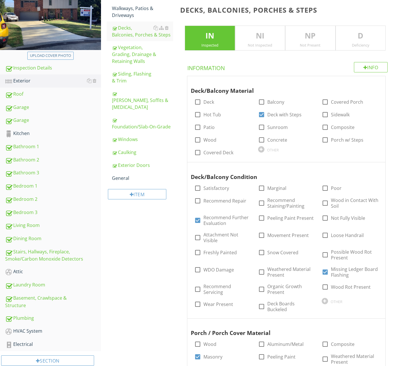
scroll to position [83, 0]
click at [37, 97] on div "Roof" at bounding box center [53, 94] width 96 height 7
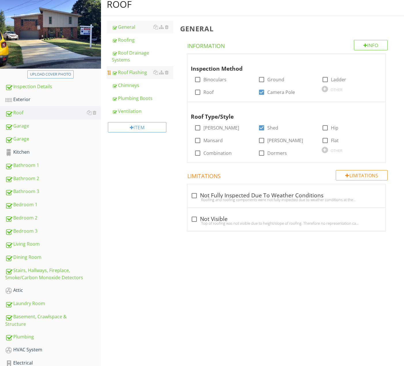
scroll to position [59, 0]
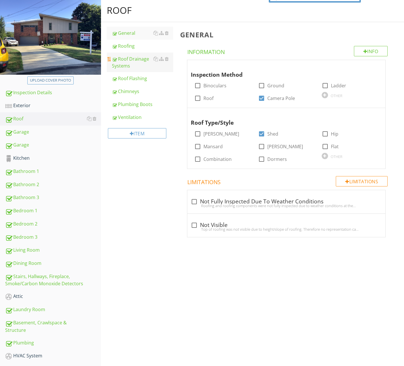
click at [140, 62] on div "Roof Drainage Systems" at bounding box center [142, 62] width 61 height 14
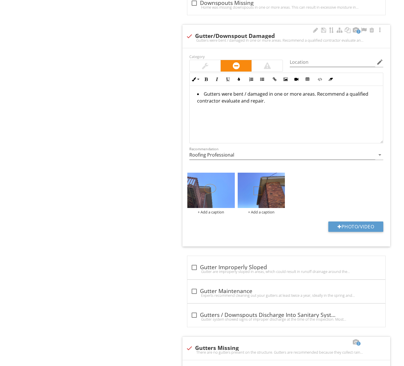
scroll to position [845, 0]
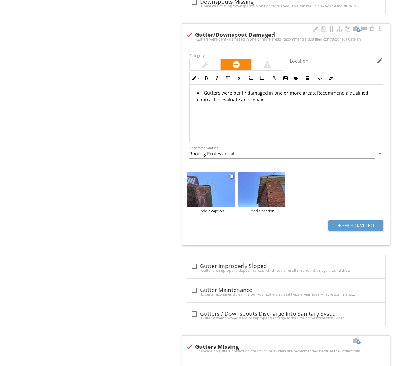
click at [215, 210] on div "+ Add a caption" at bounding box center [210, 211] width 47 height 5
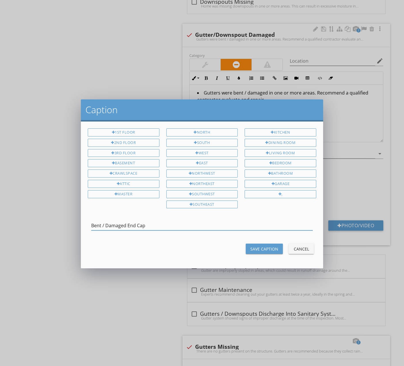
type input "Bent / Damaged End Cap"
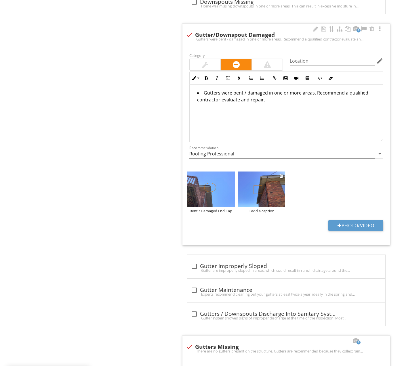
click at [252, 209] on div "+ Add a caption" at bounding box center [260, 211] width 47 height 5
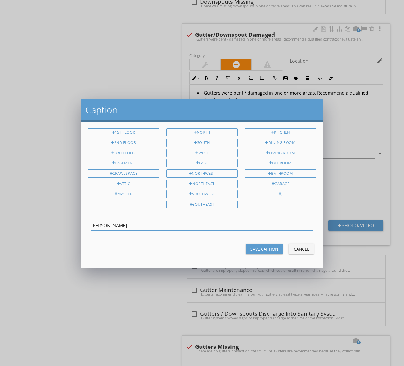
type input "Bent Gutter"
click at [269, 246] on div "Save Caption" at bounding box center [264, 249] width 28 height 6
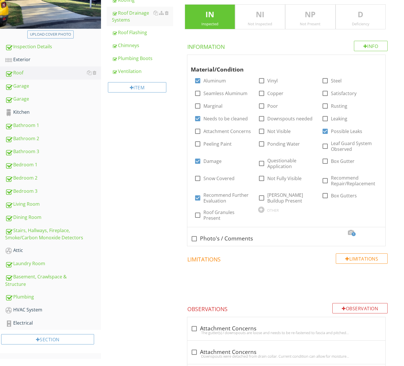
scroll to position [100, 0]
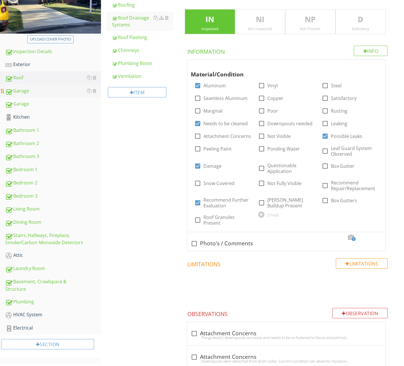
click at [30, 93] on div "Garage" at bounding box center [53, 90] width 96 height 7
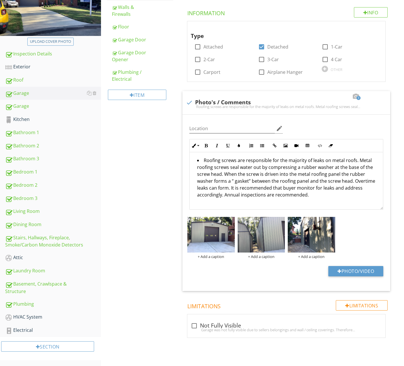
scroll to position [99, 0]
click at [129, 14] on div "Walls & Firewalls" at bounding box center [142, 11] width 61 height 14
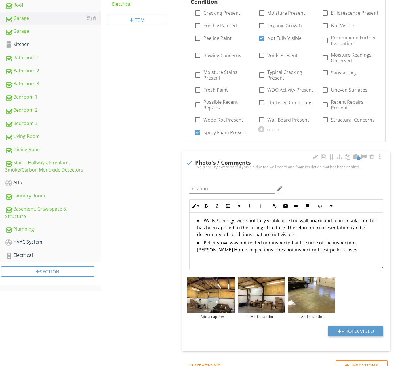
scroll to position [173, 0]
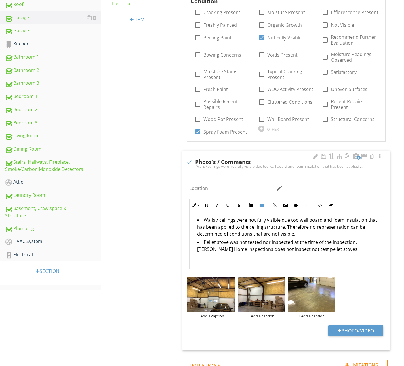
click at [293, 220] on li "Walls / ceilings were not fully visible due too wall board and foam insulation …" at bounding box center [287, 228] width 181 height 22
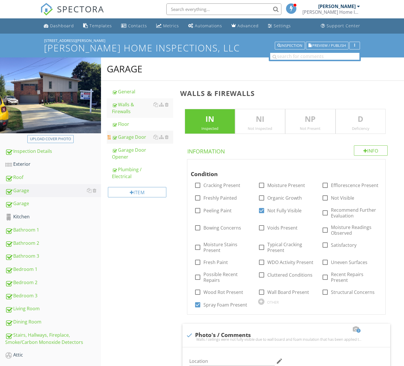
scroll to position [0, 0]
click at [126, 140] on div "Garage Door" at bounding box center [142, 137] width 61 height 7
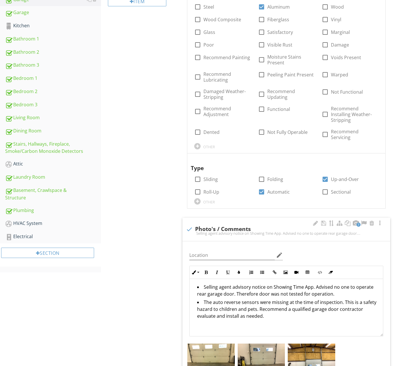
scroll to position [192, 0]
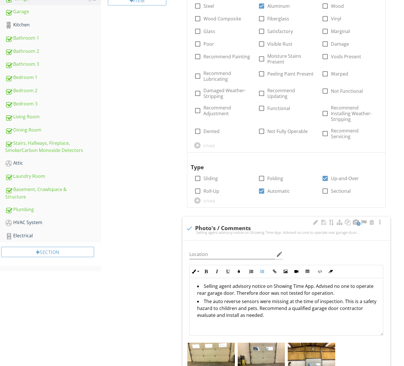
click at [338, 283] on li "Selling agent advisory notice on Showing Time App. Advised no one to operate re…" at bounding box center [287, 290] width 181 height 15
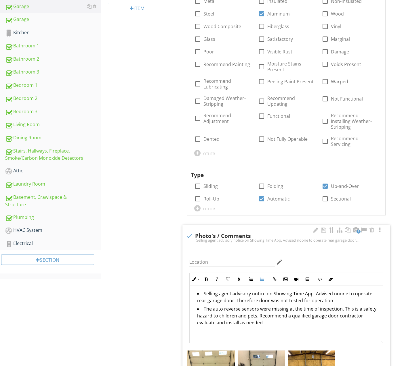
click at [290, 306] on li "The auto reverse sensors were missing at the time of inspection. This is a safe…" at bounding box center [287, 317] width 181 height 22
click at [167, 290] on div "Garage General Walls & Firewalls Floor Garage Door Garage Door Opener Plumbing …" at bounding box center [252, 322] width 303 height 898
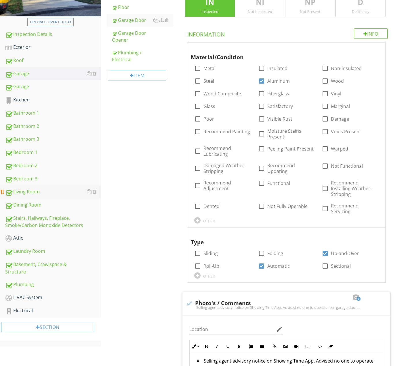
scroll to position [119, 0]
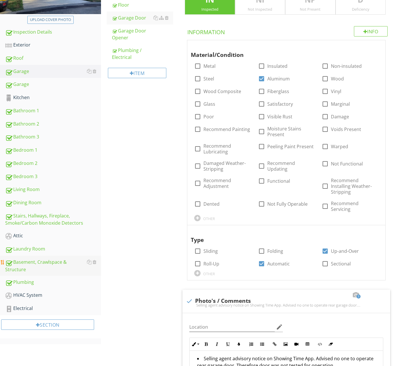
click at [39, 263] on div "Basement, Crawlspace & Structure" at bounding box center [53, 266] width 96 height 14
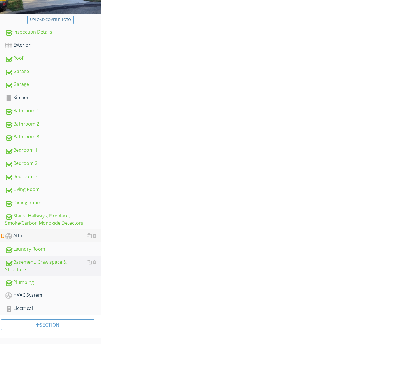
scroll to position [99, 0]
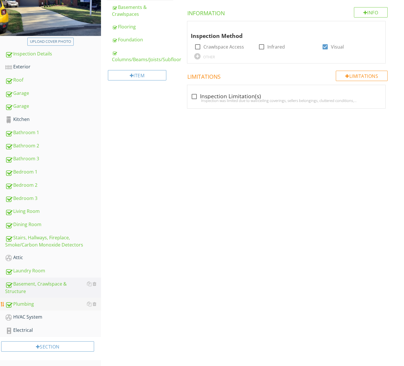
click at [46, 307] on div "Plumbing" at bounding box center [53, 304] width 96 height 7
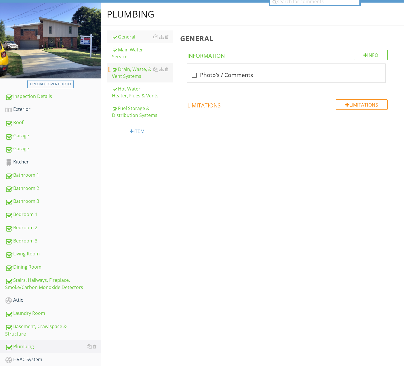
scroll to position [54, 0]
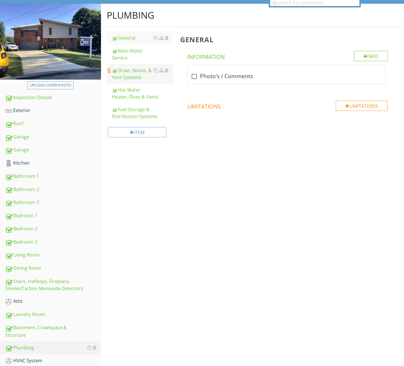
click at [136, 76] on div "Drain, Waste, & Vent Systems" at bounding box center [142, 74] width 61 height 14
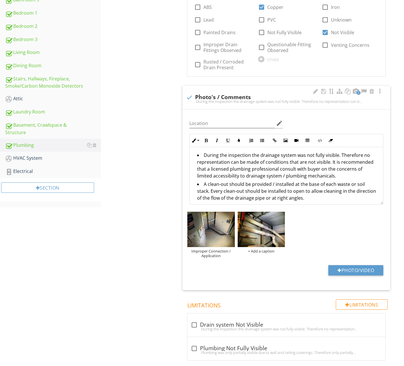
scroll to position [263, 0]
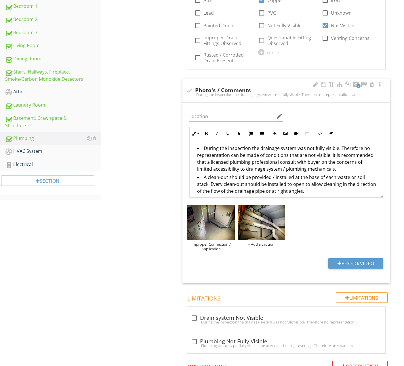
click at [306, 190] on li "A clean-out should be provided / installed at the base of each waste or soil st…" at bounding box center [287, 185] width 181 height 22
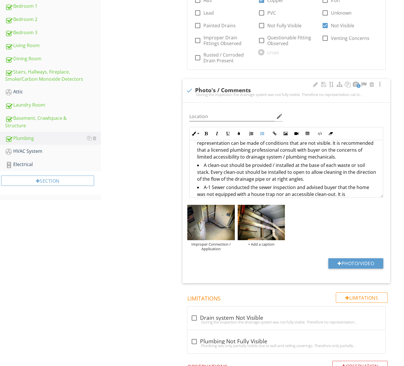
scroll to position [19, 0]
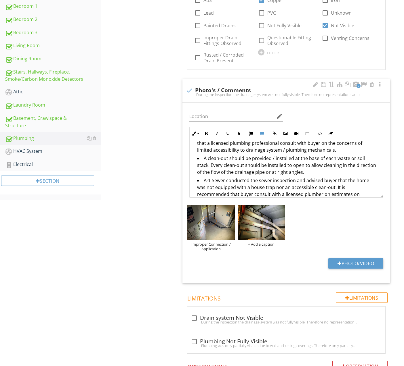
click at [284, 193] on li "A-1 Sewer conducted the sewer inspection and advised buyer that the home was no…" at bounding box center [287, 191] width 181 height 29
click at [308, 193] on li "A-1 Sewer conducted the sewer inspection and advised buyer that the home was no…" at bounding box center [287, 191] width 181 height 29
click at [368, 192] on li "A-1 Sewer conducted the sewer inspection and advised buyer that the home was no…" at bounding box center [287, 191] width 181 height 29
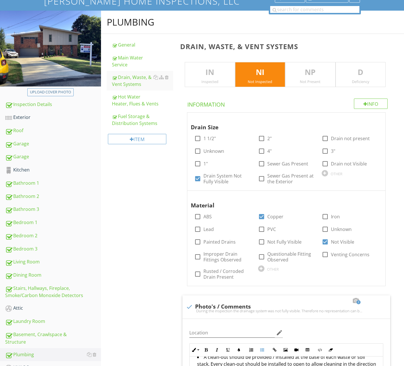
scroll to position [0, 0]
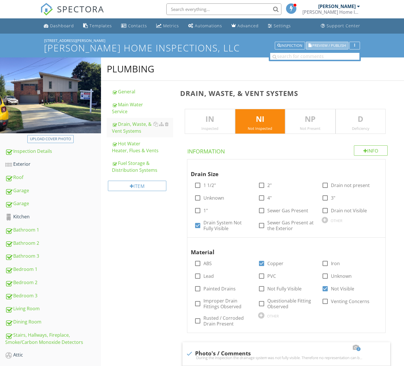
click at [339, 46] on span "Preview / Publish" at bounding box center [329, 46] width 34 height 4
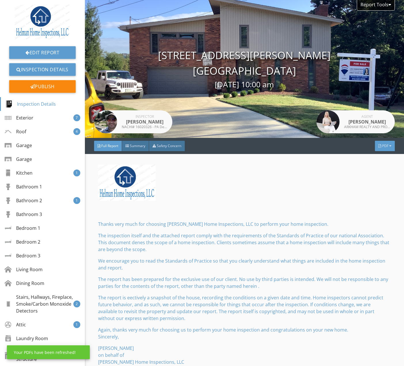
click at [383, 147] on span "PDF" at bounding box center [385, 145] width 6 height 5
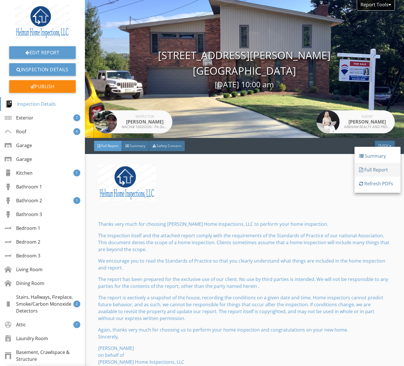
click at [384, 170] on div "Full Report" at bounding box center [377, 169] width 37 height 7
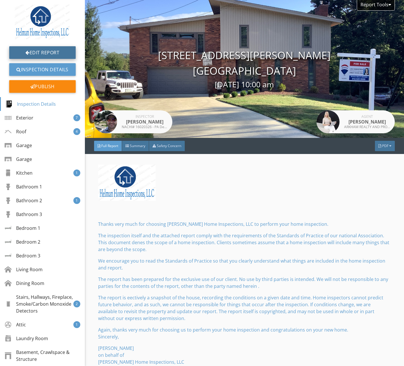
click at [71, 52] on link "Edit Report" at bounding box center [42, 52] width 66 height 13
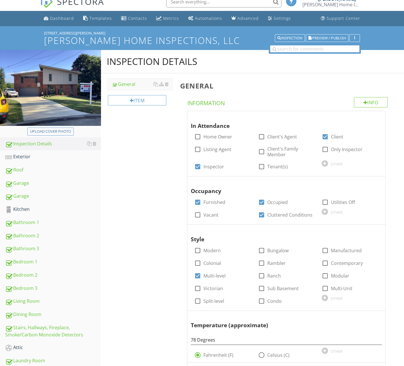
scroll to position [98, 0]
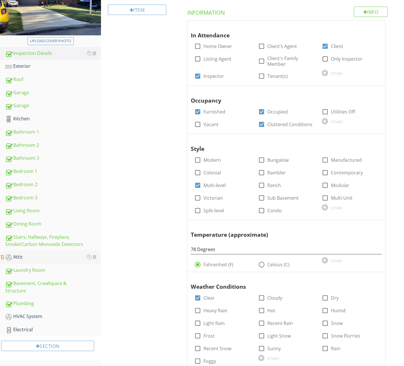
click at [40, 259] on div "Attic" at bounding box center [53, 257] width 96 height 7
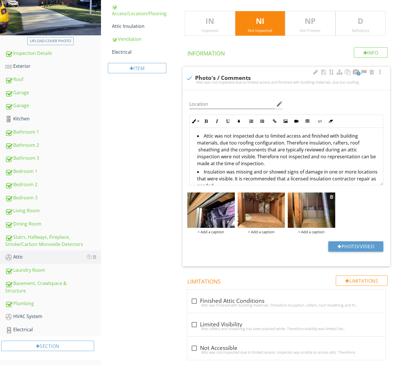
click at [331, 196] on div at bounding box center [331, 197] width 4 height 5
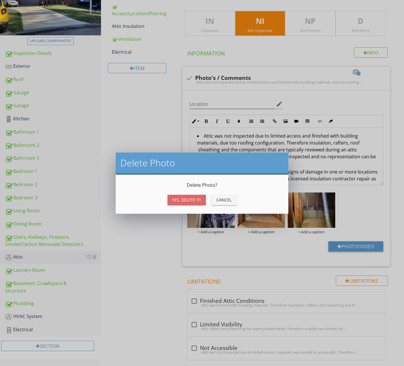
click at [190, 200] on div "Yes, Delete it!" at bounding box center [186, 200] width 29 height 6
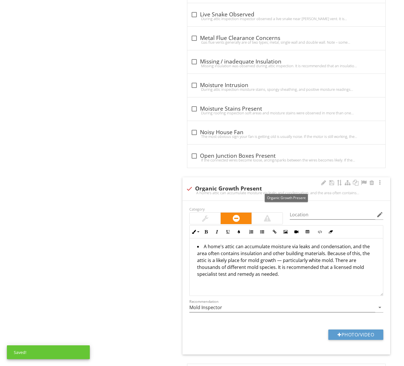
scroll to position [811, 0]
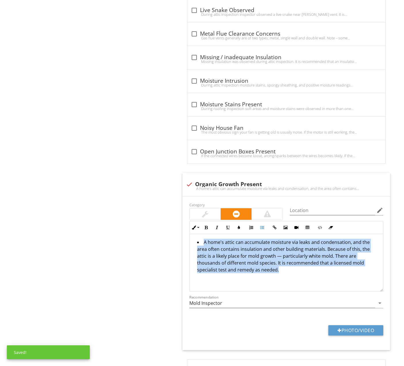
drag, startPoint x: 253, startPoint y: 272, endPoint x: 179, endPoint y: 234, distance: 84.1
click at [179, 234] on div "General IN Inspected NI Not Inspected NP Not Present D Deficiency Info Informat…" at bounding box center [290, 6] width 227 height 1472
copy li "A home's attic can accumulate moisture via leaks and condensation, and the area…"
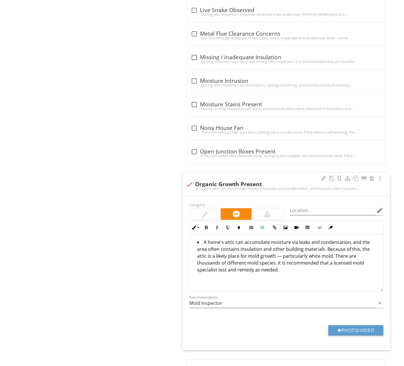
click at [189, 183] on div at bounding box center [189, 185] width 10 height 10
checkbox input "true"
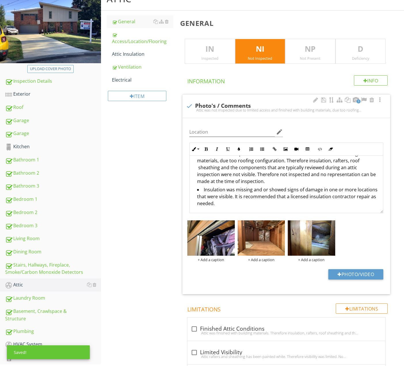
scroll to position [10, 0]
click at [291, 203] on li "Insulation was missing and or showed signs of damage in one or more locations t…" at bounding box center [287, 197] width 181 height 22
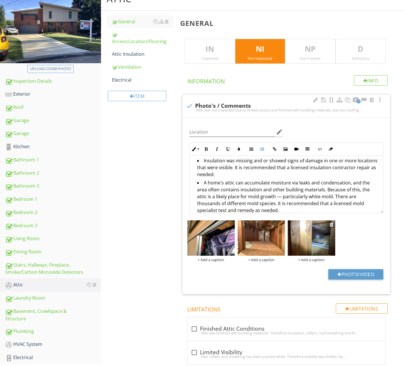
click at [310, 260] on div "+ Add a caption" at bounding box center [311, 260] width 47 height 5
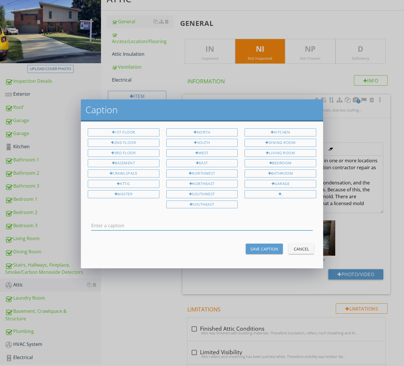
type input "G"
click at [124, 223] on input "Possible White Growth Present" at bounding box center [201, 225] width 221 height 9
type input "Possible White Organic Growth Present"
click at [265, 250] on div "Save Caption" at bounding box center [264, 249] width 28 height 6
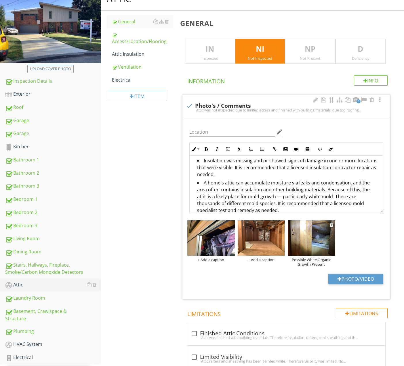
click at [323, 230] on img at bounding box center [311, 238] width 47 height 35
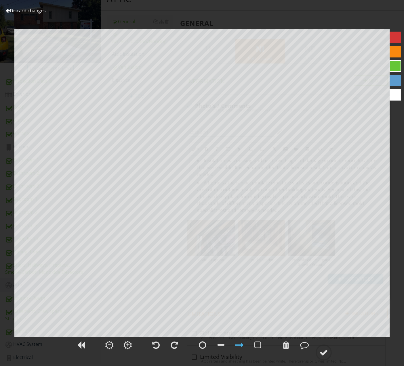
click at [27, 11] on link "Discard changes" at bounding box center [26, 10] width 40 height 6
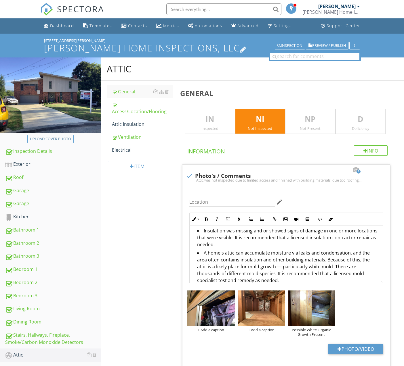
scroll to position [0, 0]
click at [336, 47] on span "Preview / Publish" at bounding box center [329, 46] width 34 height 4
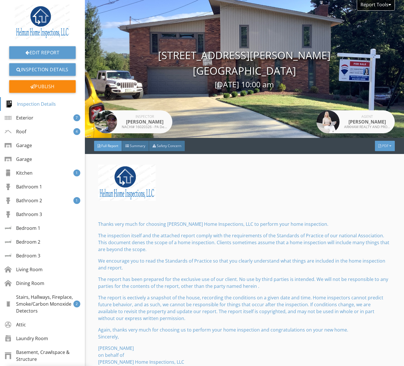
click at [385, 150] on div "PDF" at bounding box center [385, 146] width 20 height 10
click at [382, 173] on div "Full Report" at bounding box center [377, 172] width 37 height 7
click at [67, 46] on link "Edit Report" at bounding box center [42, 52] width 66 height 13
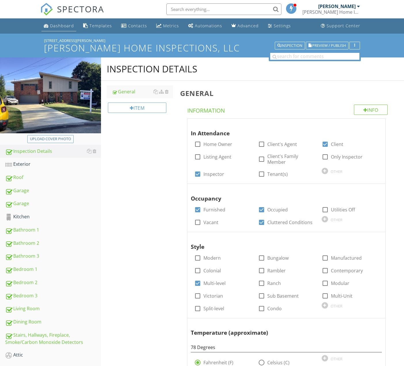
click at [62, 28] on div "Dashboard" at bounding box center [62, 25] width 24 height 5
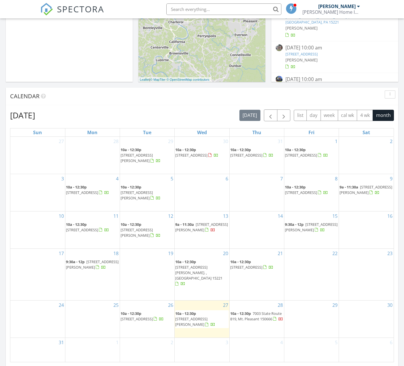
scroll to position [178, 0]
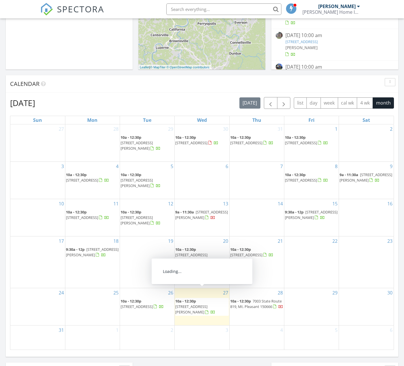
click at [204, 304] on span "[STREET_ADDRESS][PERSON_NAME]" at bounding box center [191, 309] width 32 height 11
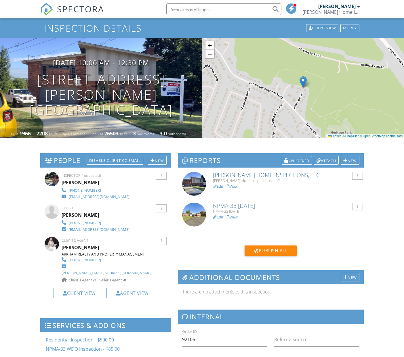
scroll to position [78, 0]
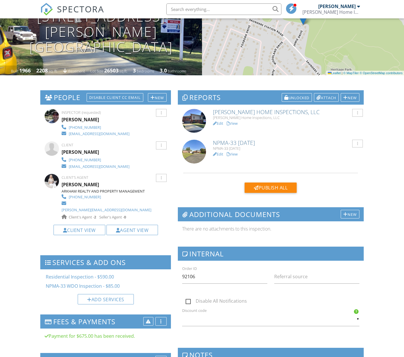
click at [245, 140] on h6 "NPMA-33 [DATE]" at bounding box center [286, 143] width 146 height 6
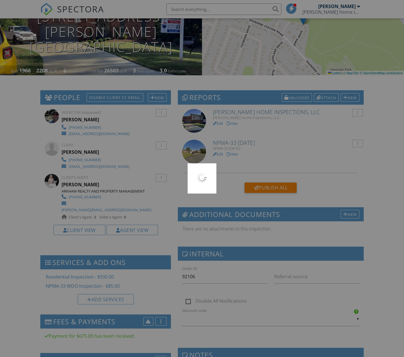
scroll to position [79, 0]
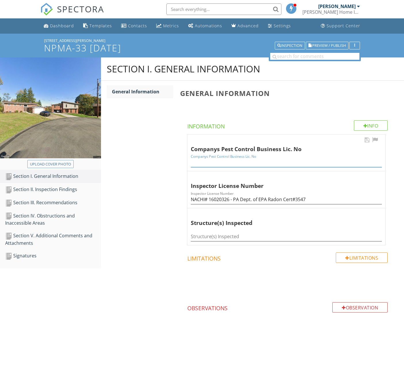
click at [233, 158] on input "Companys Pest Control Business Lic. No" at bounding box center [286, 162] width 191 height 9
type input "6328481"
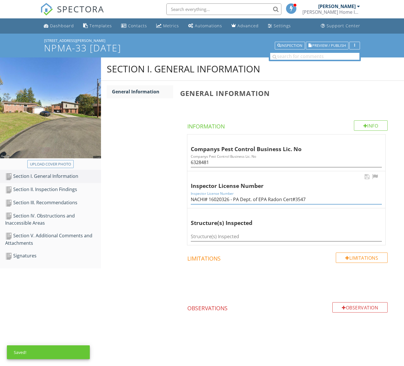
drag, startPoint x: 307, startPoint y: 187, endPoint x: 233, endPoint y: 184, distance: 73.7
click at [233, 195] on input "NACHI# 16020326 - PA Dept. of EPA Radon Cert#3547" at bounding box center [286, 199] width 191 height 9
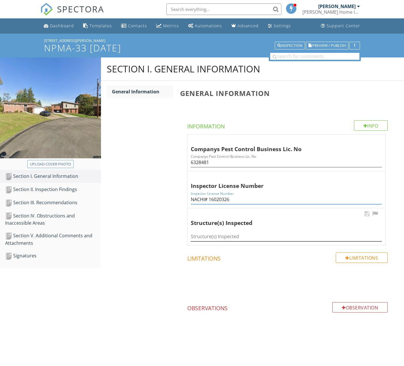
type input "NACHI# 16020326"
click at [239, 232] on input "Structure(s) Inspected" at bounding box center [286, 236] width 191 height 9
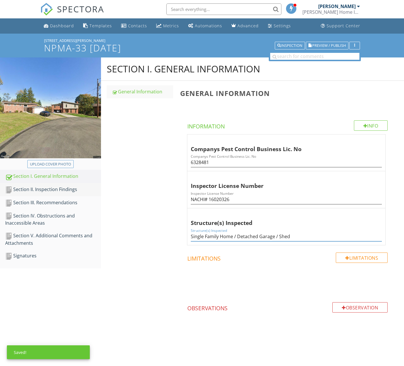
type input "Single Family Home / Detached Garage / Shed"
click at [59, 190] on div "Section II. Inspection Findings" at bounding box center [53, 189] width 96 height 7
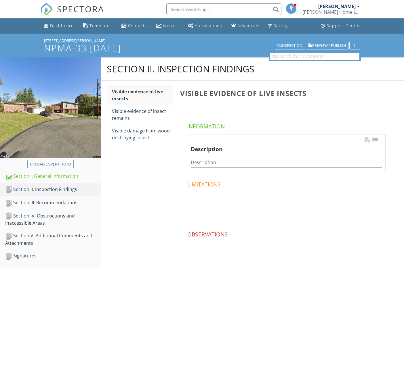
click at [209, 158] on input "Description" at bounding box center [286, 162] width 191 height 9
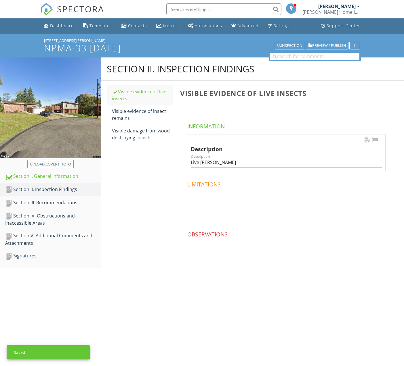
click at [204, 158] on input "Live Carpenter" at bounding box center [286, 162] width 191 height 9
click at [243, 158] on input "Live carpenter" at bounding box center [286, 162] width 191 height 9
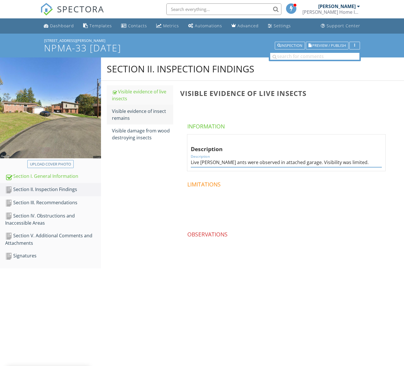
type input "Live carpenter ants were observed in attached garage. Visibility was limited."
click at [139, 114] on div "Visible evidence of insect remains" at bounding box center [142, 115] width 61 height 14
click at [202, 158] on input "Description" at bounding box center [286, 162] width 191 height 9
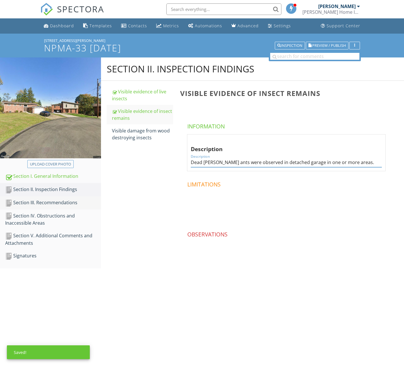
type input "Dead carpenter ants were observed in detached garage in one or more areas."
click at [67, 202] on div "Section III. Recommendations" at bounding box center [53, 202] width 96 height 7
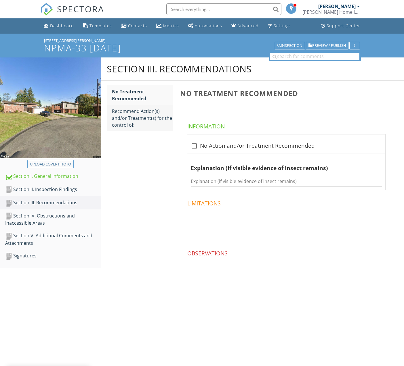
click at [133, 106] on link "Recommend Action(s) and/or Treatment(s) for the control of:" at bounding box center [142, 118] width 61 height 26
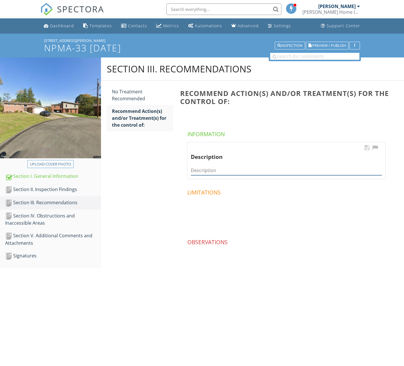
click at [214, 166] on input "Description" at bounding box center [286, 170] width 191 height 9
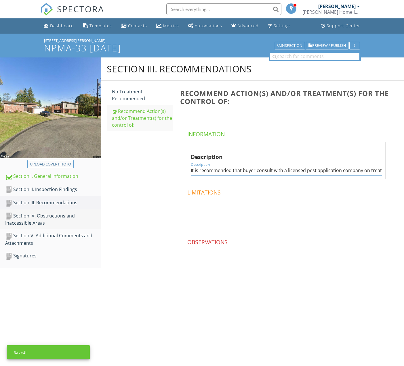
type input "It is recommended that buyer consult with a licensed pest application company o…"
click at [92, 216] on div "Section IV. Obstructions and Inaccessible Areas" at bounding box center [53, 219] width 96 height 14
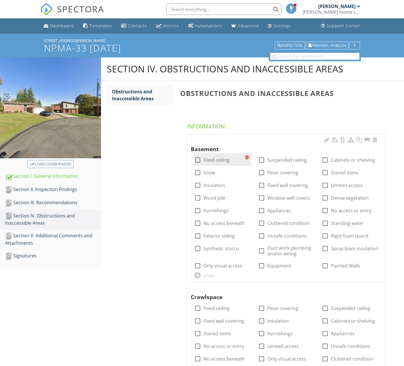
click at [218, 157] on label "Fixed ceiling" at bounding box center [216, 160] width 26 height 6
checkbox input "true"
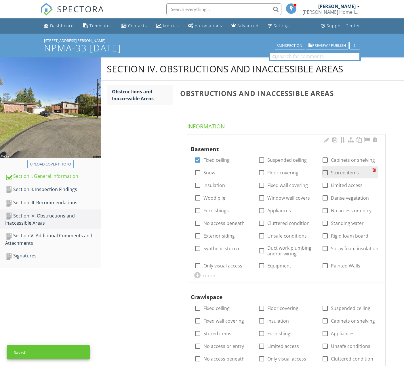
click at [337, 170] on label "Stored items" at bounding box center [345, 173] width 28 height 6
checkbox input "true"
click at [288, 170] on label "Floor covering" at bounding box center [282, 173] width 31 height 6
checkbox input "true"
click at [268, 183] on label "Fixed wall covering" at bounding box center [287, 186] width 41 height 6
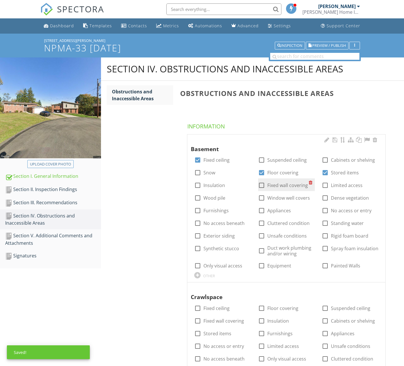
checkbox input "true"
click at [337, 183] on label "Limited access" at bounding box center [347, 186] width 32 height 6
checkbox input "true"
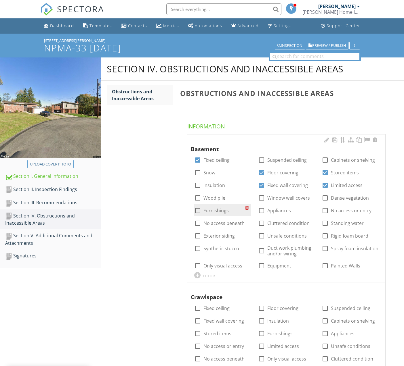
click at [217, 208] on label "Furnishings" at bounding box center [215, 211] width 25 height 6
checkbox input "true"
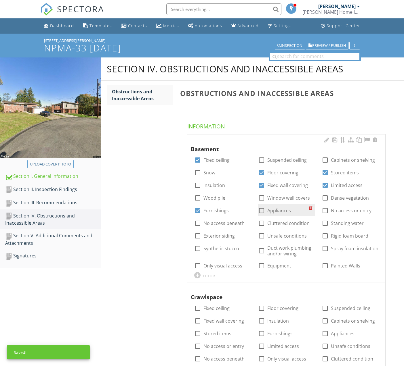
click at [271, 208] on label "Appliances" at bounding box center [279, 211] width 24 height 6
checkbox input "true"
click at [338, 208] on label "No access or entry" at bounding box center [351, 211] width 41 height 6
checkbox input "true"
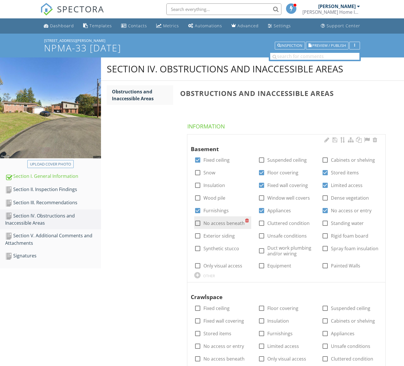
click at [230, 221] on label "No access beneath" at bounding box center [223, 224] width 41 height 6
checkbox input "true"
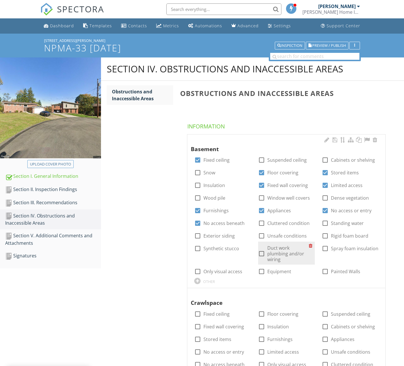
click at [291, 245] on label "Duct work plumbing and/or wiring" at bounding box center [287, 253] width 41 height 17
checkbox input "true"
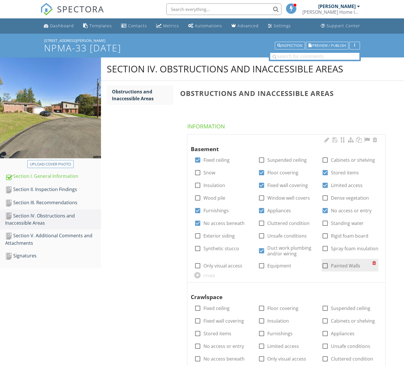
click at [340, 263] on label "Painted Walls" at bounding box center [345, 266] width 29 height 6
checkbox input "true"
click at [280, 263] on label "Equipment" at bounding box center [279, 266] width 24 height 6
checkbox input "true"
click at [233, 263] on label "Only visual access" at bounding box center [222, 266] width 39 height 6
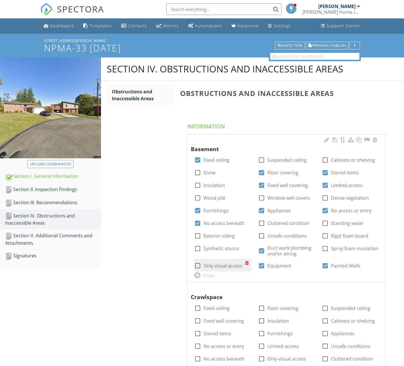
checkbox input "true"
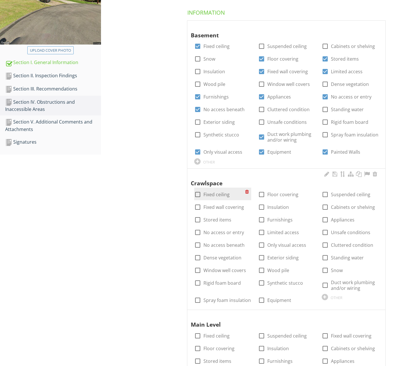
scroll to position [114, 0]
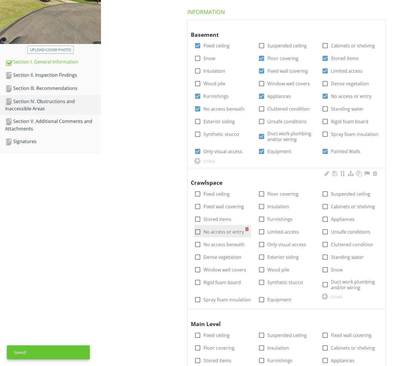
click at [223, 229] on label "No access or entry" at bounding box center [223, 232] width 41 height 6
checkbox input "true"
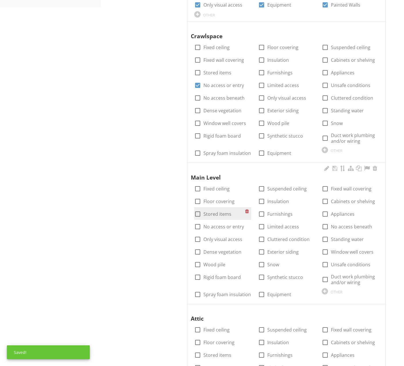
scroll to position [268, 0]
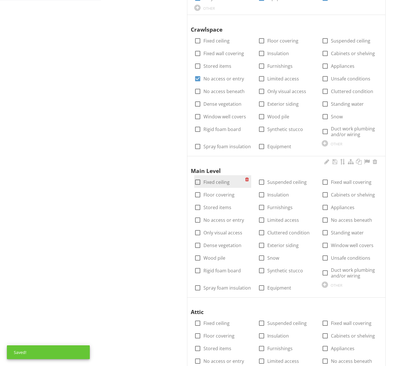
click at [218, 179] on label "Fixed ceiling" at bounding box center [216, 182] width 26 height 6
checkbox input "true"
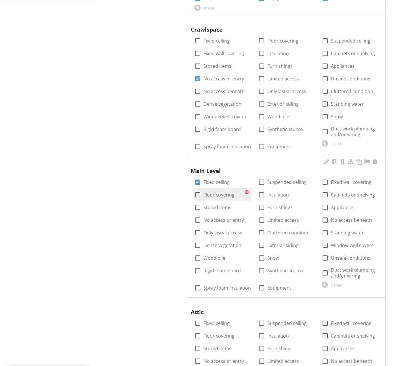
click at [222, 192] on label "Floor covering" at bounding box center [218, 195] width 31 height 6
checkbox input "true"
click at [336, 179] on label "Fixed wall covering" at bounding box center [351, 182] width 41 height 6
checkbox input "true"
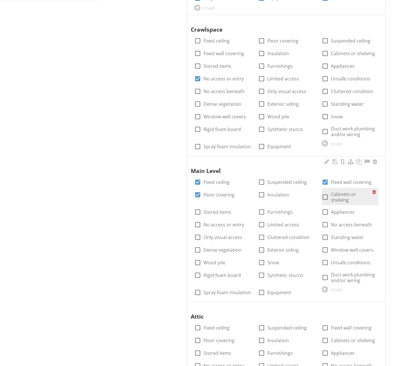
click at [337, 191] on label "Cabinets or shelving" at bounding box center [351, 197] width 41 height 12
checkbox input "true"
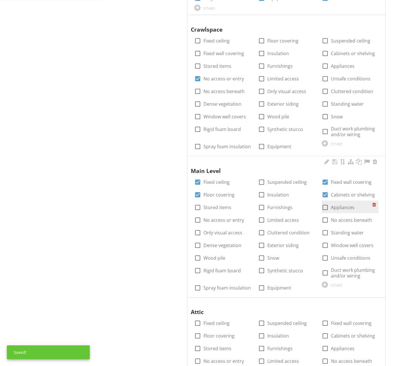
click at [338, 205] on label "Appliances" at bounding box center [343, 208] width 24 height 6
checkbox input "true"
click at [271, 205] on label "Furnishings" at bounding box center [279, 208] width 25 height 6
checkbox input "true"
click at [217, 205] on label "Stored items" at bounding box center [217, 208] width 28 height 6
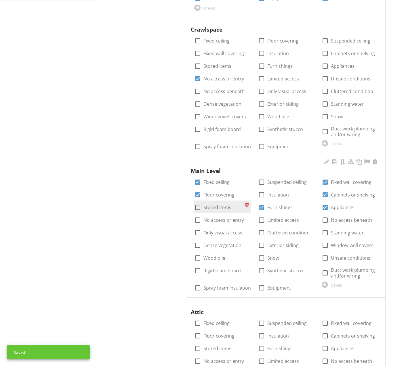
checkbox input "true"
click at [269, 217] on label "Limited access" at bounding box center [283, 220] width 32 height 6
checkbox input "true"
click at [332, 217] on label "No access beneath" at bounding box center [351, 220] width 41 height 6
checkbox input "true"
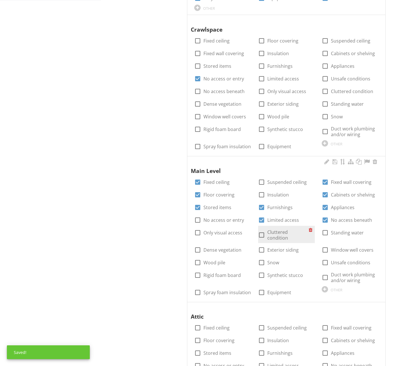
click at [294, 229] on label "Cluttered condition" at bounding box center [287, 235] width 41 height 12
checkbox input "true"
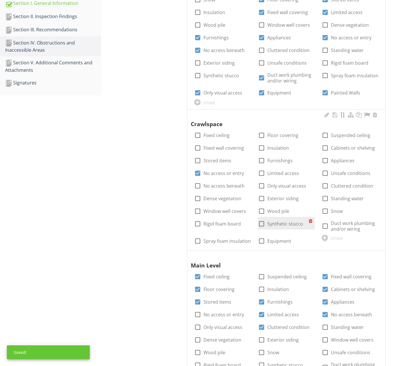
scroll to position [162, 0]
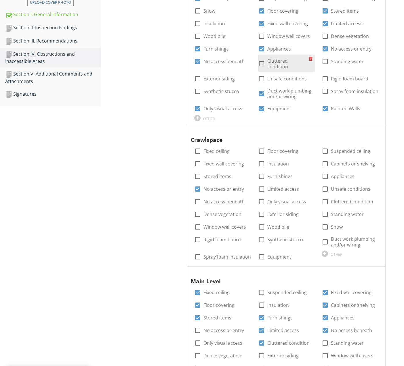
click at [275, 58] on label "Cluttered condition" at bounding box center [287, 64] width 41 height 12
checkbox input "true"
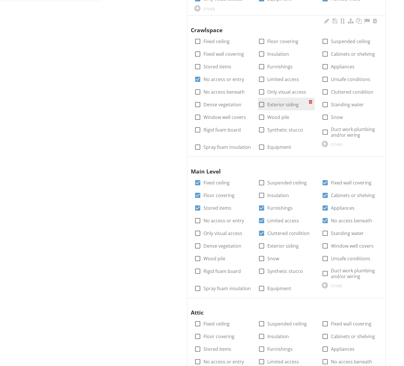
scroll to position [316, 0]
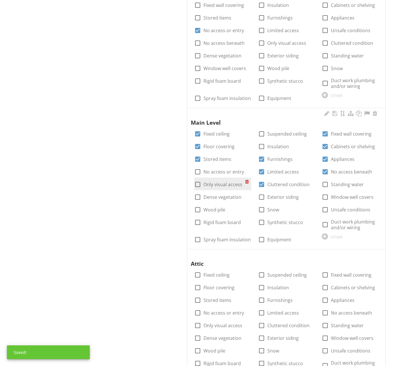
click at [213, 182] on label "Only visual access" at bounding box center [222, 185] width 39 height 6
checkbox input "true"
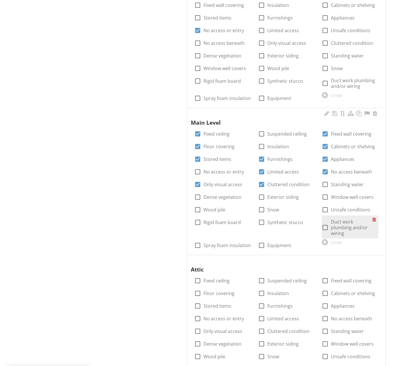
click at [339, 219] on label "Duct work plumbing and/or wiring" at bounding box center [351, 227] width 41 height 17
checkbox input "true"
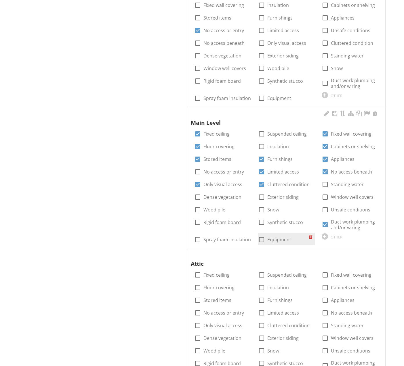
click at [262, 235] on div at bounding box center [261, 240] width 10 height 10
checkbox input "true"
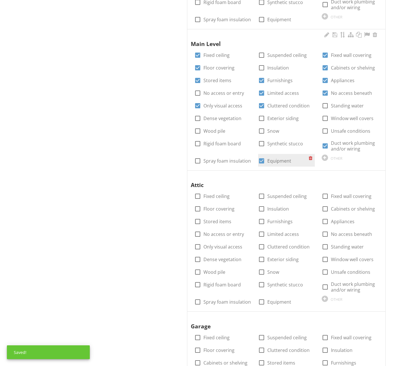
scroll to position [399, 0]
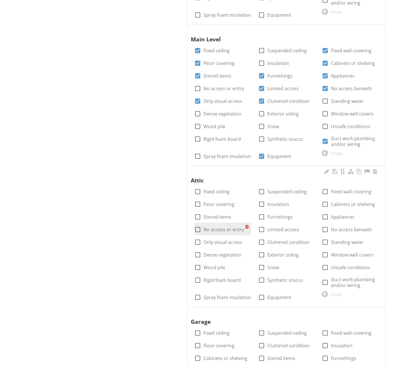
click at [228, 227] on label "No access or entry" at bounding box center [223, 230] width 41 height 6
checkbox input "true"
drag, startPoint x: 227, startPoint y: 226, endPoint x: 230, endPoint y: 229, distance: 4.9
click at [227, 240] on label "Only visual access" at bounding box center [222, 243] width 39 height 6
checkbox input "true"
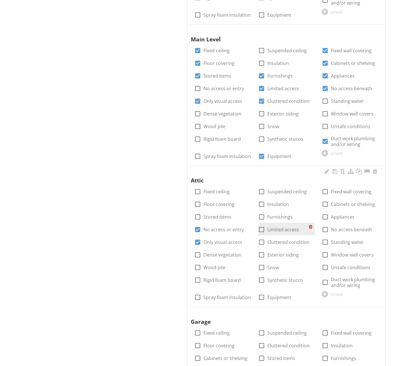
click at [271, 227] on label "Limited access" at bounding box center [283, 230] width 32 height 6
checkbox input "true"
click at [273, 202] on label "Insulation" at bounding box center [278, 205] width 22 height 6
checkbox input "true"
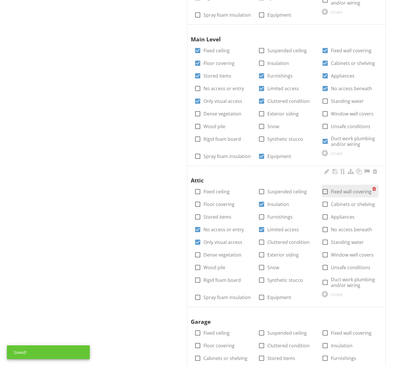
click at [325, 187] on div at bounding box center [325, 192] width 10 height 10
click at [324, 187] on div at bounding box center [325, 192] width 10 height 10
checkbox input "false"
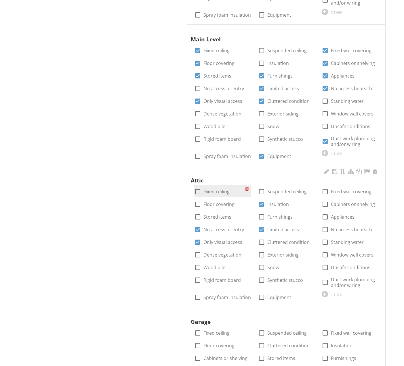
click at [218, 189] on label "Fixed ceiling" at bounding box center [216, 192] width 26 height 6
click at [224, 189] on label "Fixed ceiling" at bounding box center [216, 192] width 26 height 6
checkbox input "true"
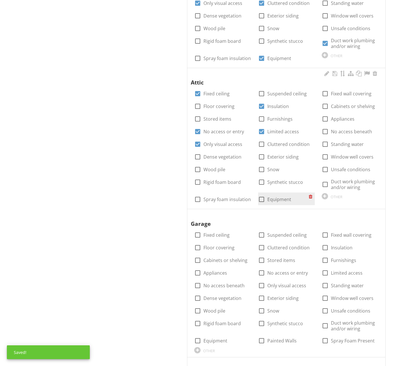
scroll to position [499, 0]
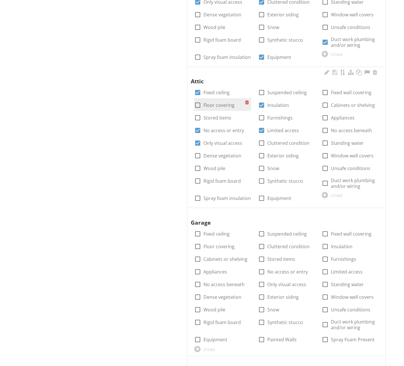
click at [219, 102] on label "Floor covering" at bounding box center [218, 105] width 31 height 6
checkbox input "true"
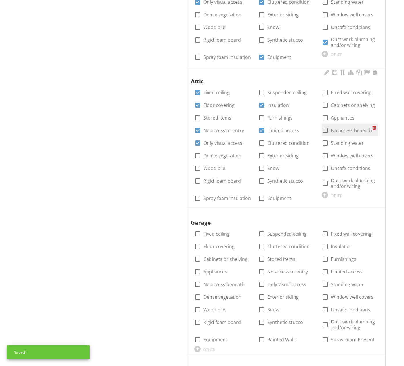
click at [338, 128] on label "No access beneath" at bounding box center [351, 131] width 41 height 6
checkbox input "true"
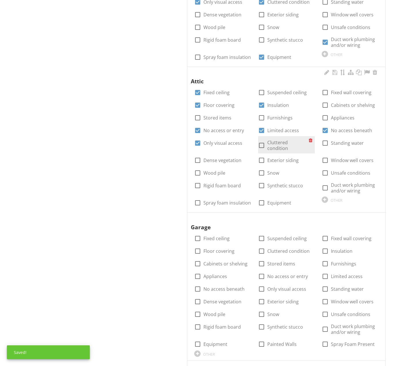
click at [280, 140] on label "Cluttered condition" at bounding box center [287, 146] width 41 height 12
checkbox input "false"
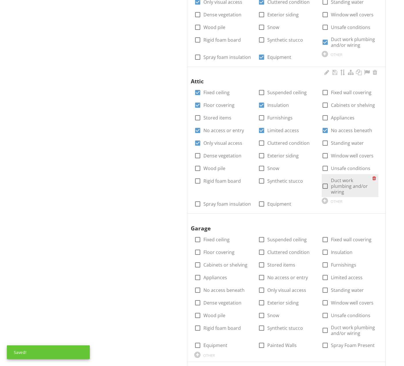
click at [340, 178] on label "Duct work plumbing and/or wiring" at bounding box center [351, 186] width 41 height 17
checkbox input "true"
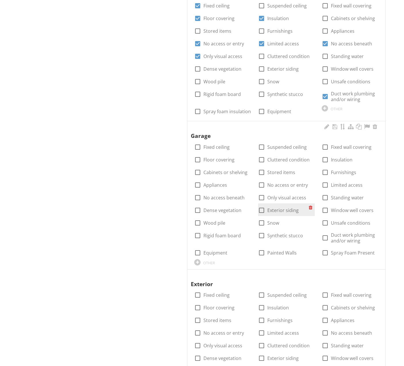
scroll to position [590, 0]
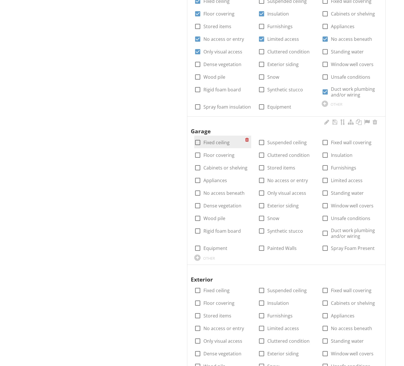
click at [226, 140] on label "Fixed ceiling" at bounding box center [216, 143] width 26 height 6
checkbox input "true"
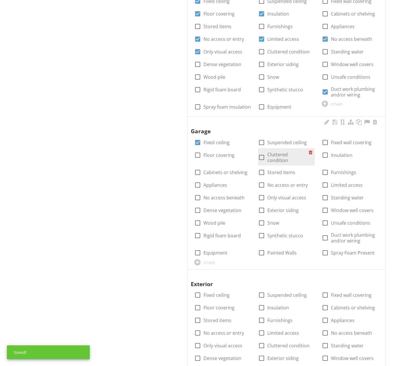
click at [300, 152] on label "Cluttered condition" at bounding box center [287, 158] width 41 height 12
checkbox input "true"
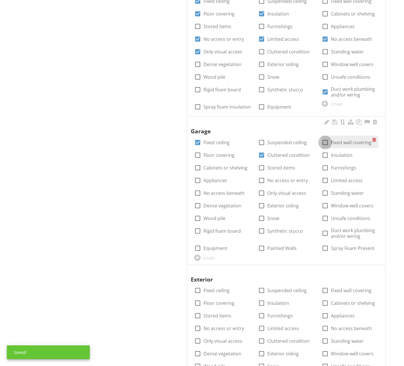
click at [324, 138] on div at bounding box center [325, 143] width 10 height 10
checkbox input "true"
click at [327, 176] on div at bounding box center [325, 181] width 10 height 10
checkbox input "true"
click at [285, 165] on label "Stored items" at bounding box center [281, 168] width 28 height 6
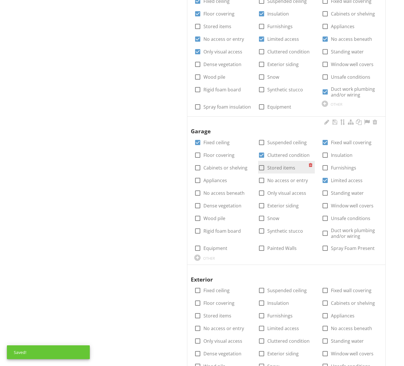
checkbox input "true"
click at [261, 176] on div at bounding box center [261, 181] width 10 height 10
checkbox input "true"
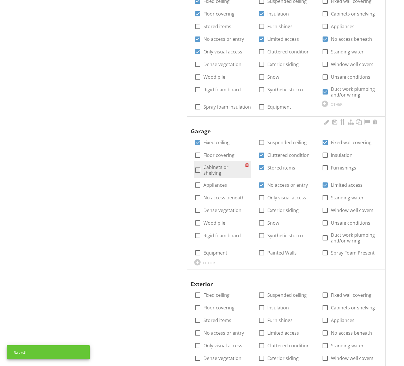
click at [220, 164] on label "Cabinets or shelving" at bounding box center [223, 170] width 41 height 12
checkbox input "true"
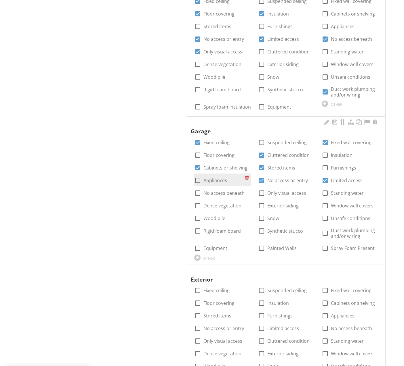
click at [216, 178] on label "Appliances" at bounding box center [215, 181] width 24 height 6
checkbox input "true"
click at [220, 190] on label "No access beneath" at bounding box center [223, 193] width 41 height 6
checkbox input "true"
click at [277, 190] on label "Only visual access" at bounding box center [286, 193] width 39 height 6
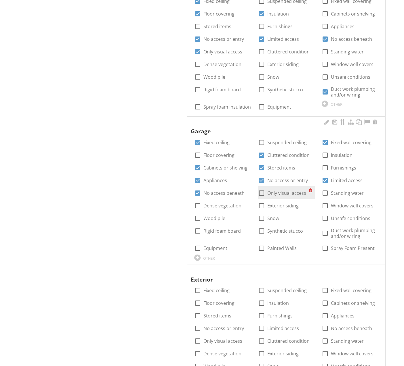
checkbox input "true"
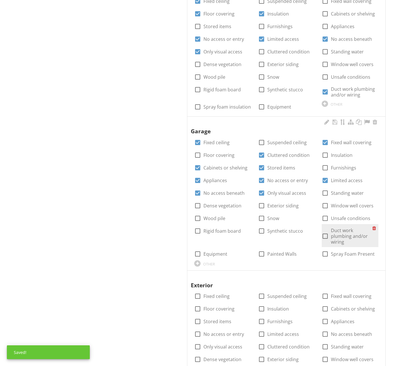
click at [344, 228] on label "Duct work plumbing and/or wiring" at bounding box center [351, 236] width 41 height 17
checkbox input "true"
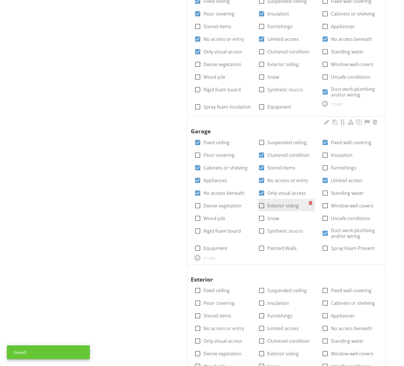
click at [274, 202] on div "check_box_outline_blank Exterior siding" at bounding box center [278, 205] width 41 height 7
click at [269, 203] on label "Exterior siding" at bounding box center [282, 206] width 31 height 6
checkbox input "true"
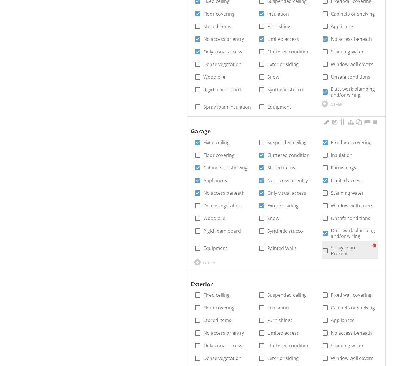
click at [326, 246] on div at bounding box center [325, 251] width 10 height 10
checkbox input "true"
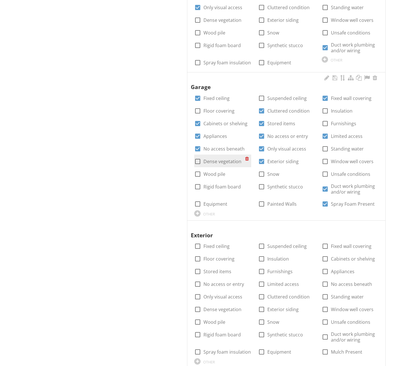
scroll to position [651, 0]
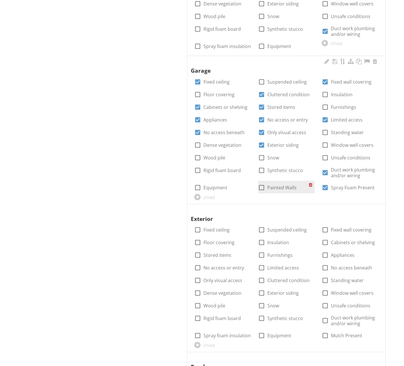
click at [263, 183] on div at bounding box center [261, 188] width 10 height 10
checkbox input "true"
click at [217, 185] on label "Equipment" at bounding box center [215, 188] width 24 height 6
checkbox input "true"
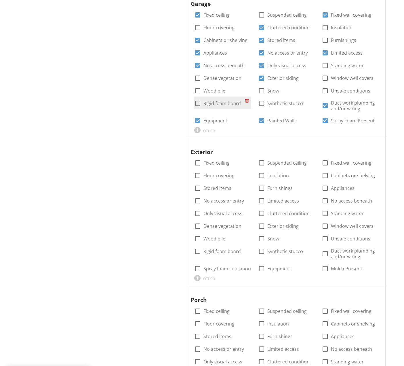
scroll to position [743, 0]
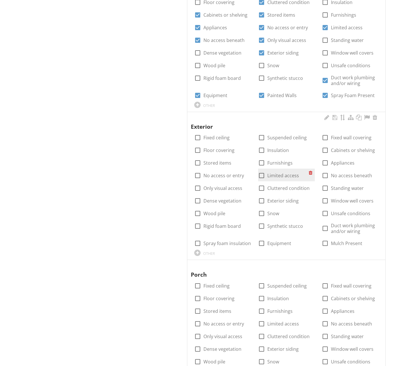
click at [269, 173] on label "Limited access" at bounding box center [283, 176] width 32 height 6
checkbox input "true"
click at [323, 171] on div at bounding box center [325, 176] width 10 height 10
checkbox input "true"
click at [233, 185] on label "Only visual access" at bounding box center [222, 188] width 39 height 6
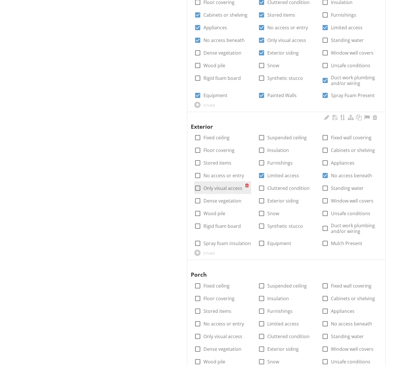
checkbox input "true"
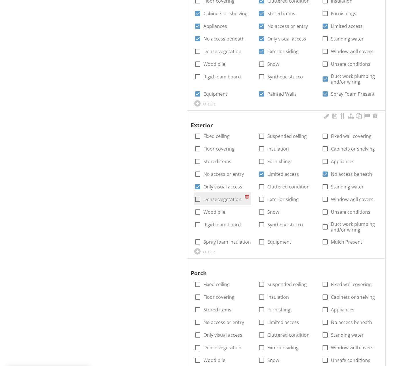
click at [225, 197] on label "Dense vegetation" at bounding box center [222, 200] width 38 height 6
click at [226, 197] on label "Dense vegetation" at bounding box center [222, 200] width 38 height 6
checkbox input "false"
click at [263, 195] on div at bounding box center [261, 200] width 10 height 10
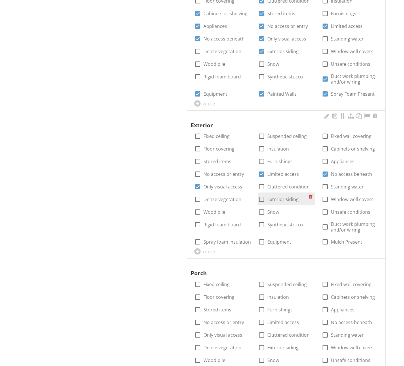
checkbox input "true"
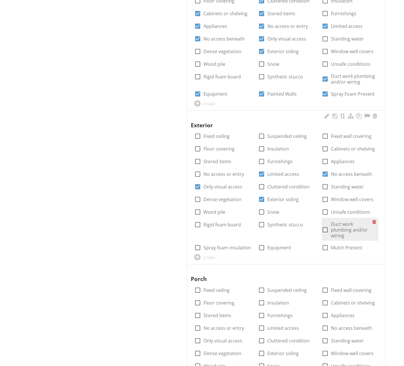
scroll to position [744, 0]
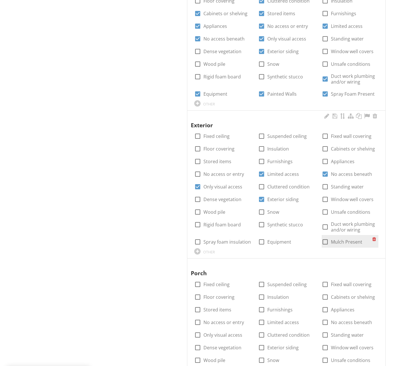
drag, startPoint x: 338, startPoint y: 227, endPoint x: 320, endPoint y: 227, distance: 17.8
click at [338, 239] on label "Mulch Present" at bounding box center [346, 242] width 31 height 6
checkbox input "true"
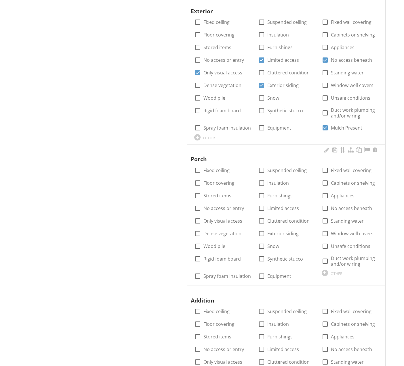
scroll to position [901, 0]
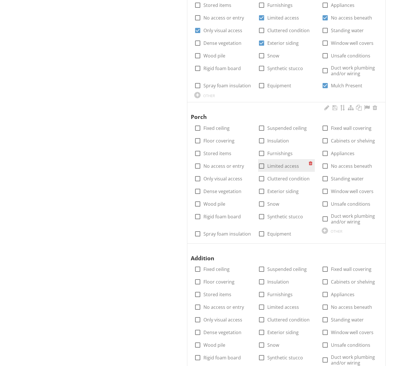
click at [260, 161] on div at bounding box center [261, 166] width 10 height 10
checkbox input "true"
click at [230, 176] on label "Only visual access" at bounding box center [222, 179] width 39 height 6
checkbox input "true"
click at [260, 187] on div at bounding box center [261, 192] width 10 height 10
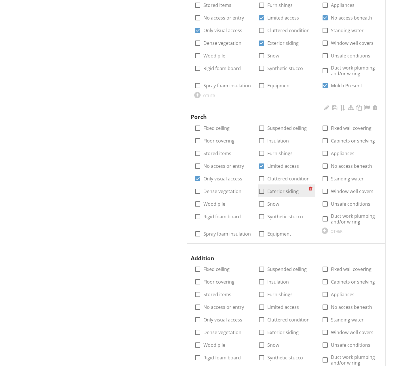
checkbox input "true"
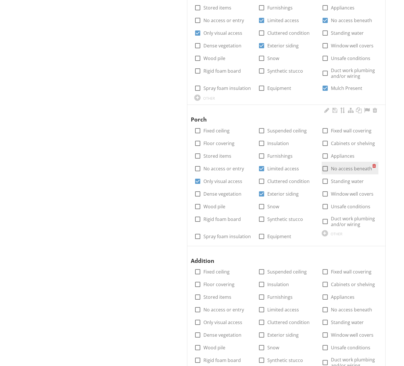
click at [336, 166] on label "No access beneath" at bounding box center [351, 169] width 41 height 6
checkbox input "true"
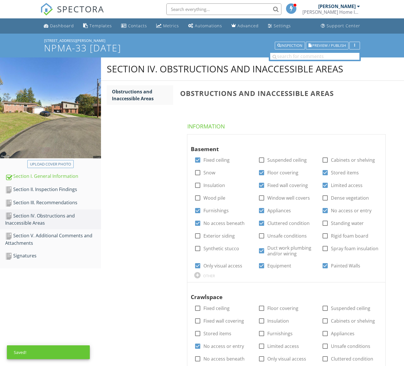
scroll to position [1, 0]
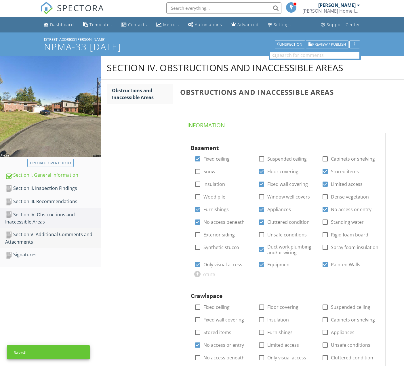
click at [80, 237] on div "Section V. Additional Comments and Attachments" at bounding box center [53, 238] width 96 height 14
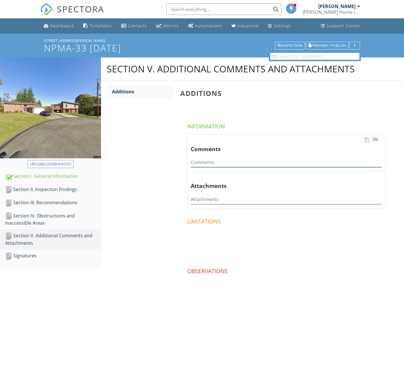
click at [215, 158] on input "Comments" at bounding box center [286, 162] width 191 height 9
paste input "It is recommended that buyer monitor for WDO activity. WDO intrusion can occur …"
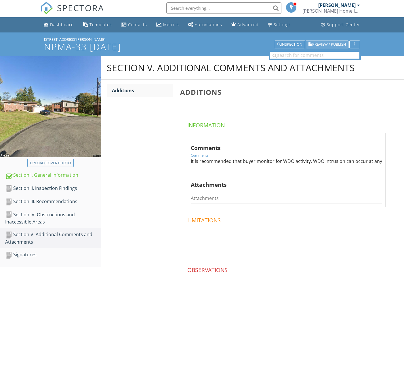
type input "It is recommended that buyer monitor for WDO activity. WDO intrusion can occur …"
click at [336, 43] on span "Preview / Publish" at bounding box center [329, 45] width 34 height 4
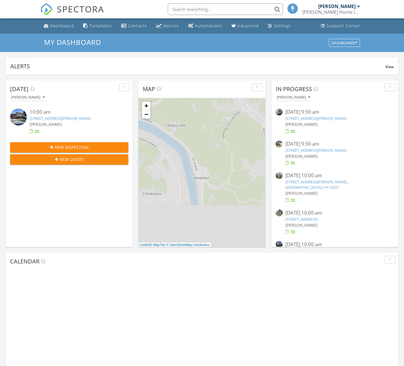
scroll to position [524, 404]
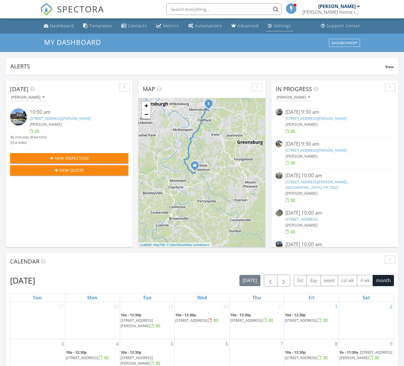
click at [273, 24] on div "Settings" at bounding box center [281, 25] width 17 height 5
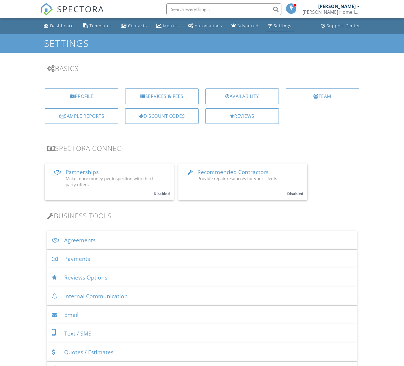
click at [94, 241] on div "Agreements" at bounding box center [201, 240] width 309 height 19
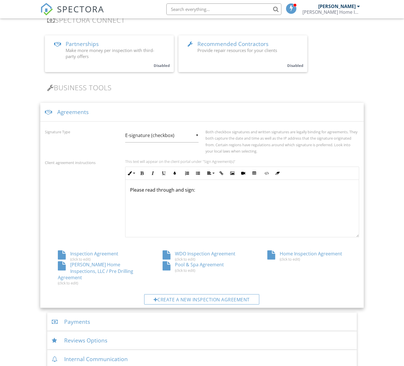
scroll to position [129, 0]
click at [118, 269] on div "[PERSON_NAME] Home Inspections, LLC / Pre Drilling Agreement (click to edit)" at bounding box center [97, 273] width 105 height 24
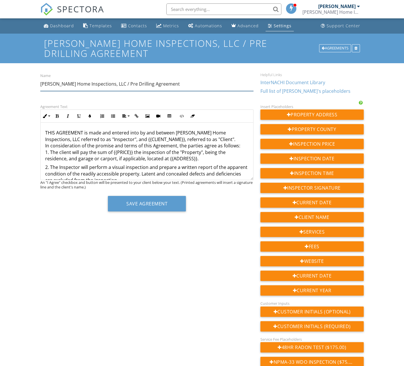
drag, startPoint x: 135, startPoint y: 83, endPoint x: 112, endPoint y: 84, distance: 23.6
click at [112, 84] on input "[PERSON_NAME] Home Inspections, LLC / Pre Drilling Agreement" at bounding box center [146, 84] width 213 height 14
type input "[PERSON_NAME] Home Inspections, LLC / Ligonier Construction, LLC Agreement"
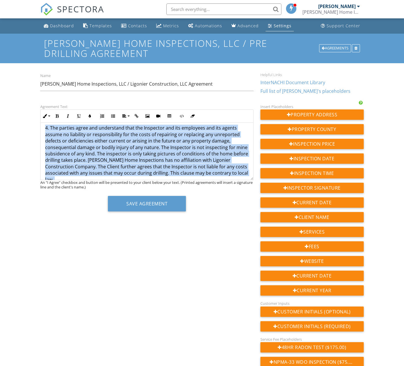
drag, startPoint x: 252, startPoint y: 178, endPoint x: 256, endPoint y: 183, distance: 6.3
click at [252, 191] on div "Agreement Text Inline Style XLarge Large Normal Small Light Small/Light Bold It…" at bounding box center [147, 159] width 220 height 113
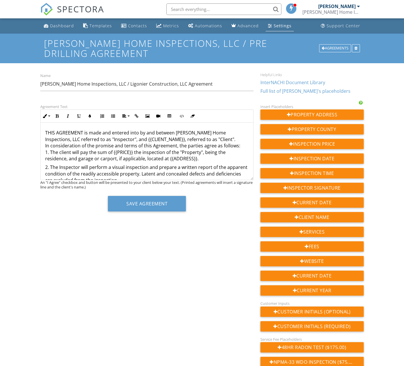
click at [120, 157] on p "THIS AGREEMENT is made and entered into by and between [PERSON_NAME] Home Inspe…" at bounding box center [146, 146] width 203 height 32
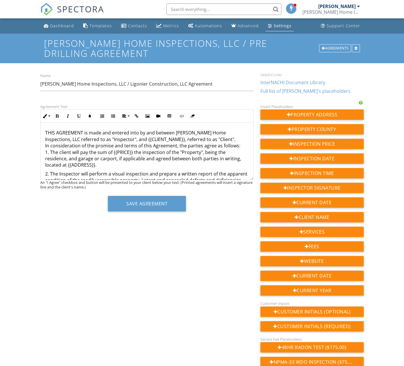
drag, startPoint x: 110, startPoint y: 185, endPoint x: 114, endPoint y: 185, distance: 3.7
click at [110, 185] on p "2. The Inspector will perform a visual inspection and prepare a written report …" at bounding box center [146, 180] width 203 height 19
drag, startPoint x: 179, startPoint y: 193, endPoint x: 200, endPoint y: 203, distance: 22.5
click at [156, 194] on p "2. The Inspector will perform a visual inspection and prepare a written report …" at bounding box center [146, 184] width 203 height 26
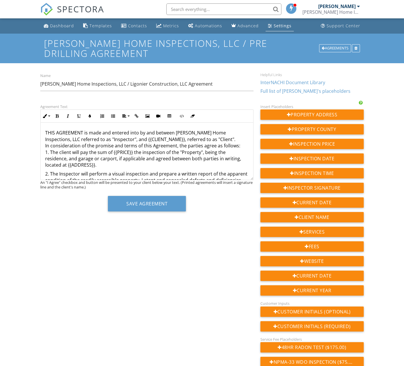
click at [185, 193] on p "2. The Inspector will perform a visual inspection and prepare a written report …" at bounding box center [146, 184] width 203 height 26
click at [148, 174] on p "2. The Inspector will perform a visual inspection and prepare a written report …" at bounding box center [146, 190] width 203 height 39
click at [137, 181] on p "2. The Inspector will perform a visual inspection and prepare a written report …" at bounding box center [146, 190] width 203 height 39
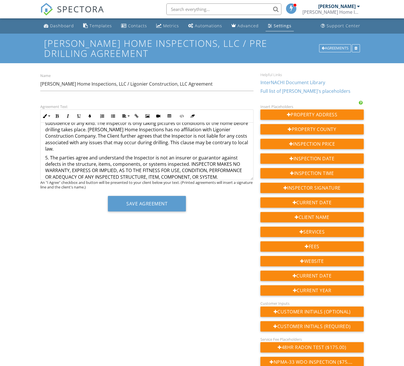
scroll to position [152, 0]
click at [48, 198] on p "7. This Agreement, including the terms and conditions on the reverse side, repr…" at bounding box center [146, 317] width 203 height 238
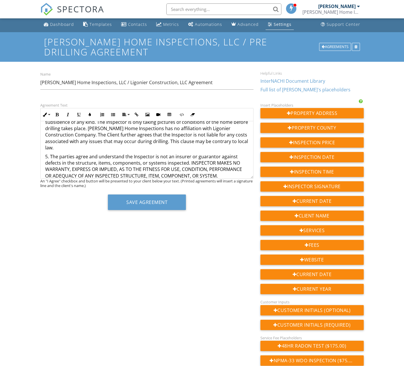
scroll to position [1, 0]
click at [48, 181] on p "6. If Client is married, Client represents that this obligation is a family obl…" at bounding box center [146, 187] width 203 height 13
click at [219, 166] on p "5. The parties agree and understand the Inspector is not an insurer or guaranto…" at bounding box center [146, 167] width 203 height 26
click at [75, 181] on p "6. This agreement between [PERSON_NAME] Home Inspections and Ligonier Construct…" at bounding box center [146, 190] width 203 height 19
click at [98, 189] on p "6. This agreement between [PERSON_NAME] Home Inspections and Ligonier Construct…" at bounding box center [146, 190] width 203 height 19
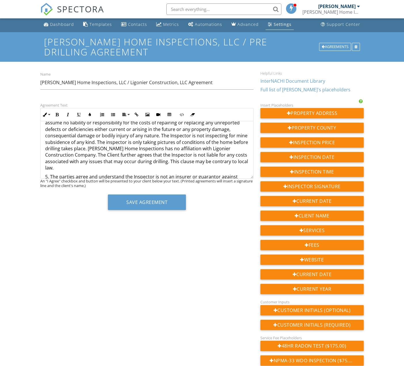
scroll to position [123, 0]
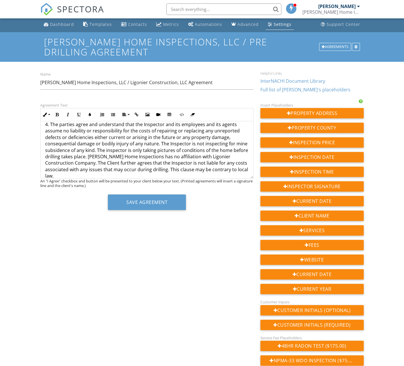
click at [219, 195] on p "5. The parties agree and understand the Inspector is not an insurer or guaranto…" at bounding box center [146, 195] width 203 height 26
click at [115, 201] on p "5. The parties agree and understand the Inspector is not an insurer or guaranto…" at bounding box center [146, 198] width 203 height 32
click at [144, 202] on p "5. The parties agree and understand the Inspector is not an insurer or guaranto…" at bounding box center [146, 198] width 203 height 32
click at [99, 201] on p "5. The parties agree and understand the Inspector is not an insurer or guaranto…" at bounding box center [146, 198] width 203 height 32
click at [115, 201] on p "5. The parties agree and understand the Inspector is not an insurer or guaranto…" at bounding box center [146, 198] width 203 height 32
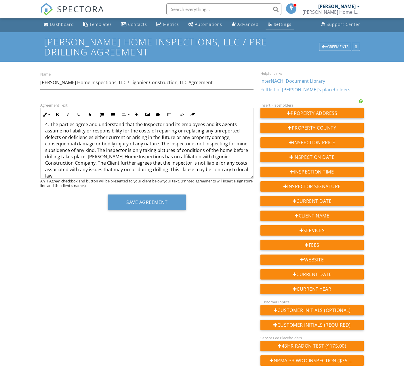
scroll to position [95, 0]
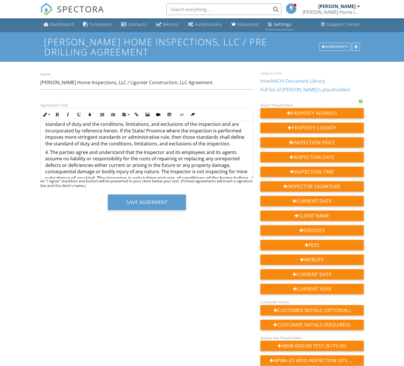
click at [231, 175] on p "4. The parties agree and understand that the Inspector and its employees and it…" at bounding box center [146, 178] width 203 height 58
click at [238, 182] on p "4. The parties agree and understand that the Inspector and its employees and it…" at bounding box center [146, 178] width 203 height 58
drag, startPoint x: 55, startPoint y: 187, endPoint x: 74, endPoint y: 187, distance: 19.3
click at [74, 187] on p "4. The parties agree and understand that the Inspector and its employees and it…" at bounding box center [146, 178] width 203 height 58
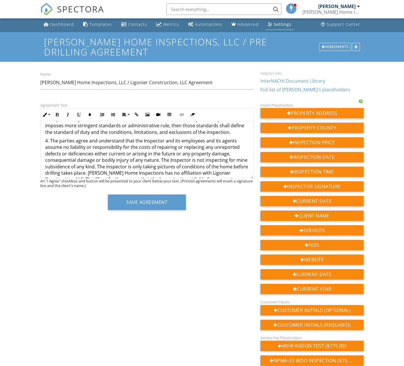
scroll to position [108, 0]
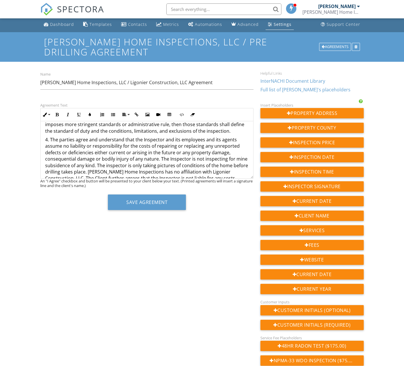
click at [108, 181] on p "4. The parties agree and understand that the Inspector and its employees and it…" at bounding box center [146, 166] width 203 height 58
click at [108, 222] on p "5. The parties agree and understand the Inspector is not an insurer or guaranto…" at bounding box center [146, 216] width 203 height 39
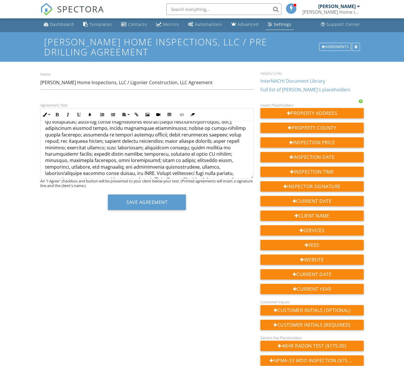
scroll to position [431, 0]
click at [175, 315] on p "12. This inspection does not determine whether the property is insurable." at bounding box center [146, 318] width 203 height 6
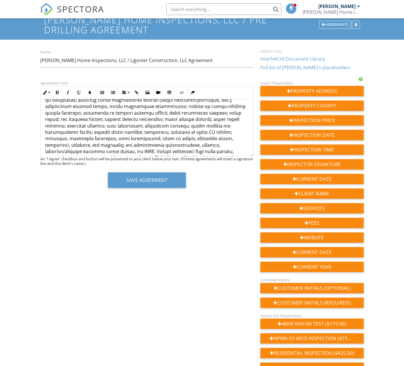
scroll to position [25, 0]
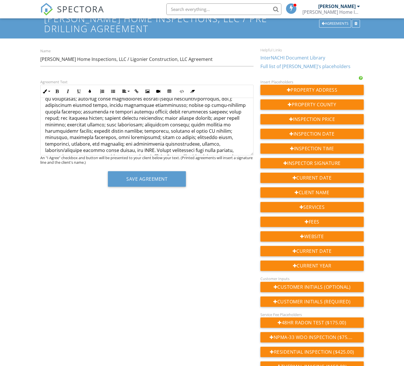
drag, startPoint x: 53, startPoint y: 273, endPoint x: 126, endPoint y: 286, distance: 73.7
click at [126, 300] on p "13. Some systems typically covered may be excluded in this inspection. These ex…" at bounding box center [146, 322] width 203 height 45
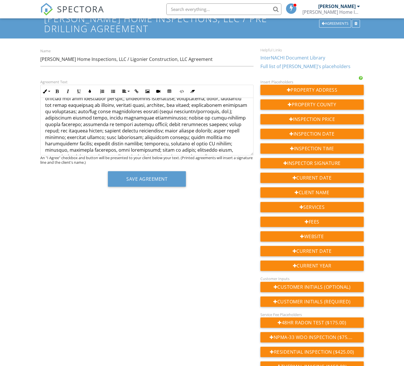
drag, startPoint x: 93, startPoint y: 286, endPoint x: 114, endPoint y: 285, distance: 20.2
click at [114, 313] on p "13. Both parties agree of a price {{CLIENT_NAME}}" at bounding box center [146, 329] width 203 height 32
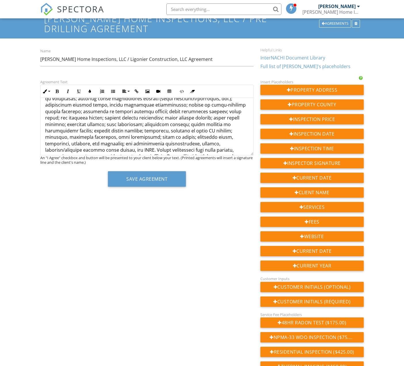
scroll to position [431, 0]
click at [45, 286] on div "THIS AGREEMENT is made and entered into by and between [PERSON_NAME] Home Inspe…" at bounding box center [147, 9] width 212 height 685
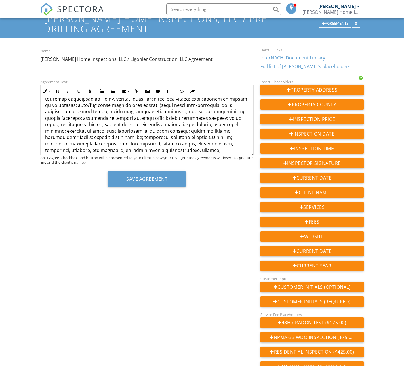
scroll to position [418, 0]
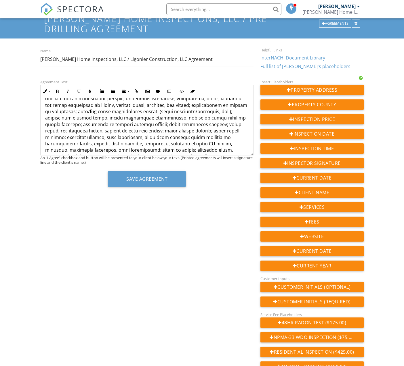
click at [44, 305] on div "THIS AGREEMENT is made and entered into by and between [PERSON_NAME] Home Inspe…" at bounding box center [147, 19] width 212 height 679
click at [70, 313] on p "13. Both parties agree to an exterior inspection at a cost of $250.00. If acces…" at bounding box center [146, 322] width 203 height 19
drag, startPoint x: 154, startPoint y: 300, endPoint x: 62, endPoint y: 297, distance: 91.8
click at [62, 313] on p "13. Both parties agree to an exterior inspection at a cost of $250.00. If acces…" at bounding box center [146, 322] width 203 height 19
copy p "Payment is due every [DATE] of the month"
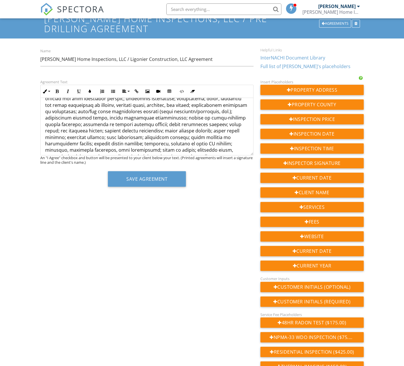
click at [43, 308] on div "THIS AGREEMENT is made and entered into by and between [PERSON_NAME] Home Inspe…" at bounding box center [147, 20] width 212 height 681
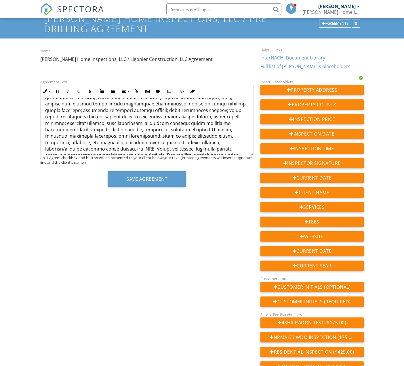
scroll to position [436, 0]
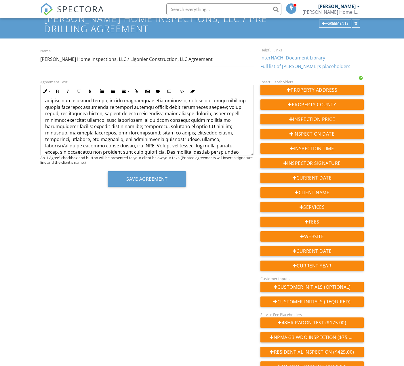
click at [147, 296] on p "13. Both parties agree to an exterior inspection at a cost of $250.00. If acces…" at bounding box center [146, 305] width 203 height 19
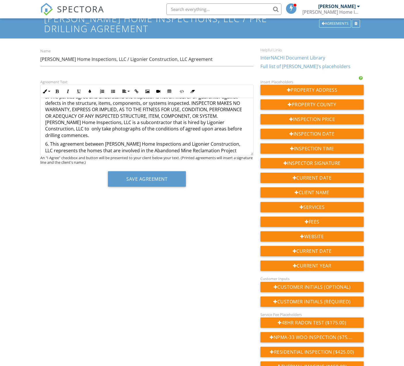
scroll to position [187, 0]
click at [45, 221] on div "THIS AGREEMENT is made and entered into by and between [PERSON_NAME] Home Inspe…" at bounding box center [147, 259] width 212 height 696
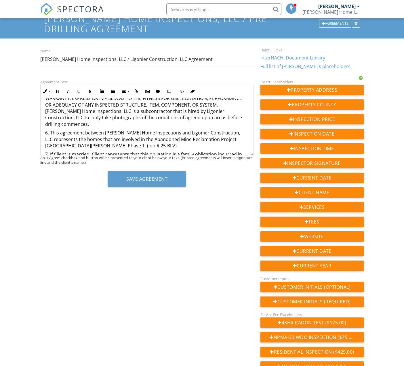
scroll to position [201, 0]
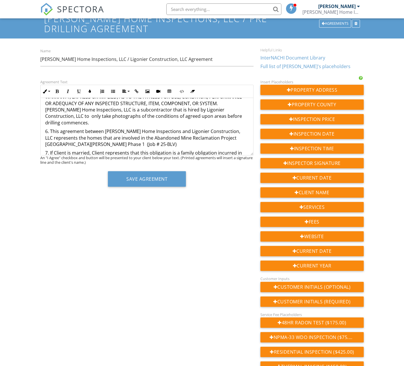
drag, startPoint x: 45, startPoint y: 229, endPoint x: 61, endPoint y: 230, distance: 15.3
click at [45, 229] on p "{{CLIENT_NAME}} Inspector's Signature: {{INSPECTOR_SIGNATURE}} Date: {{CURRENT_…" at bounding box center [146, 315] width 203 height 180
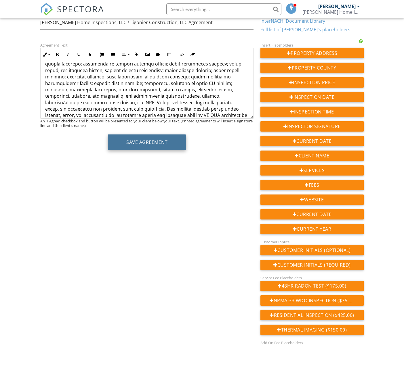
scroll to position [61, 0]
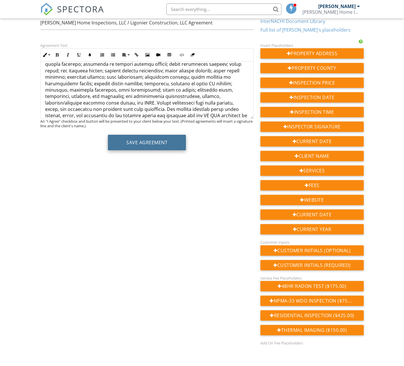
click at [147, 150] on button "Save Agreement" at bounding box center [147, 143] width 78 height 16
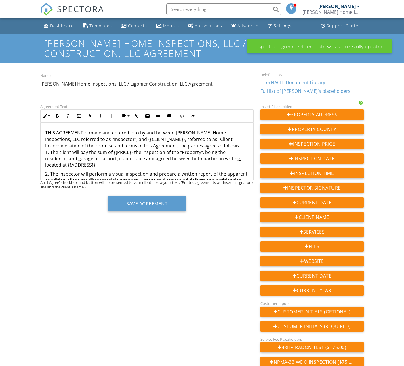
click at [273, 25] on div "Settings" at bounding box center [282, 25] width 18 height 5
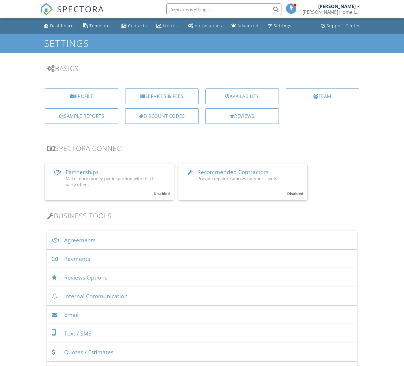
click at [100, 240] on div "Agreements" at bounding box center [201, 240] width 309 height 19
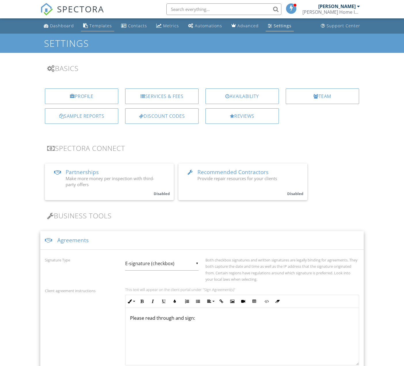
click at [89, 24] on div "Templates" at bounding box center [100, 25] width 22 height 5
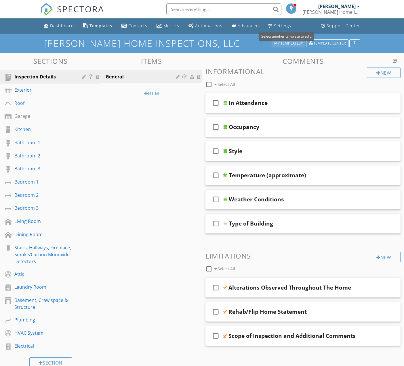
click at [291, 46] on button "My Templates" at bounding box center [288, 43] width 34 height 8
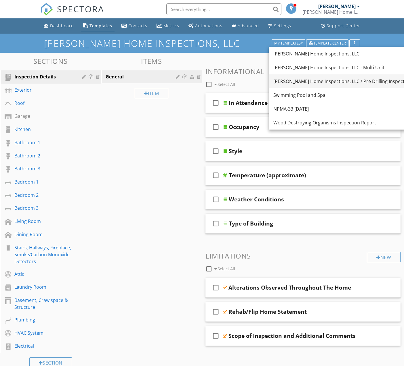
click at [317, 83] on div "[PERSON_NAME] Home Inspections, LLC / Pre Drilling Inspection" at bounding box center [342, 81] width 138 height 7
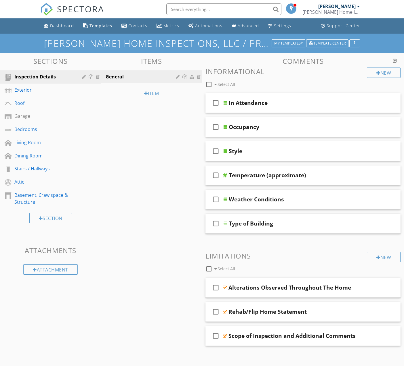
click at [255, 42] on h1 "[PERSON_NAME] Home Inspections, LLC / Pre Drilling Inspection" at bounding box center [202, 43] width 316 height 10
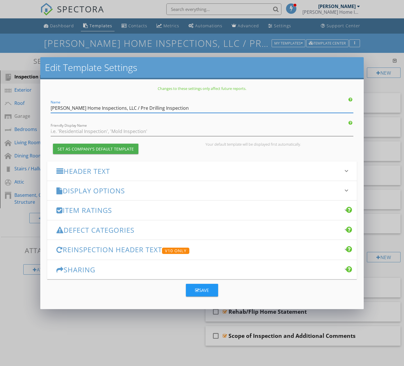
drag, startPoint x: 168, startPoint y: 108, endPoint x: 122, endPoint y: 108, distance: 46.0
click at [122, 108] on input "[PERSON_NAME] Home Inspections, LLC / Pre Drilling Inspection" at bounding box center [202, 108] width 302 height 9
type input "[PERSON_NAME] Home Inspections, LLC / Ligonier Construction, LLC"
click at [212, 287] on button "Save" at bounding box center [202, 290] width 32 height 13
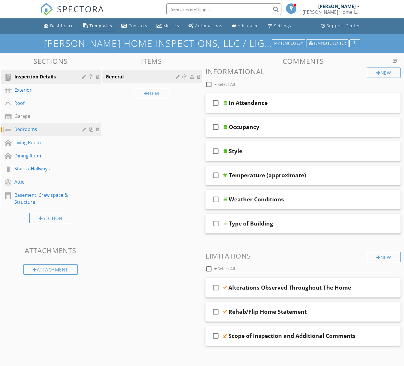
click at [97, 129] on div at bounding box center [98, 129] width 5 height 5
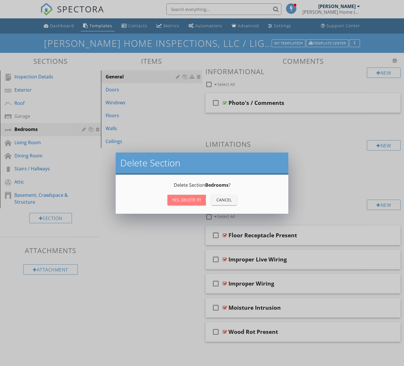
click at [192, 202] on div "Yes, Delete it!" at bounding box center [186, 200] width 29 height 6
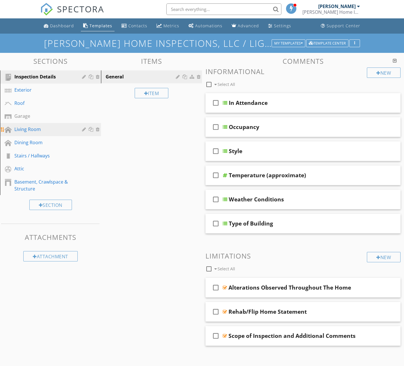
click at [99, 129] on div at bounding box center [98, 129] width 5 height 5
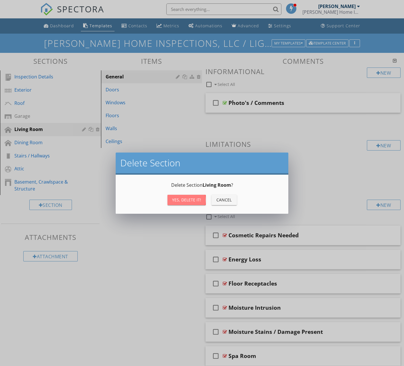
click at [179, 200] on div "Yes, Delete it!" at bounding box center [186, 200] width 29 height 6
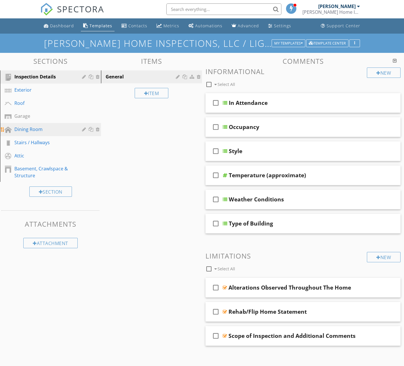
click at [98, 129] on div at bounding box center [98, 129] width 5 height 5
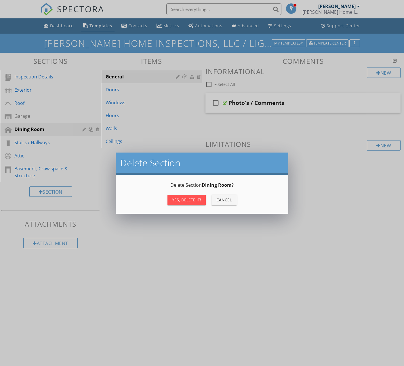
click at [181, 199] on div "Yes, Delete it!" at bounding box center [186, 200] width 29 height 6
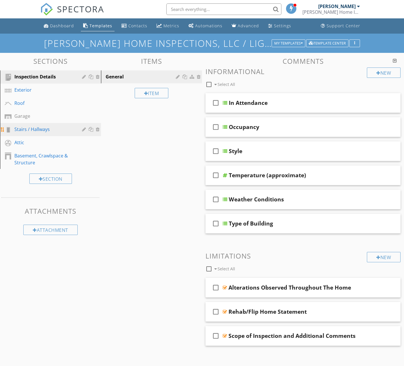
click at [97, 130] on div at bounding box center [98, 129] width 5 height 5
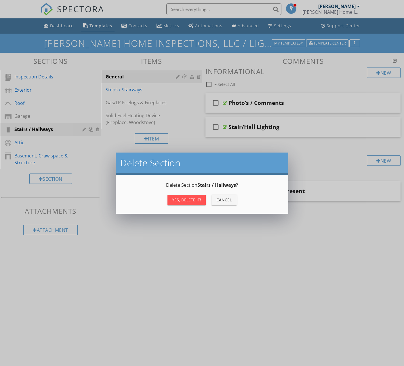
click at [185, 201] on div "Yes, Delete it!" at bounding box center [186, 200] width 29 height 6
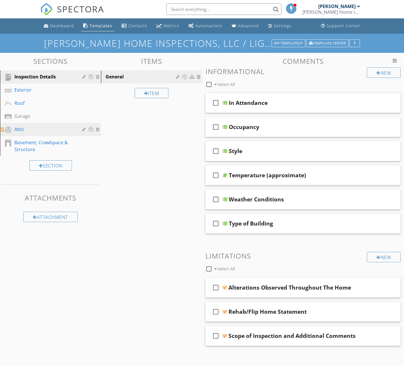
click at [98, 130] on div at bounding box center [98, 129] width 5 height 5
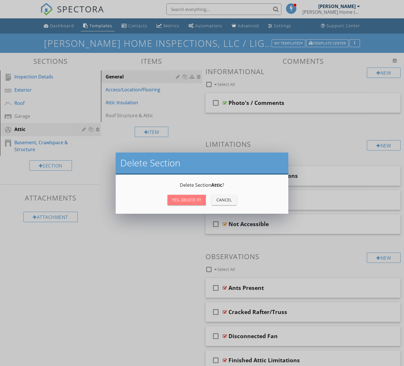
click at [191, 198] on div "Yes, Delete it!" at bounding box center [186, 200] width 29 height 6
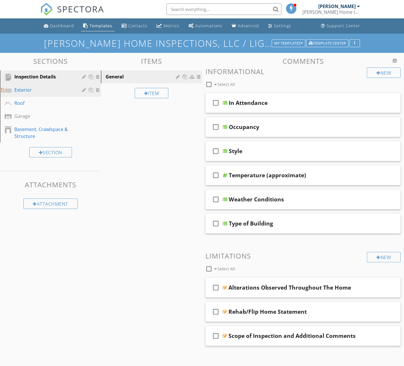
click at [41, 89] on div "Exterior" at bounding box center [43, 90] width 59 height 7
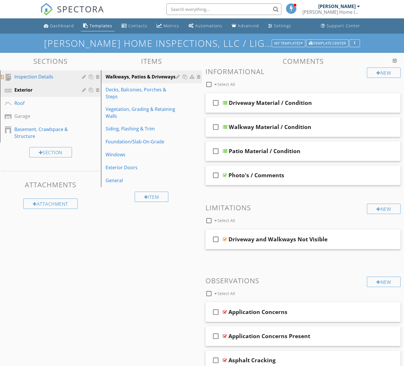
click at [45, 76] on div "Inspection Details" at bounding box center [43, 76] width 59 height 7
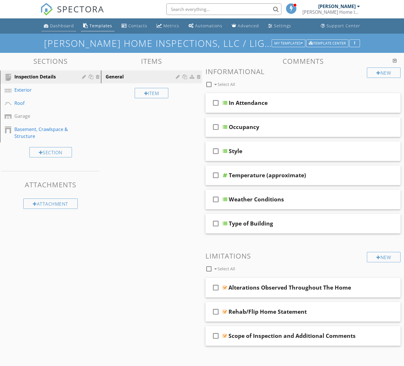
click at [57, 24] on div "Dashboard" at bounding box center [62, 25] width 24 height 5
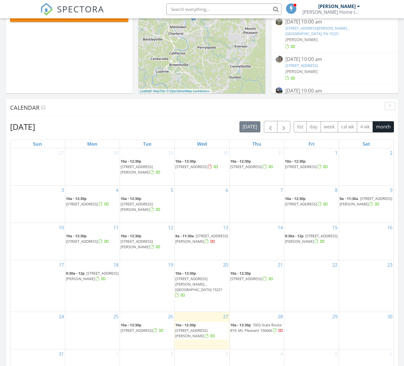
scroll to position [155, 0]
